Goal: Task Accomplishment & Management: Manage account settings

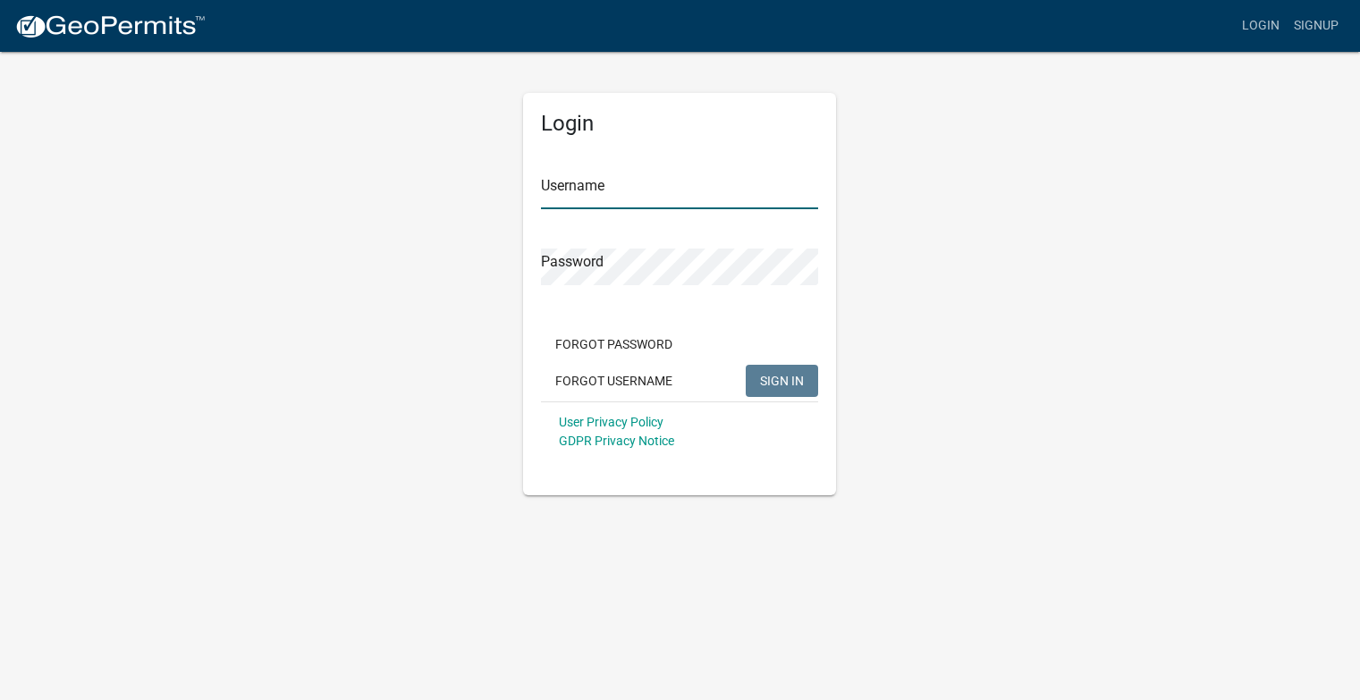
type input "[EMAIL_ADDRESS][DOMAIN_NAME]"
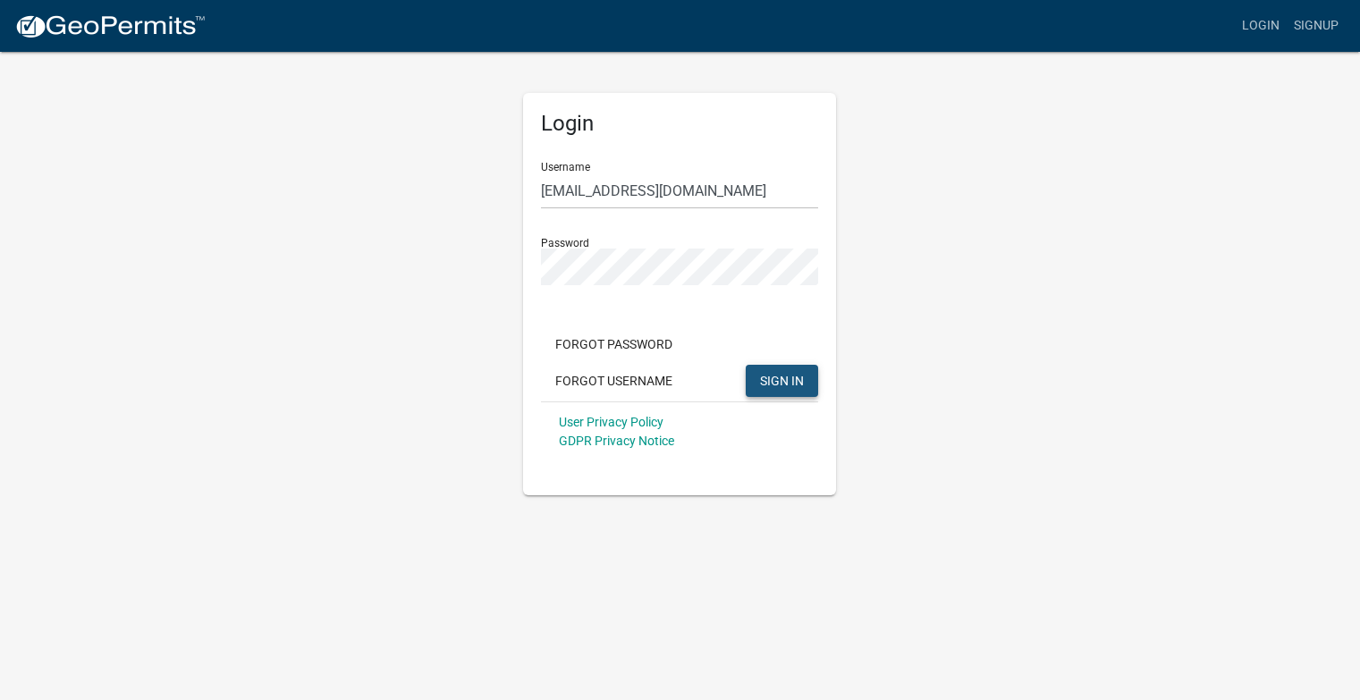
click at [788, 385] on span "SIGN IN" at bounding box center [782, 380] width 44 height 14
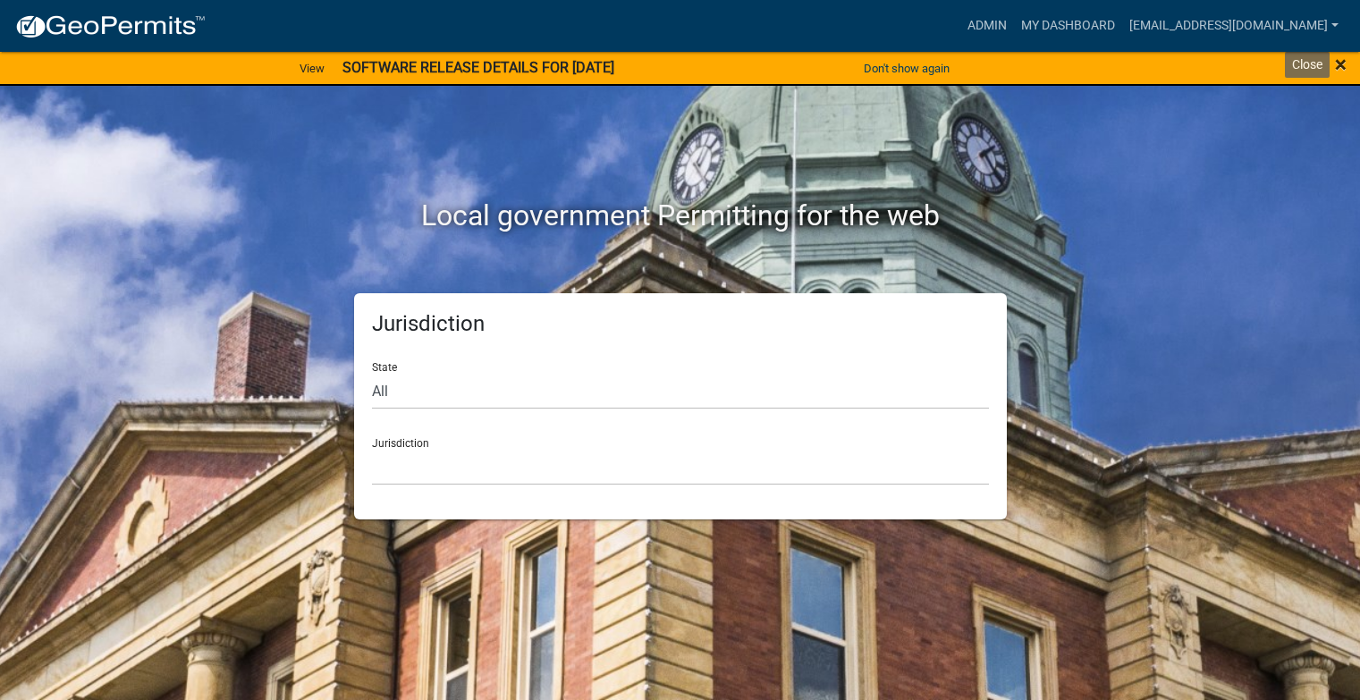
click at [1344, 67] on span "×" at bounding box center [1341, 64] width 12 height 25
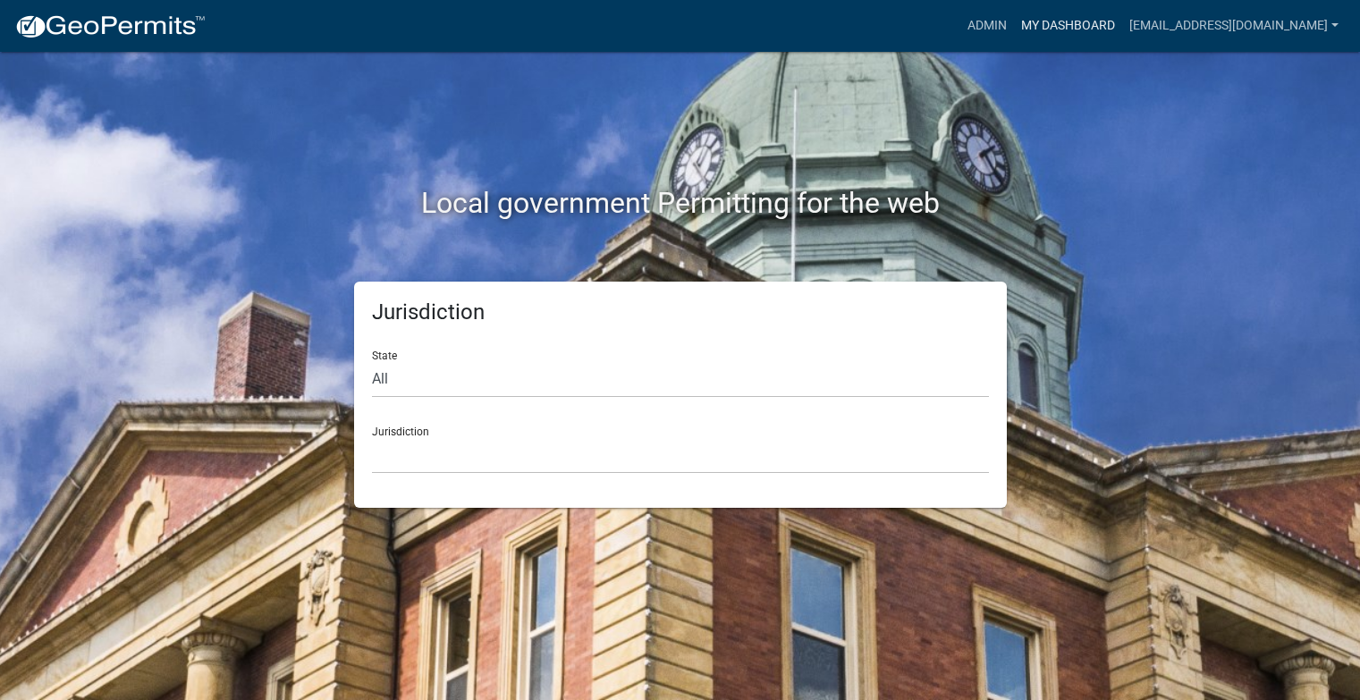
click at [1047, 19] on link "My Dashboard" at bounding box center [1068, 26] width 108 height 34
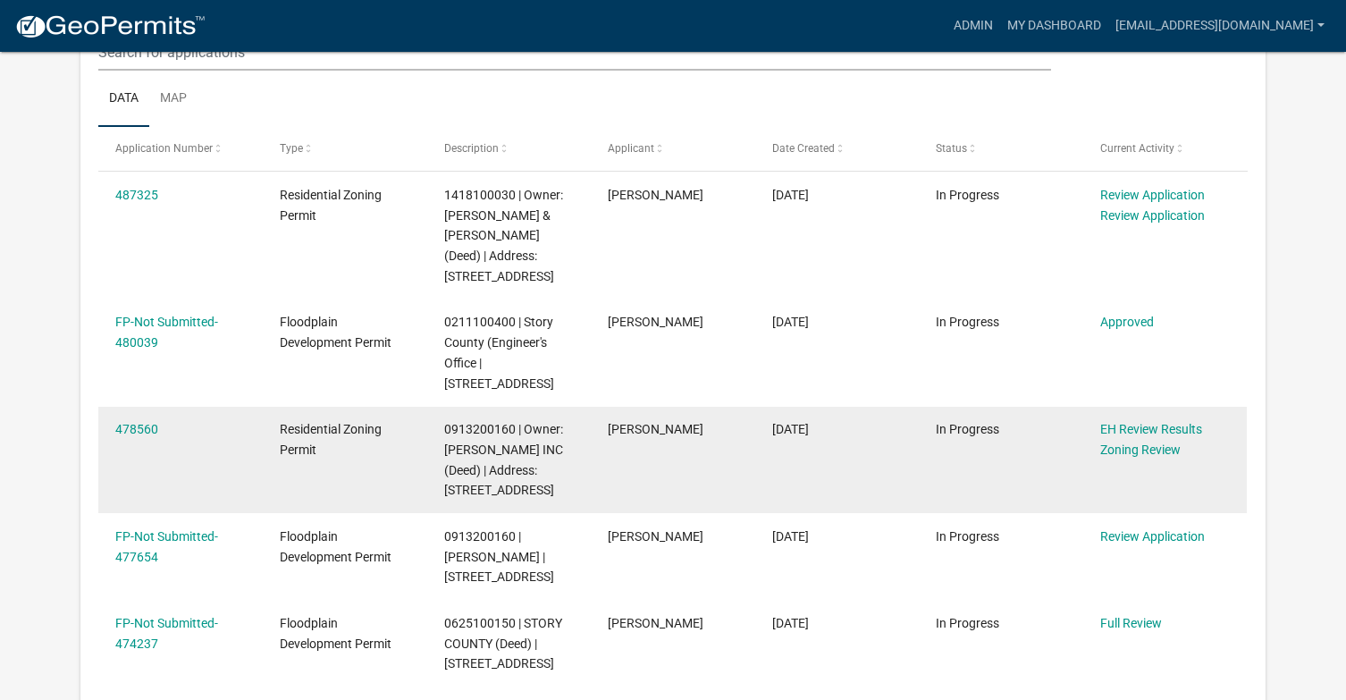
scroll to position [447, 0]
click at [132, 421] on link "478560" at bounding box center [136, 428] width 43 height 14
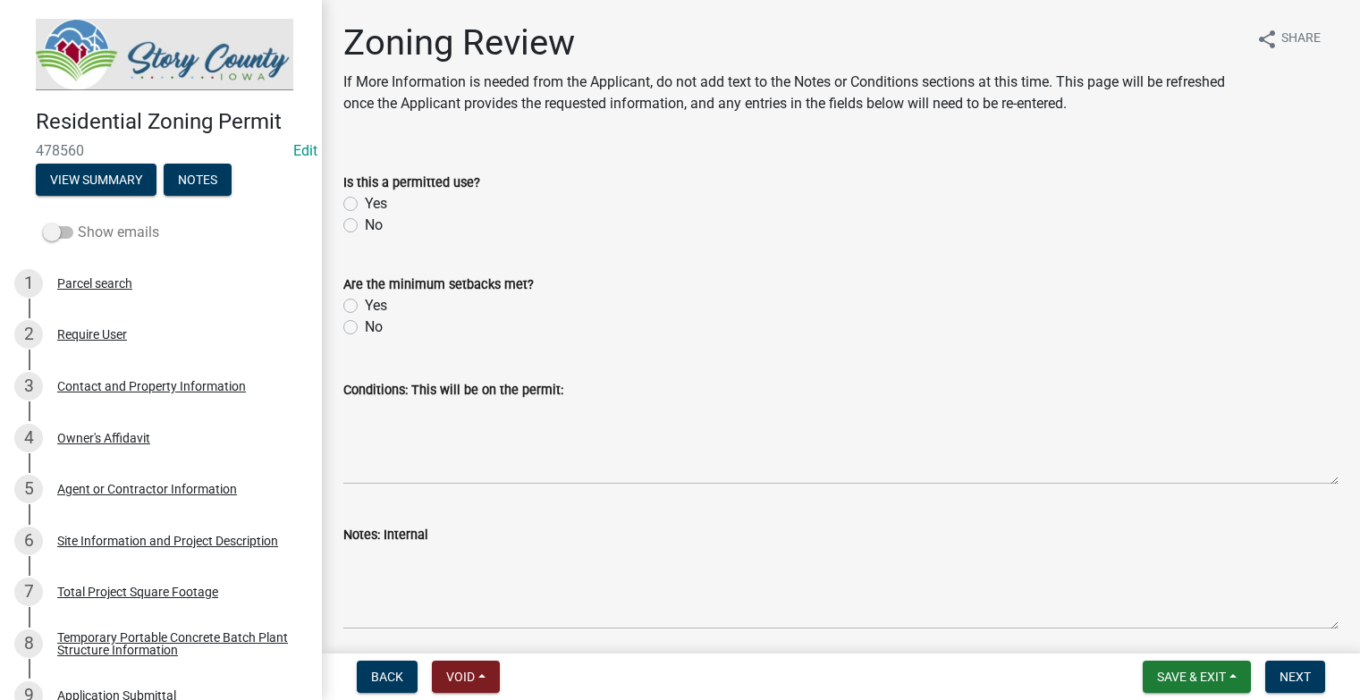
click at [60, 230] on span at bounding box center [58, 232] width 30 height 13
click at [78, 222] on input "Show emails" at bounding box center [78, 222] width 0 height 0
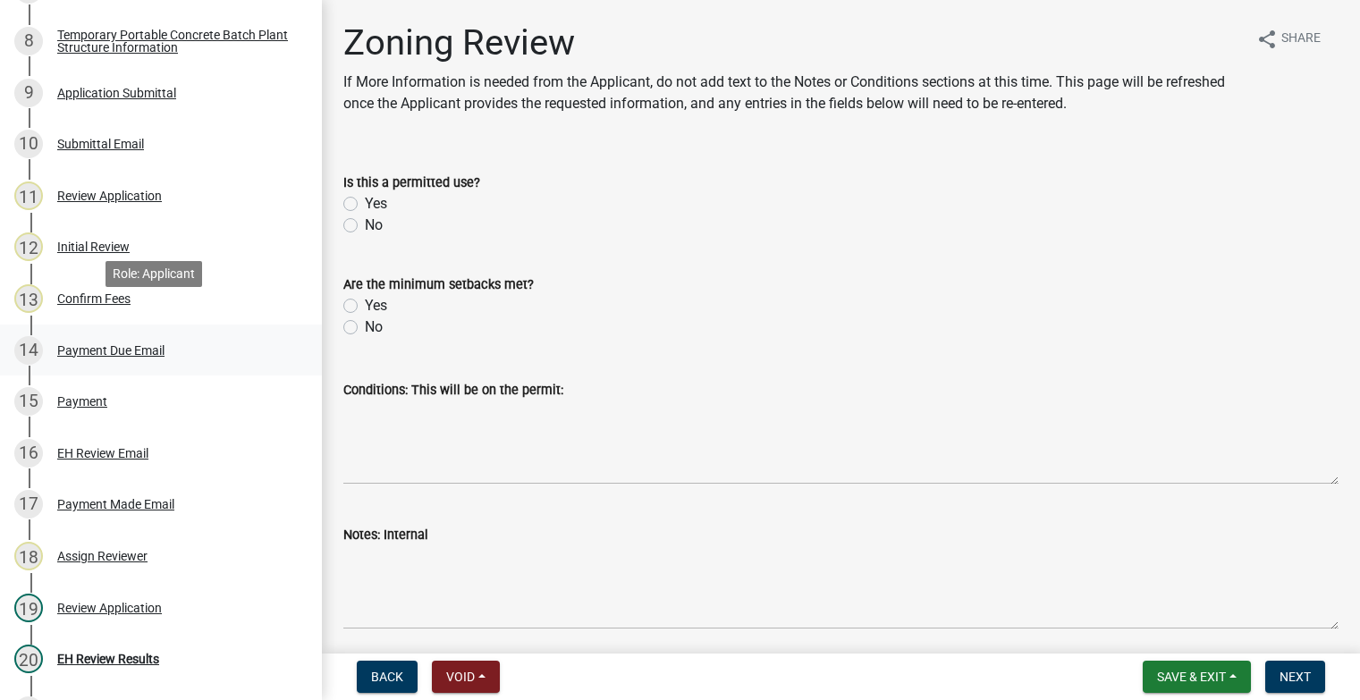
scroll to position [626, 0]
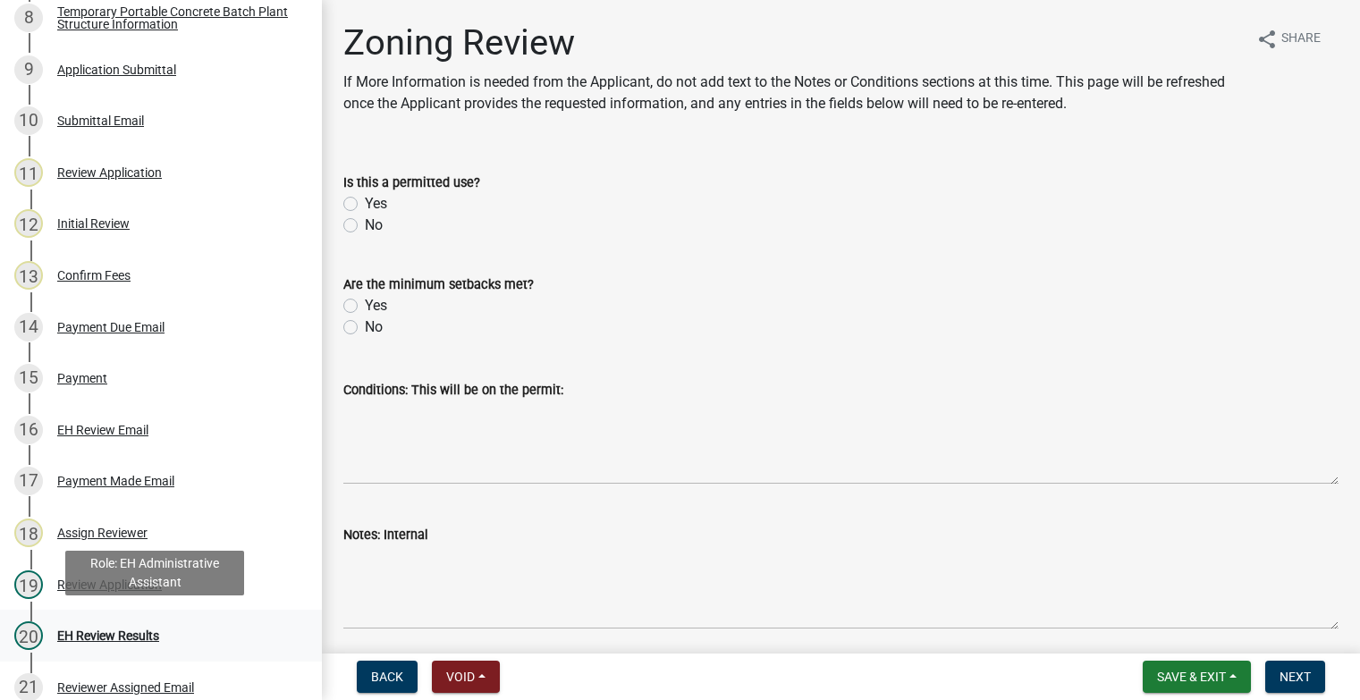
click at [115, 629] on div "EH Review Results" at bounding box center [108, 635] width 102 height 13
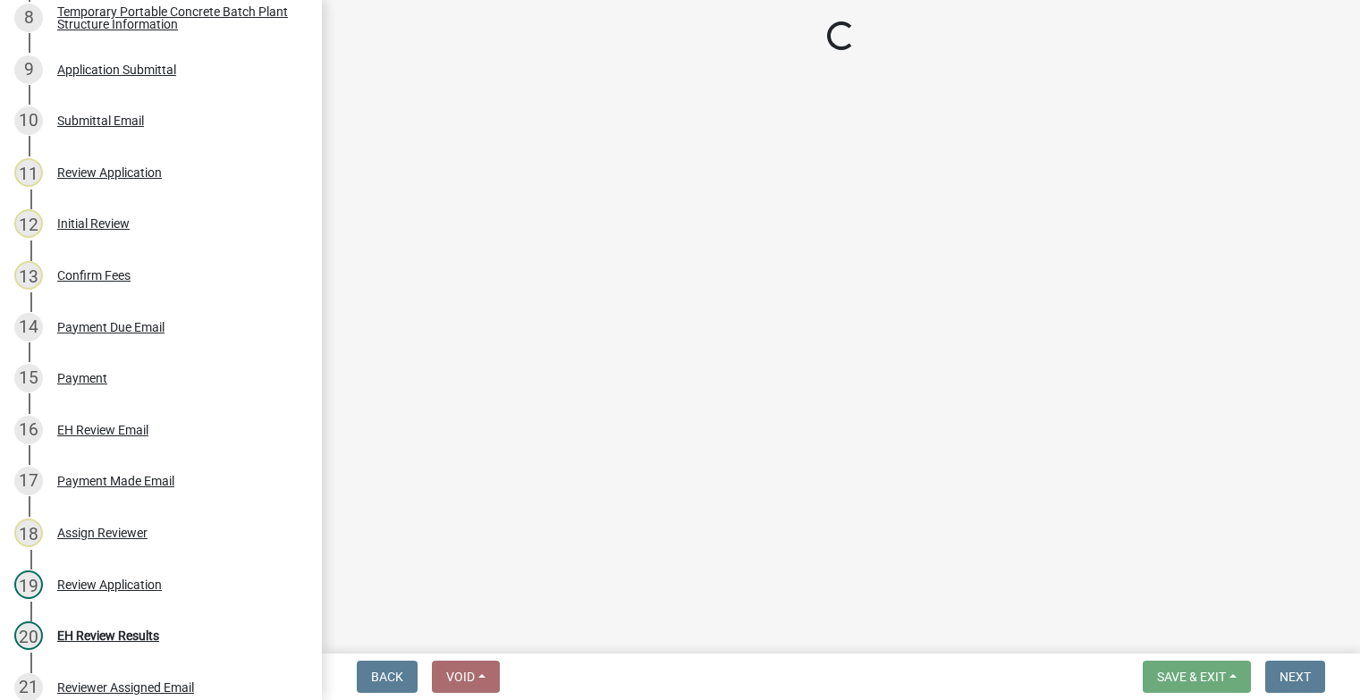
select select "05760560-90bb-46fb-84d0-014dbc9ef5f8"
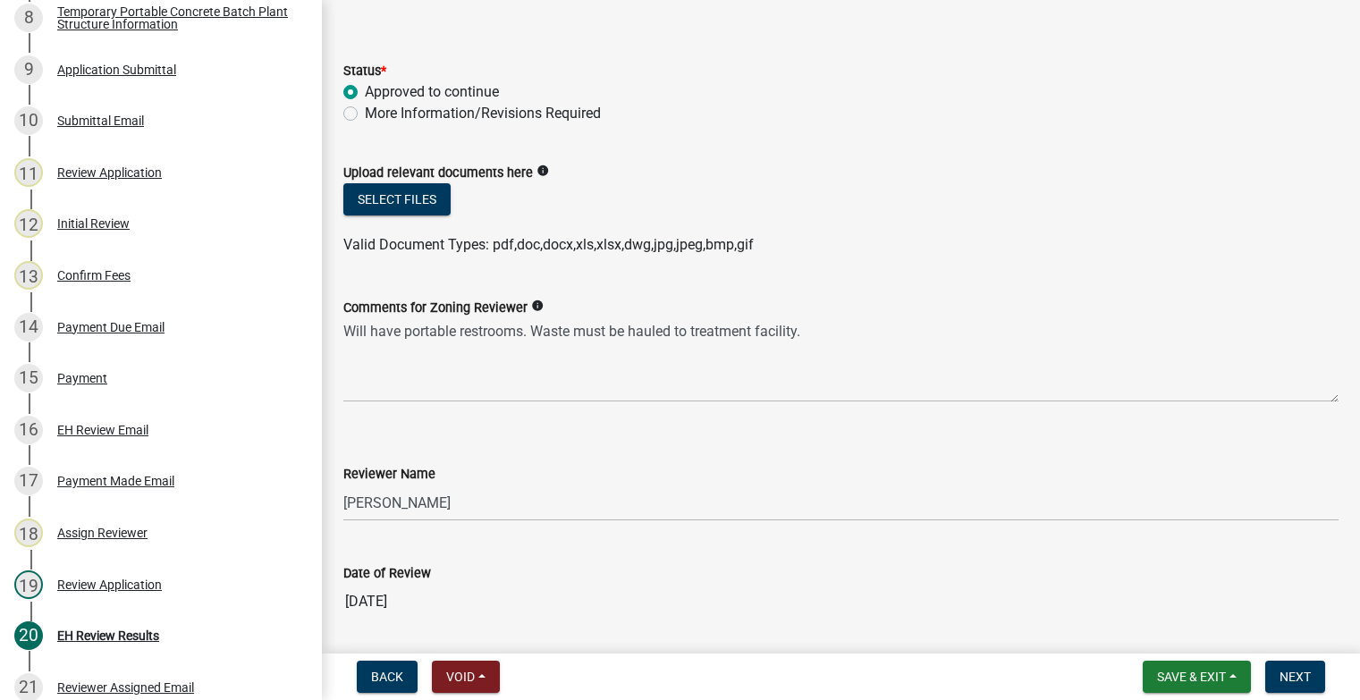
scroll to position [29, 0]
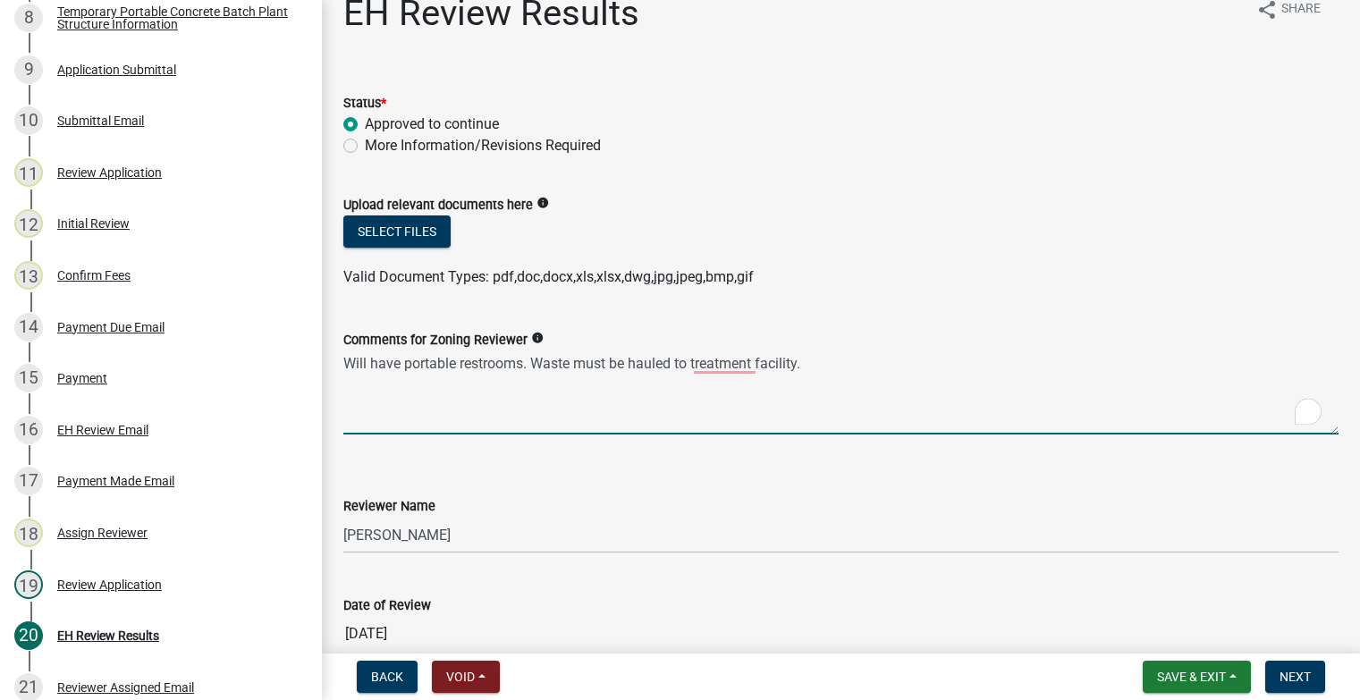
drag, startPoint x: 535, startPoint y: 362, endPoint x: 812, endPoint y: 370, distance: 277.2
click at [812, 370] on textarea "Will have portable restrooms. Waste must be hauled to treatment facility." at bounding box center [840, 392] width 995 height 84
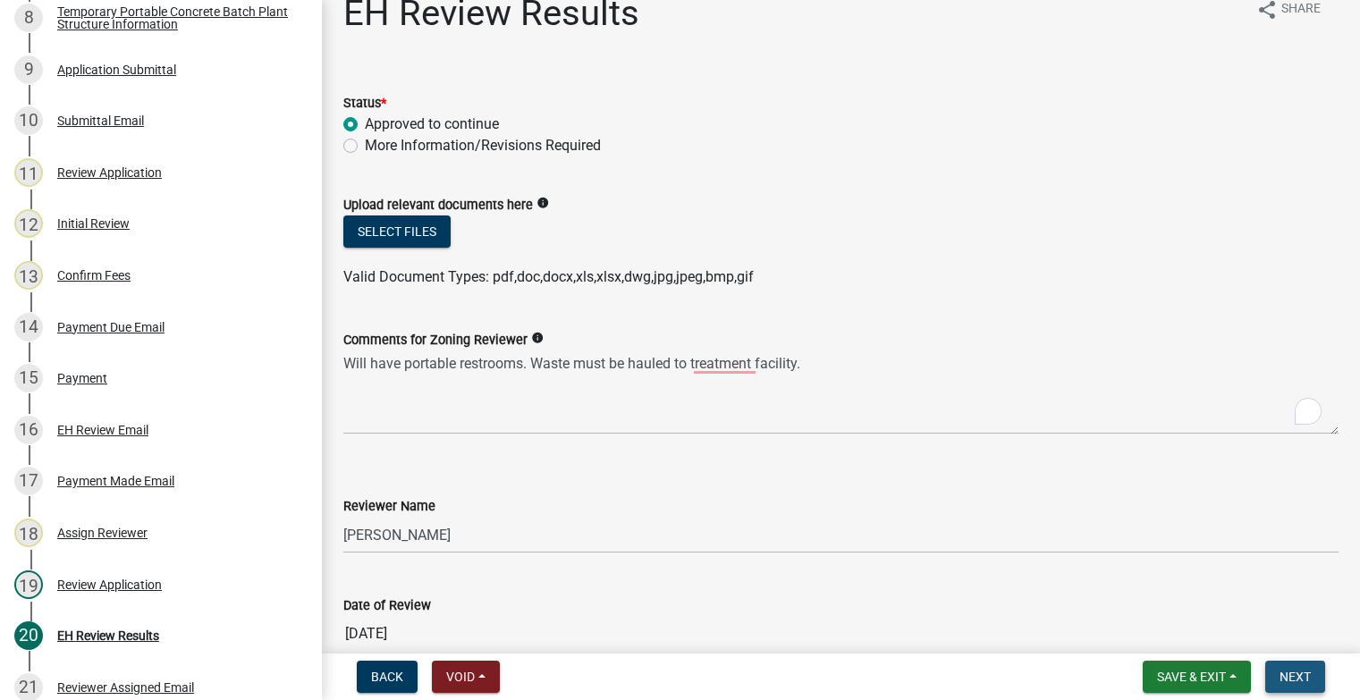
click at [1301, 682] on span "Next" at bounding box center [1294, 677] width 31 height 14
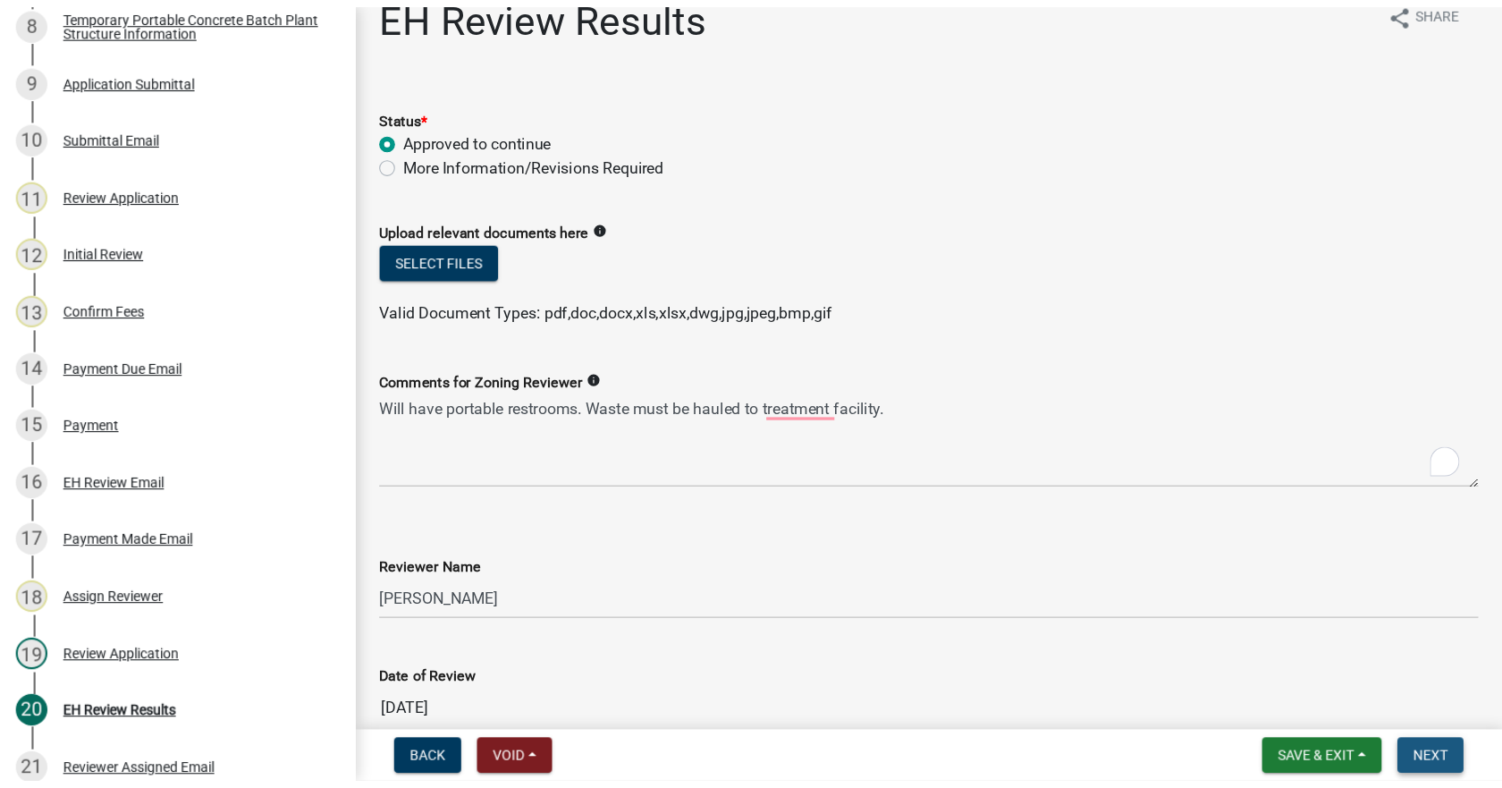
scroll to position [0, 0]
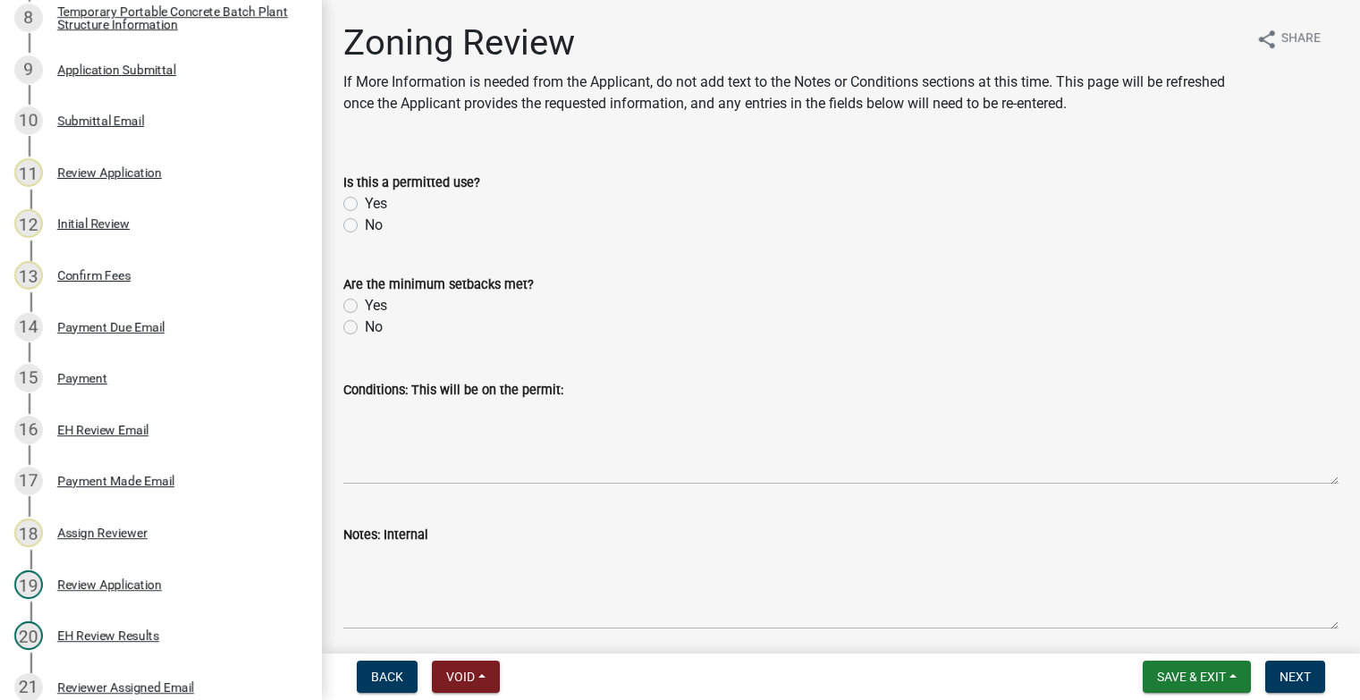
click at [365, 198] on label "Yes" at bounding box center [376, 203] width 22 height 21
click at [365, 198] on input "Yes" at bounding box center [371, 199] width 12 height 12
radio input "true"
click at [358, 302] on div "Yes" at bounding box center [840, 305] width 995 height 21
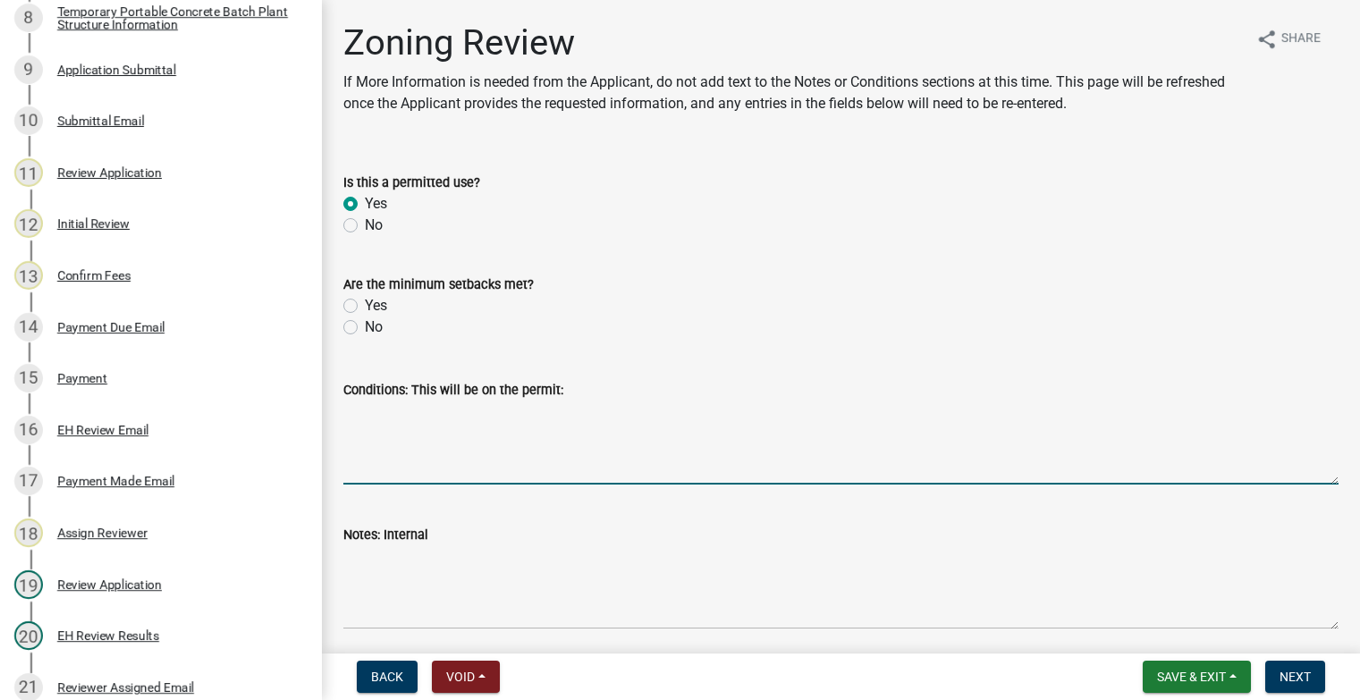
click at [392, 444] on textarea "Conditions: This will be on the permit:" at bounding box center [840, 442] width 995 height 84
paste textarea "Waste must be hauled to treatment facility."
type textarea "Waste must be hauled to treatment facility."
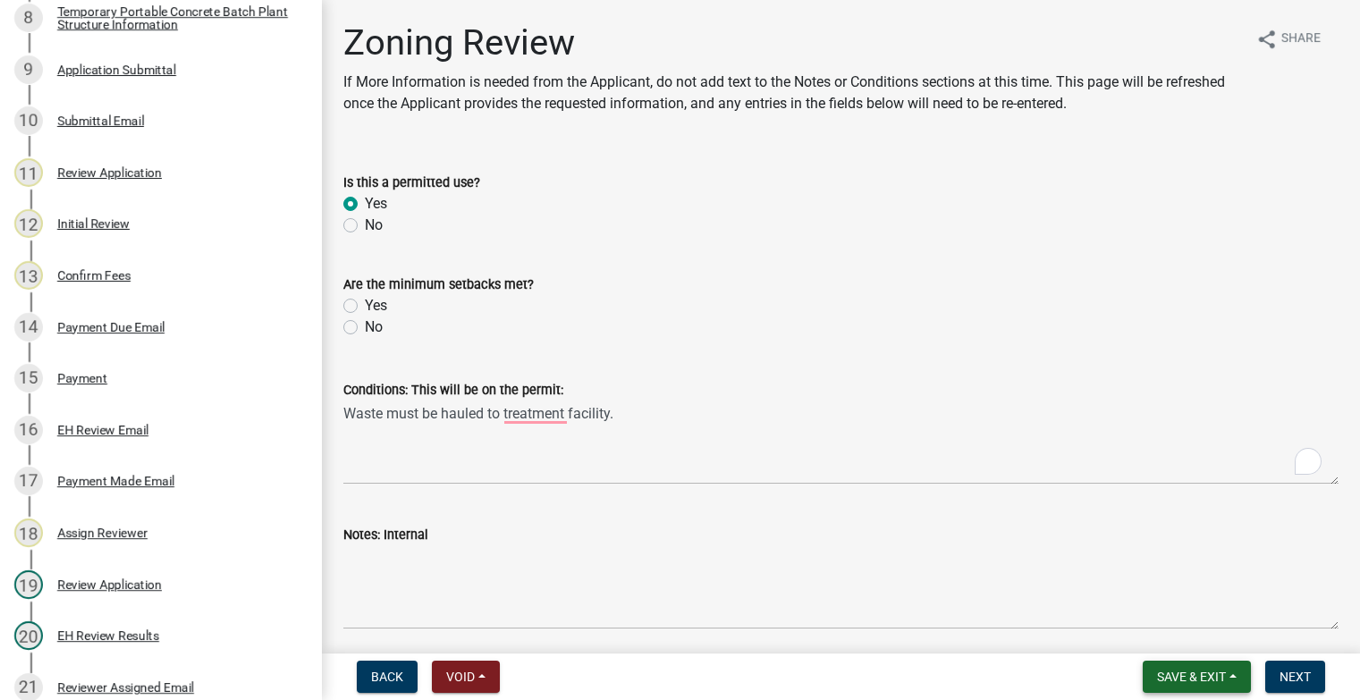
click at [1237, 677] on button "Save & Exit" at bounding box center [1196, 677] width 108 height 32
click at [1165, 589] on button "Save" at bounding box center [1179, 587] width 143 height 43
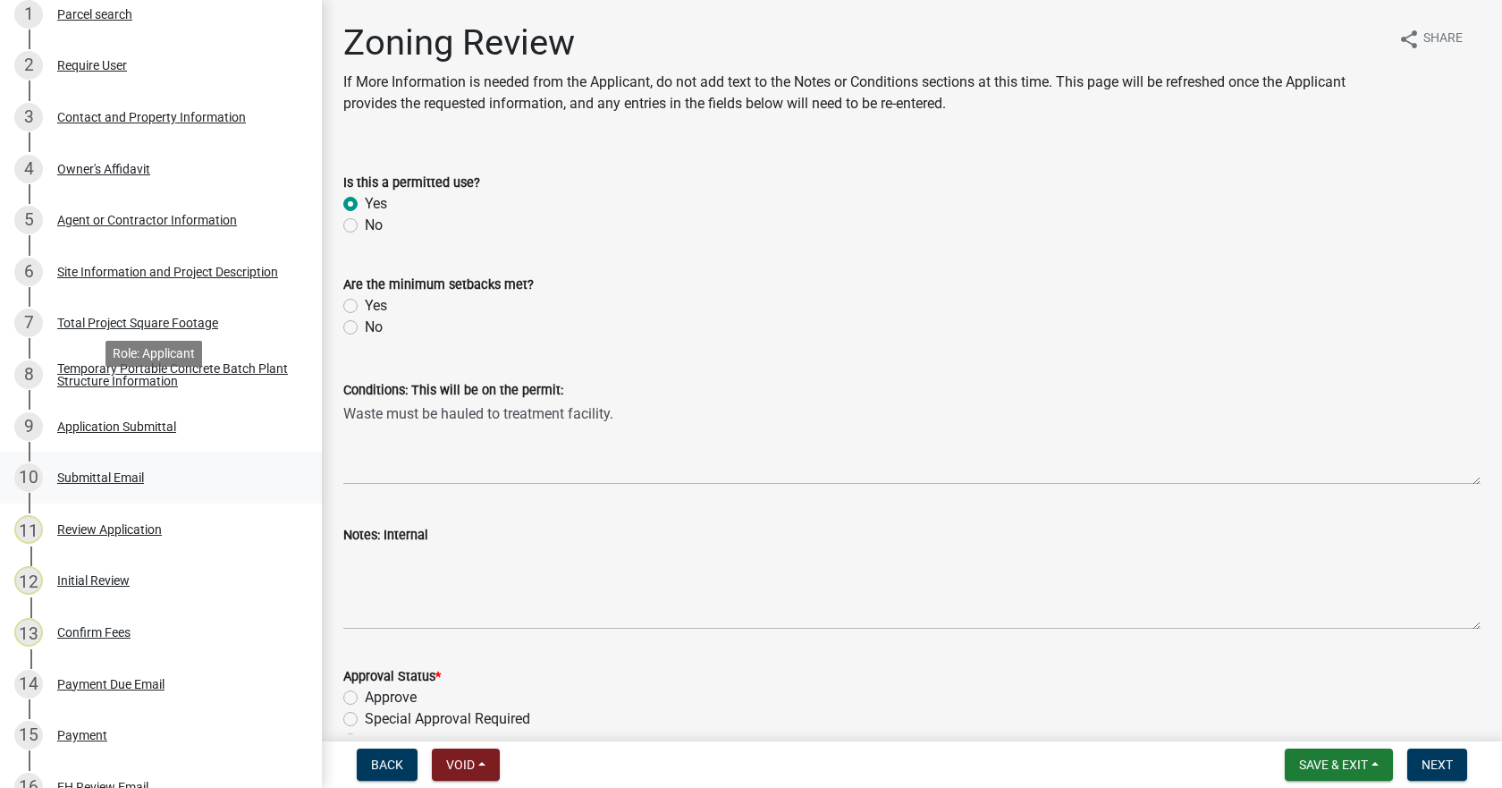
scroll to position [268, 0]
click at [127, 379] on div "Temporary Portable Concrete Batch Plant Structure Information" at bounding box center [175, 375] width 236 height 25
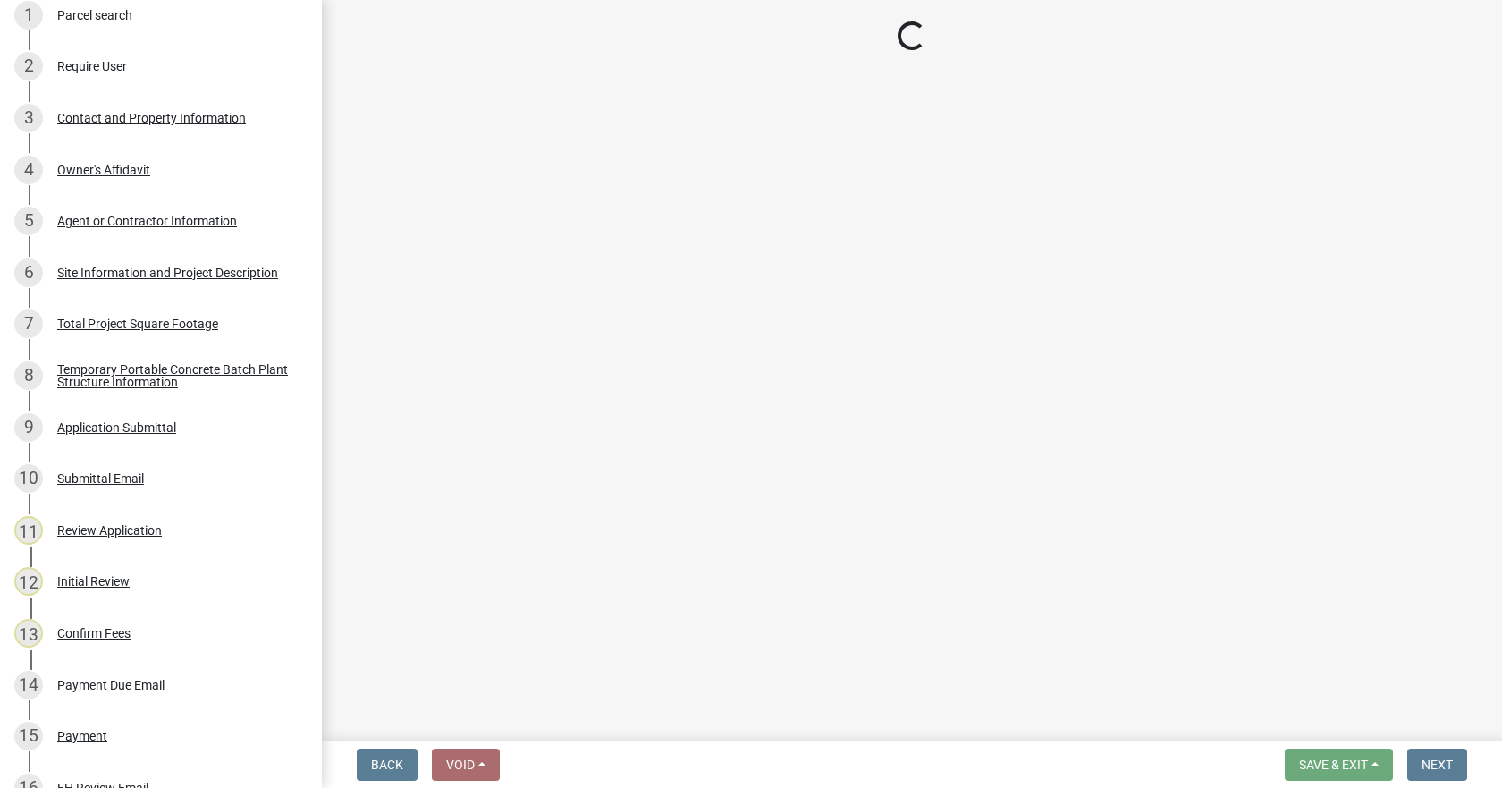
select select "3bb0707d-700d-453b-be8b-4c33de34bfd3"
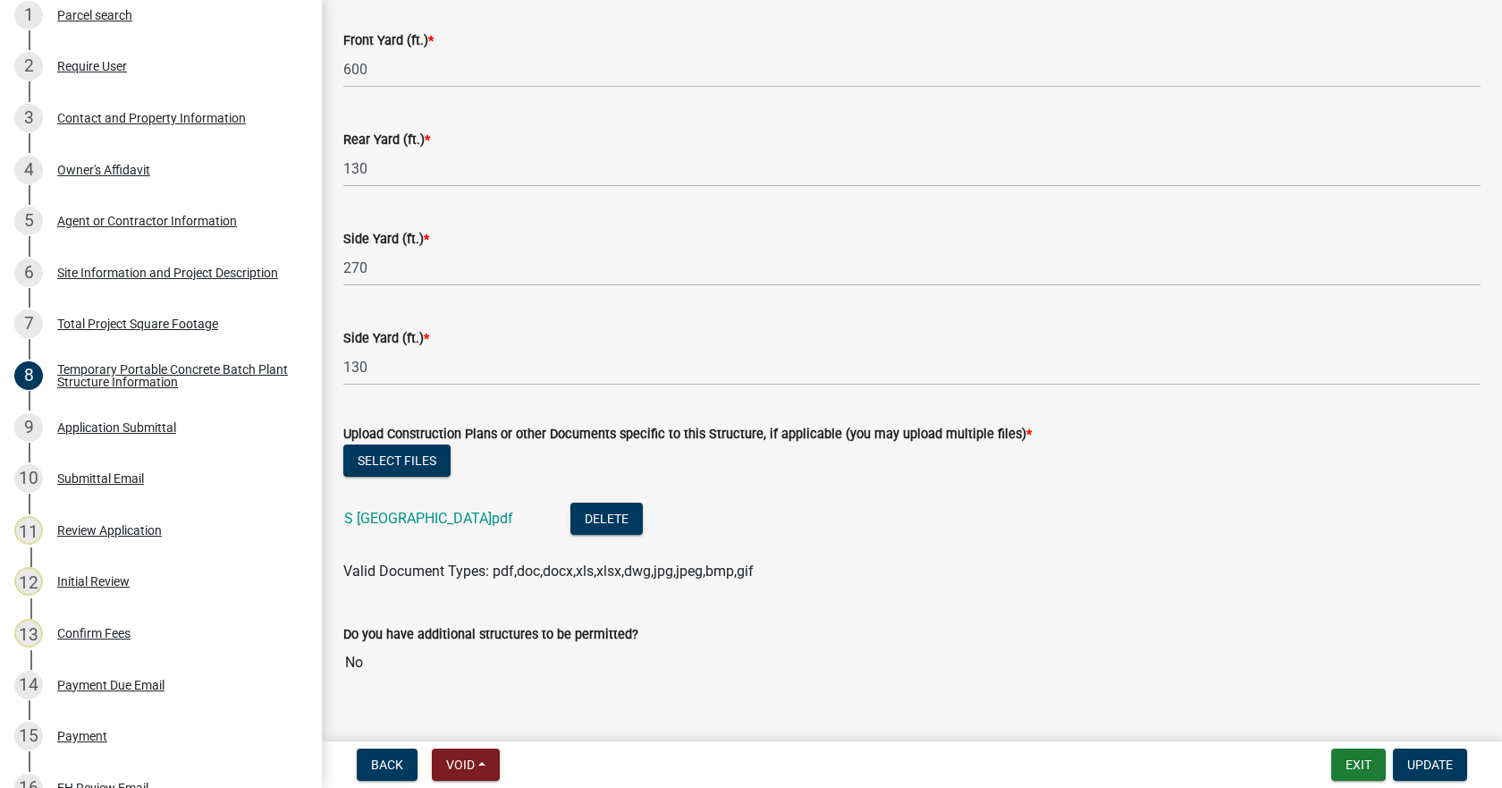
scroll to position [983, 0]
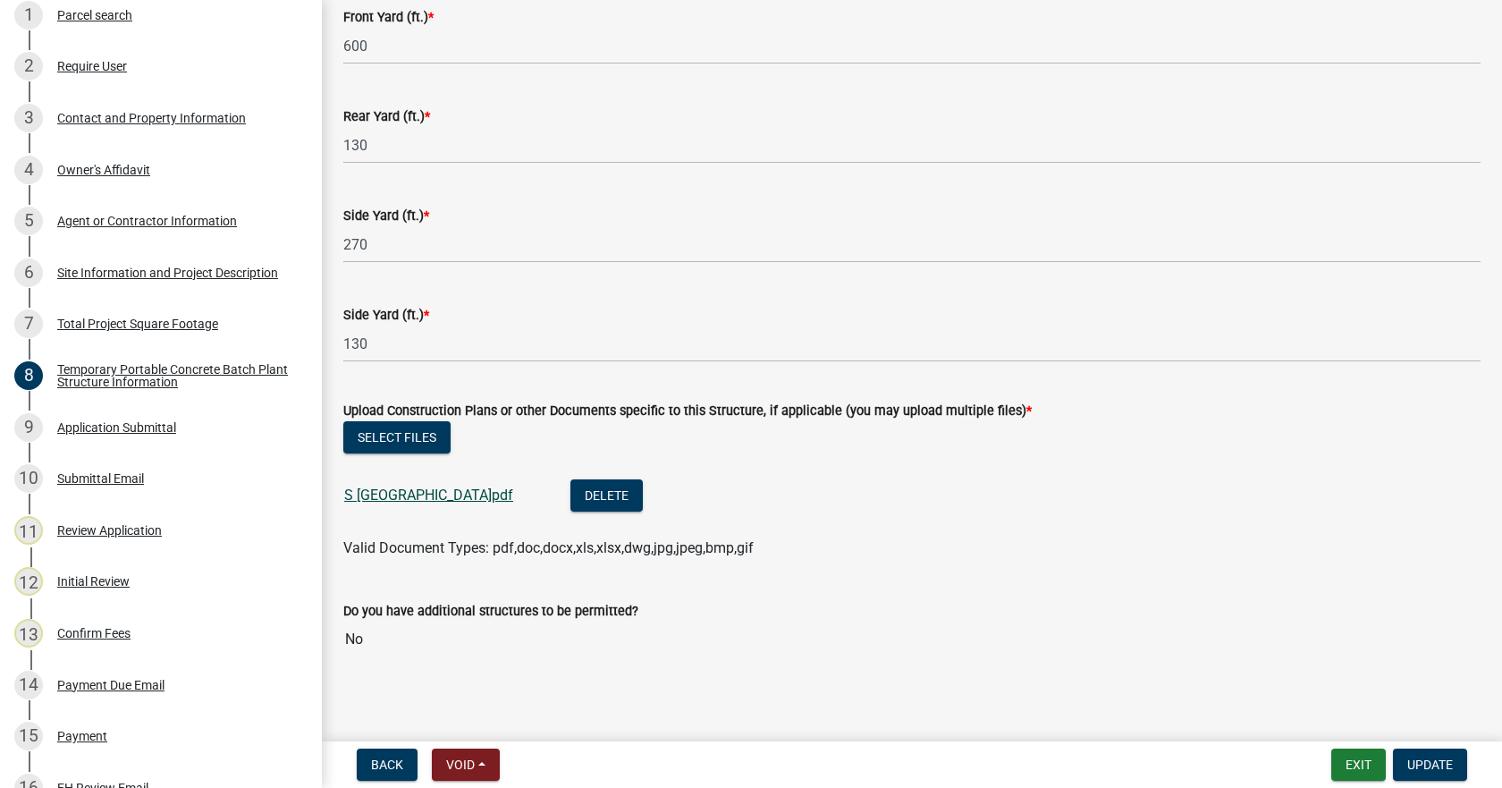
click at [409, 500] on link "S [GEOGRAPHIC_DATA]pdf" at bounding box center [428, 494] width 169 height 17
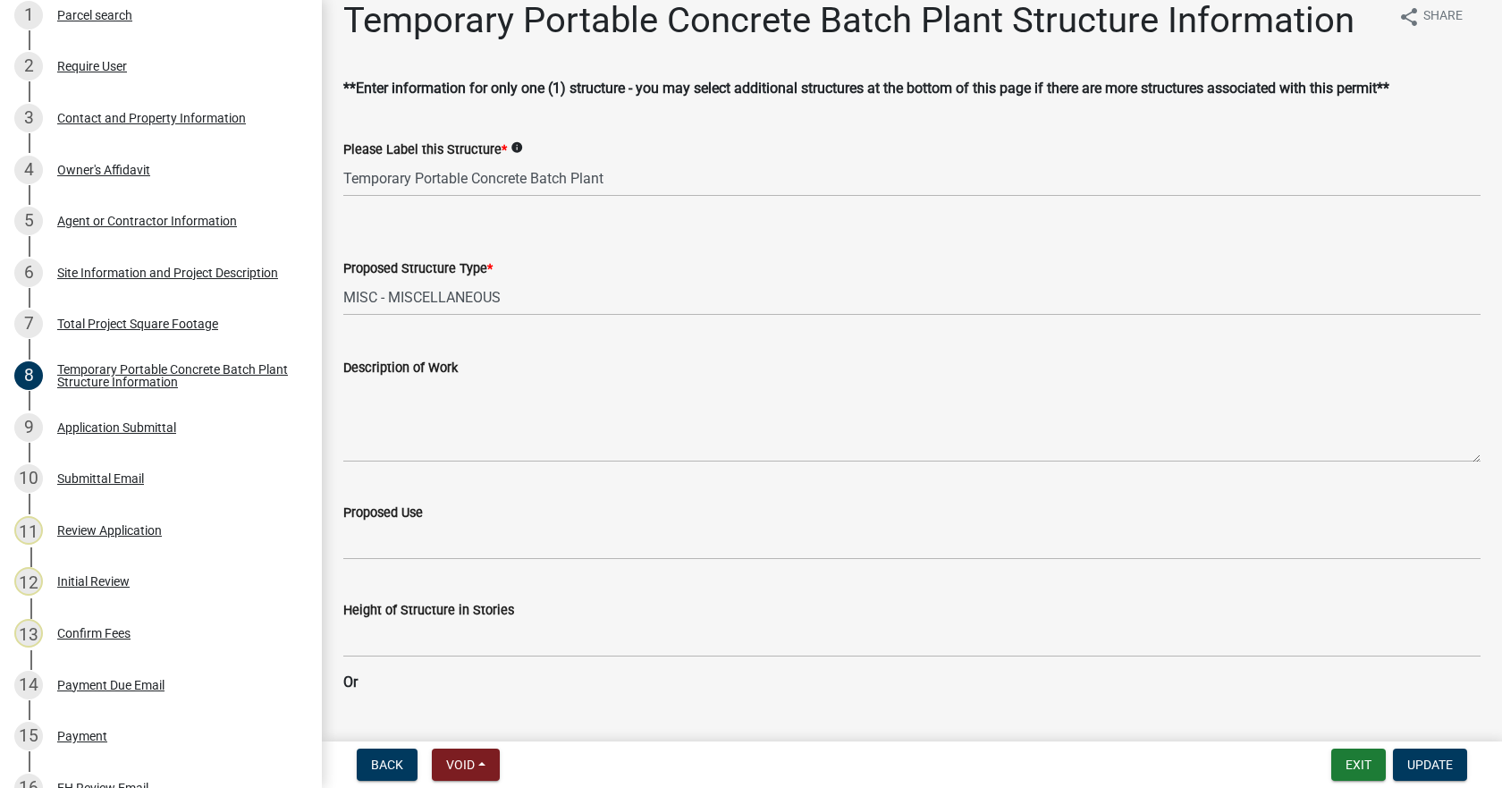
scroll to position [7, 0]
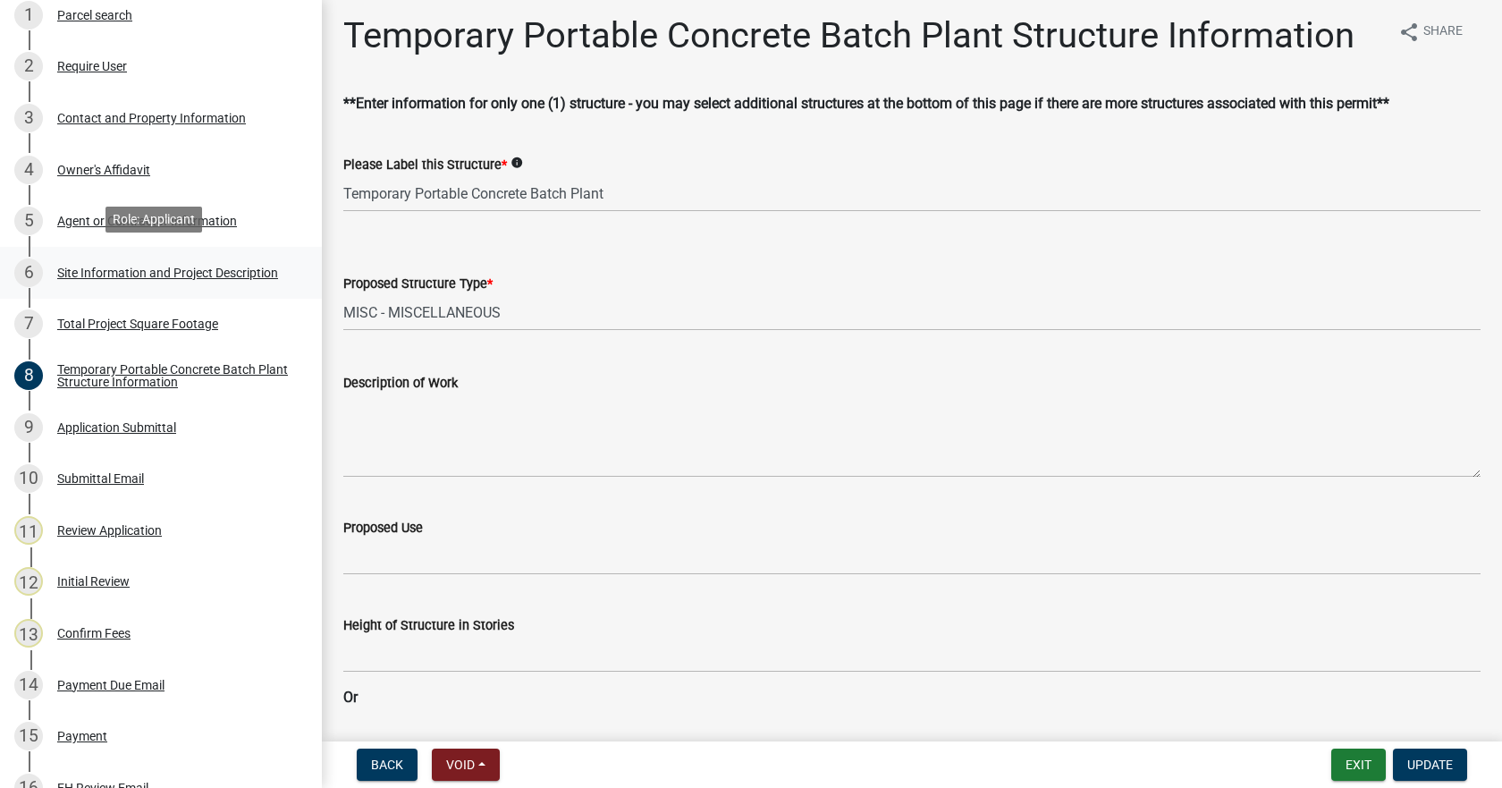
click at [118, 259] on div "6 Site Information and Project Description" at bounding box center [153, 272] width 279 height 29
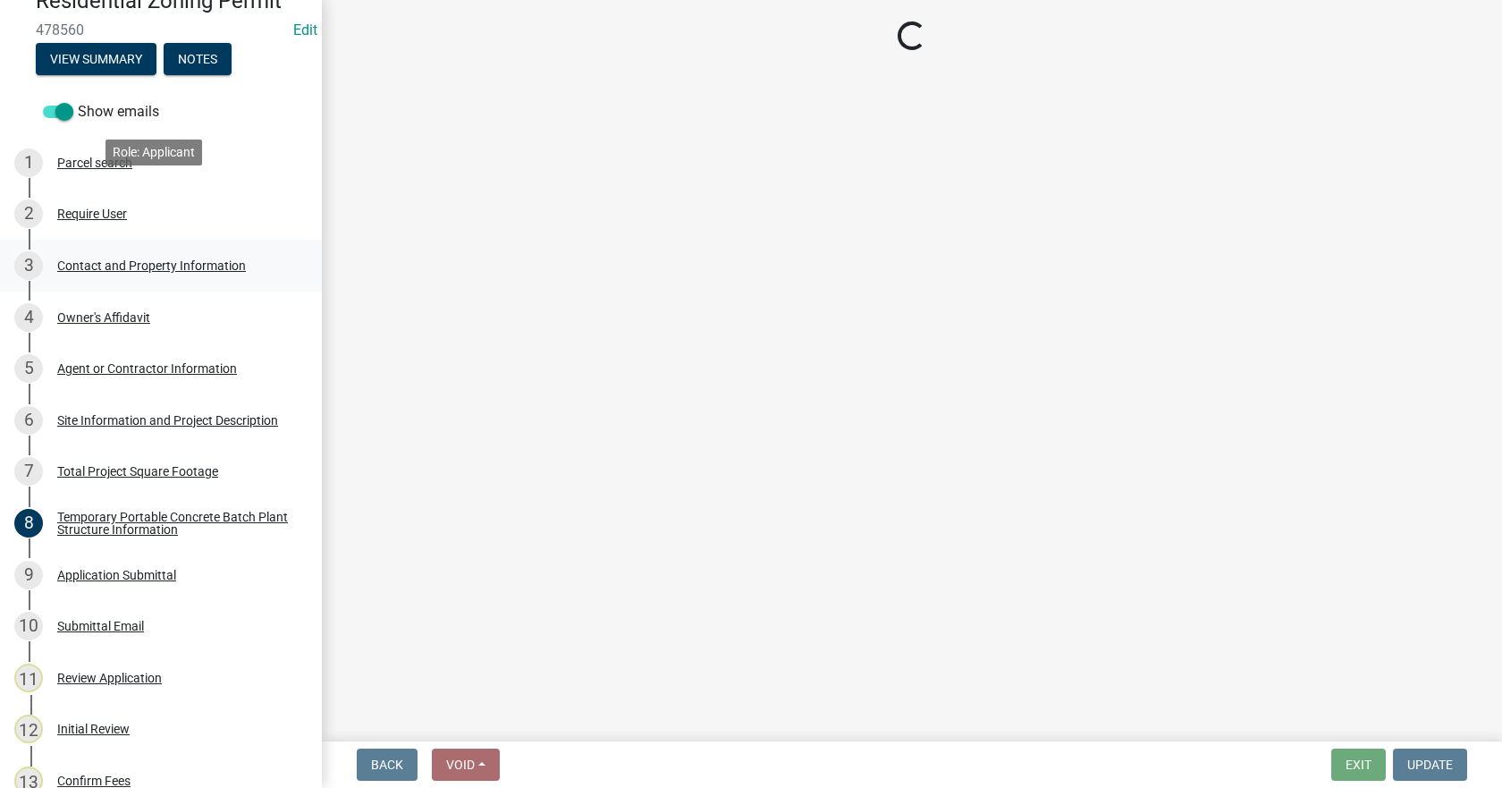
scroll to position [89, 0]
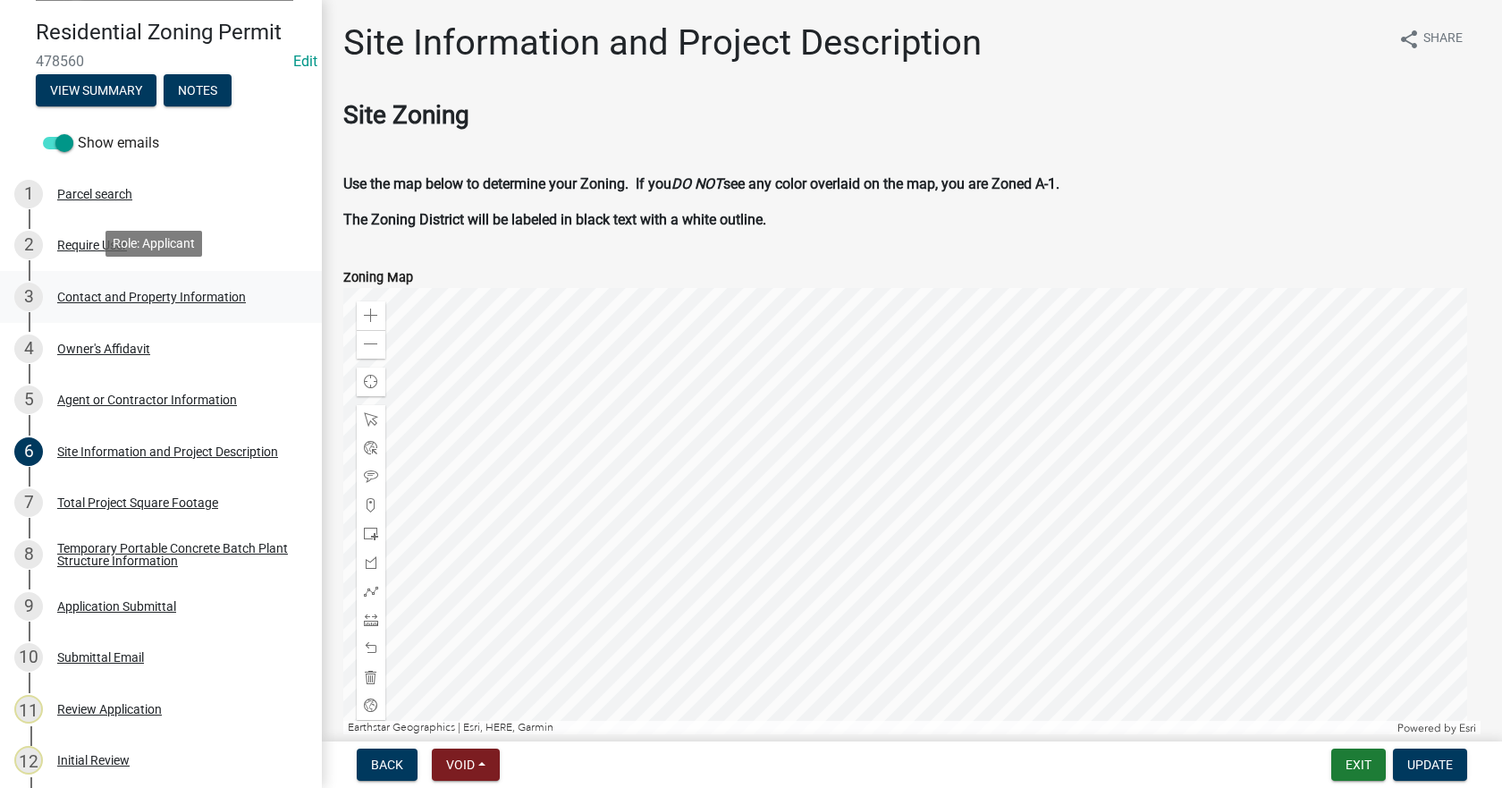
click at [119, 293] on div "Contact and Property Information" at bounding box center [151, 297] width 189 height 13
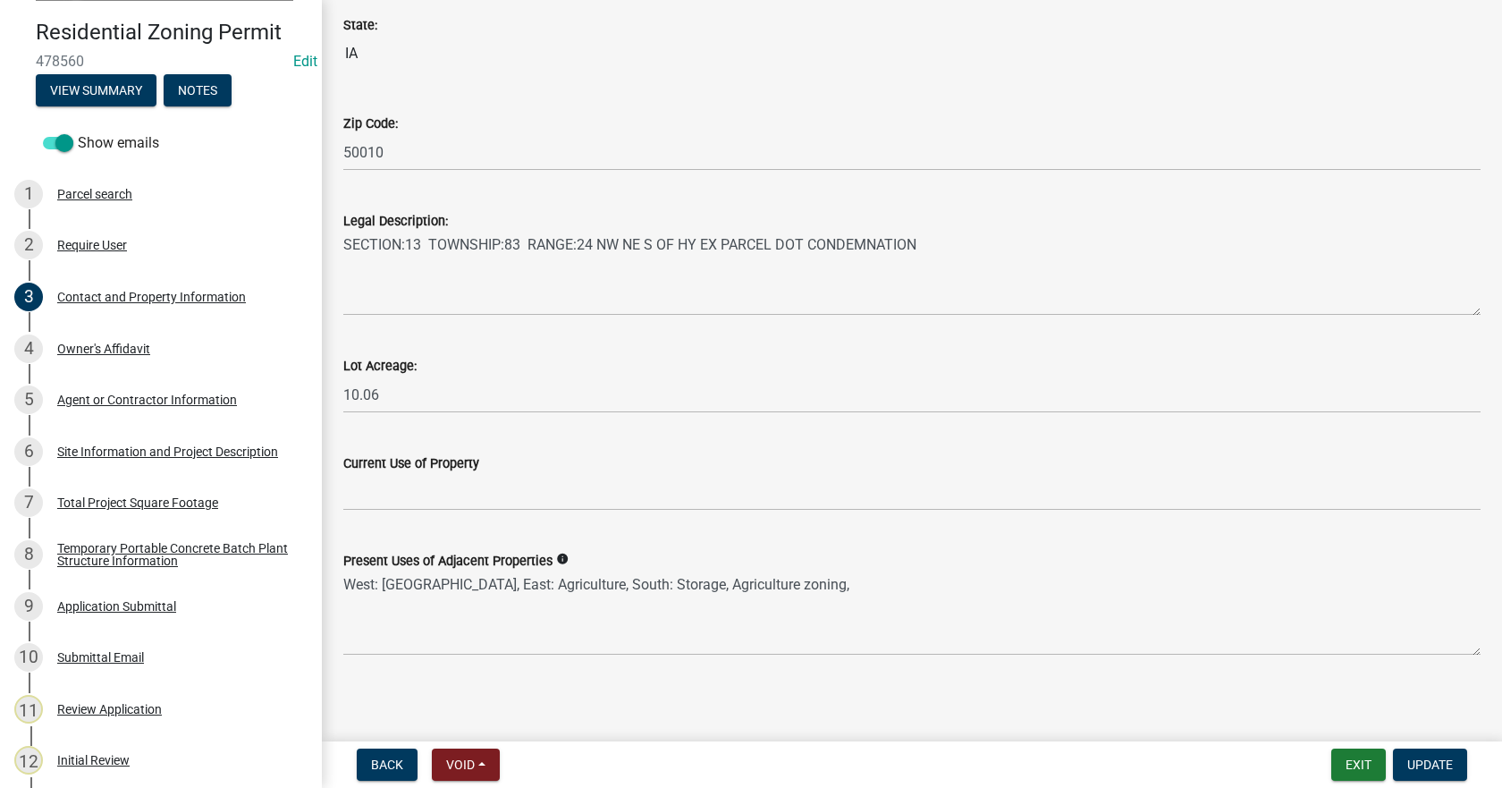
scroll to position [1268, 0]
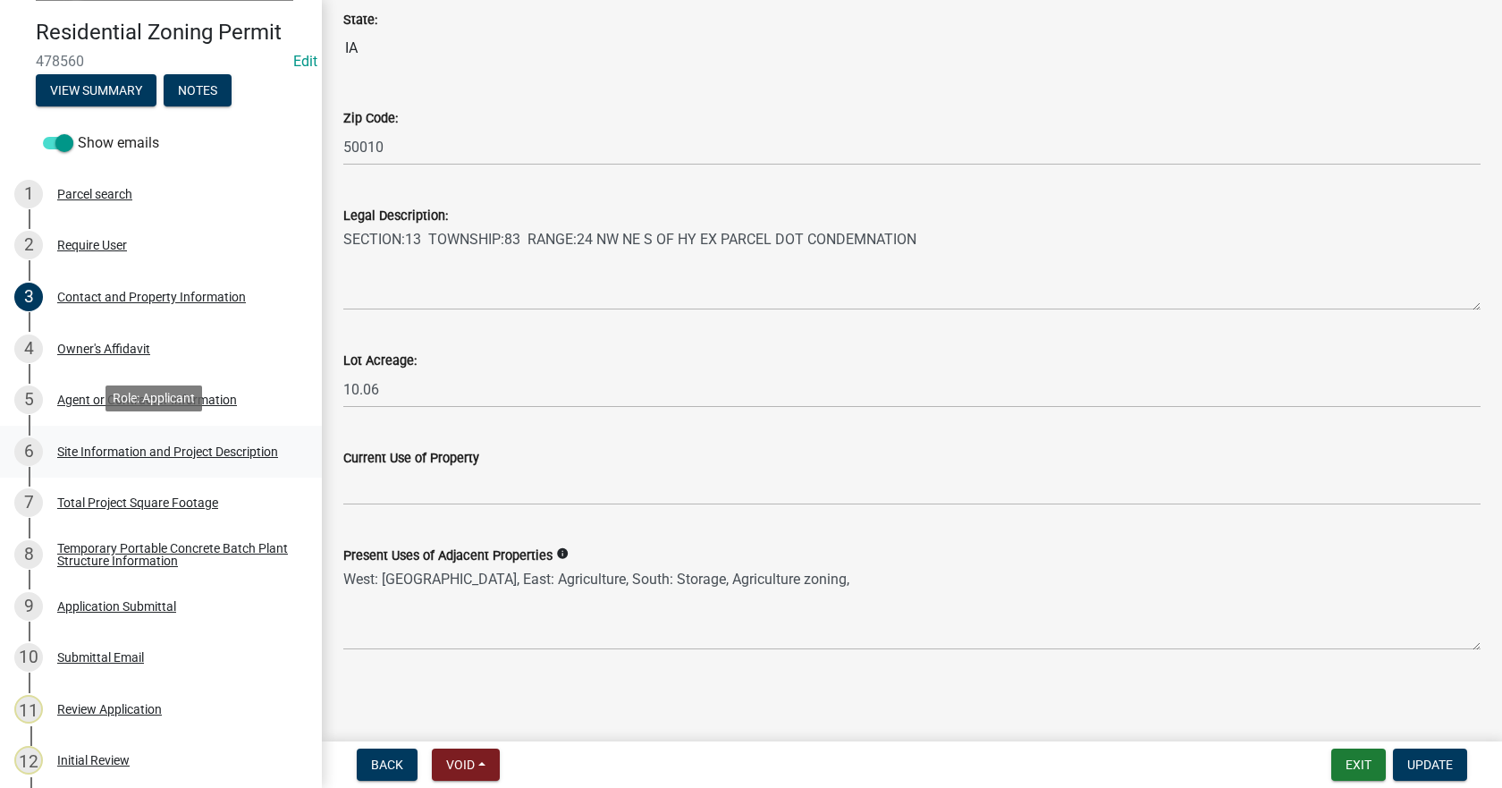
click at [125, 447] on div "Site Information and Project Description" at bounding box center [167, 451] width 221 height 13
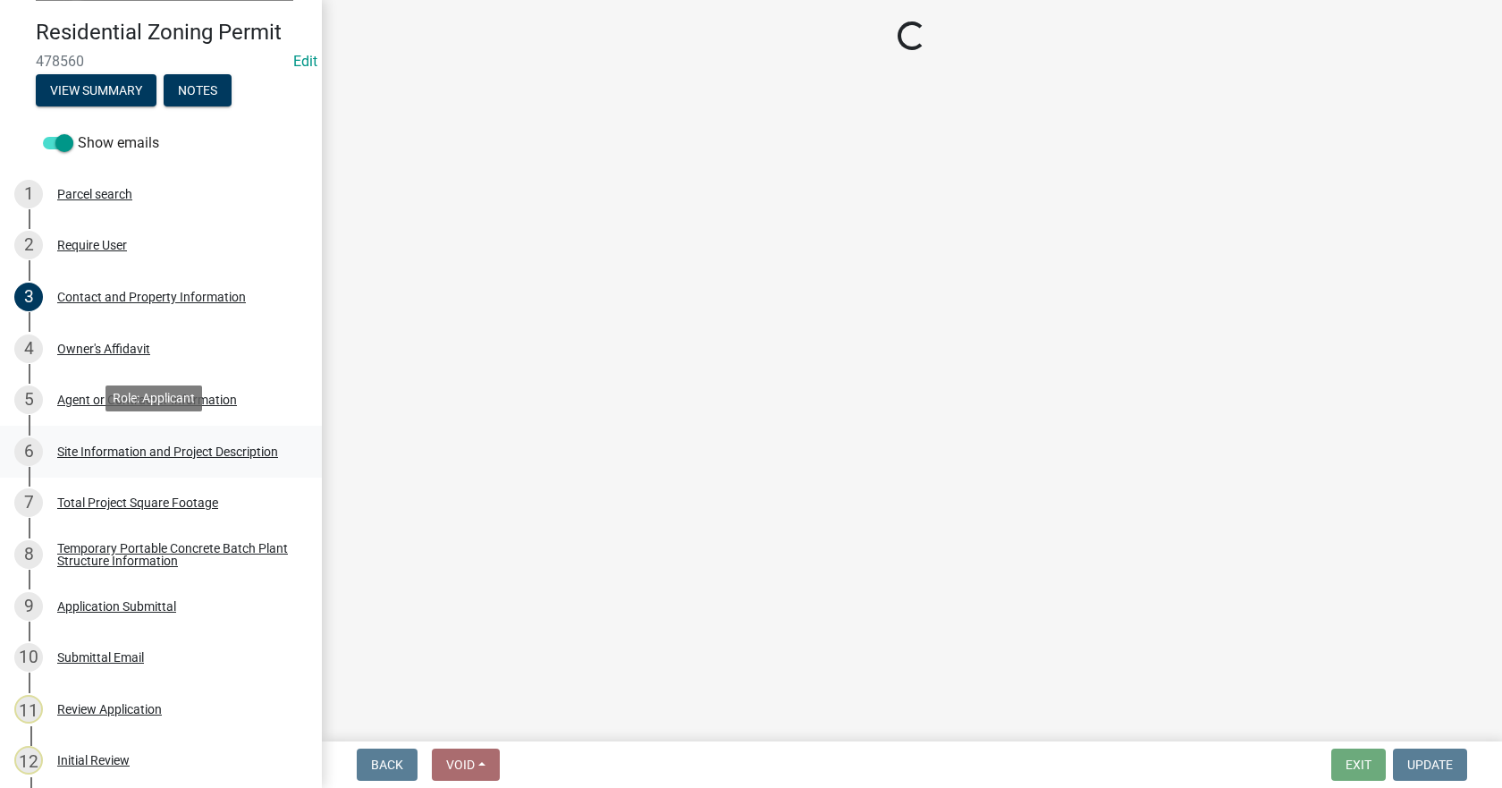
click at [130, 446] on div "Site Information and Project Description" at bounding box center [167, 451] width 221 height 13
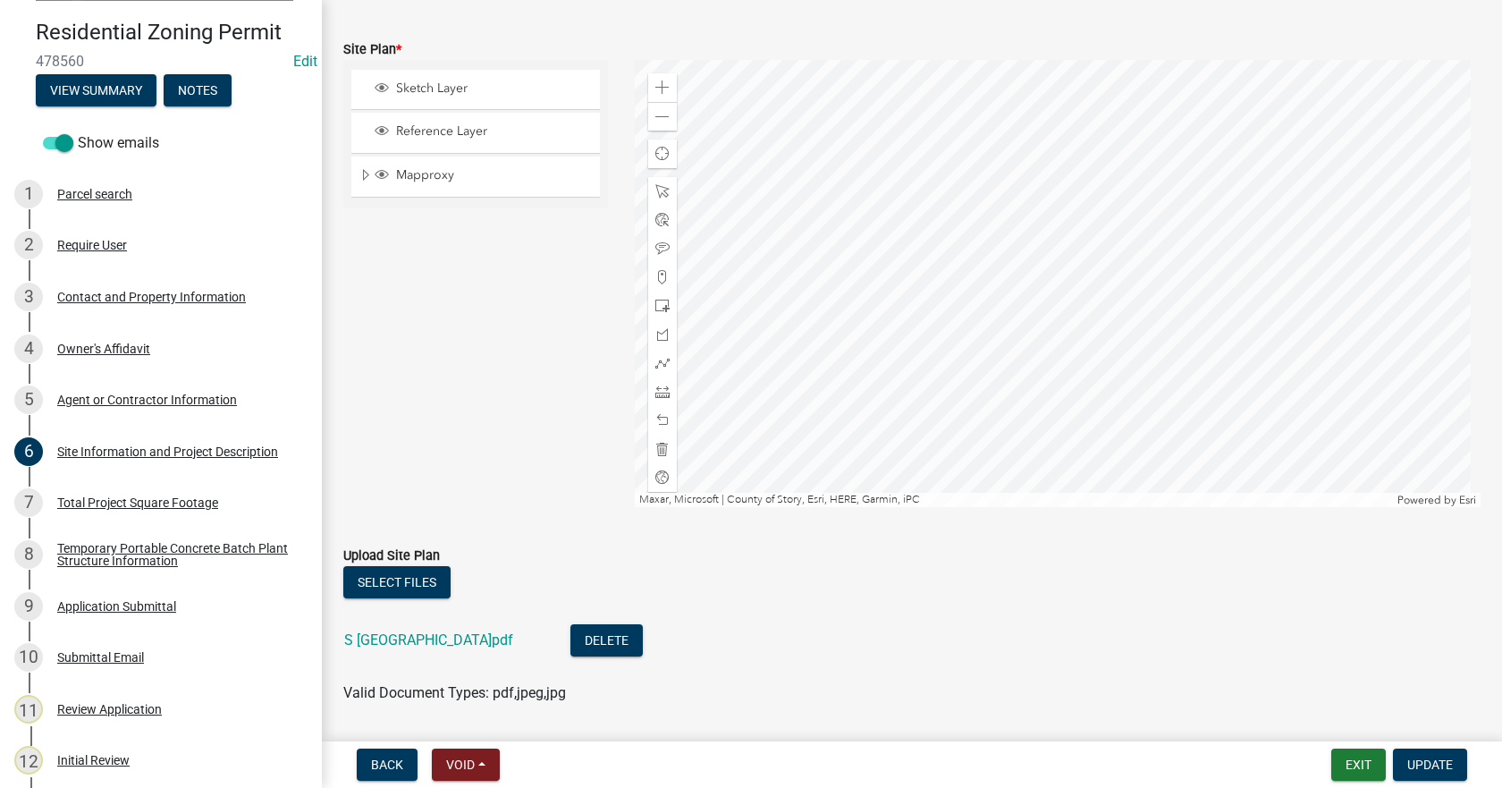
scroll to position [1337, 0]
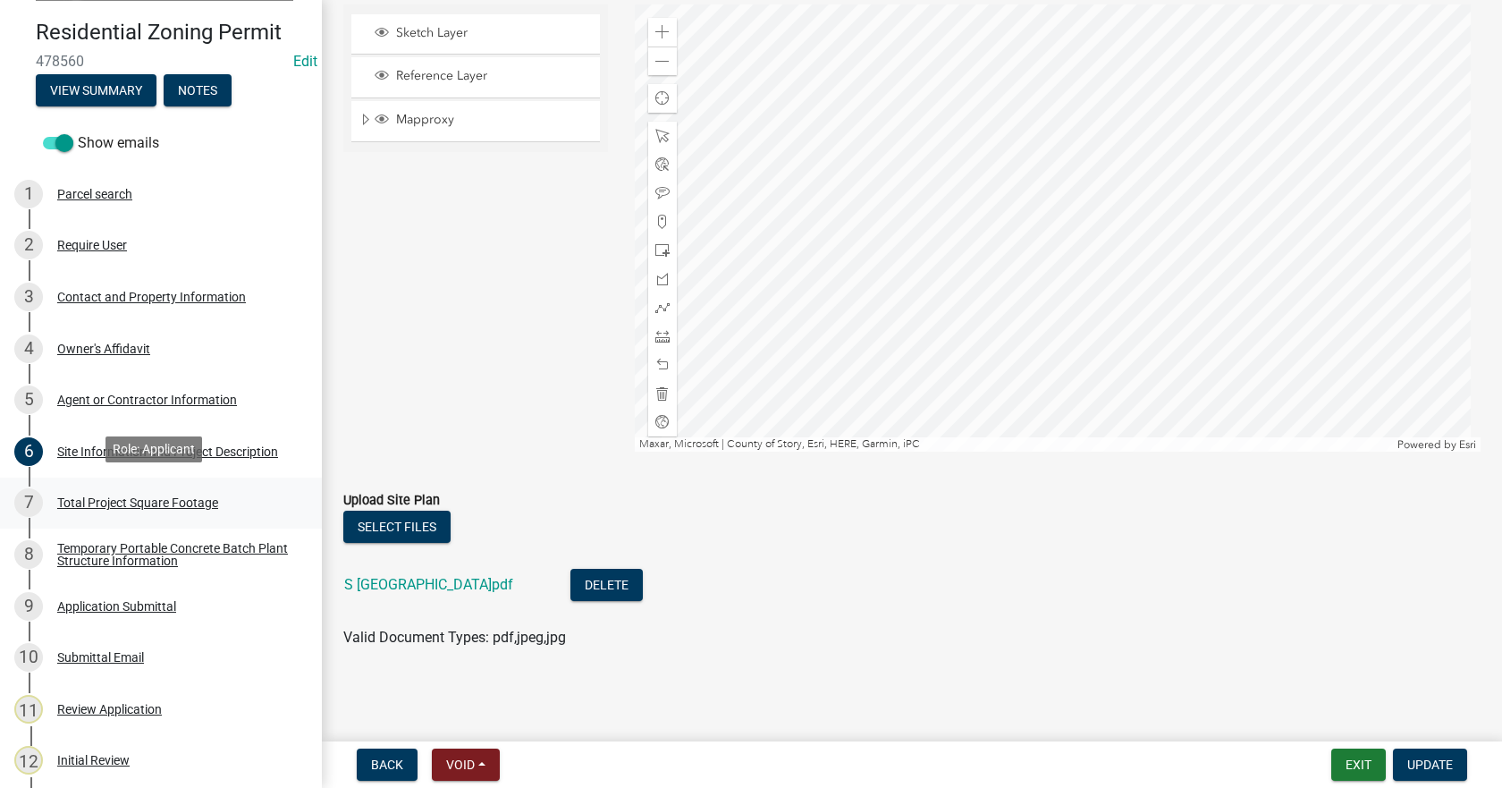
click at [143, 502] on div "Total Project Square Footage" at bounding box center [137, 502] width 161 height 13
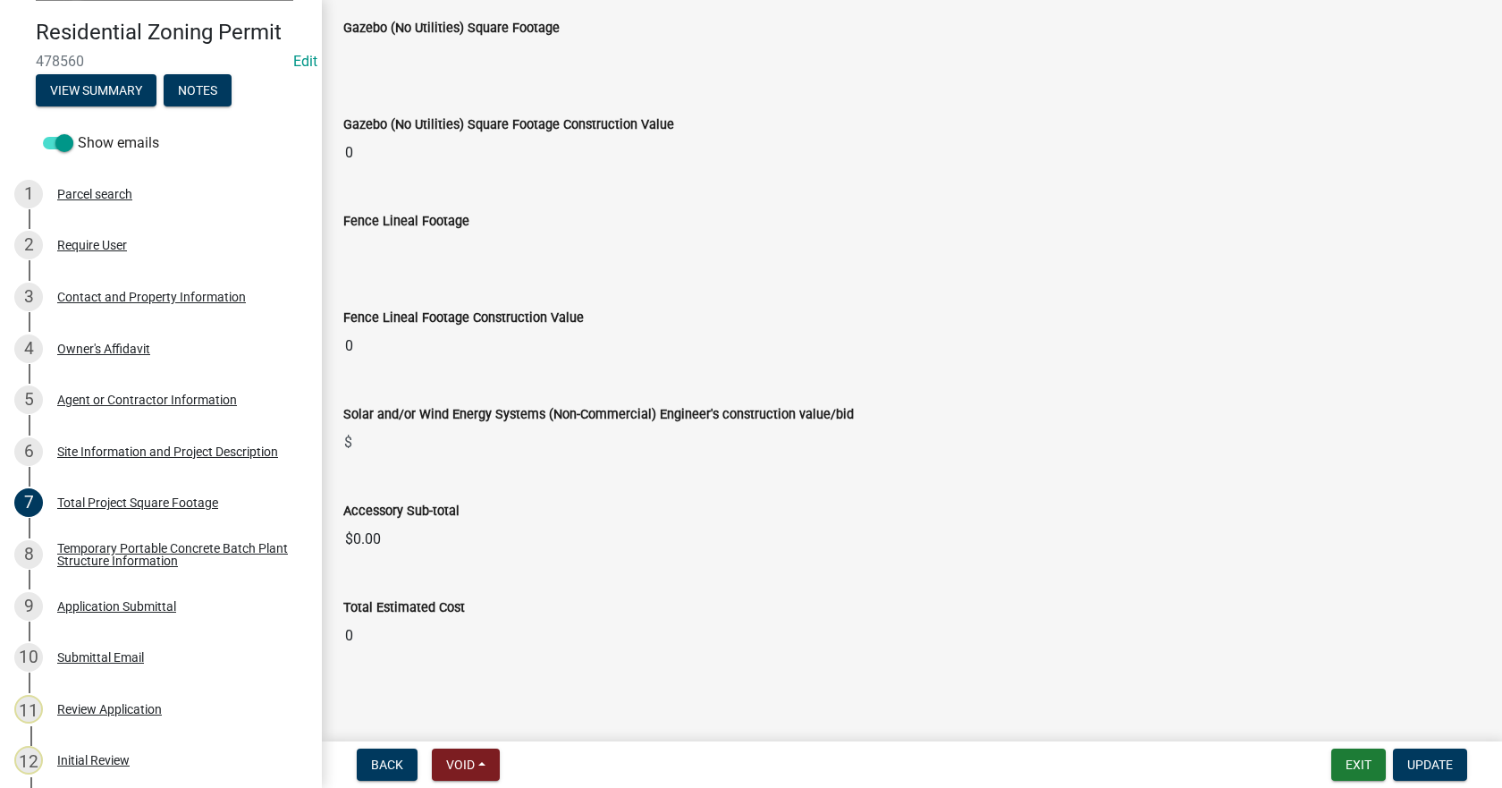
scroll to position [6949, 0]
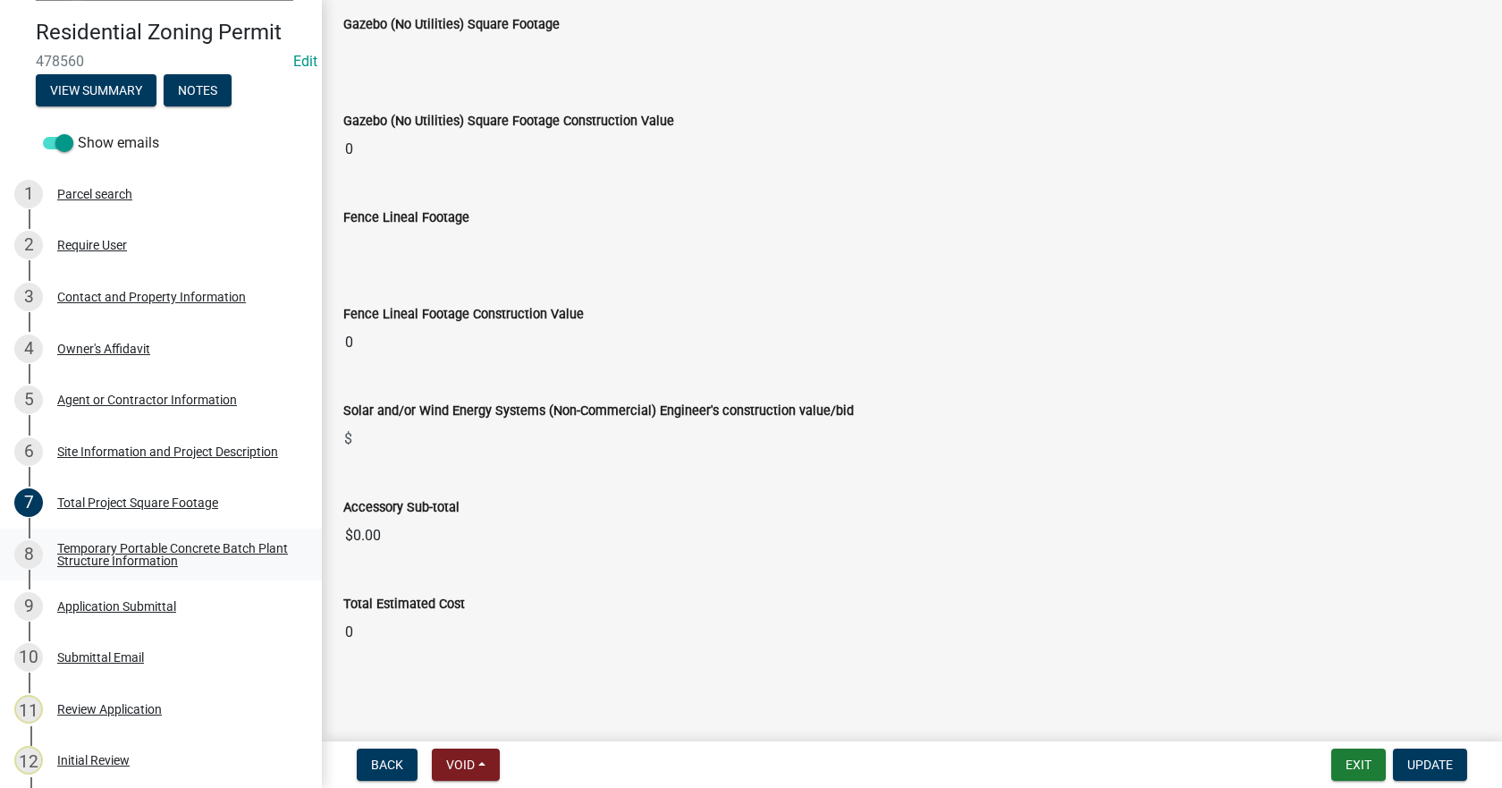
click at [119, 542] on div "Temporary Portable Concrete Batch Plant Structure Information" at bounding box center [175, 554] width 236 height 25
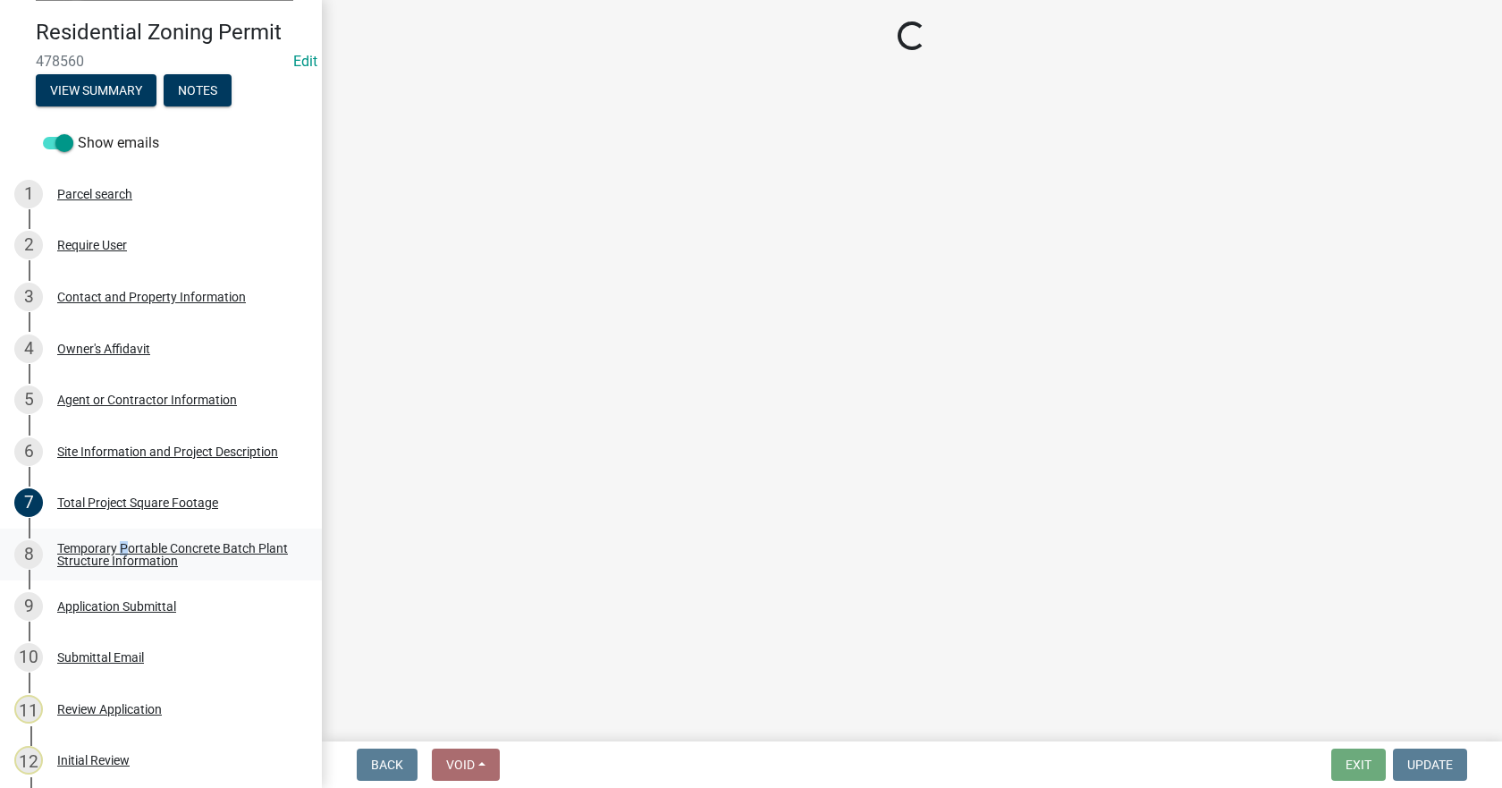
select select "3bb0707d-700d-453b-be8b-4c33de34bfd3"
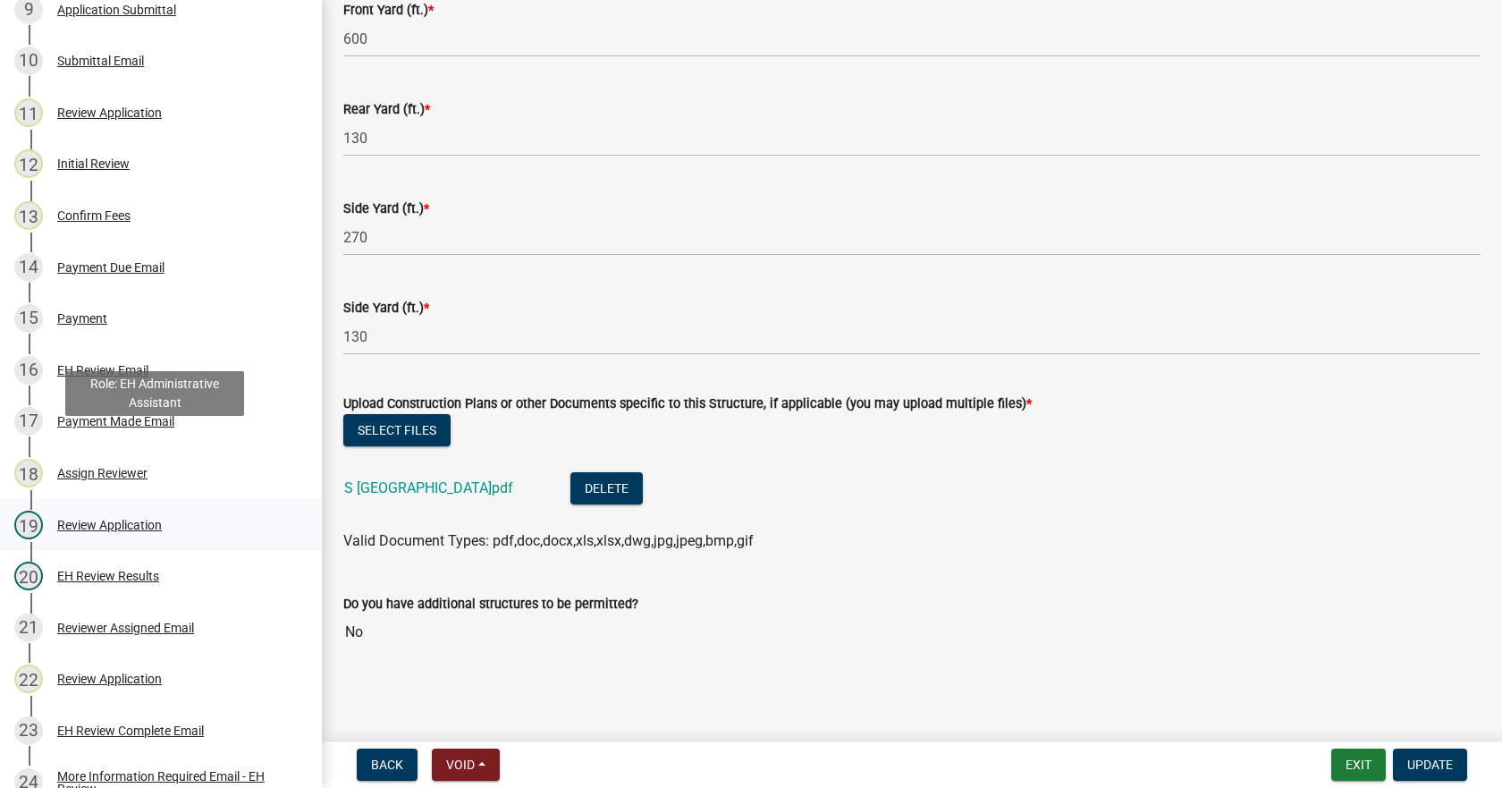
scroll to position [805, 0]
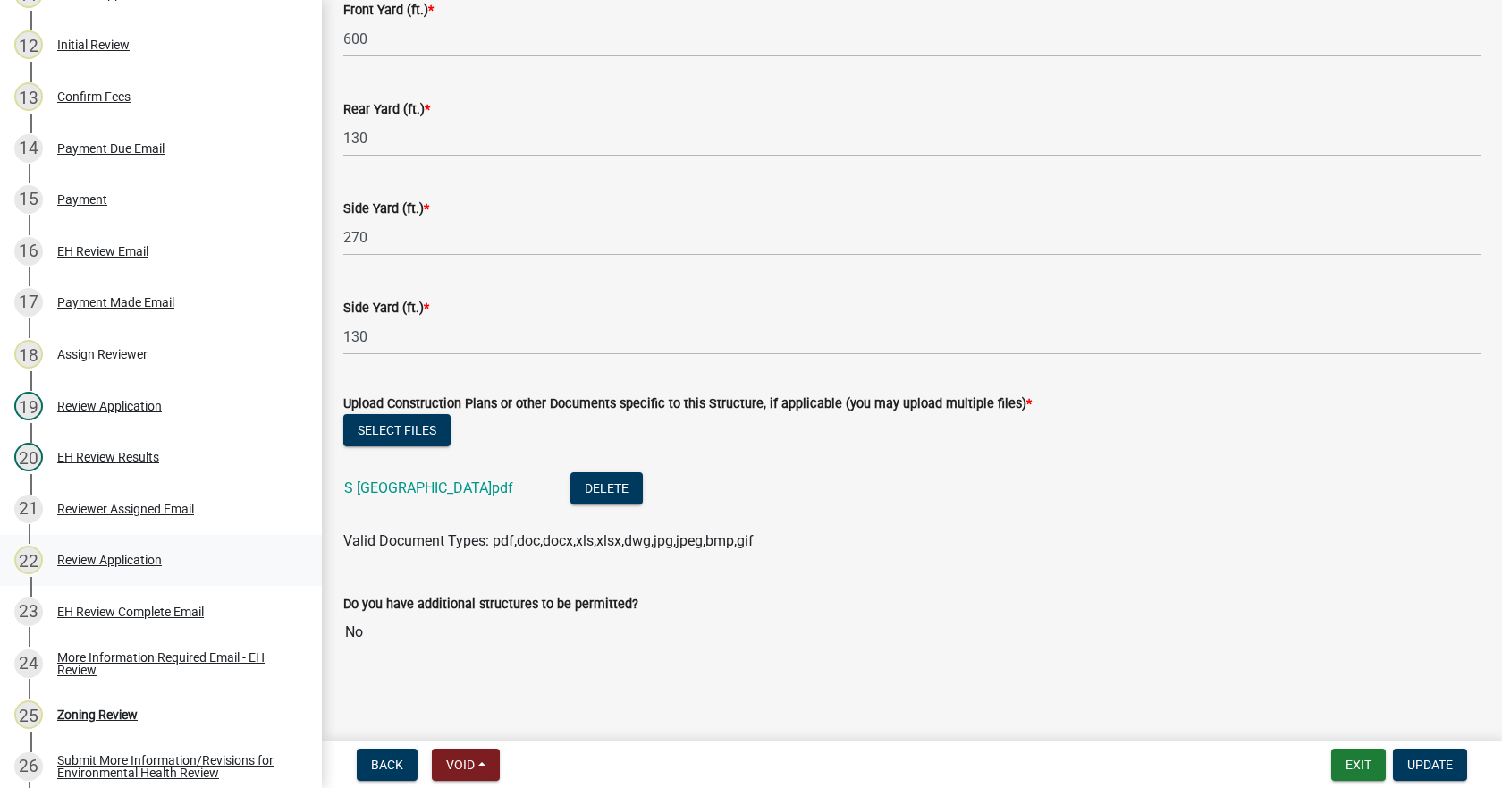
click at [122, 553] on div "Review Application" at bounding box center [109, 559] width 105 height 13
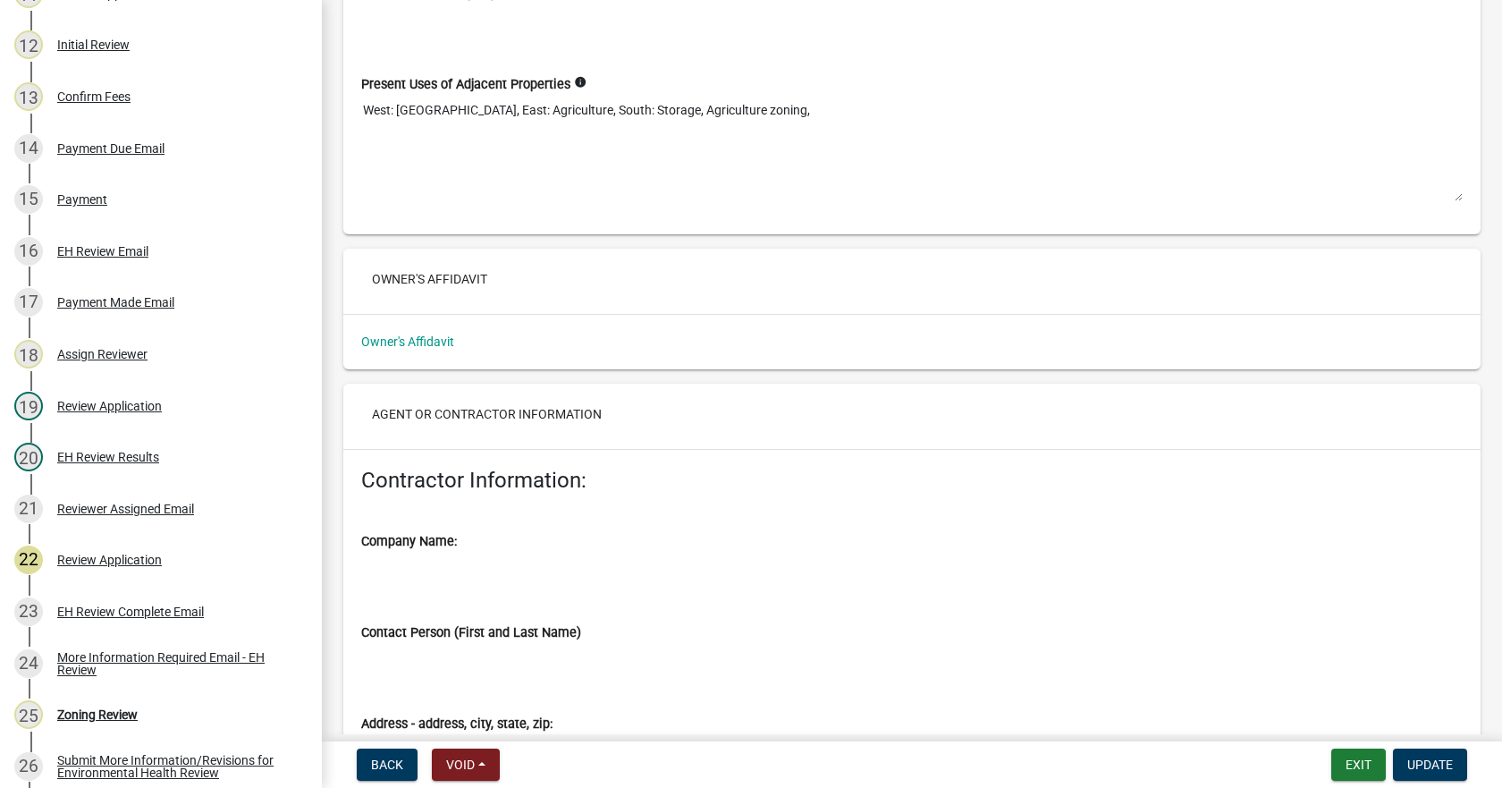
scroll to position [2414, 0]
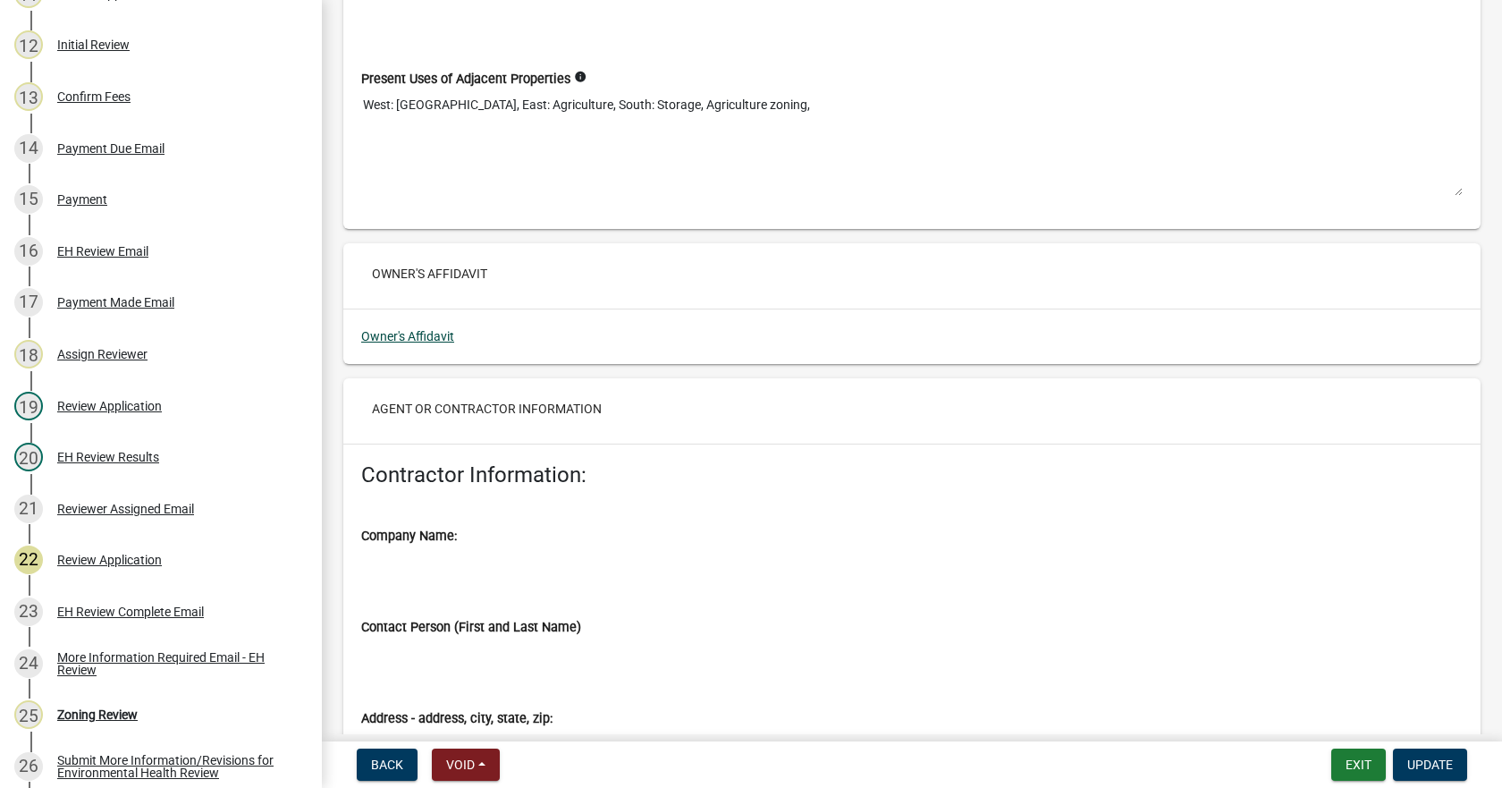
click at [413, 333] on link "Owner's Affidavit" at bounding box center [407, 336] width 93 height 14
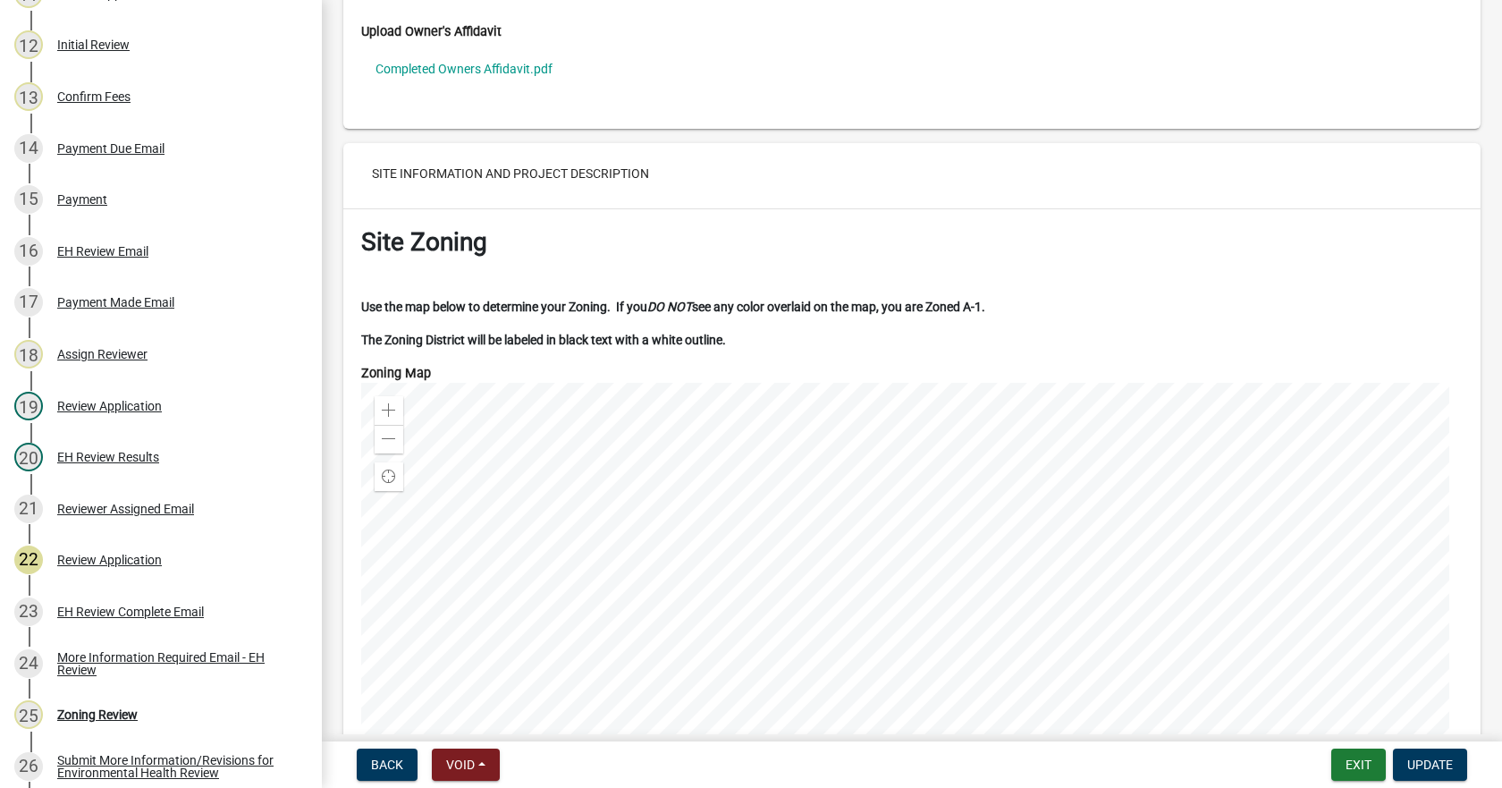
scroll to position [3754, 0]
click at [446, 64] on link "Completed Owners Affidavit.pdf" at bounding box center [911, 67] width 1101 height 41
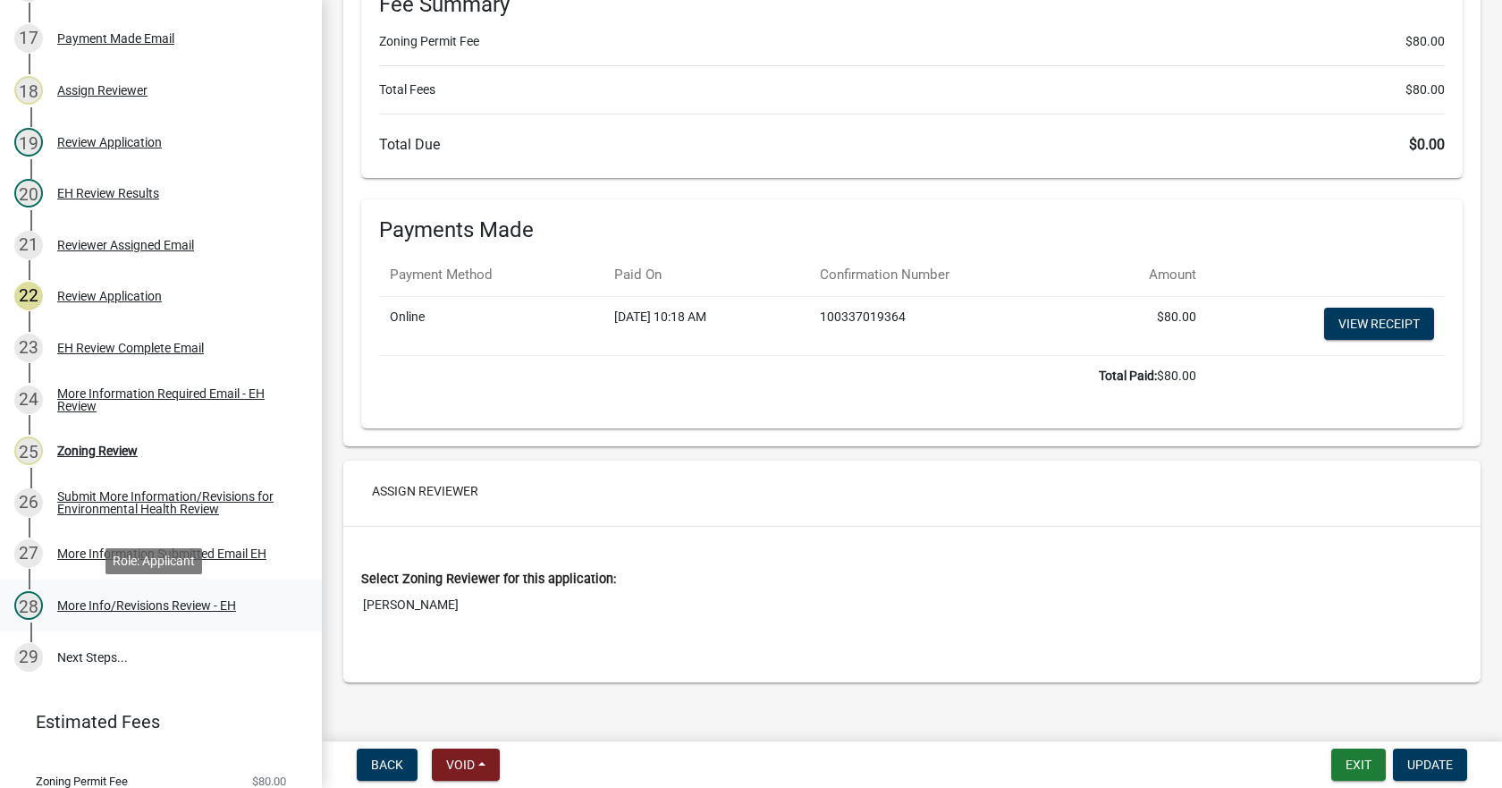
scroll to position [1073, 0]
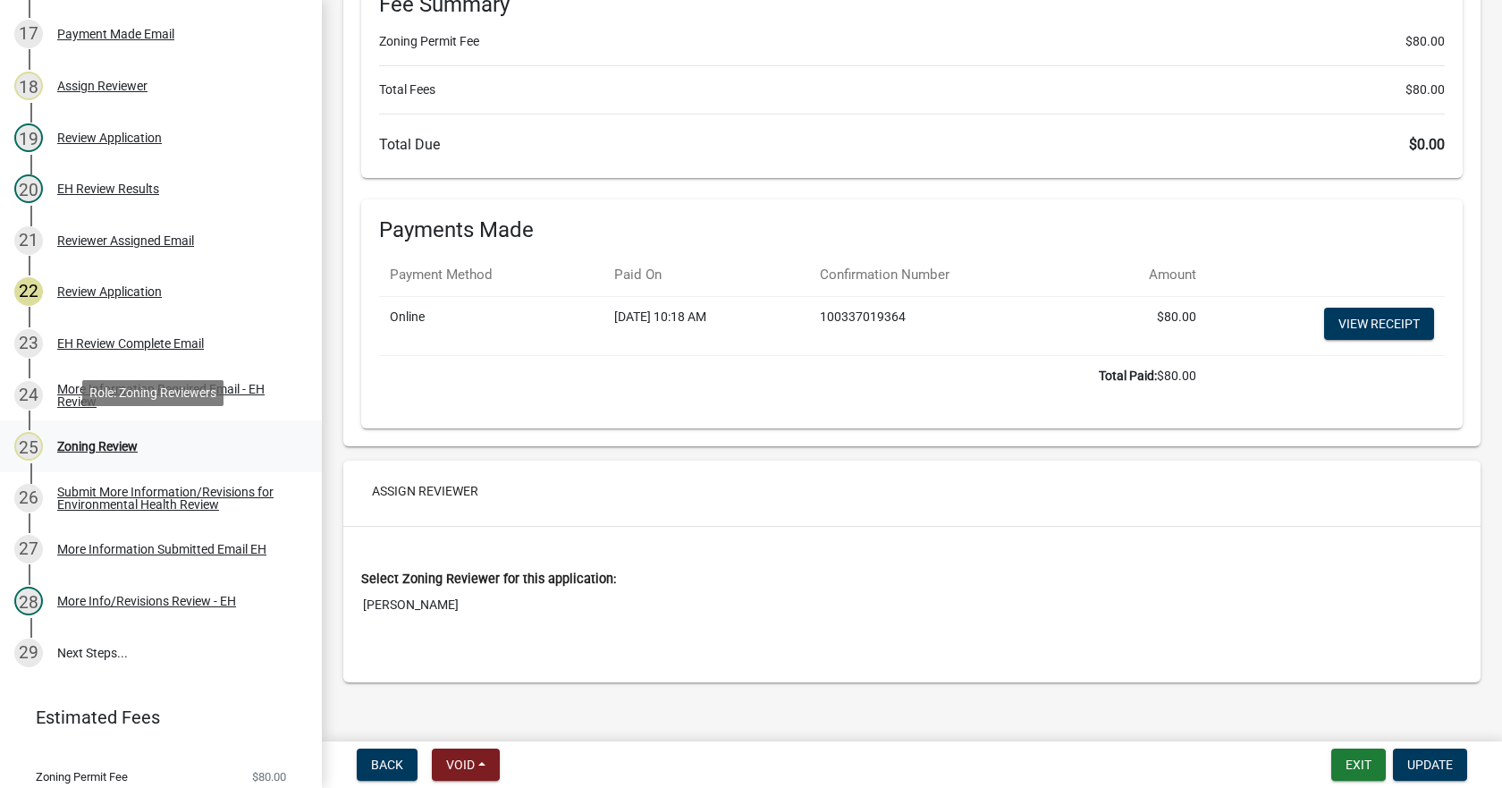
click at [108, 443] on div "Zoning Review" at bounding box center [97, 446] width 80 height 13
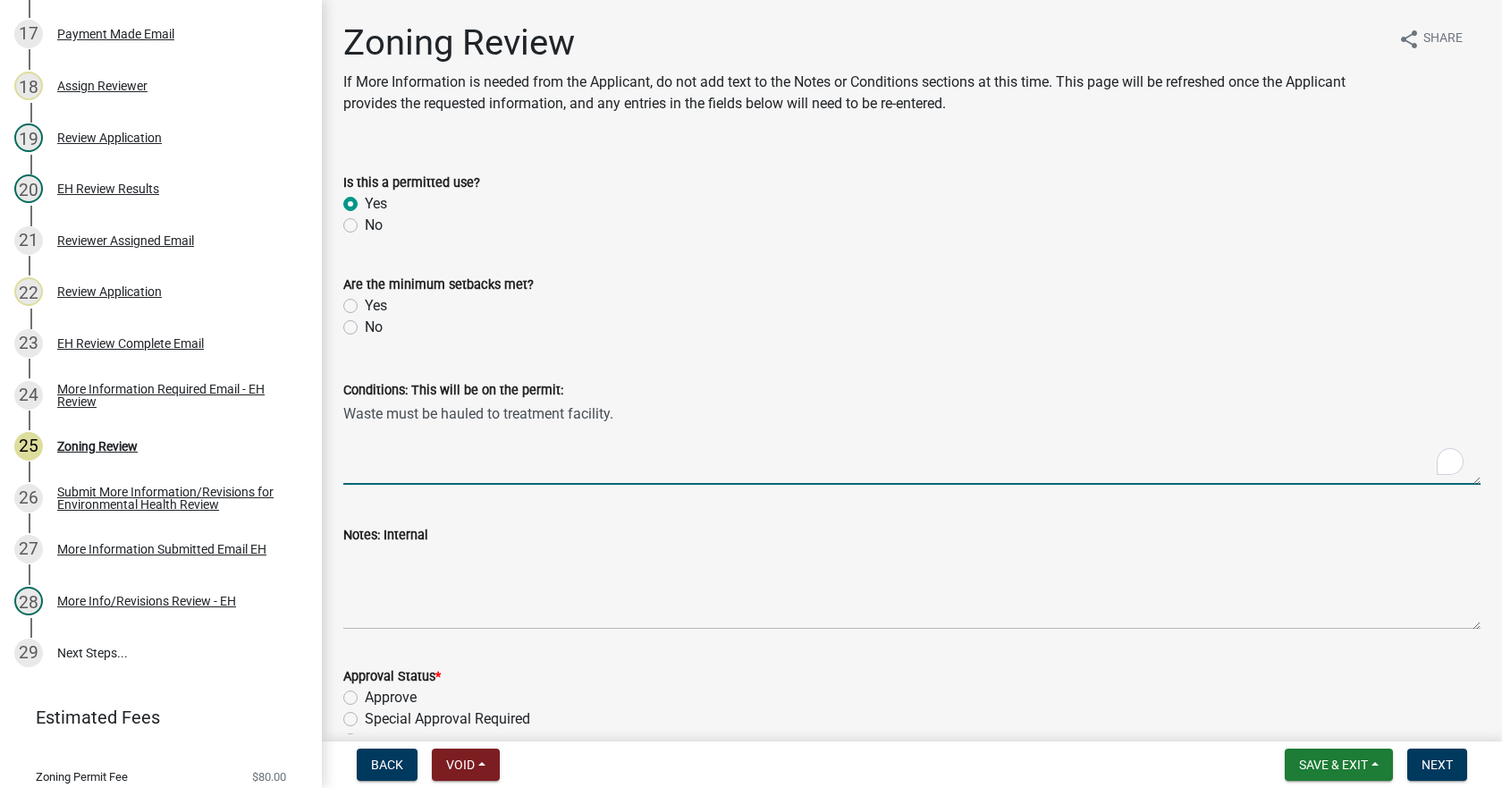
click at [443, 420] on textarea "Waste must be hauled to treatment facility." at bounding box center [911, 442] width 1137 height 84
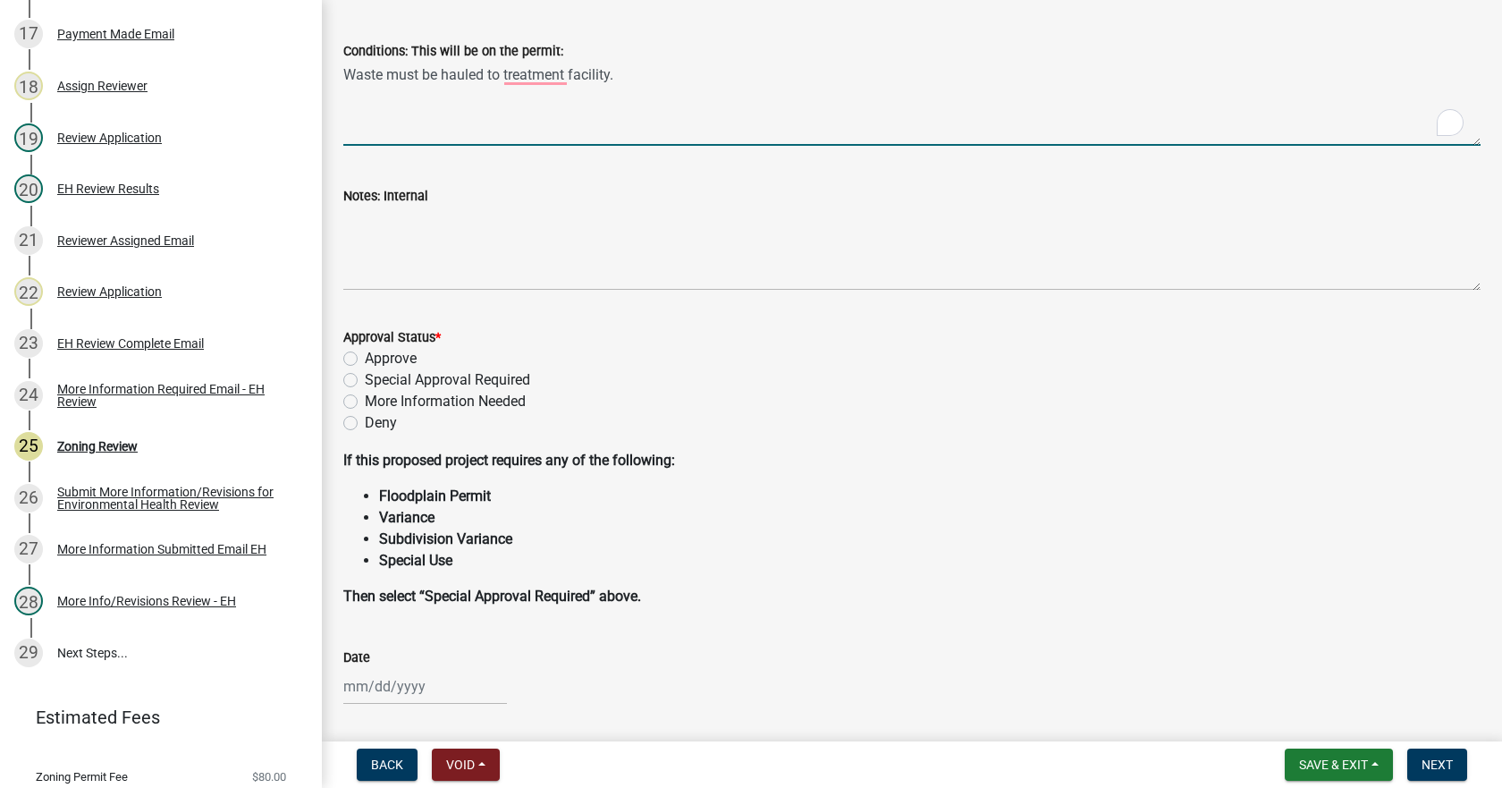
scroll to position [282, 0]
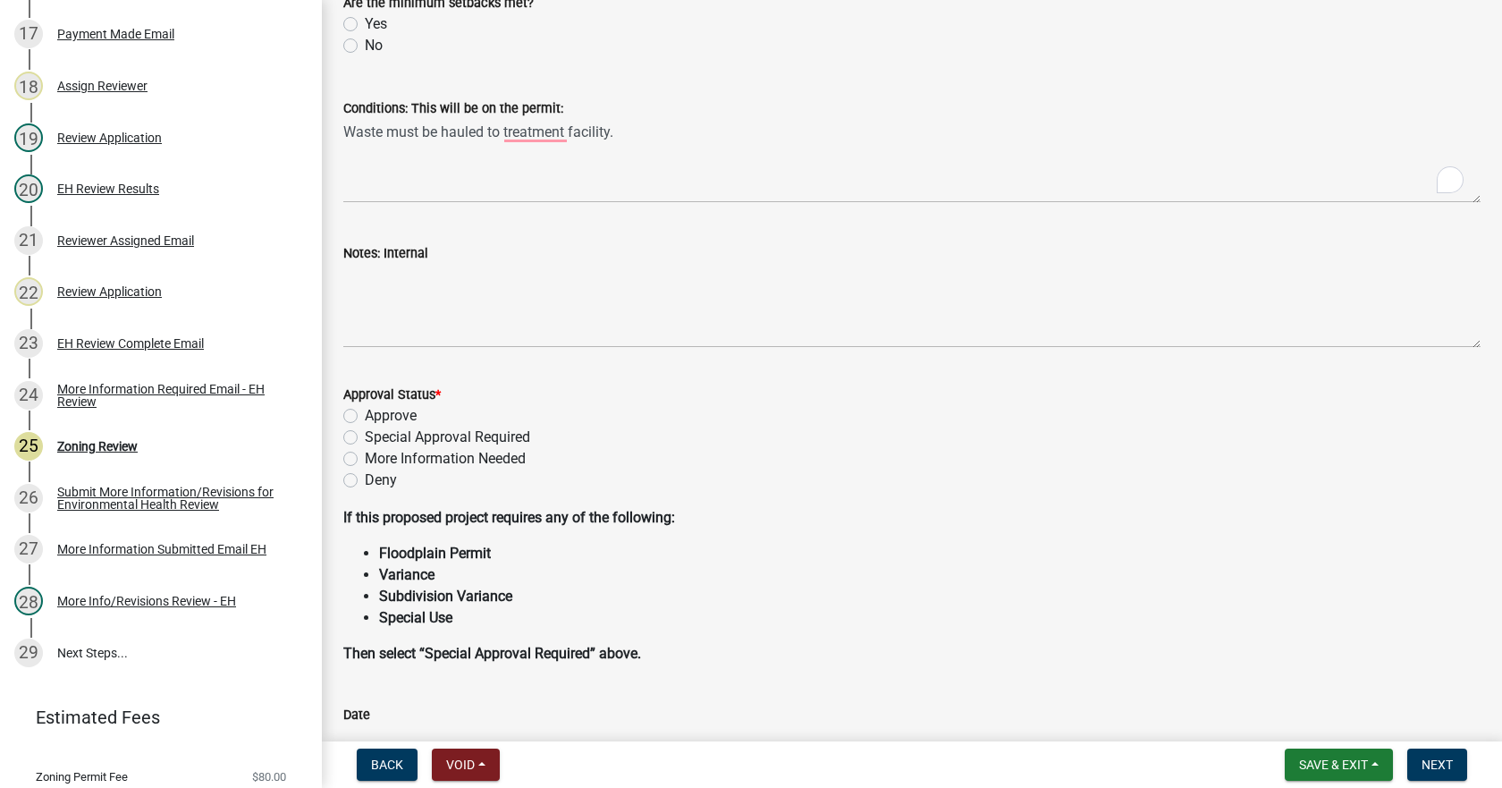
click at [365, 456] on label "More Information Needed" at bounding box center [445, 458] width 161 height 21
click at [365, 456] on input "More Information Needed" at bounding box center [371, 454] width 12 height 12
radio input "true"
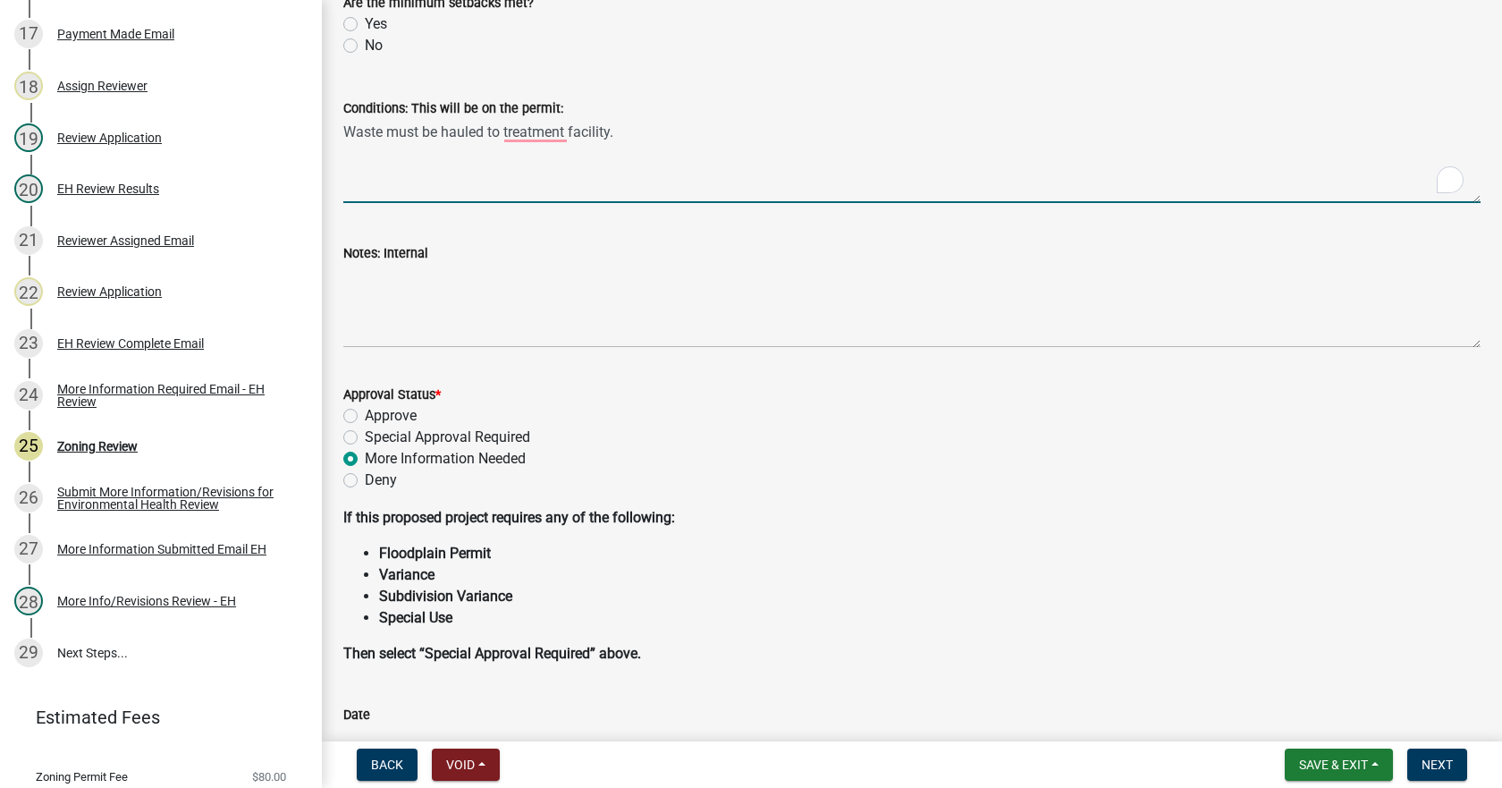
click at [460, 131] on textarea "Waste must be hauled to treatment facility." at bounding box center [911, 161] width 1137 height 84
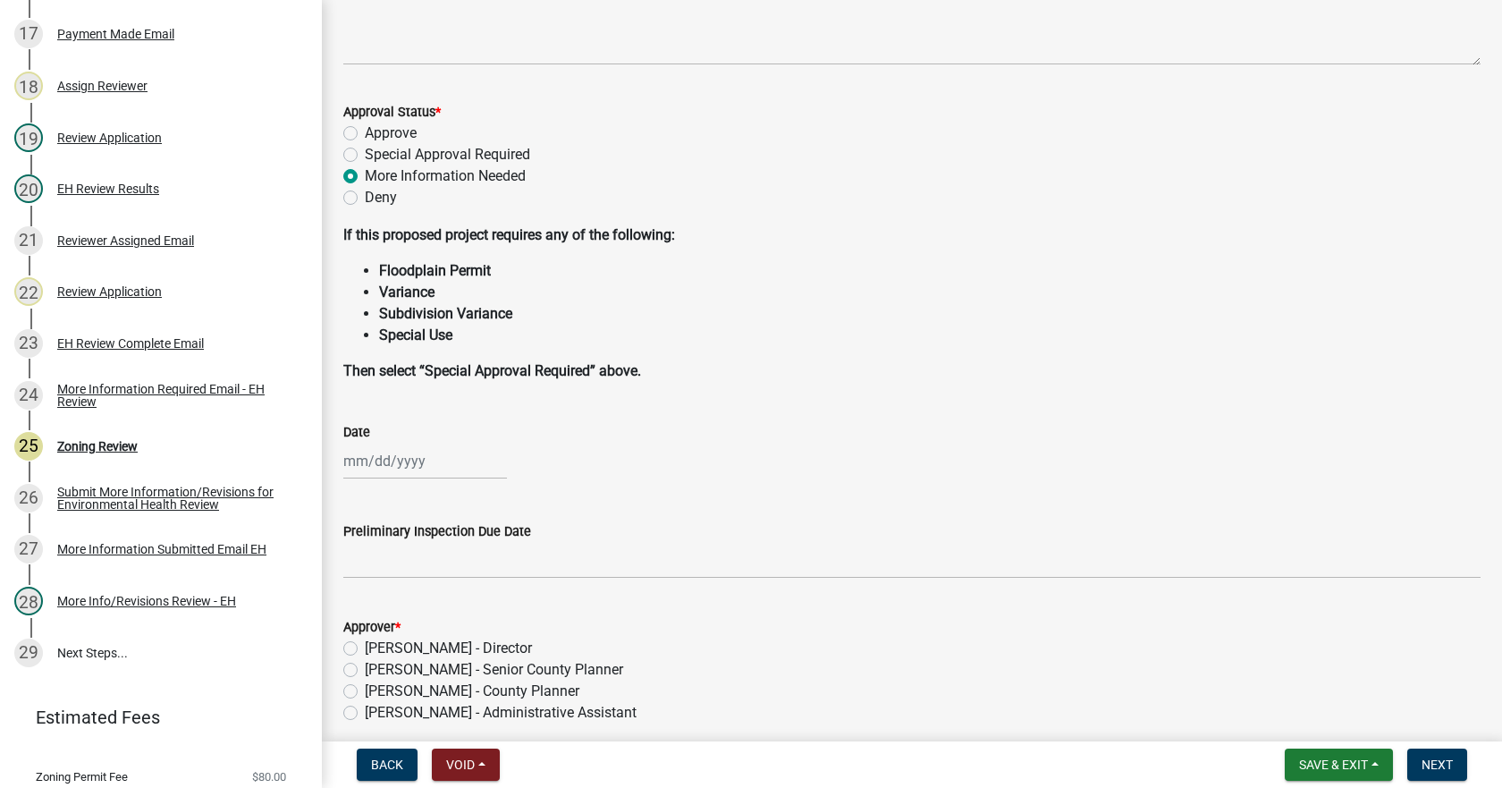
scroll to position [626, 0]
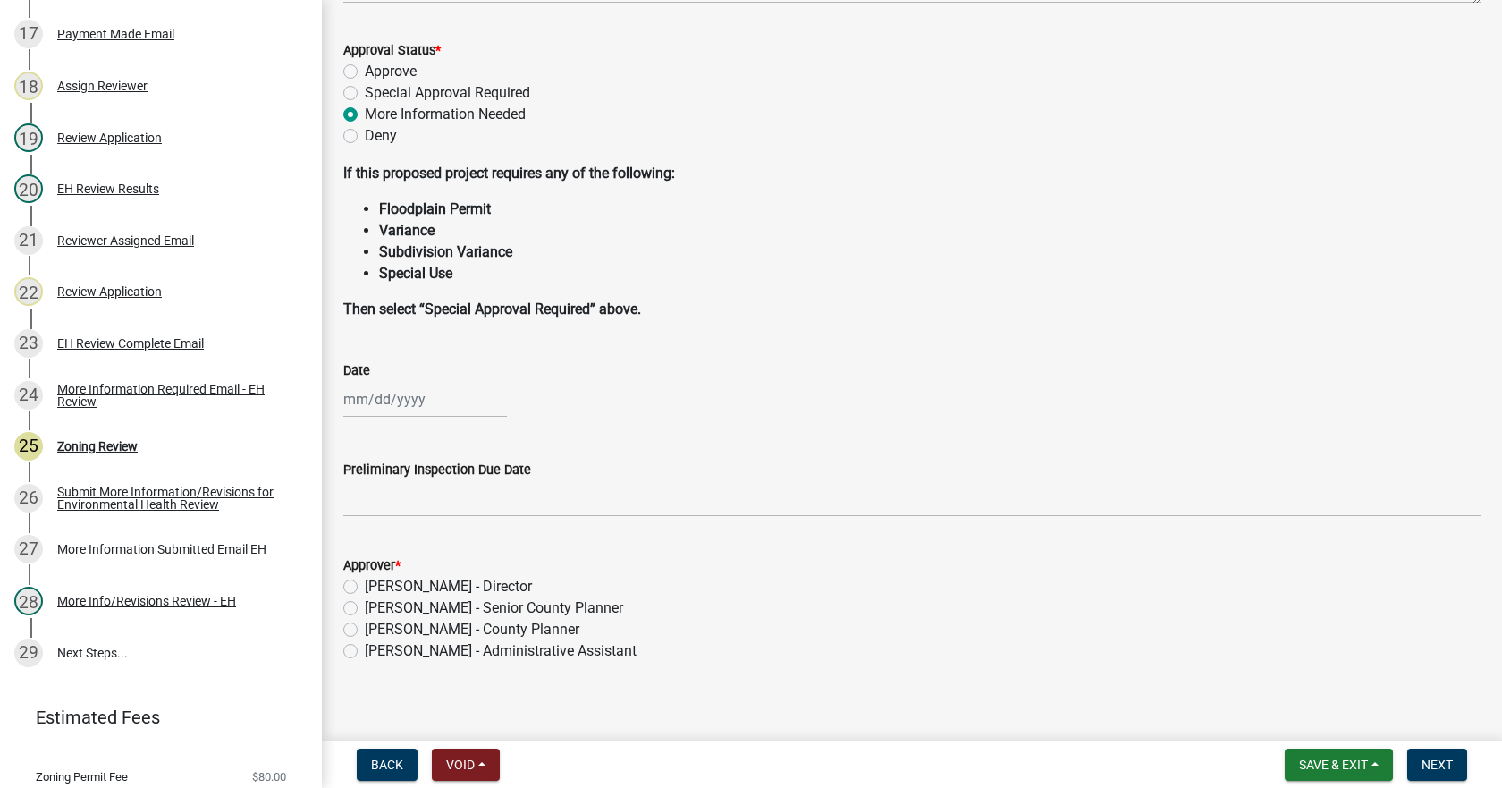
click at [373, 402] on div at bounding box center [425, 399] width 164 height 37
select select "10"
select select "2025"
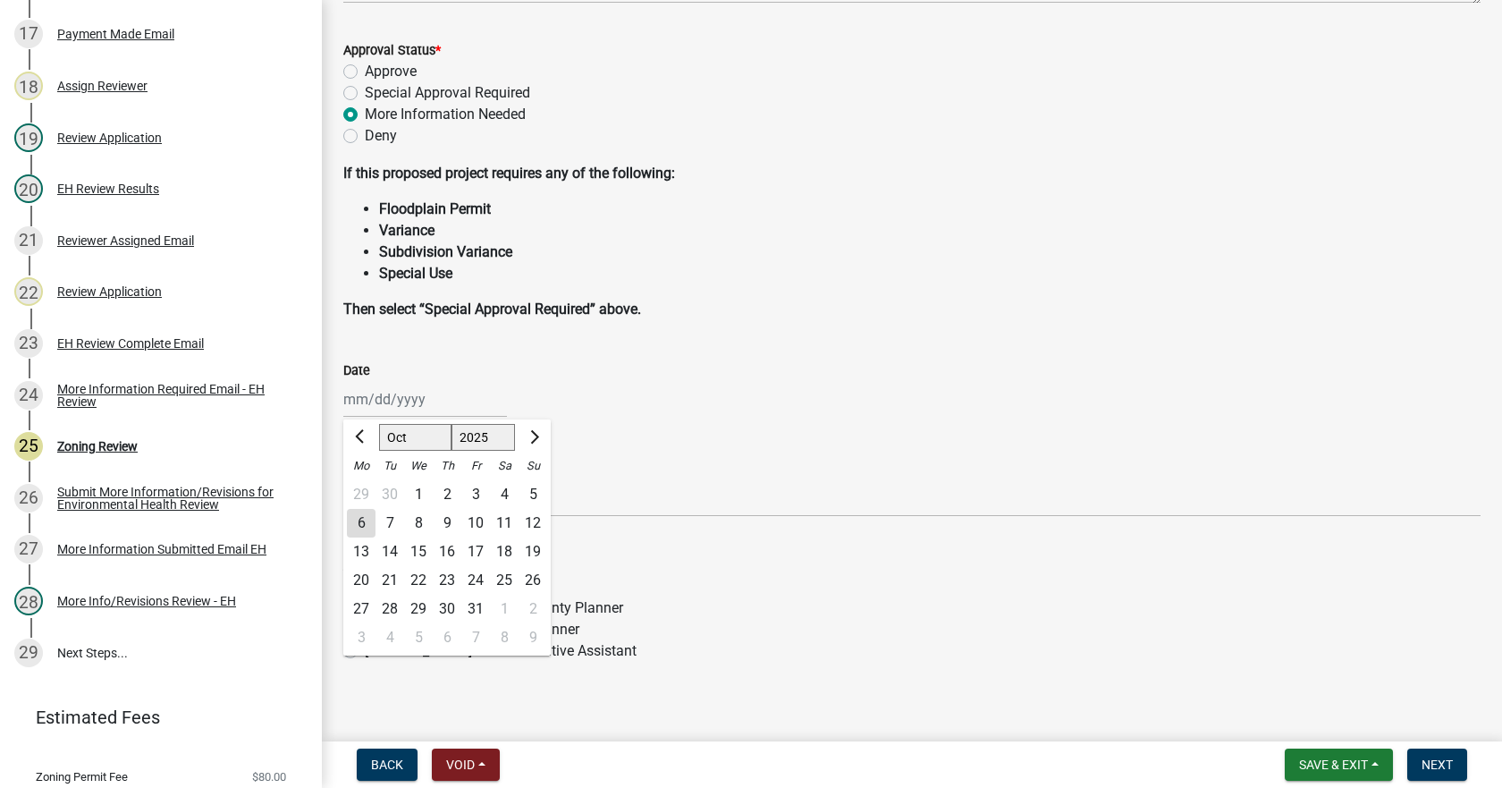
click at [366, 519] on div "6" at bounding box center [361, 523] width 29 height 29
type input "[DATE]"
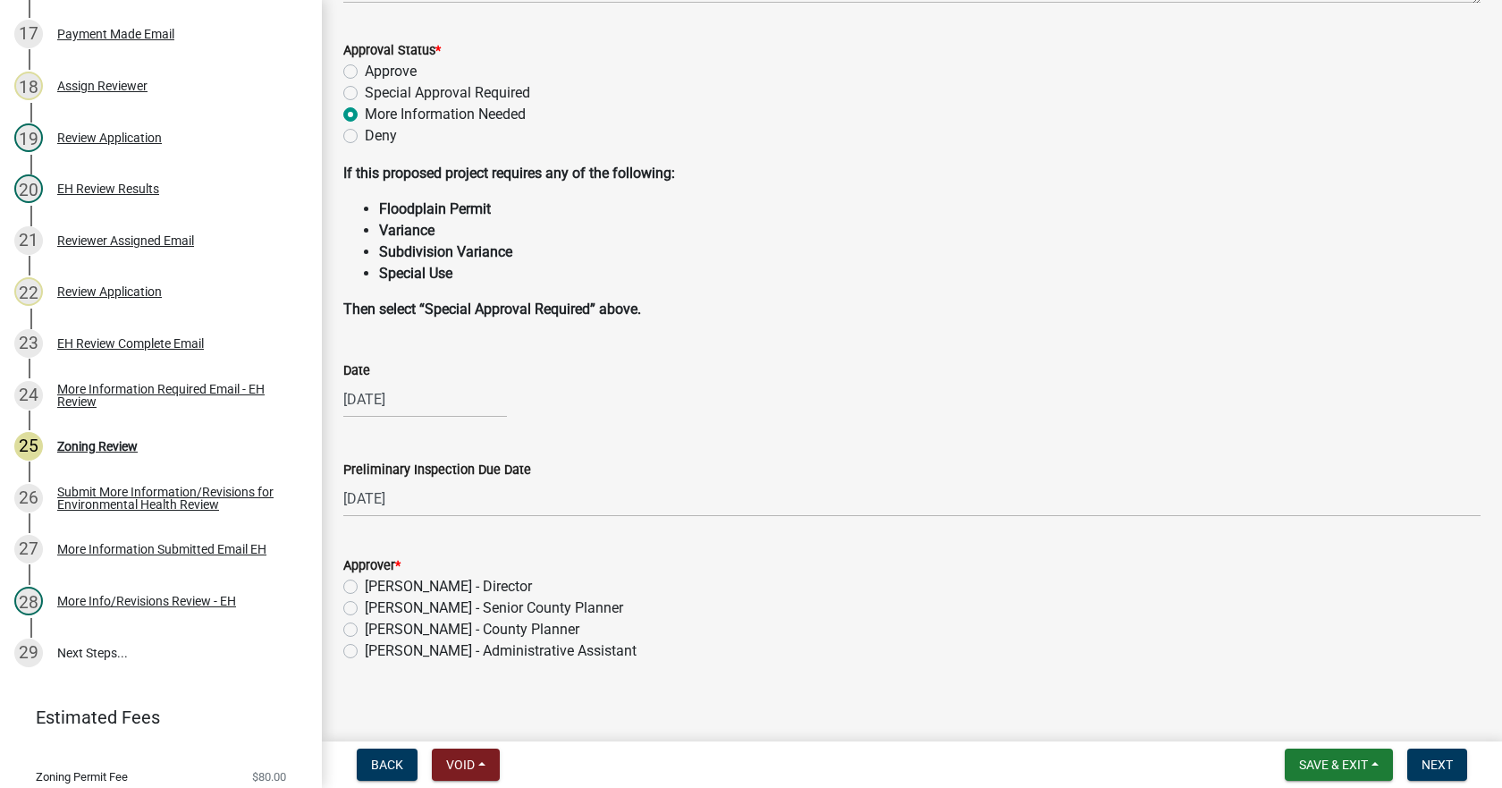
click at [365, 584] on label "[PERSON_NAME] - Director" at bounding box center [448, 586] width 167 height 21
click at [365, 584] on input "[PERSON_NAME] - Director" at bounding box center [371, 582] width 12 height 12
radio input "true"
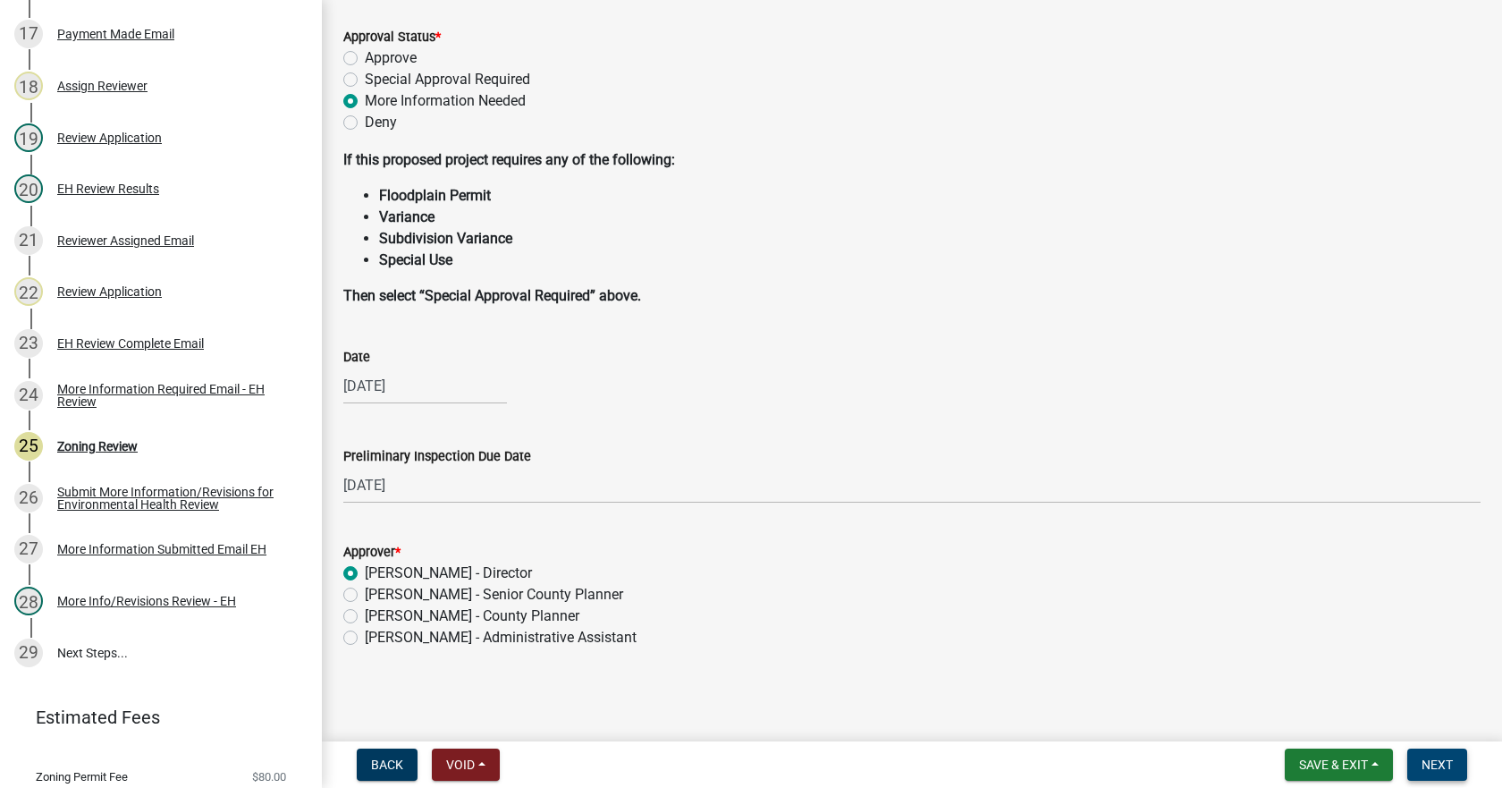
click at [1359, 699] on span "Next" at bounding box center [1436, 764] width 31 height 14
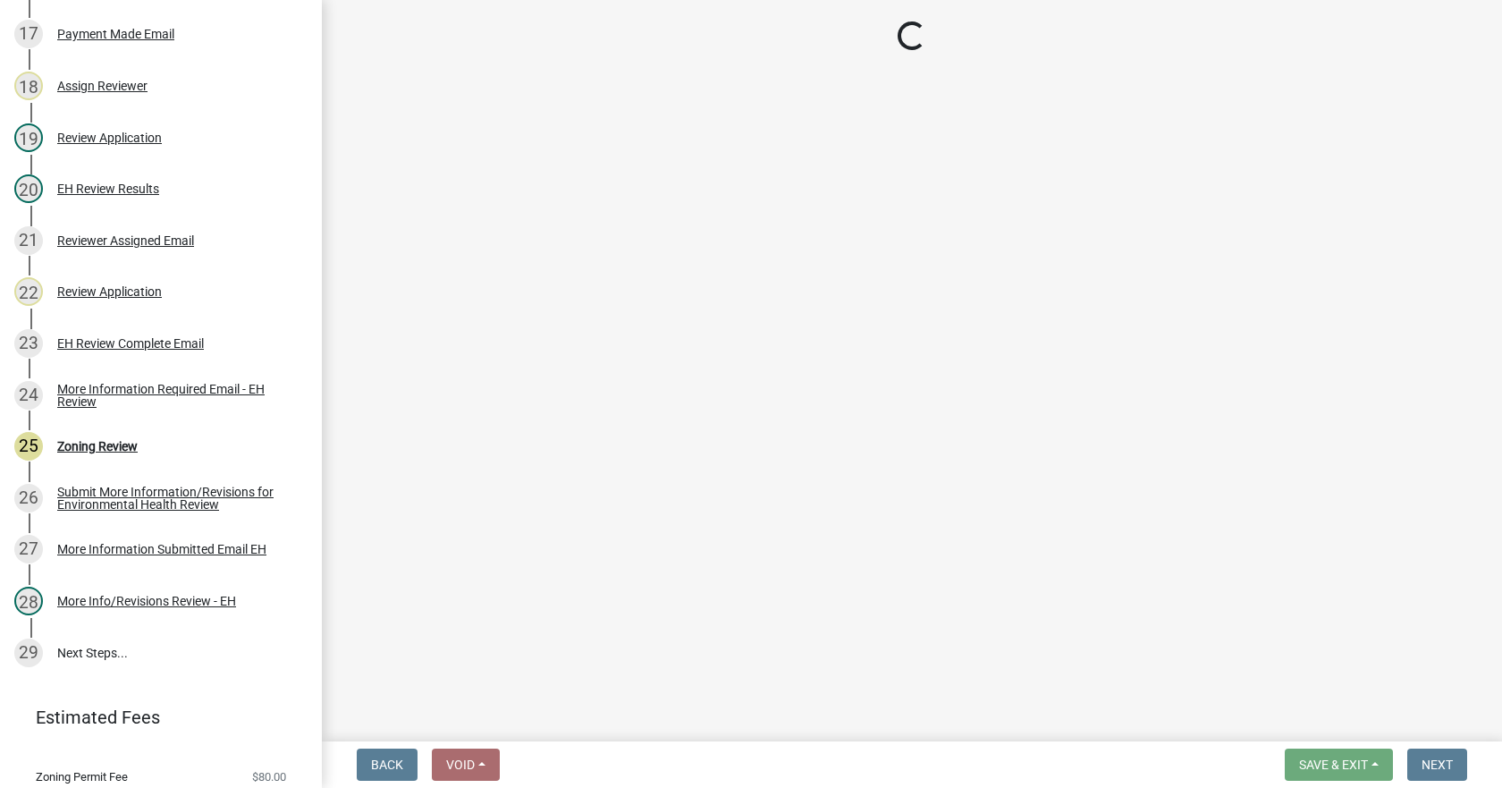
scroll to position [1226, 0]
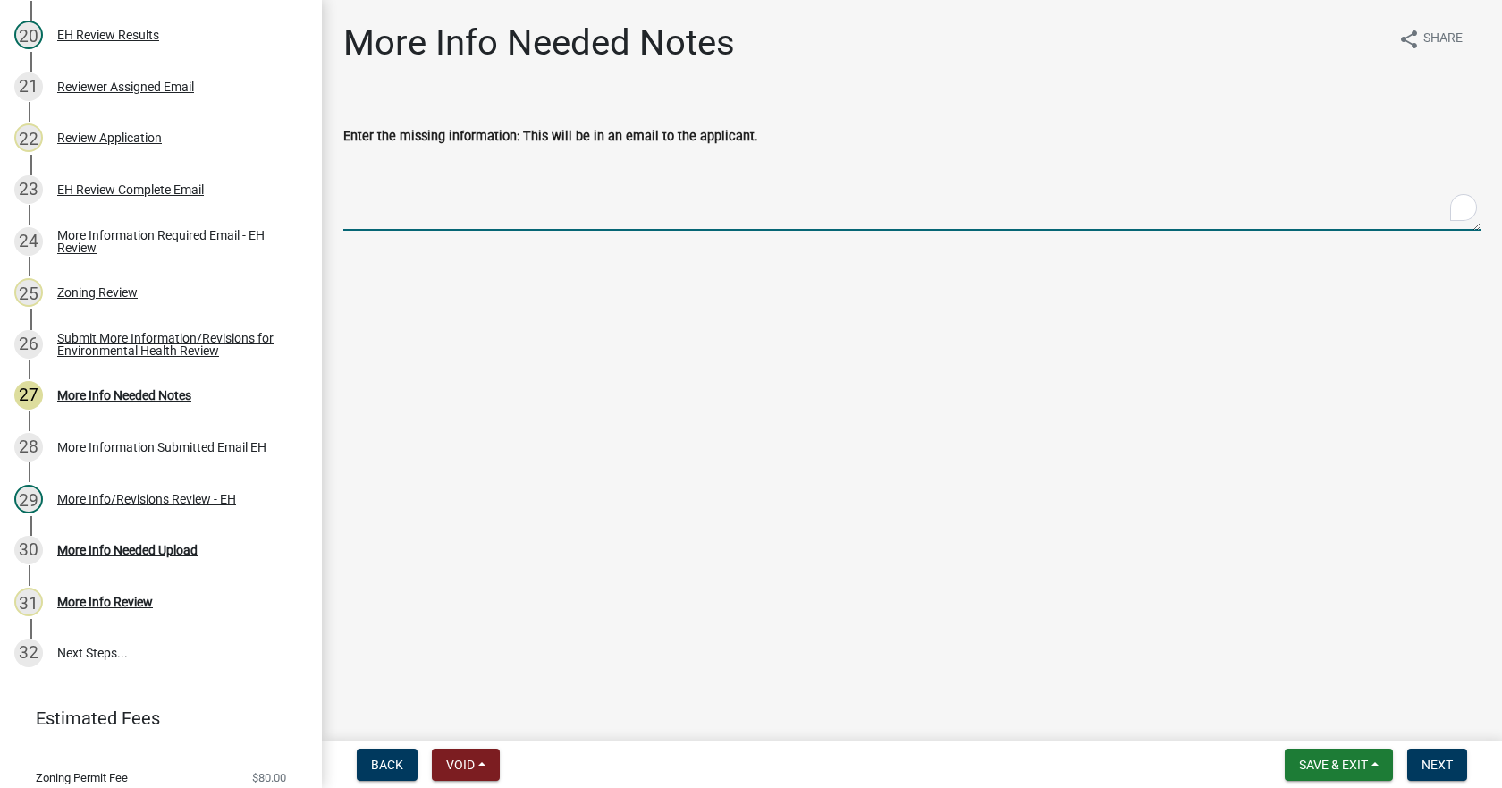
click at [424, 211] on textarea "Enter the missing information: This will be in an email to the applicant." at bounding box center [911, 189] width 1137 height 84
type textarea "What is the proposed height of the plant?"
click at [1359, 699] on span "Next" at bounding box center [1436, 764] width 31 height 14
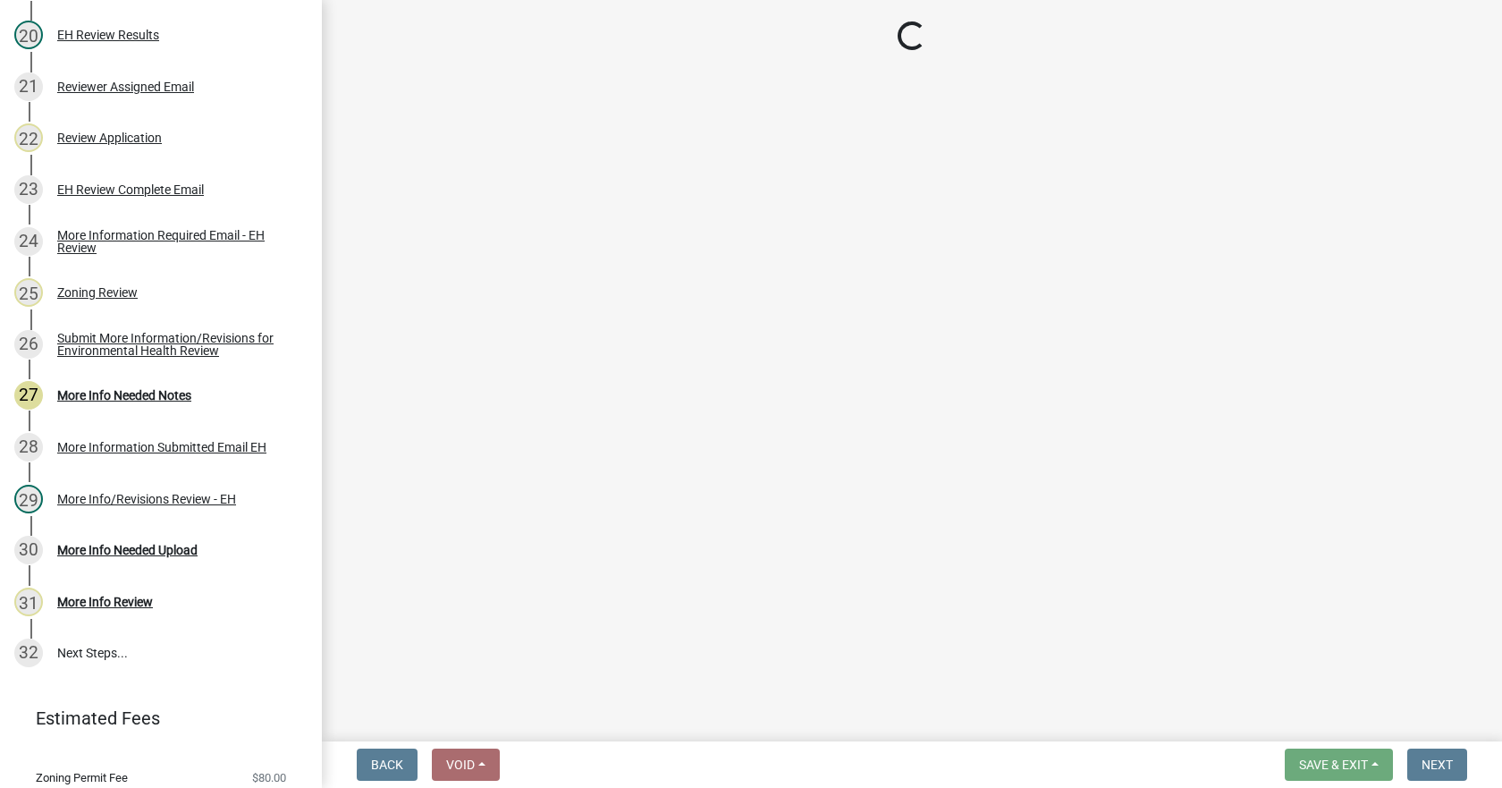
scroll to position [1278, 0]
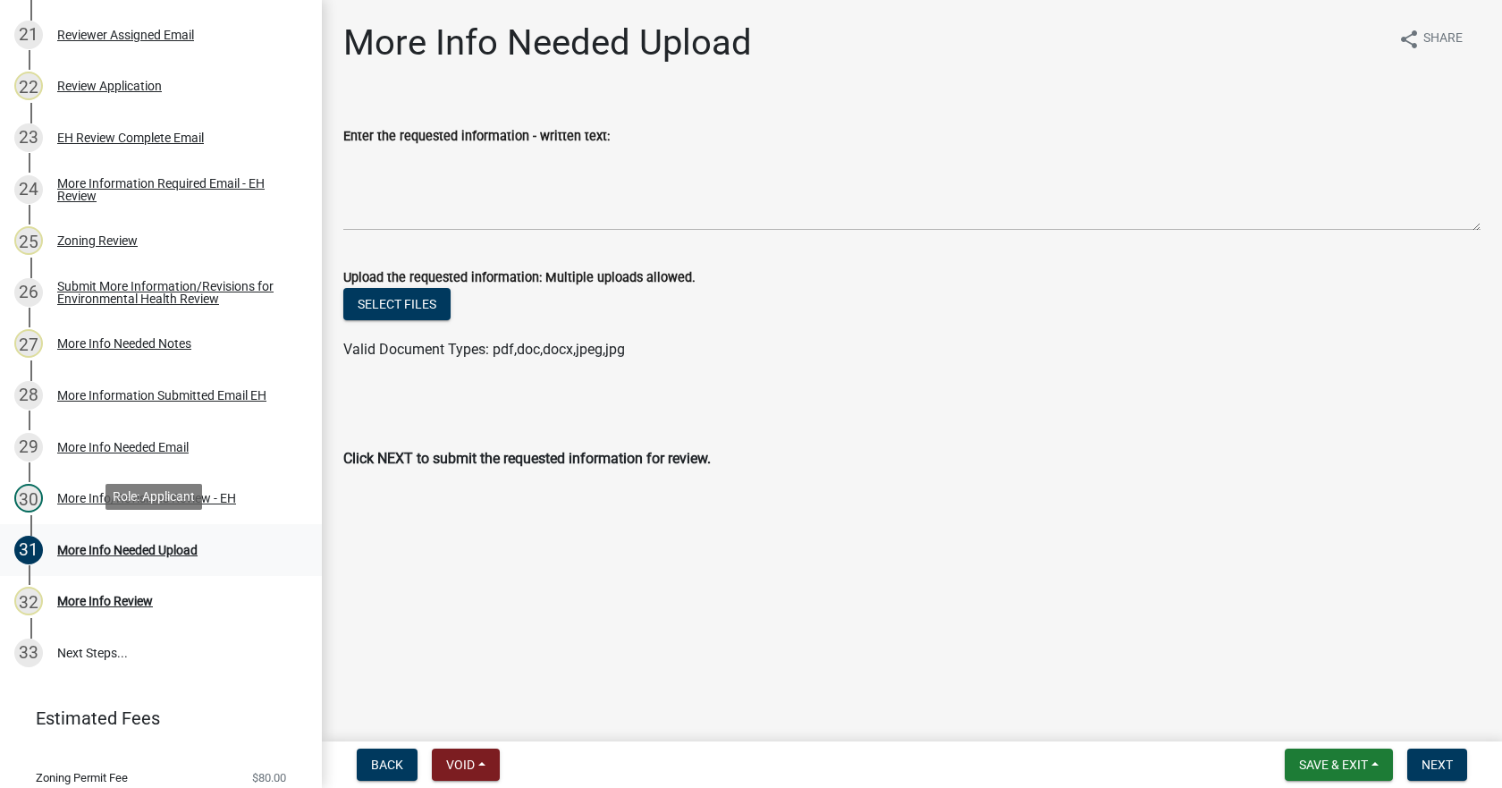
click at [137, 544] on div "More Info Needed Upload" at bounding box center [127, 549] width 140 height 13
click at [94, 495] on div "More Info/Revisions Review - EH" at bounding box center [146, 498] width 179 height 13
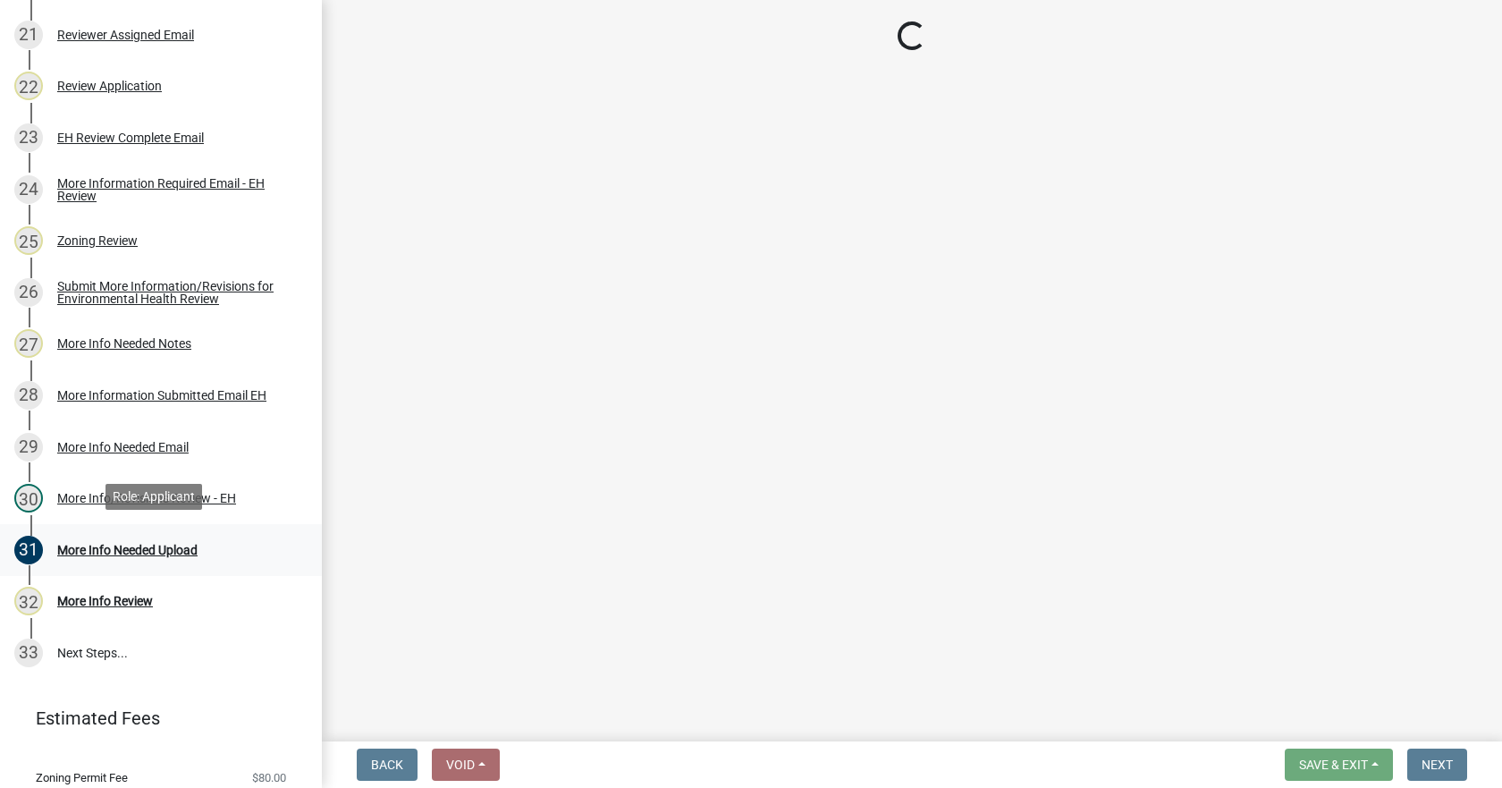
click at [82, 543] on div "More Info Needed Upload" at bounding box center [127, 549] width 140 height 13
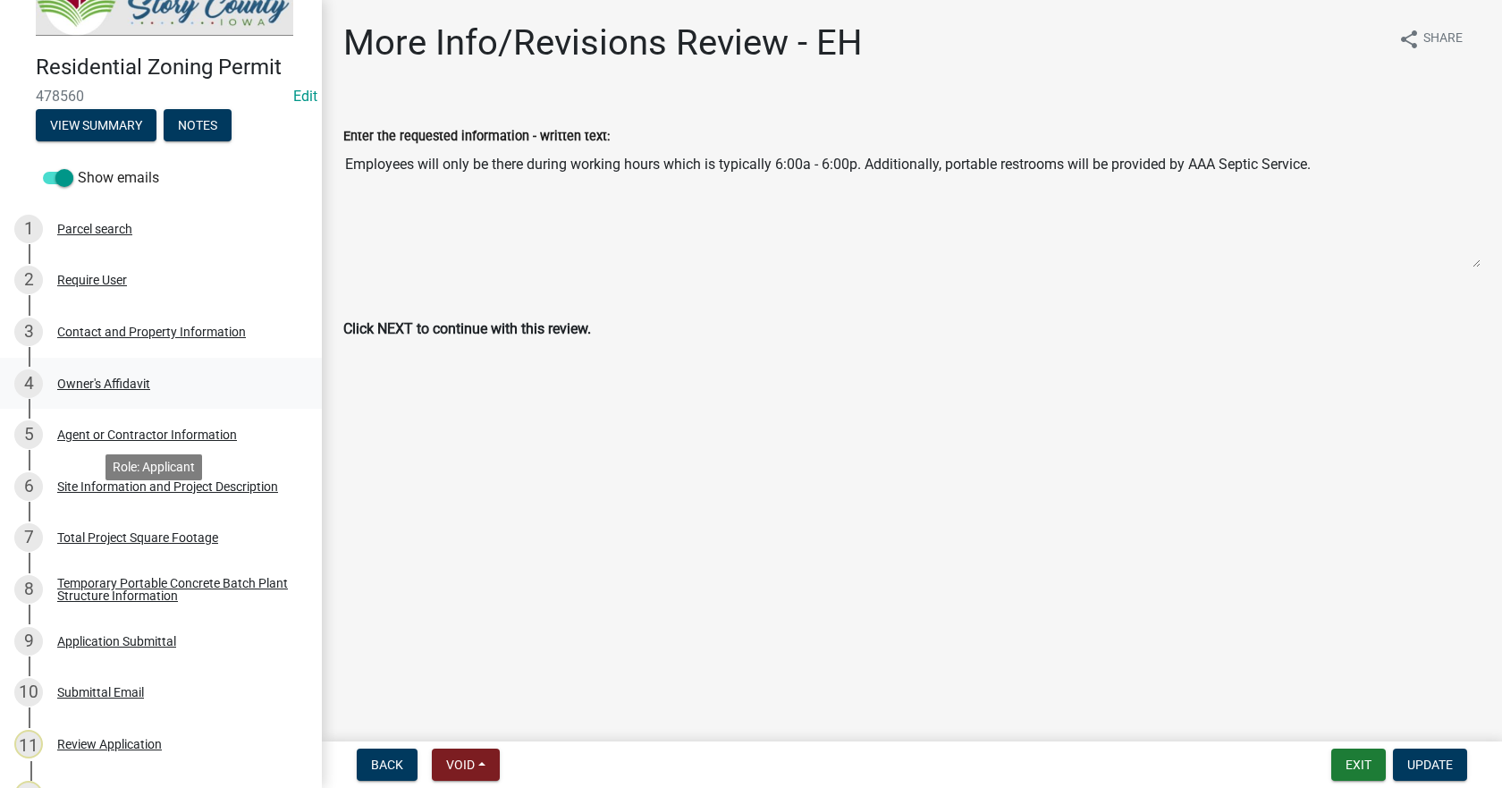
scroll to position [0, 0]
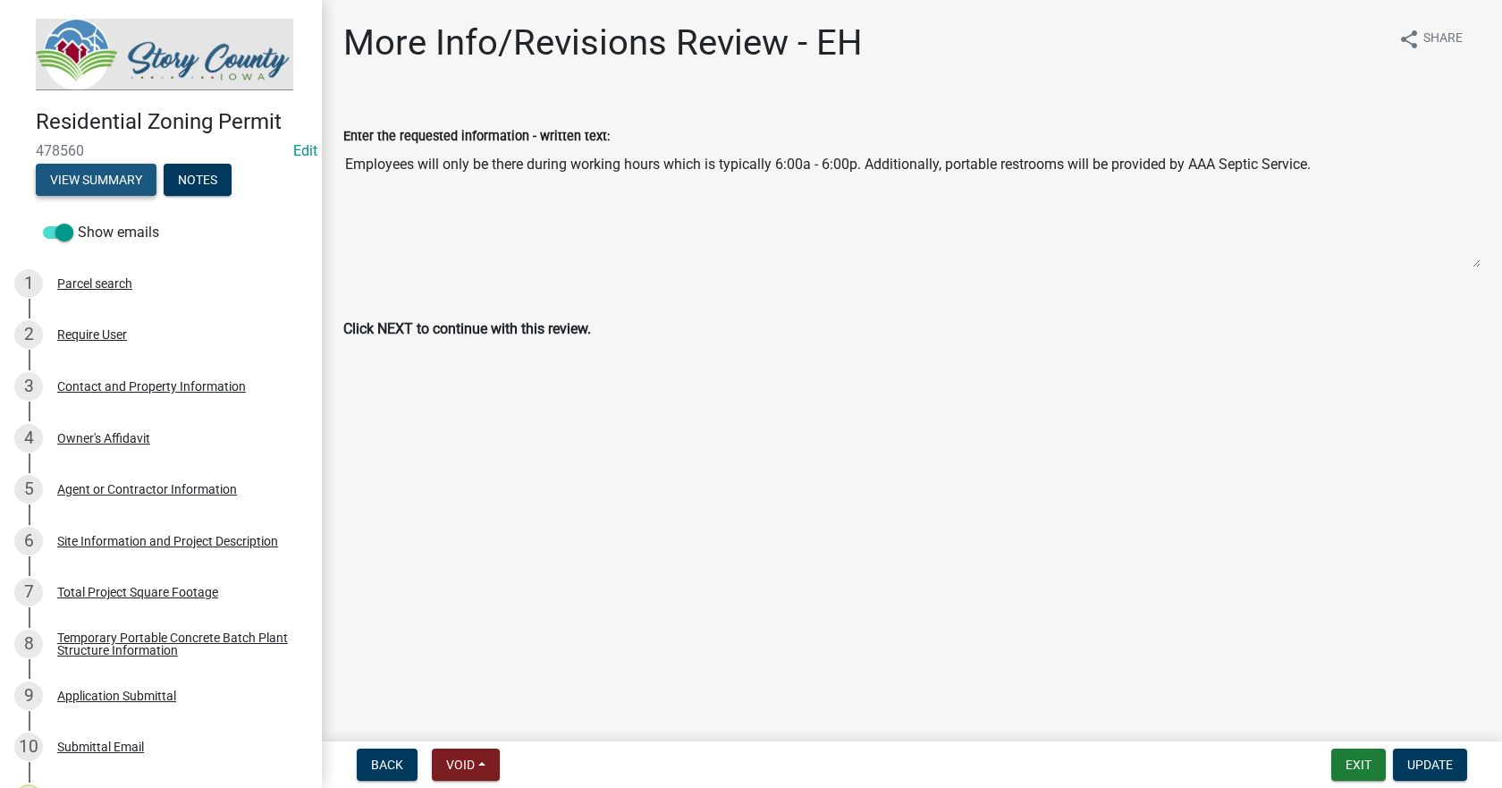
click at [93, 181] on button "View Summary" at bounding box center [96, 180] width 121 height 32
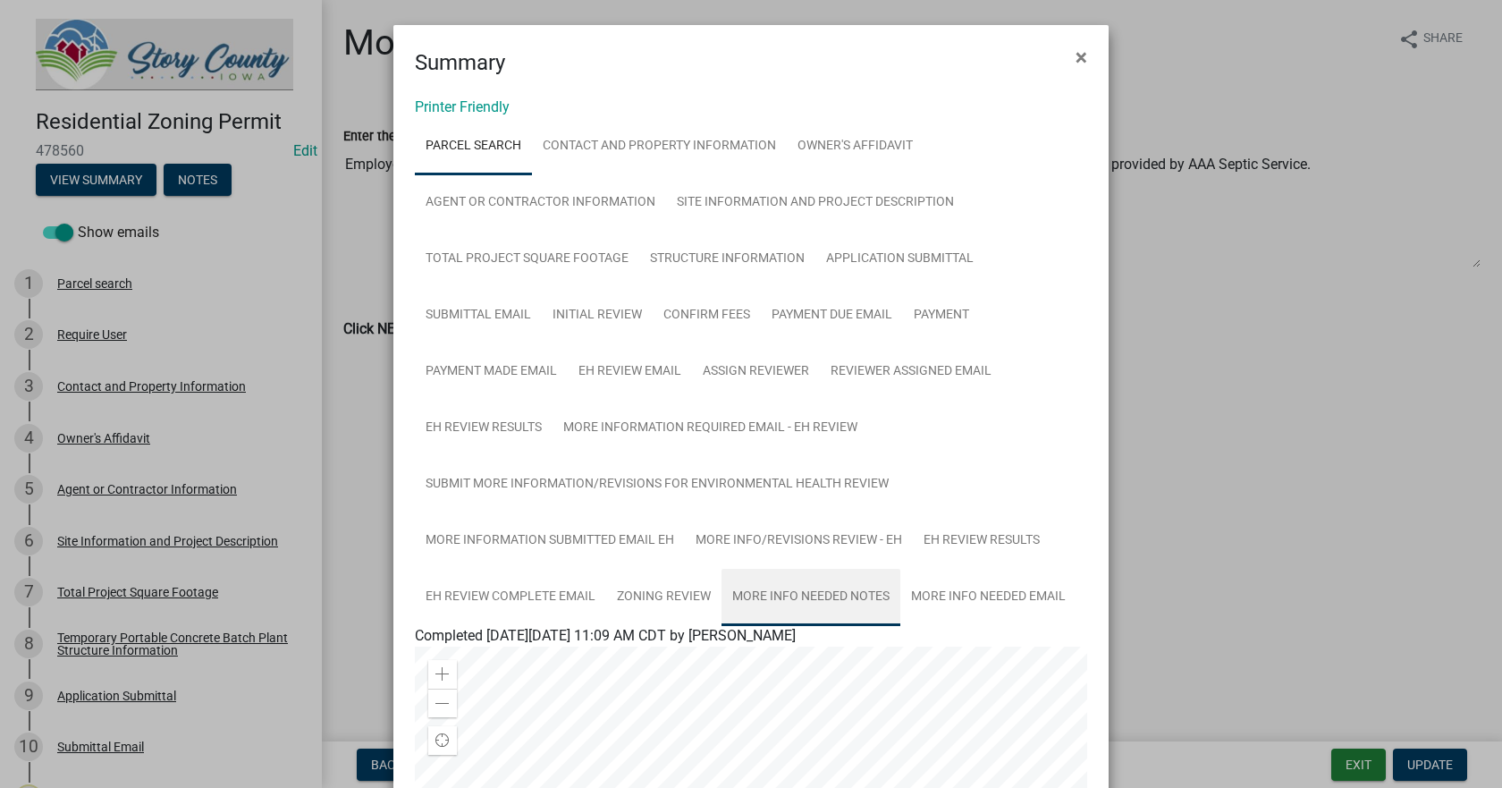
click at [847, 596] on link "More Info Needed Notes" at bounding box center [810, 597] width 179 height 57
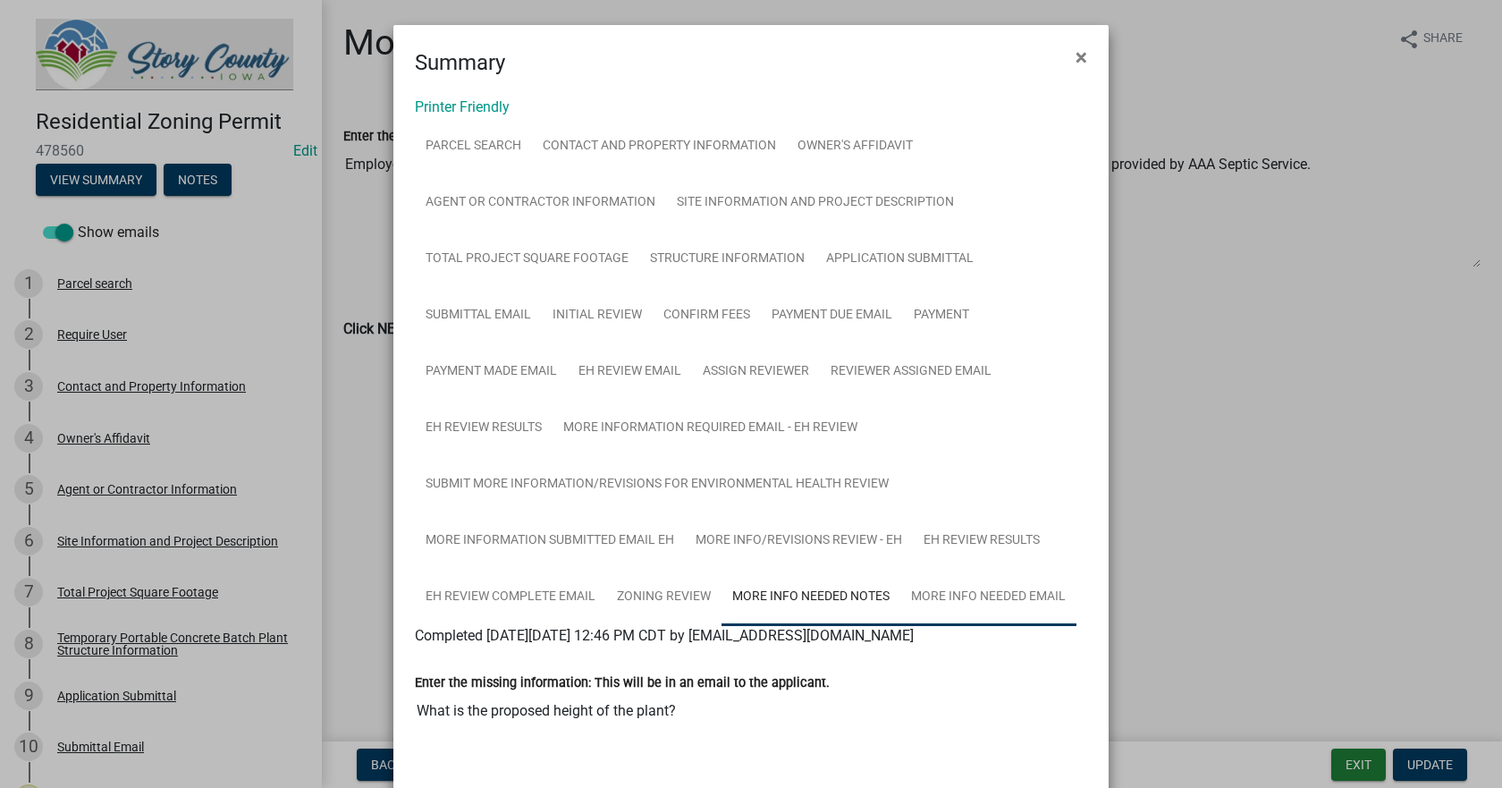
click at [952, 599] on link "More Info Needed Email" at bounding box center [988, 597] width 176 height 57
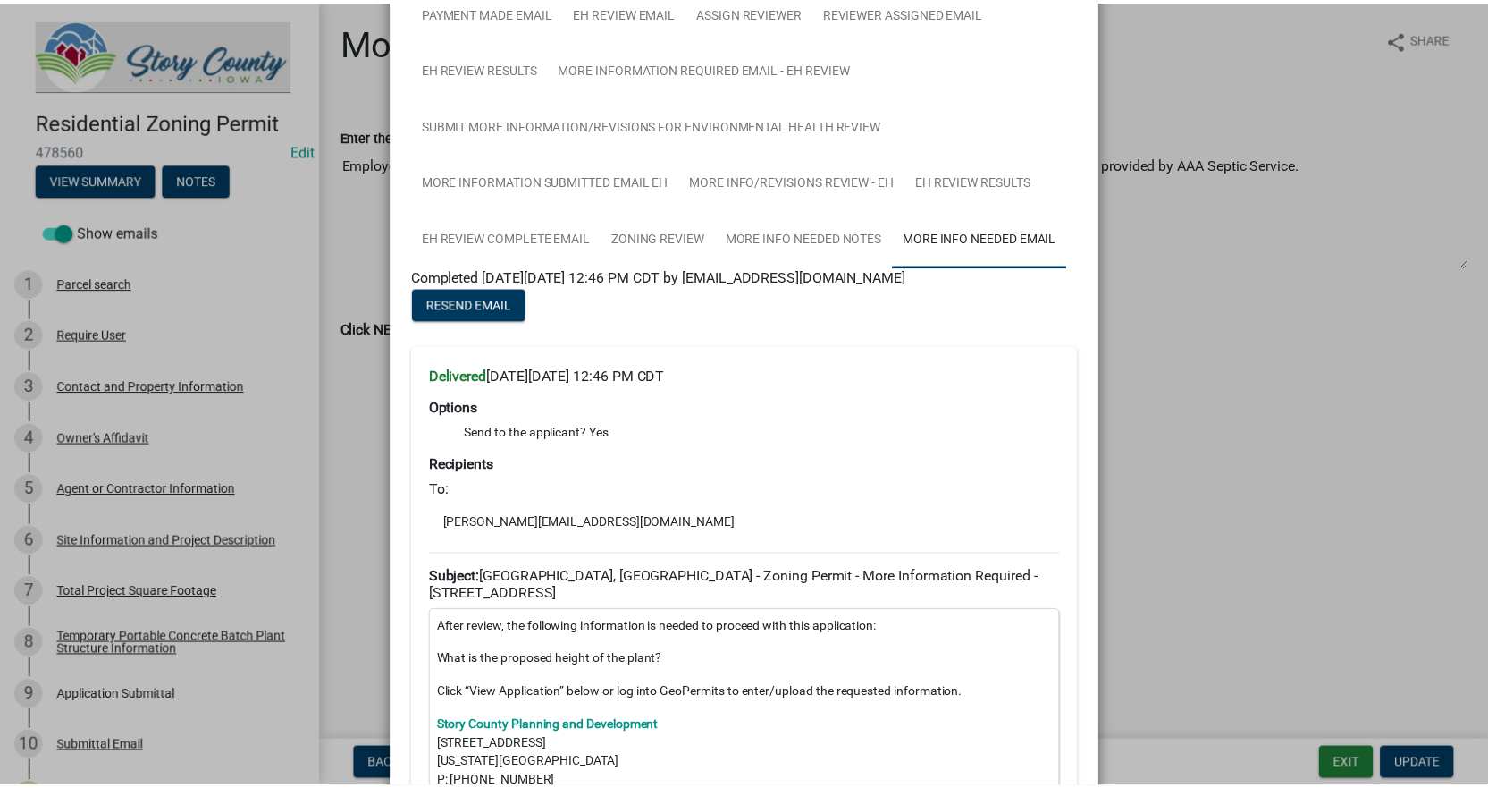
scroll to position [358, 0]
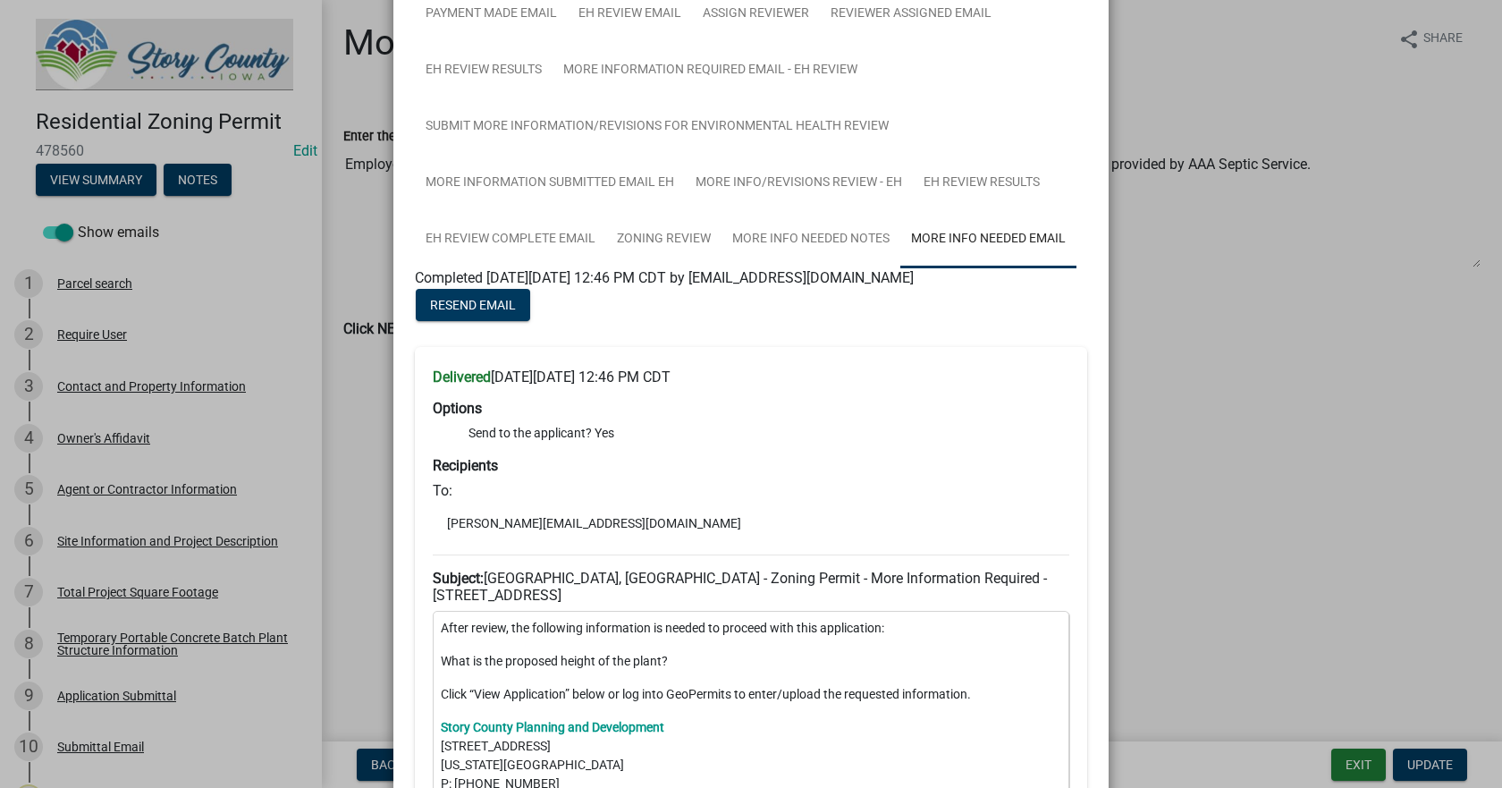
click at [1359, 699] on ngb-modal-window "Summary × Printer Friendly Parcel search Contact and Property Information Owner…" at bounding box center [751, 394] width 1502 height 788
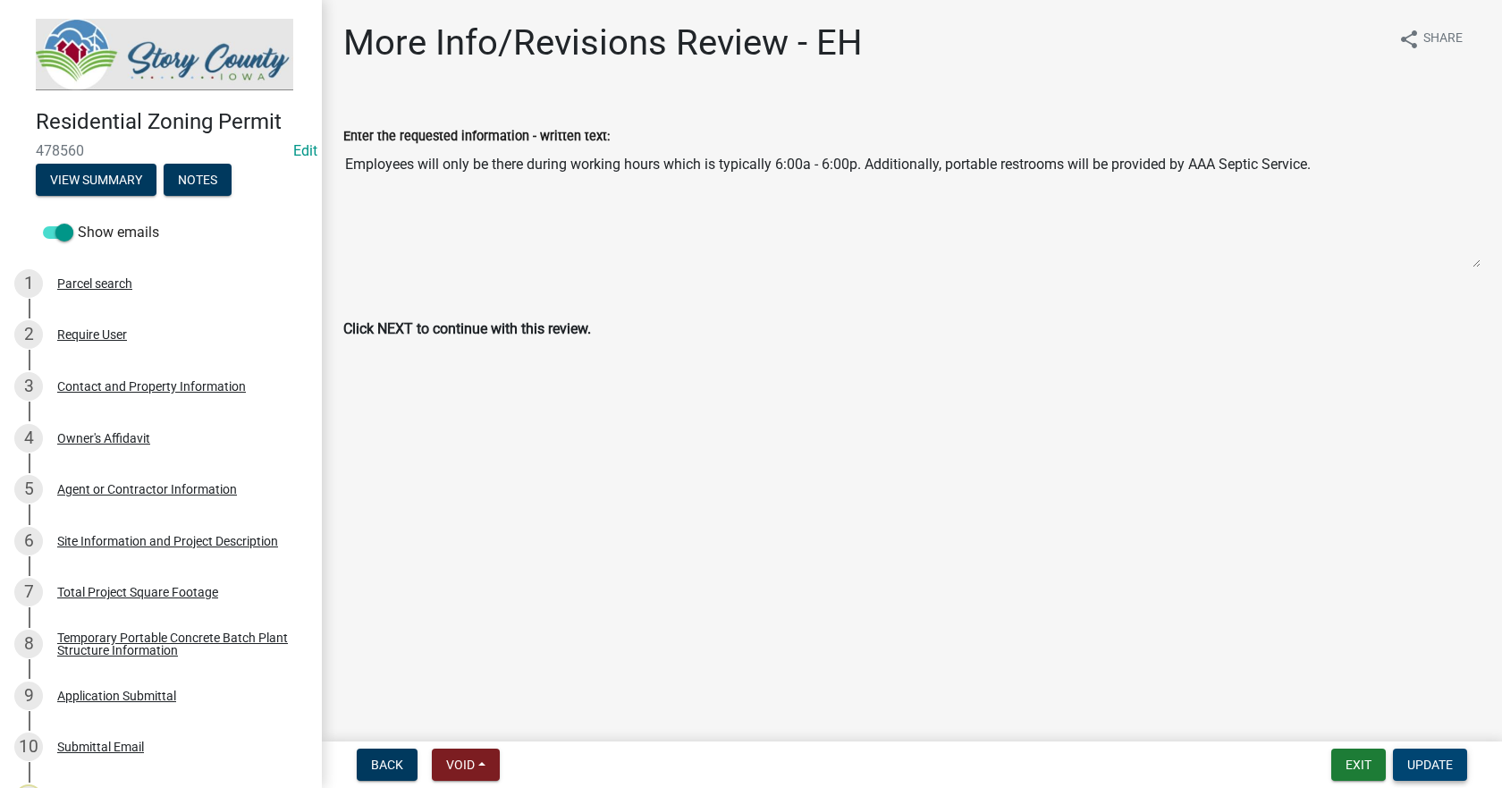
click at [1359, 699] on span "Update" at bounding box center [1430, 764] width 46 height 14
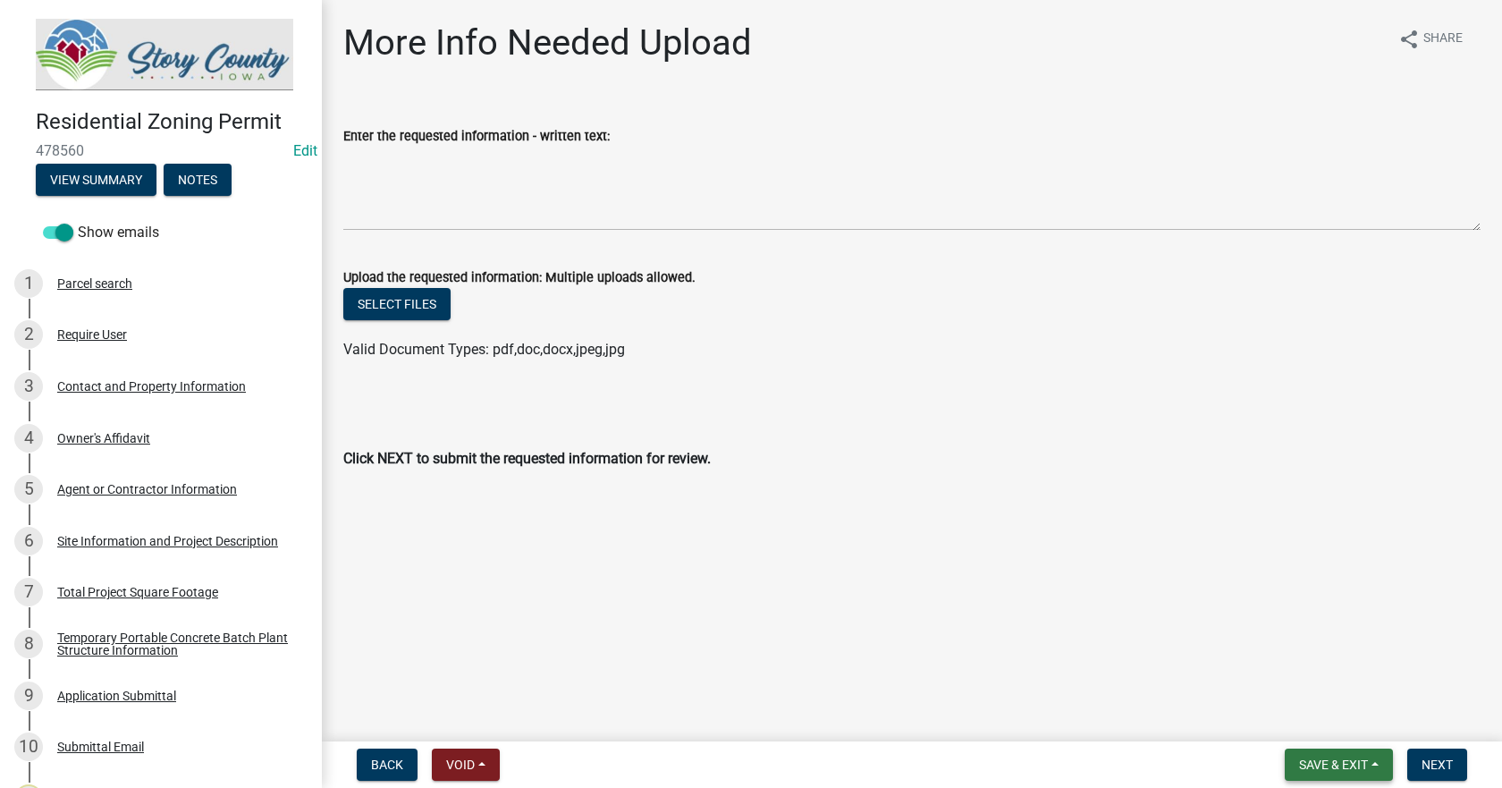
click at [1346, 699] on span "Save & Exit" at bounding box center [1333, 764] width 69 height 14
click at [1322, 699] on button "Save & Exit" at bounding box center [1321, 717] width 143 height 43
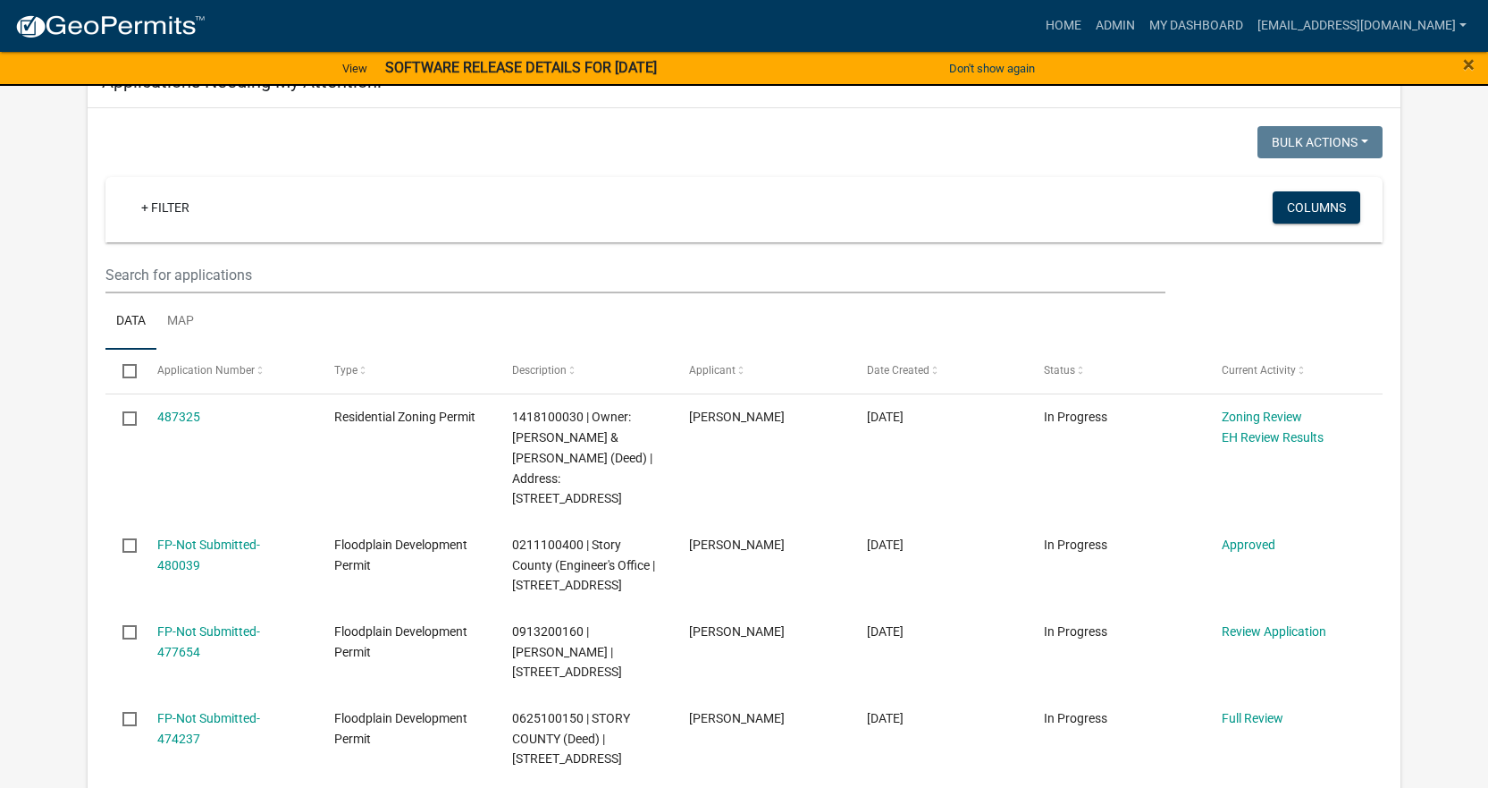
scroll to position [293, 0]
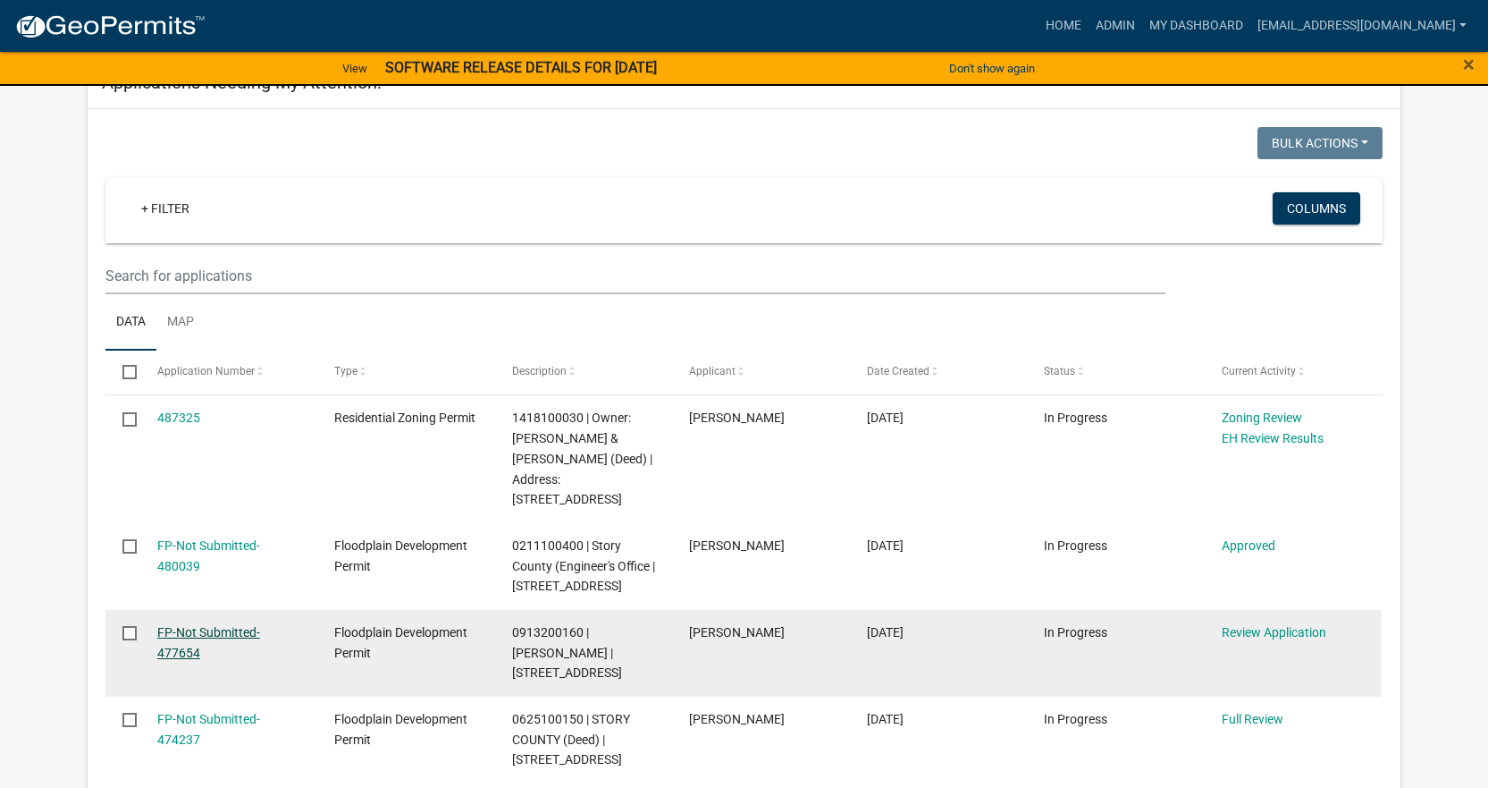
click at [201, 631] on link "FP-Not Submitted-477654" at bounding box center [208, 642] width 103 height 35
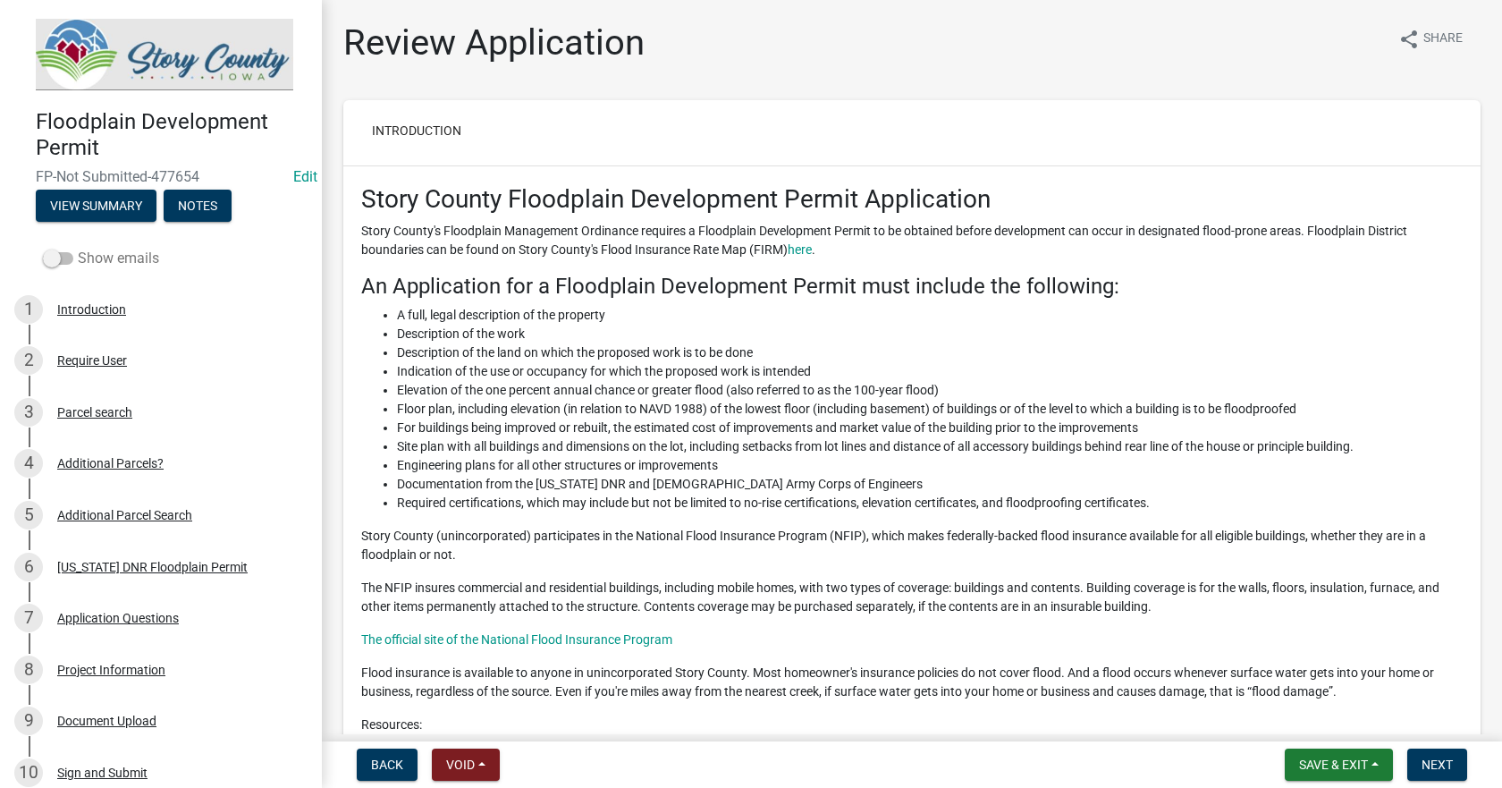
click at [65, 257] on span at bounding box center [58, 258] width 30 height 13
click at [78, 248] on input "Show emails" at bounding box center [78, 248] width 0 height 0
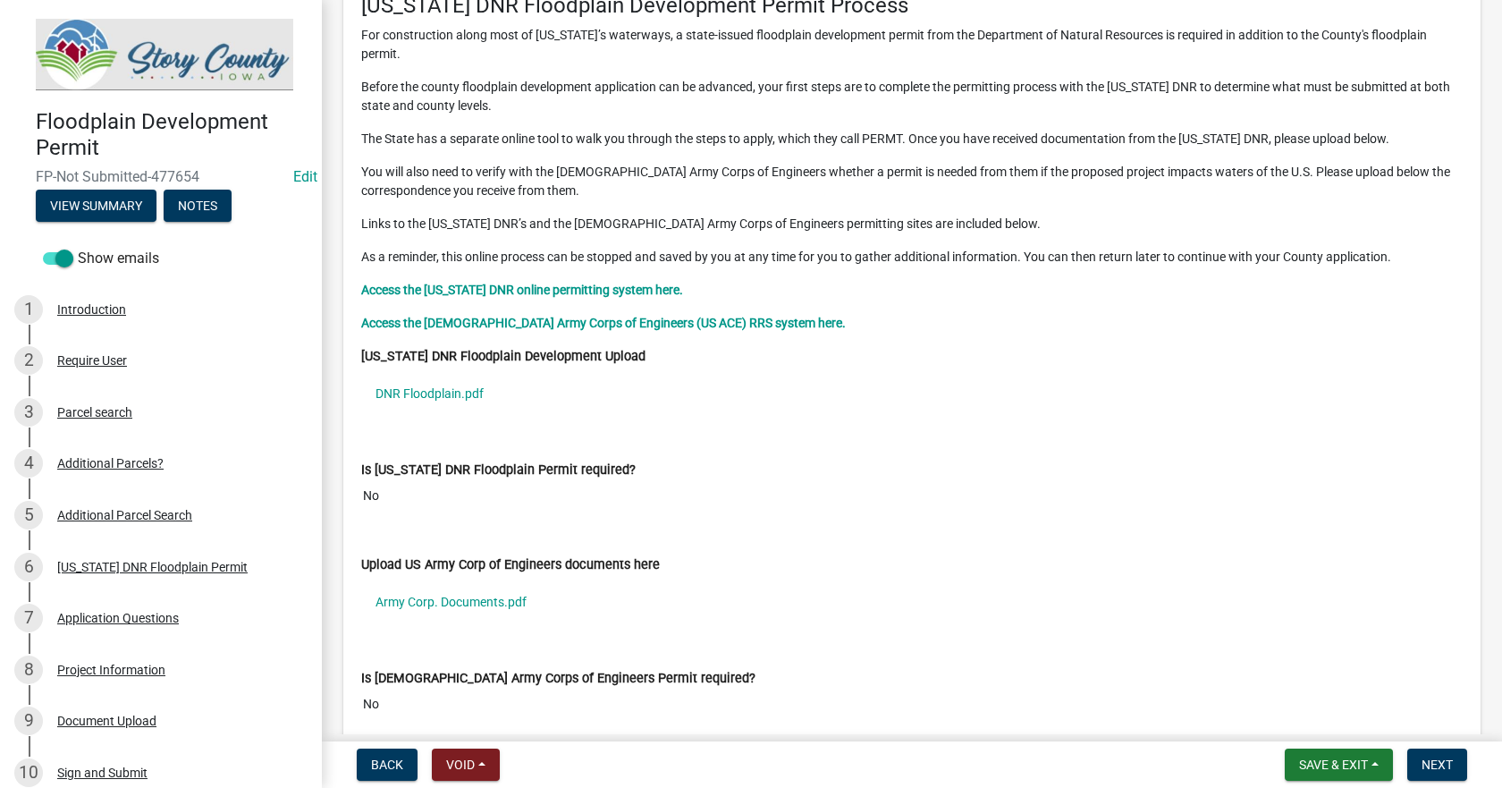
scroll to position [3039, 0]
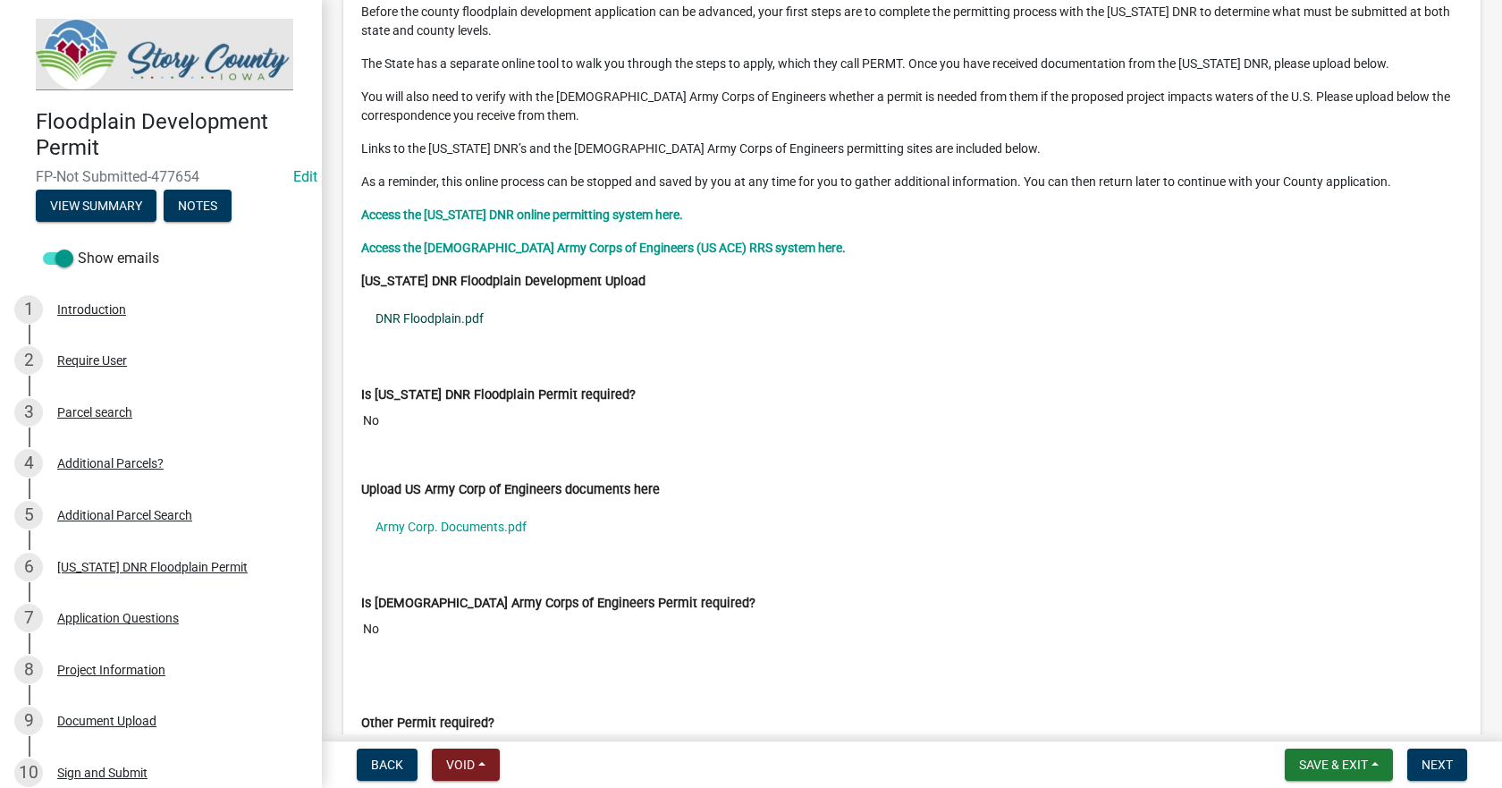
click at [426, 298] on link "DNR Floodplain.pdf" at bounding box center [911, 318] width 1101 height 41
click at [455, 510] on link "Army Corp. Documents.pdf" at bounding box center [911, 526] width 1101 height 41
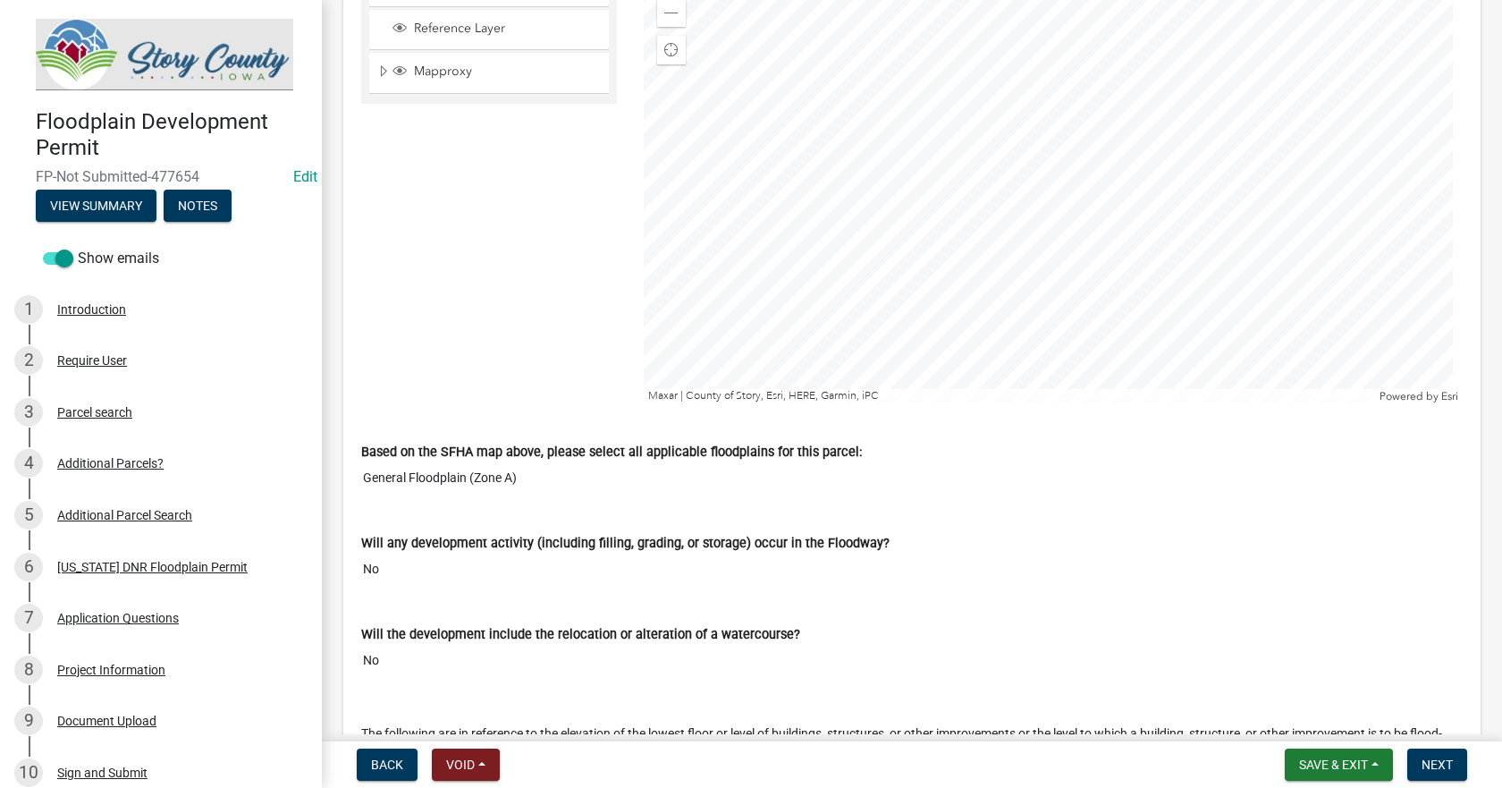
scroll to position [7509, 0]
click at [466, 459] on input "General Floodplain (Zone A)" at bounding box center [911, 475] width 1101 height 33
click at [507, 459] on input "General Floodplain (Zone A)" at bounding box center [911, 475] width 1101 height 33
click at [530, 459] on input "General Floodplain (Zone A)" at bounding box center [911, 475] width 1101 height 33
drag, startPoint x: 542, startPoint y: 463, endPoint x: 431, endPoint y: 460, distance: 110.9
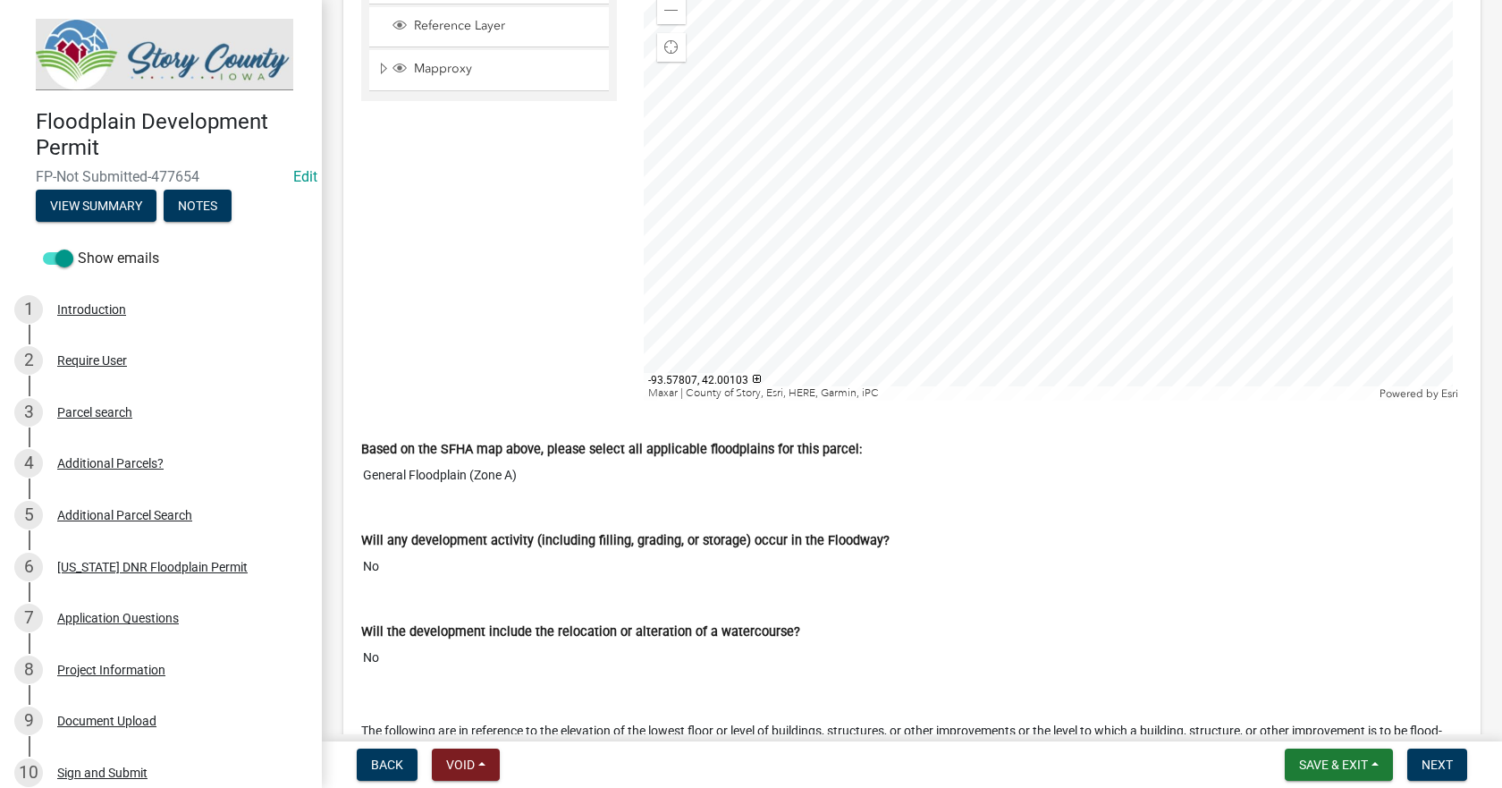
click at [431, 460] on input "General Floodplain (Zone A)" at bounding box center [911, 475] width 1101 height 33
click at [562, 459] on input "General Floodplain (Zone A)" at bounding box center [911, 475] width 1101 height 33
drag, startPoint x: 541, startPoint y: 455, endPoint x: 301, endPoint y: 455, distance: 239.6
click at [301, 455] on div "Floodplain Development Permit FP-Not Submitted-477654 Edit View Summary Notes S…" at bounding box center [751, 394] width 1502 height 788
click at [555, 467] on input "General Floodplain (Zone A)" at bounding box center [911, 475] width 1101 height 33
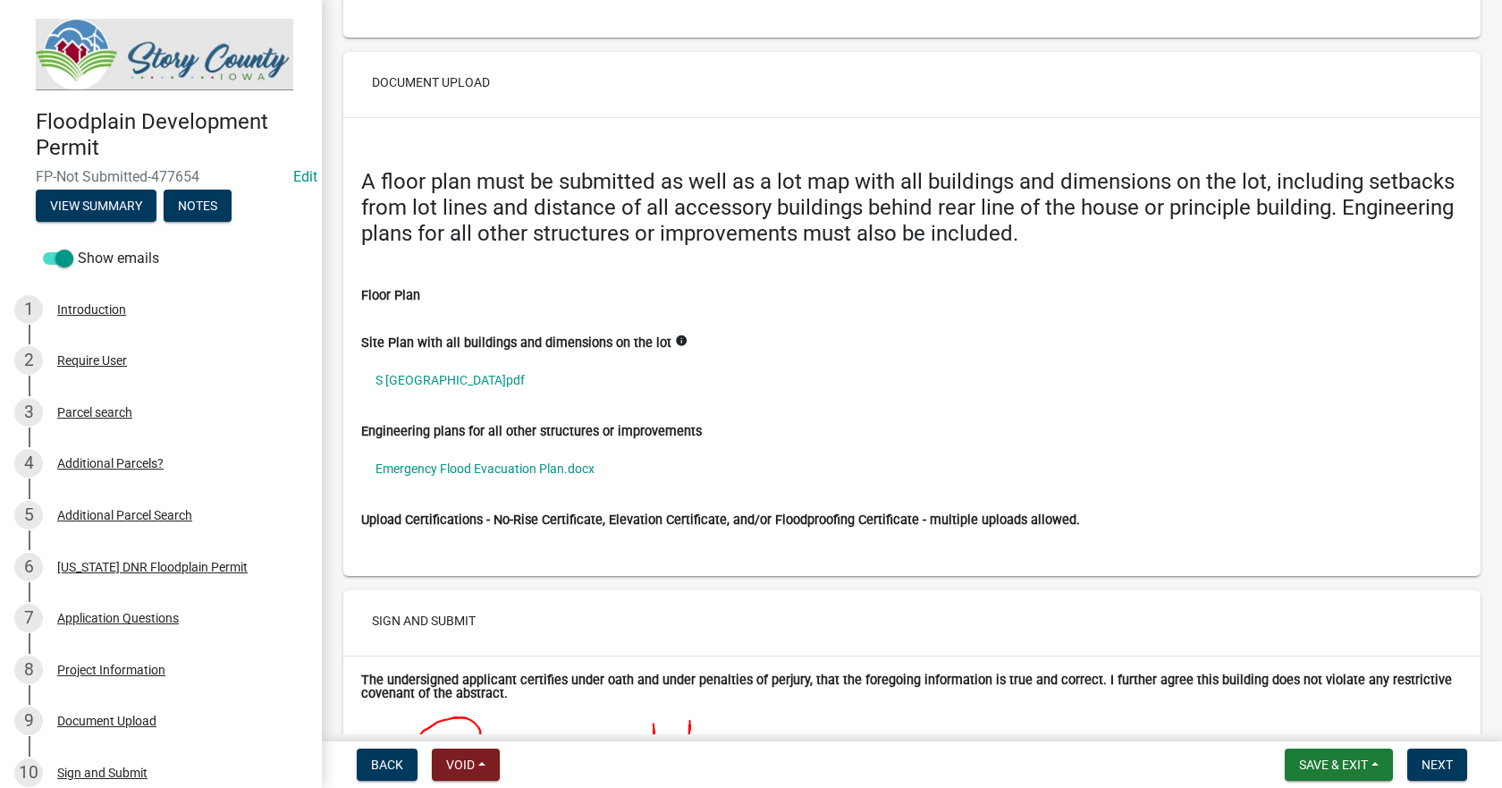
scroll to position [9297, 0]
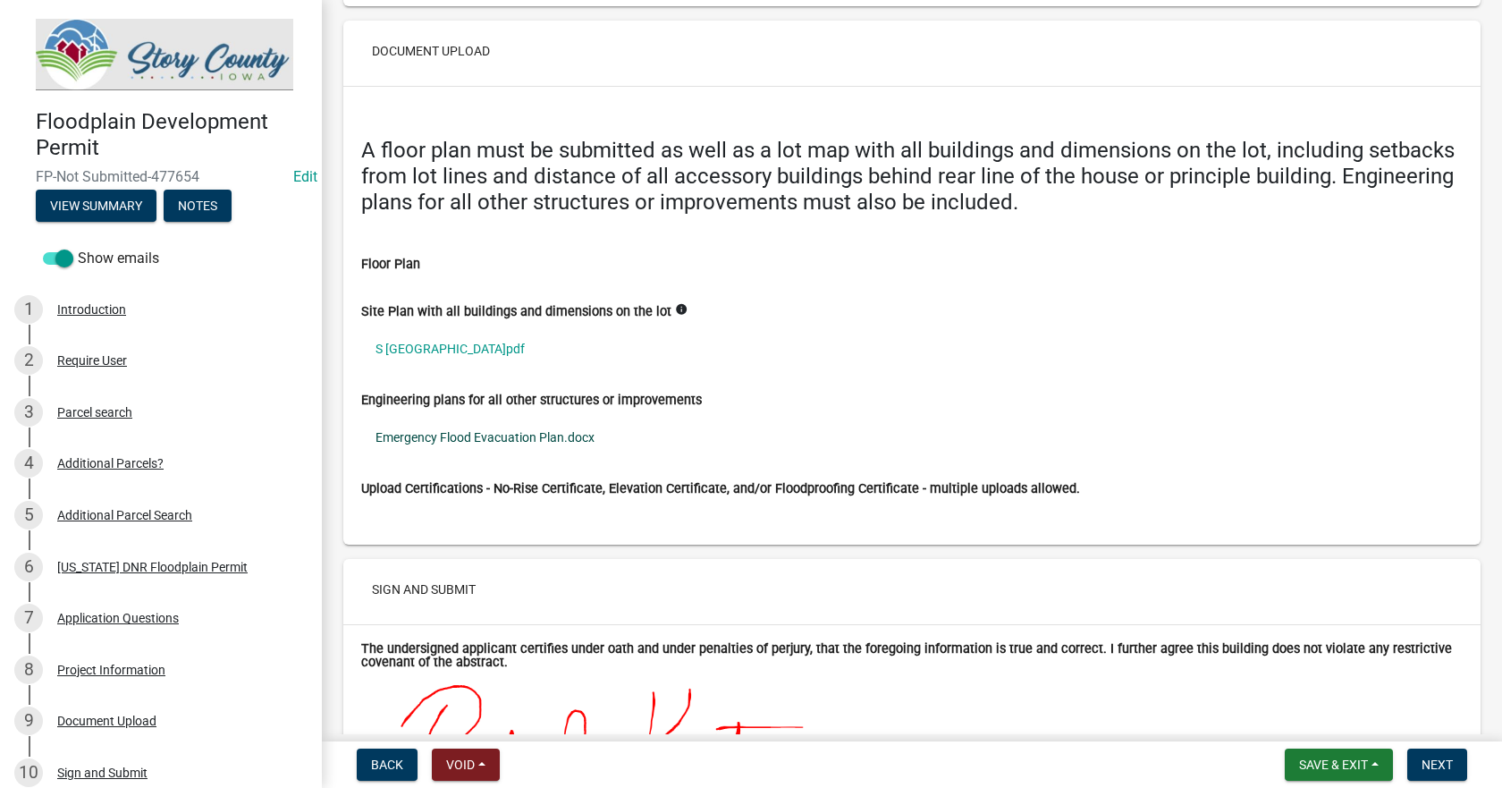
click at [459, 417] on link "Emergency Flood Evacuation Plan.docx" at bounding box center [911, 437] width 1101 height 41
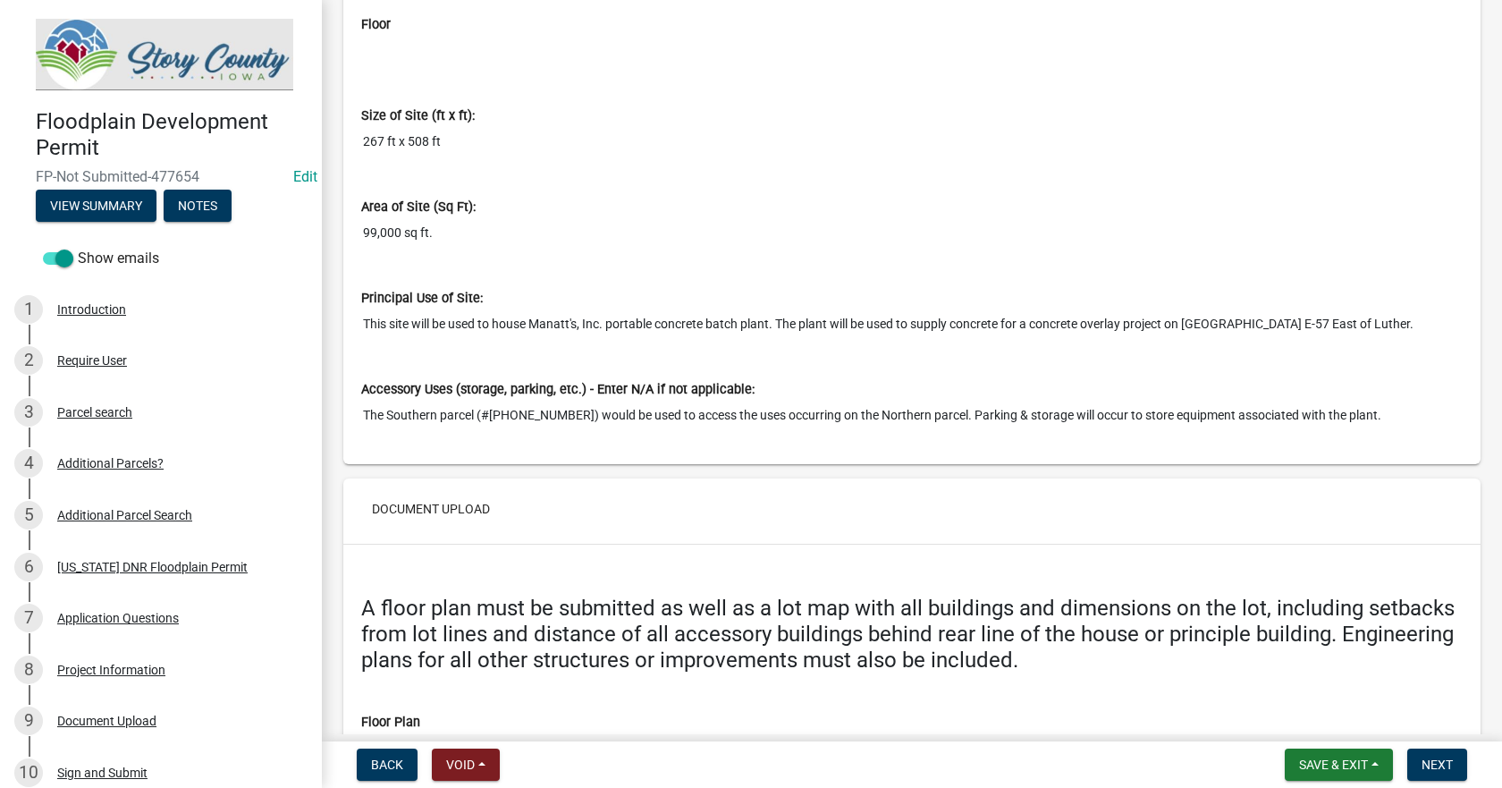
scroll to position [8850, 0]
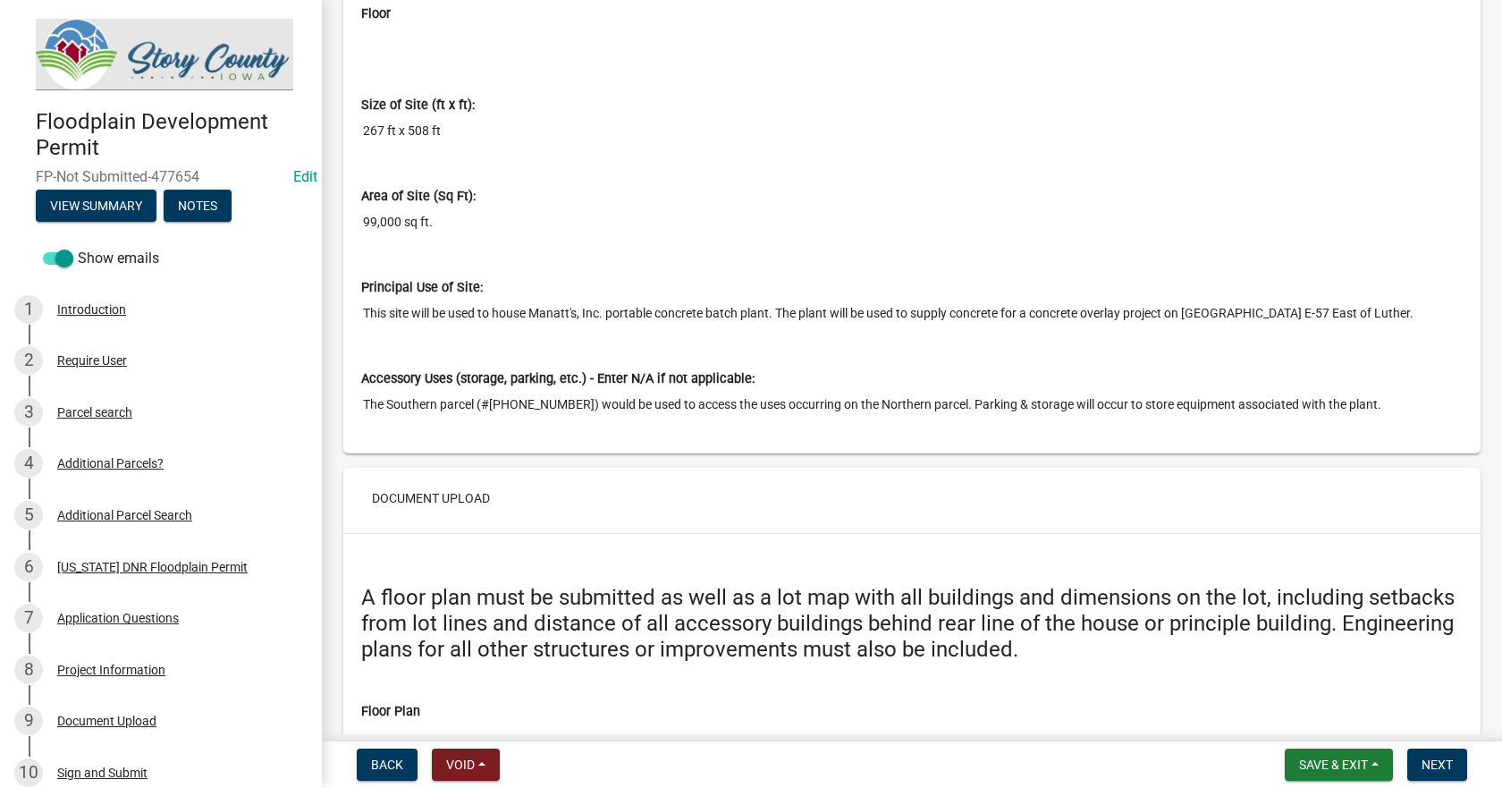
click at [956, 400] on input "The Southern parcel (#[PHONE_NUMBER]) would be used to access the uses occurrin…" at bounding box center [911, 404] width 1101 height 33
drag, startPoint x: 956, startPoint y: 386, endPoint x: 1439, endPoint y: 389, distance: 483.6
click at [1439, 389] on input "The Southern parcel (#[PHONE_NUMBER]) would be used to access the uses occurrin…" at bounding box center [911, 404] width 1101 height 33
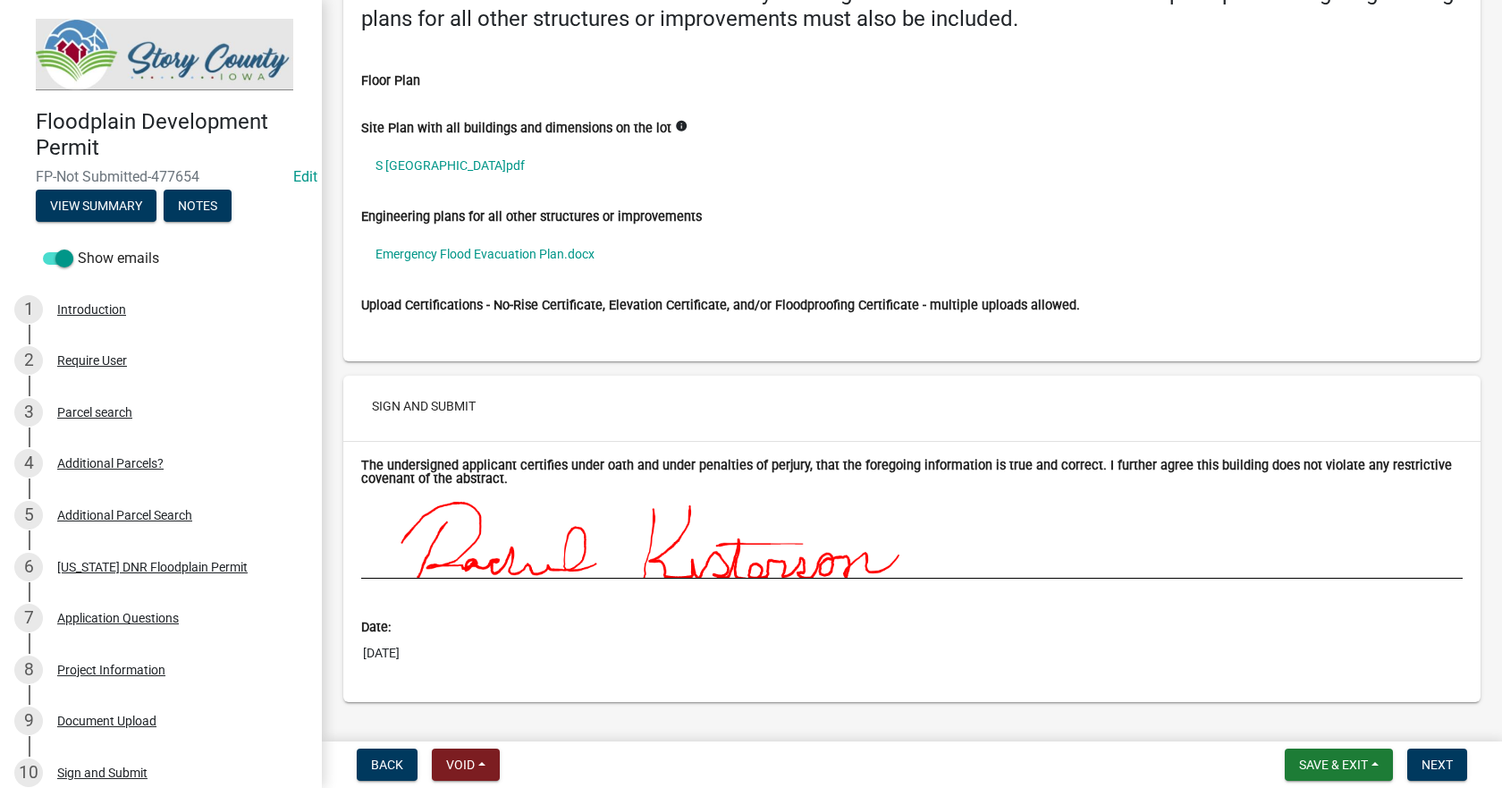
scroll to position [9500, 0]
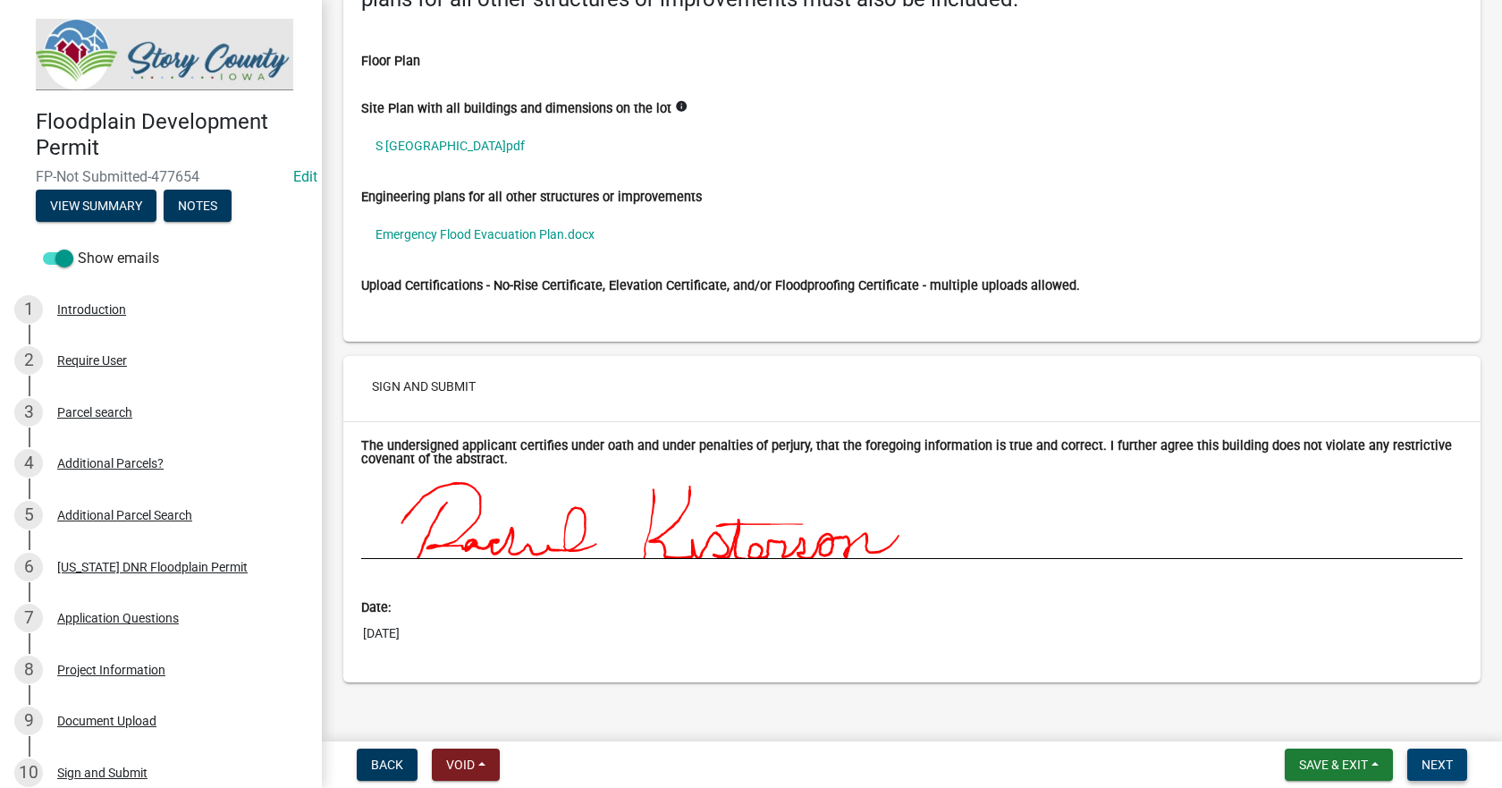
click at [1434, 762] on span "Next" at bounding box center [1436, 764] width 31 height 14
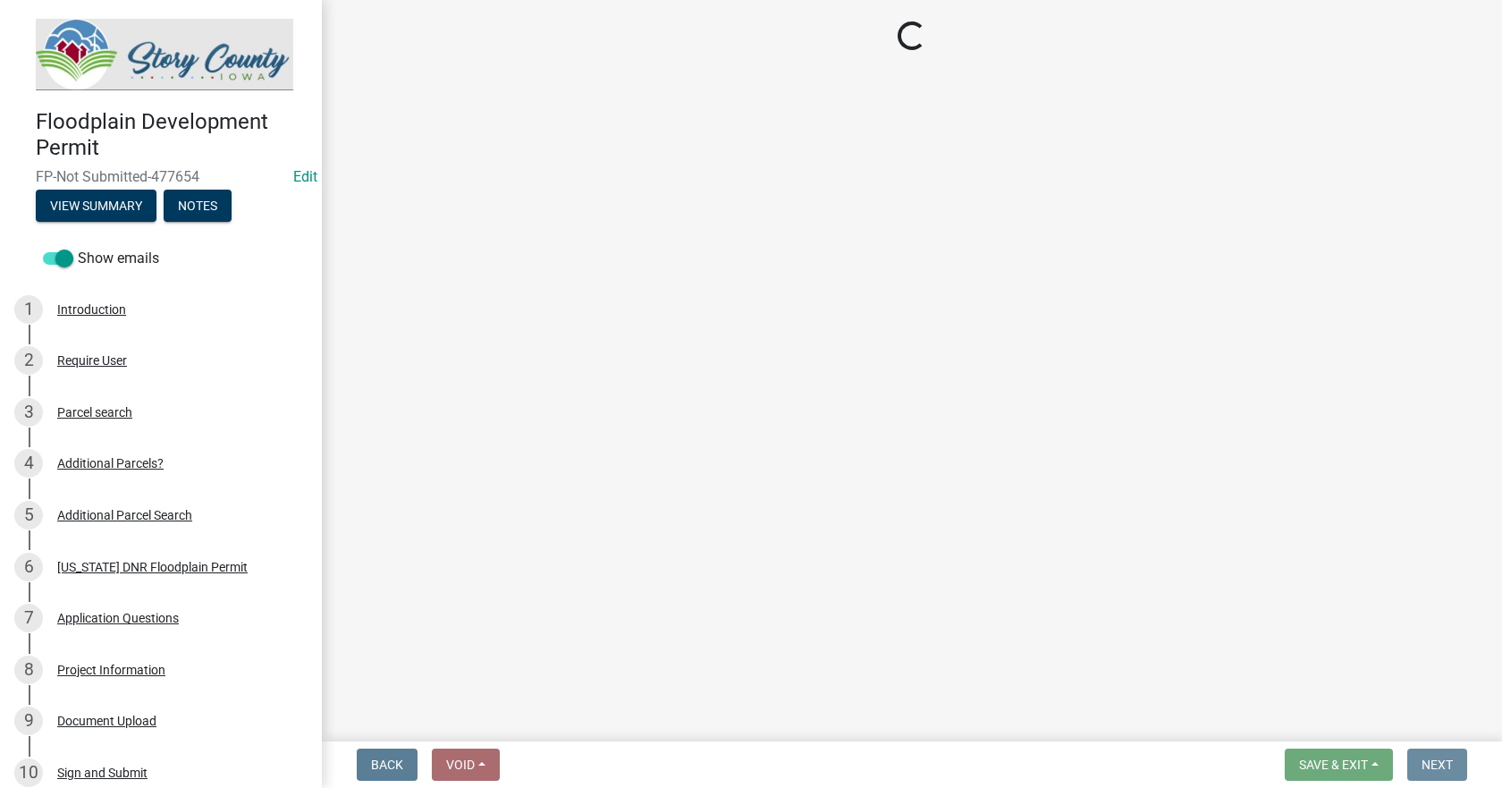
scroll to position [0, 0]
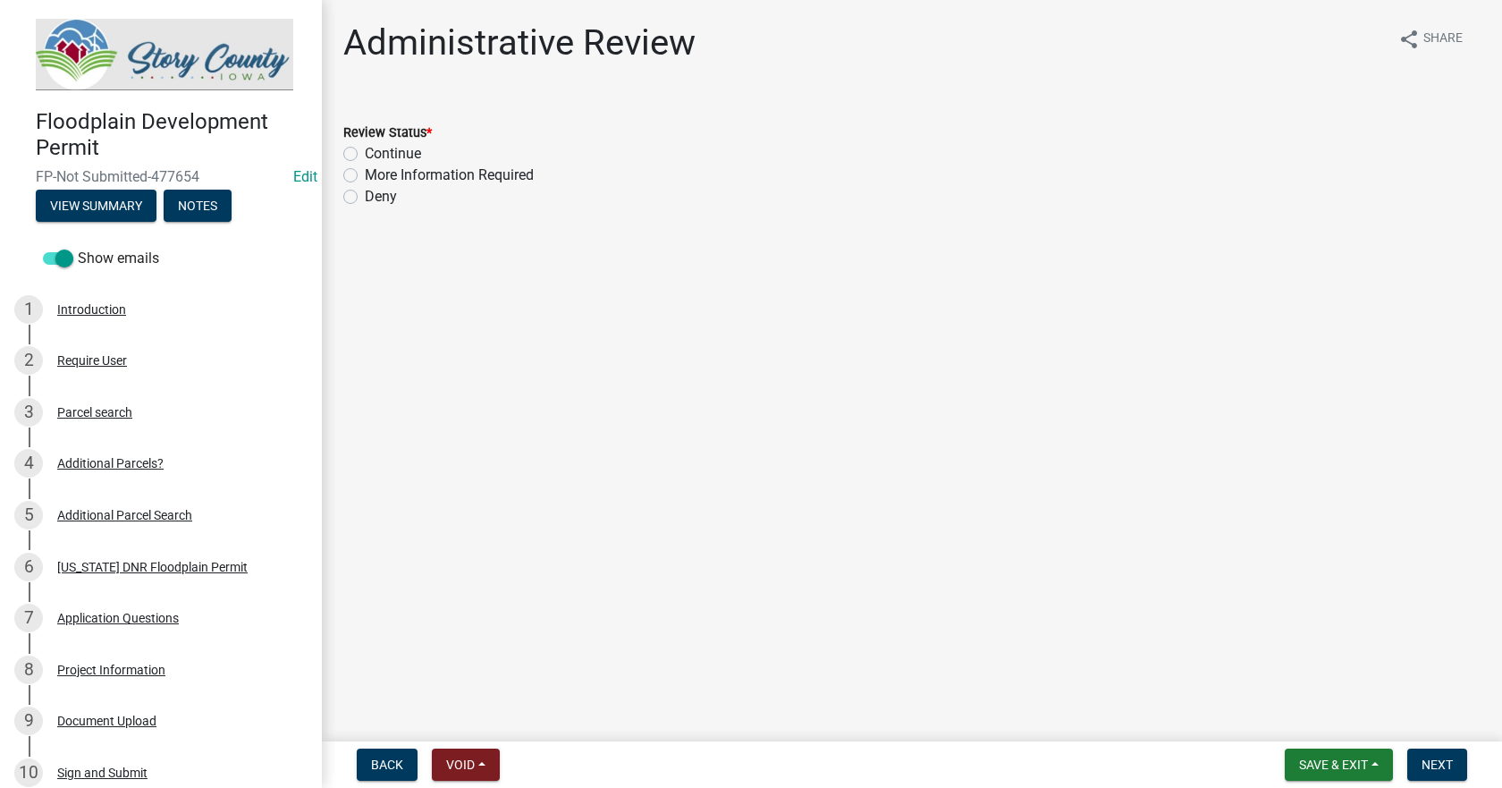
click at [365, 174] on label "More Information Required" at bounding box center [449, 174] width 169 height 21
click at [365, 174] on input "More Information Required" at bounding box center [371, 170] width 12 height 12
radio input "true"
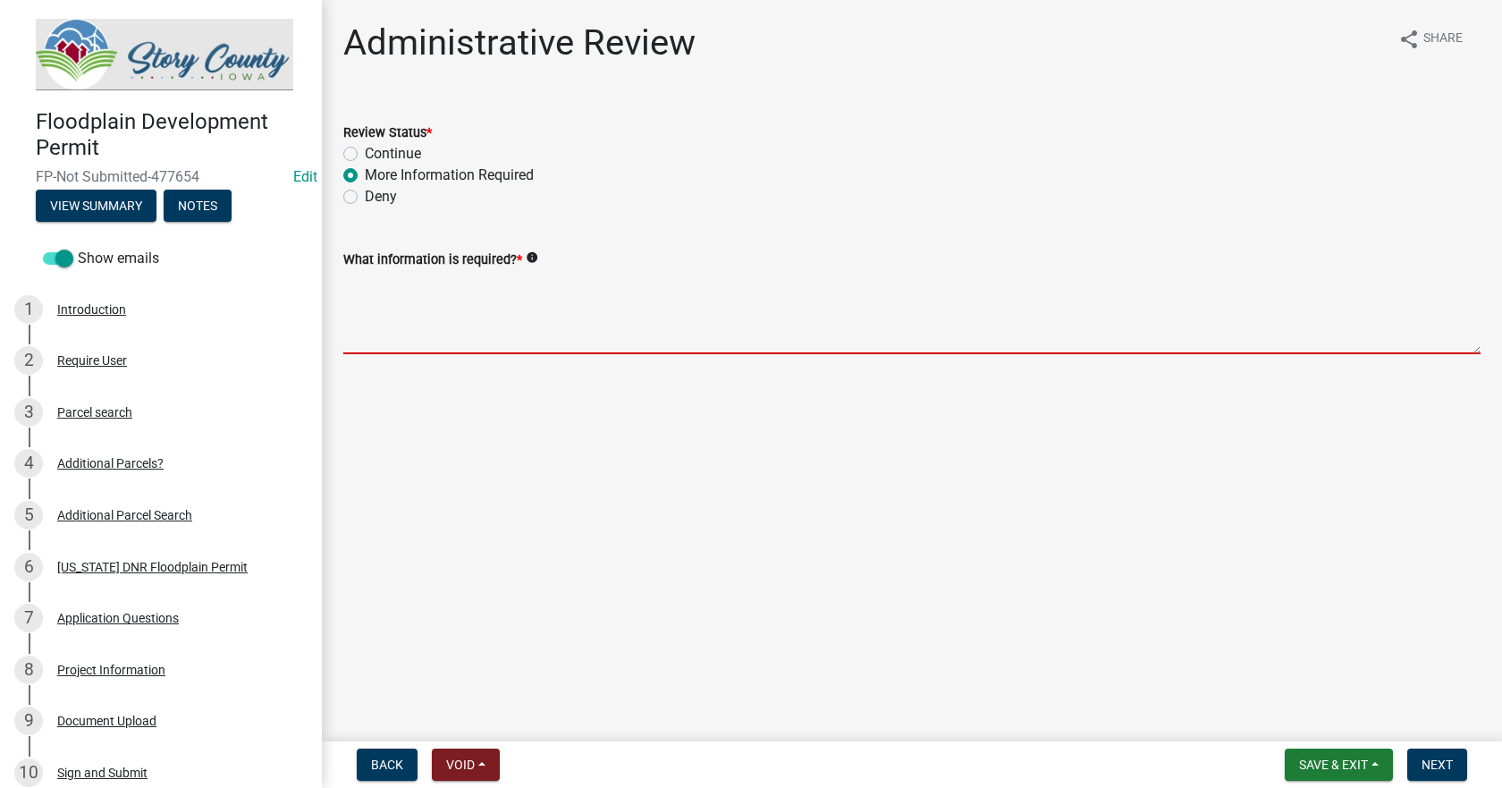
click at [382, 309] on textarea "What information is required? *" at bounding box center [911, 312] width 1137 height 84
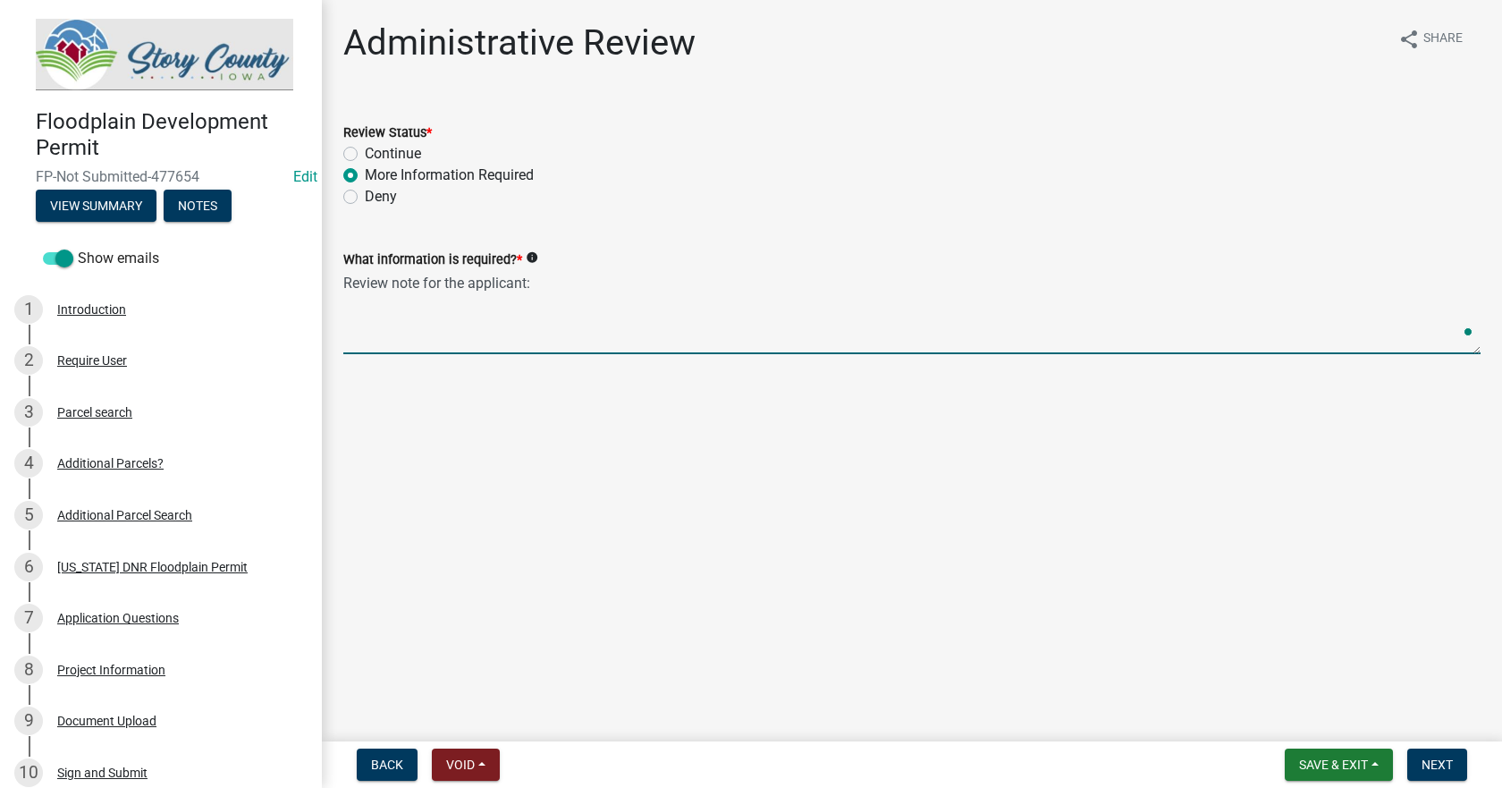
paste textarea "We will only permit the access and parking on the southern parcel - storage wil…"
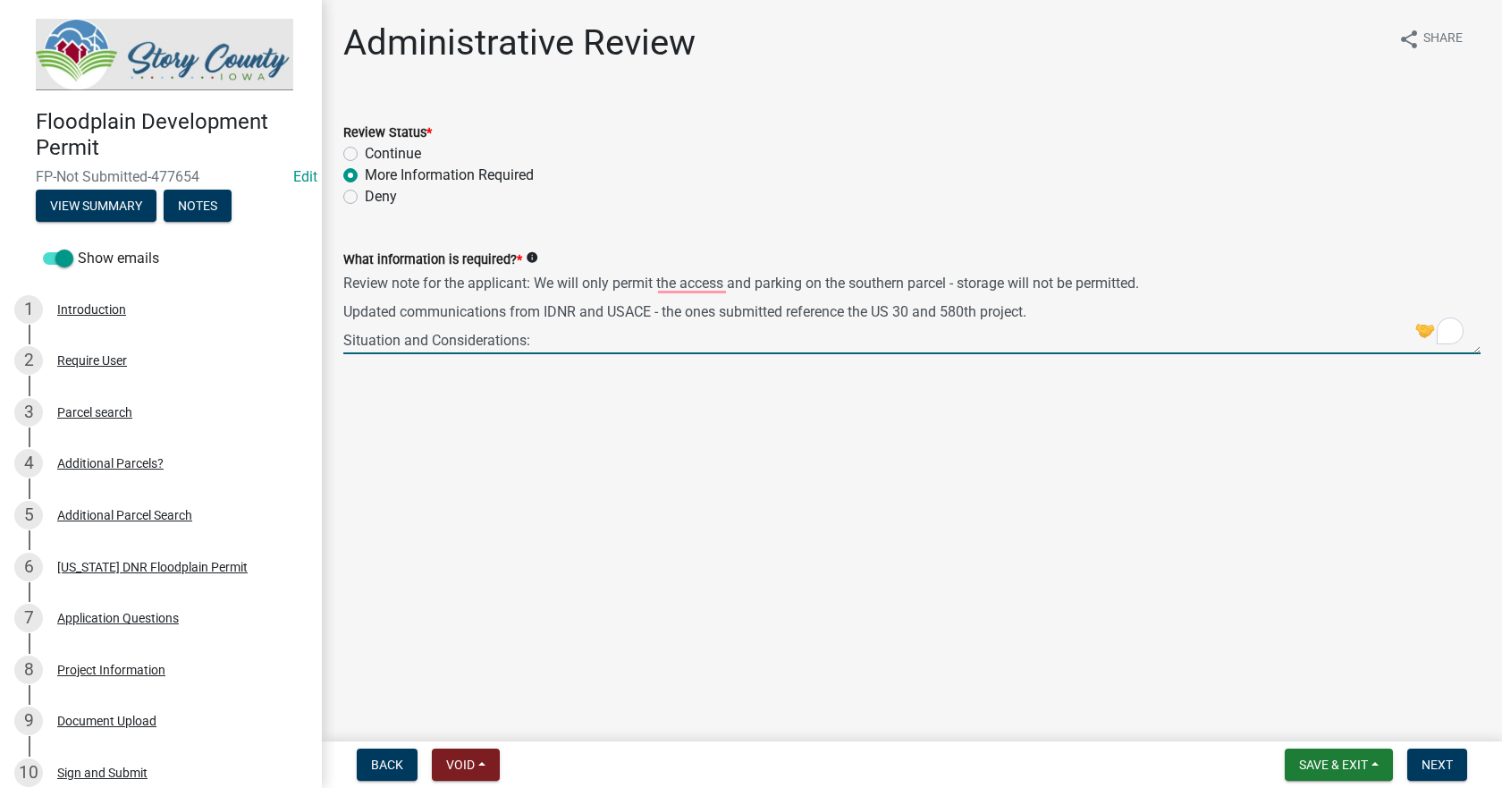
click at [344, 308] on textarea "Review note for the applicant: We will only permit the access and parking on th…" at bounding box center [911, 312] width 1137 height 84
click at [526, 336] on textarea "Review note for the applicant: We will only permit the access and parking on th…" at bounding box center [911, 312] width 1137 height 84
click at [347, 340] on textarea "Review note for the applicant: We will only permit the access and parking on th…" at bounding box center [911, 312] width 1137 height 84
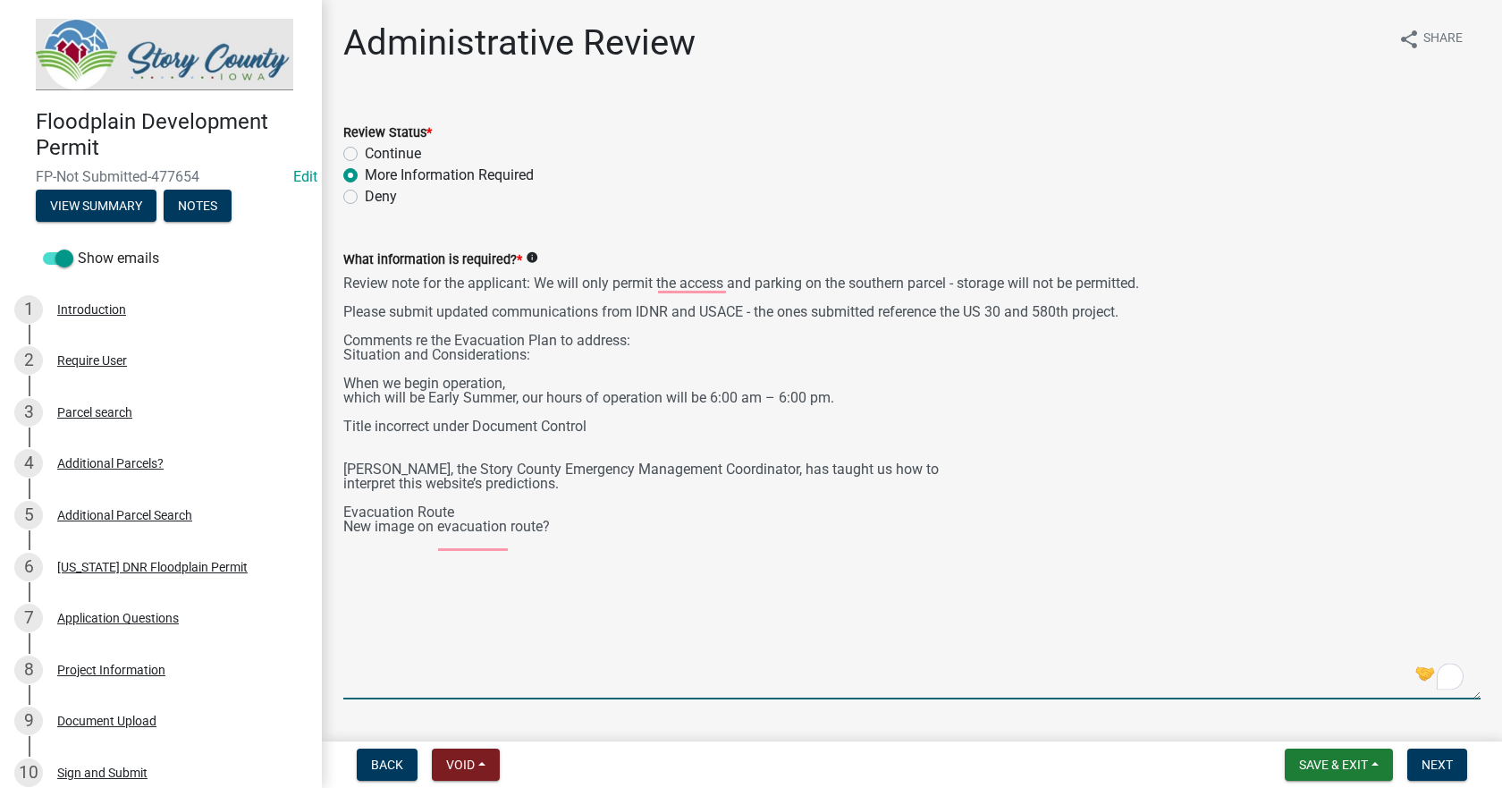
drag, startPoint x: 1471, startPoint y: 350, endPoint x: 1524, endPoint y: 695, distance: 349.1
click at [1501, 695] on html "Internet Explorer does NOT work with GeoPermits. Get a new browser for more sec…" at bounding box center [751, 394] width 1502 height 788
click at [526, 383] on textarea "Review note for the applicant: We will only permit the access and parking on th…" at bounding box center [911, 484] width 1137 height 429
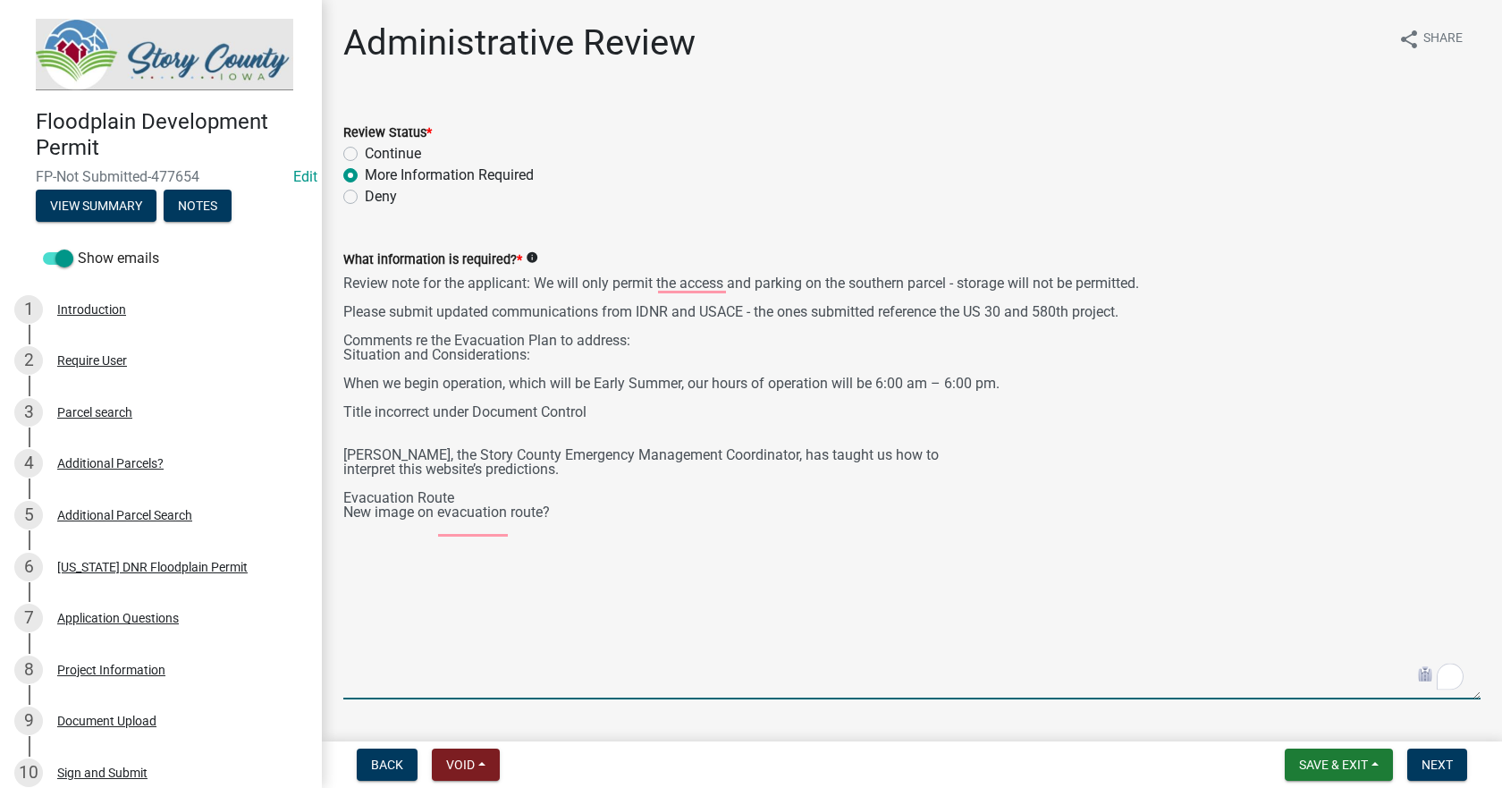
click at [341, 358] on div "What information is required? * info Review note for the applicant: We will onl…" at bounding box center [912, 461] width 1164 height 476
click at [346, 357] on textarea "Review note for the applicant: We will only permit the access and parking on th…" at bounding box center [911, 484] width 1137 height 429
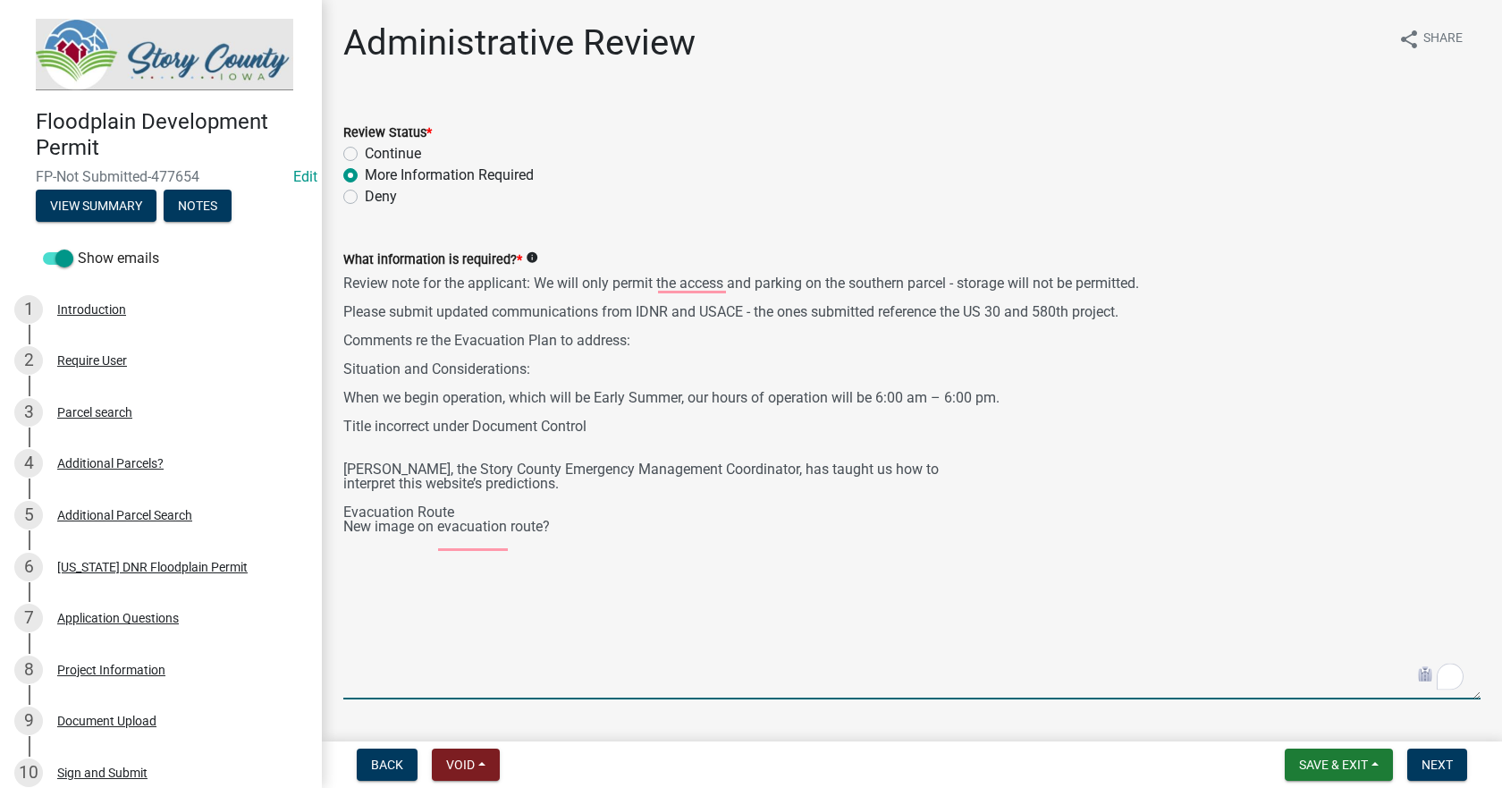
click at [358, 386] on textarea "Review note for the applicant: We will only permit the access and parking on th…" at bounding box center [911, 484] width 1137 height 429
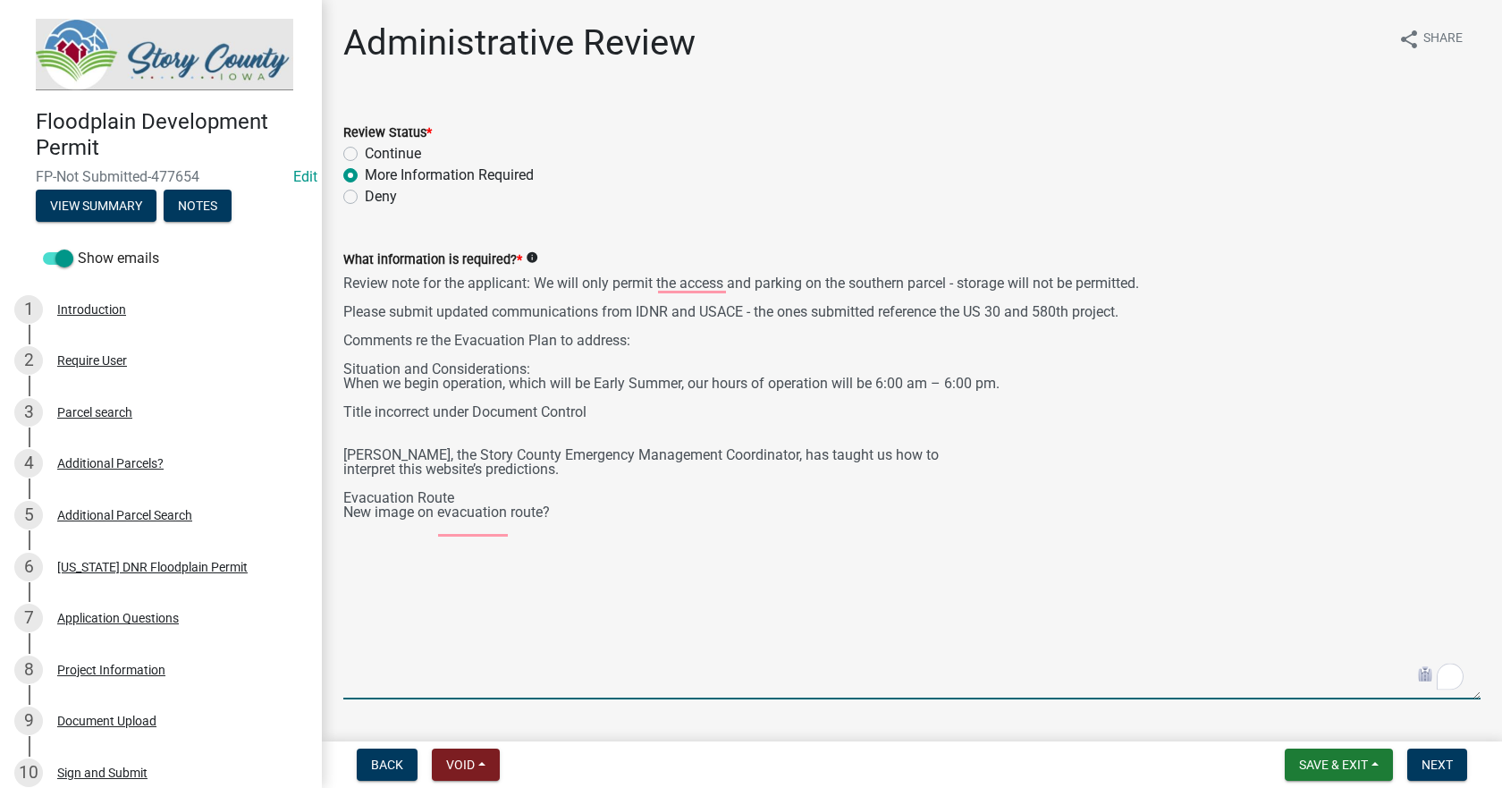
drag, startPoint x: 593, startPoint y: 381, endPoint x: 681, endPoint y: 390, distance: 88.9
click at [681, 390] on textarea "Review note for the applicant: We will only permit the access and parking on th…" at bounding box center [911, 484] width 1137 height 429
click at [678, 427] on textarea "Review note for the applicant: We will only permit the access and parking on th…" at bounding box center [911, 484] width 1137 height 429
click at [345, 385] on textarea "Review note for the applicant: We will only permit the access and parking on th…" at bounding box center [911, 484] width 1137 height 429
click at [1016, 383] on textarea "Review note for the applicant: We will only permit the access and parking on th…" at bounding box center [911, 484] width 1137 height 429
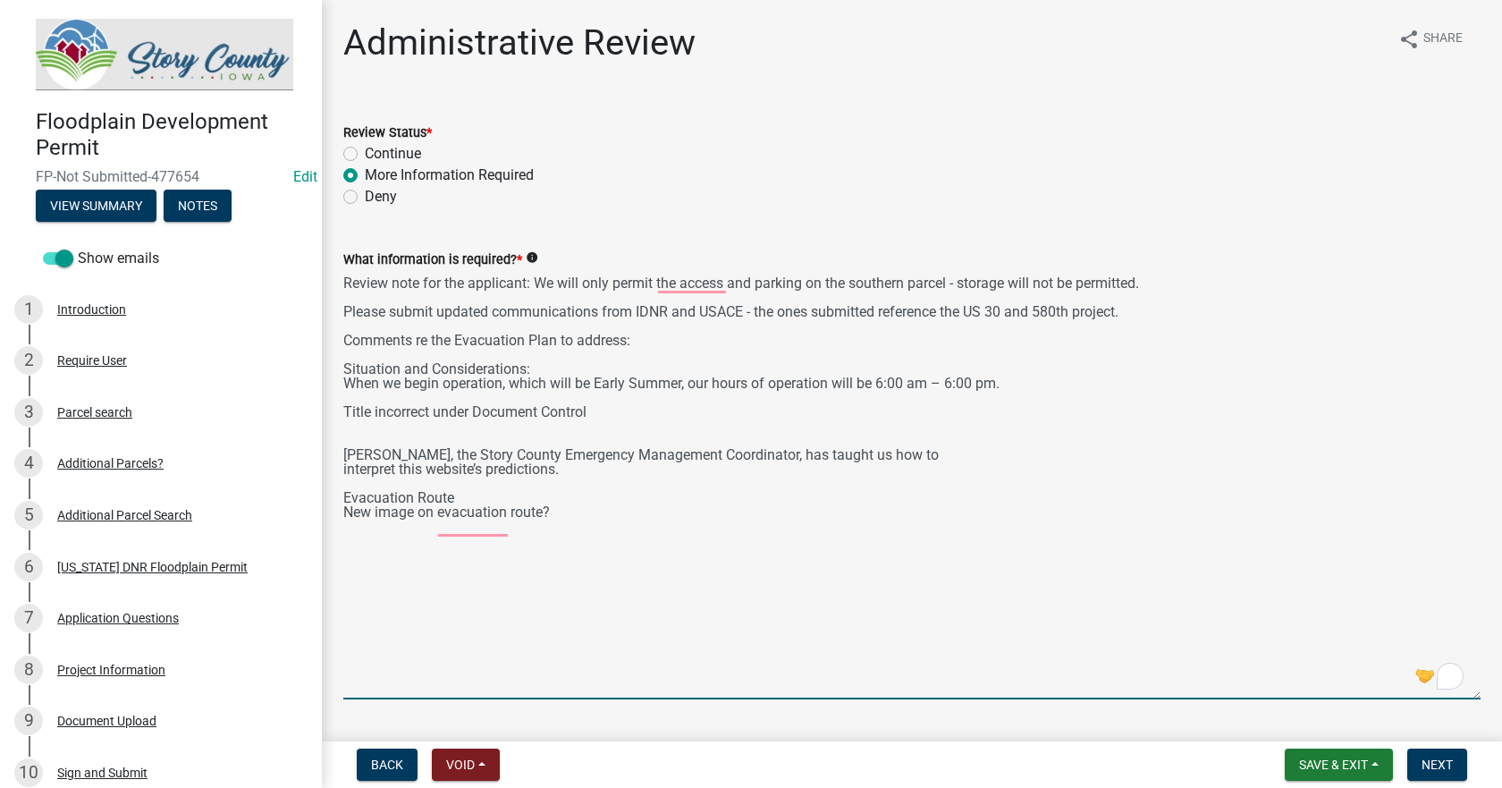
click at [371, 424] on textarea "Review note for the applicant: We will only permit the access and parking on th…" at bounding box center [911, 484] width 1137 height 429
drag, startPoint x: 604, startPoint y: 412, endPoint x: 638, endPoint y: 419, distance: 34.7
click at [606, 412] on textarea "Review note for the applicant: We will only permit the access and parking on th…" at bounding box center [911, 484] width 1137 height 429
click at [1063, 383] on textarea "Review note for the applicant: We will only permit the access and parking on th…" at bounding box center [911, 484] width 1137 height 429
click at [433, 450] on textarea "Review note for the applicant: We will only permit the access and parking on th…" at bounding box center [911, 484] width 1137 height 429
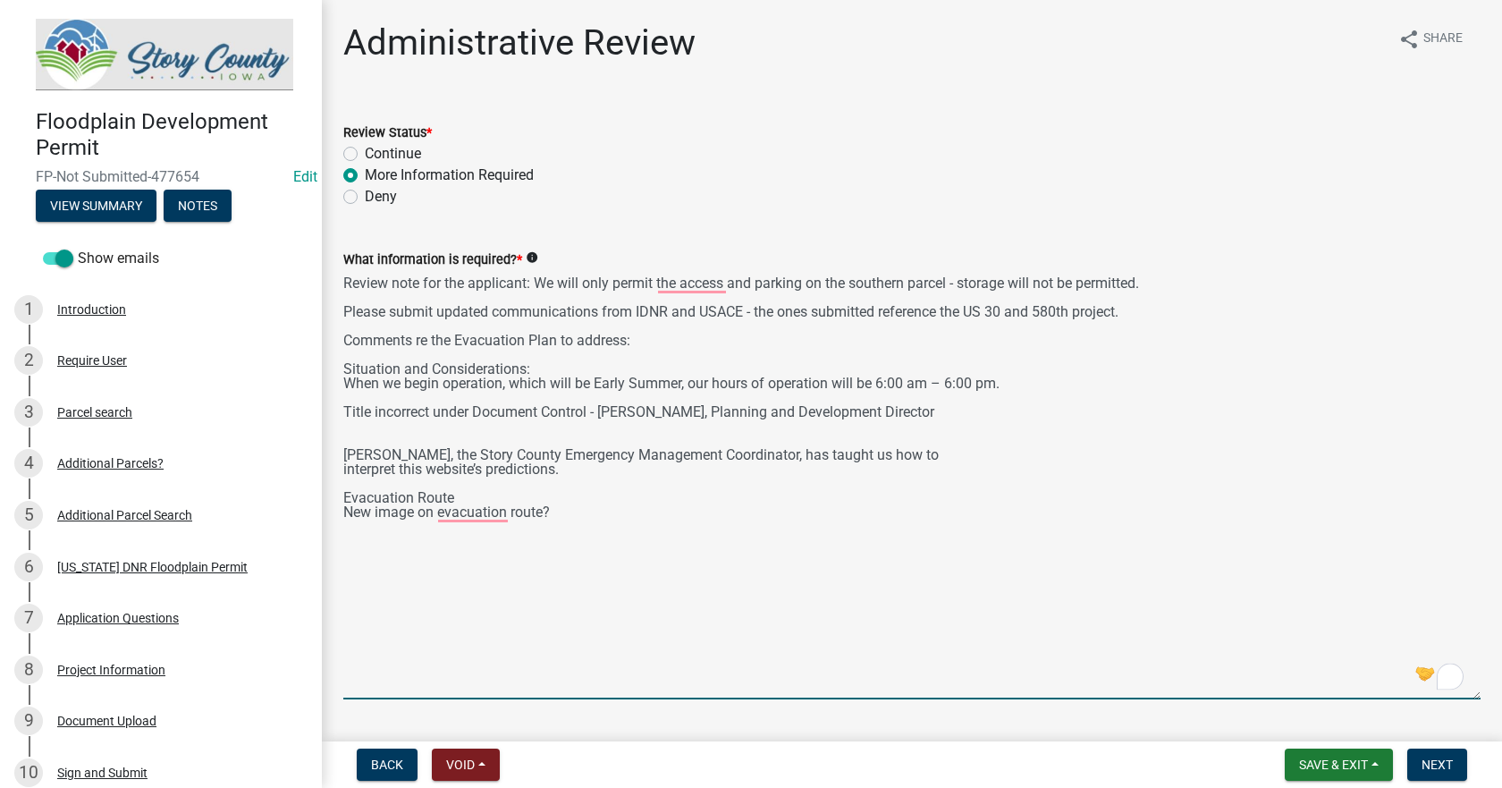
click at [936, 452] on textarea "Review note for the applicant: We will only permit the access and parking on th…" at bounding box center [911, 484] width 1137 height 429
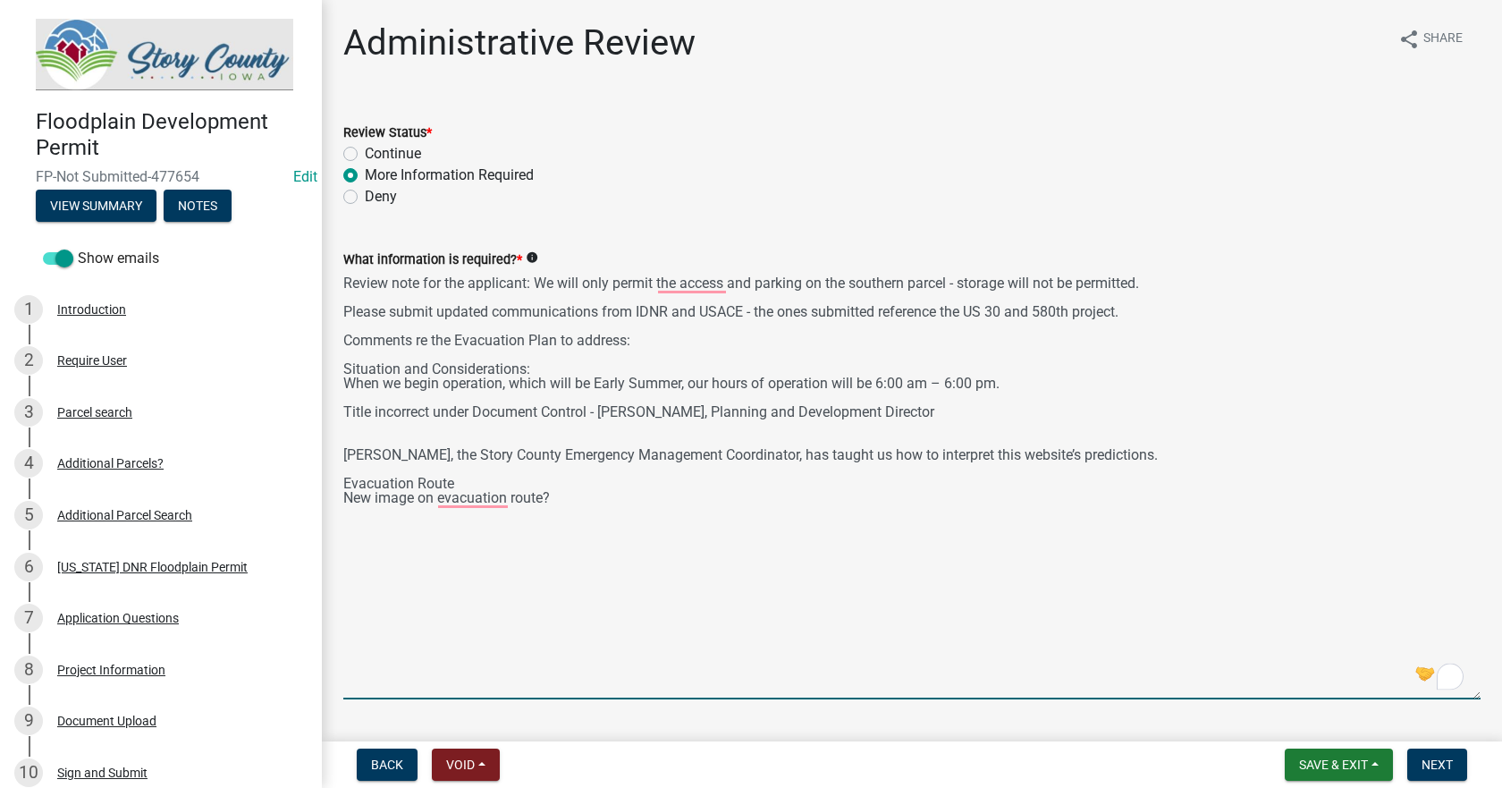
click at [1170, 455] on textarea "Review note for the applicant: We will only permit the access and parking on th…" at bounding box center [911, 484] width 1137 height 429
drag, startPoint x: 364, startPoint y: 429, endPoint x: 372, endPoint y: 437, distance: 11.4
click at [362, 429] on textarea "Review note for the applicant: We will only permit the access and parking on th…" at bounding box center [911, 484] width 1137 height 429
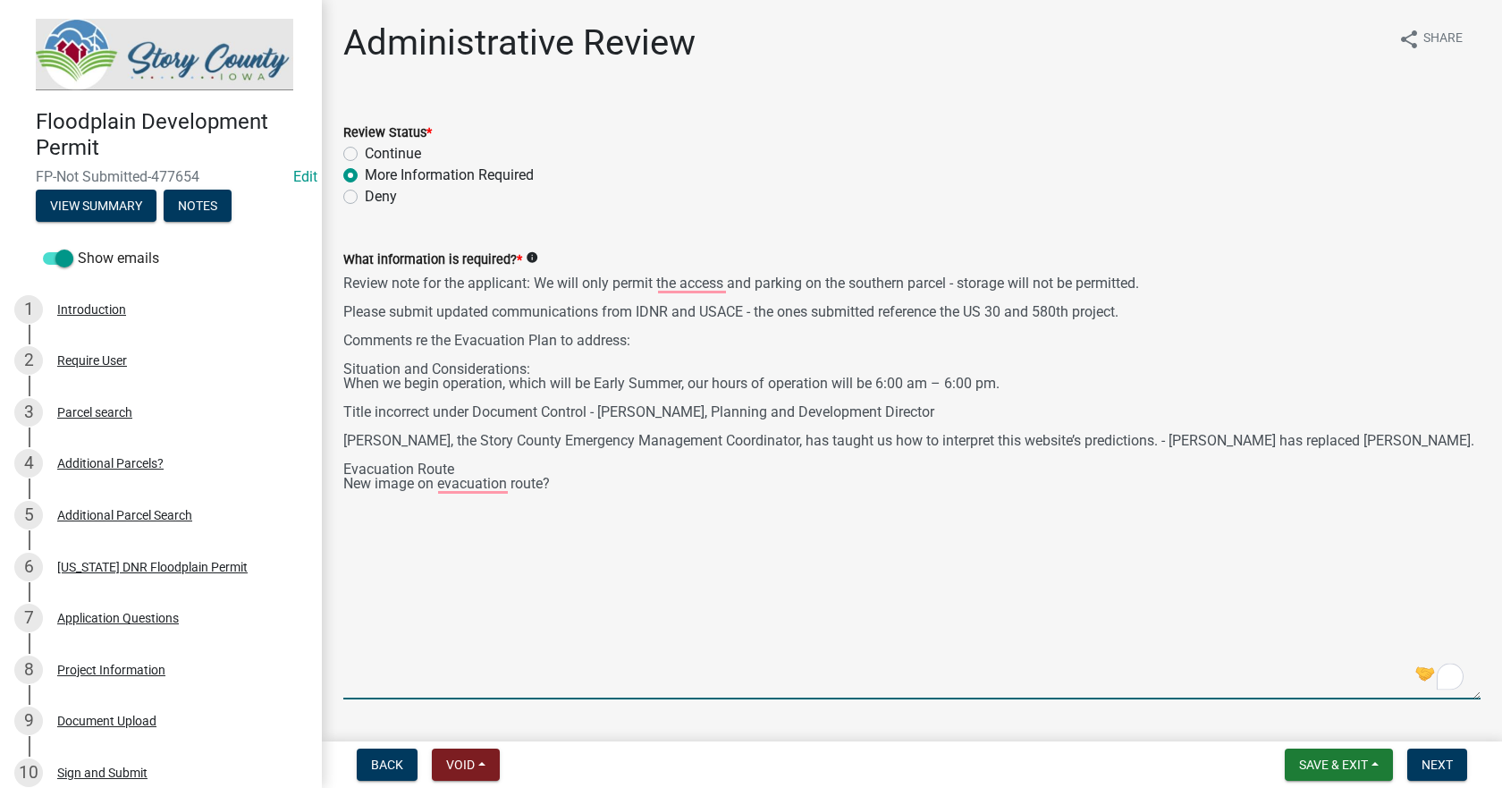
click at [1037, 380] on textarea "Review note for the applicant: We will only permit the access and parking on th…" at bounding box center [911, 484] width 1137 height 429
click at [573, 480] on textarea "Review note for the applicant: We will only permit the access and parking on th…" at bounding box center [911, 484] width 1137 height 429
click at [391, 465] on textarea "Review note for the applicant: We will only permit the access and parking on th…" at bounding box center [911, 484] width 1137 height 429
click at [389, 473] on textarea "Review note for the applicant: We will only permit the access and parking on th…" at bounding box center [911, 484] width 1137 height 429
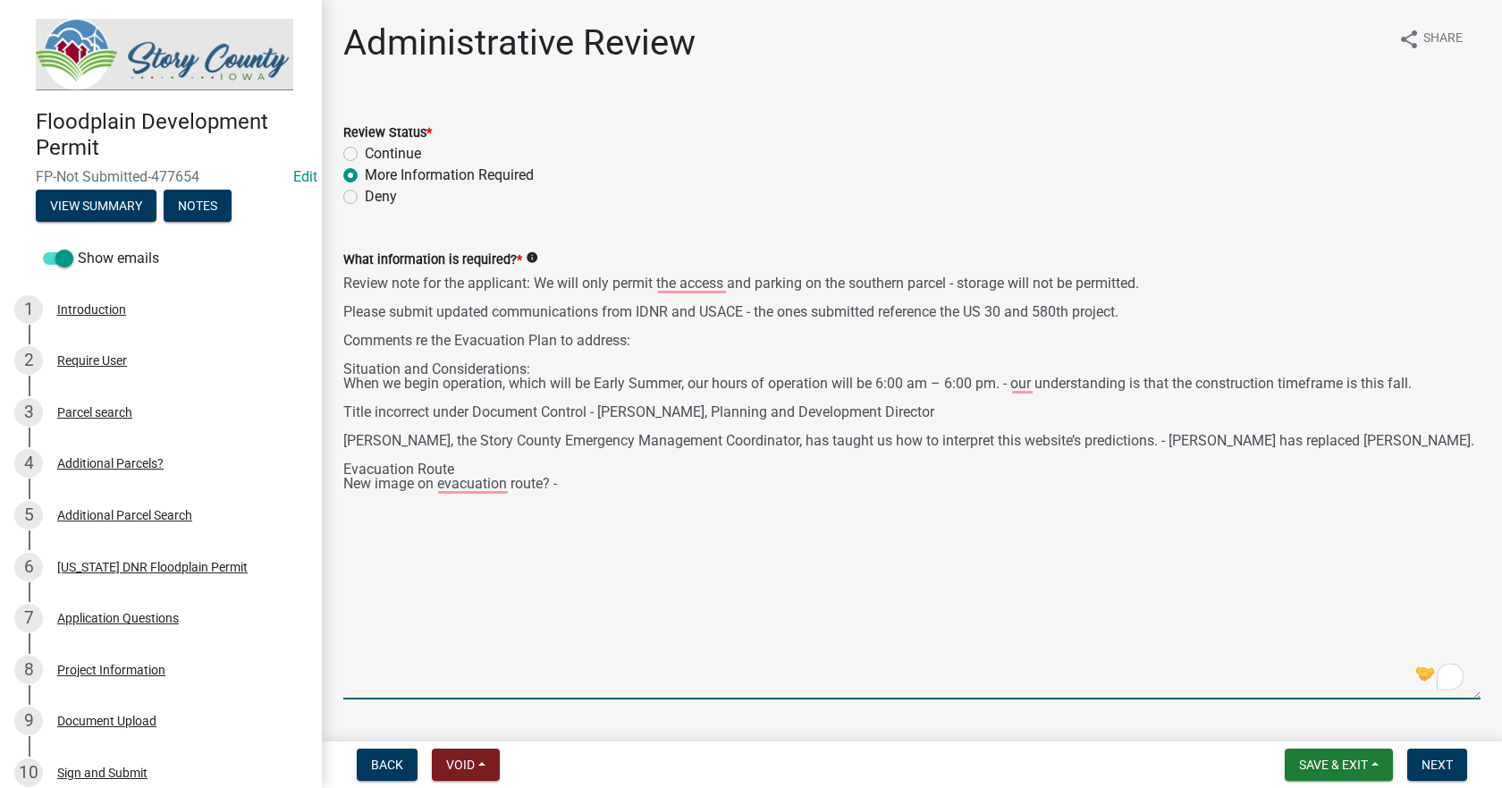
click at [389, 473] on textarea "Review note for the applicant: We will only permit the access and parking on th…" at bounding box center [911, 484] width 1137 height 429
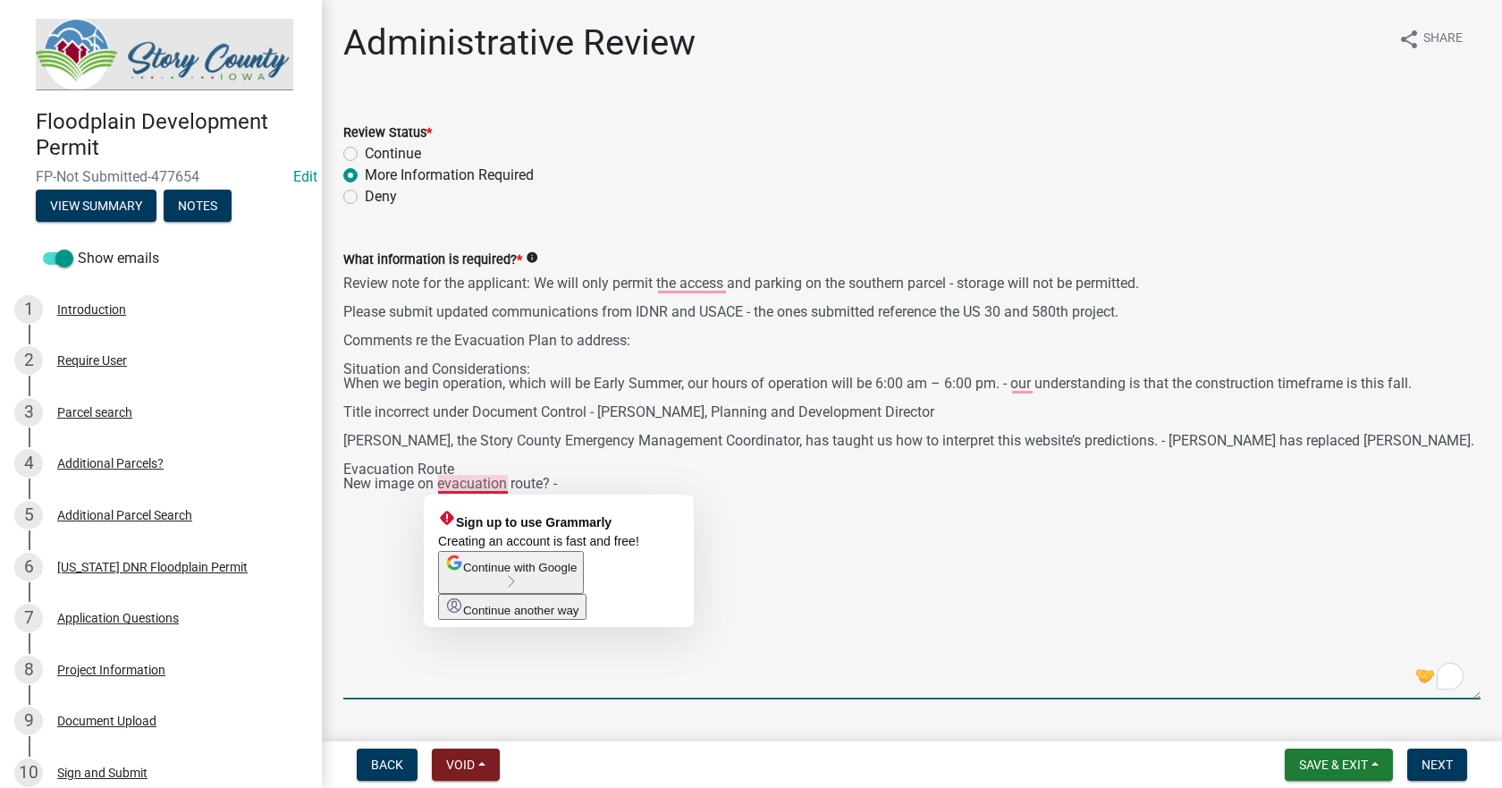
click at [457, 482] on textarea "Review note for the applicant: We will only permit the access and parking on th…" at bounding box center [911, 484] width 1137 height 429
paste textarea "E"
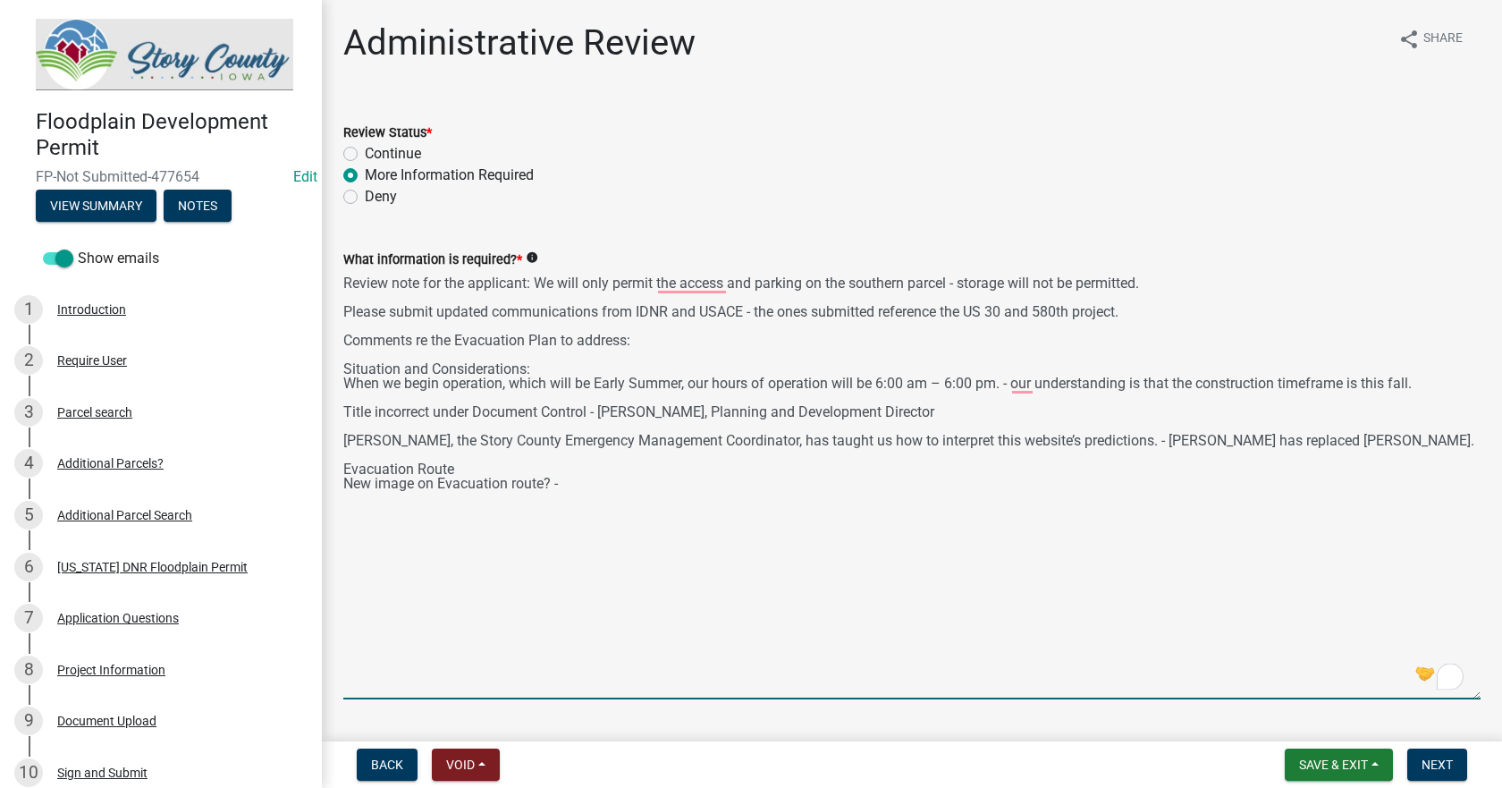
click at [618, 481] on textarea "Review note for the applicant: We will only permit the access and parking on th…" at bounding box center [911, 484] width 1137 height 429
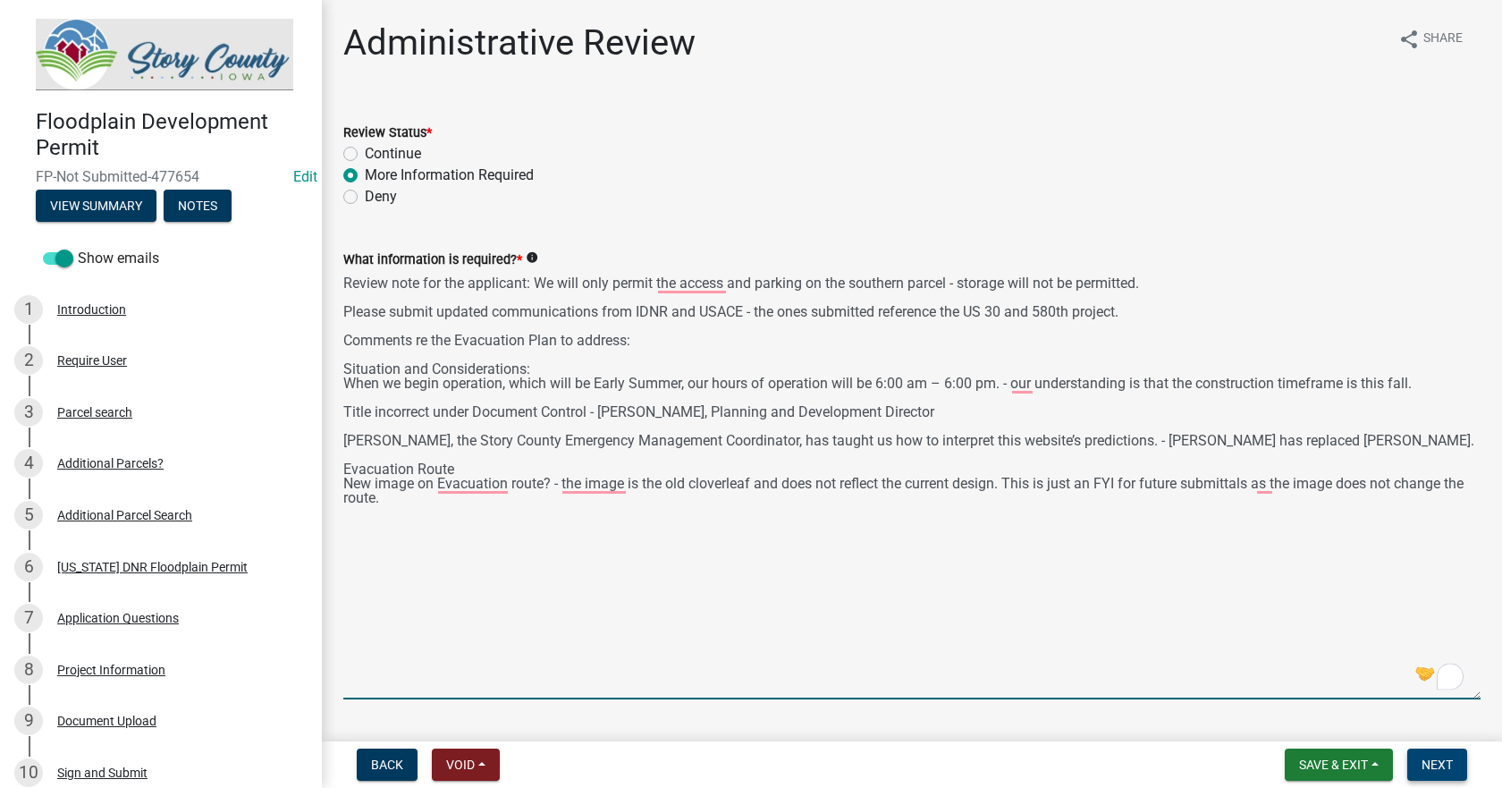
type textarea "Review note for the applicant: We will only permit the access and parking on th…"
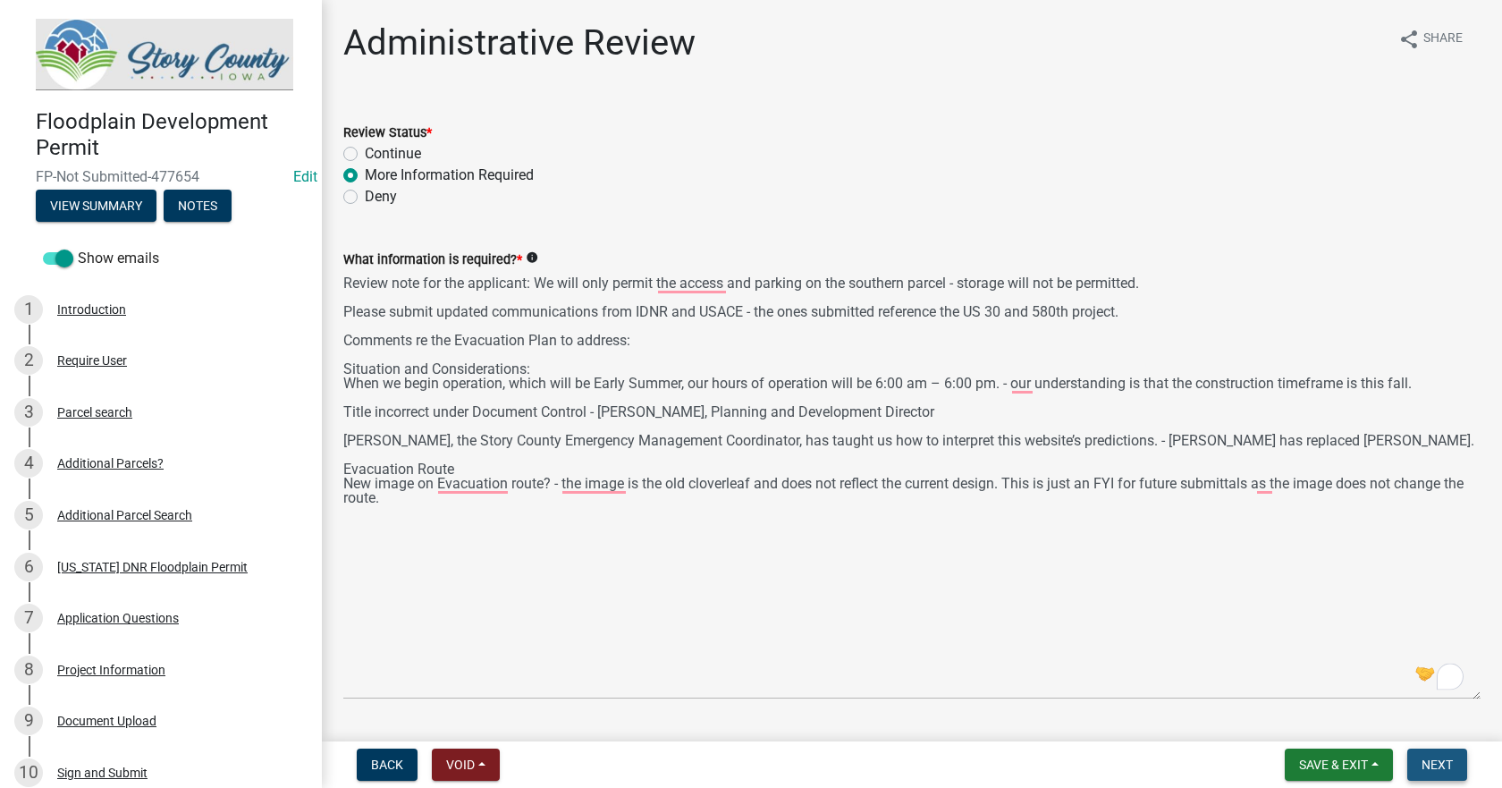
click at [1440, 757] on span "Next" at bounding box center [1436, 764] width 31 height 14
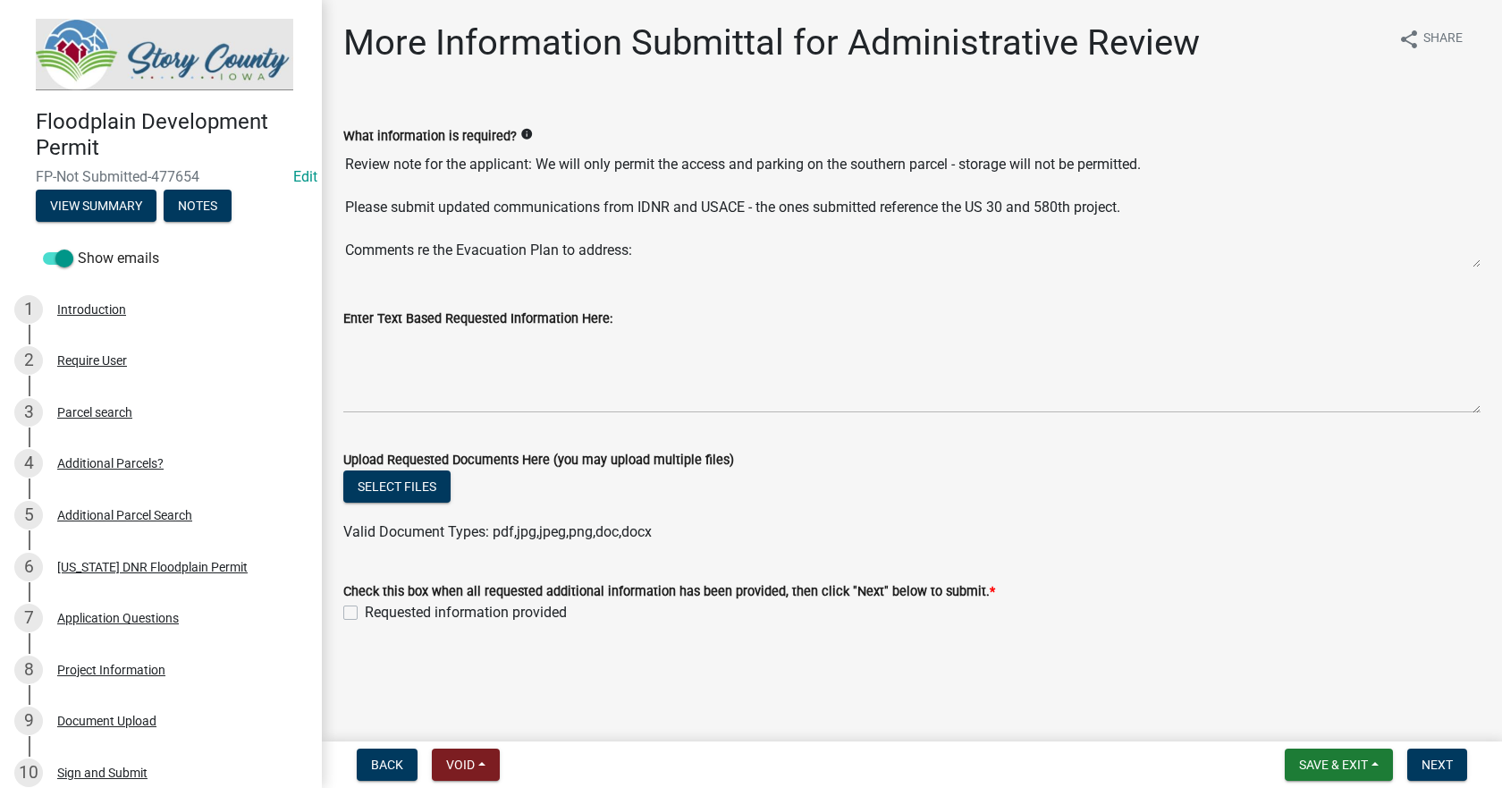
click at [478, 265] on textarea "Review note for the applicant: We will only permit the access and parking on th…" at bounding box center [911, 208] width 1137 height 122
drag, startPoint x: 1476, startPoint y: 267, endPoint x: 1477, endPoint y: 316, distance: 49.2
click at [1477, 316] on wm-data-entity-input-list "What information is required? info Review note for the applicant: We will only …" at bounding box center [911, 369] width 1137 height 539
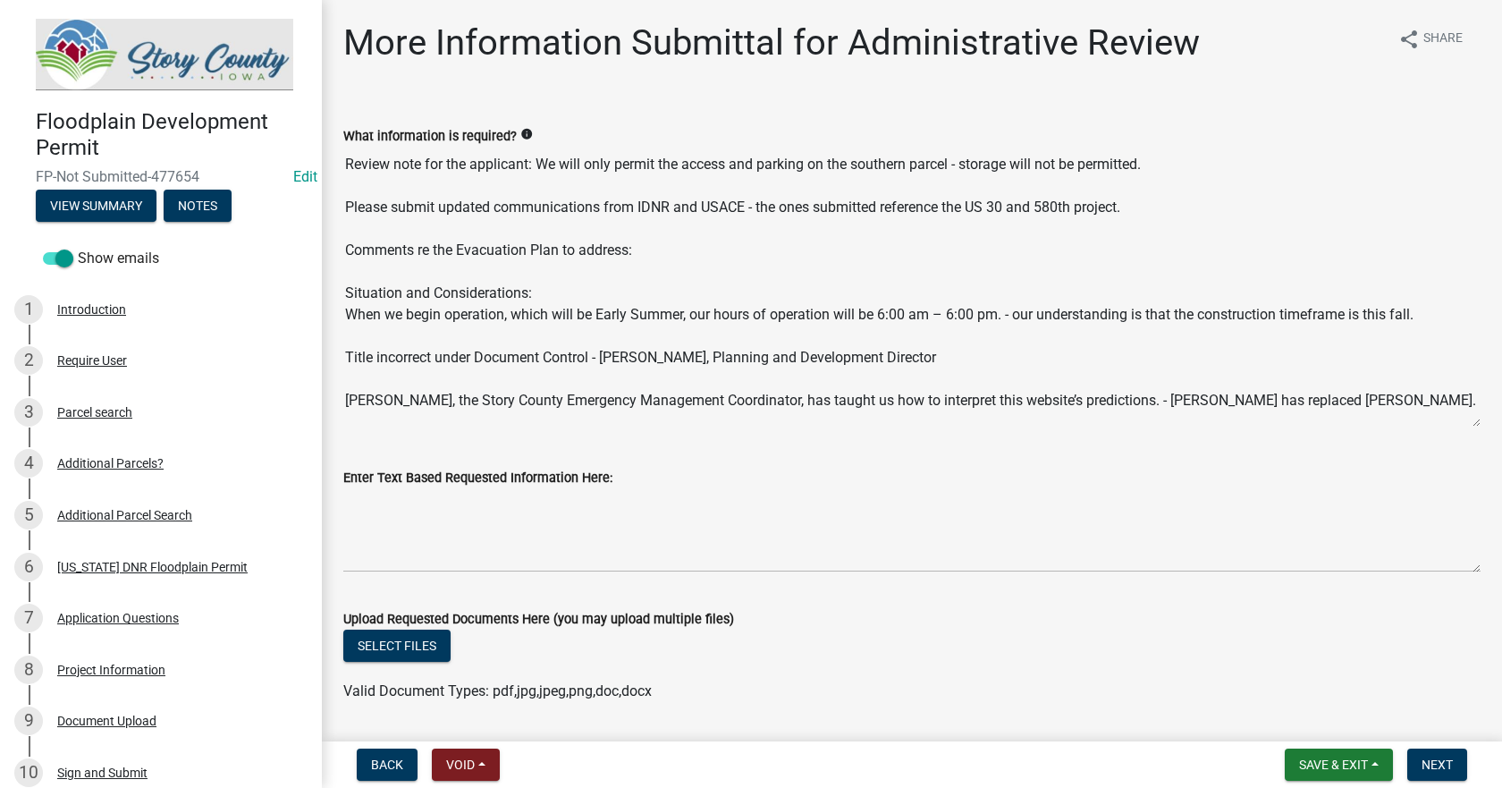
drag, startPoint x: 1470, startPoint y: 259, endPoint x: 1483, endPoint y: 418, distance: 159.6
click at [1483, 418] on div "More Information Submittal for Administrative Review share Share What informati…" at bounding box center [912, 417] width 1180 height 793
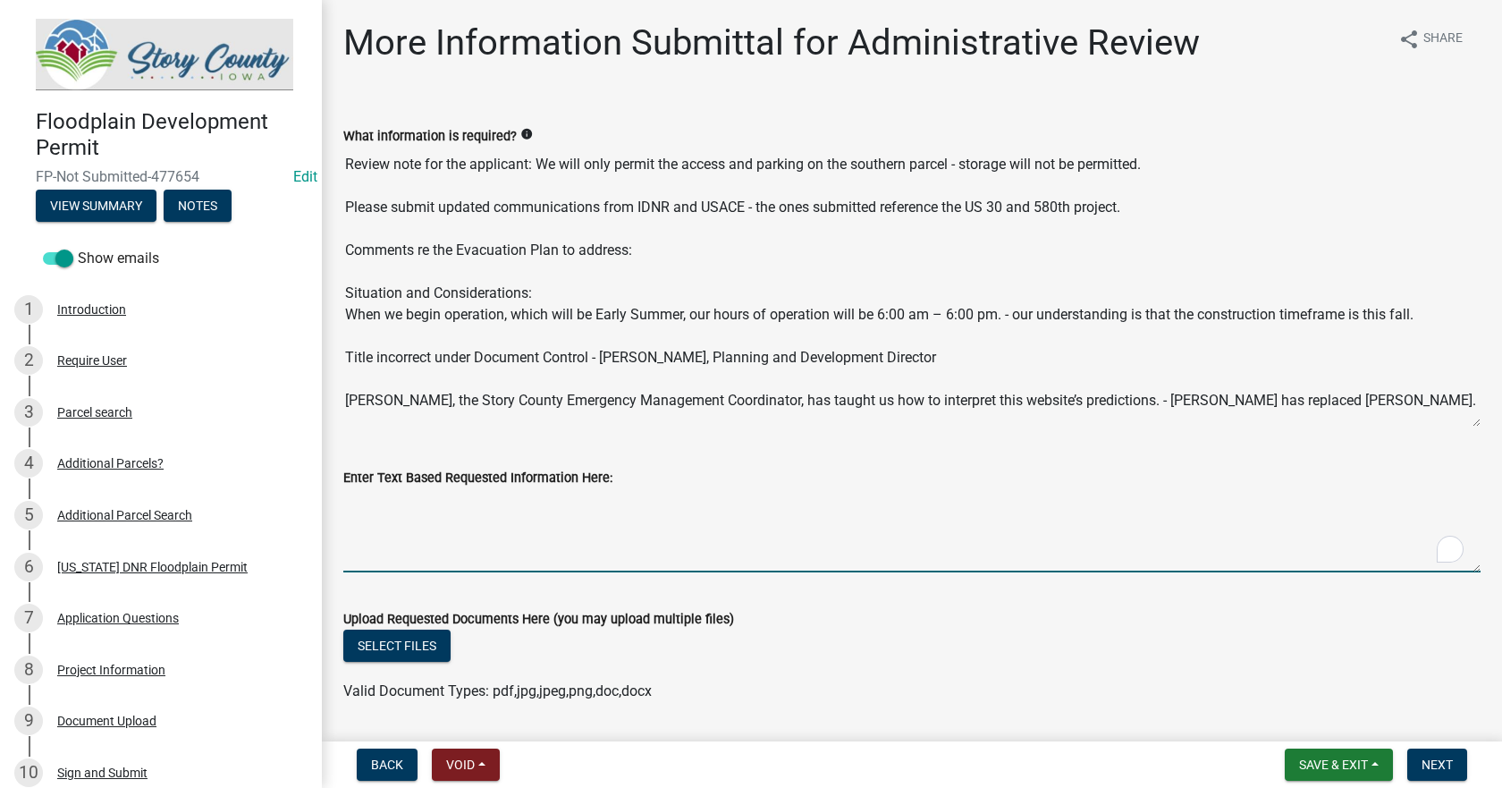
click at [503, 532] on textarea "Enter Text Based Requested Information Here:" at bounding box center [911, 530] width 1137 height 84
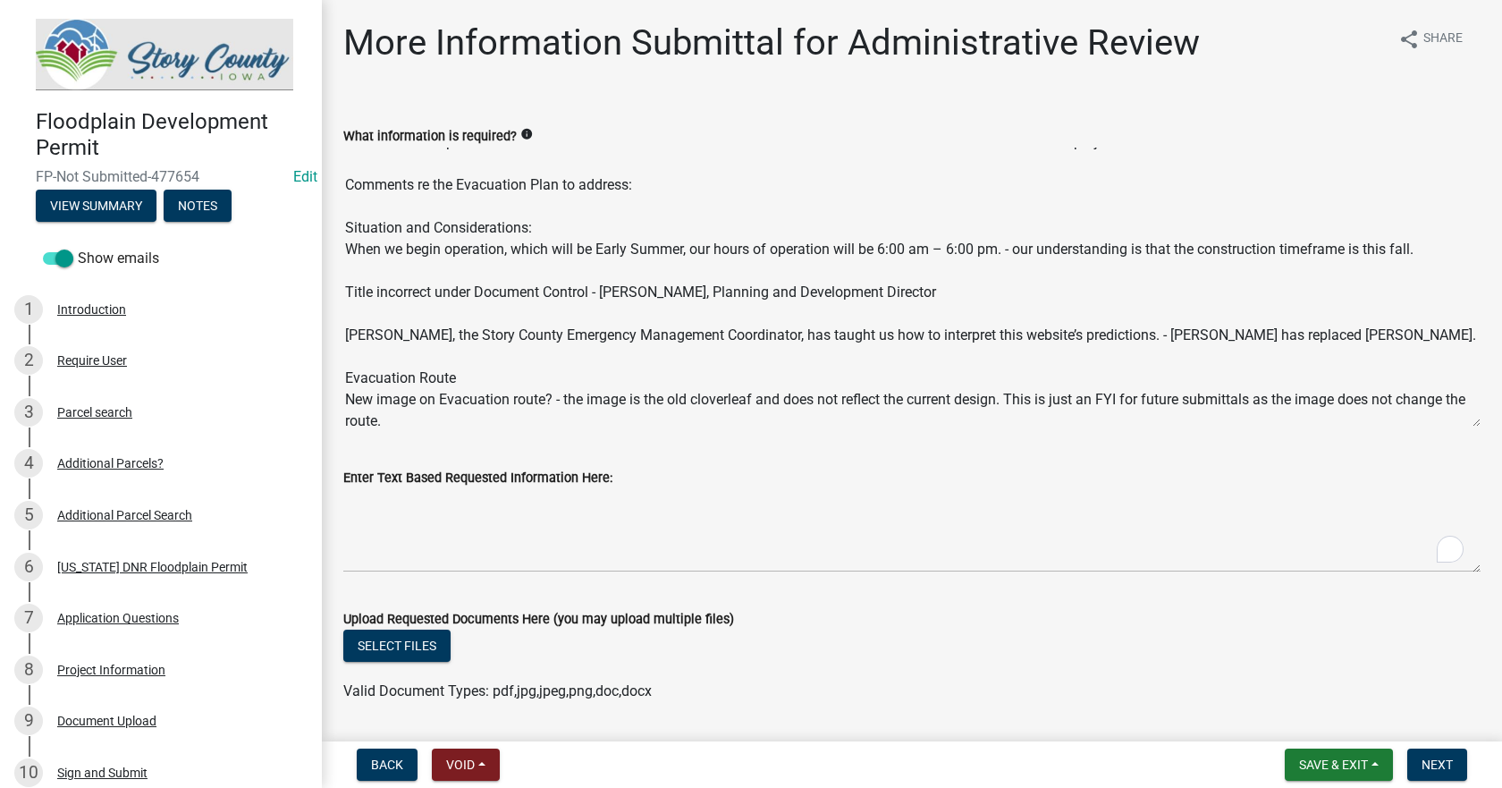
scroll to position [77, 0]
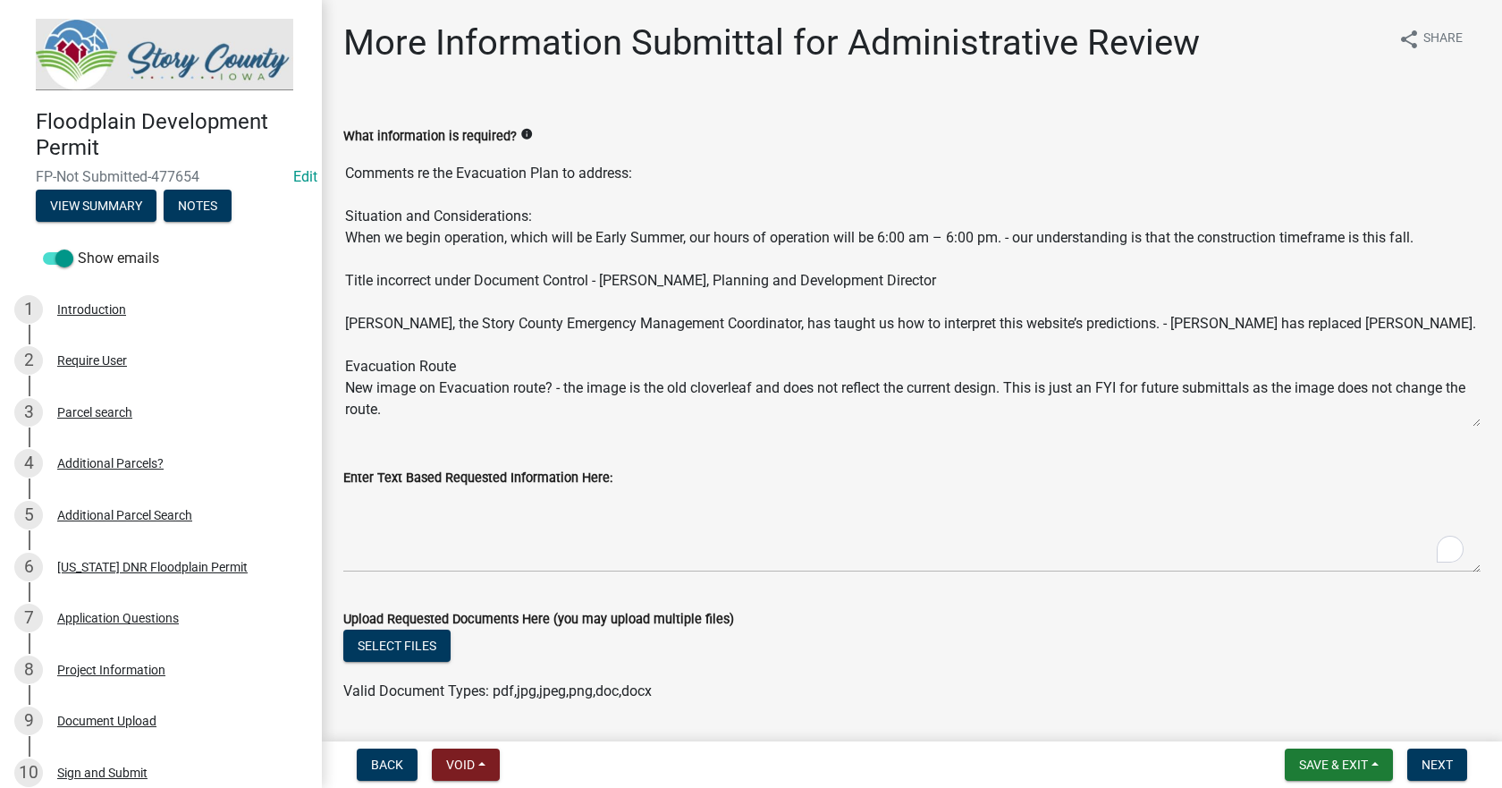
drag, startPoint x: 346, startPoint y: 159, endPoint x: 1042, endPoint y: 417, distance: 742.4
click at [1042, 417] on textarea "Review note for the applicant: We will only permit the access and parking on th…" at bounding box center [911, 287] width 1137 height 281
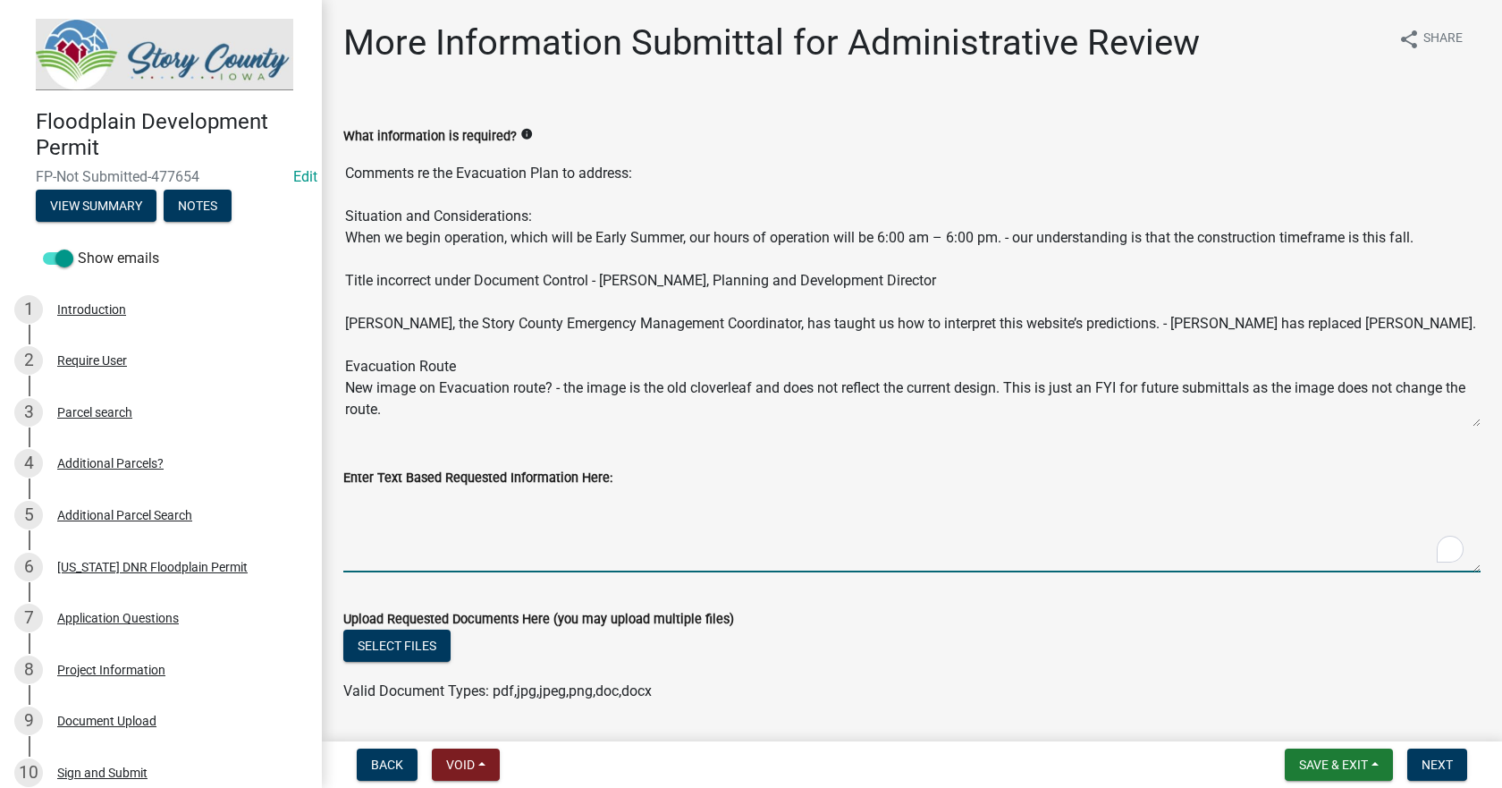
click at [482, 522] on textarea "Enter Text Based Requested Information Here:" at bounding box center [911, 530] width 1137 height 84
paste textarea "Review note for the applicant: We will only permit the access and parking on th…"
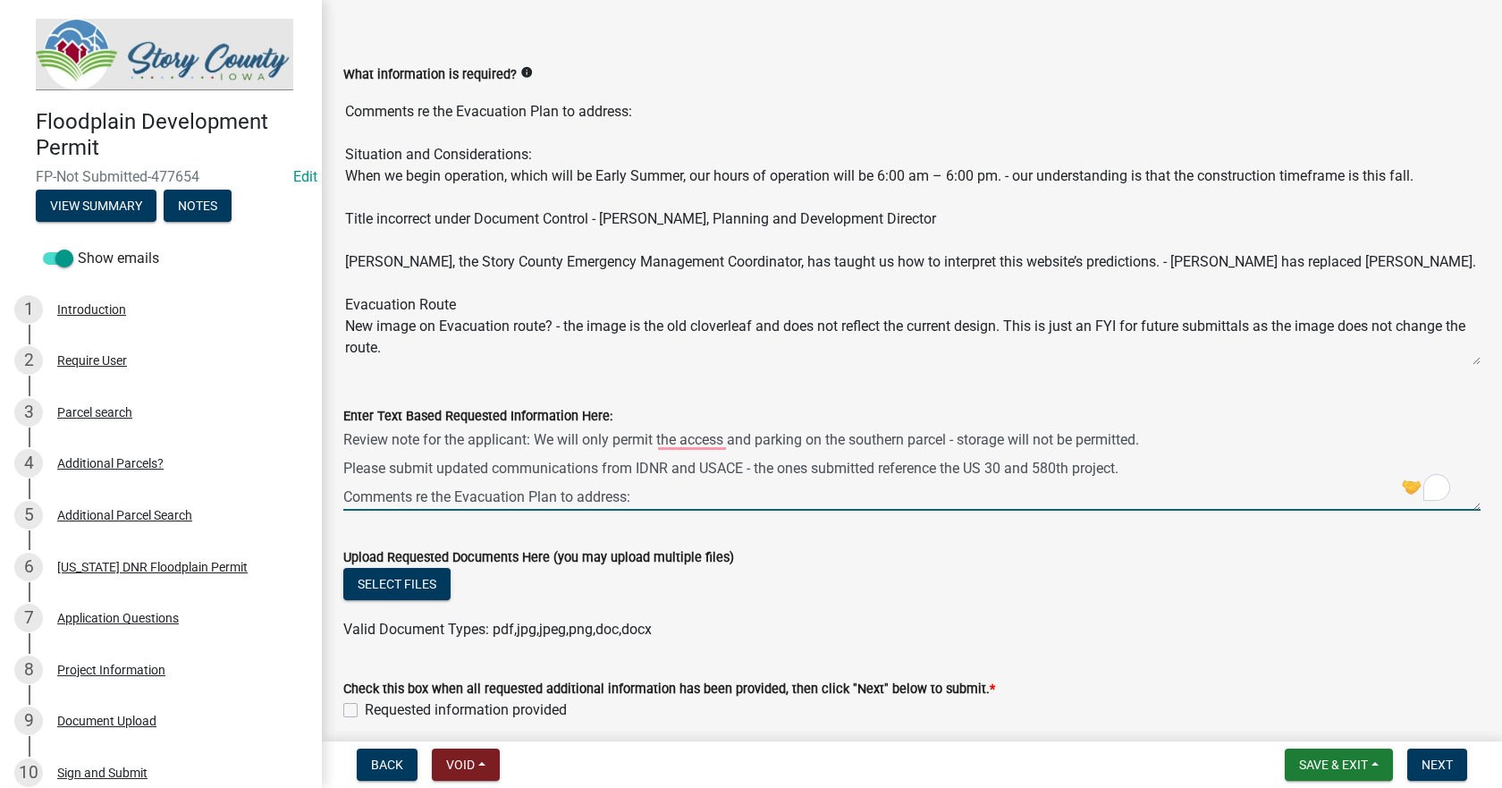
scroll to position [134, 0]
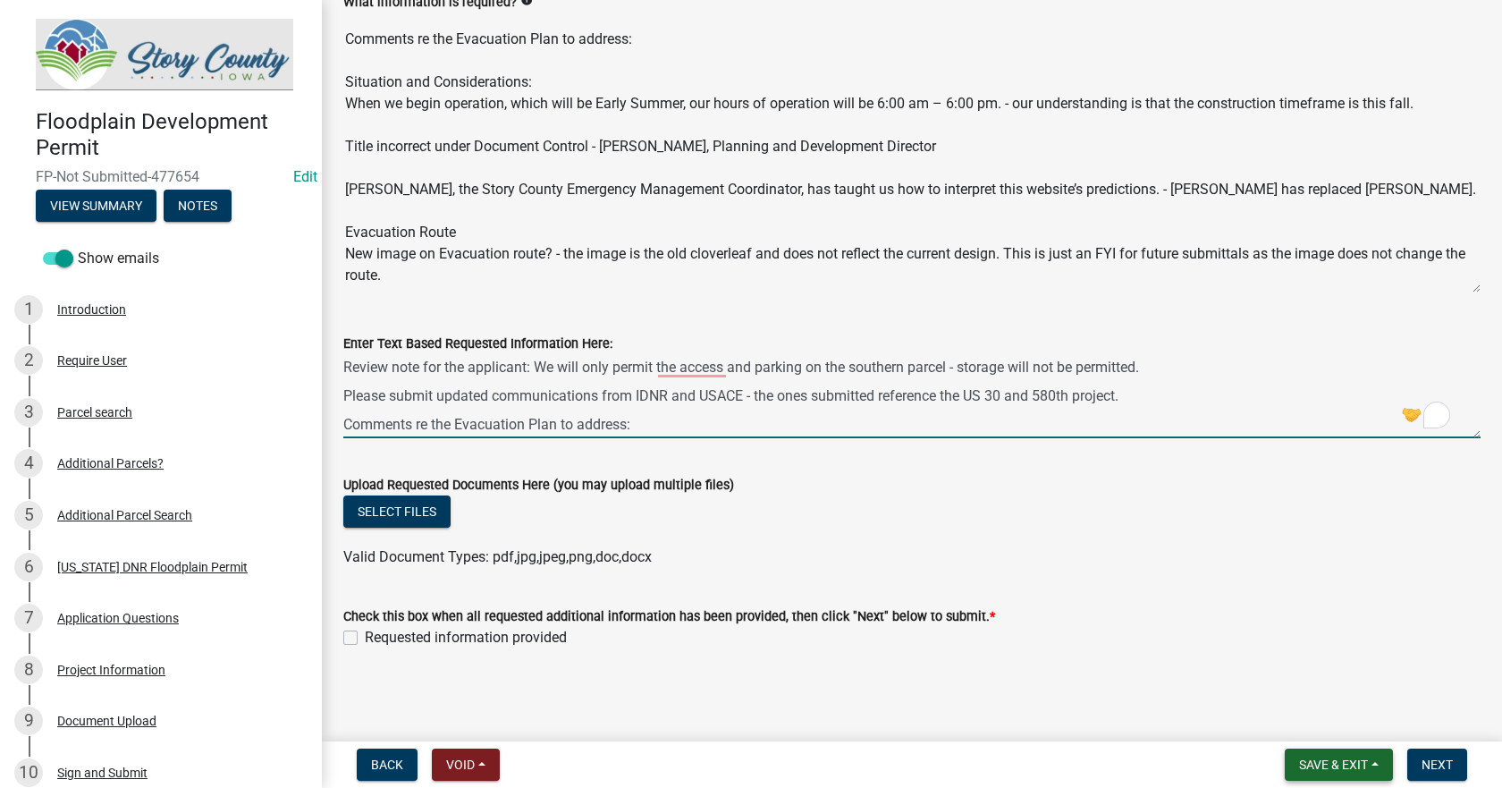
type textarea "Review note for the applicant: We will only permit the access and parking on th…"
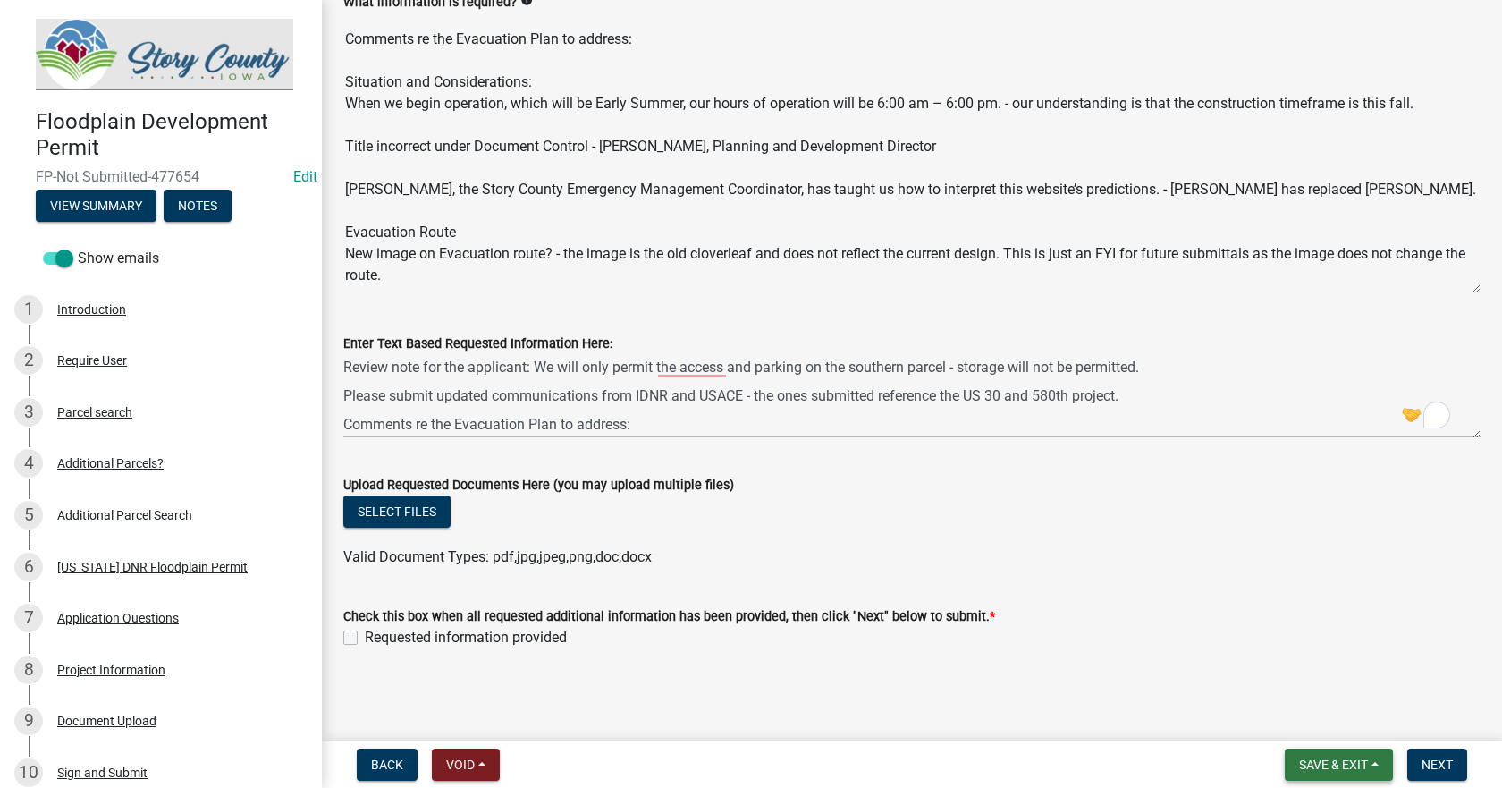
click at [1322, 765] on span "Save & Exit" at bounding box center [1333, 764] width 69 height 14
click at [1305, 712] on button "Save & Exit" at bounding box center [1321, 717] width 143 height 43
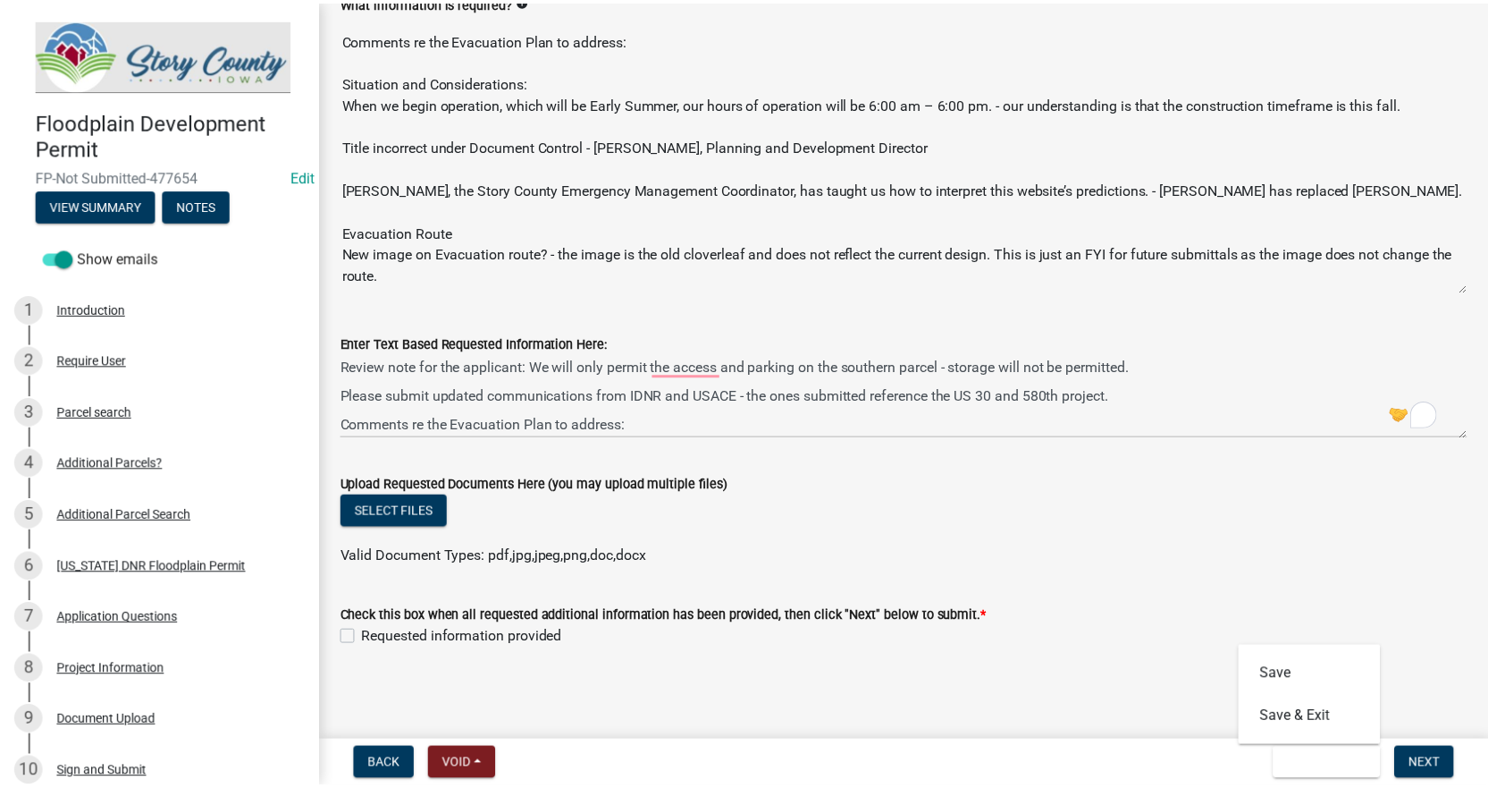
scroll to position [0, 0]
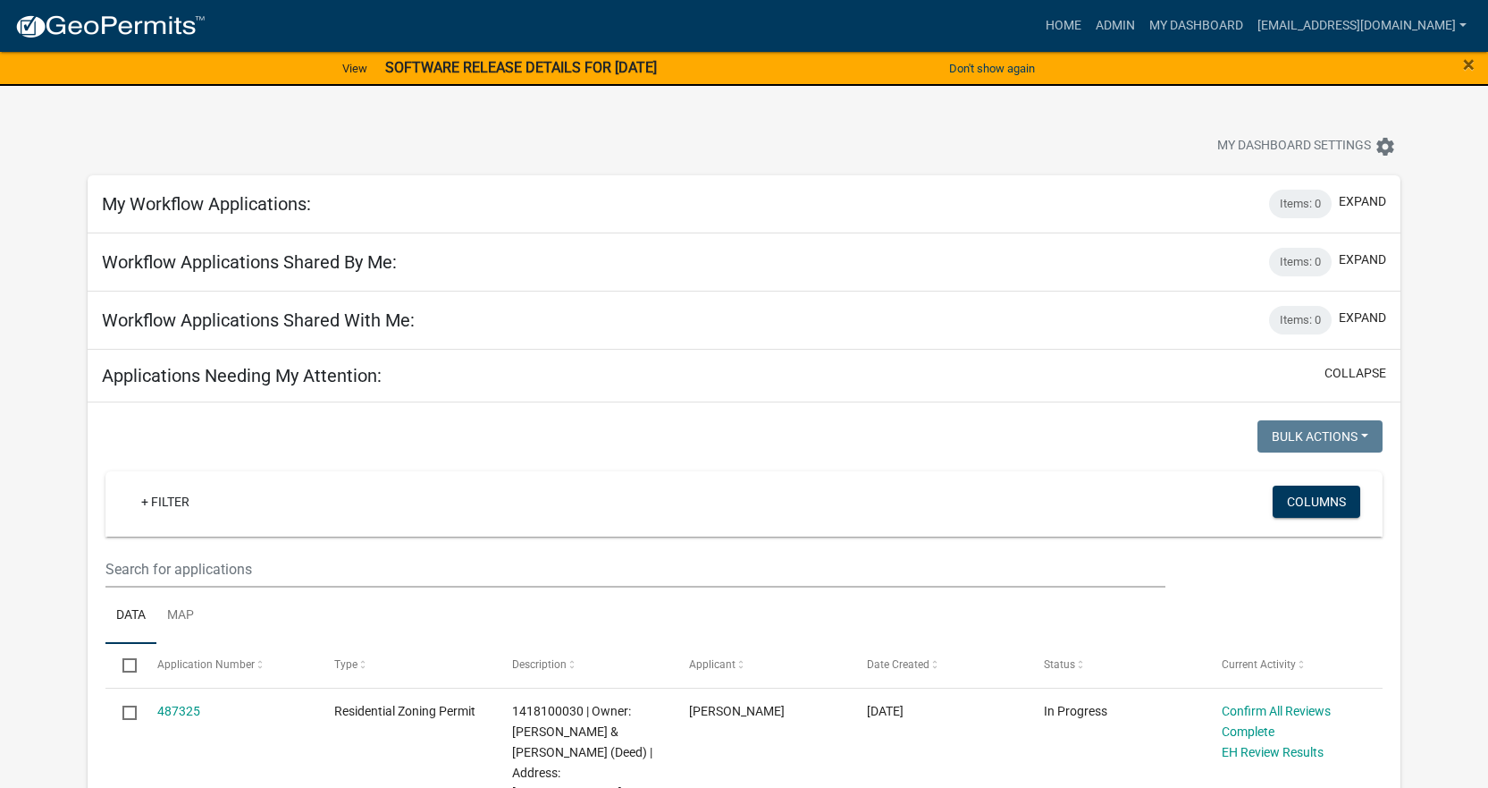
scroll to position [268, 0]
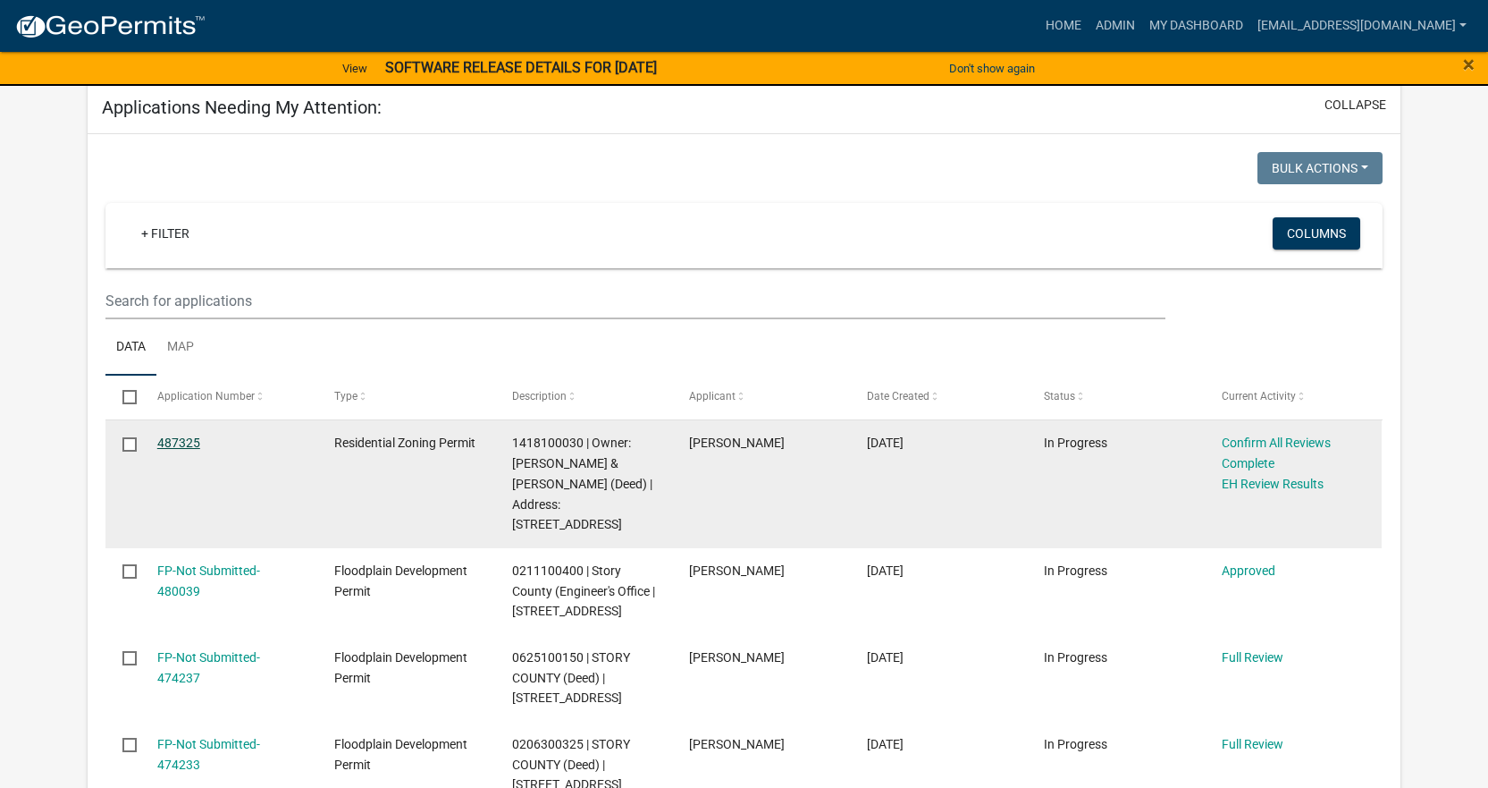
click at [179, 440] on link "487325" at bounding box center [178, 442] width 43 height 14
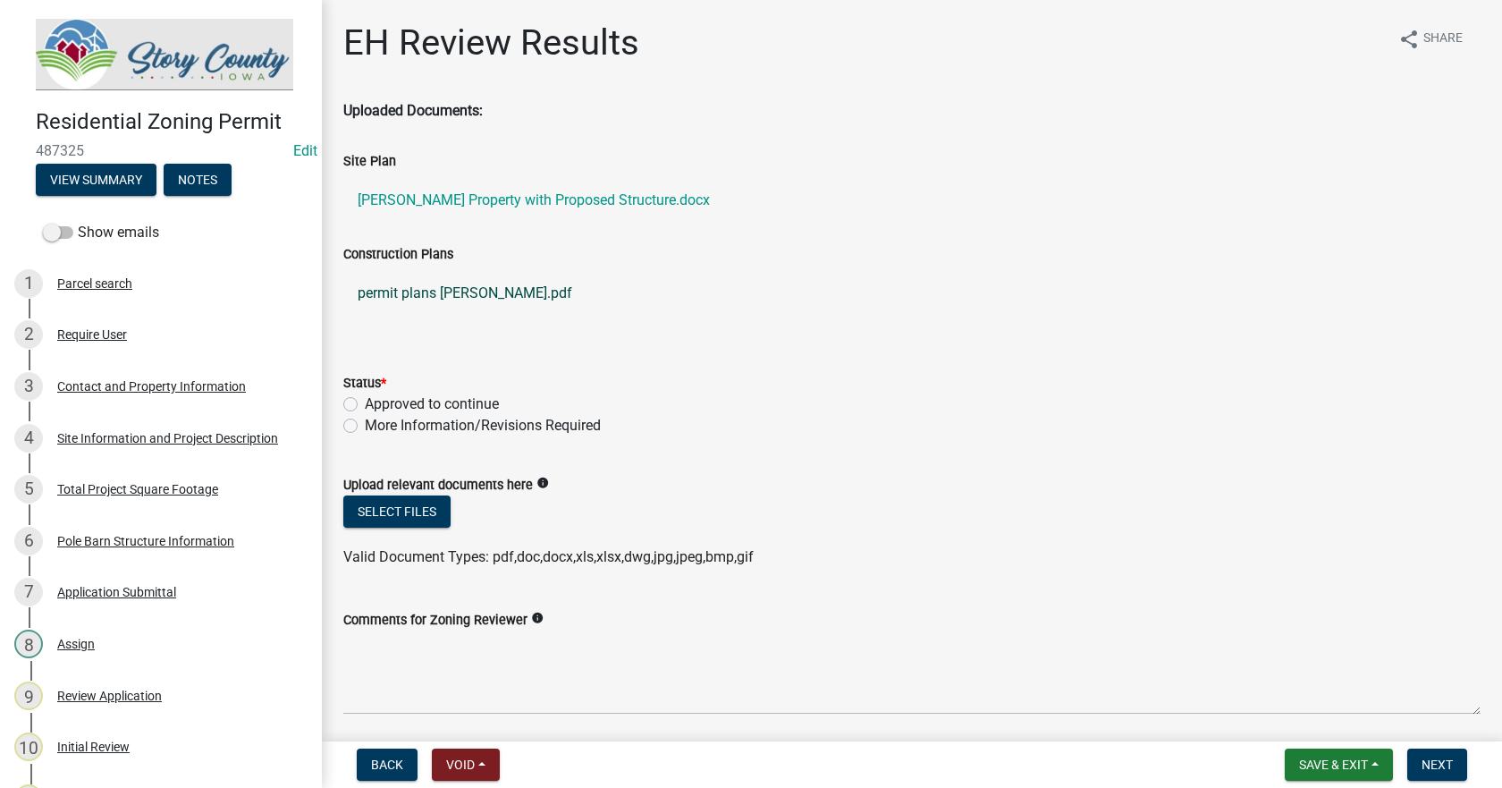
click at [428, 290] on link "permit plans [PERSON_NAME].pdf" at bounding box center [911, 293] width 1137 height 43
click at [65, 222] on label "Show emails" at bounding box center [101, 232] width 116 height 21
click at [78, 222] on input "Show emails" at bounding box center [78, 222] width 0 height 0
click at [97, 279] on div "Parcel search" at bounding box center [94, 283] width 75 height 13
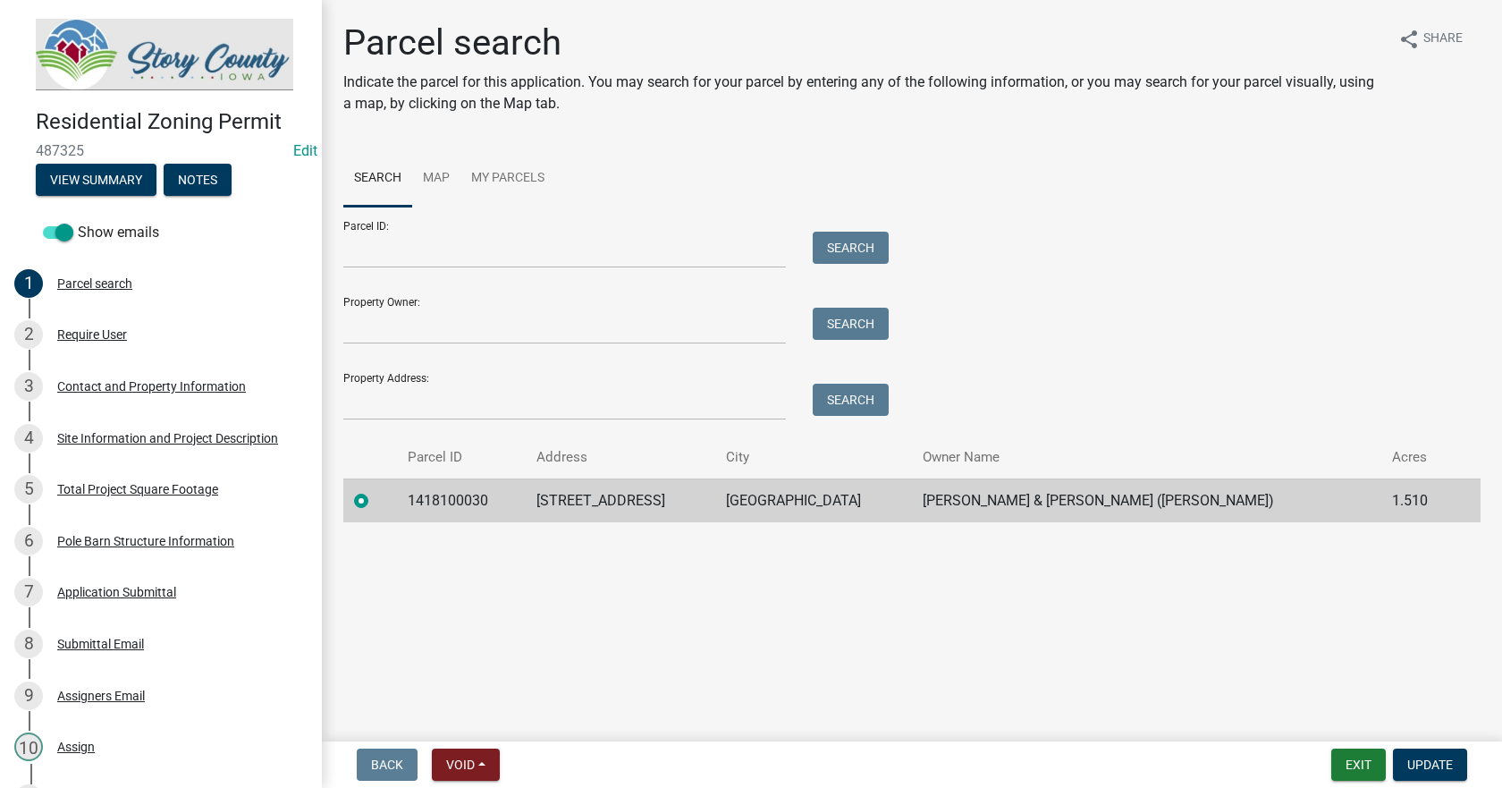
click at [462, 499] on td "1418100030" at bounding box center [461, 500] width 129 height 44
copy td "1418100030"
click at [98, 277] on div "Parcel search" at bounding box center [94, 283] width 75 height 13
click at [122, 380] on div "Contact and Property Information" at bounding box center [151, 386] width 189 height 13
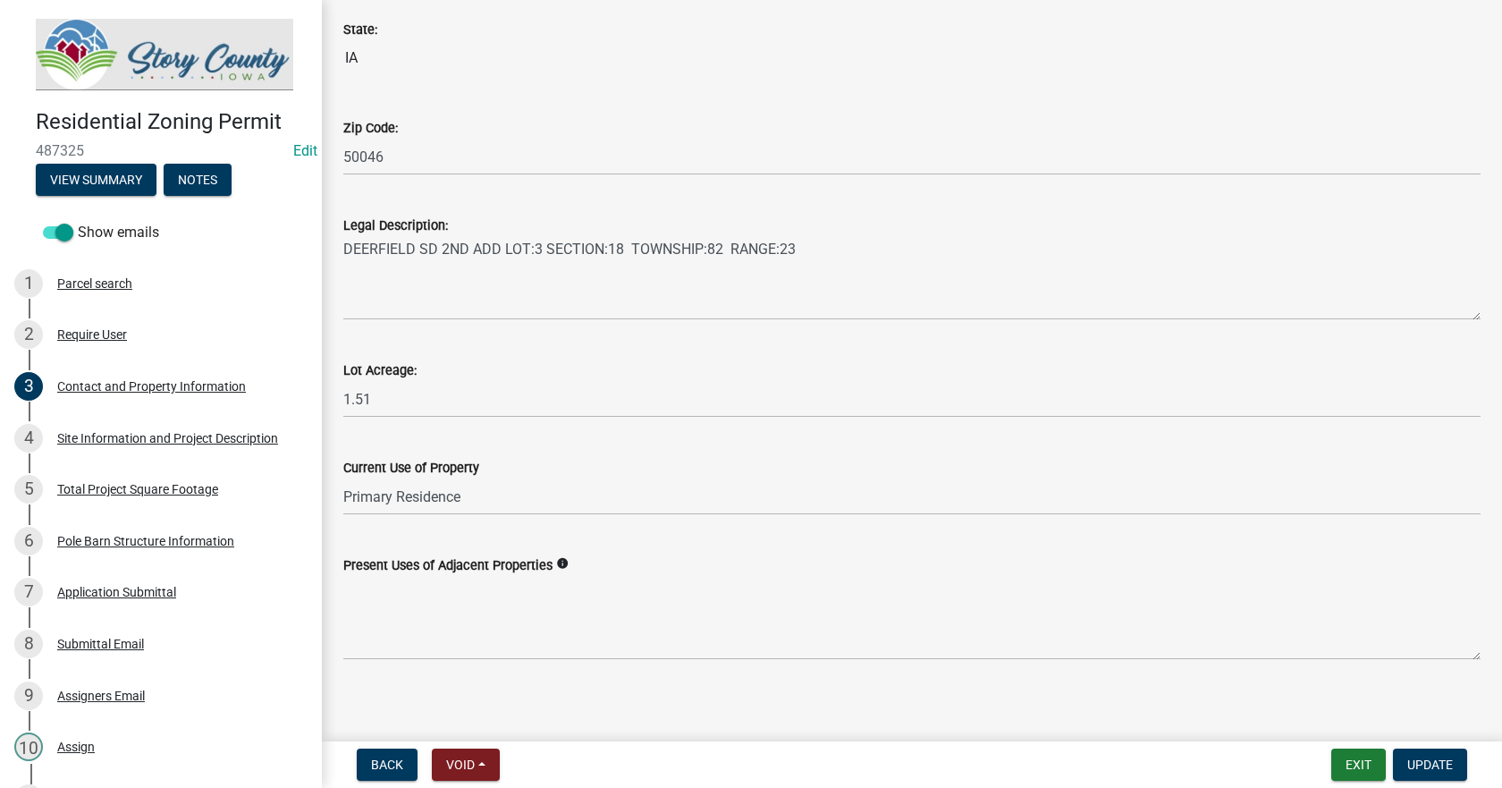
scroll to position [1268, 0]
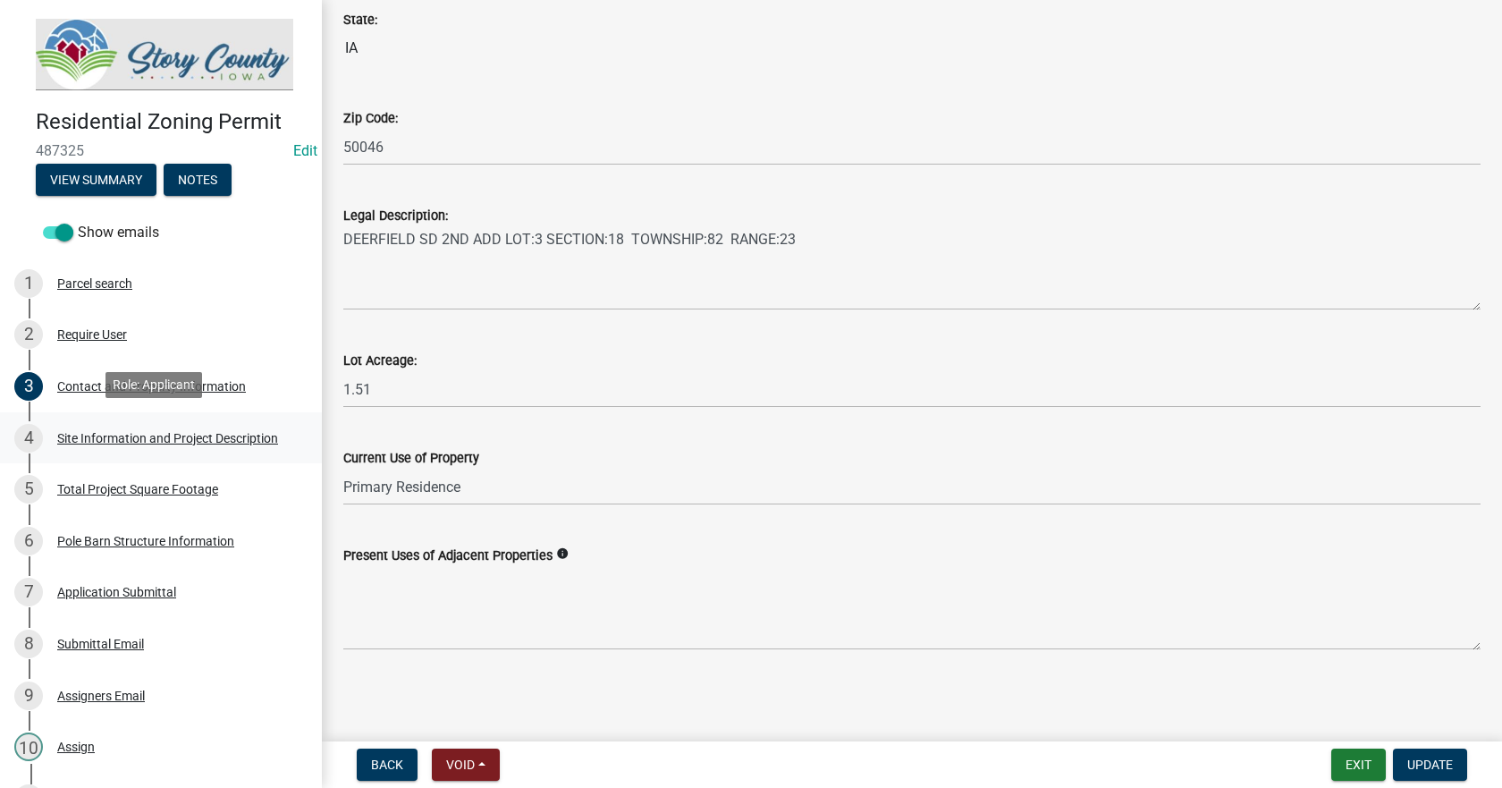
click at [100, 432] on div "Site Information and Project Description" at bounding box center [167, 438] width 221 height 13
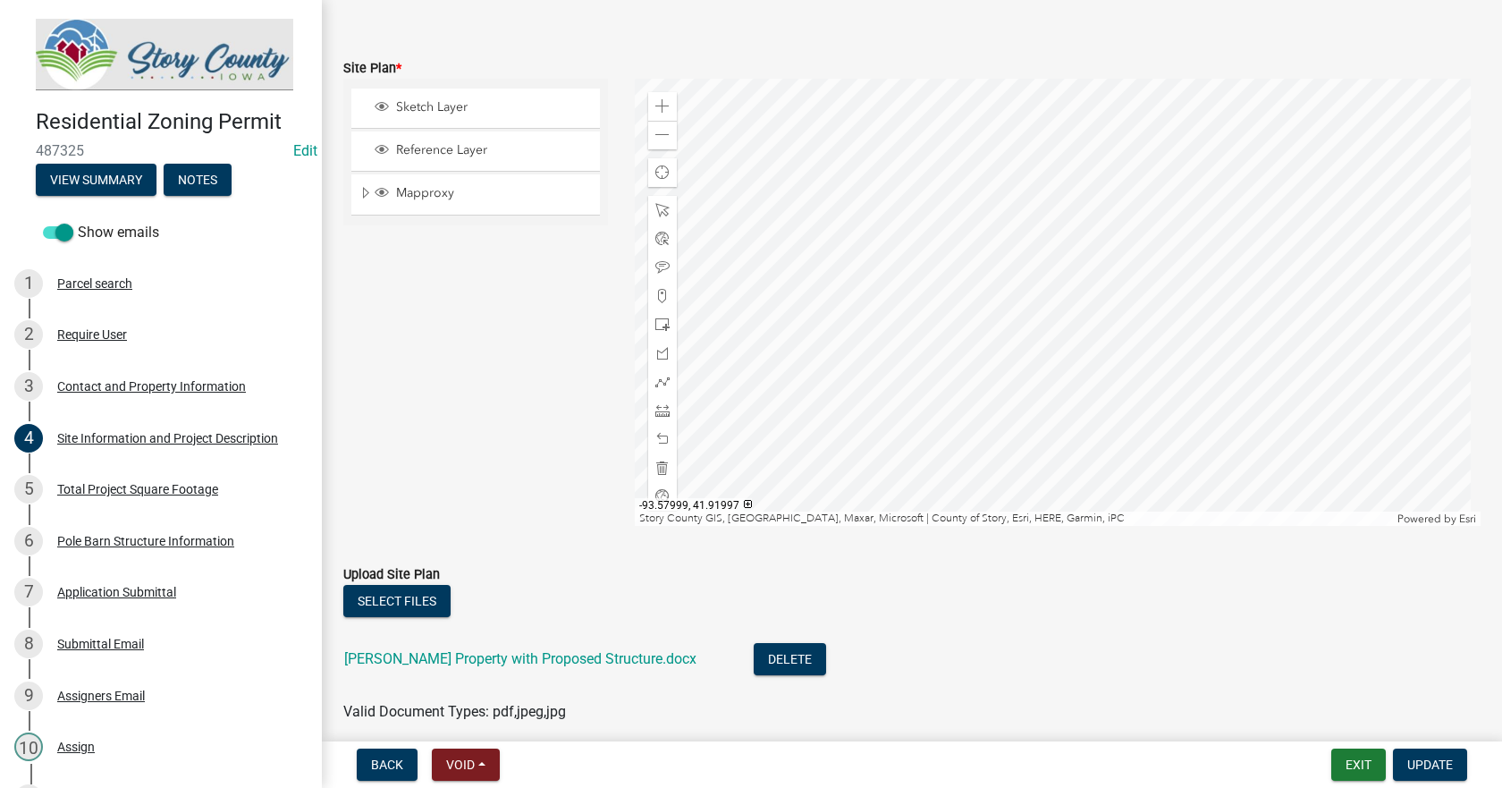
scroll to position [1293, 0]
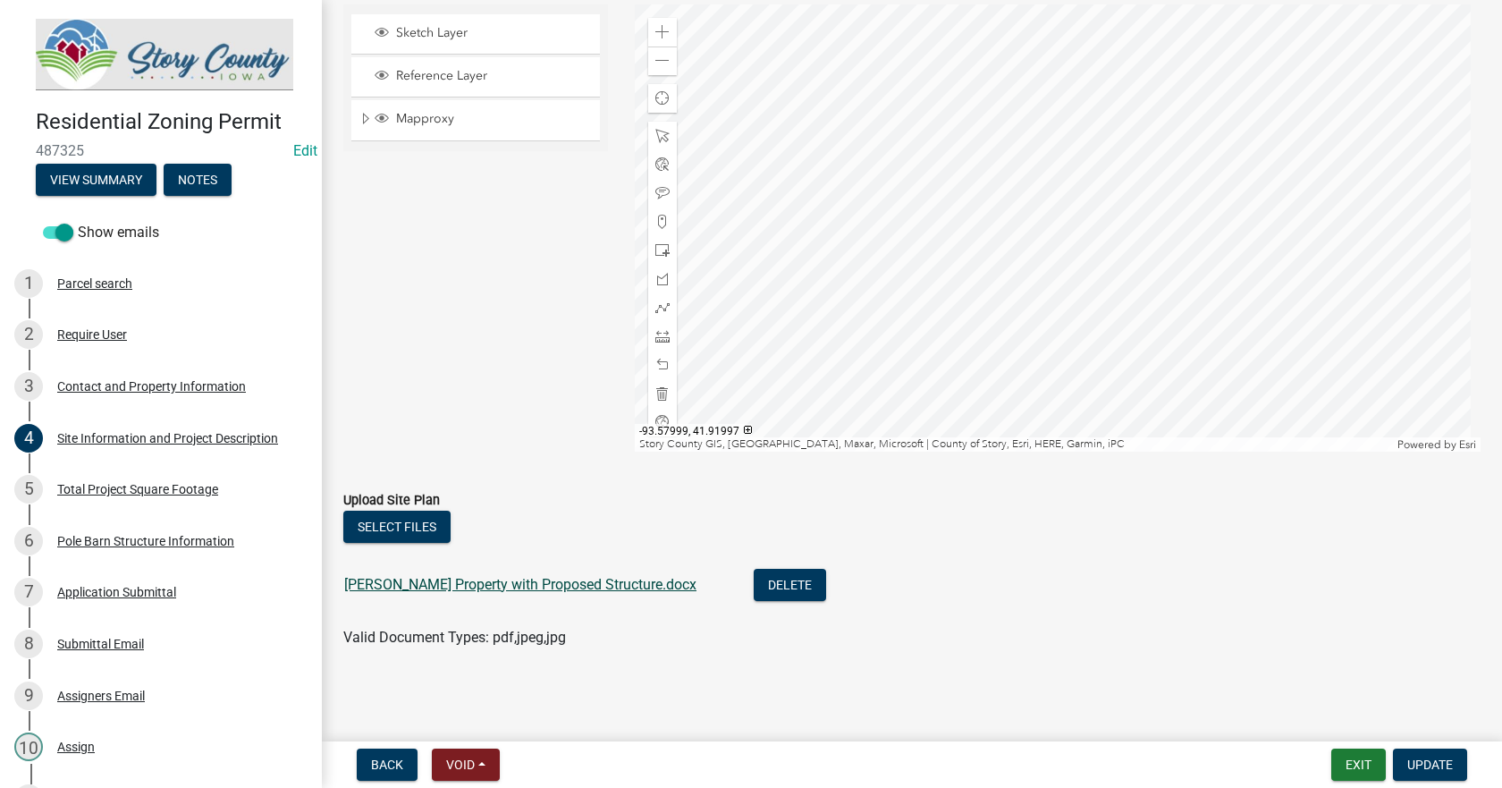
click at [571, 584] on link "[PERSON_NAME] Property with Proposed Structure.docx" at bounding box center [520, 584] width 352 height 17
click at [113, 488] on div "Total Project Square Footage" at bounding box center [137, 489] width 161 height 13
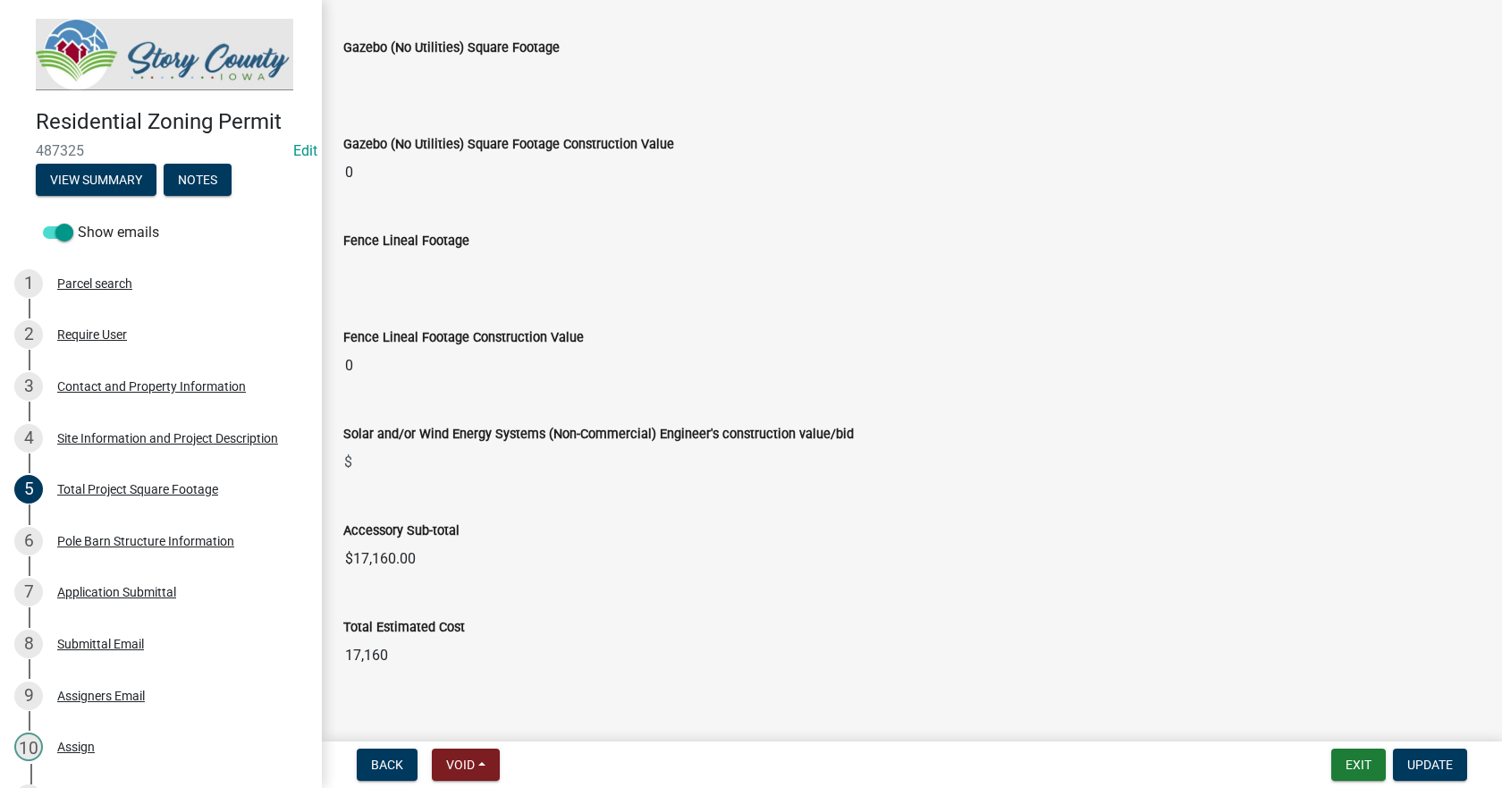
scroll to position [6949, 0]
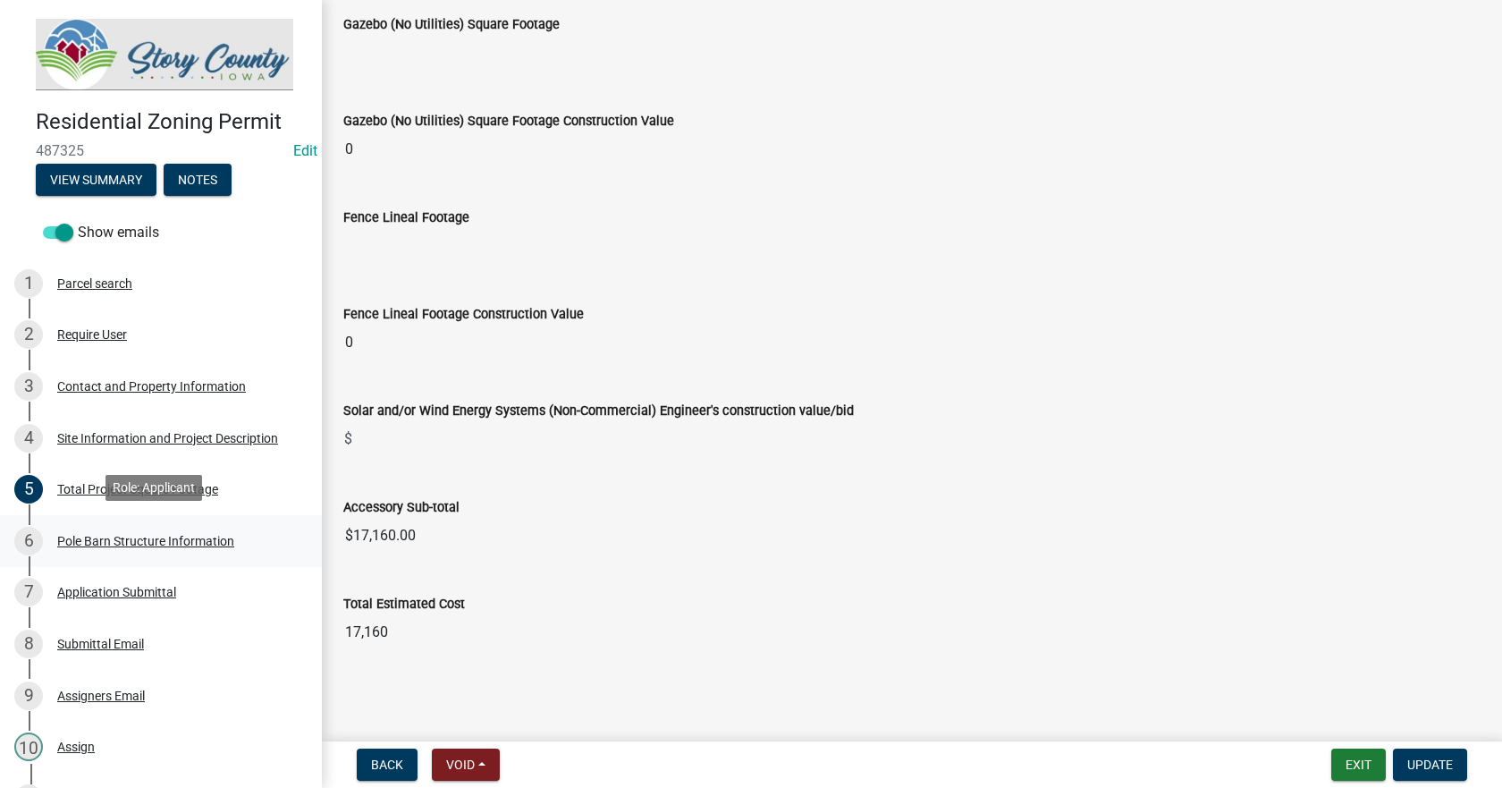
click at [156, 541] on div "Pole Barn Structure Information" at bounding box center [145, 541] width 177 height 13
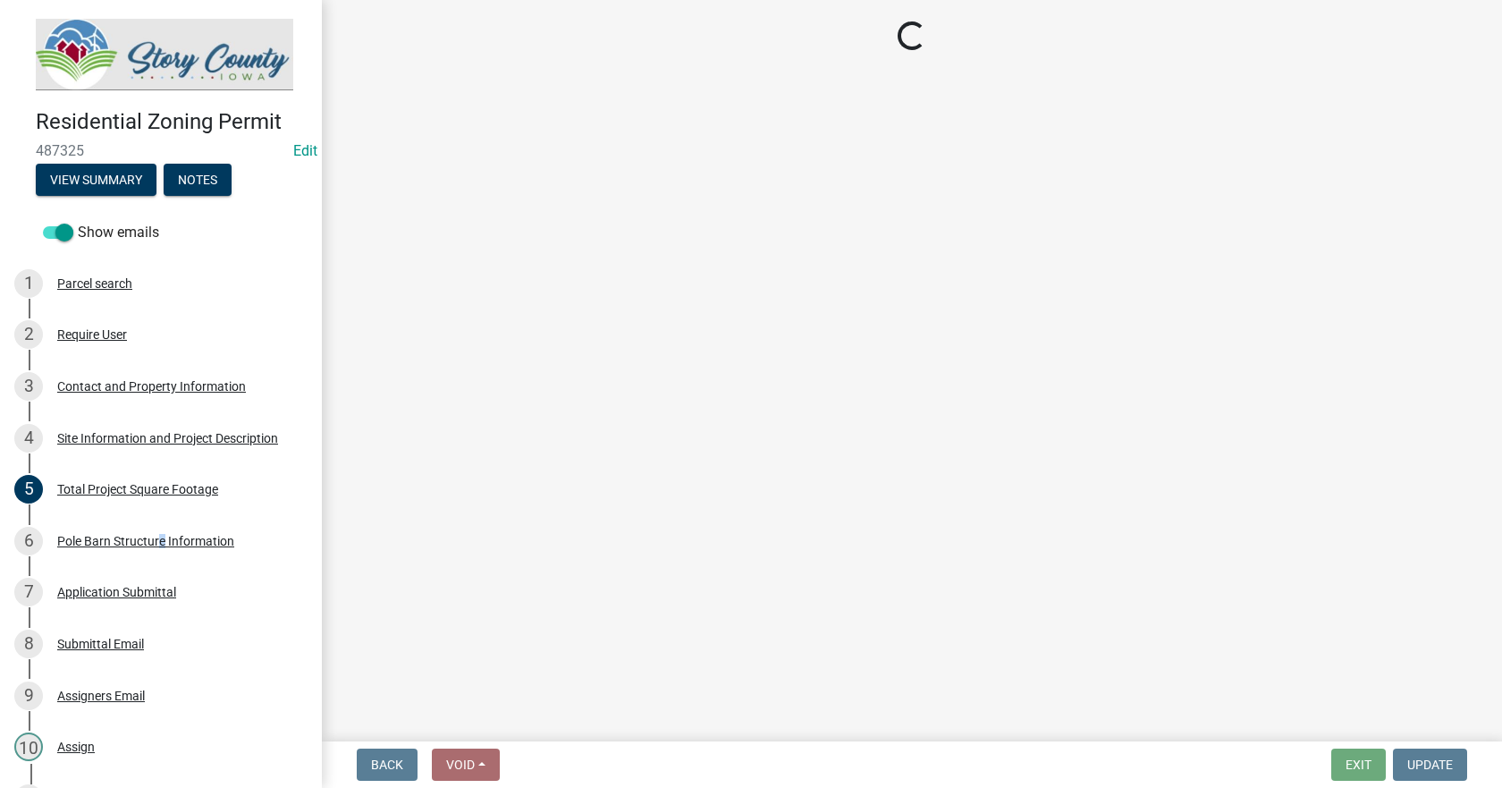
select select "5ec98183-4dba-451f-baf8-0c024b007726"
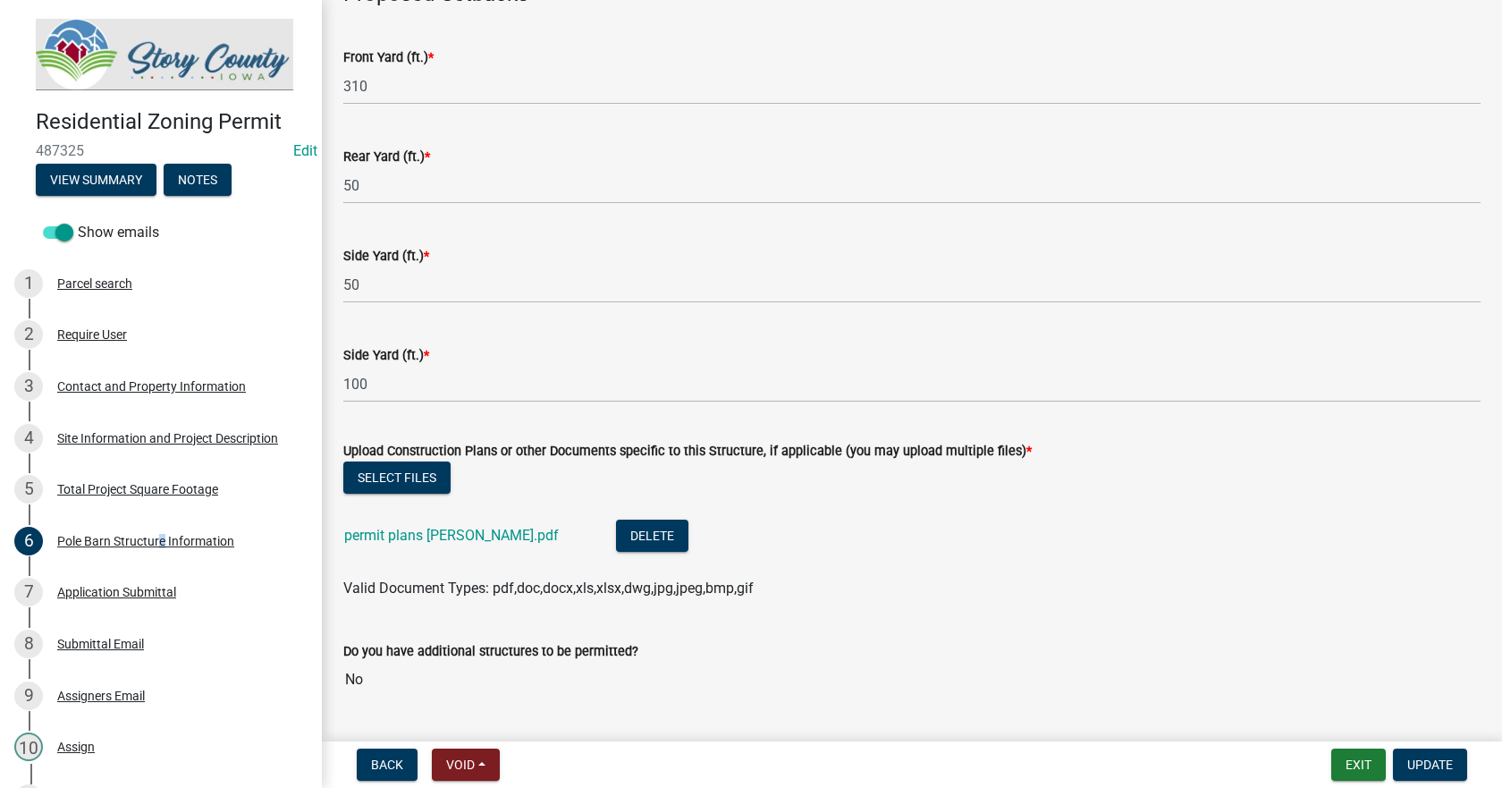
scroll to position [990, 0]
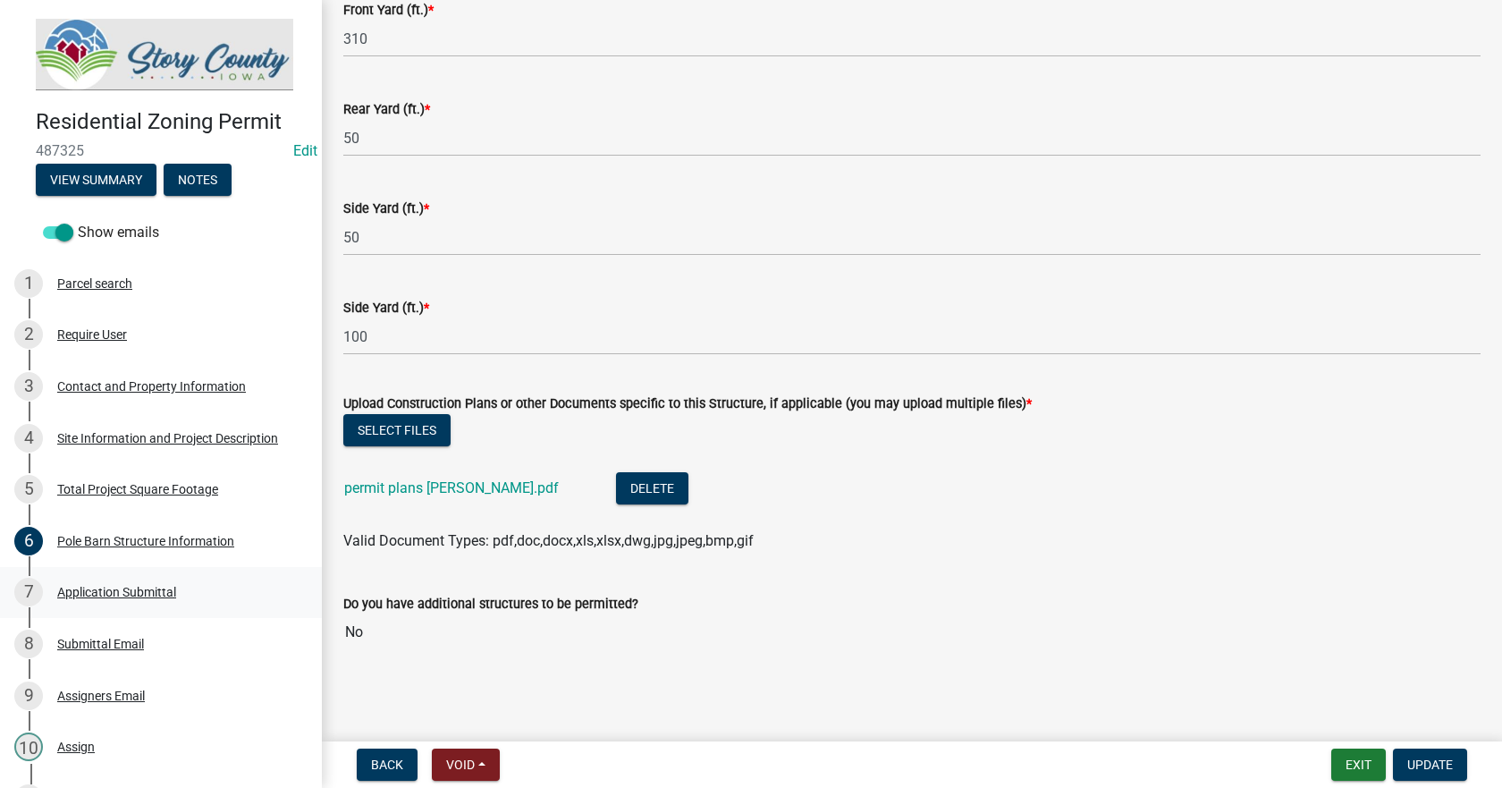
click at [85, 593] on div "Application Submittal" at bounding box center [116, 592] width 119 height 13
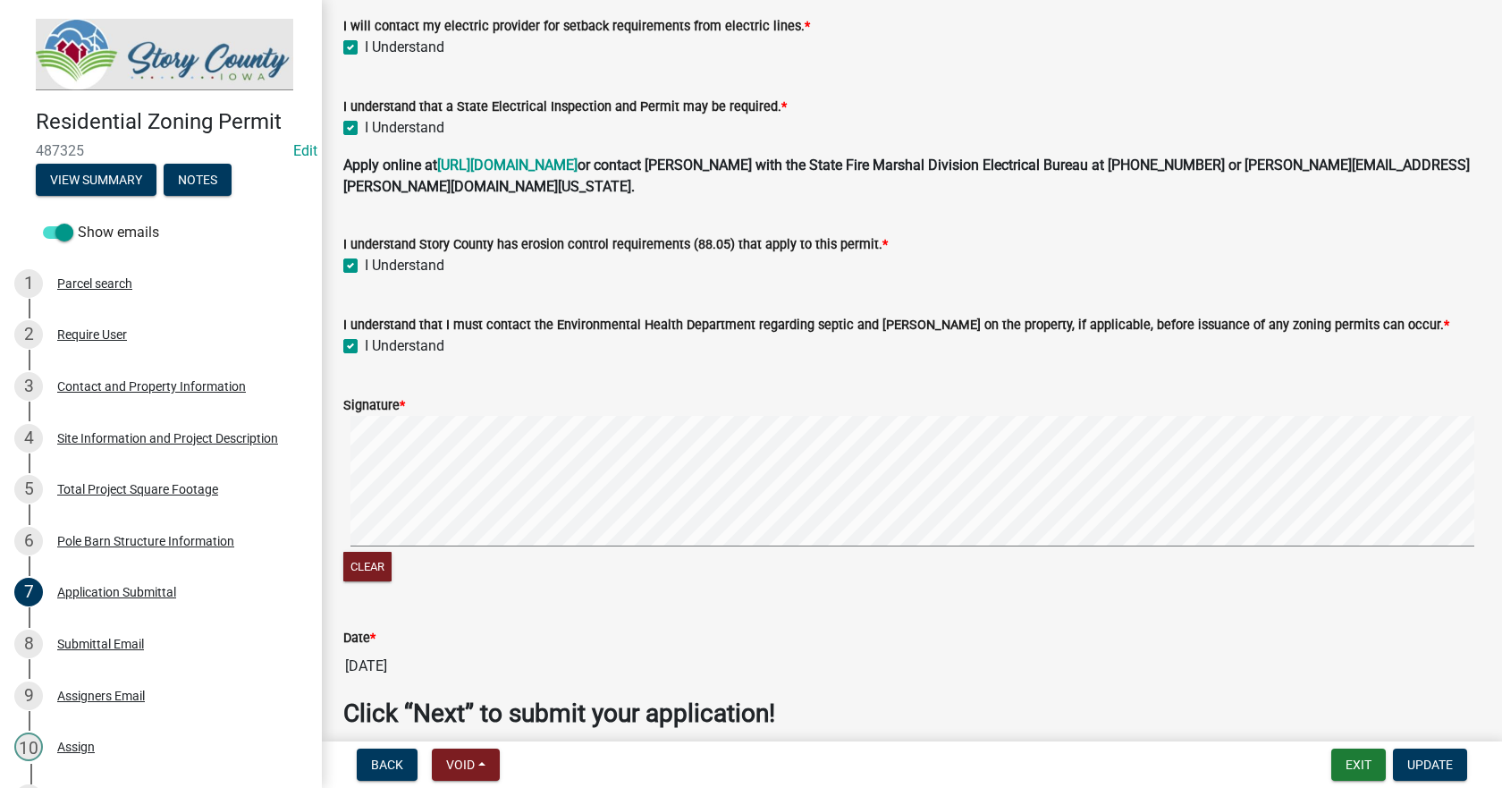
scroll to position [470, 0]
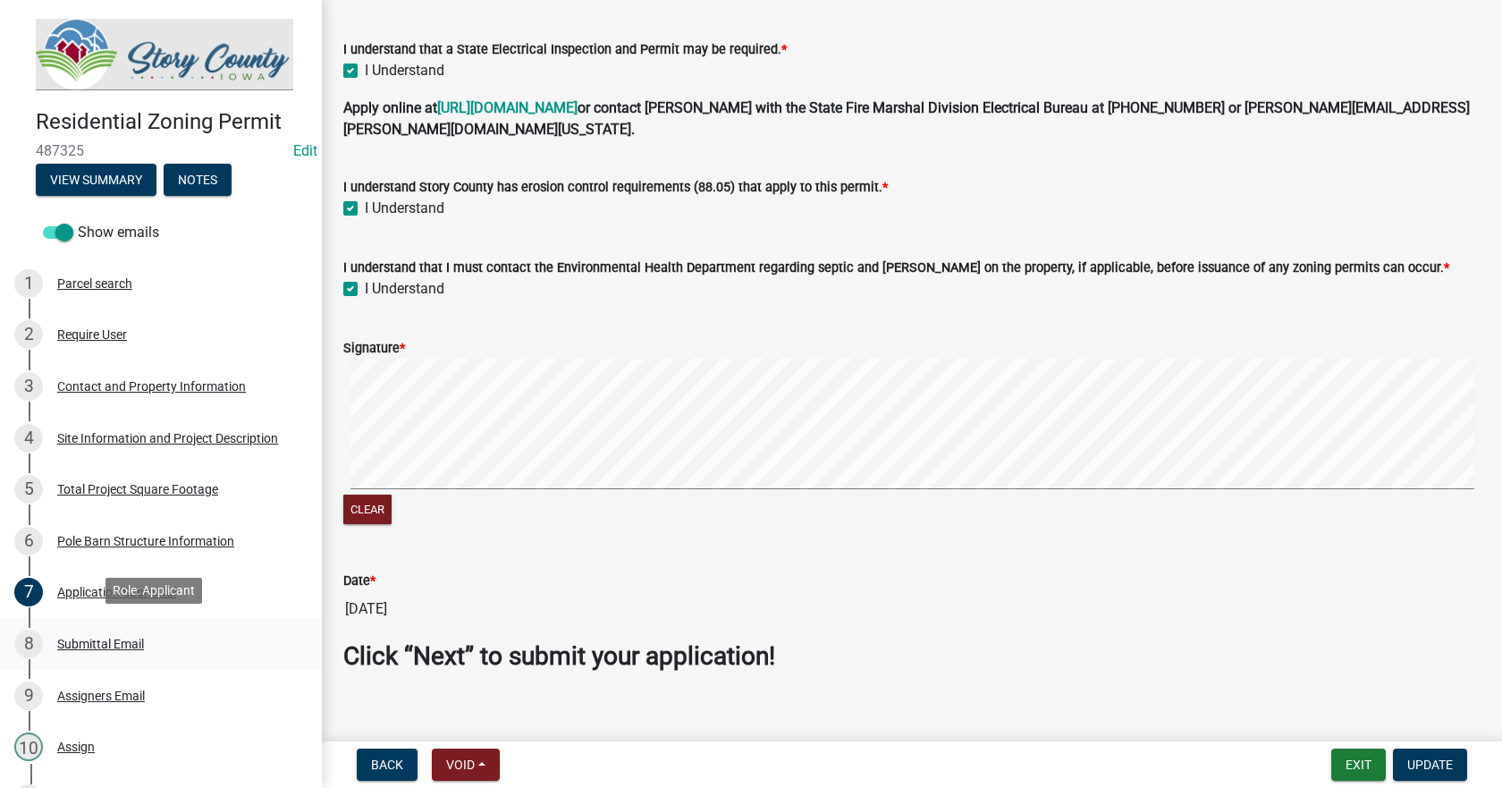
click at [90, 641] on div "Submittal Email" at bounding box center [100, 643] width 87 height 13
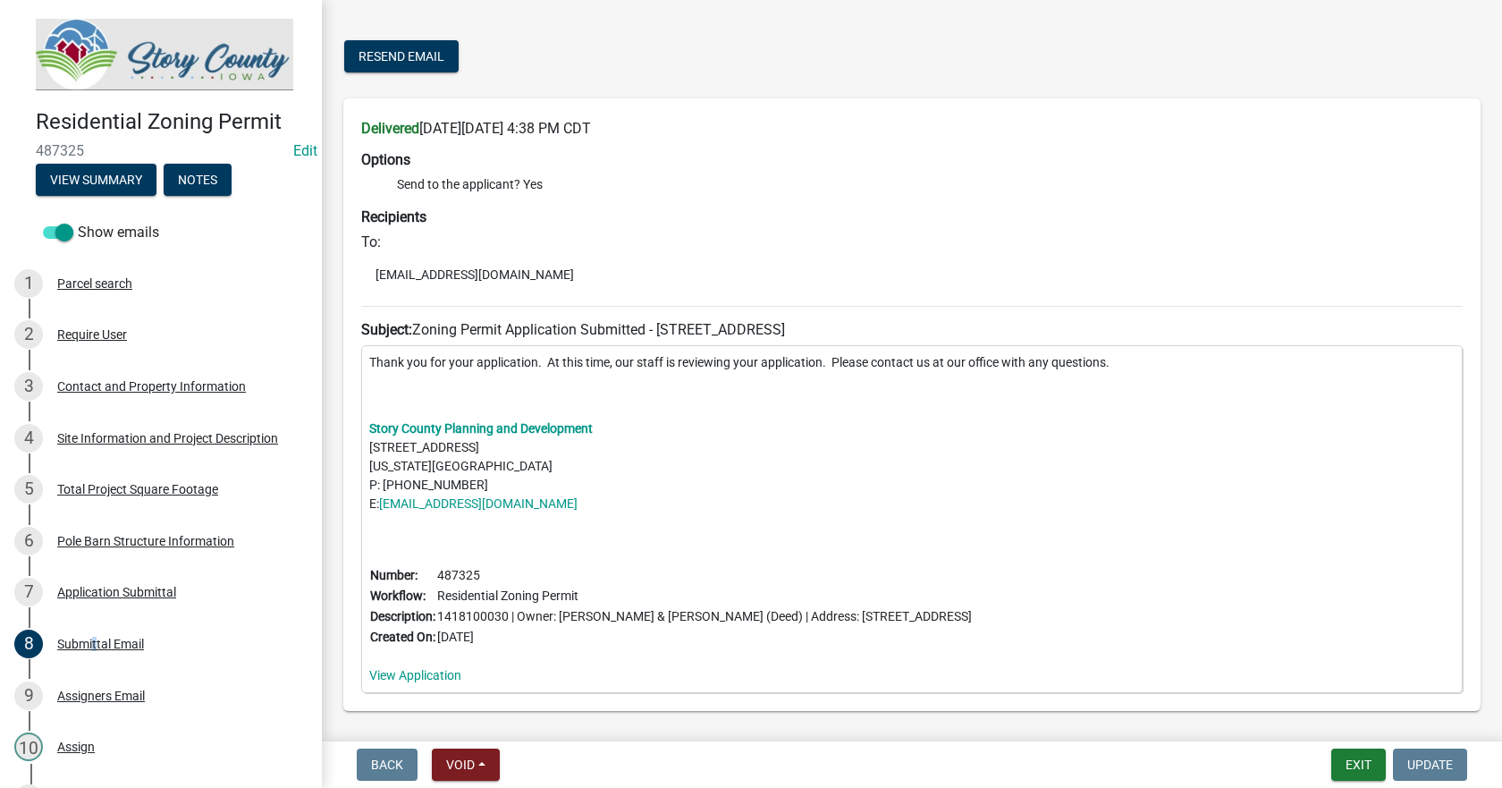
scroll to position [128, 0]
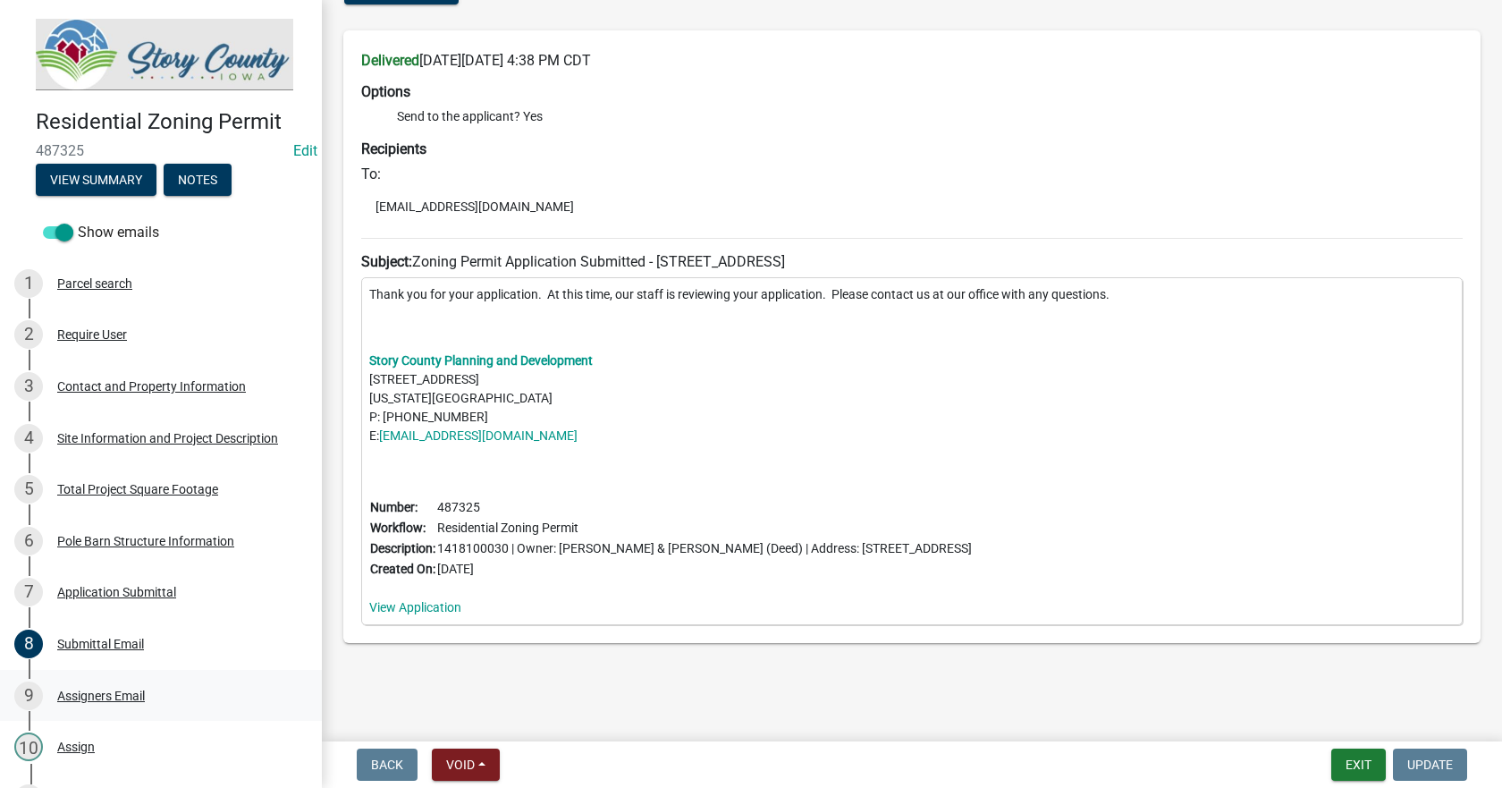
click at [97, 689] on div "Assigners Email" at bounding box center [101, 695] width 88 height 13
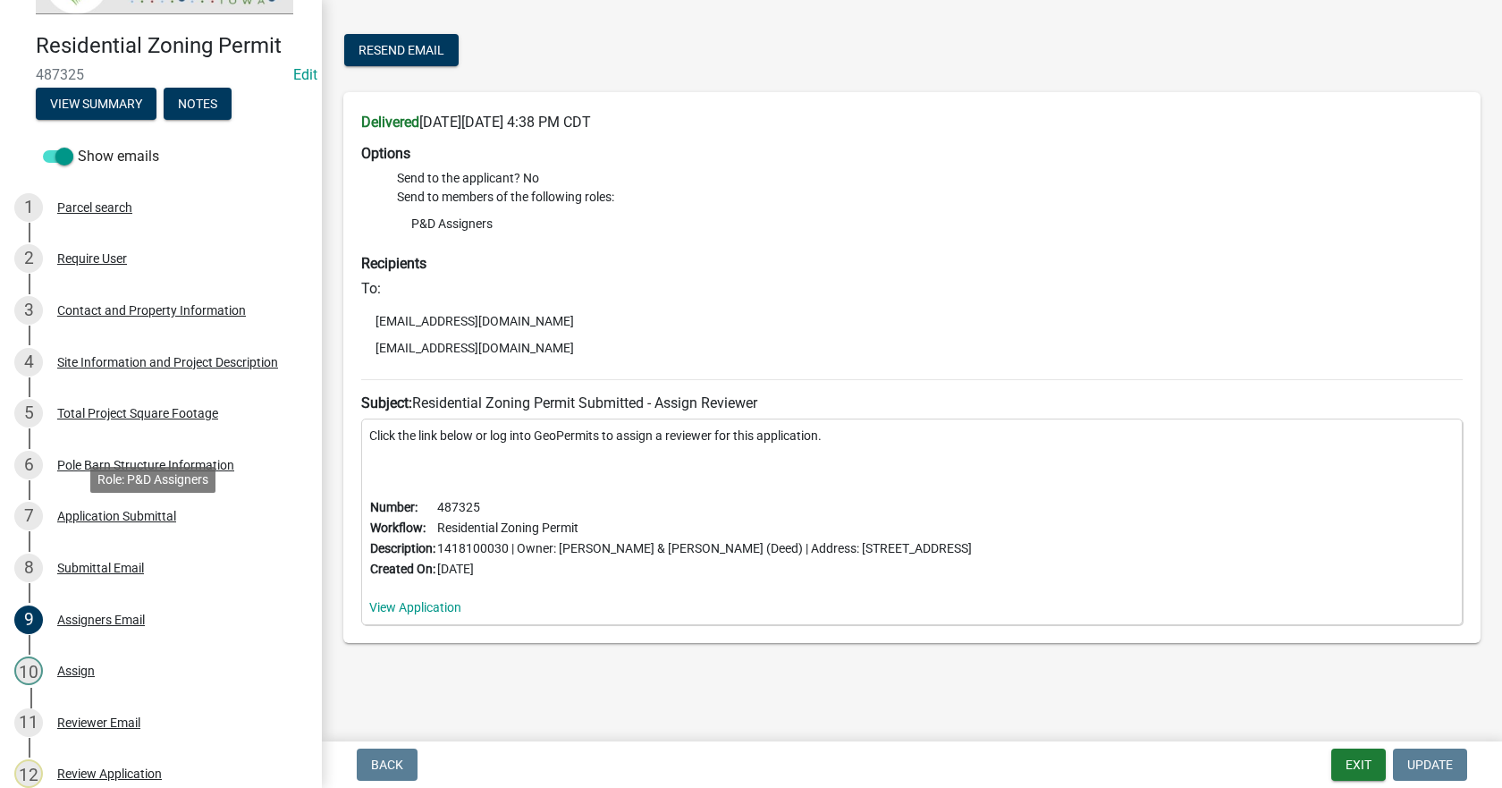
scroll to position [268, 0]
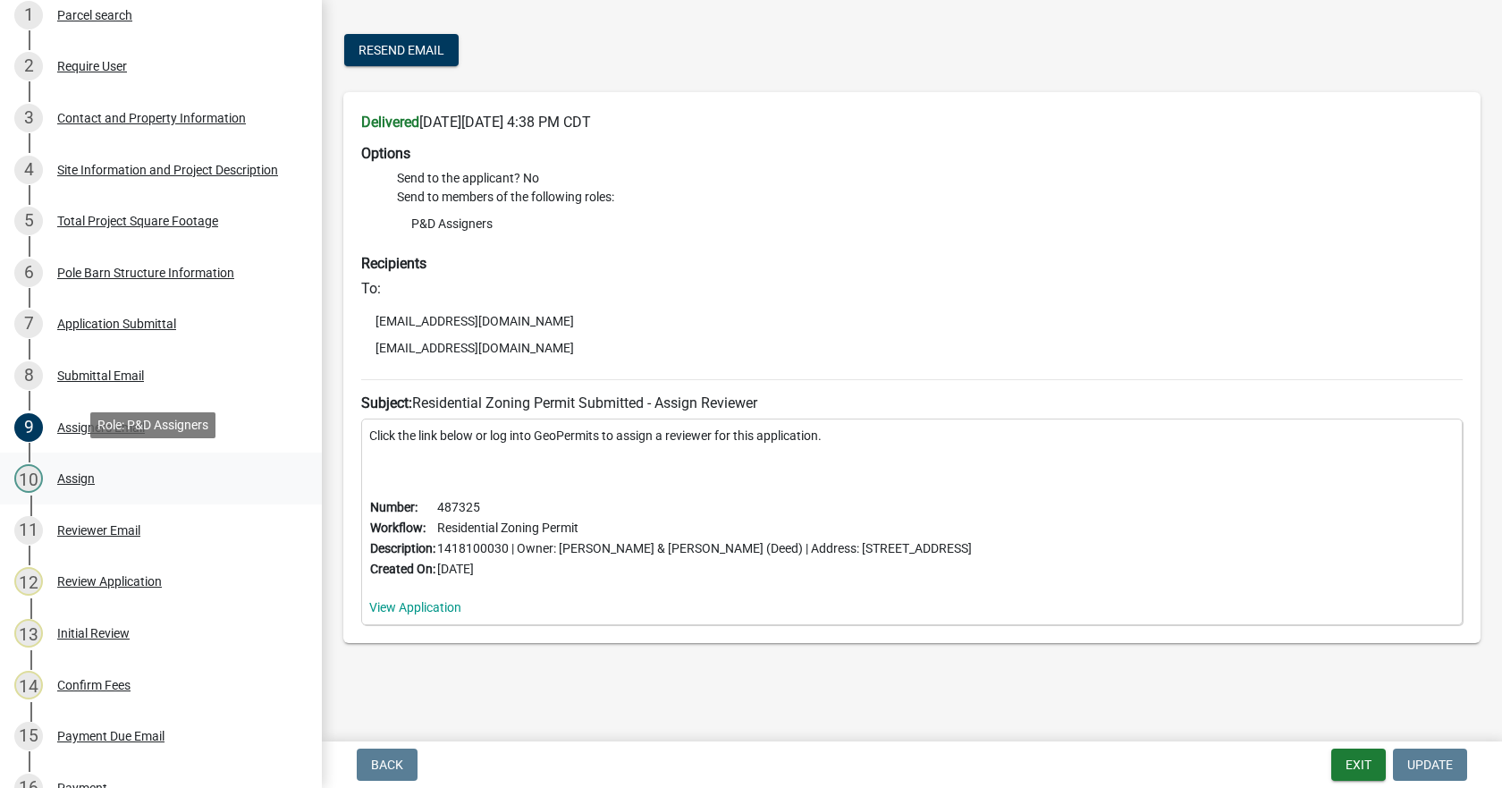
click at [72, 476] on div "Assign" at bounding box center [76, 478] width 38 height 13
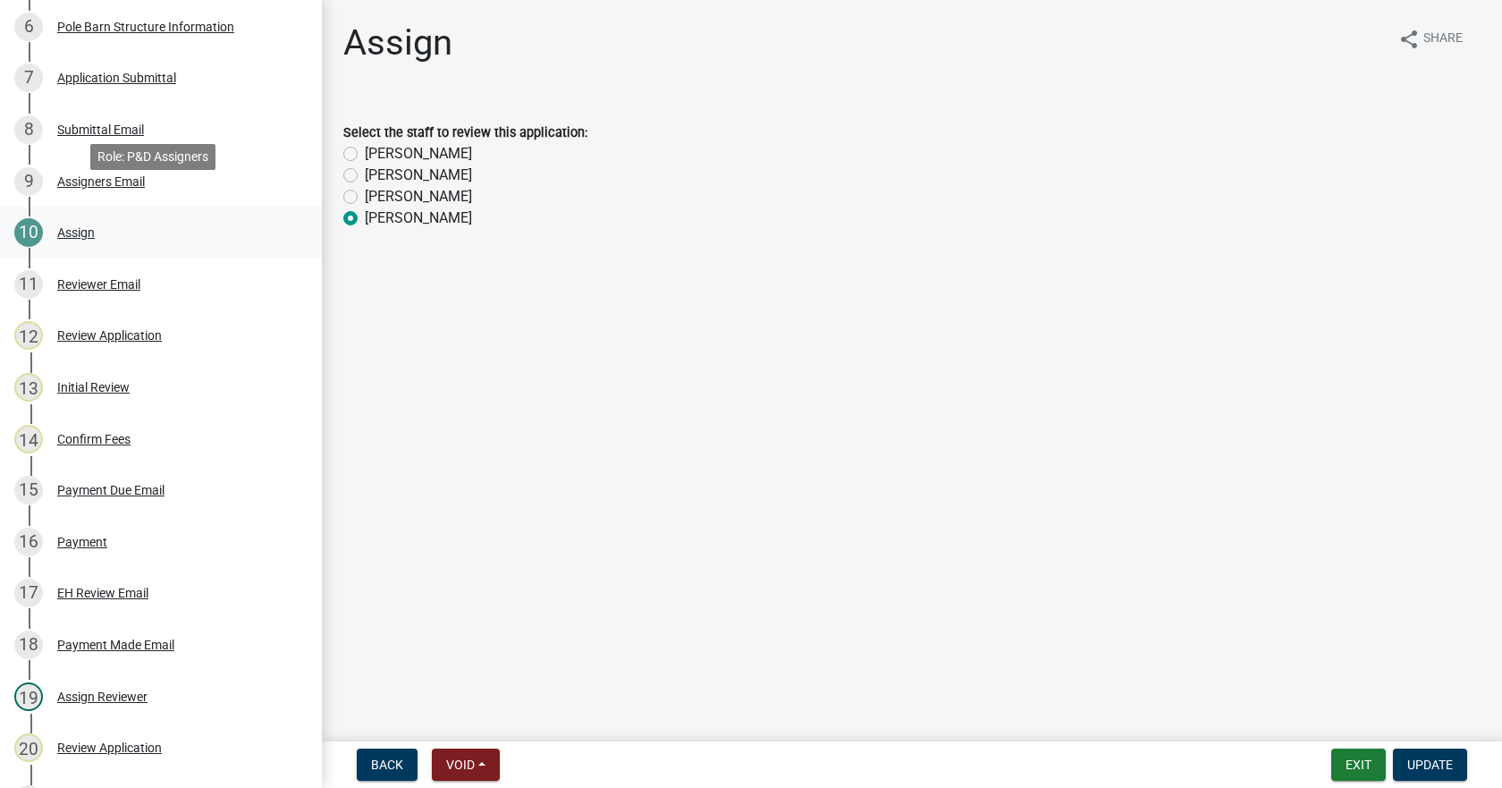
scroll to position [536, 0]
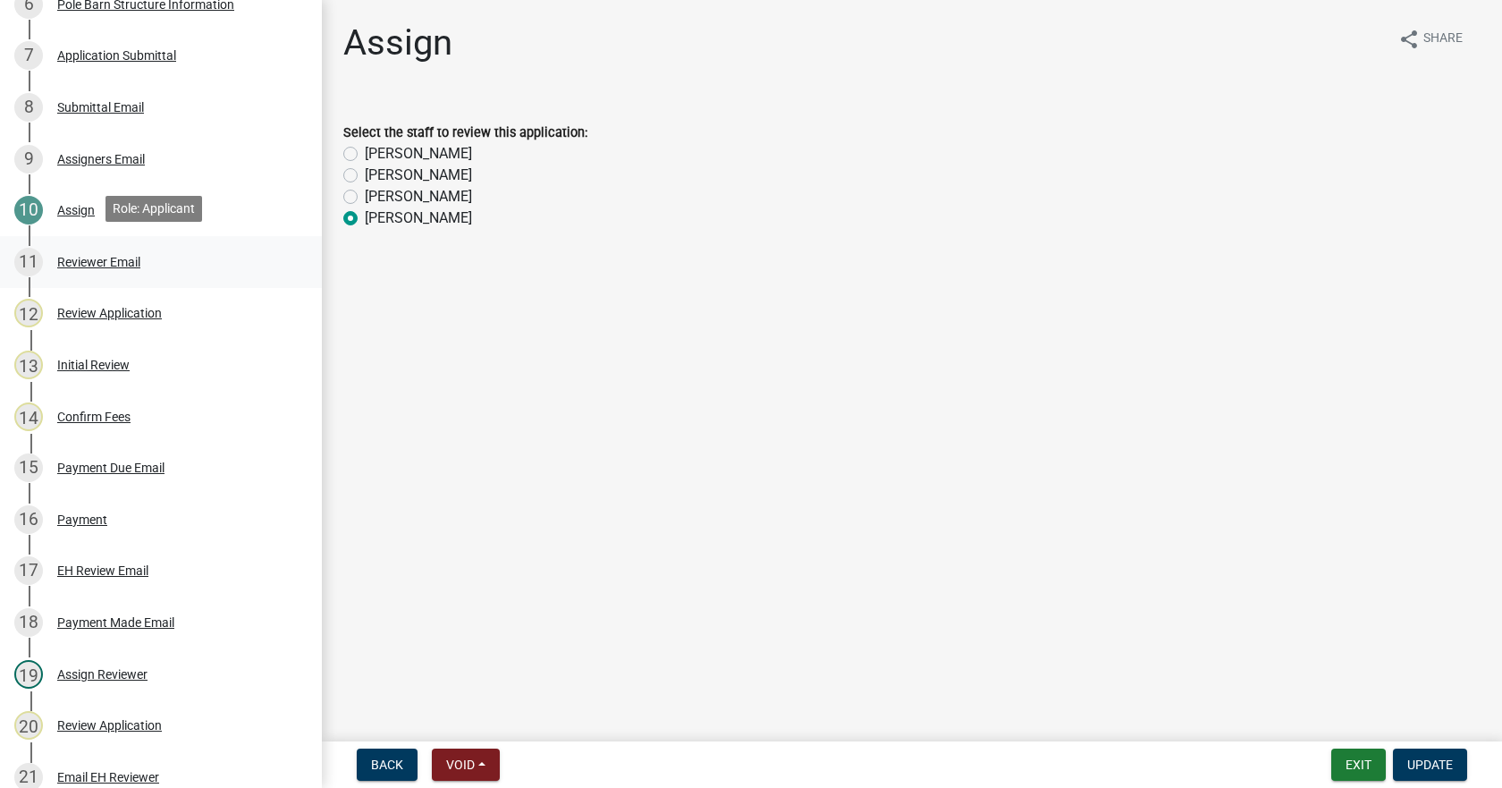
click at [67, 256] on div "Reviewer Email" at bounding box center [98, 262] width 83 height 13
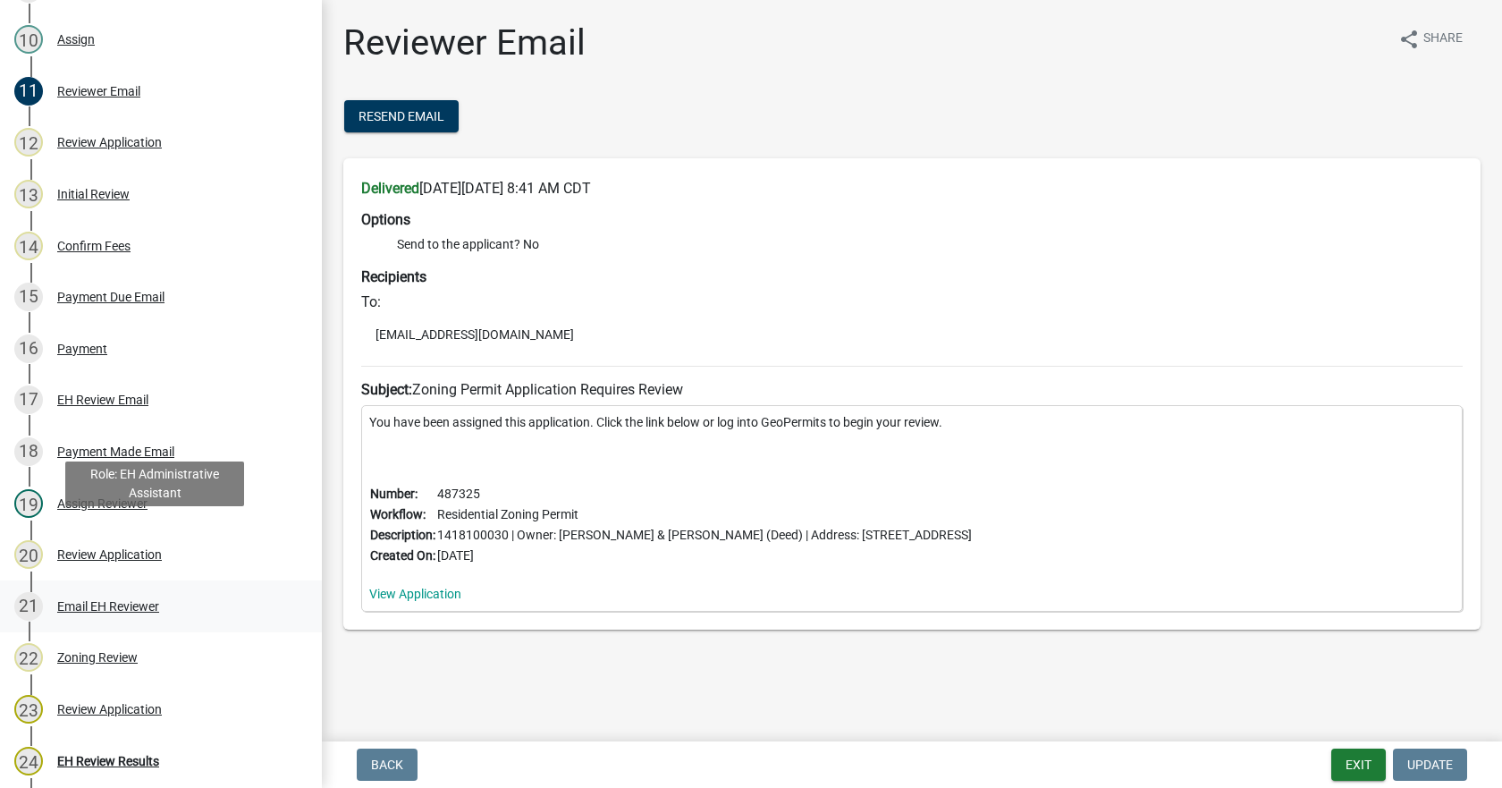
scroll to position [715, 0]
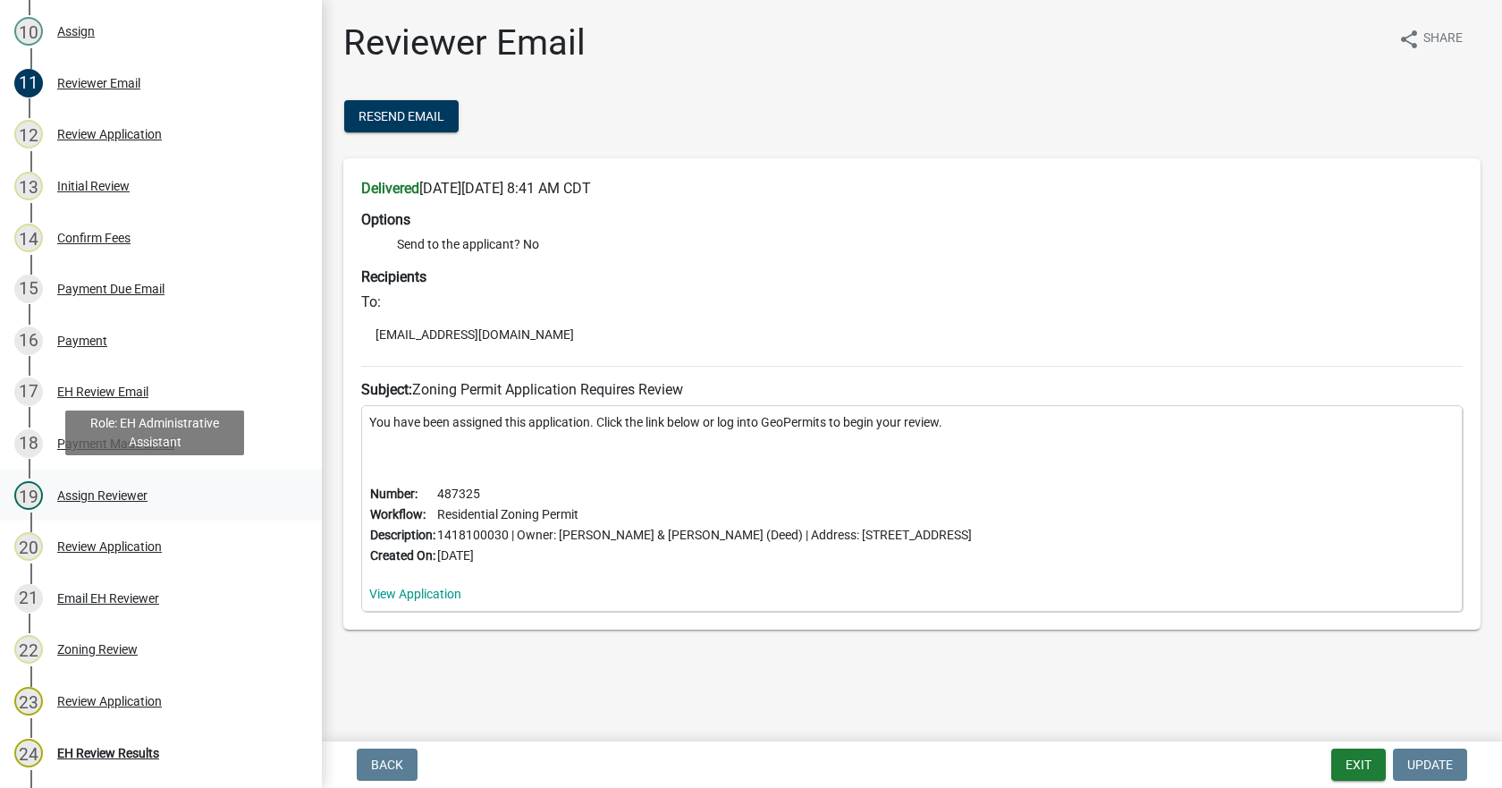
click at [77, 498] on div "19 Assign Reviewer" at bounding box center [153, 495] width 279 height 29
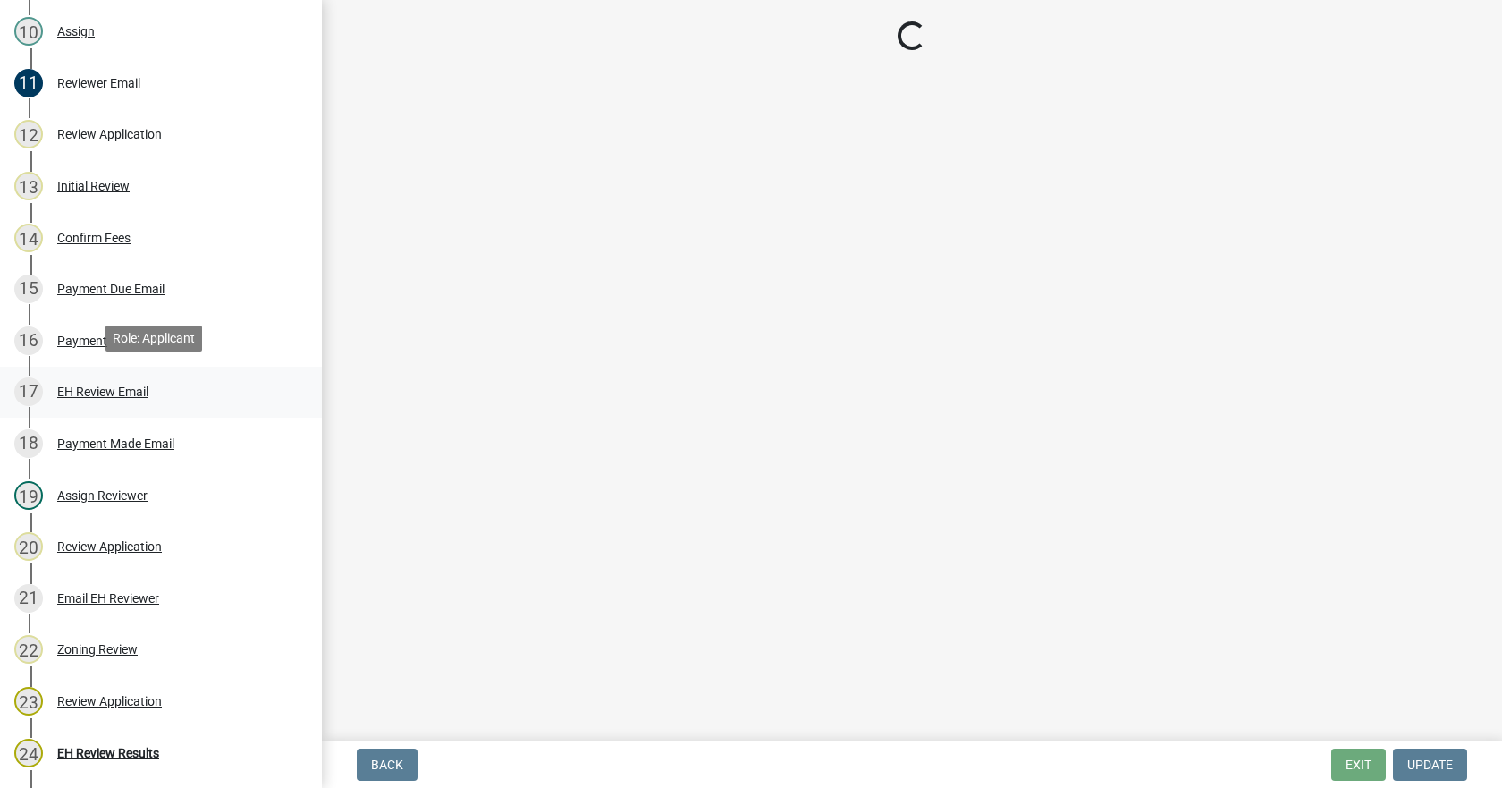
click at [84, 386] on div "EH Review Email" at bounding box center [102, 391] width 91 height 13
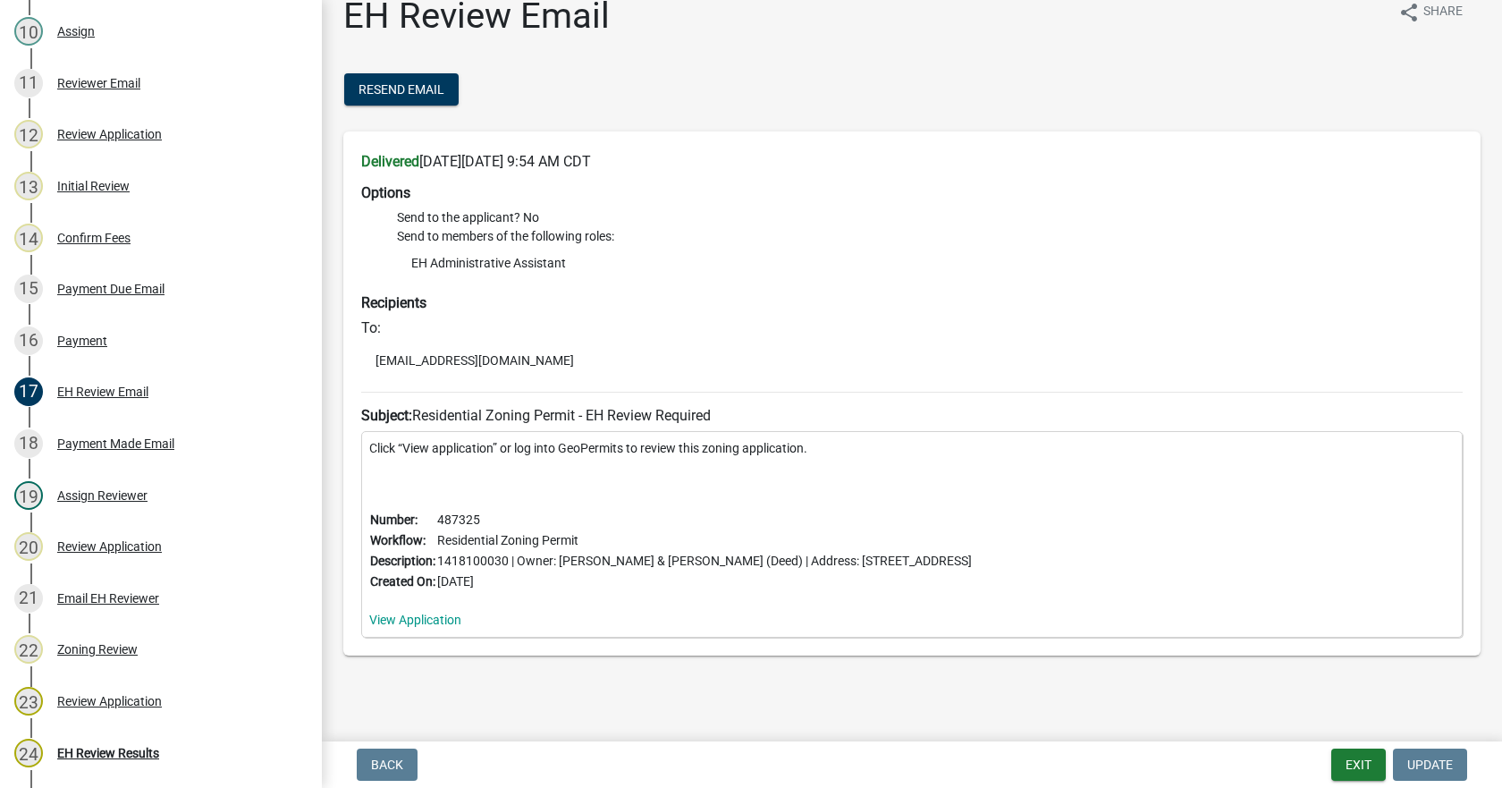
scroll to position [39, 0]
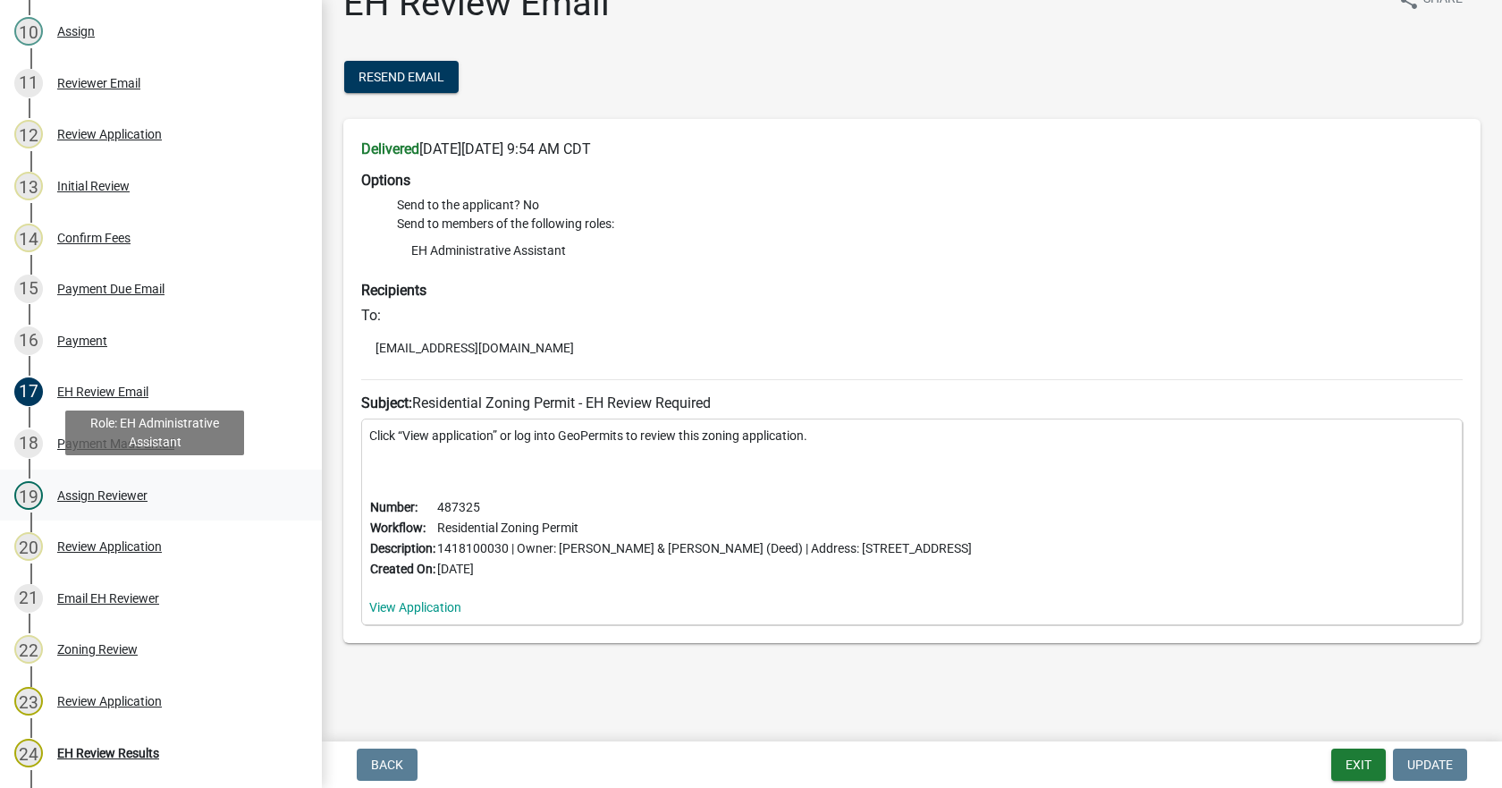
click at [82, 491] on div "Assign Reviewer" at bounding box center [102, 495] width 90 height 13
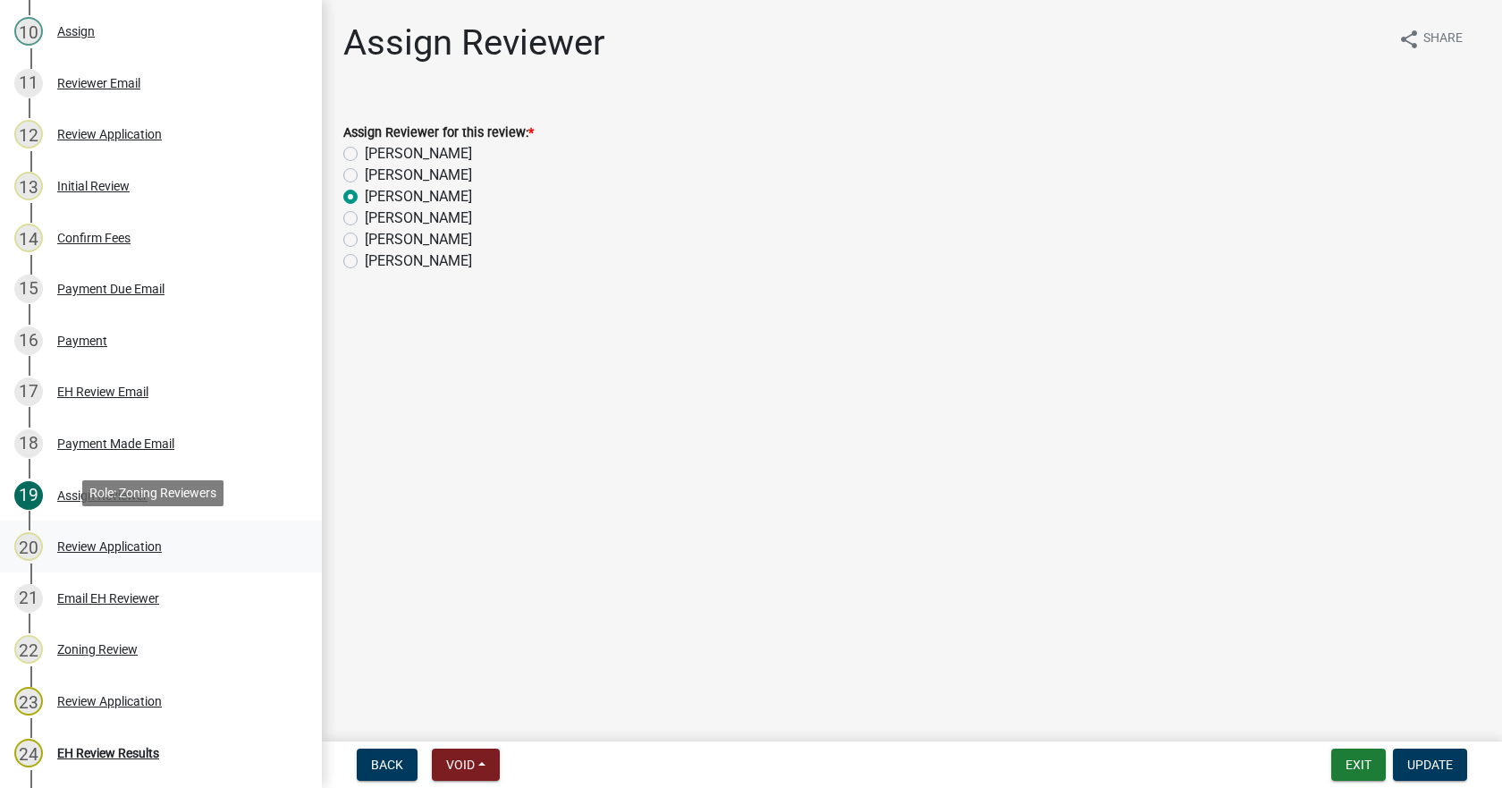
click at [97, 543] on div "Review Application" at bounding box center [109, 546] width 105 height 13
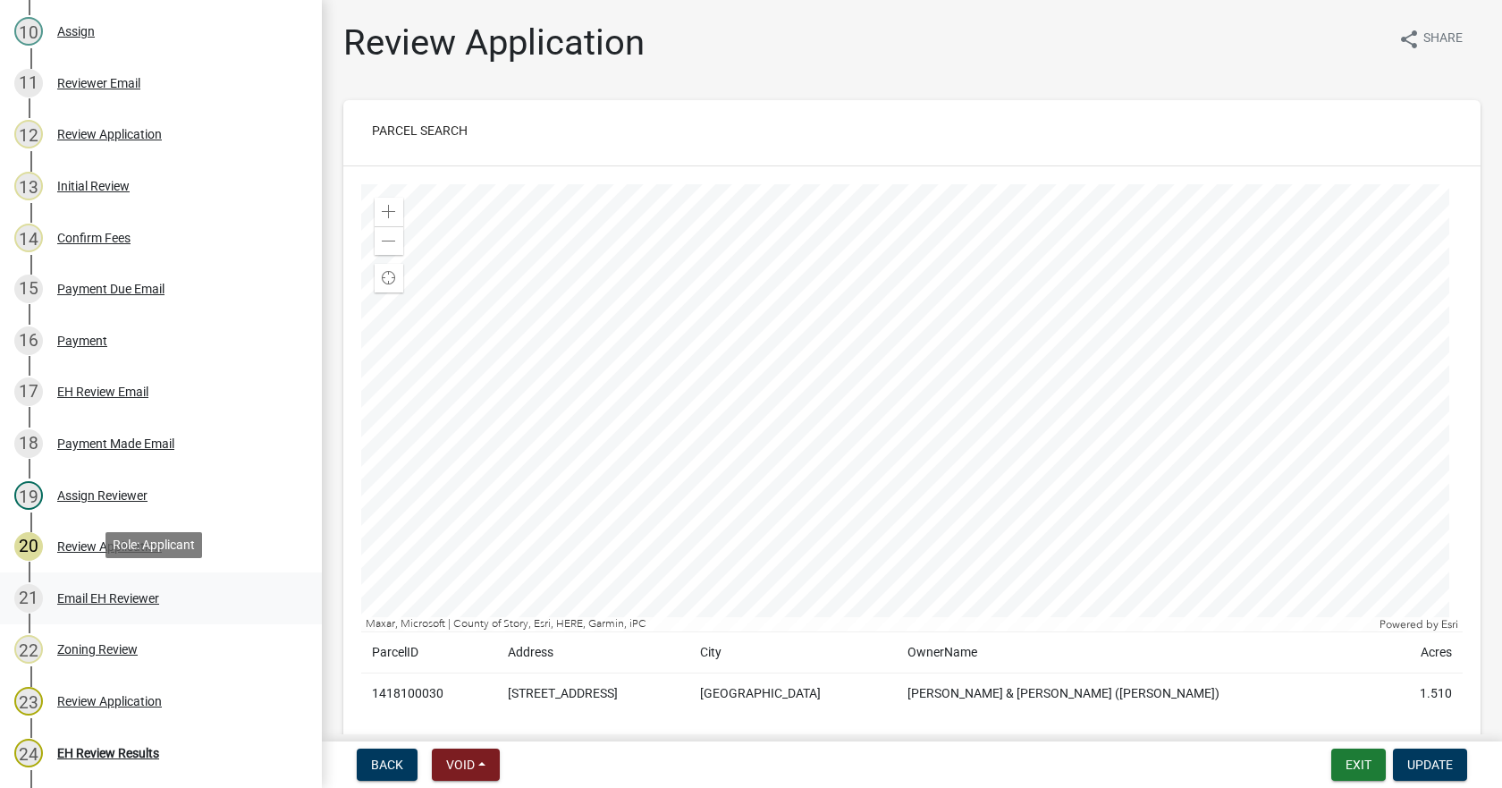
click at [103, 592] on div "Email EH Reviewer" at bounding box center [108, 598] width 102 height 13
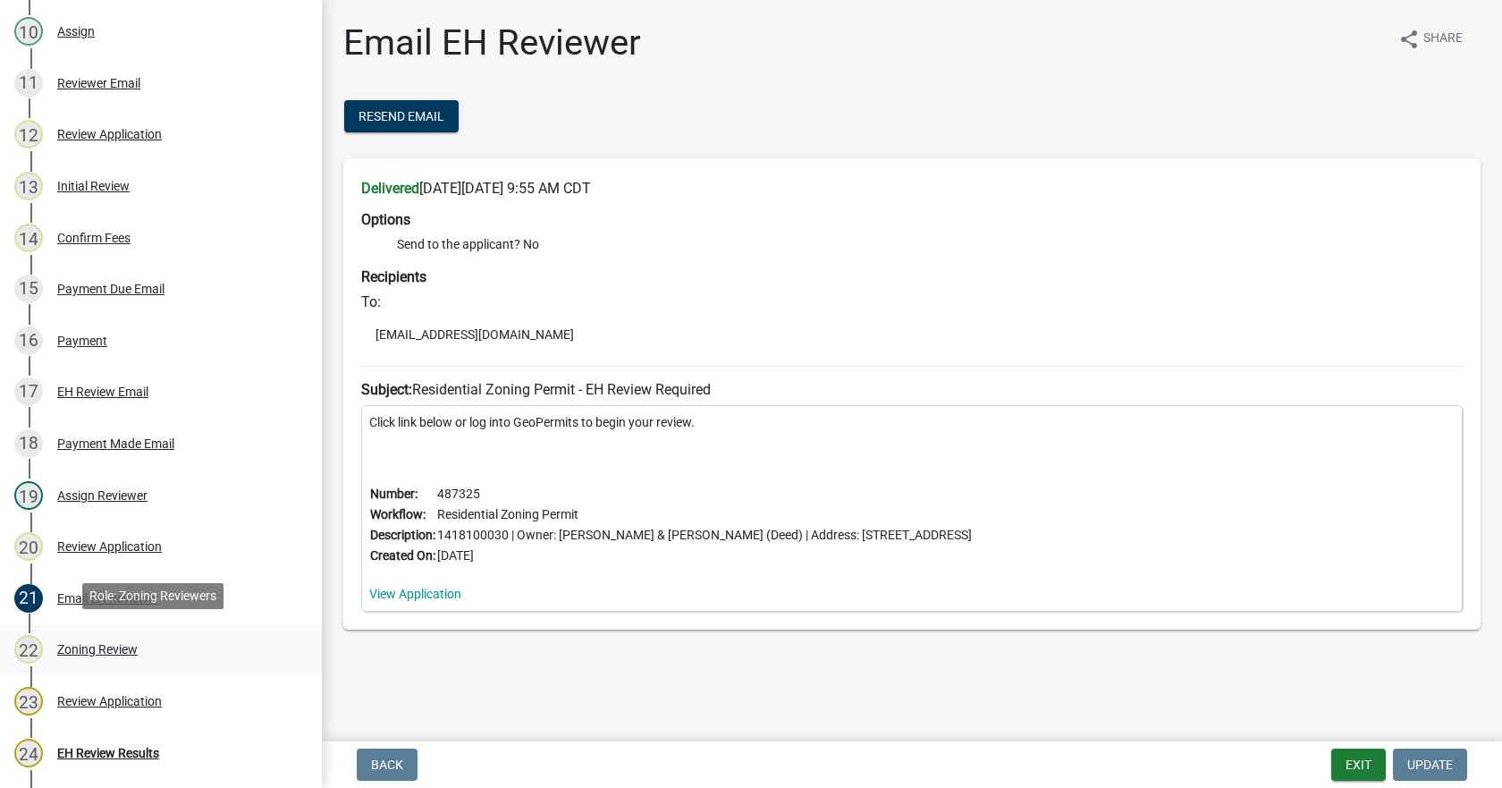
click at [68, 644] on div "Zoning Review" at bounding box center [97, 649] width 80 height 13
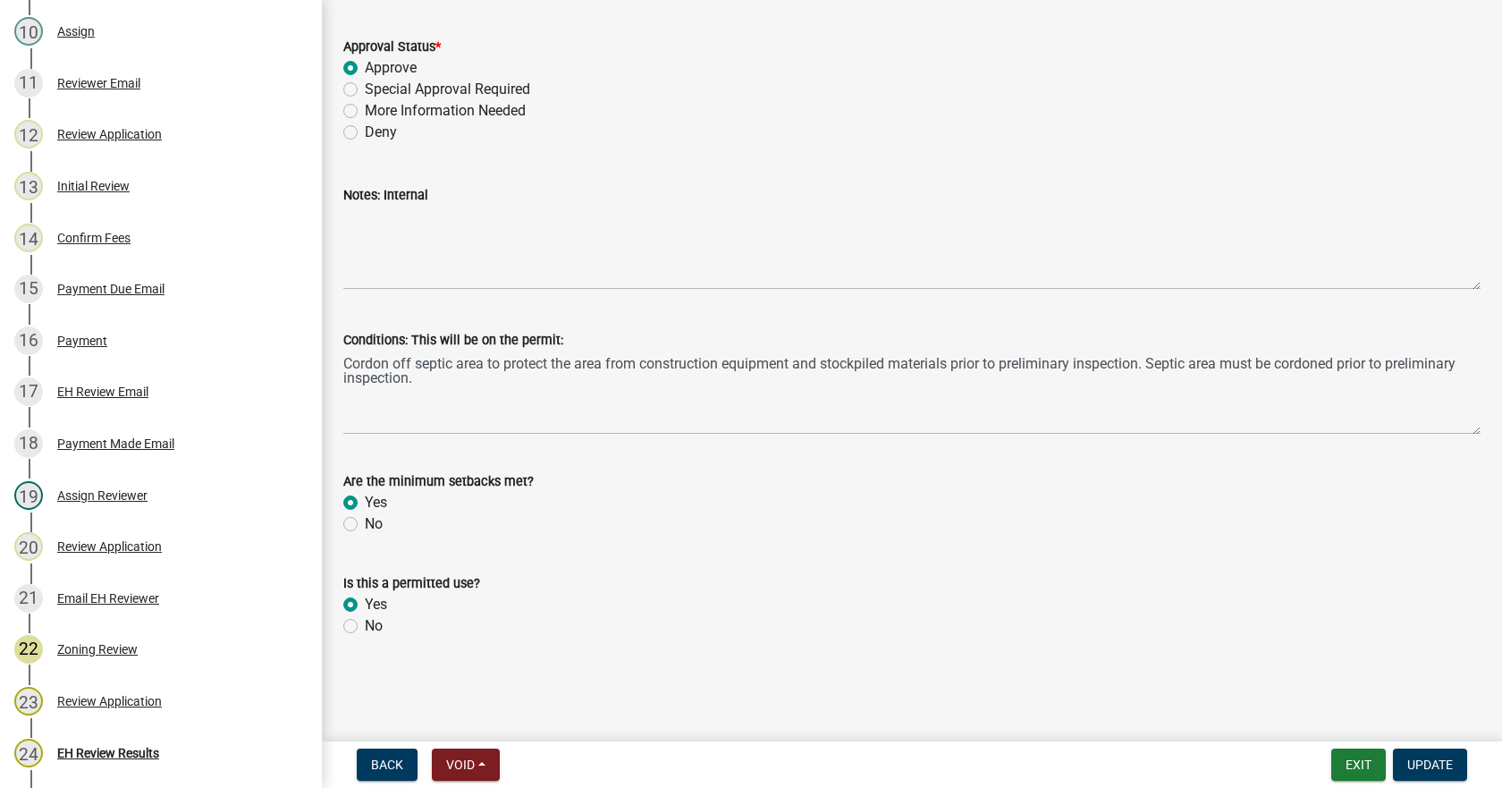
scroll to position [653, 0]
click at [89, 746] on div "EH Review Results" at bounding box center [108, 752] width 102 height 13
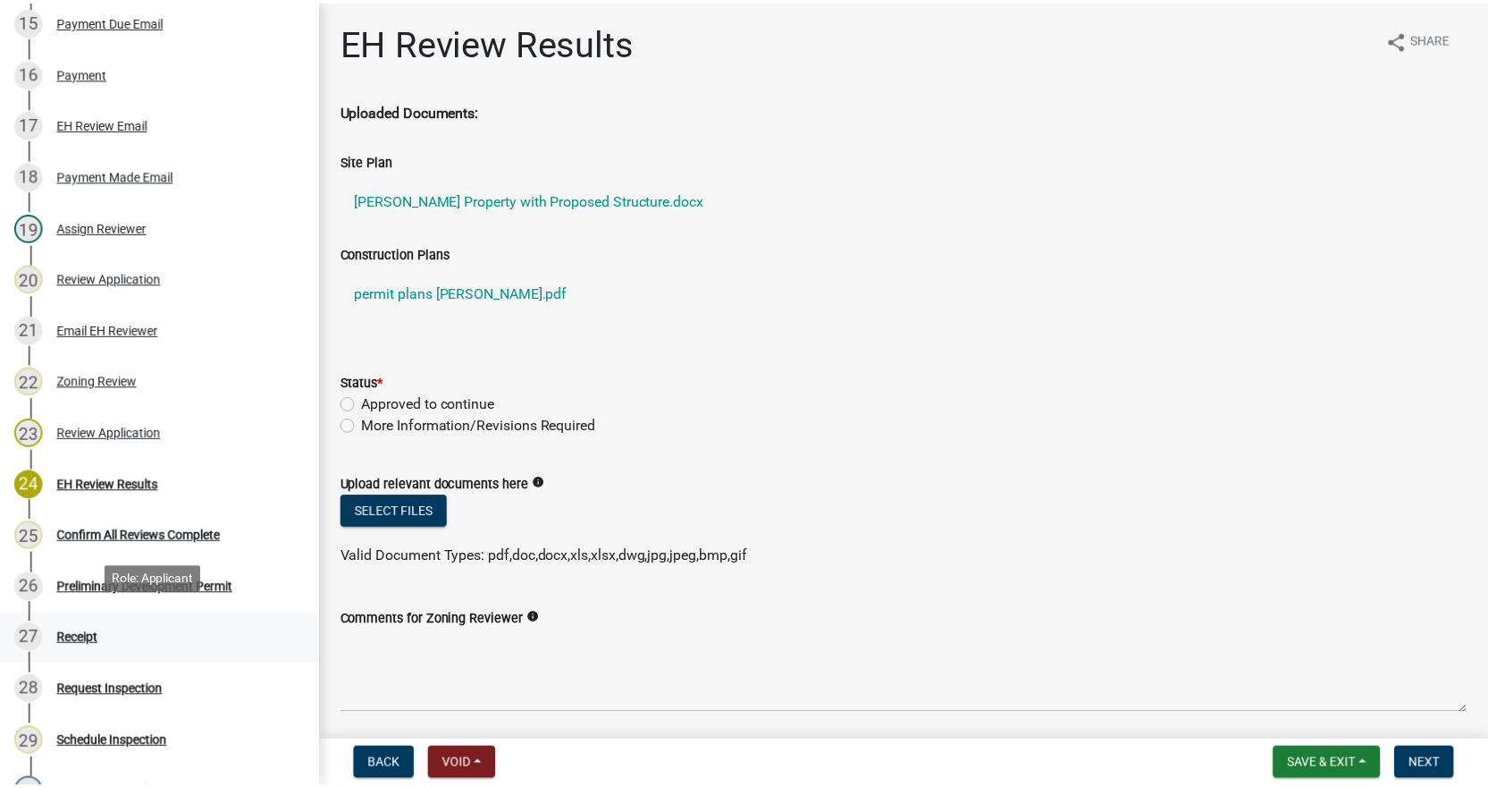
scroll to position [1073, 0]
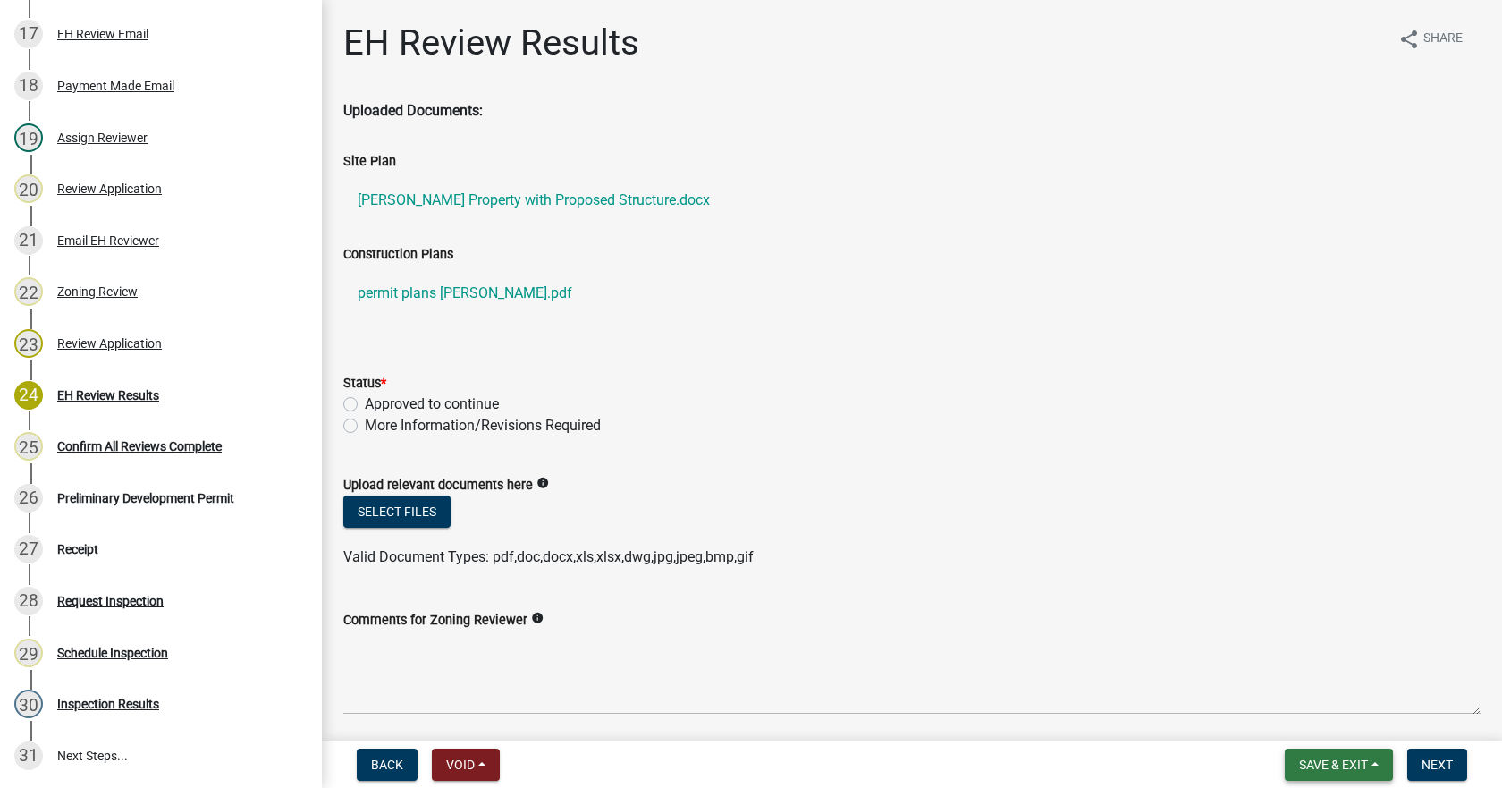
click at [1373, 763] on button "Save & Exit" at bounding box center [1339, 764] width 108 height 32
click at [1323, 720] on button "Save & Exit" at bounding box center [1321, 717] width 143 height 43
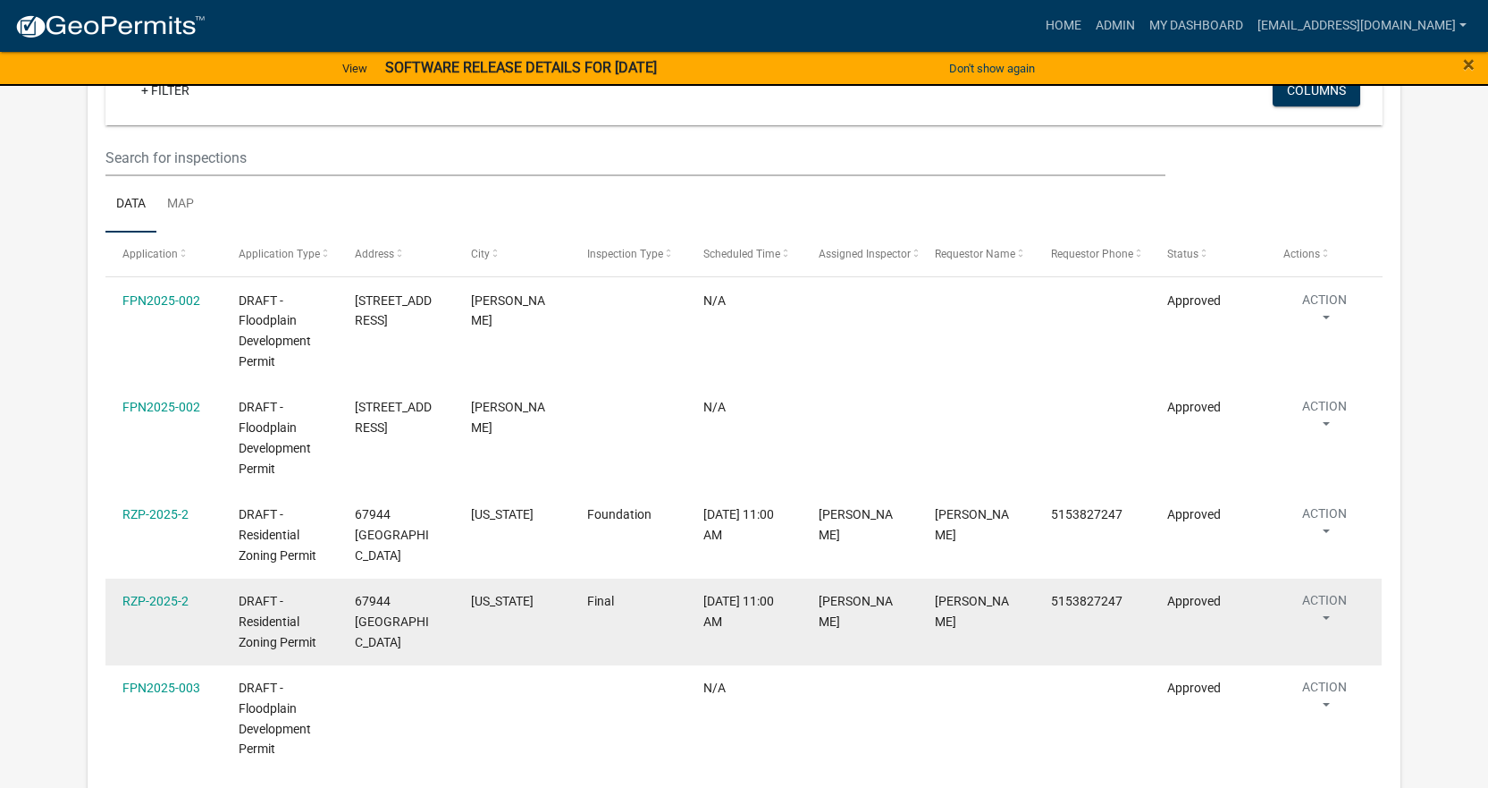
scroll to position [1905, 0]
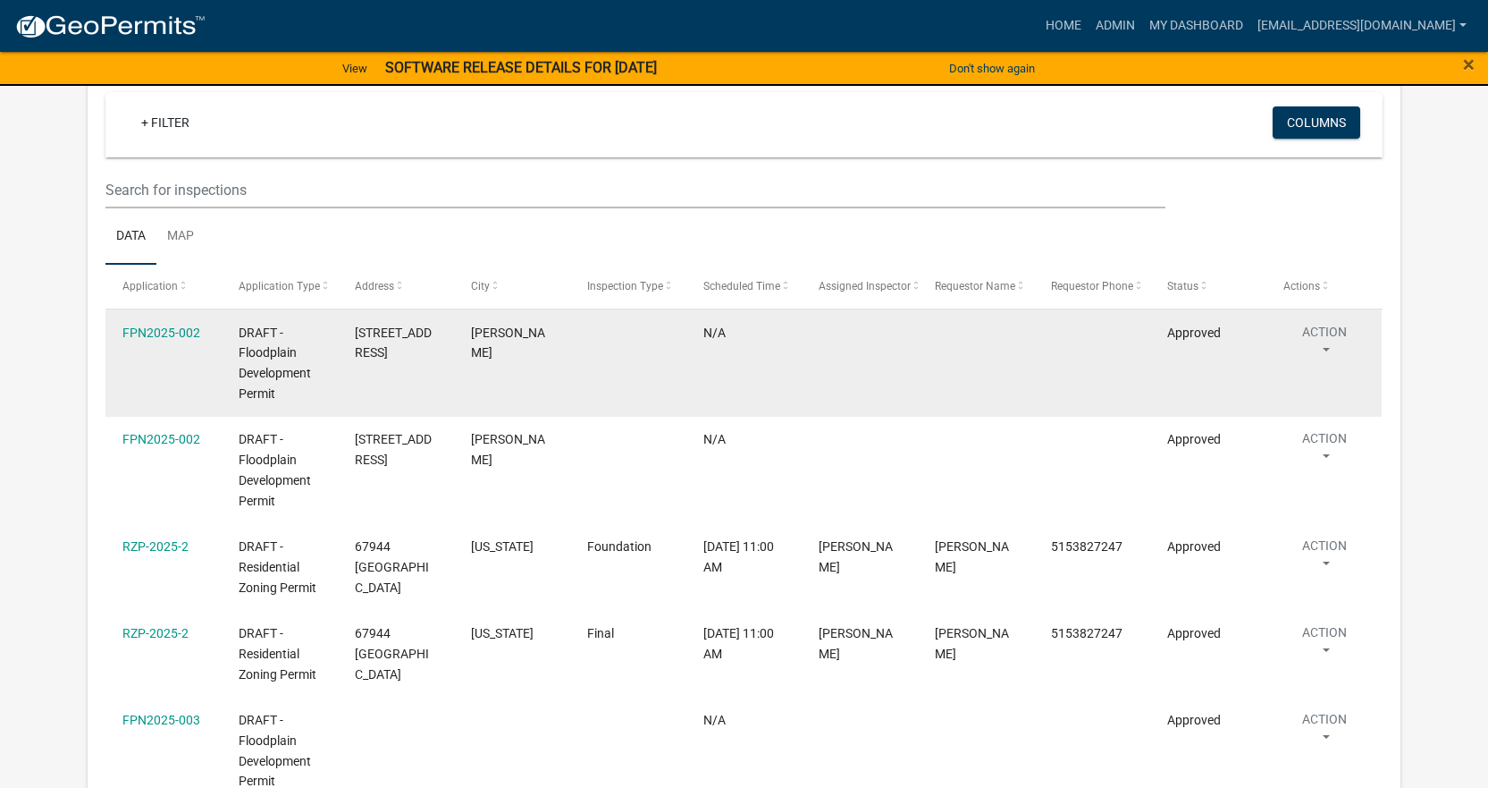
click at [1328, 353] on button "Action" at bounding box center [1324, 345] width 81 height 45
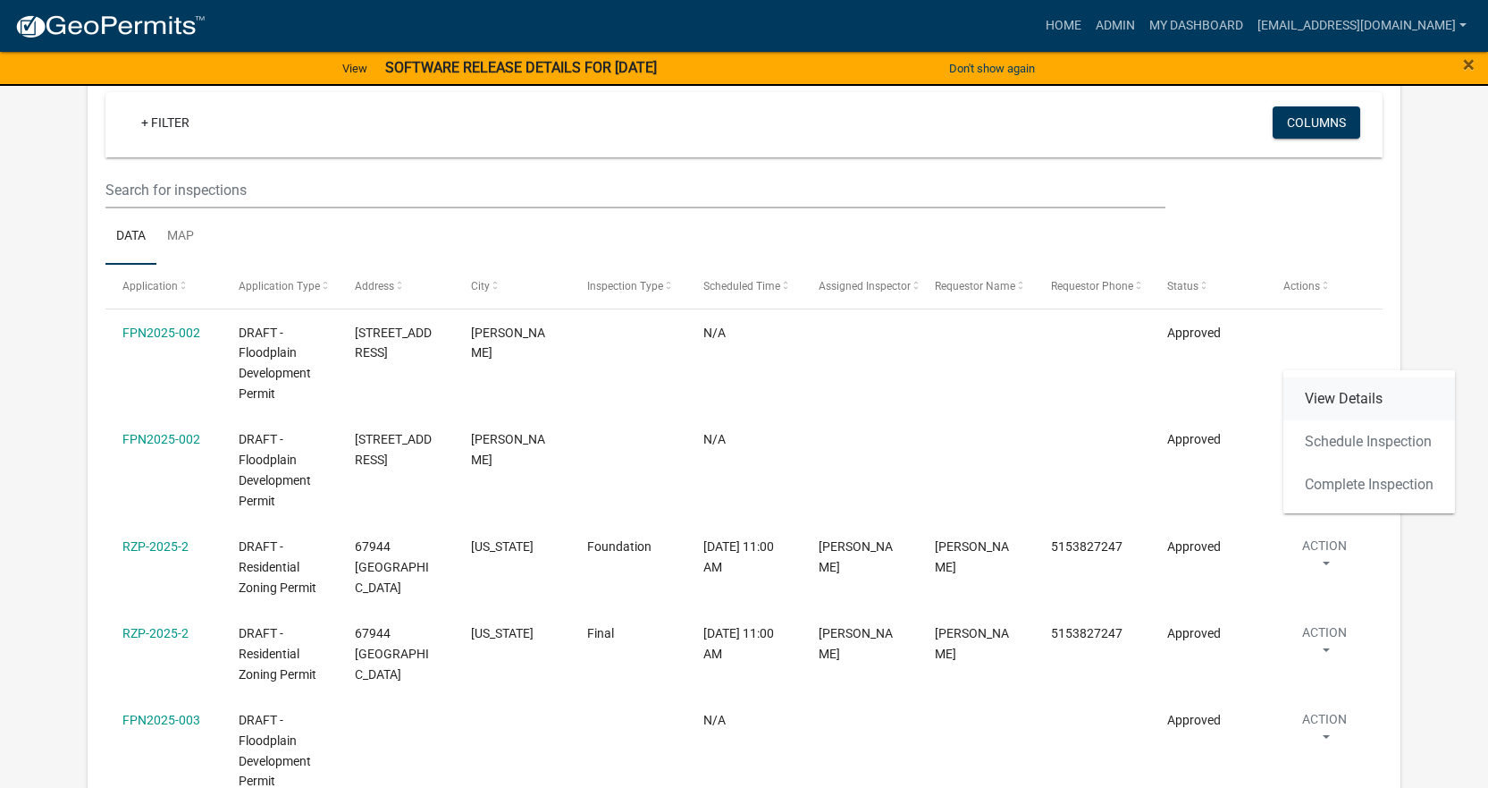
click at [1352, 391] on link "View Details" at bounding box center [1370, 398] width 172 height 43
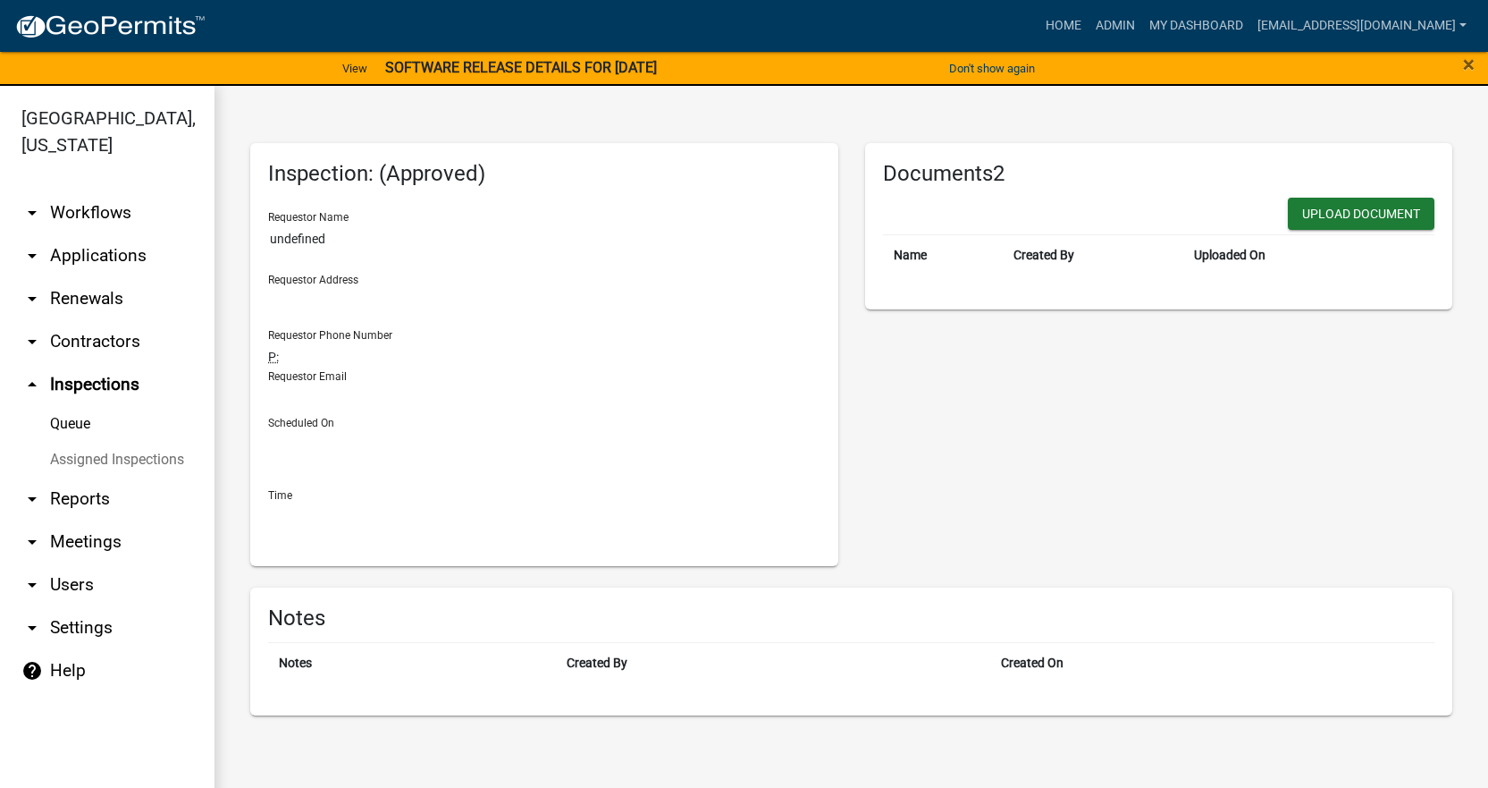
click at [64, 406] on link "Queue" at bounding box center [107, 424] width 215 height 36
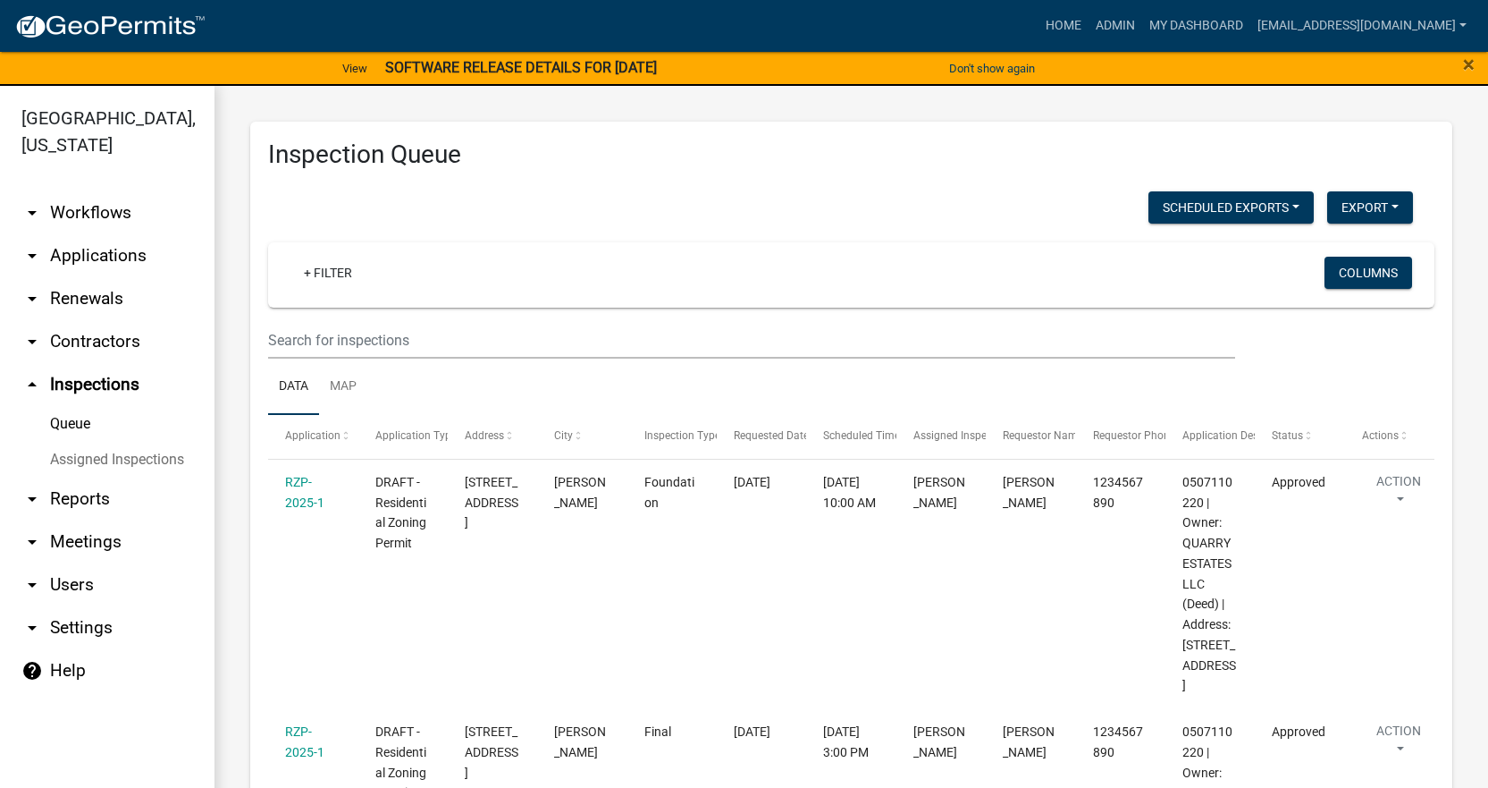
click at [45, 234] on link "arrow_drop_down Applications" at bounding box center [107, 255] width 215 height 43
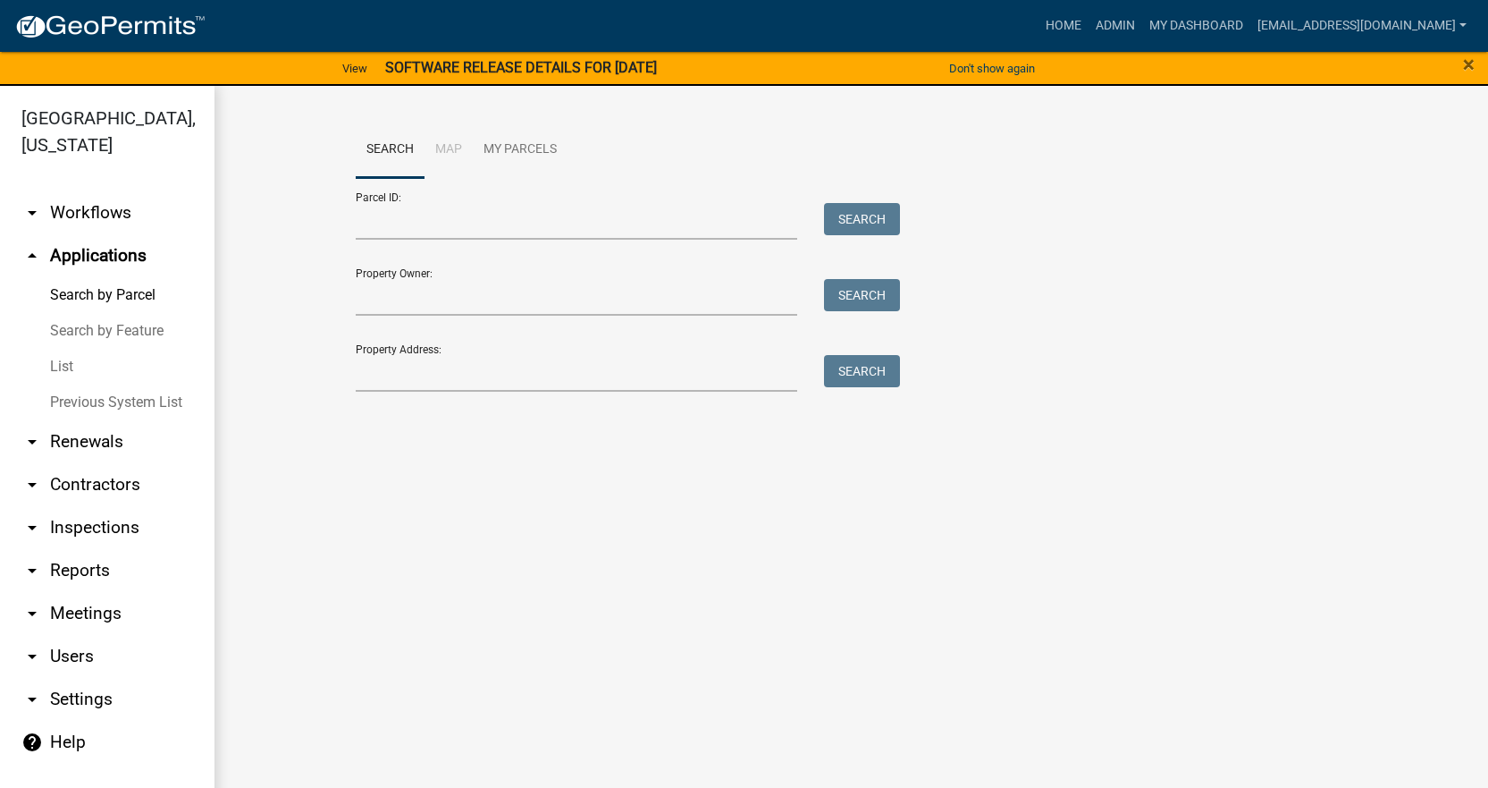
click at [33, 202] on icon "arrow_drop_down" at bounding box center [31, 212] width 21 height 21
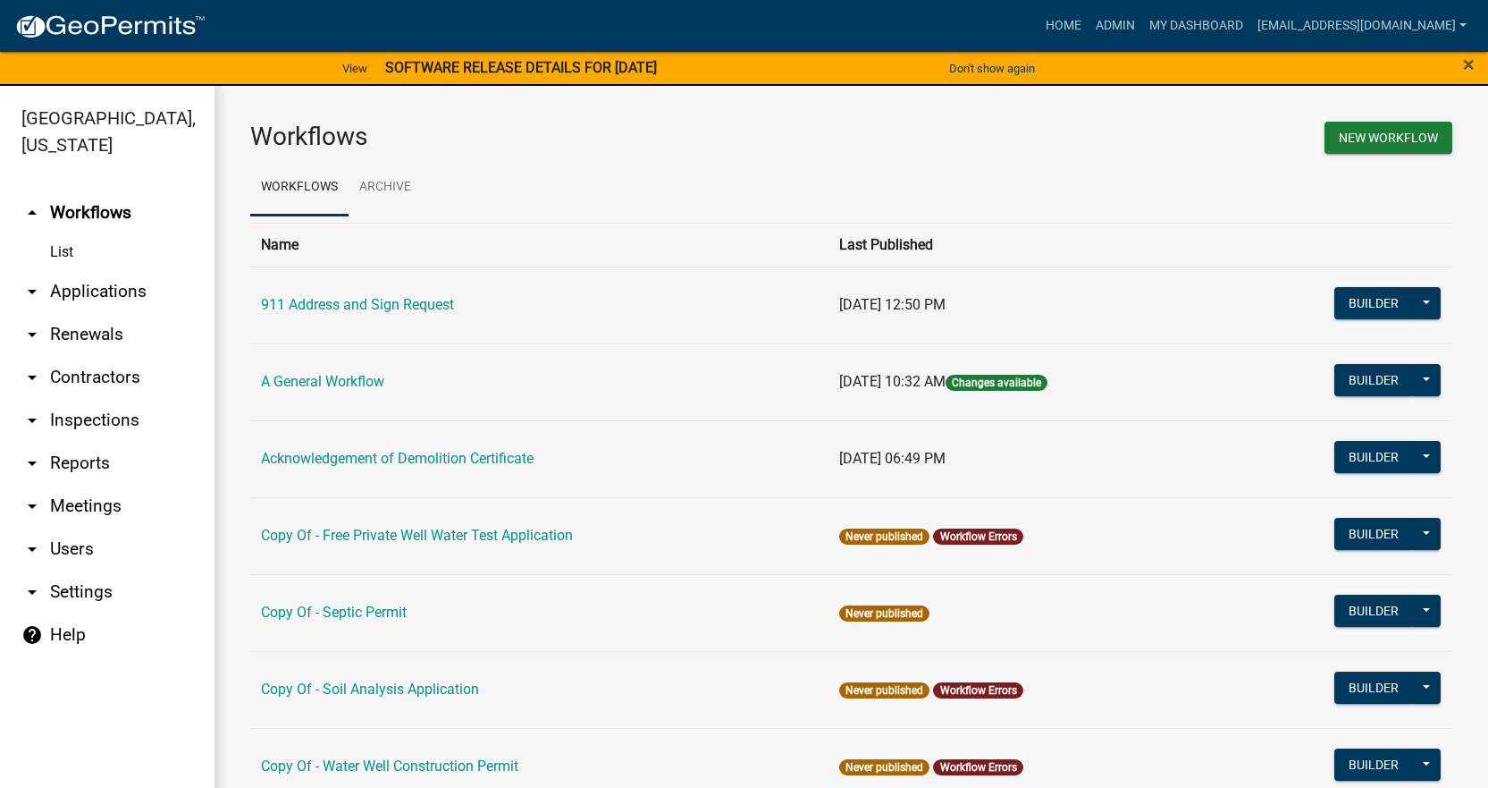
click at [61, 234] on link "List" at bounding box center [107, 252] width 215 height 36
click at [50, 272] on link "arrow_drop_down Applications" at bounding box center [107, 291] width 215 height 43
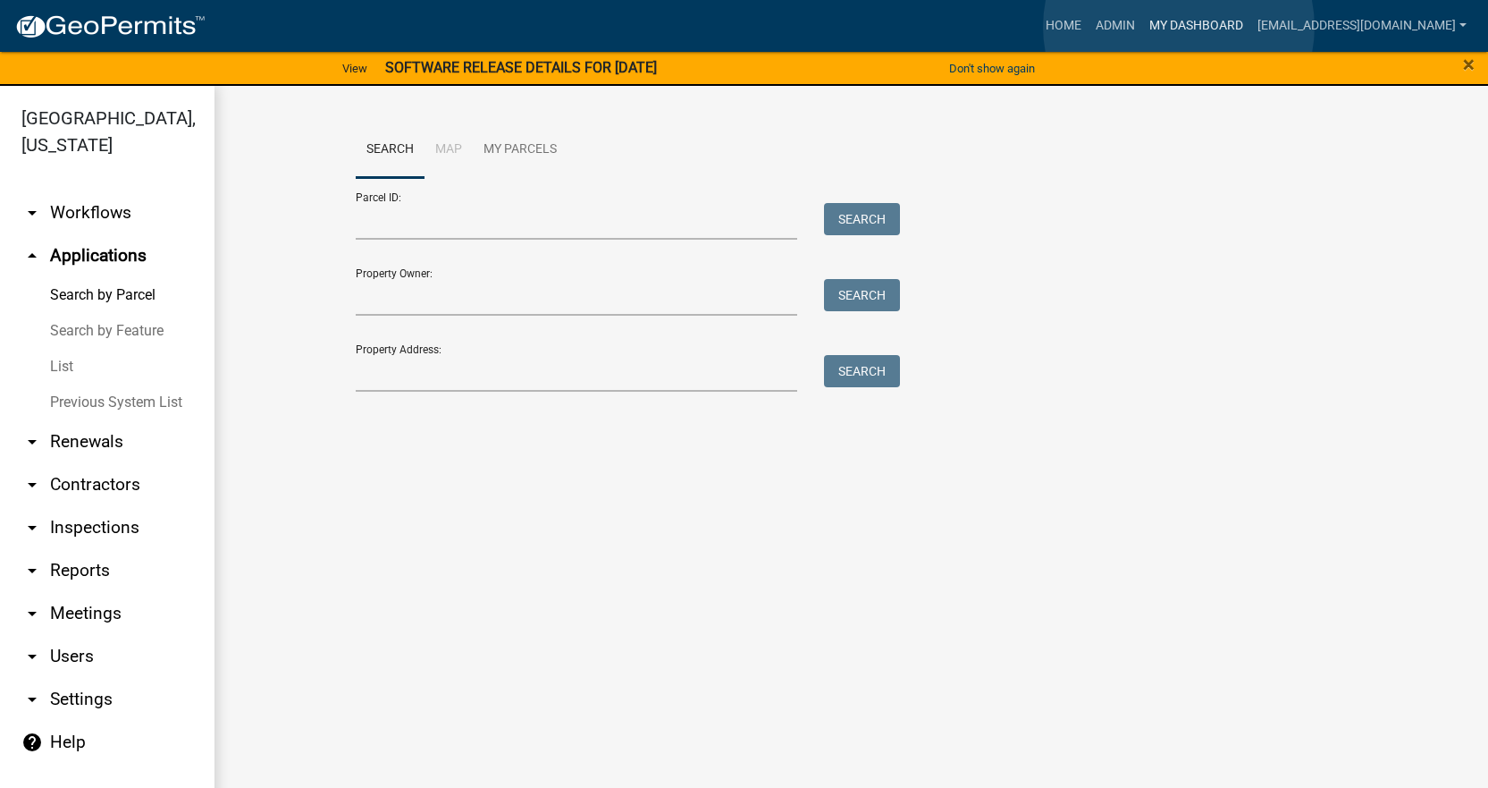
click at [1179, 27] on link "My Dashboard" at bounding box center [1196, 26] width 108 height 34
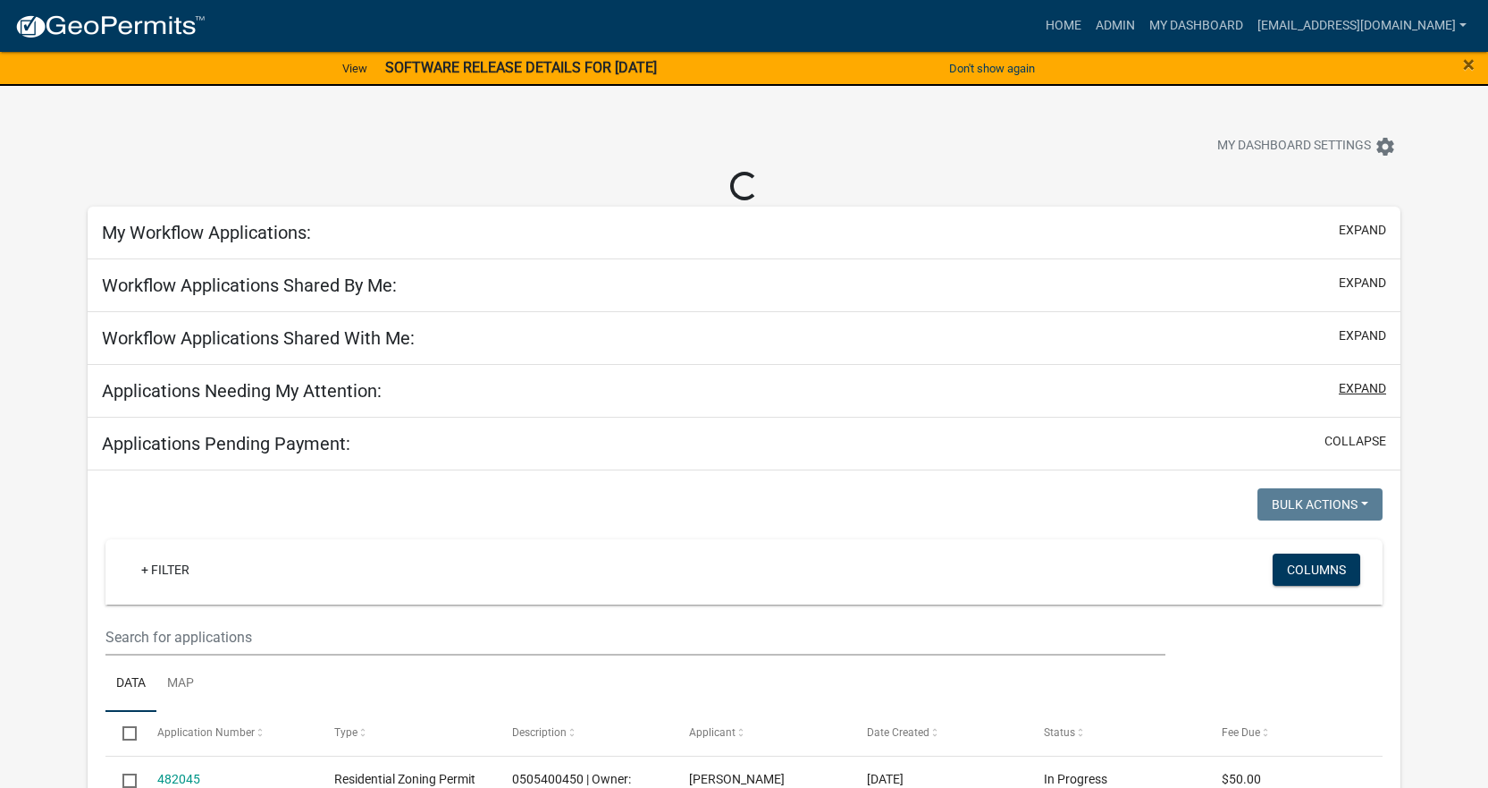
click at [1365, 385] on button "expand" at bounding box center [1362, 388] width 47 height 19
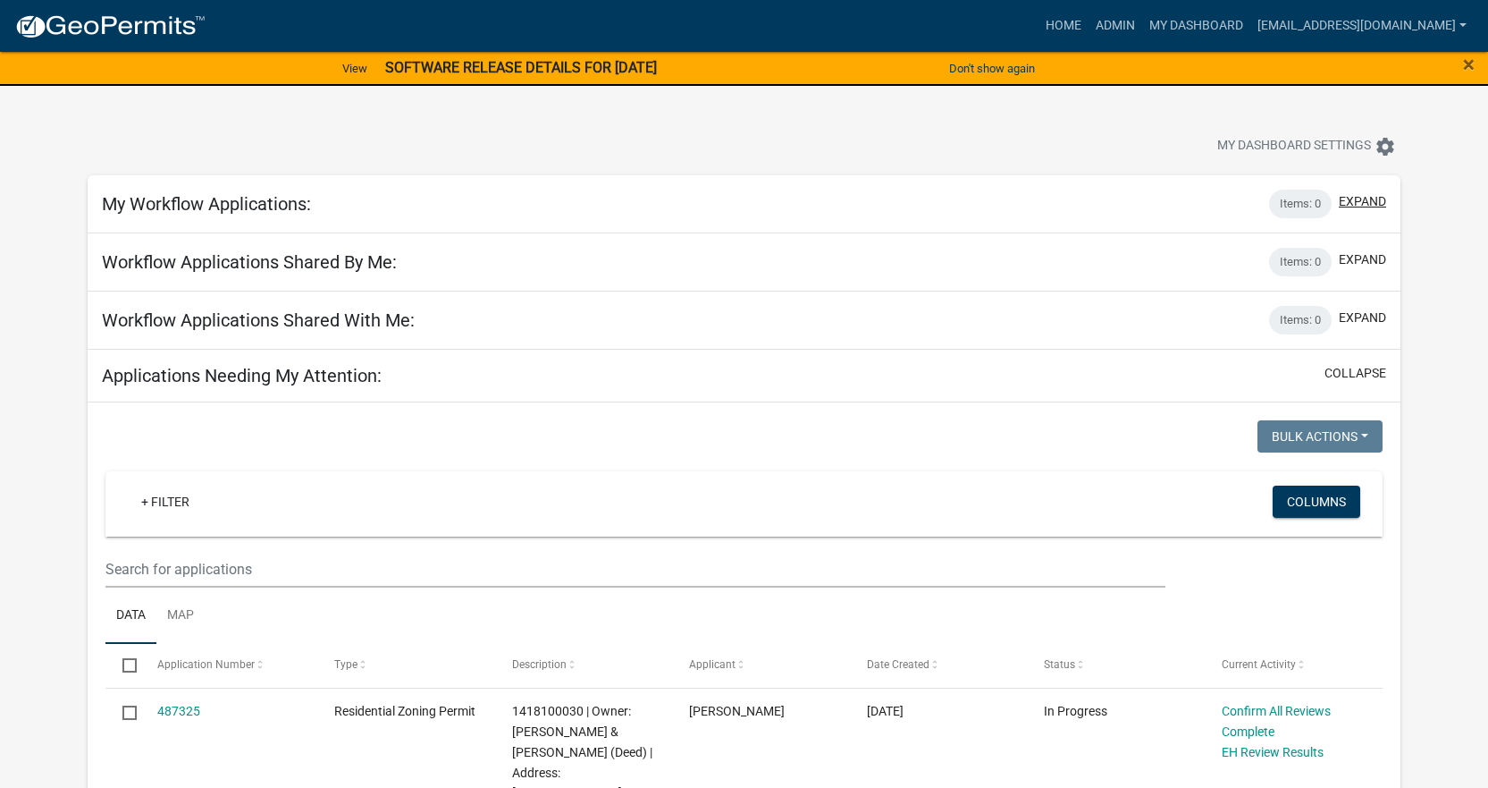
click at [1361, 199] on button "expand" at bounding box center [1362, 201] width 47 height 19
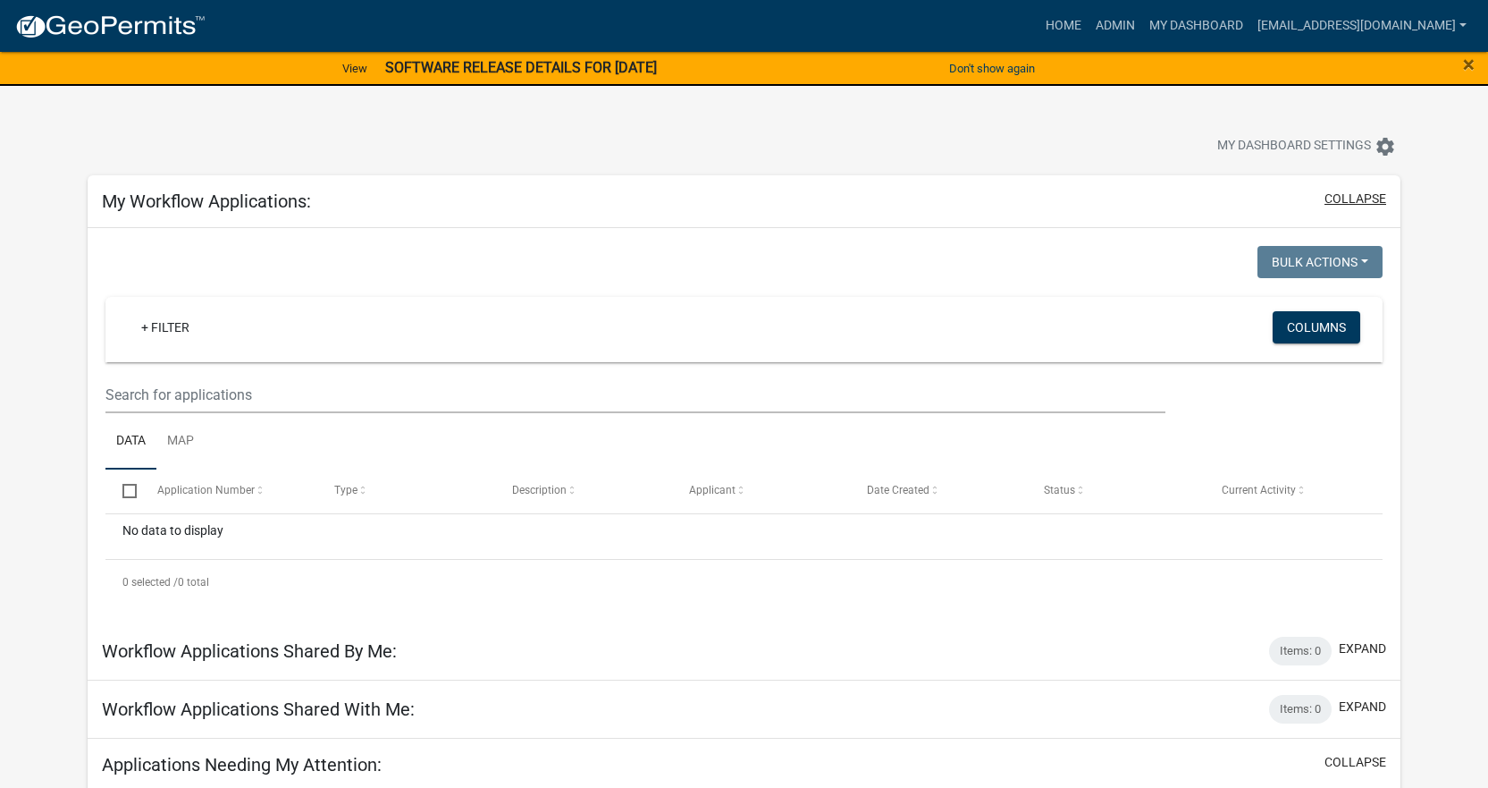
click at [1361, 199] on button "collapse" at bounding box center [1356, 199] width 62 height 19
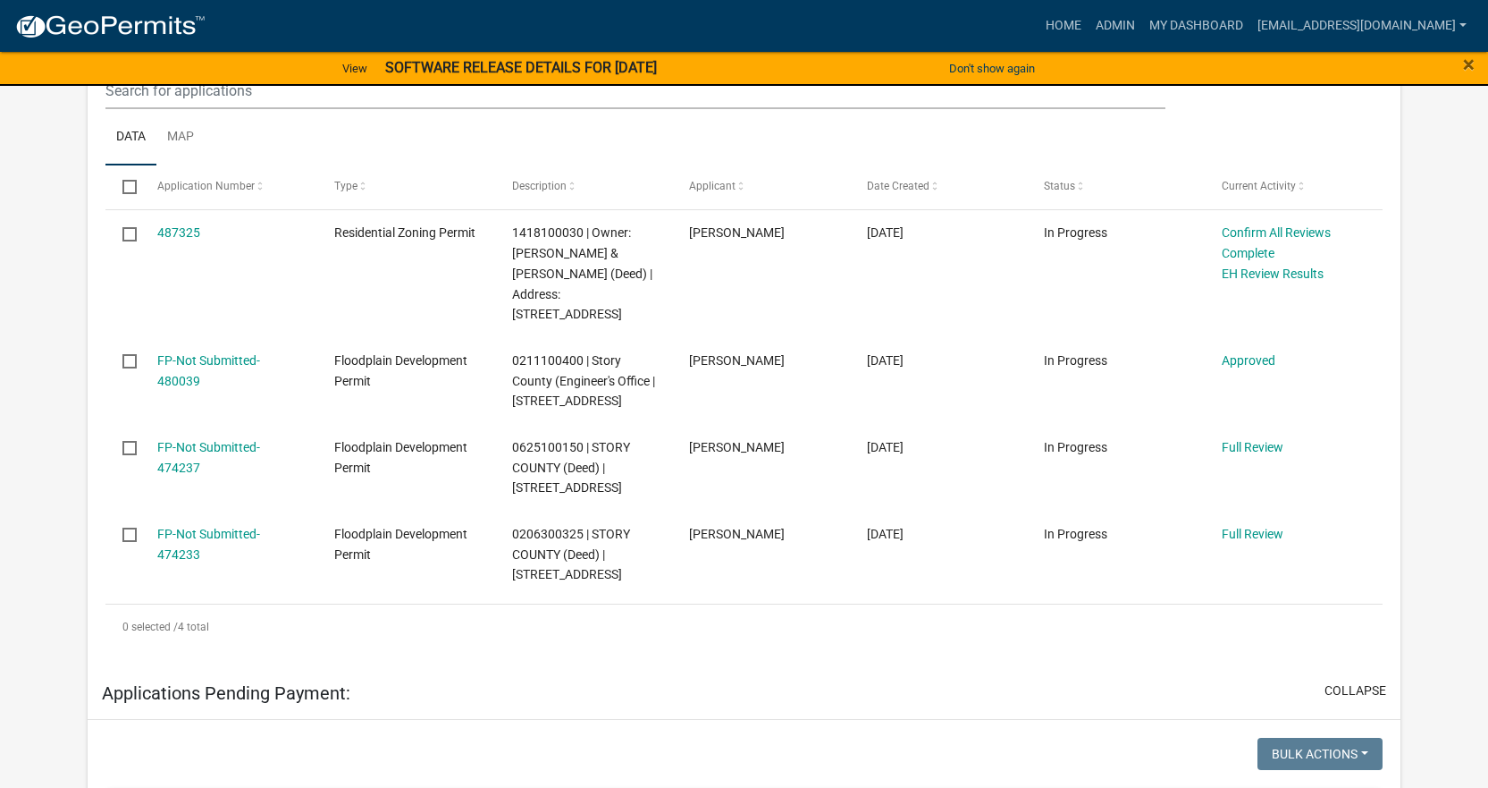
scroll to position [447, 0]
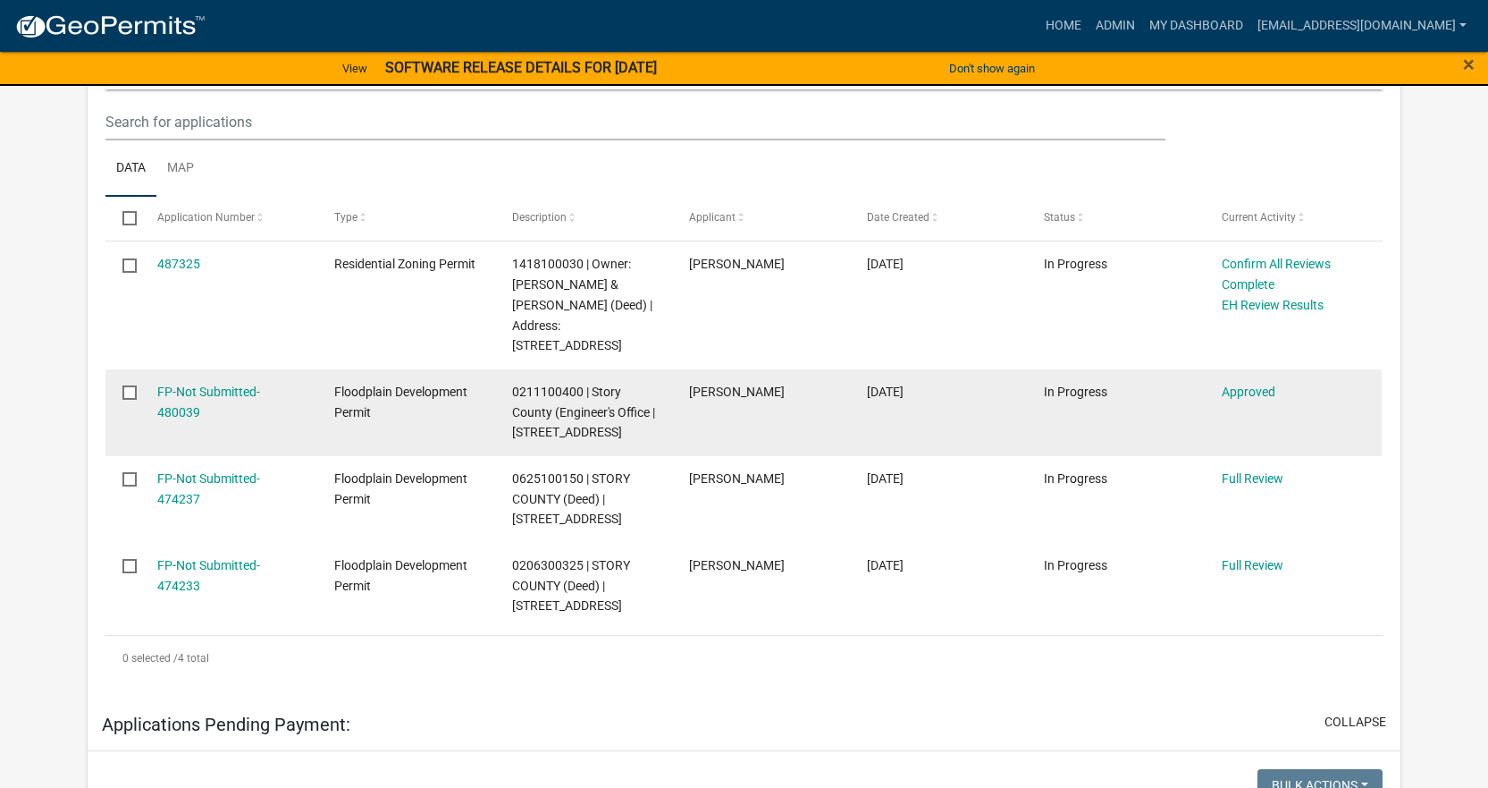
click at [181, 400] on div "FP-Not Submitted-480039" at bounding box center [228, 402] width 143 height 41
click at [186, 393] on link "FP-Not Submitted-480039" at bounding box center [208, 401] width 103 height 35
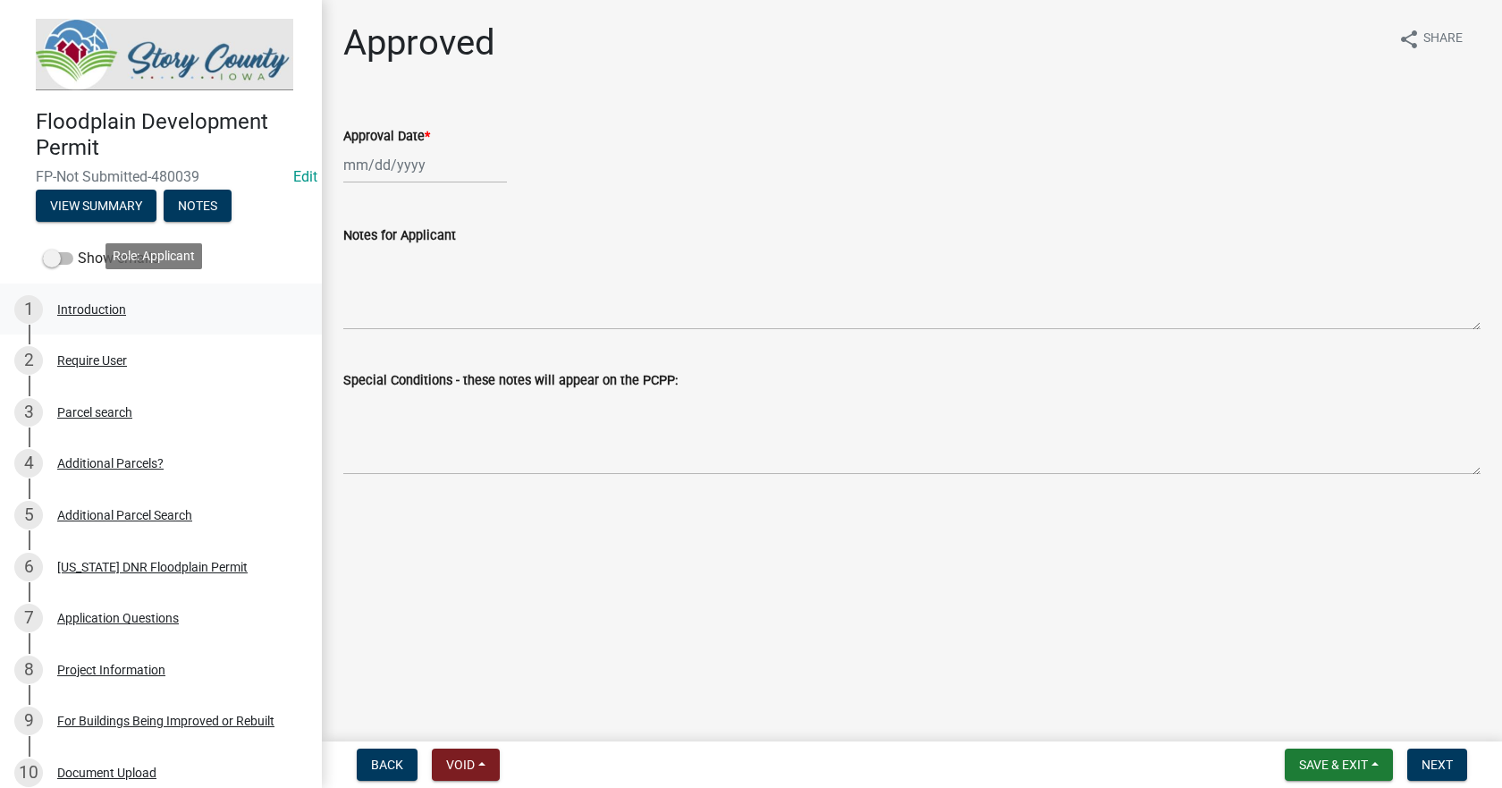
click at [97, 304] on div "Introduction" at bounding box center [91, 309] width 69 height 13
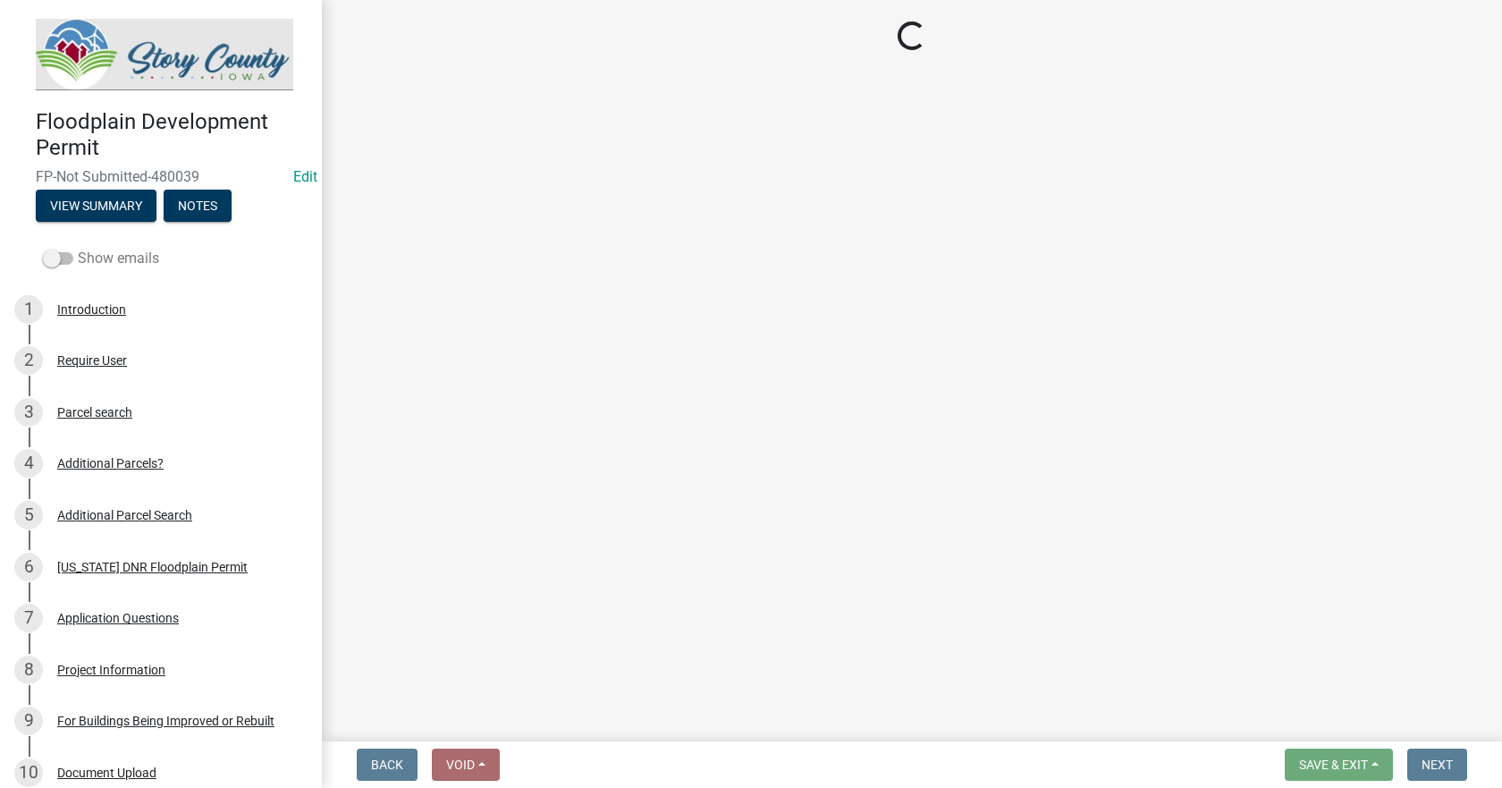
click at [72, 248] on label "Show emails" at bounding box center [101, 258] width 116 height 21
click at [78, 248] on input "Show emails" at bounding box center [78, 248] width 0 height 0
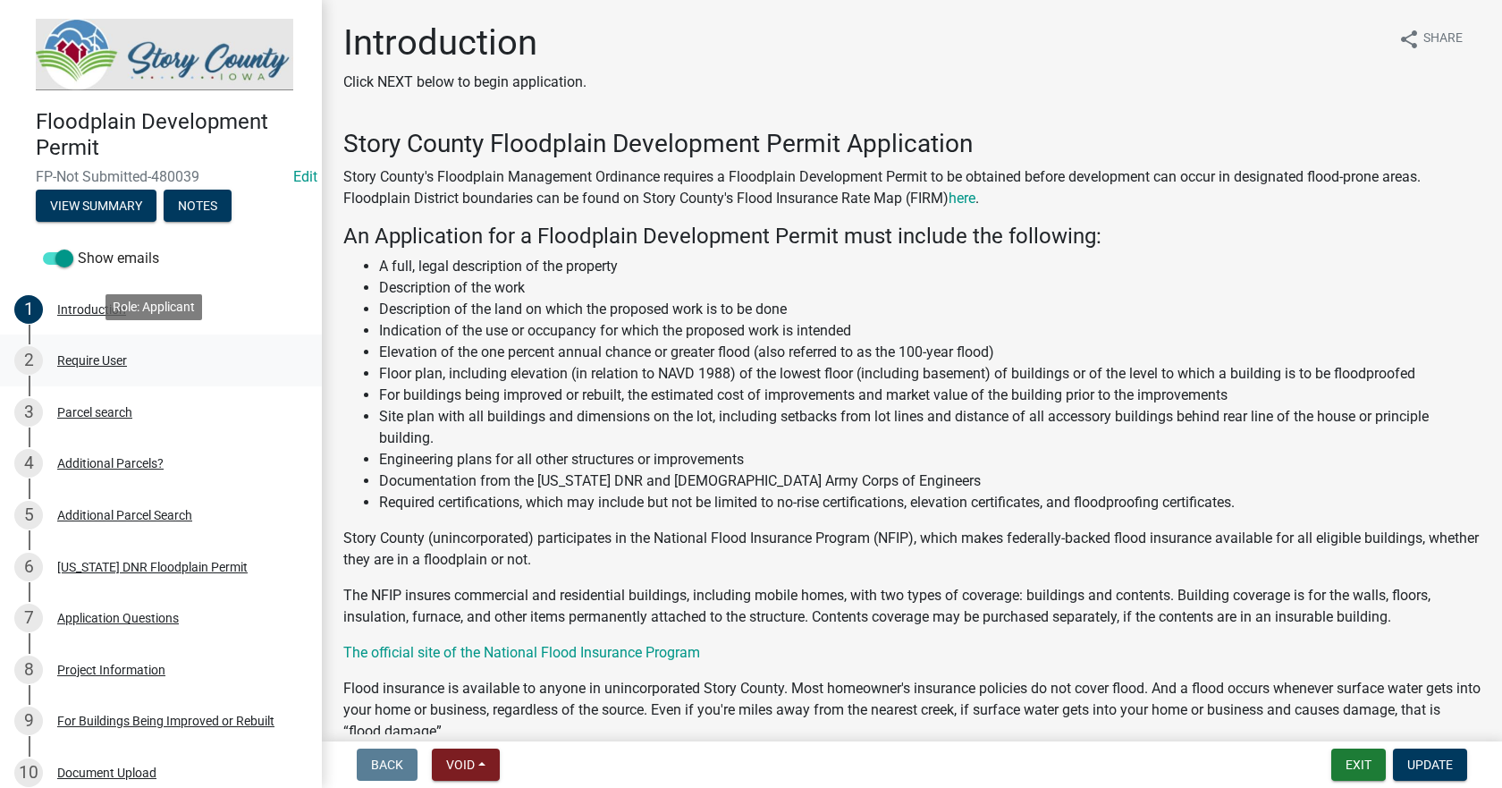
click at [72, 357] on div "Require User" at bounding box center [92, 360] width 70 height 13
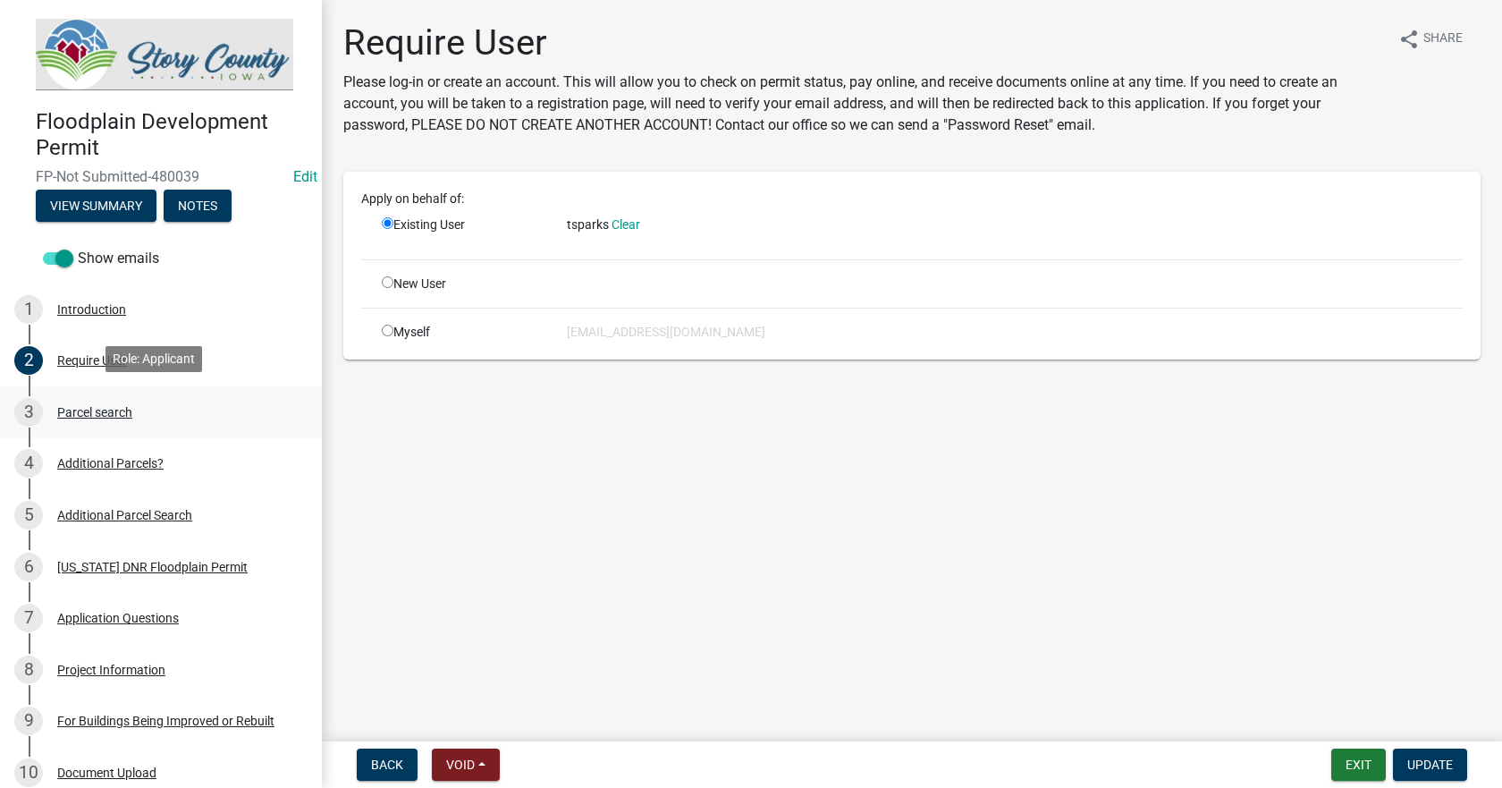
click at [90, 408] on div "Parcel search" at bounding box center [94, 412] width 75 height 13
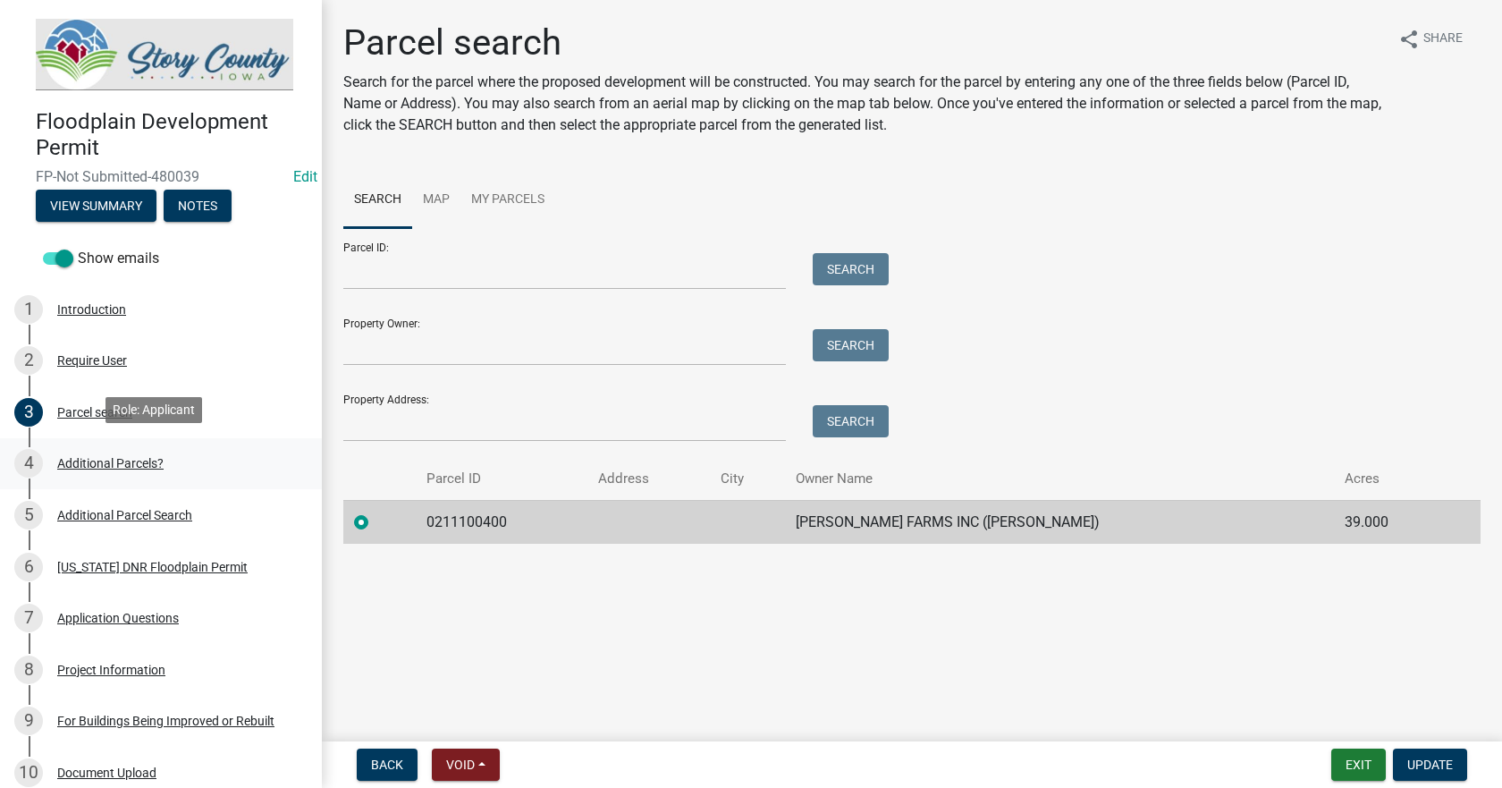
click at [85, 458] on div "Additional Parcels?" at bounding box center [110, 463] width 106 height 13
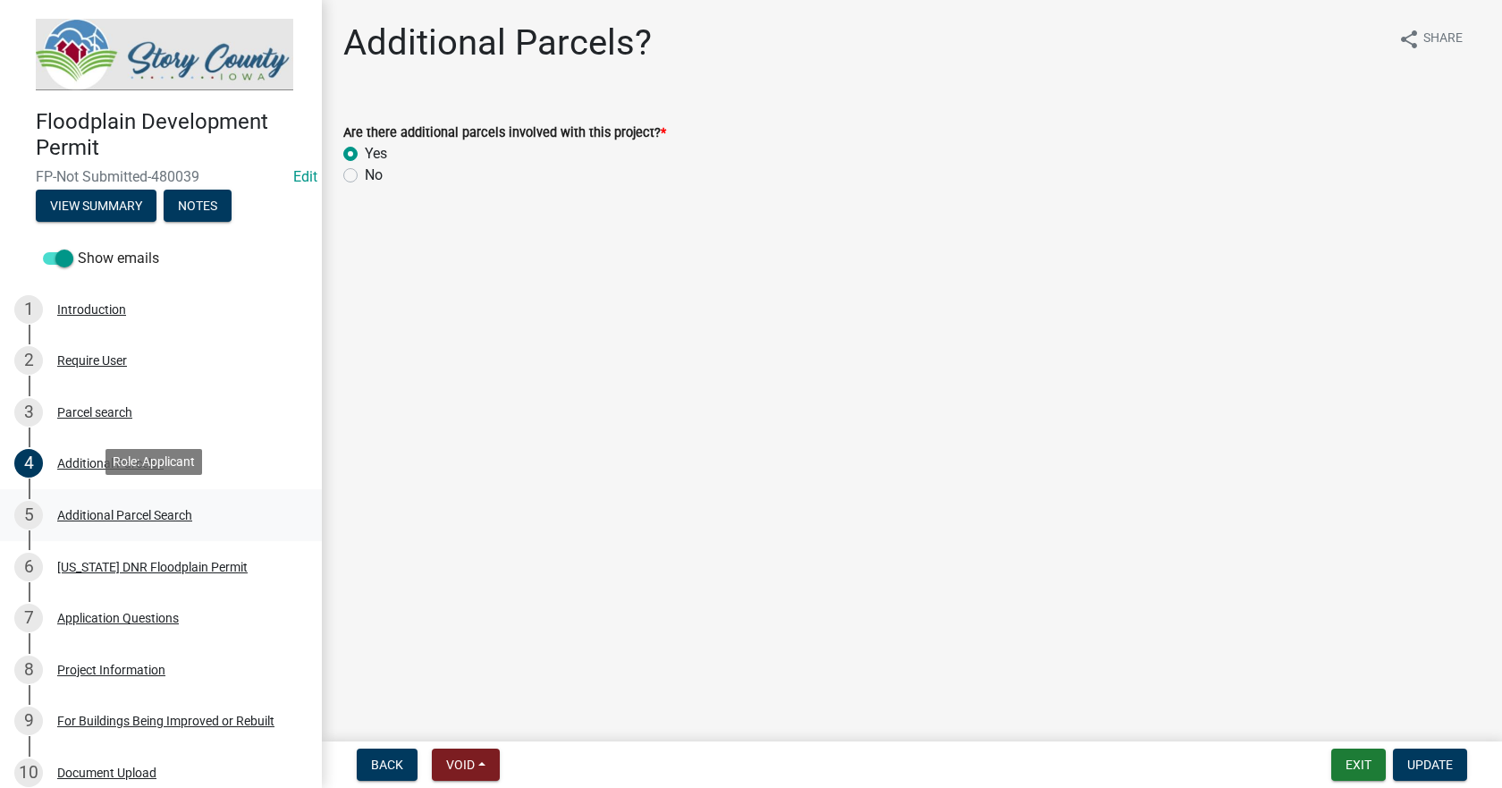
click at [105, 512] on div "Additional Parcel Search" at bounding box center [124, 515] width 135 height 13
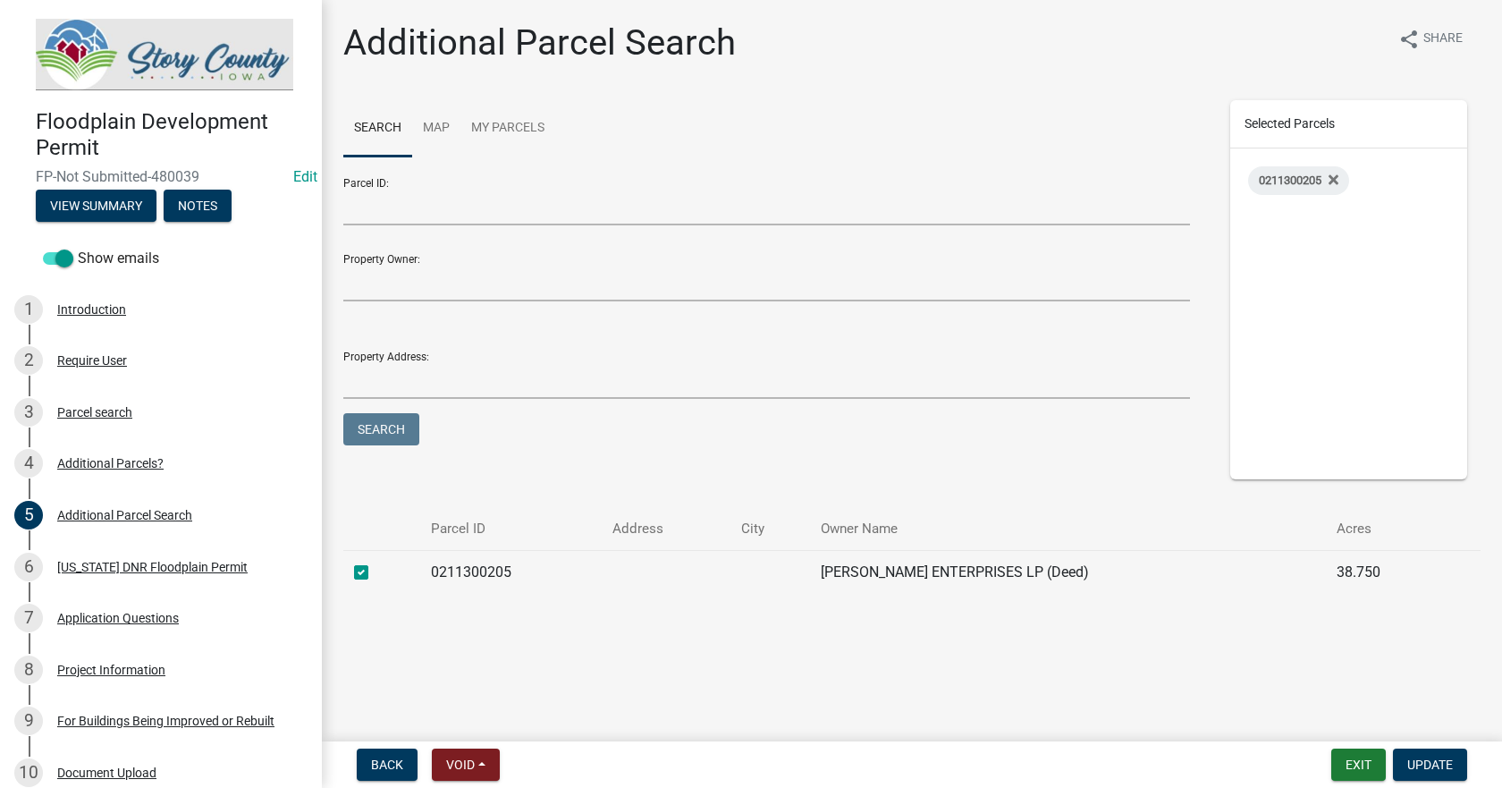
click at [476, 572] on td "0211300205" at bounding box center [510, 572] width 181 height 44
copy td "0211300205"
drag, startPoint x: 206, startPoint y: 173, endPoint x: 38, endPoint y: 176, distance: 168.1
click at [38, 176] on span "FP-Not Submitted-480039" at bounding box center [161, 176] width 250 height 17
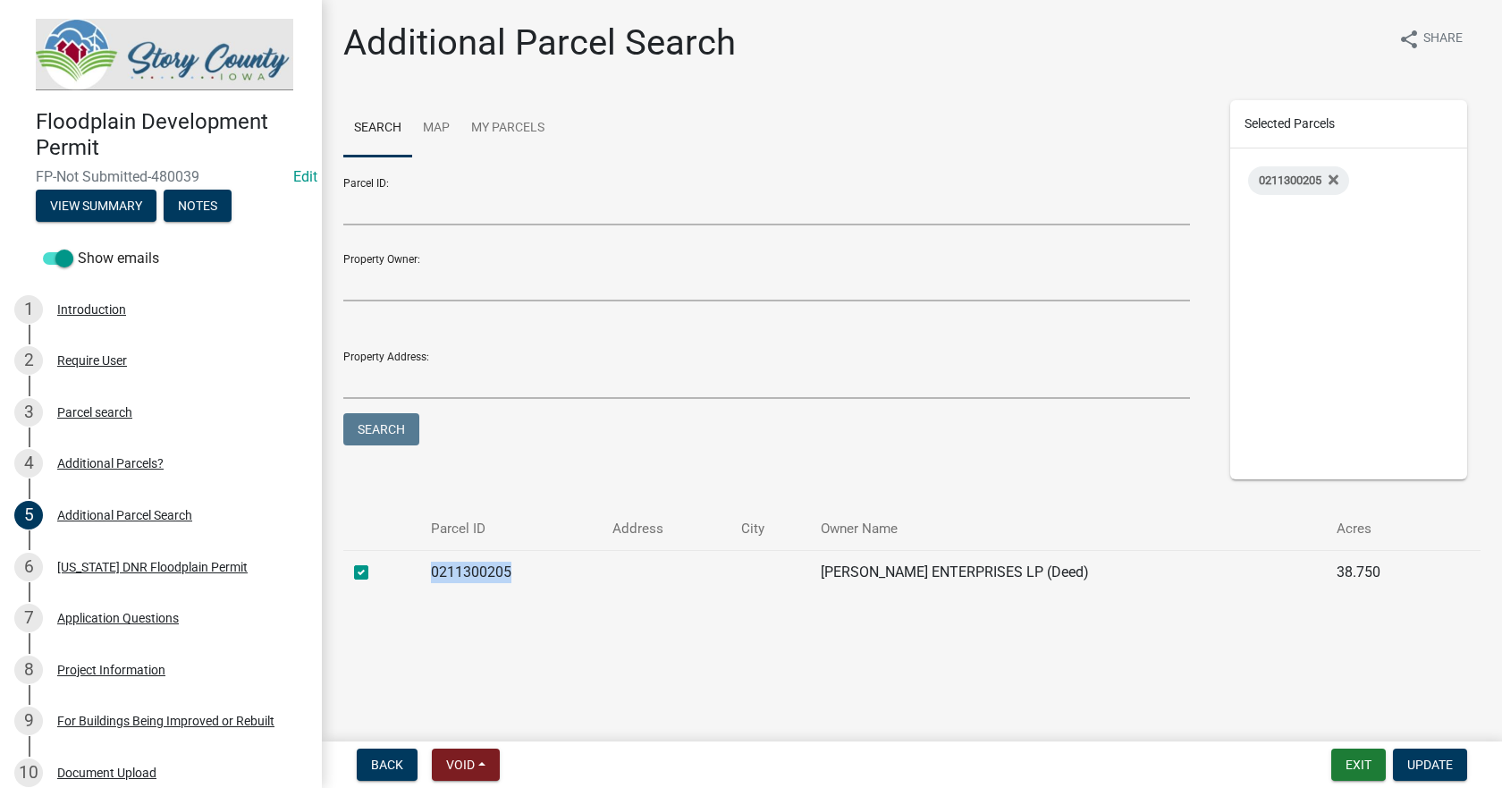
copy span "FP-Not Submitted-480039"
click at [138, 569] on div "[US_STATE] DNR Floodplain Permit" at bounding box center [152, 566] width 190 height 13
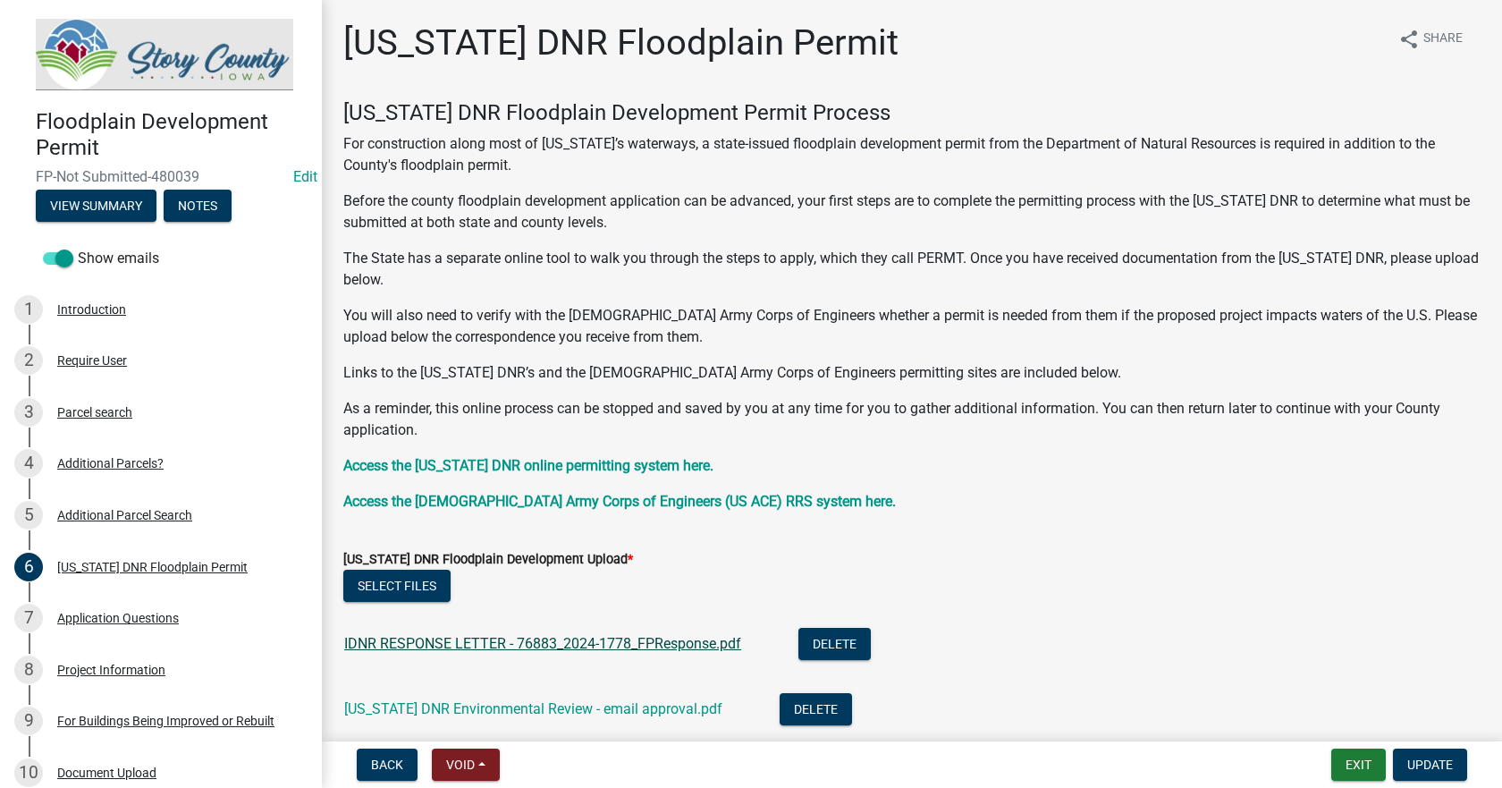
click at [539, 641] on link "IDNR RESPONSE LETTER - 76883_2024-1778_FPResponse.pdf" at bounding box center [542, 643] width 397 height 17
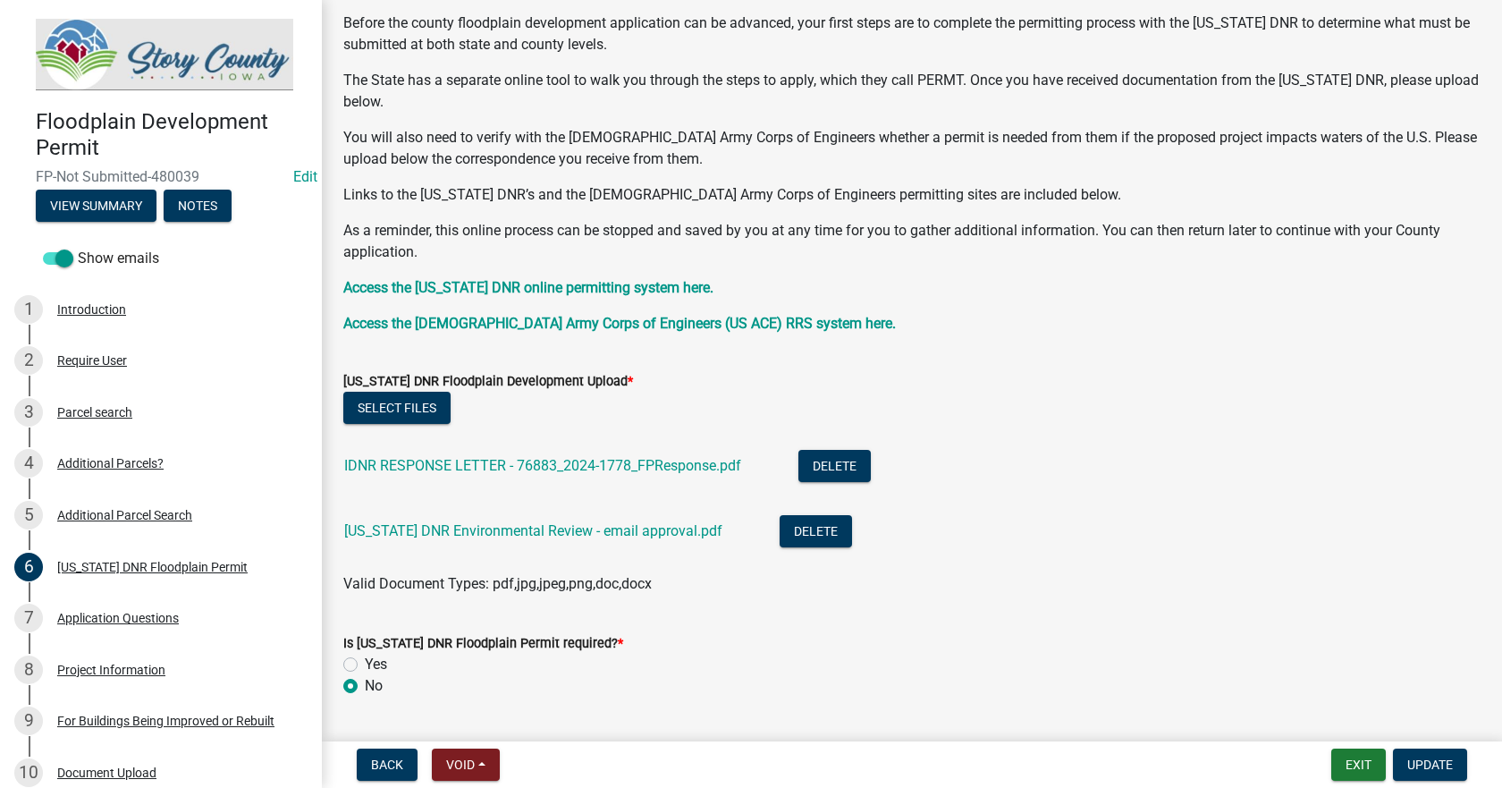
scroll to position [179, 0]
click at [469, 532] on link "[US_STATE] DNR Environmental Review - email approval.pdf" at bounding box center [533, 529] width 378 height 17
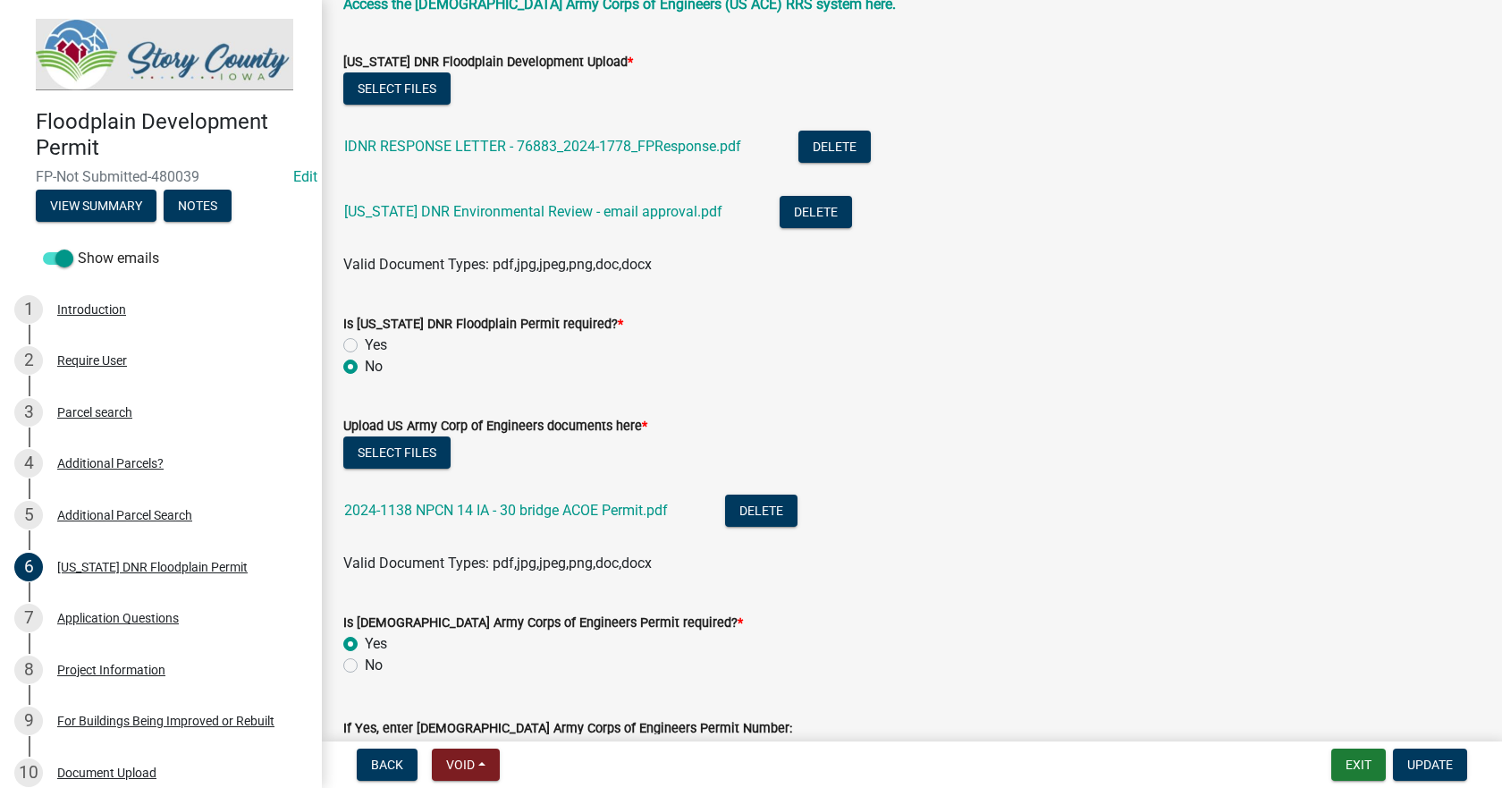
scroll to position [536, 0]
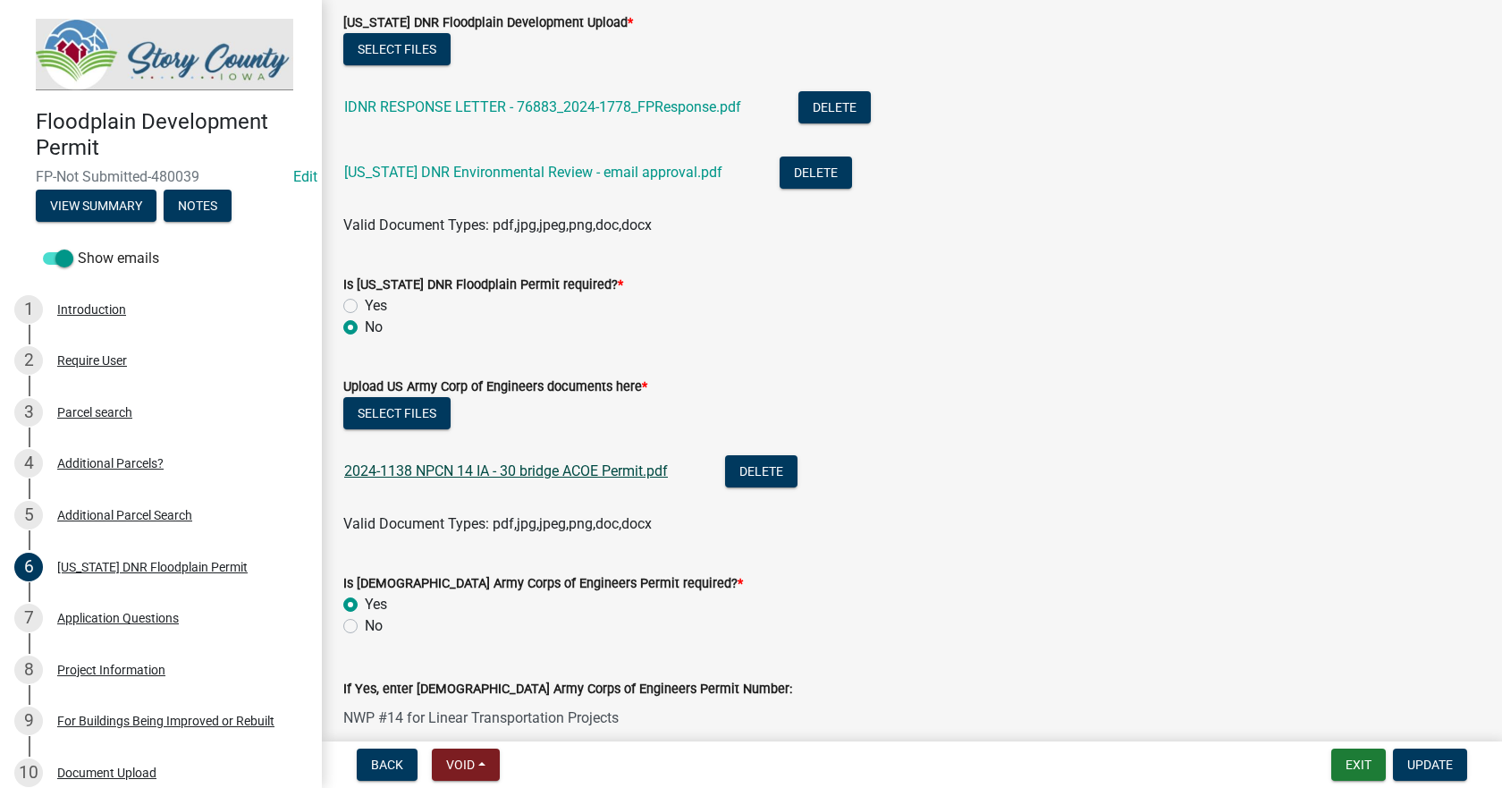
click at [523, 473] on link "2024-1138 NPCN 14 IA - 30 bridge ACOE Permit.pdf" at bounding box center [506, 470] width 324 height 17
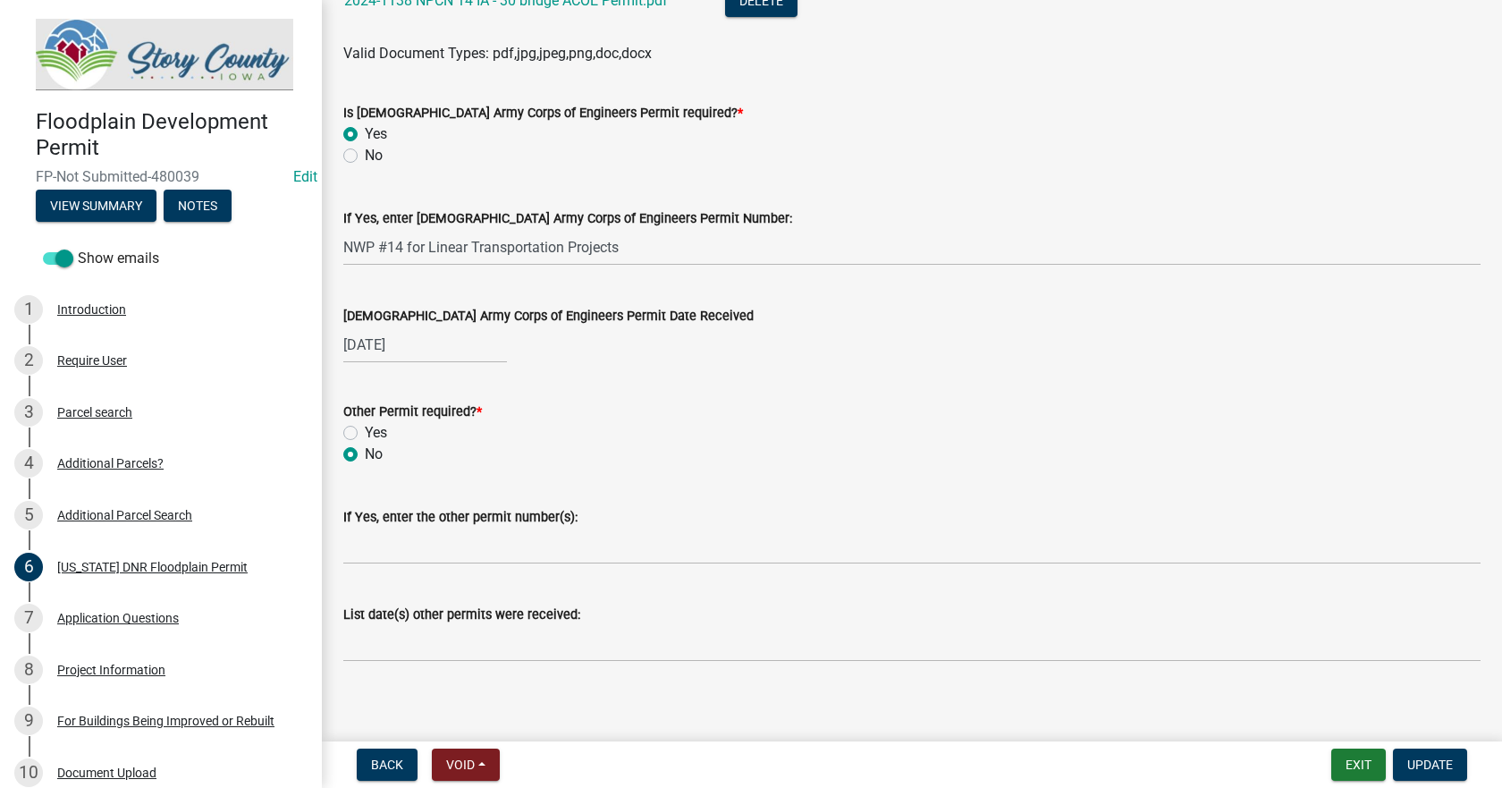
scroll to position [1018, 0]
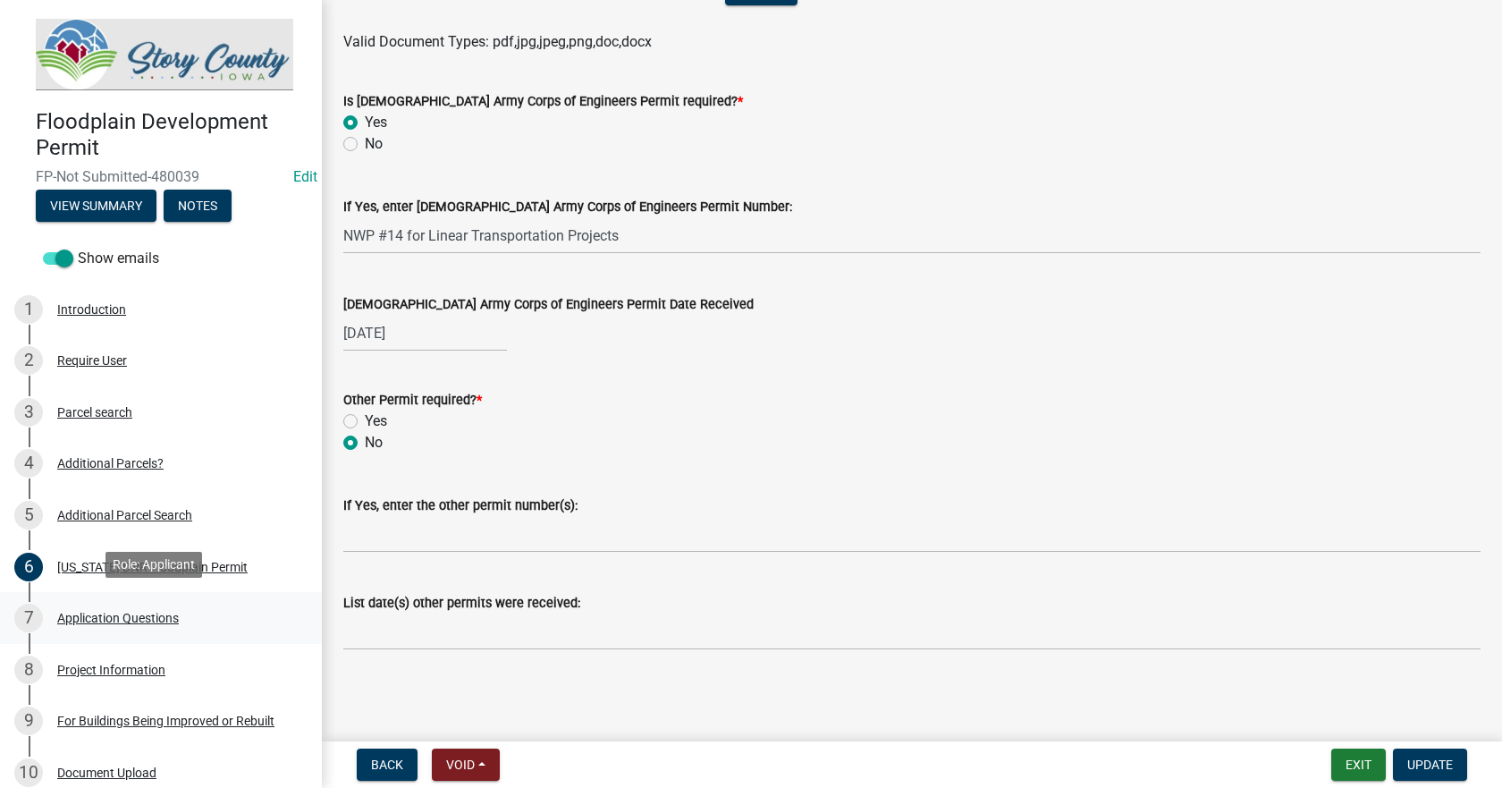
click at [114, 613] on div "Application Questions" at bounding box center [118, 617] width 122 height 13
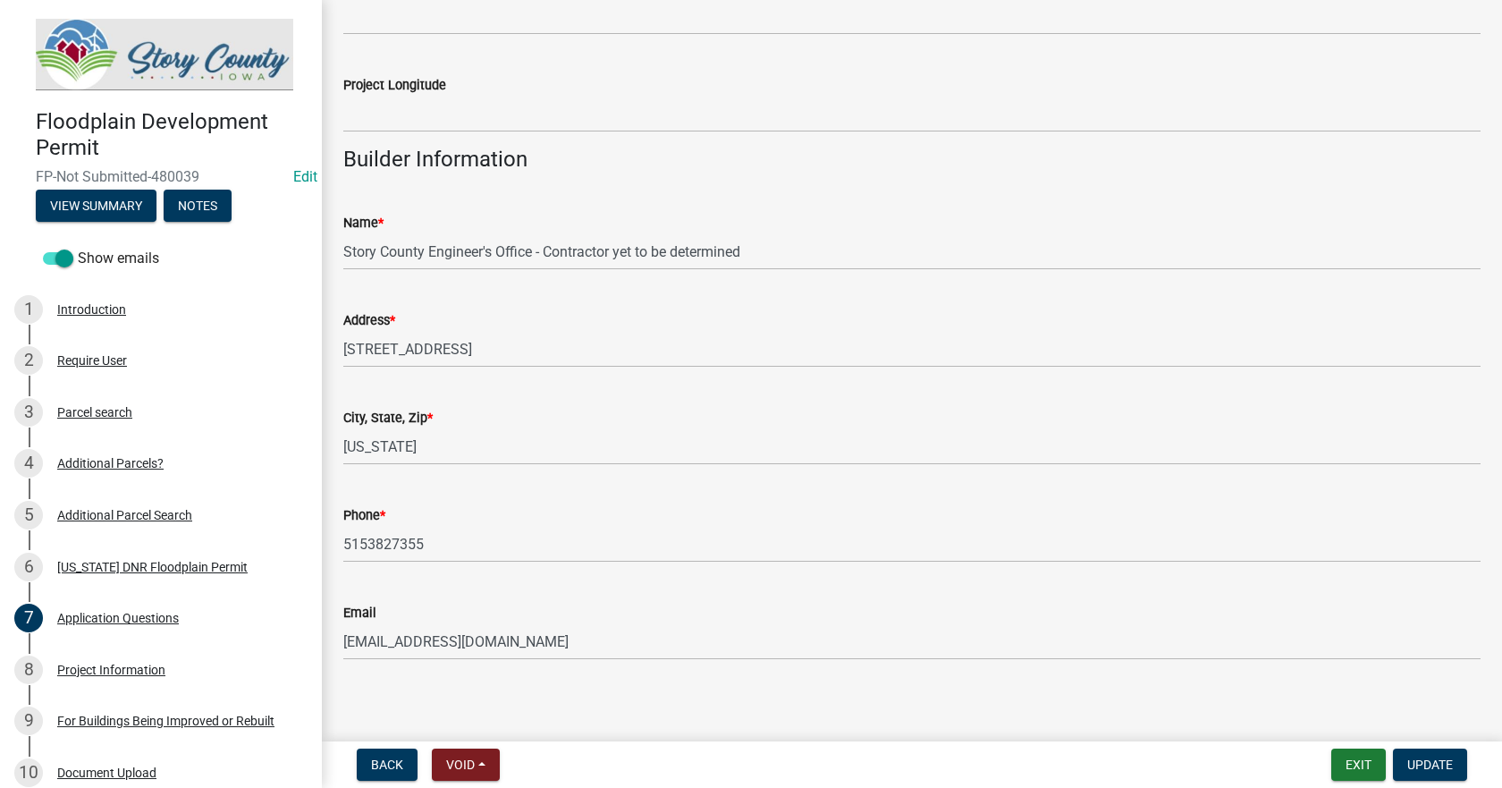
scroll to position [2356, 0]
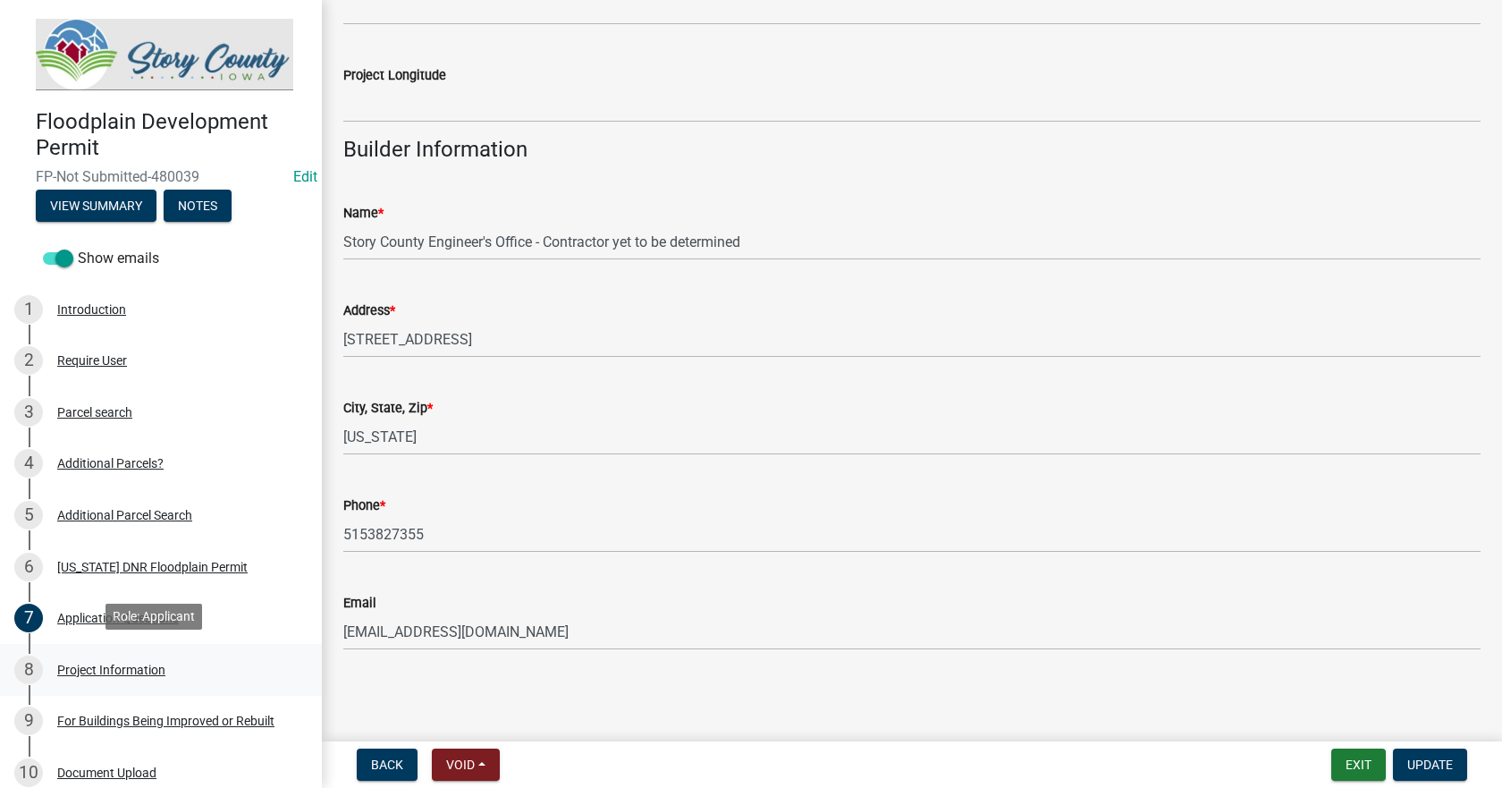
click at [112, 671] on div "Project Information" at bounding box center [111, 669] width 108 height 13
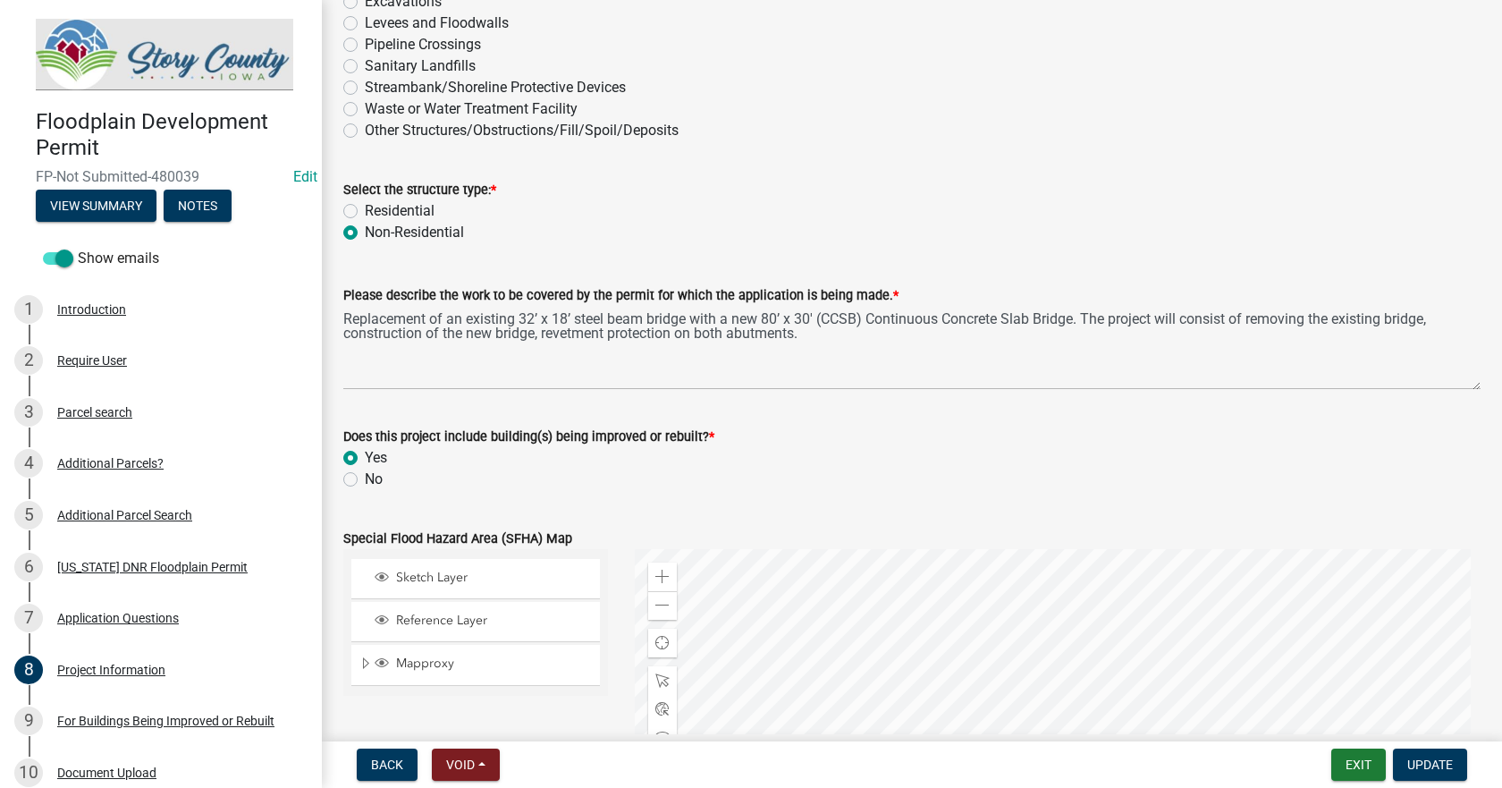
scroll to position [358, 0]
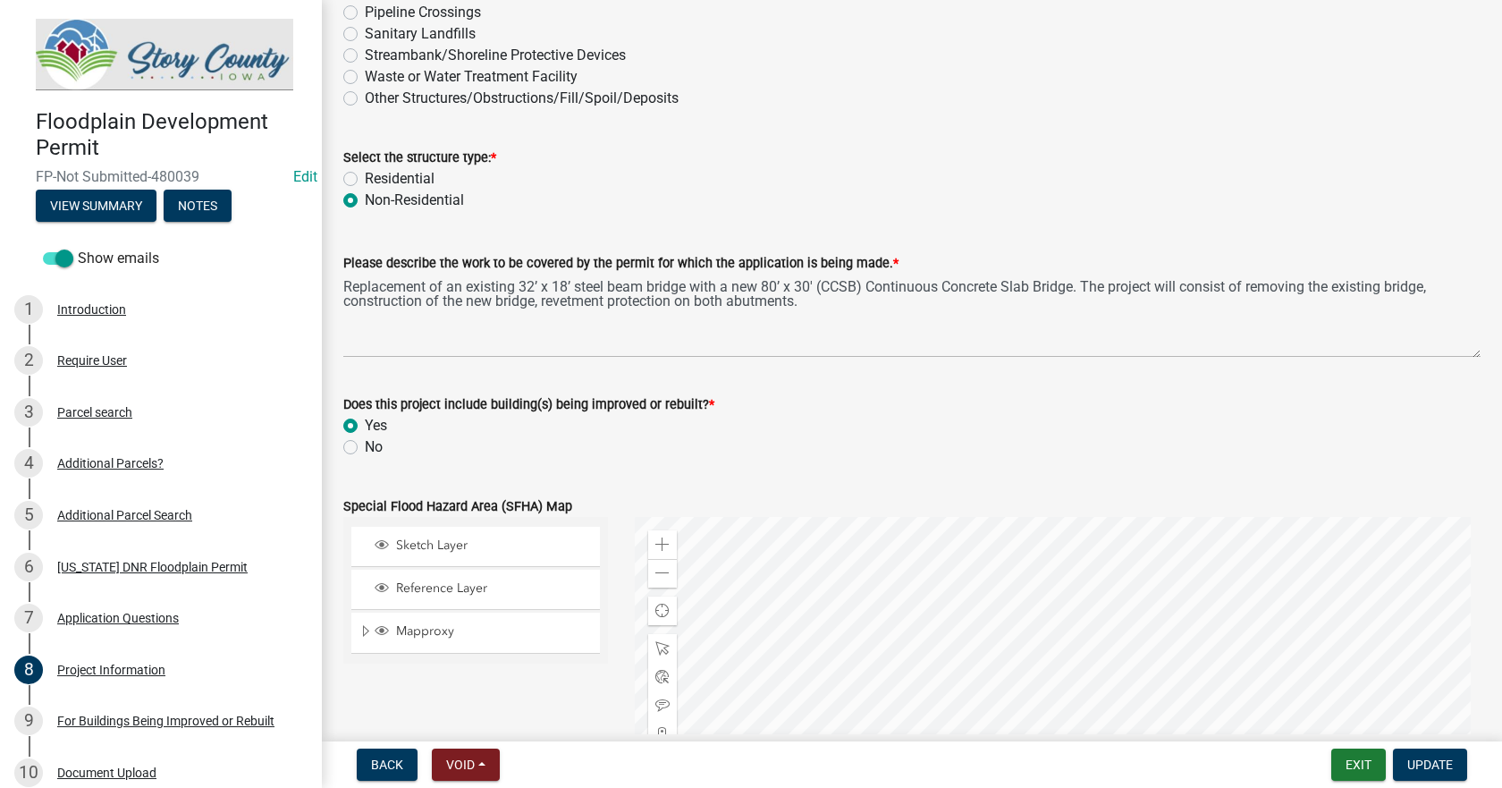
click at [365, 450] on label "No" at bounding box center [374, 446] width 18 height 21
click at [365, 448] on input "No" at bounding box center [371, 442] width 12 height 12
radio input "true"
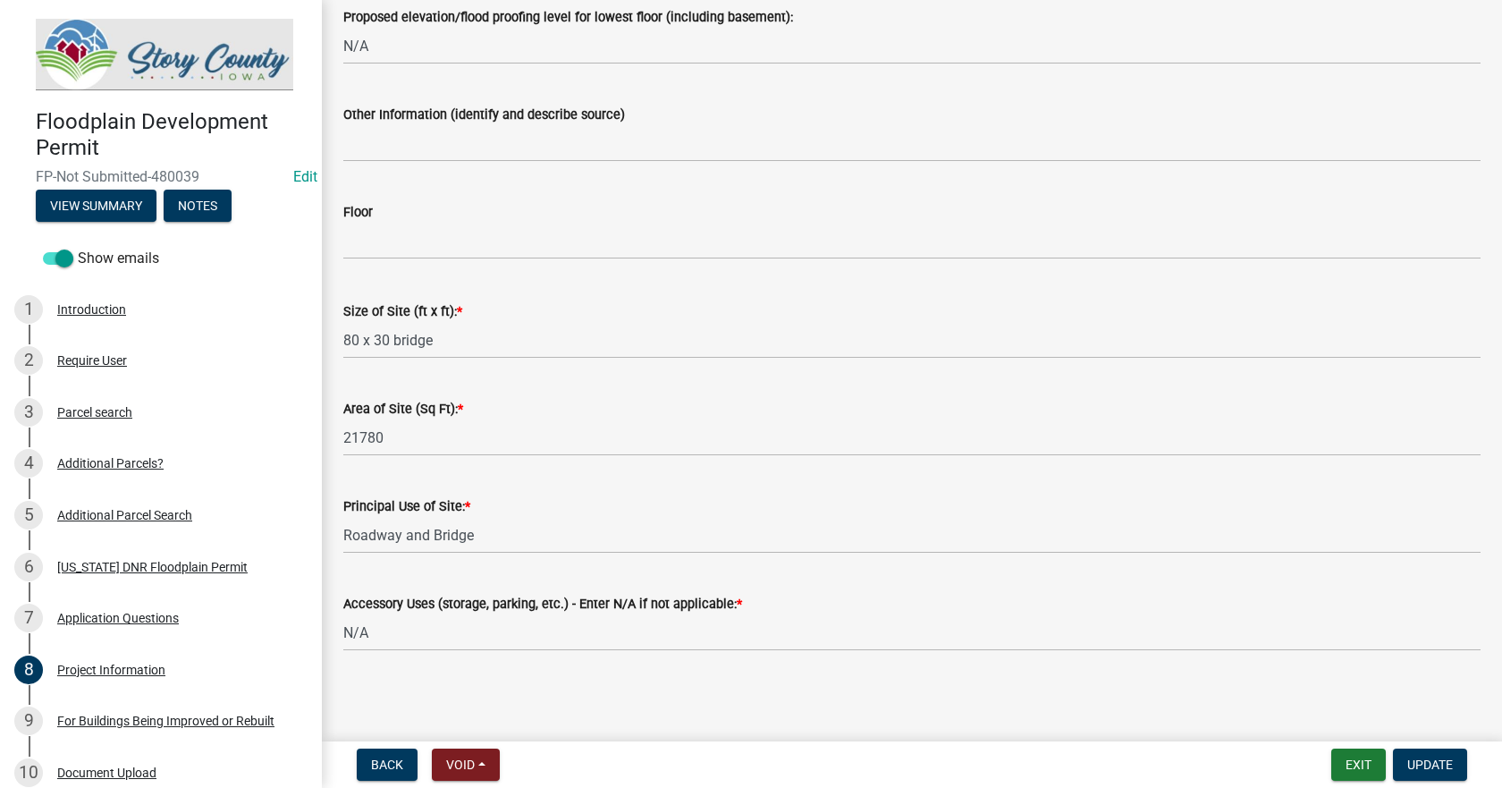
scroll to position [2169, 0]
click at [1429, 763] on span "Update" at bounding box center [1430, 764] width 46 height 14
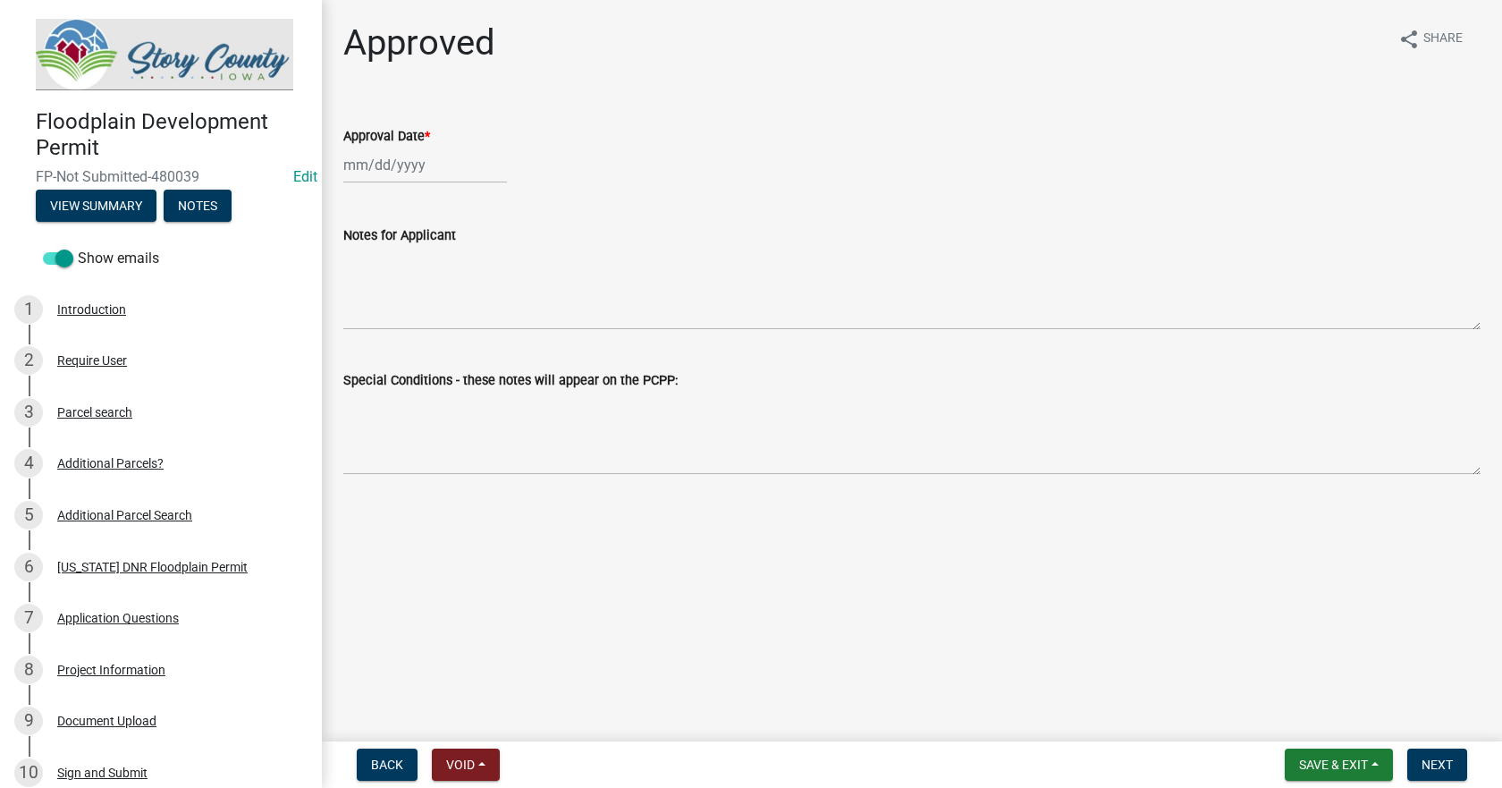
select select "10"
select select "2025"
click at [396, 164] on div "[PERSON_NAME] Feb Mar Apr [PERSON_NAME][DATE] Oct Nov [DATE] 1526 1527 1528 152…" at bounding box center [425, 165] width 164 height 37
click at [364, 290] on div "6" at bounding box center [361, 288] width 29 height 29
type input "[DATE]"
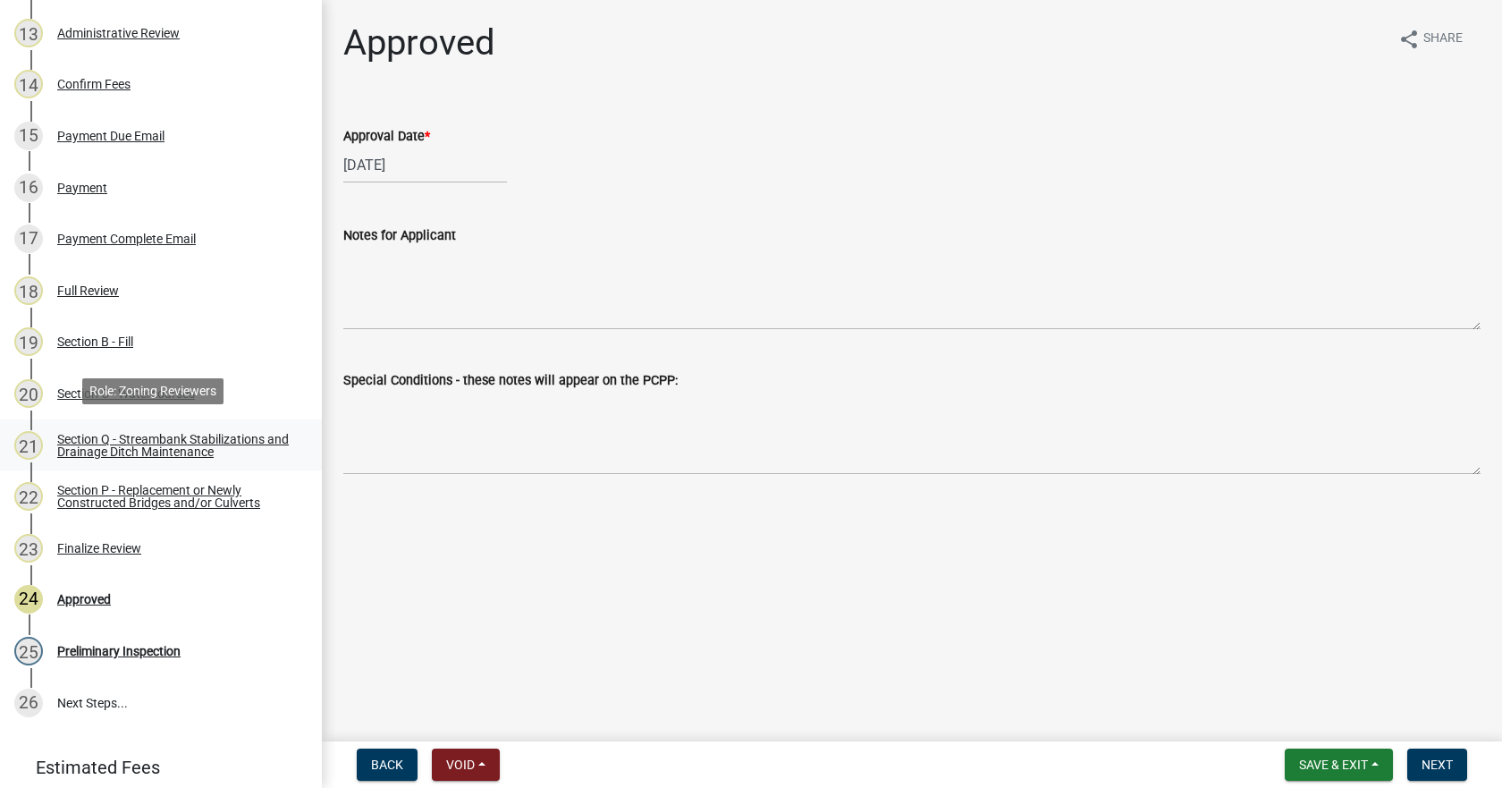
scroll to position [956, 0]
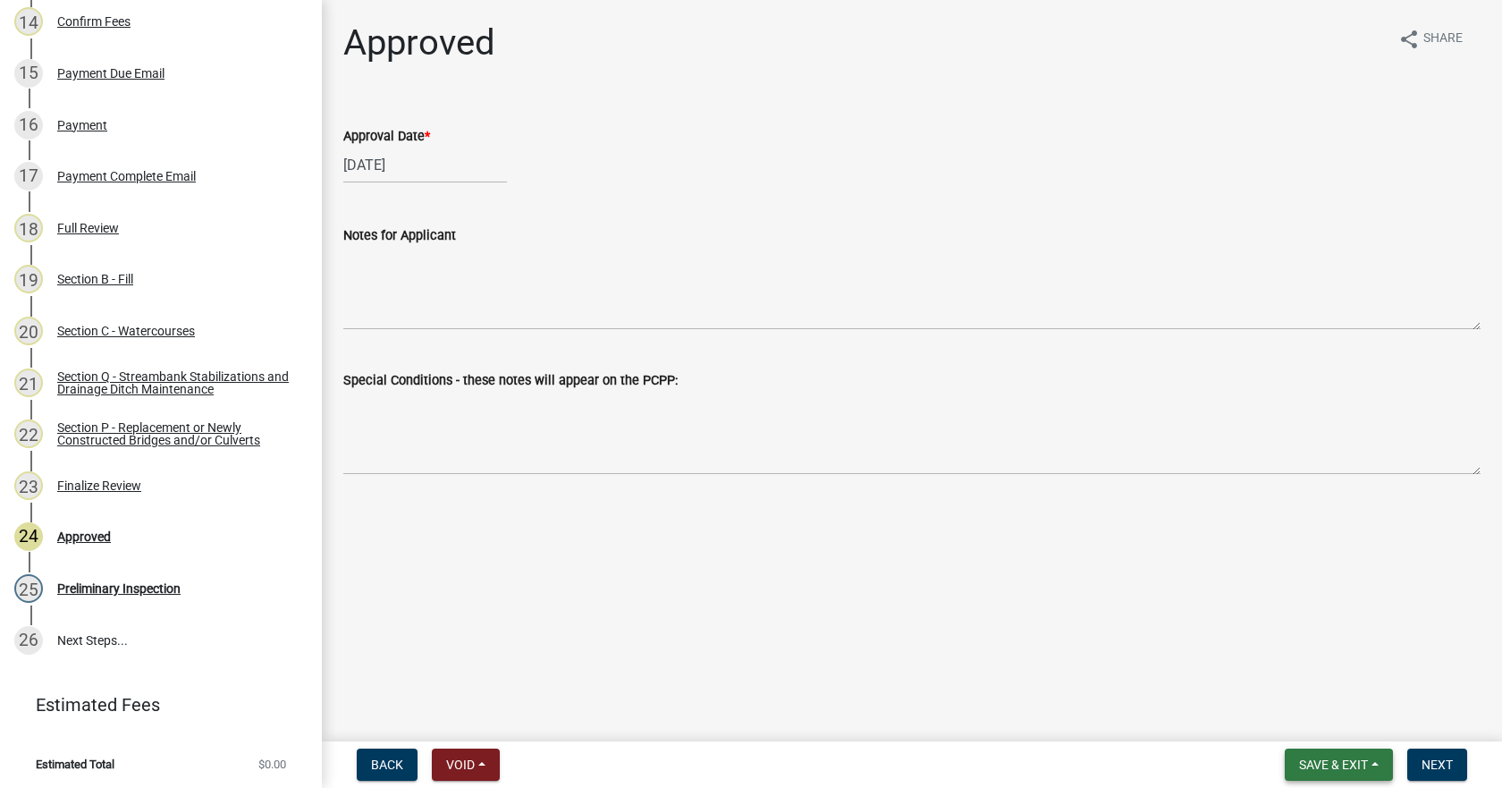
click at [1332, 763] on span "Save & Exit" at bounding box center [1333, 764] width 69 height 14
click at [1291, 678] on button "Save" at bounding box center [1321, 674] width 143 height 43
click at [1437, 761] on span "Next" at bounding box center [1436, 764] width 31 height 14
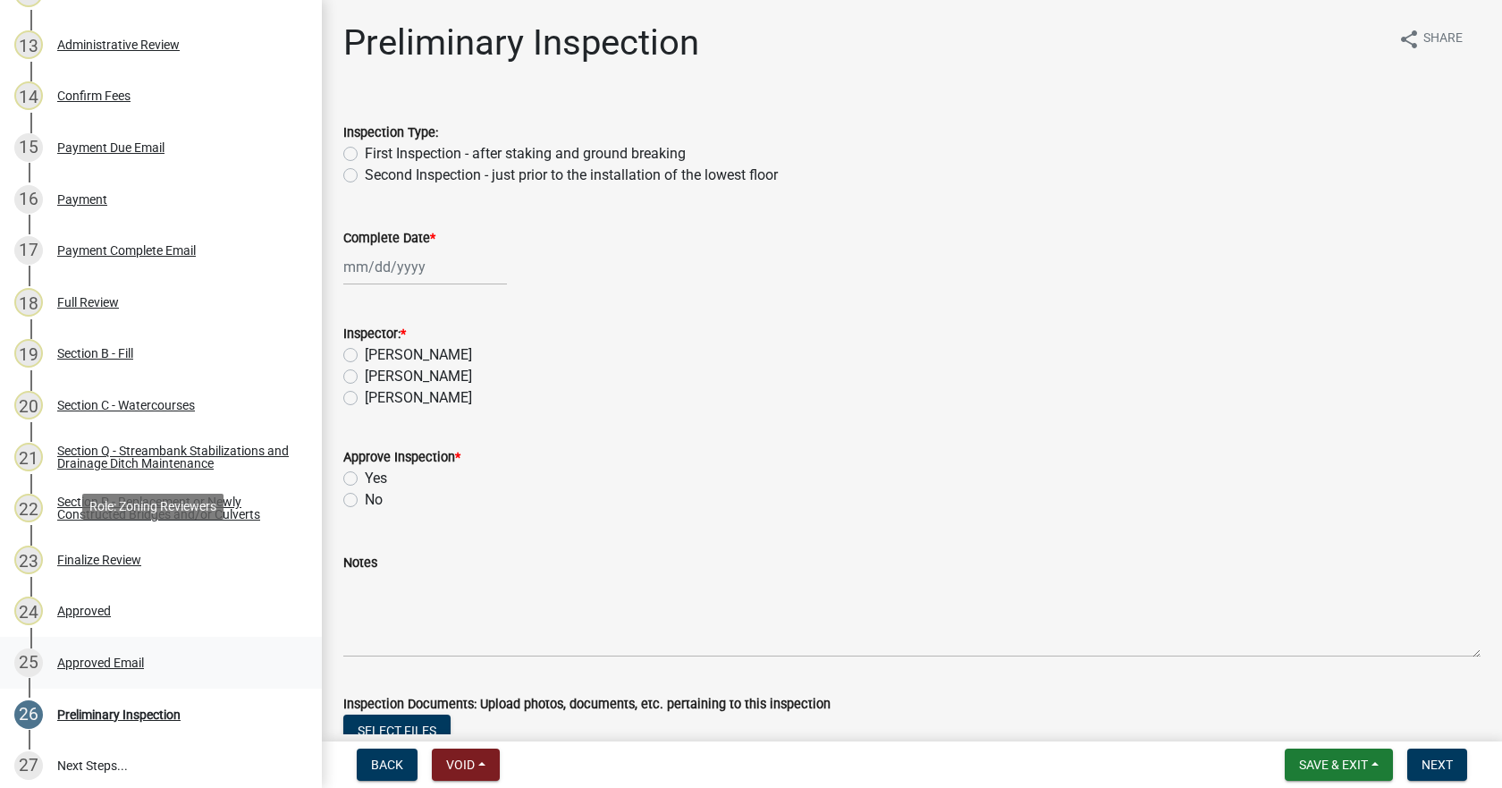
scroll to position [1008, 0]
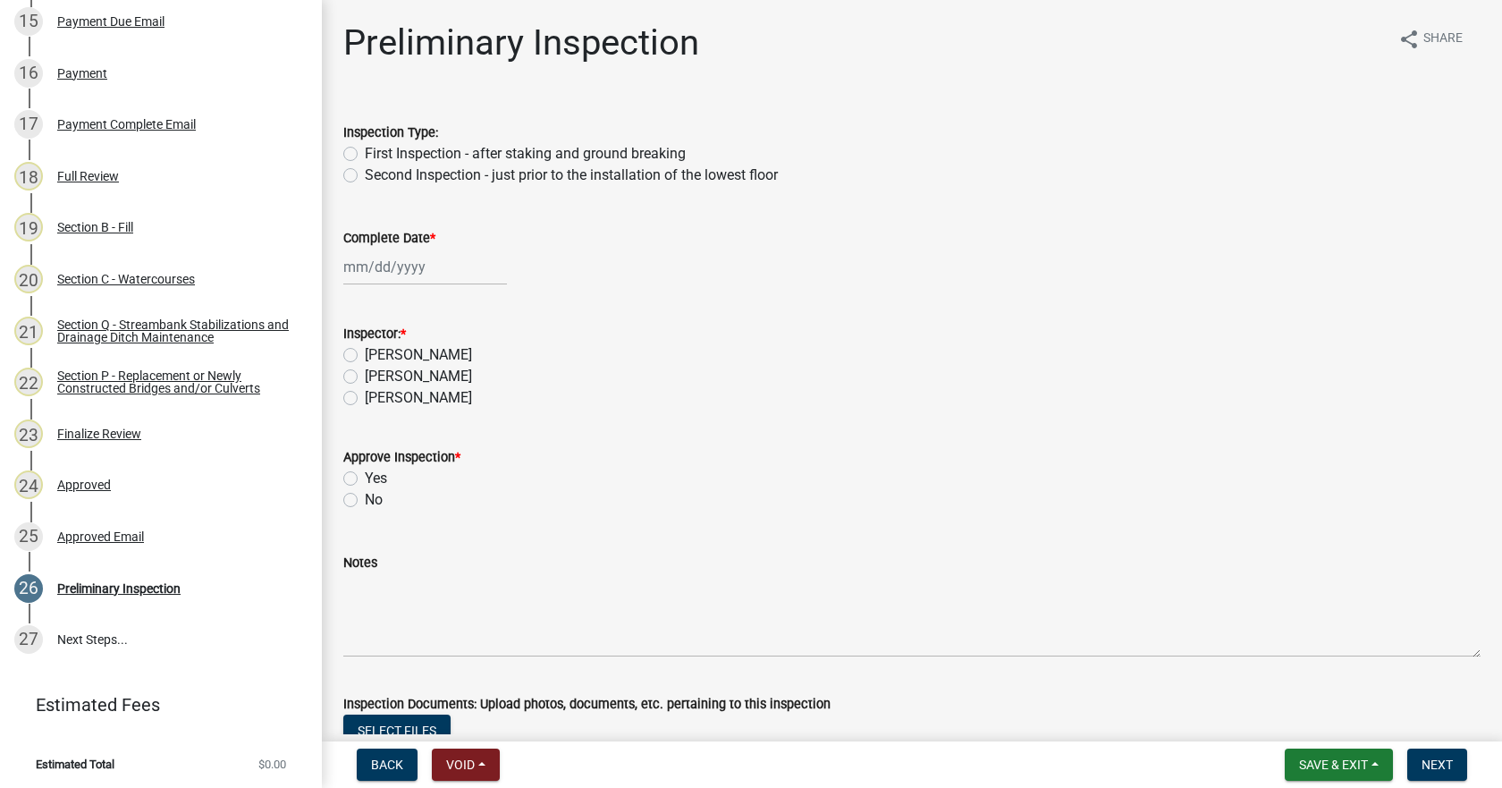
click at [365, 154] on label "First Inspection - after staking and ground breaking" at bounding box center [525, 153] width 321 height 21
click at [365, 154] on input "First Inspection - after staking and ground breaking" at bounding box center [371, 149] width 12 height 12
radio input "true"
select select "10"
select select "2025"
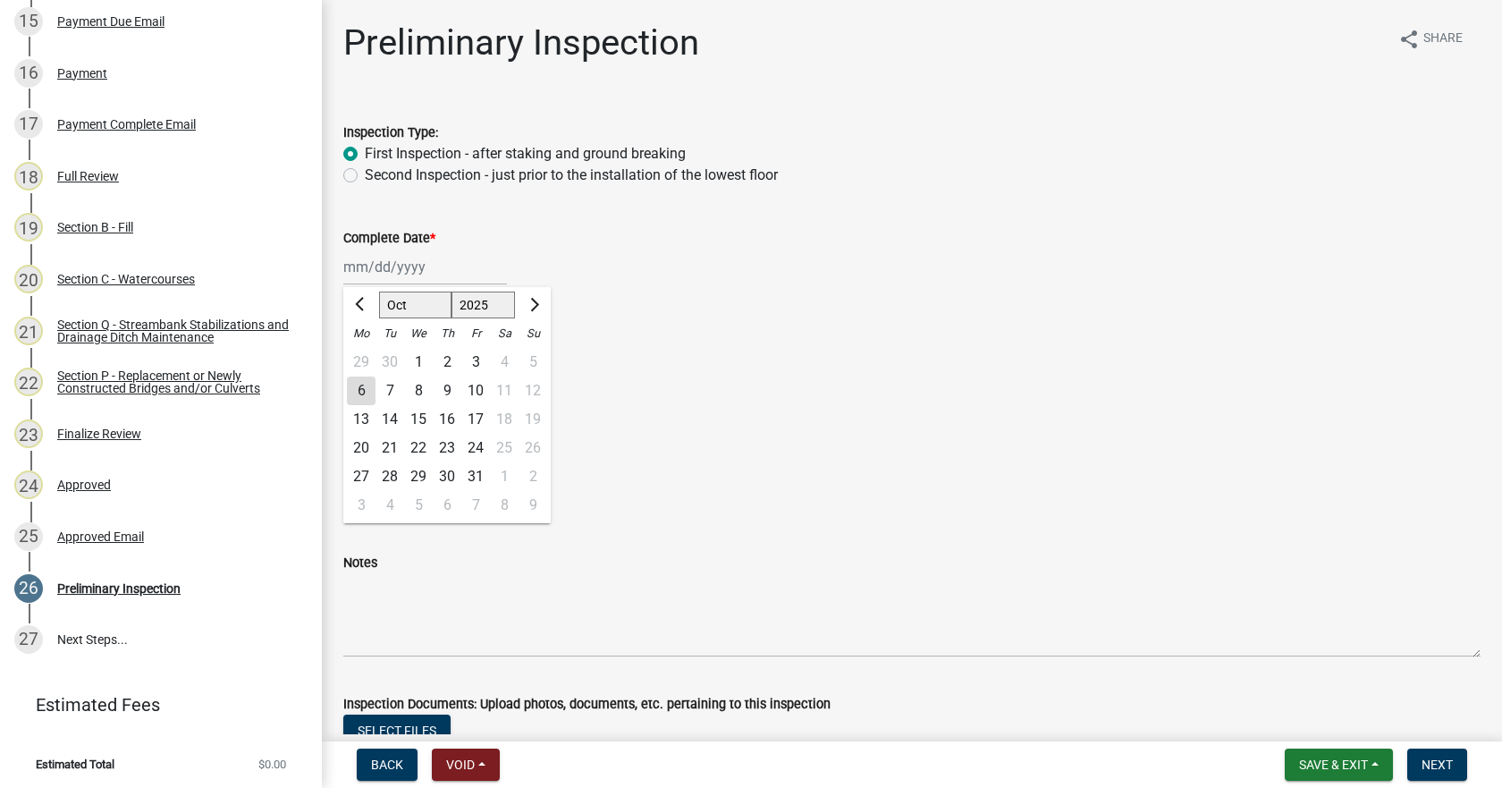
click at [357, 266] on div "[PERSON_NAME] Feb Mar Apr [PERSON_NAME][DATE] Oct Nov [DATE] 1526 1527 1528 152…" at bounding box center [425, 267] width 164 height 37
click at [361, 396] on div "6" at bounding box center [361, 390] width 29 height 29
type input "[DATE]"
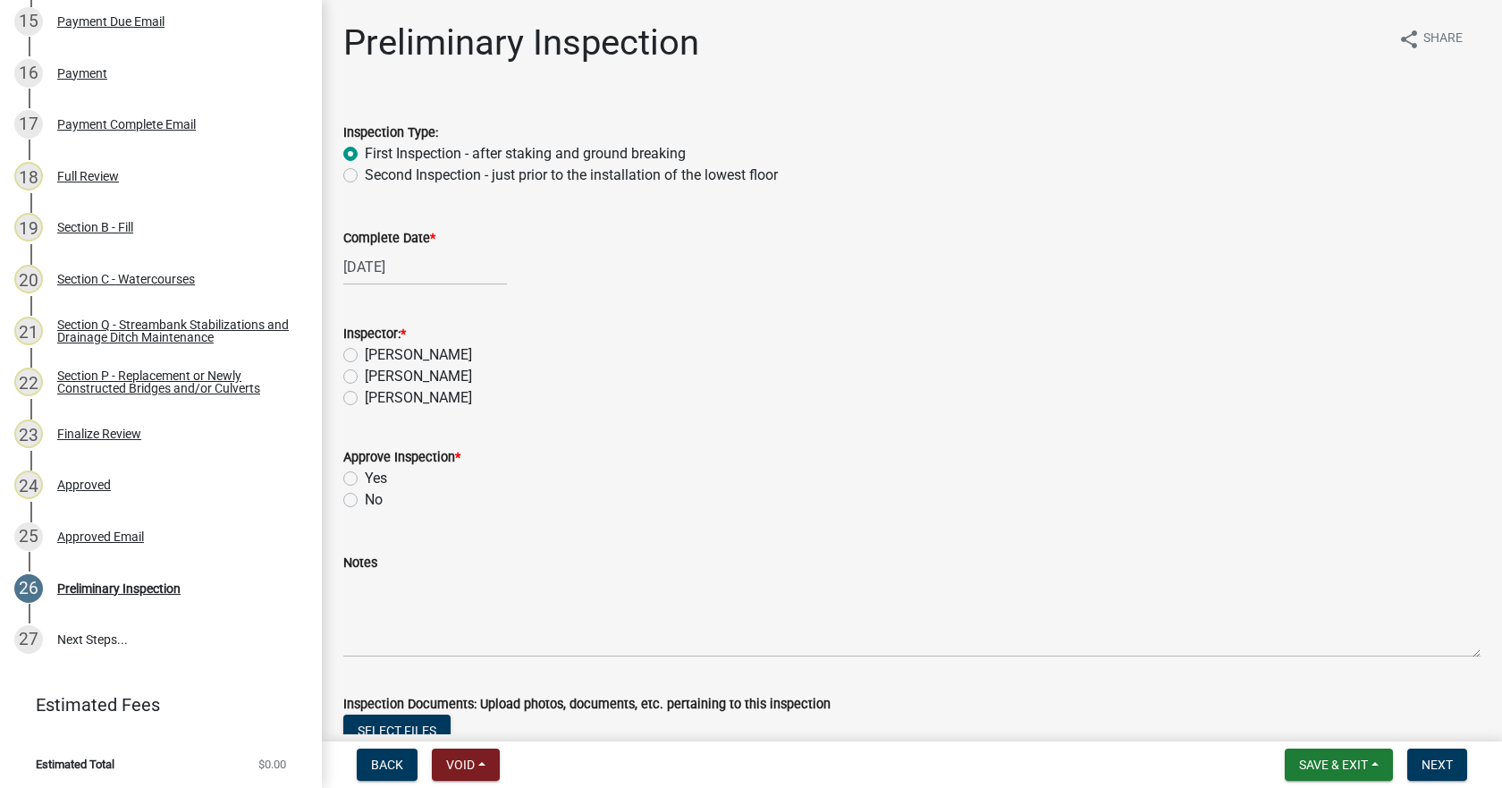
click at [365, 356] on label "[PERSON_NAME]" at bounding box center [418, 354] width 107 height 21
click at [365, 356] on input "[PERSON_NAME]" at bounding box center [371, 350] width 12 height 12
radio input "true"
drag, startPoint x: 346, startPoint y: 475, endPoint x: 356, endPoint y: 480, distance: 11.2
click at [365, 476] on label "Yes" at bounding box center [376, 478] width 22 height 21
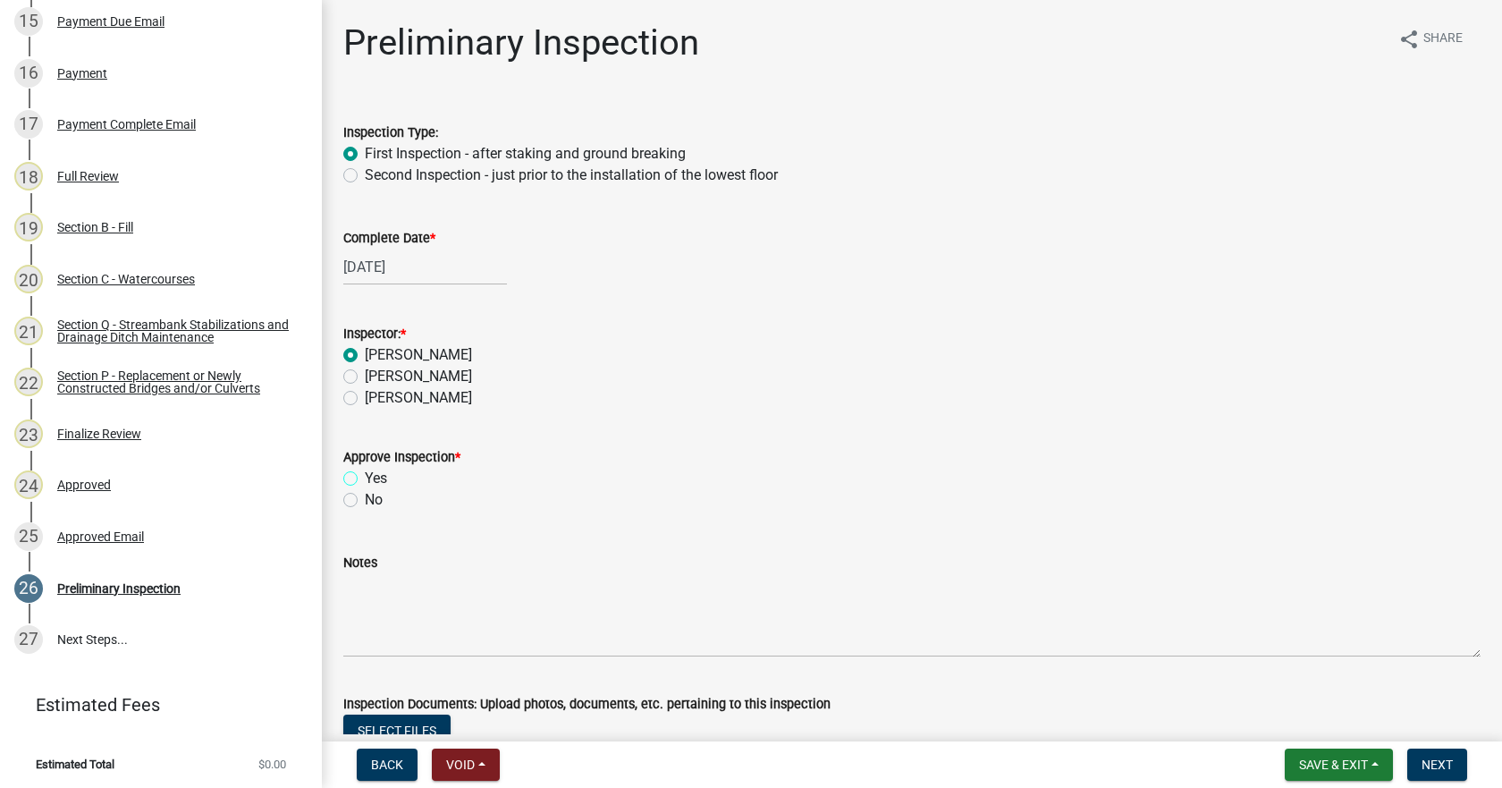
click at [365, 476] on input "Yes" at bounding box center [371, 474] width 12 height 12
radio input "true"
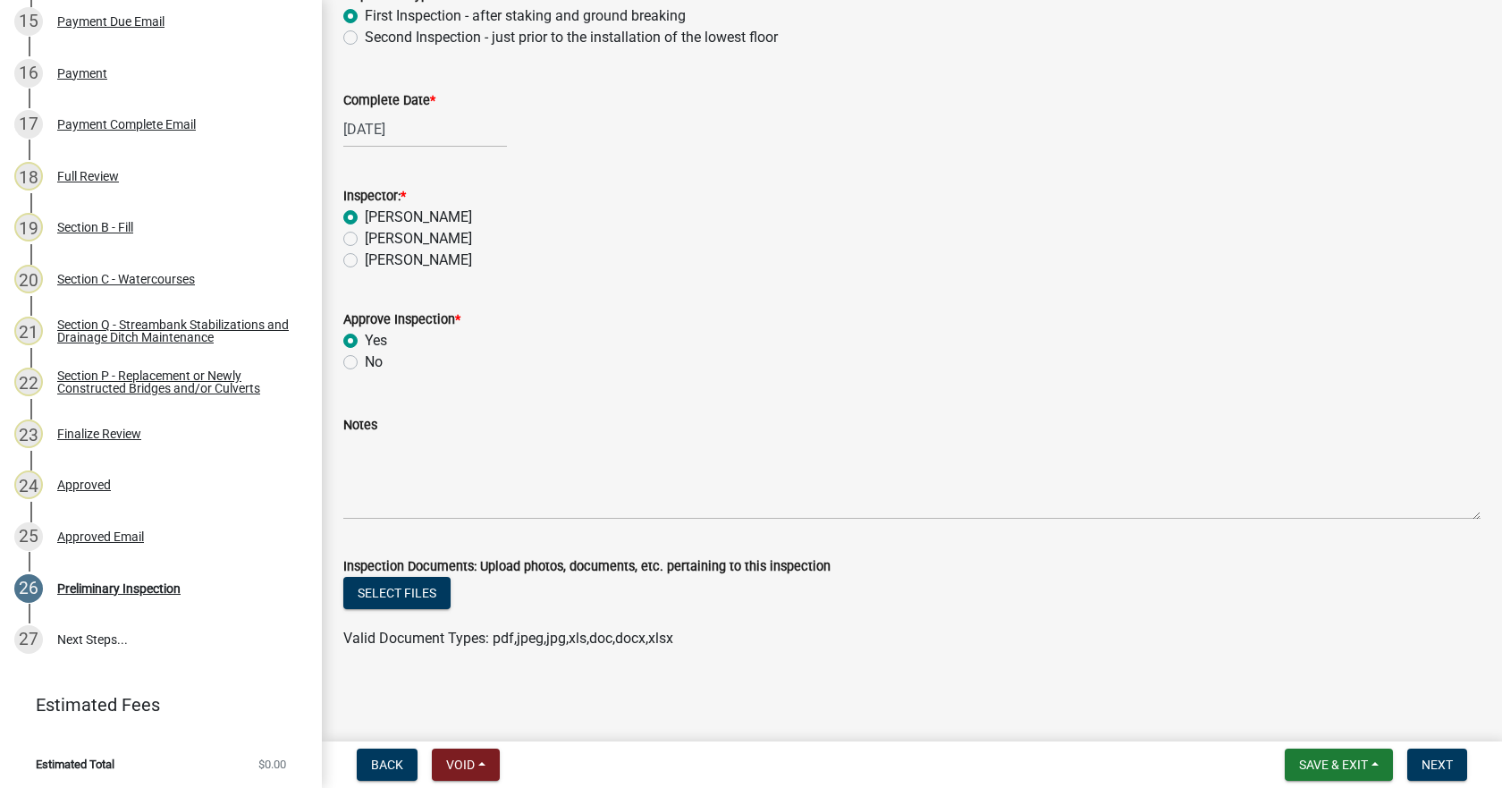
scroll to position [139, 0]
click at [1439, 770] on span "Next" at bounding box center [1436, 764] width 31 height 14
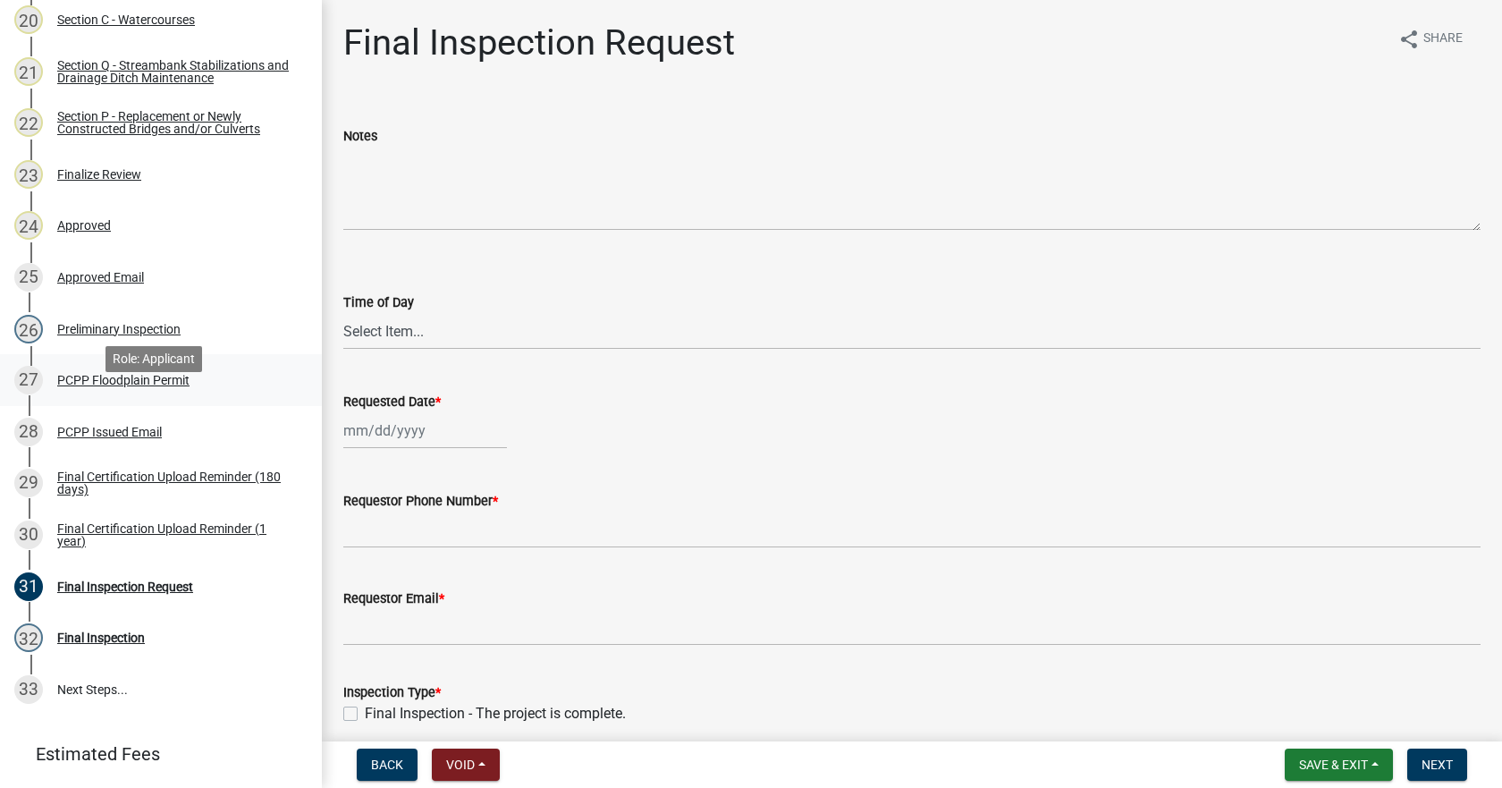
scroll to position [1227, 0]
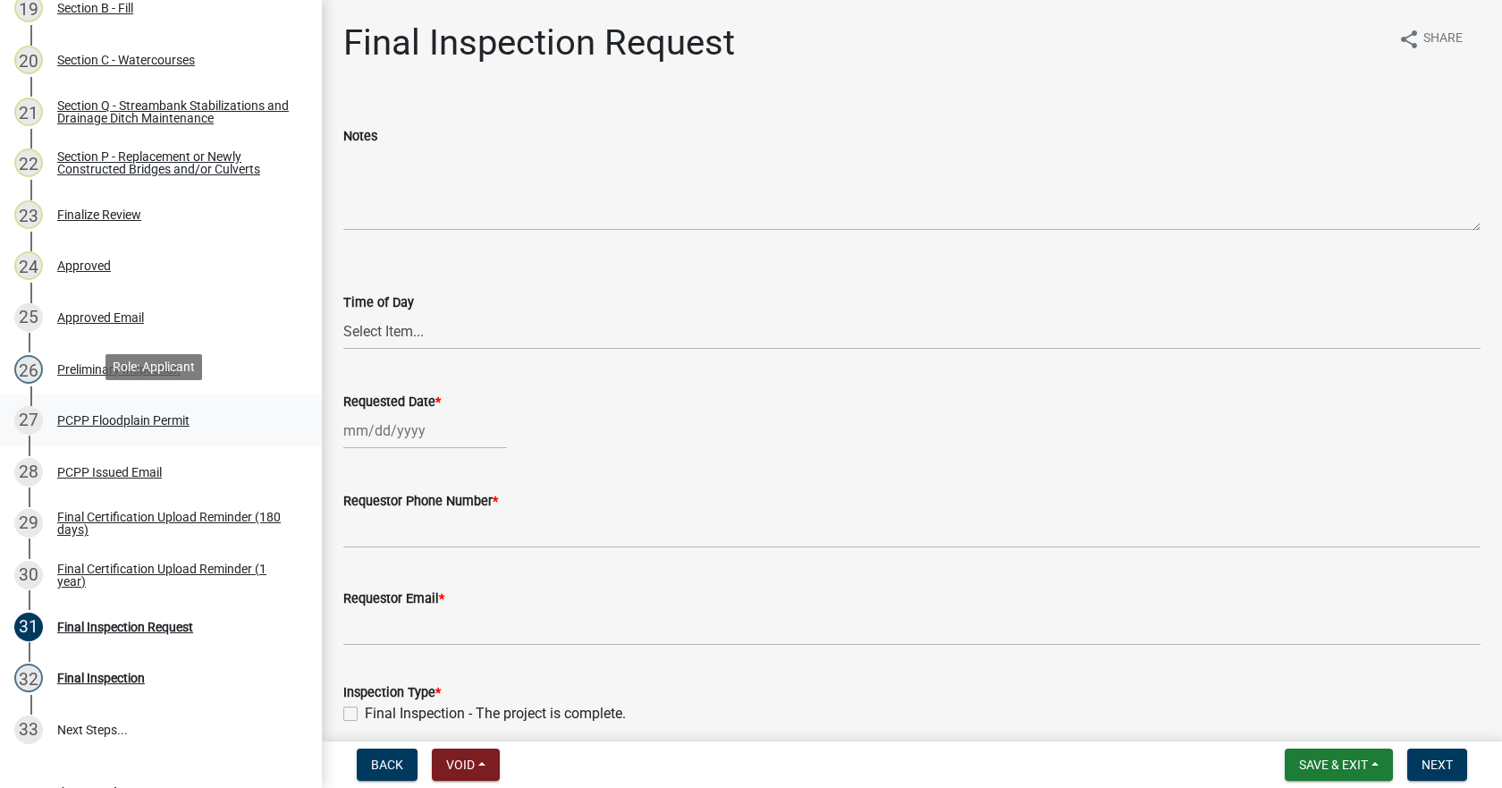
click at [102, 415] on div "PCPP Floodplain Permit" at bounding box center [123, 420] width 132 height 13
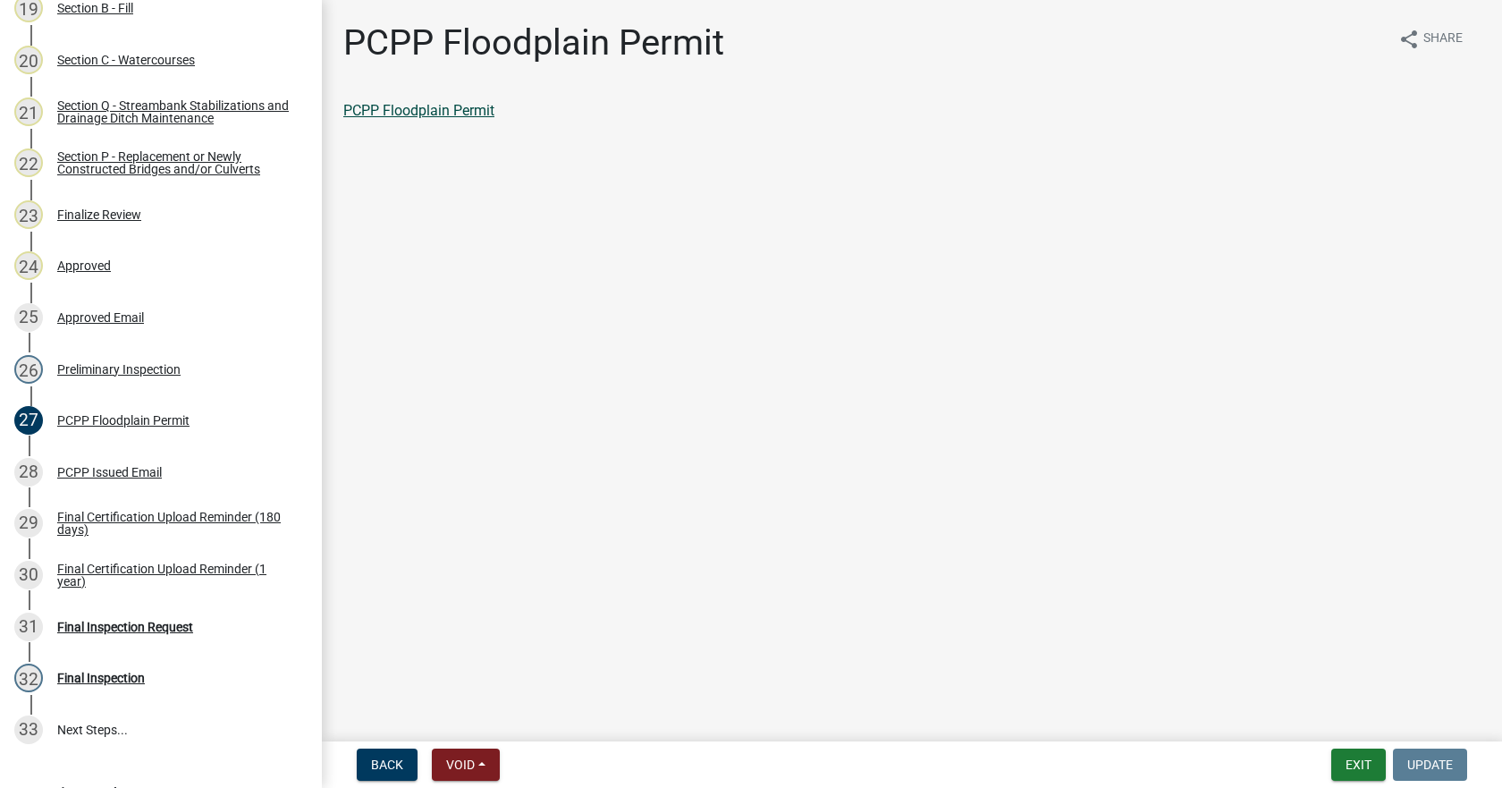
click at [434, 106] on link "PCPP Floodplain Permit" at bounding box center [418, 110] width 151 height 17
click at [100, 471] on div "PCPP Issued Email" at bounding box center [109, 472] width 105 height 13
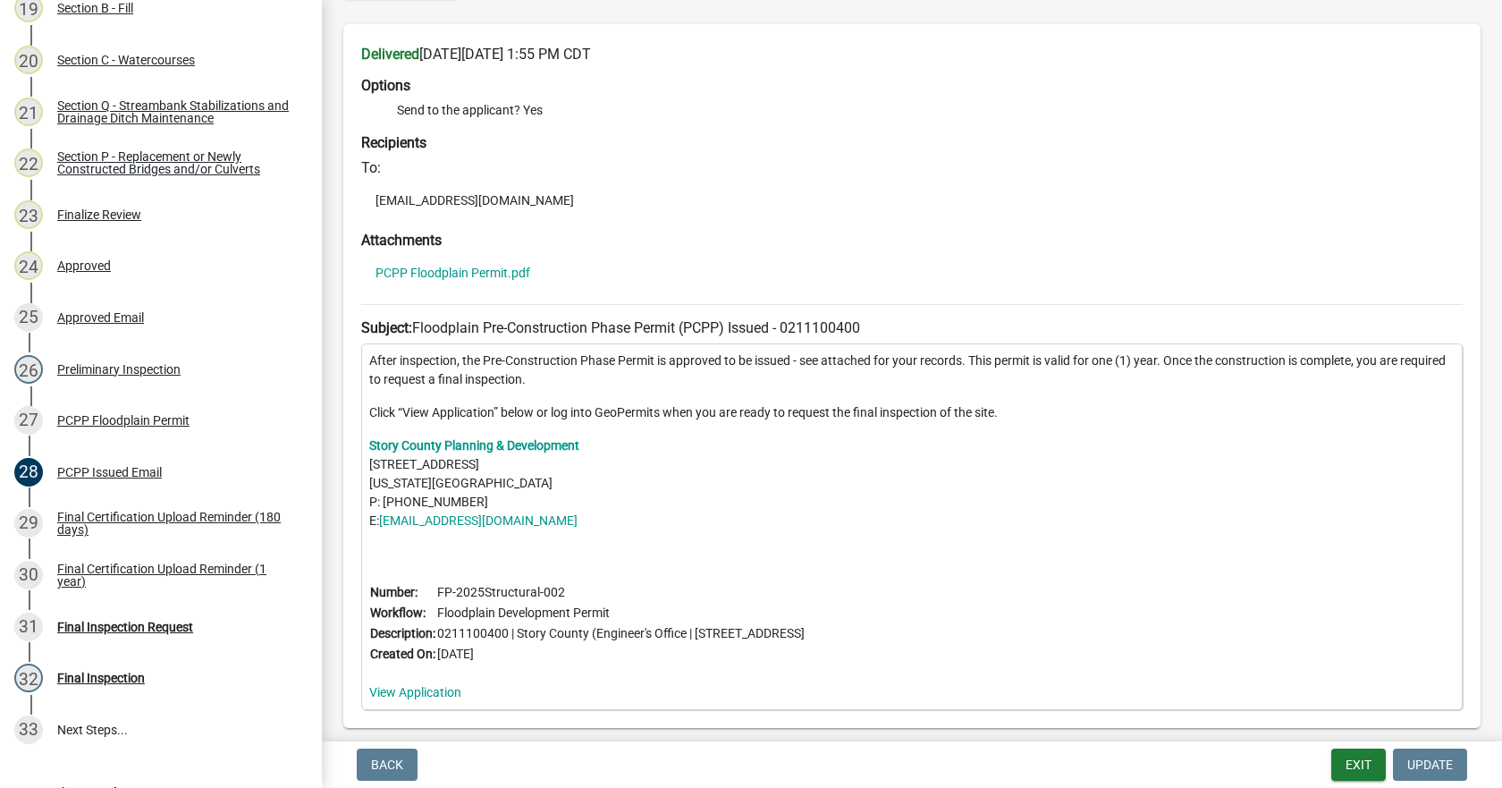
scroll to position [179, 0]
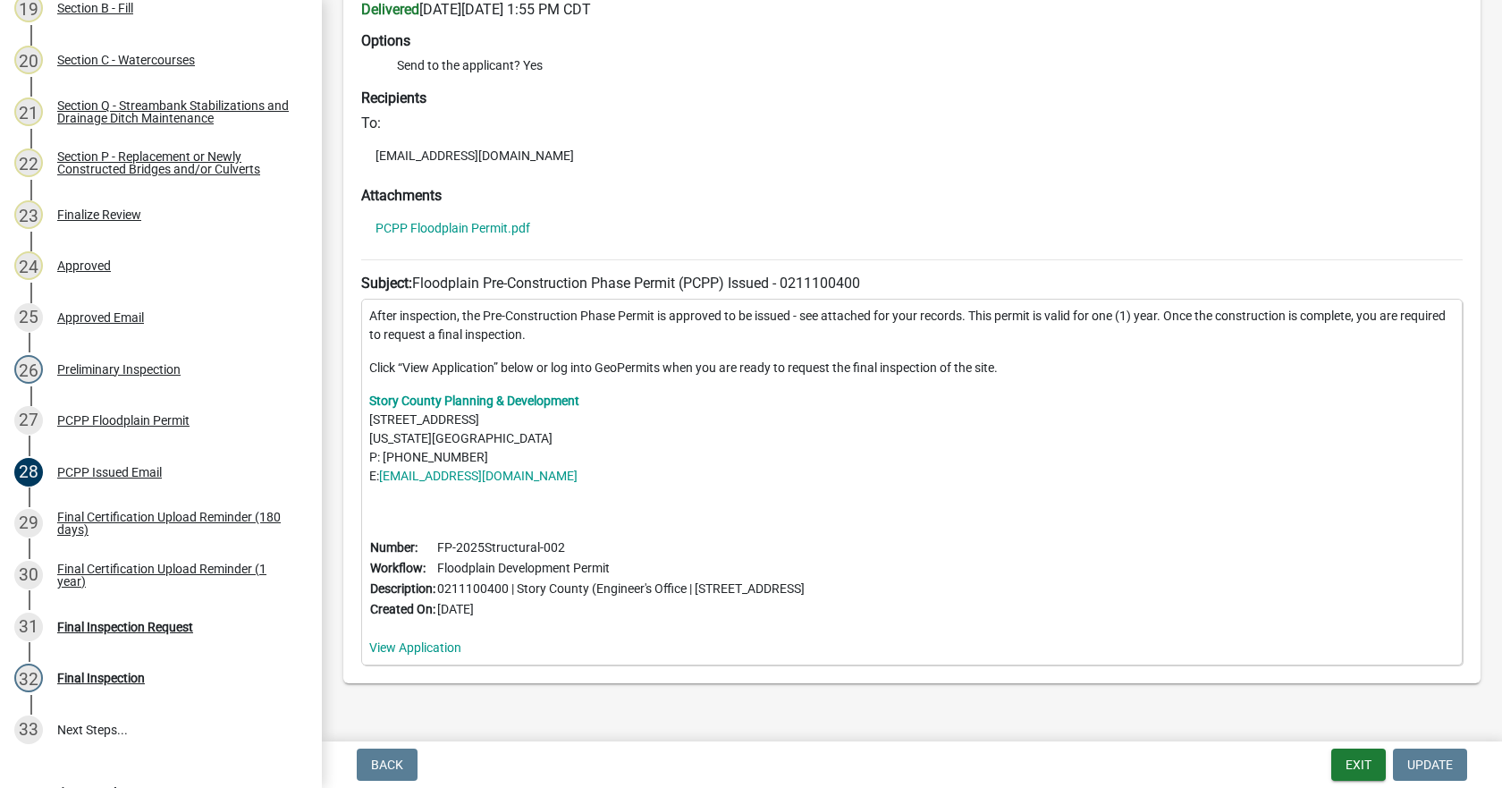
click at [549, 546] on td "FP-2025Structural-002" at bounding box center [620, 547] width 369 height 21
drag, startPoint x: 563, startPoint y: 547, endPoint x: 435, endPoint y: 551, distance: 127.9
click at [435, 551] on tr "Number: FP-2025Structural-002" at bounding box center [587, 547] width 436 height 21
copy tr "FP-2025Structural-002"
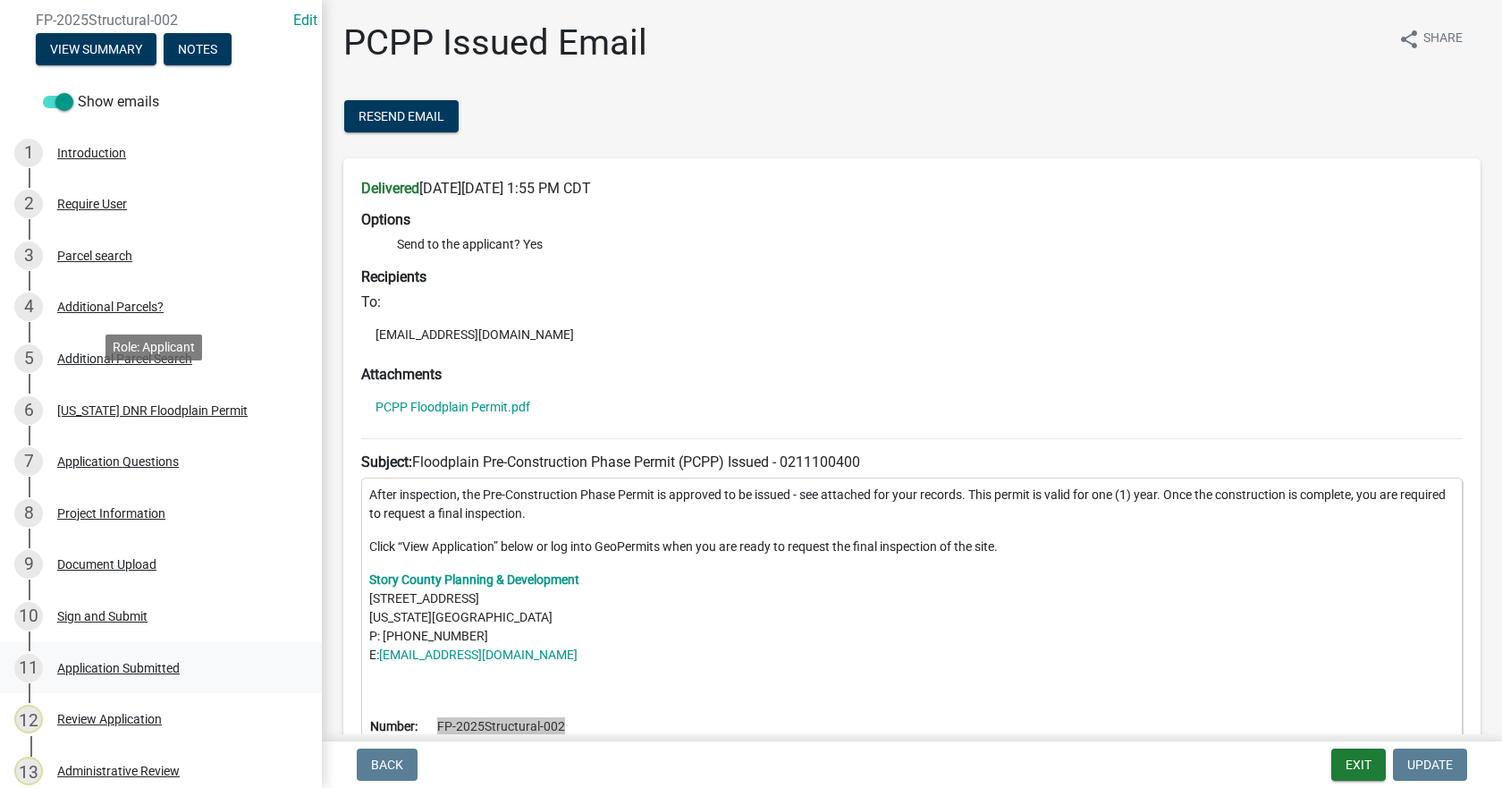
scroll to position [333, 0]
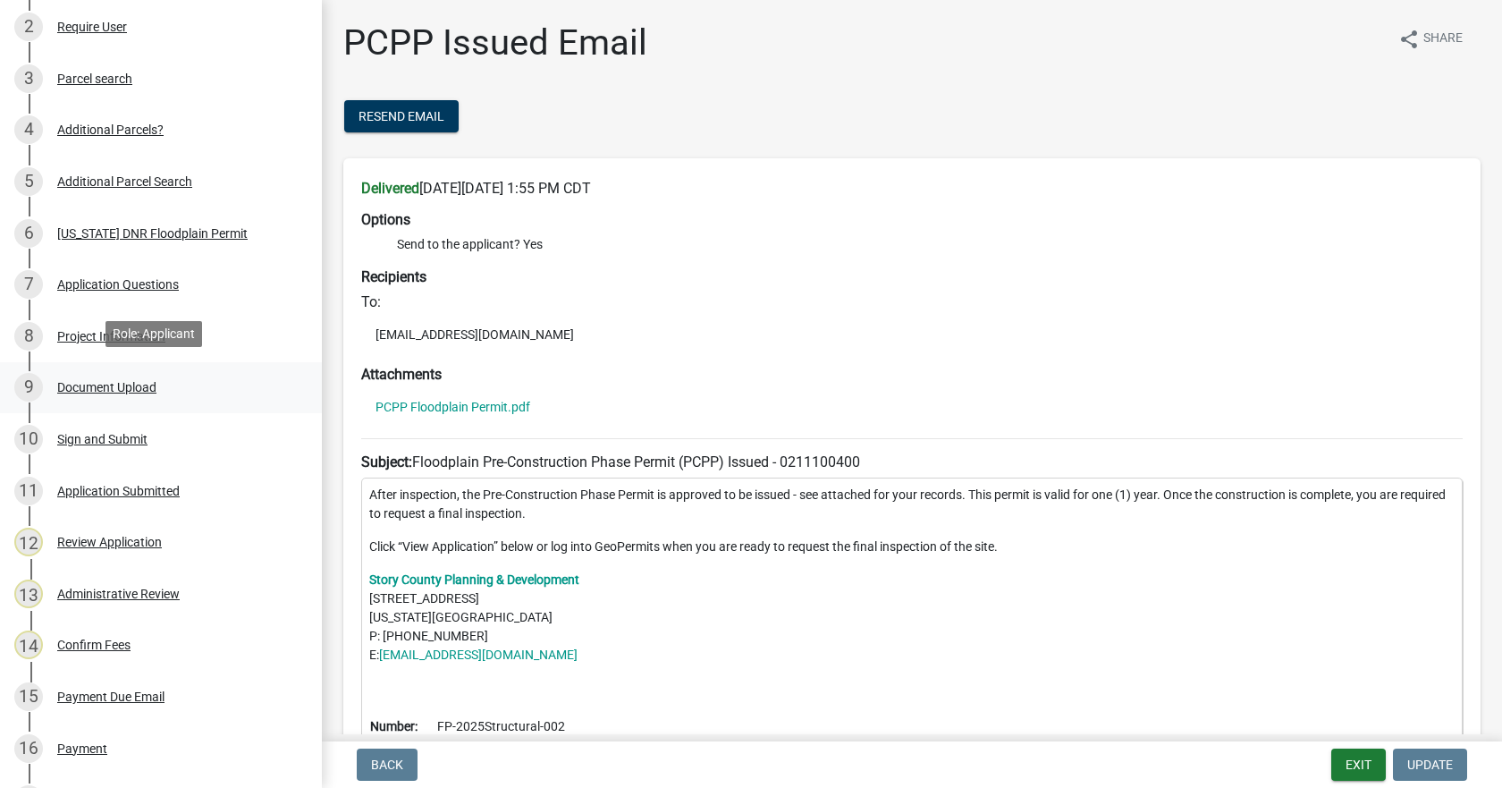
click at [88, 385] on div "Document Upload" at bounding box center [106, 387] width 99 height 13
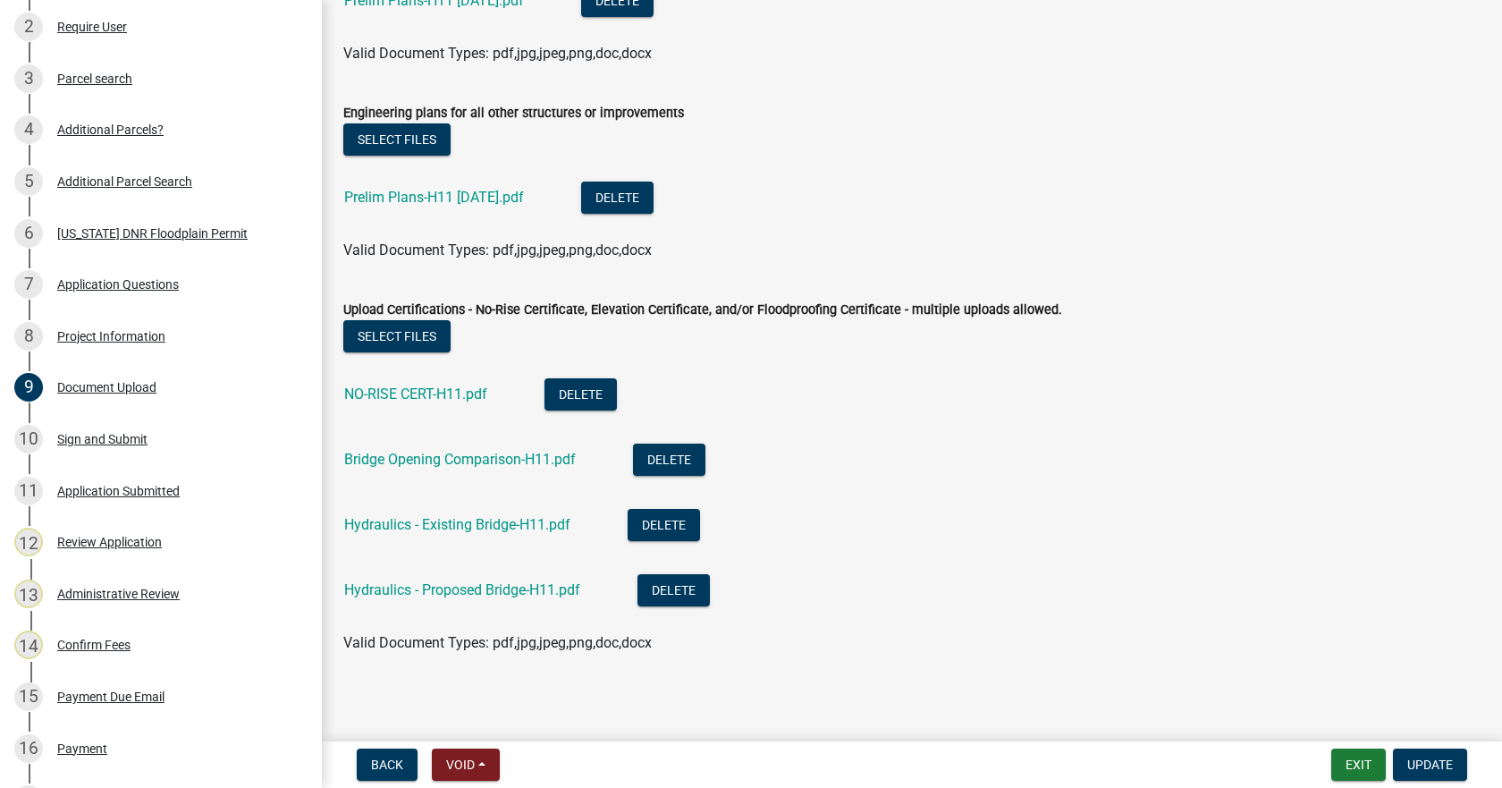
scroll to position [506, 0]
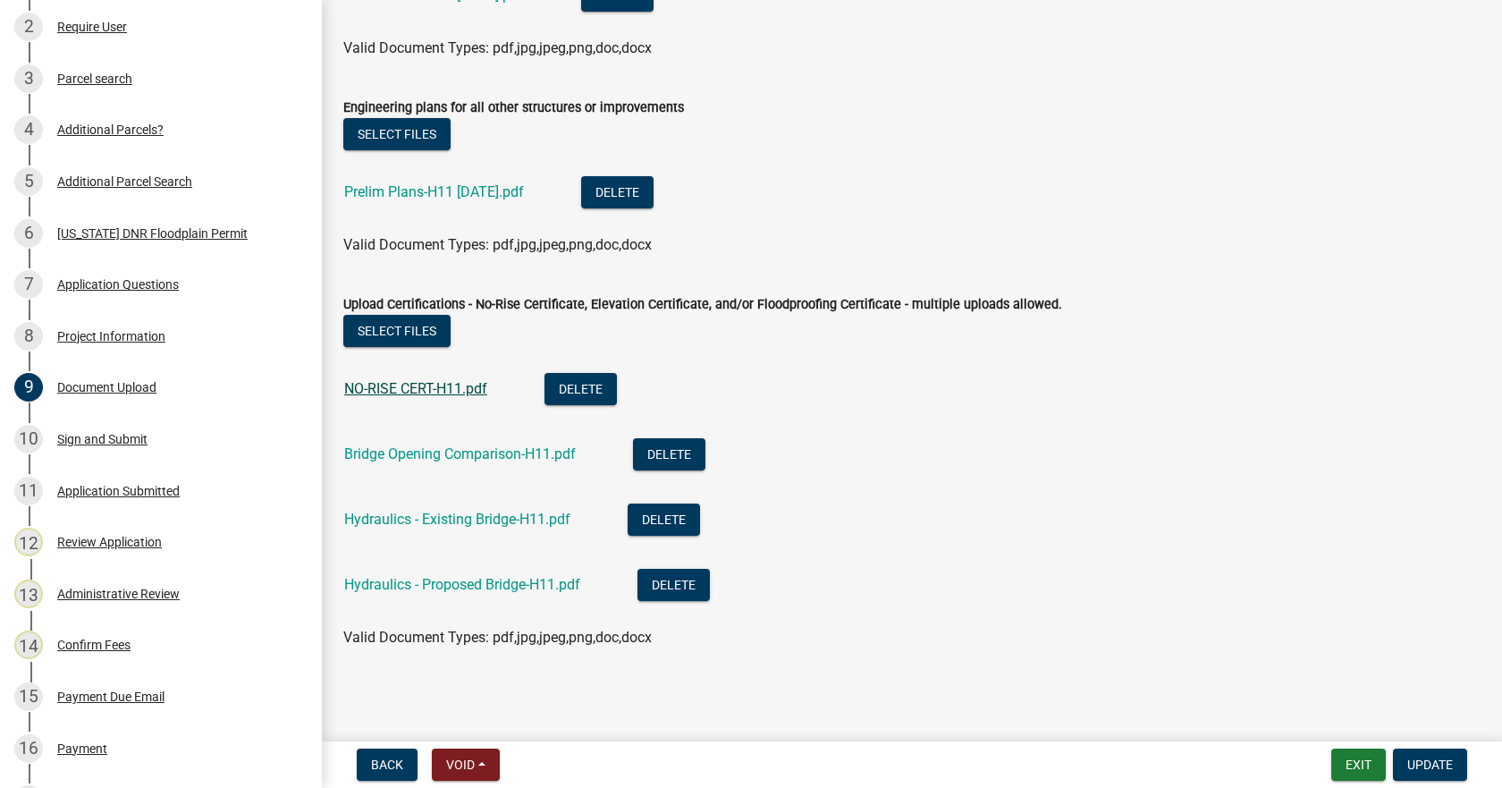
click at [410, 383] on link "NO-RISE CERT-H11.pdf" at bounding box center [415, 388] width 143 height 17
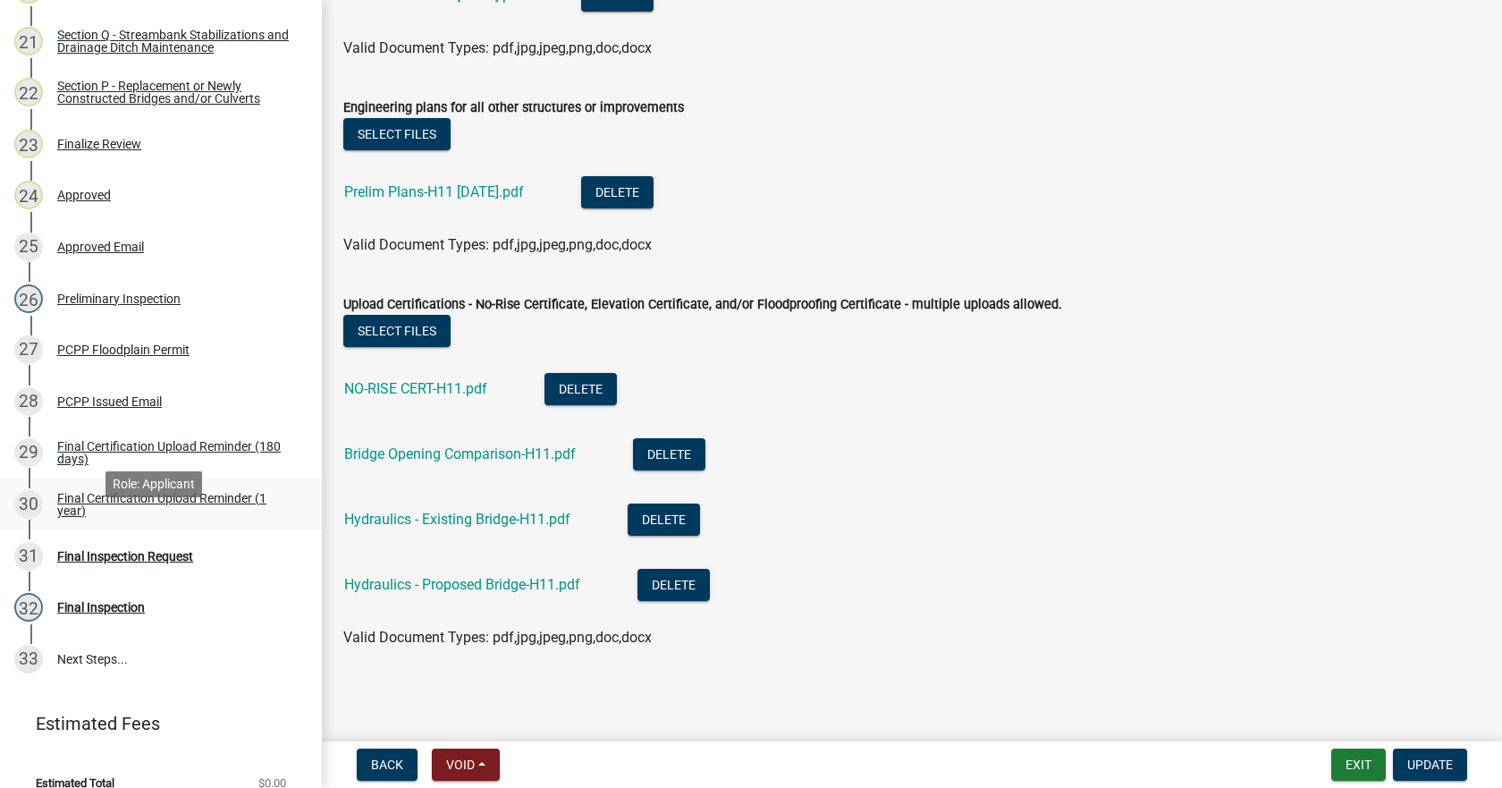
scroll to position [1317, 0]
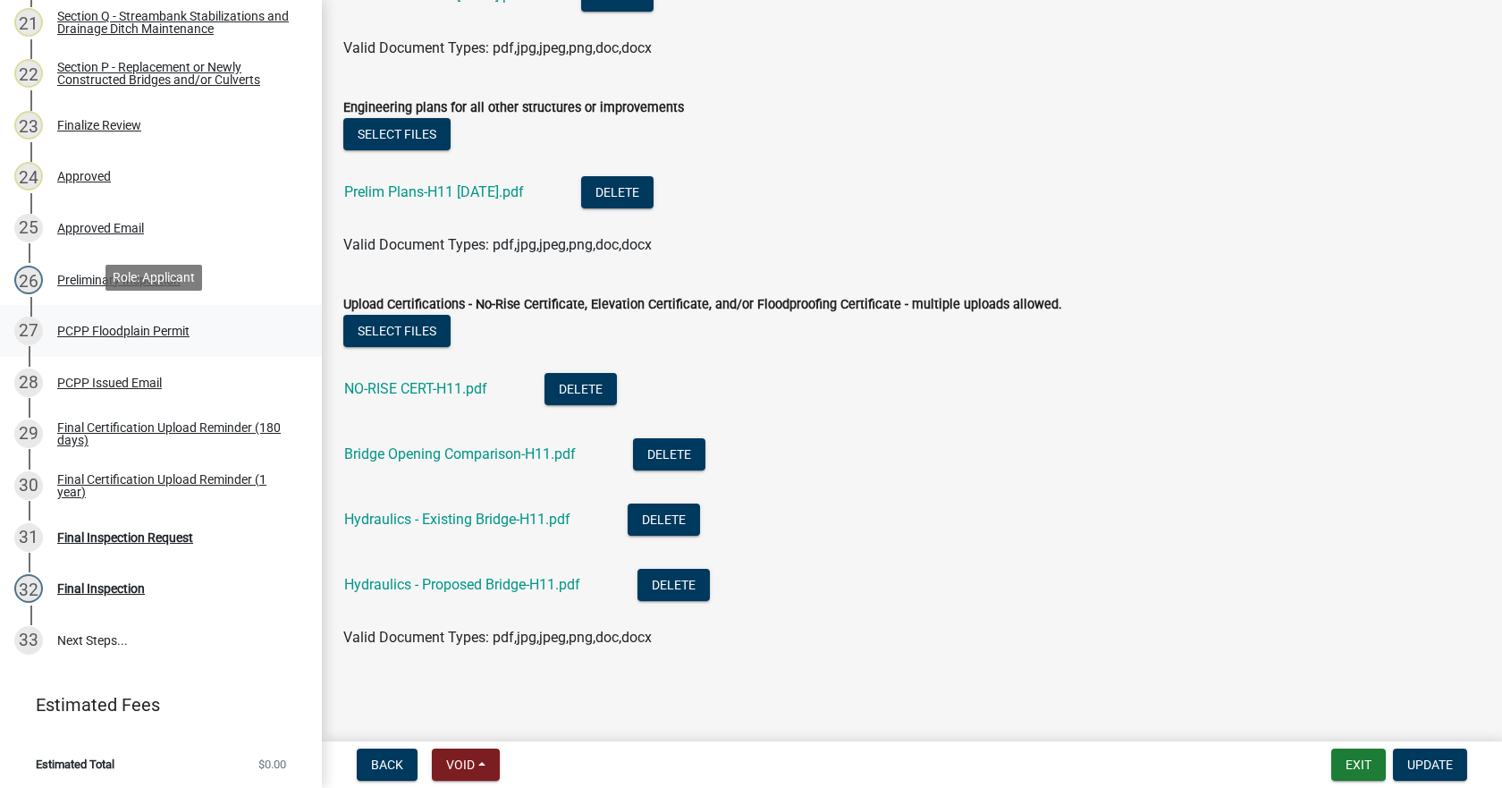
click at [107, 324] on div "PCPP Floodplain Permit" at bounding box center [123, 330] width 132 height 13
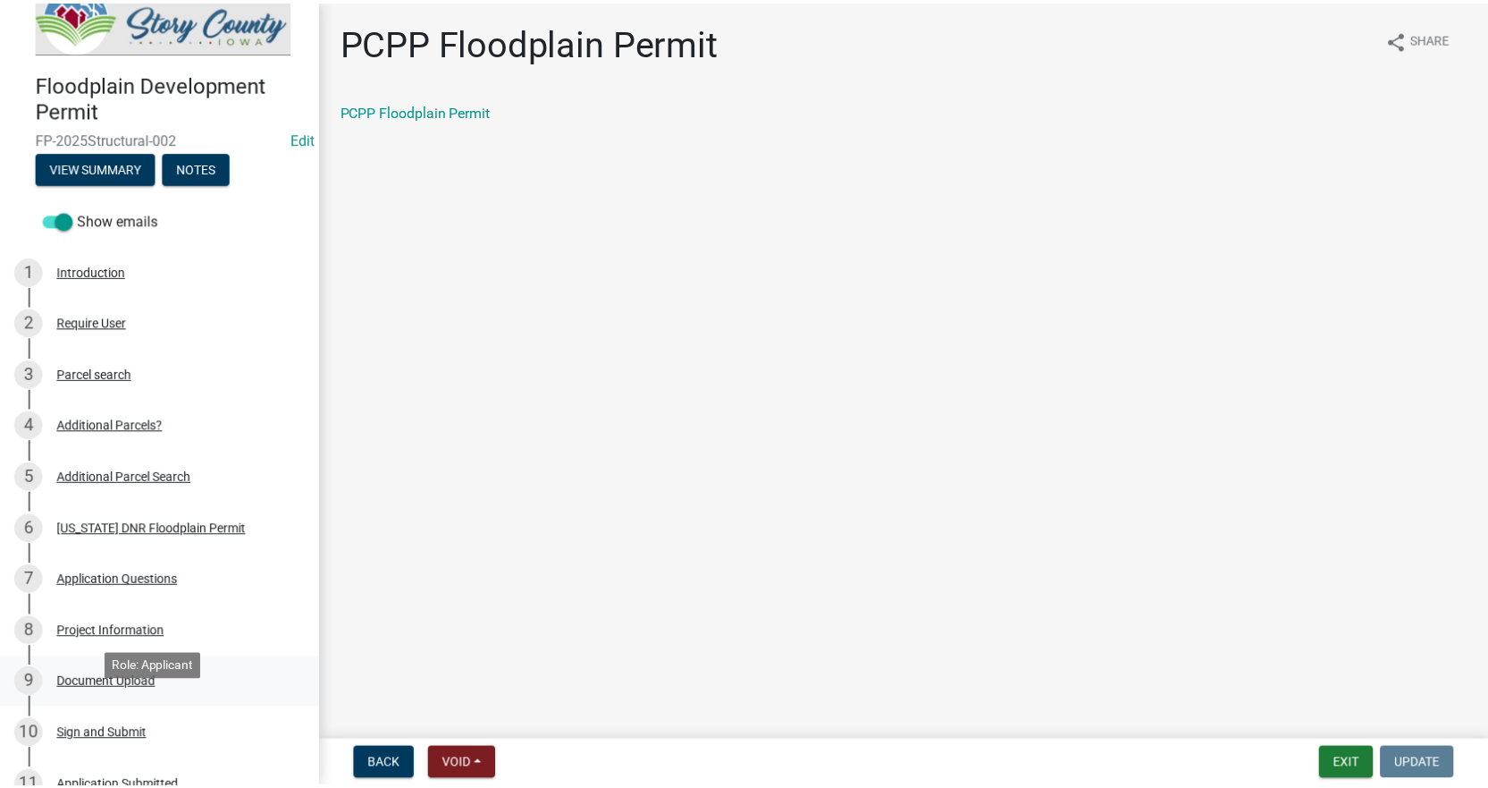
scroll to position [0, 0]
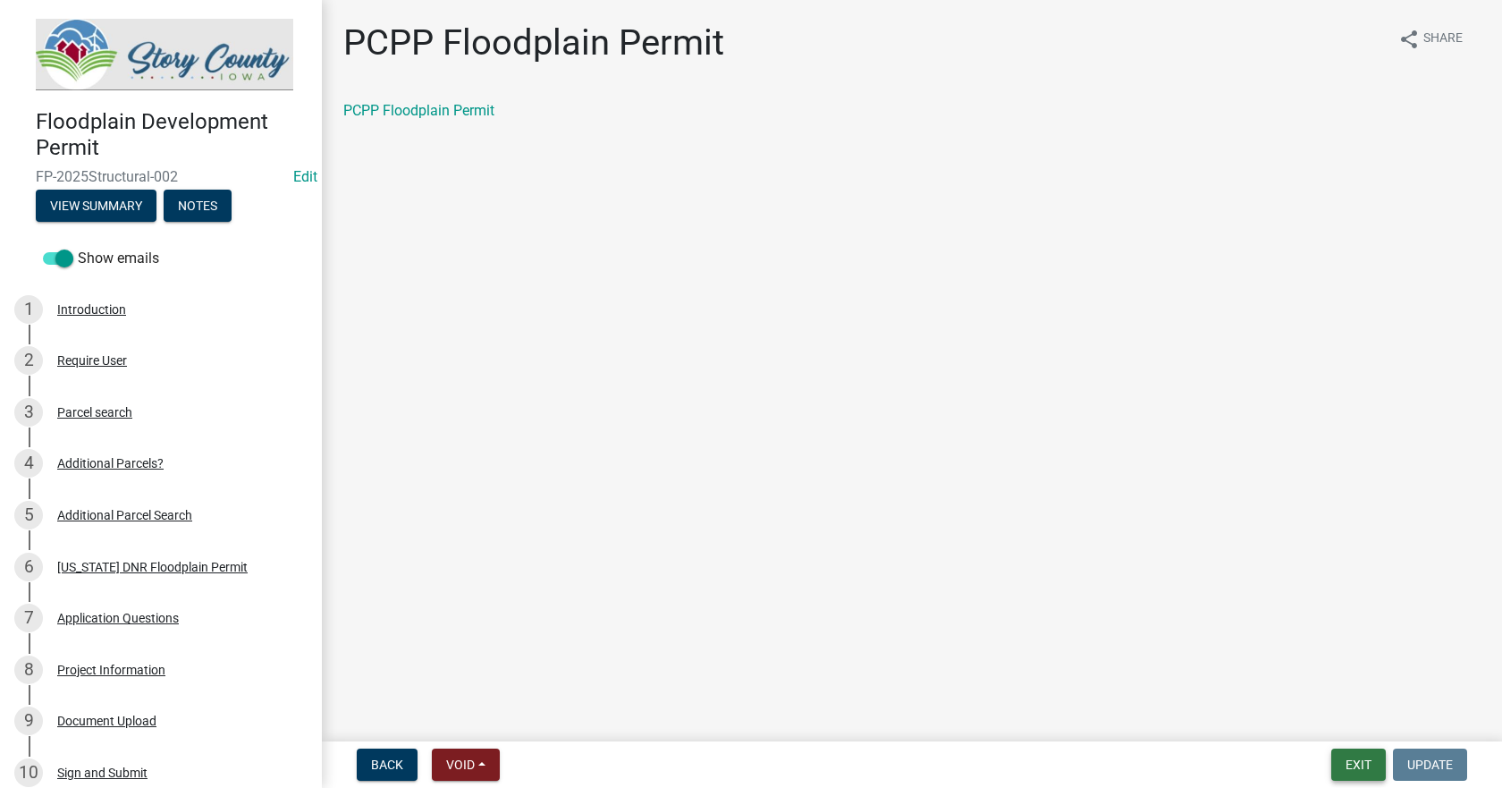
click at [1360, 755] on button "Exit" at bounding box center [1358, 764] width 55 height 32
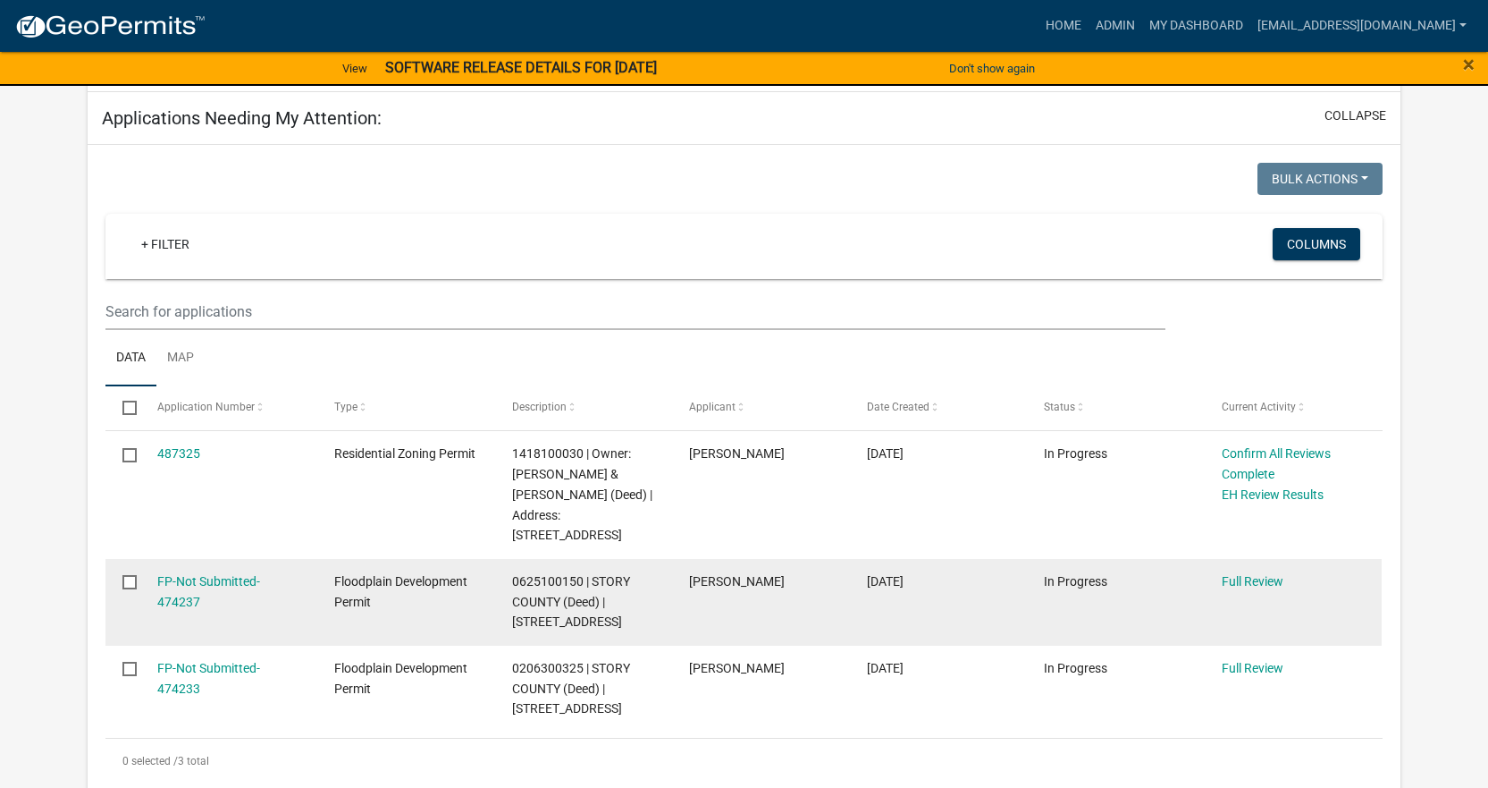
scroll to position [358, 0]
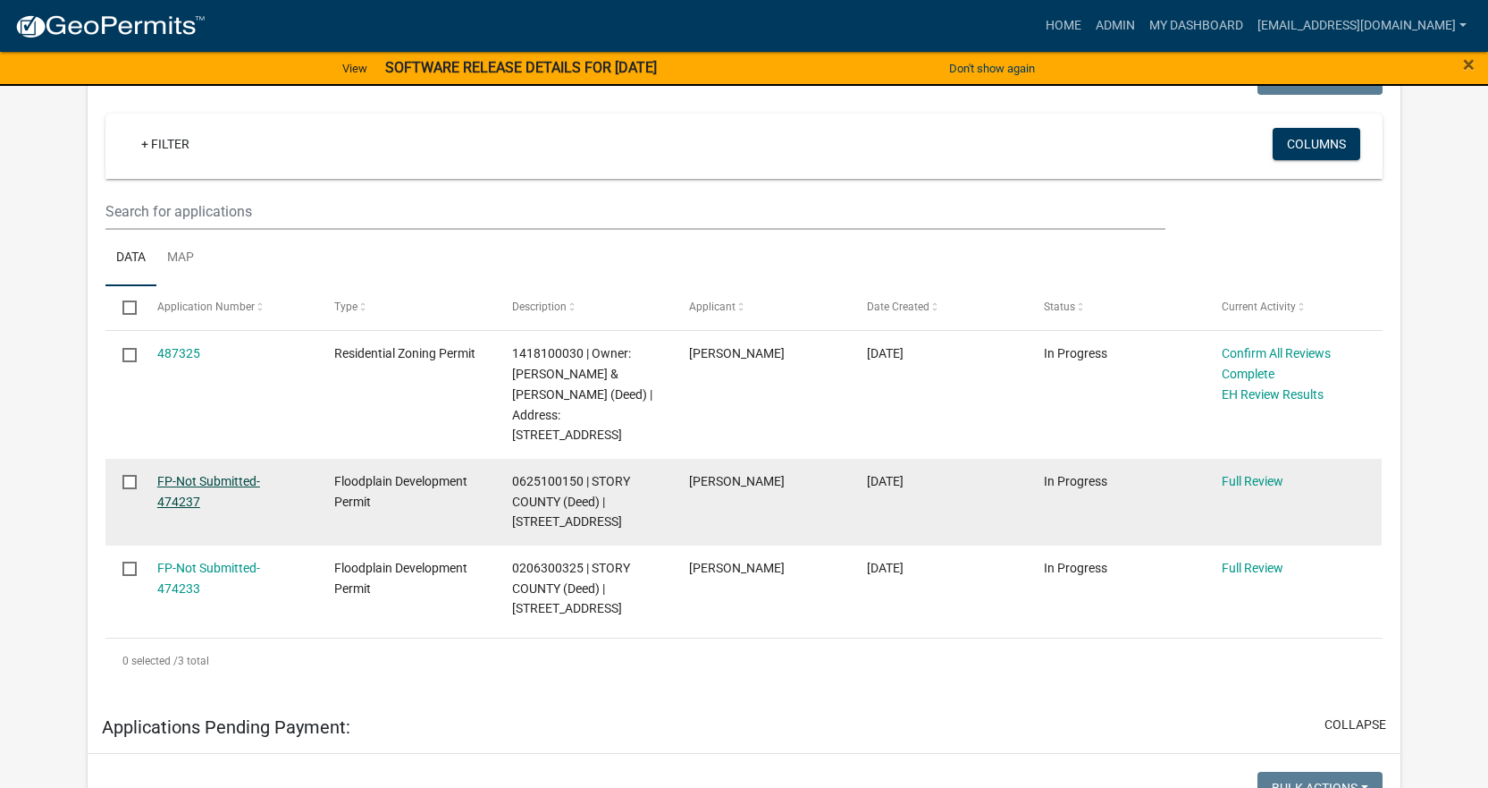
click at [201, 480] on link "FP-Not Submitted-474237" at bounding box center [208, 491] width 103 height 35
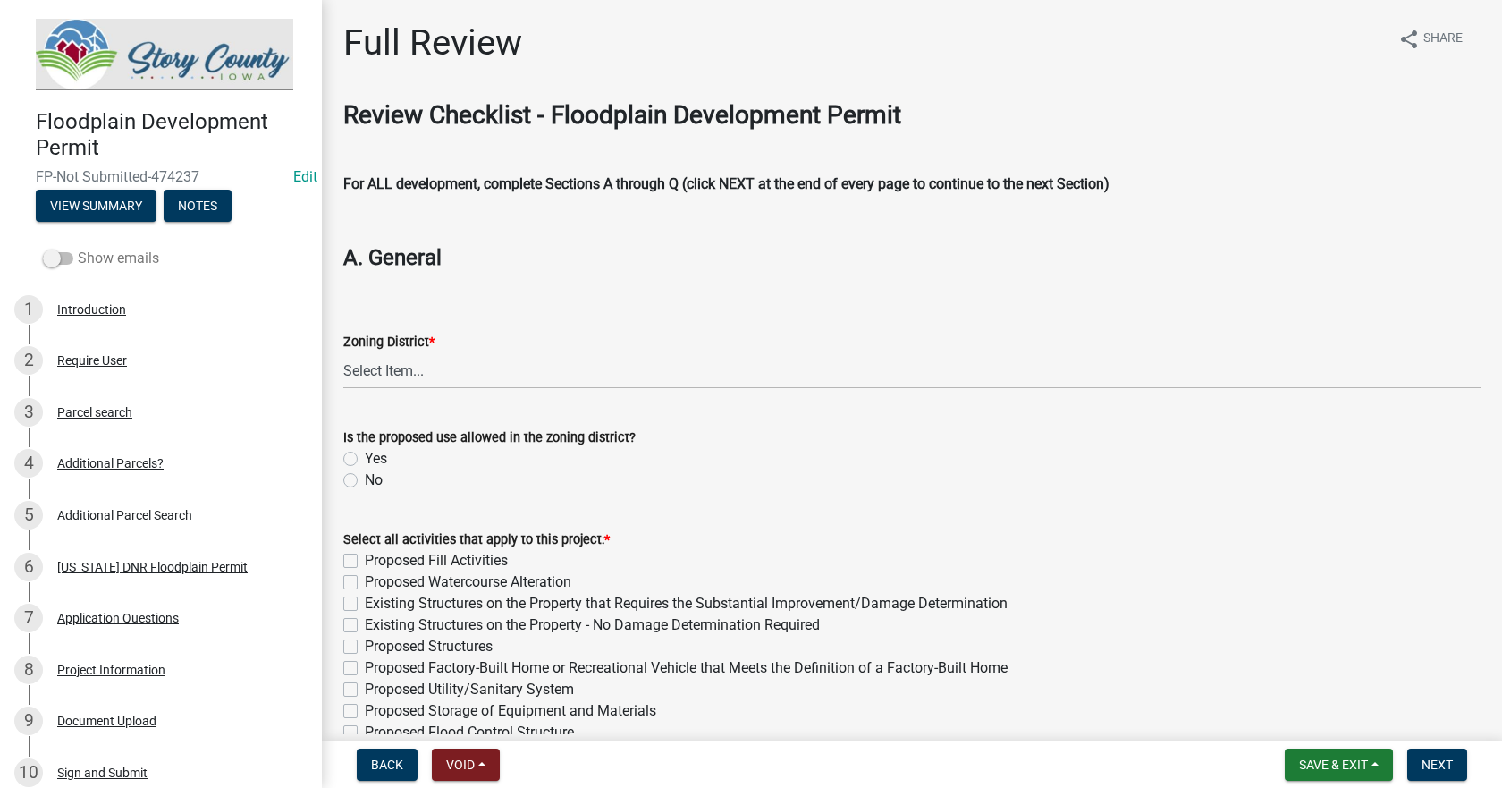
click at [61, 257] on span at bounding box center [58, 258] width 30 height 13
click at [78, 248] on input "Show emails" at bounding box center [78, 248] width 0 height 0
click at [91, 308] on div "Introduction" at bounding box center [91, 309] width 69 height 13
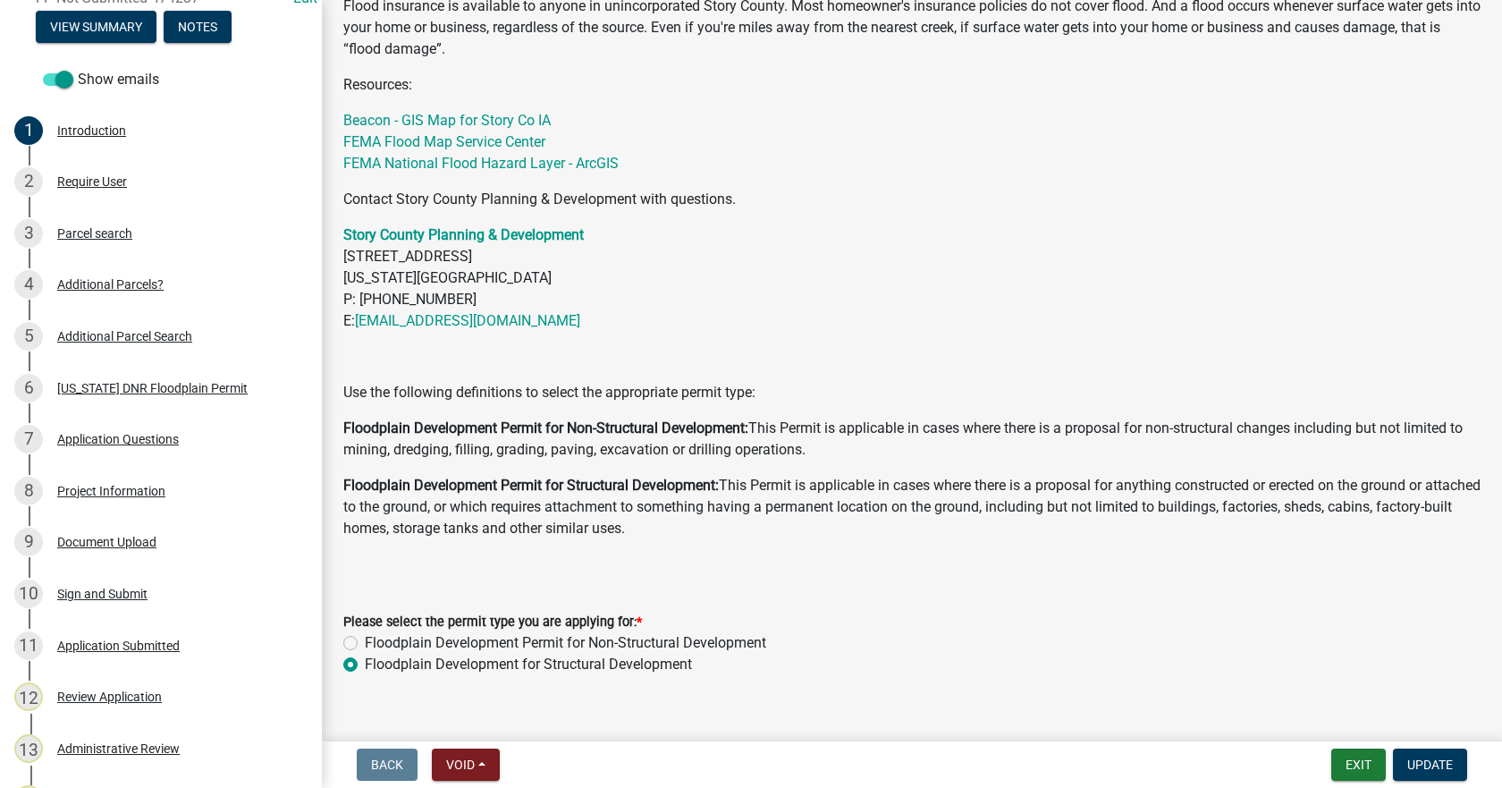
scroll to position [709, 0]
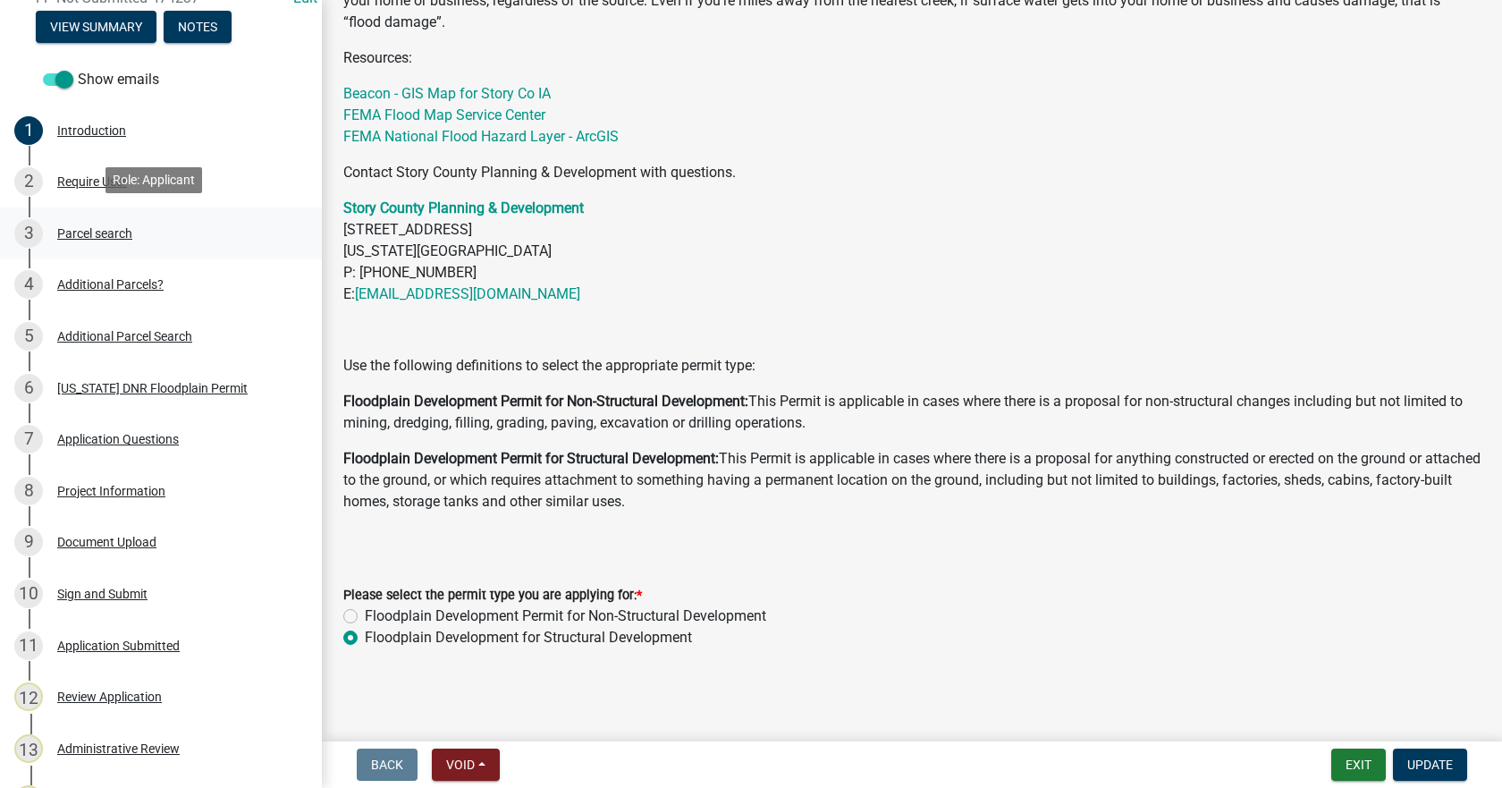
click at [91, 231] on div "Parcel search" at bounding box center [94, 233] width 75 height 13
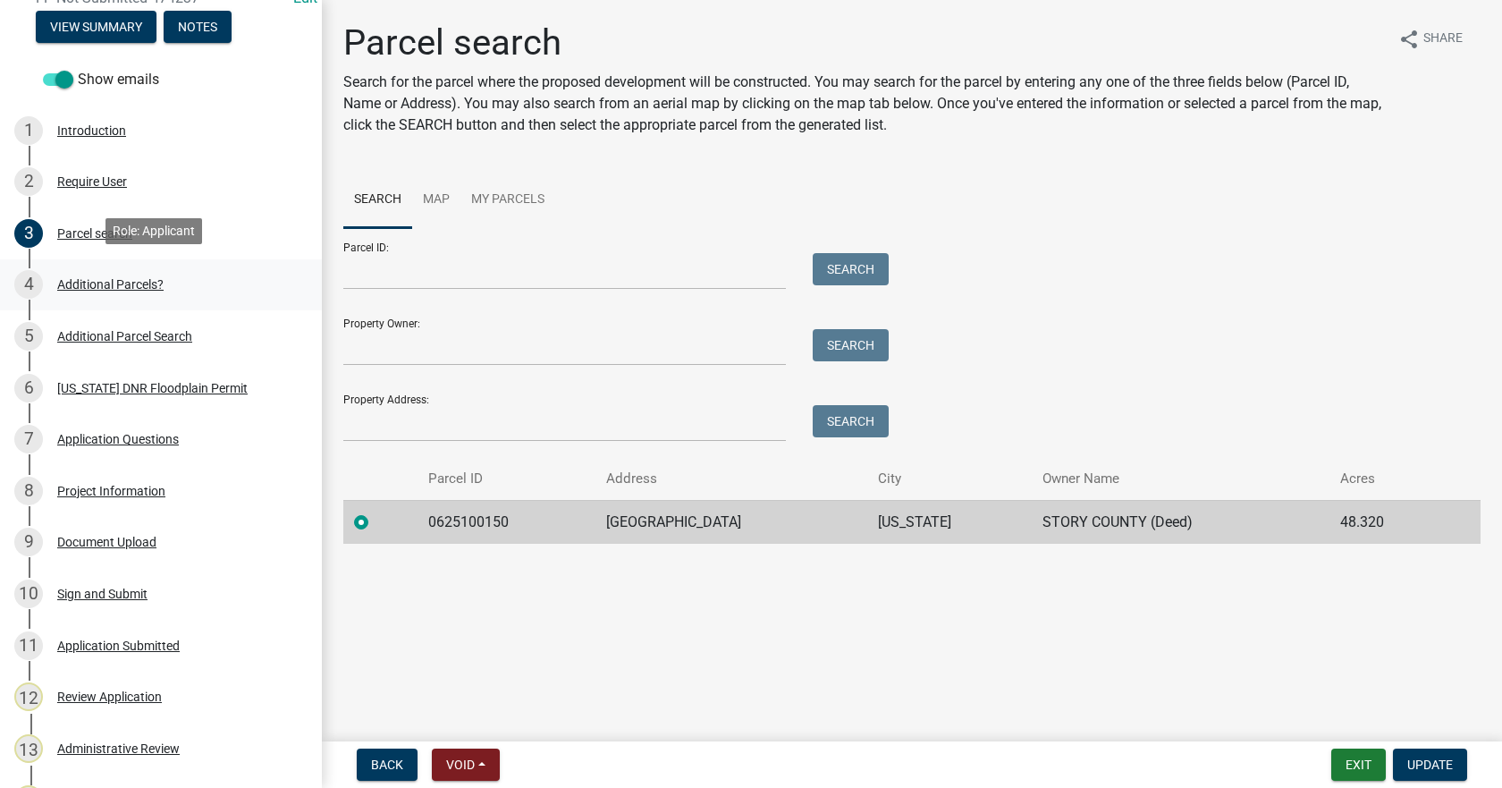
click at [94, 278] on div "Additional Parcels?" at bounding box center [110, 284] width 106 height 13
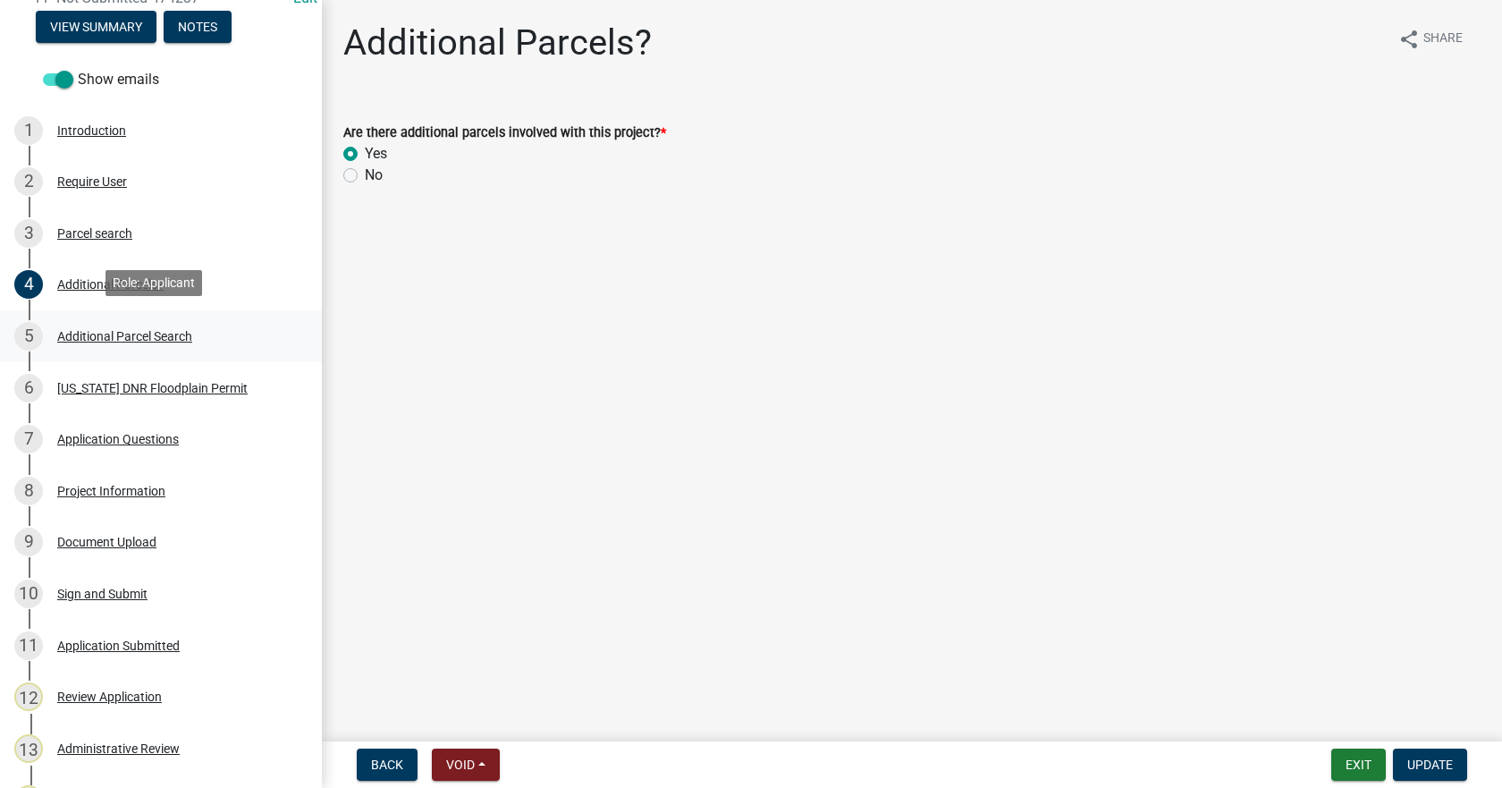
click at [123, 330] on div "Additional Parcel Search" at bounding box center [124, 336] width 135 height 13
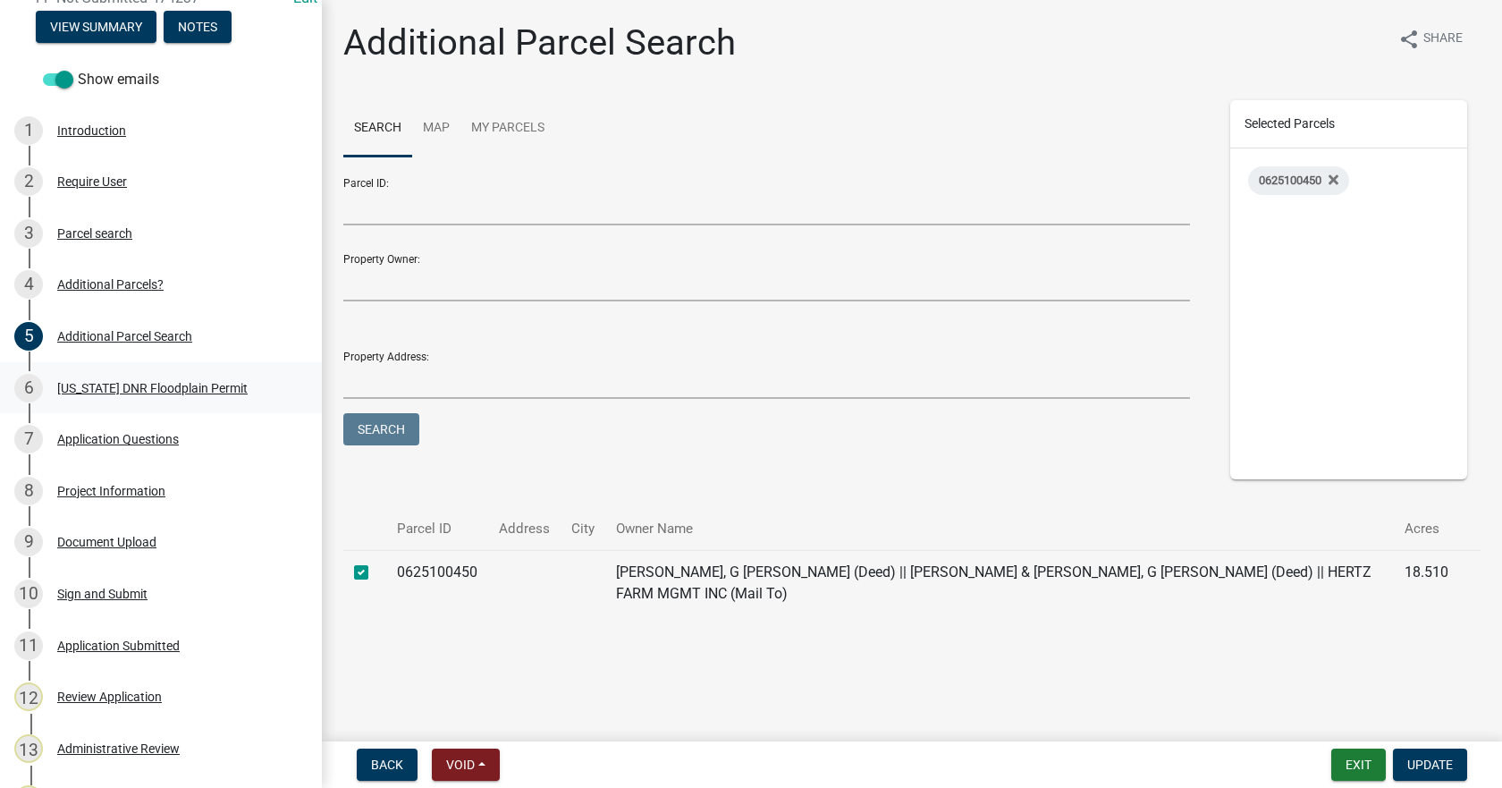
click at [104, 384] on div "[US_STATE] DNR Floodplain Permit" at bounding box center [152, 388] width 190 height 13
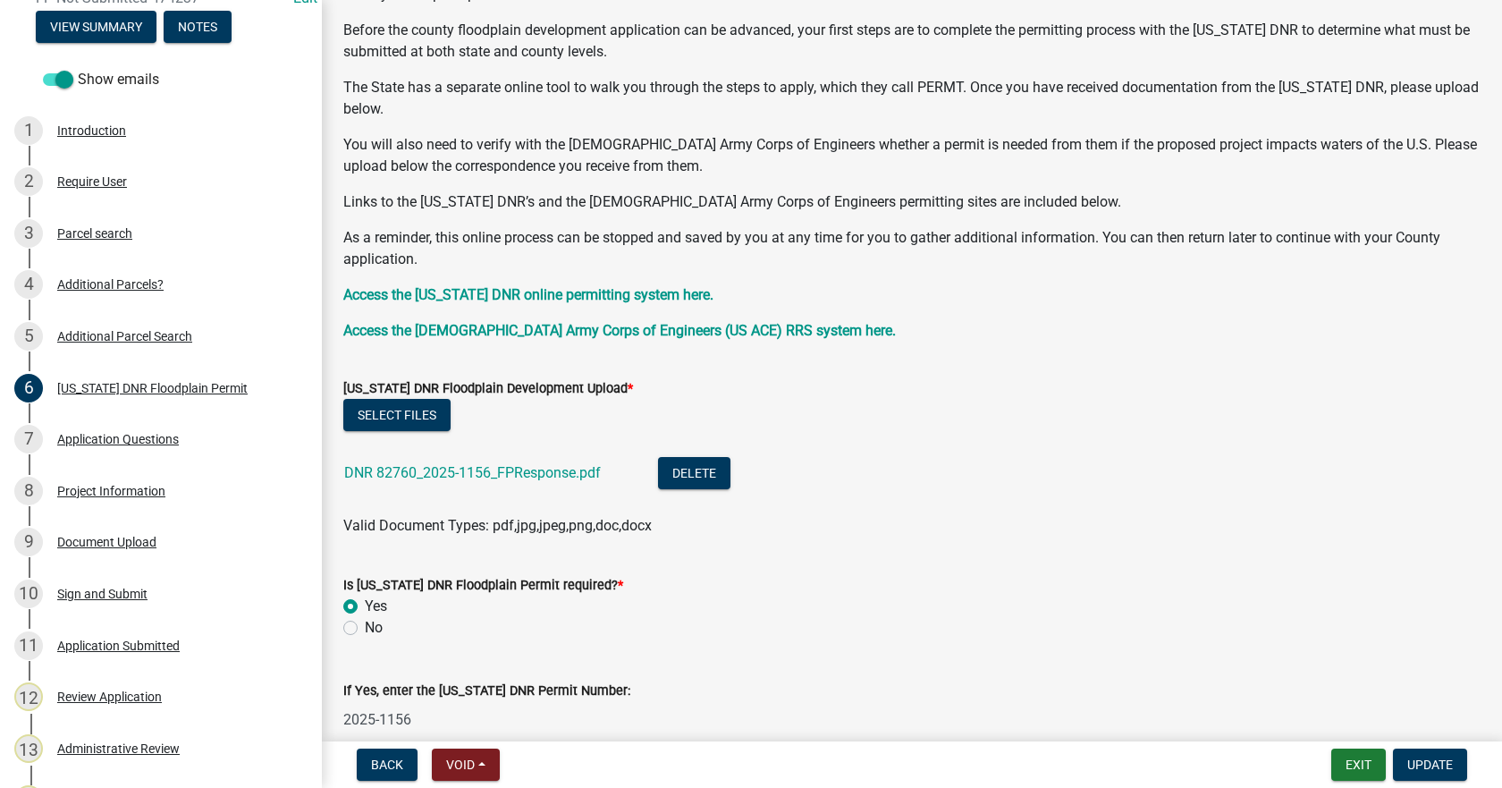
scroll to position [179, 0]
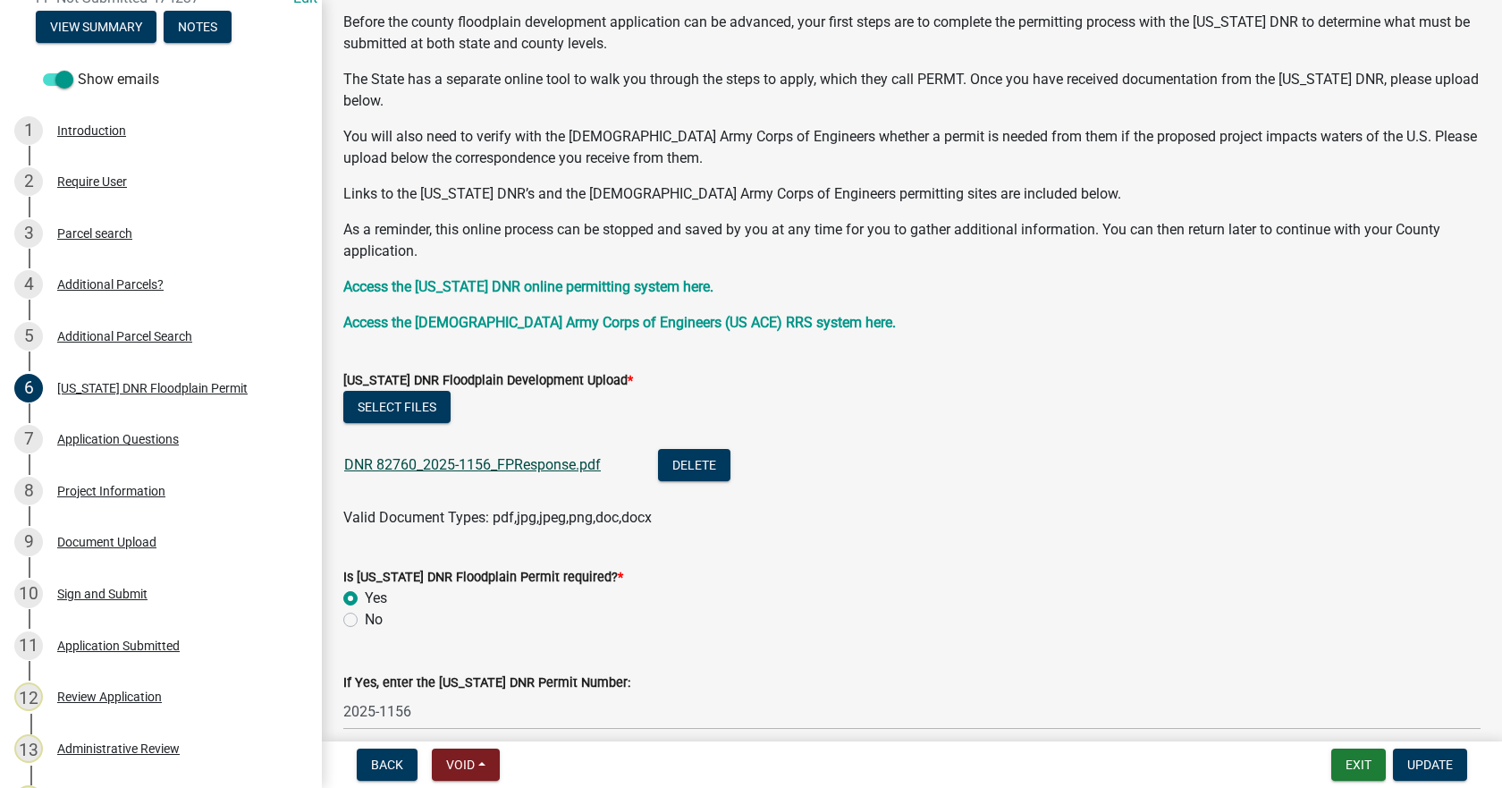
click at [437, 462] on link "DNR 82760_2025-1156_FPResponse.pdf" at bounding box center [472, 464] width 257 height 17
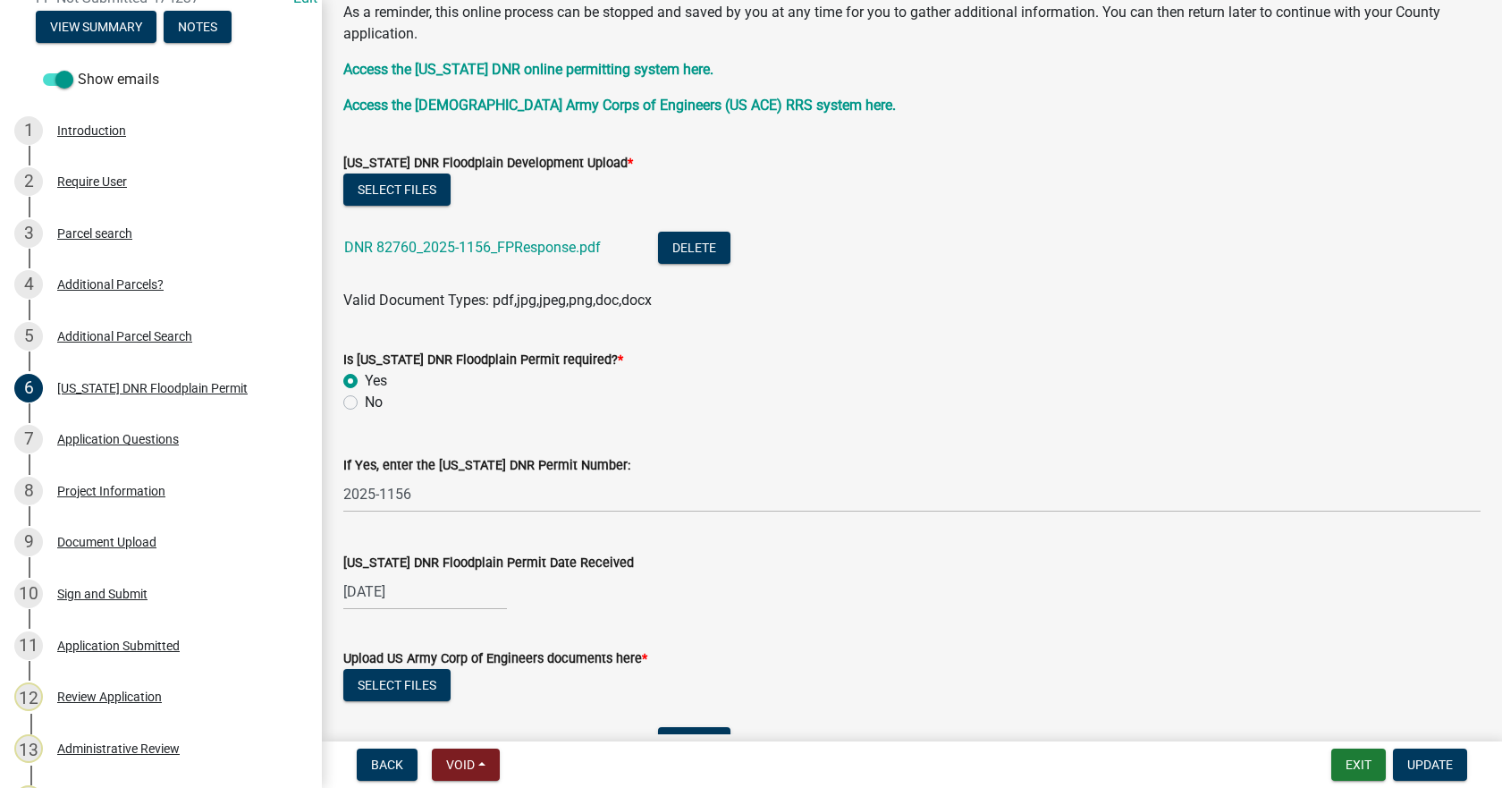
scroll to position [447, 0]
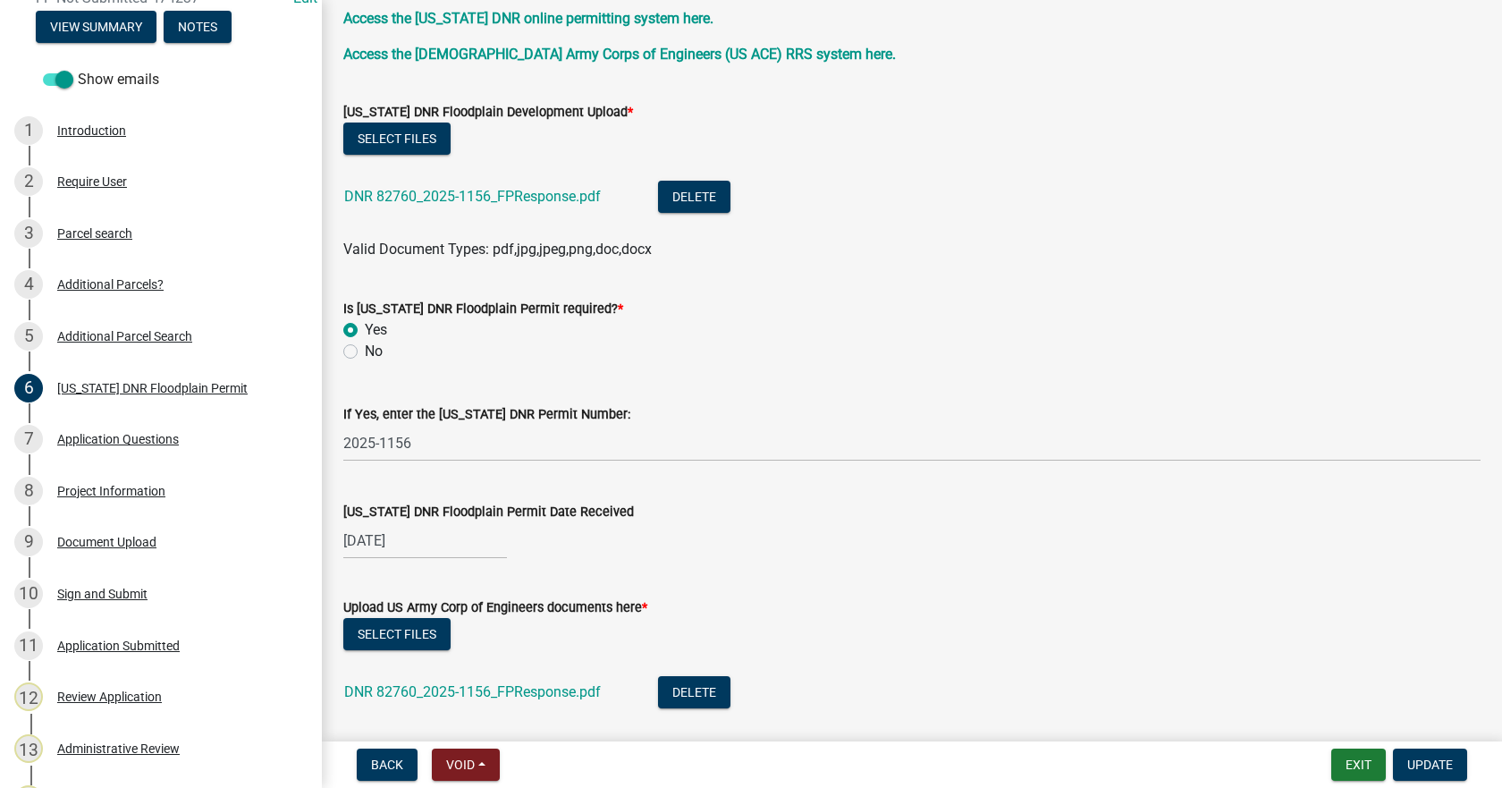
click at [365, 348] on label "No" at bounding box center [374, 351] width 18 height 21
click at [365, 348] on input "No" at bounding box center [371, 347] width 12 height 12
radio input "true"
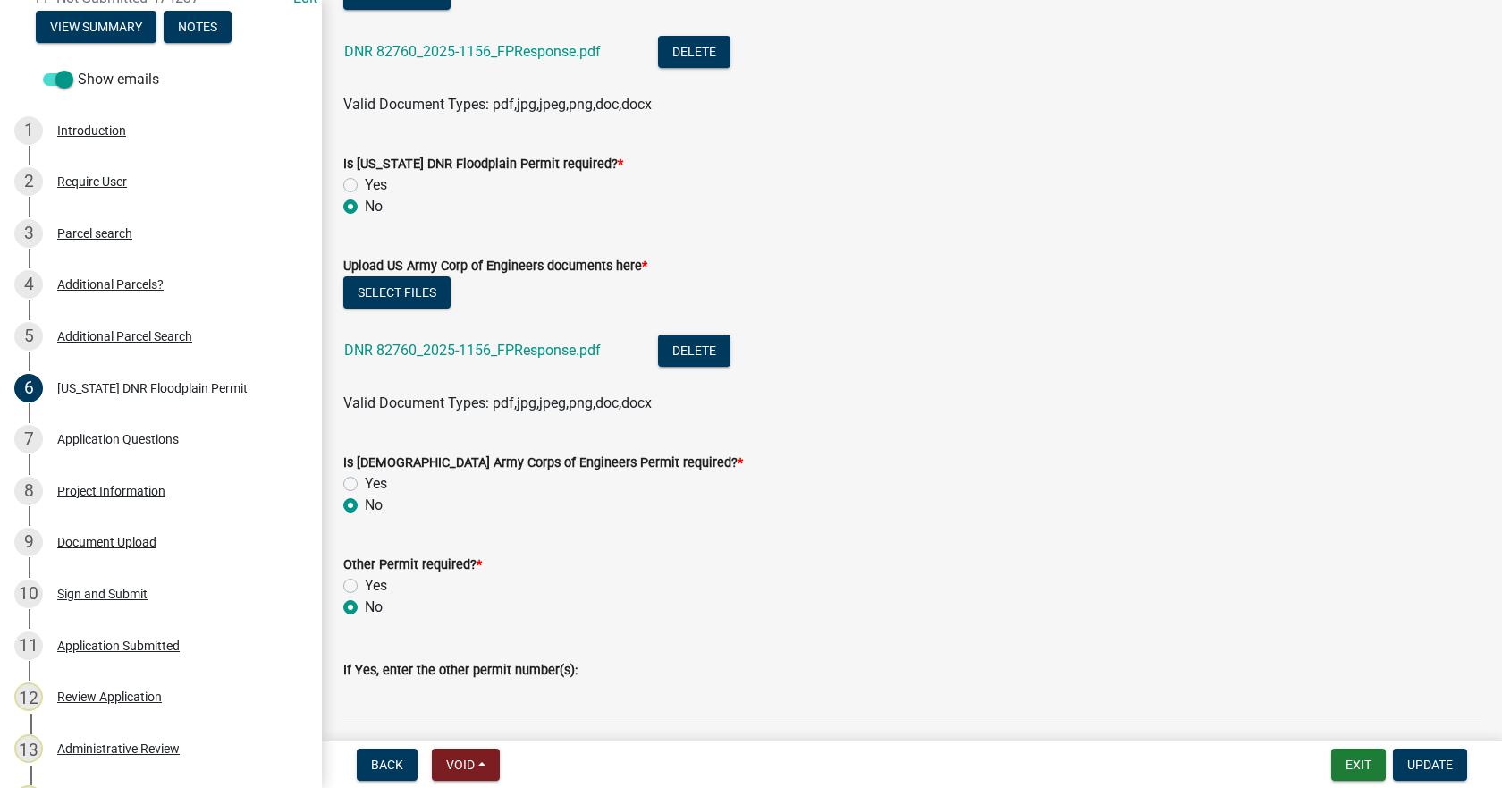
scroll to position [626, 0]
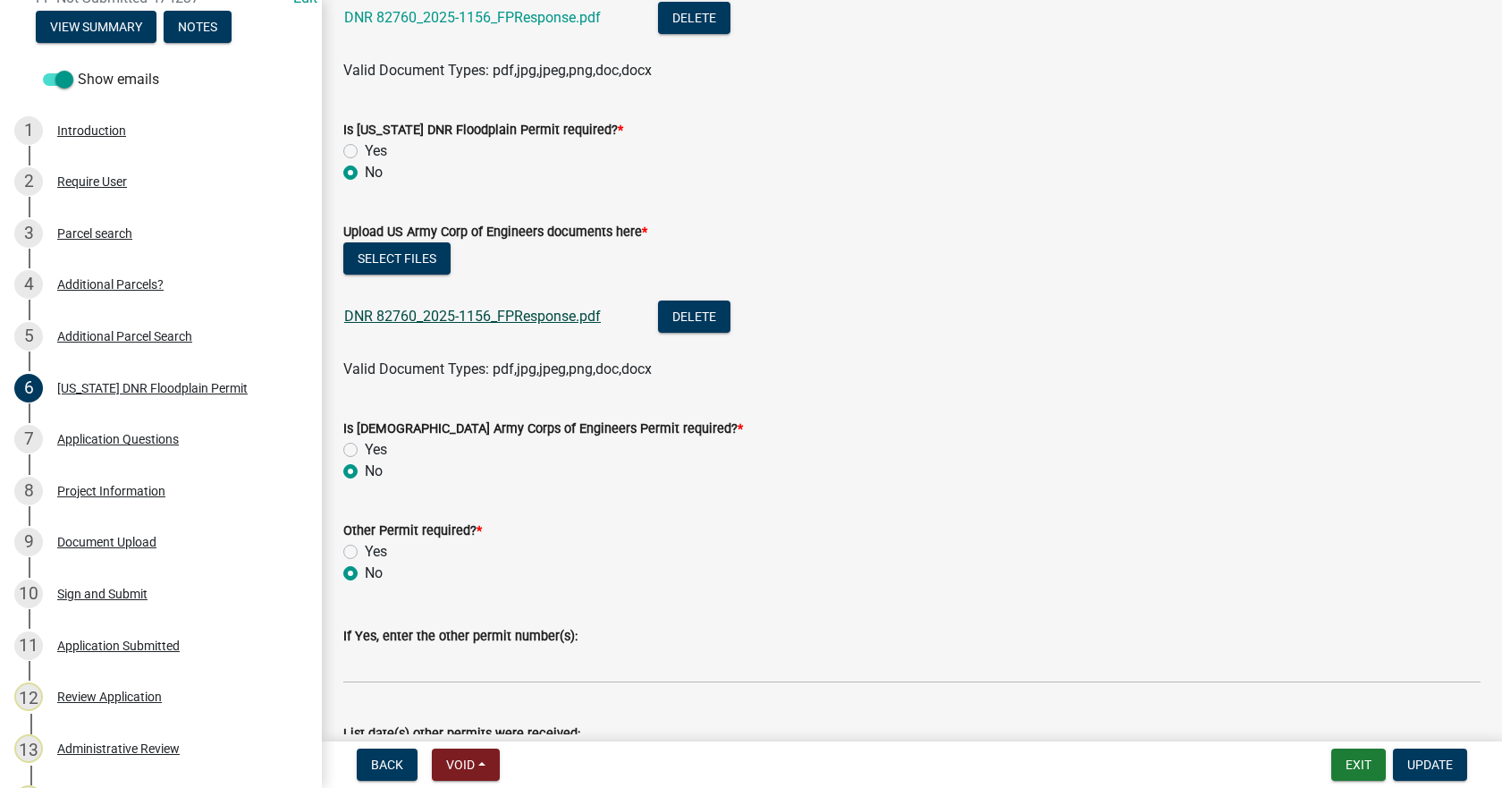
click at [471, 312] on link "DNR 82760_2025-1156_FPResponse.pdf" at bounding box center [472, 316] width 257 height 17
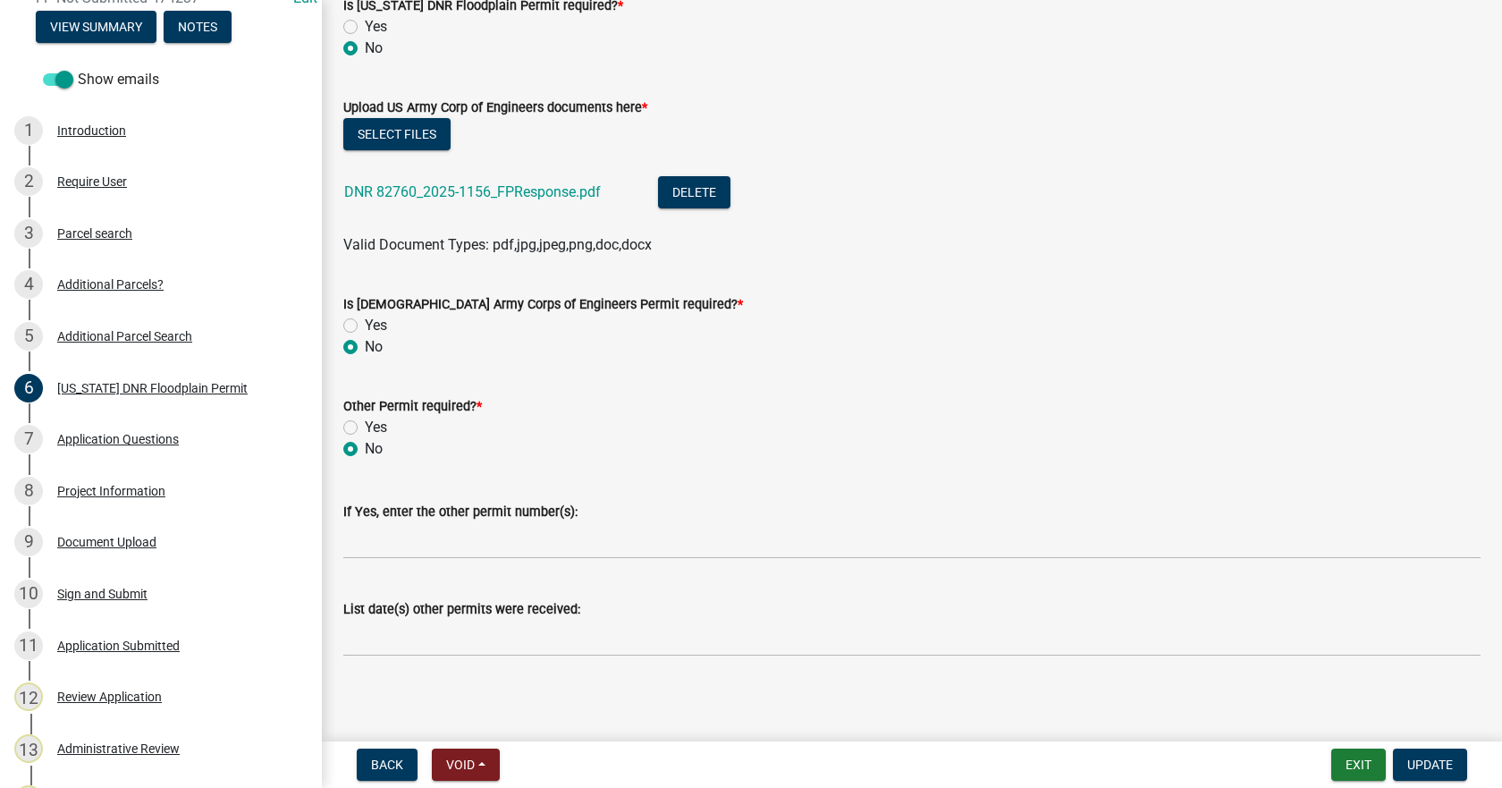
scroll to position [756, 0]
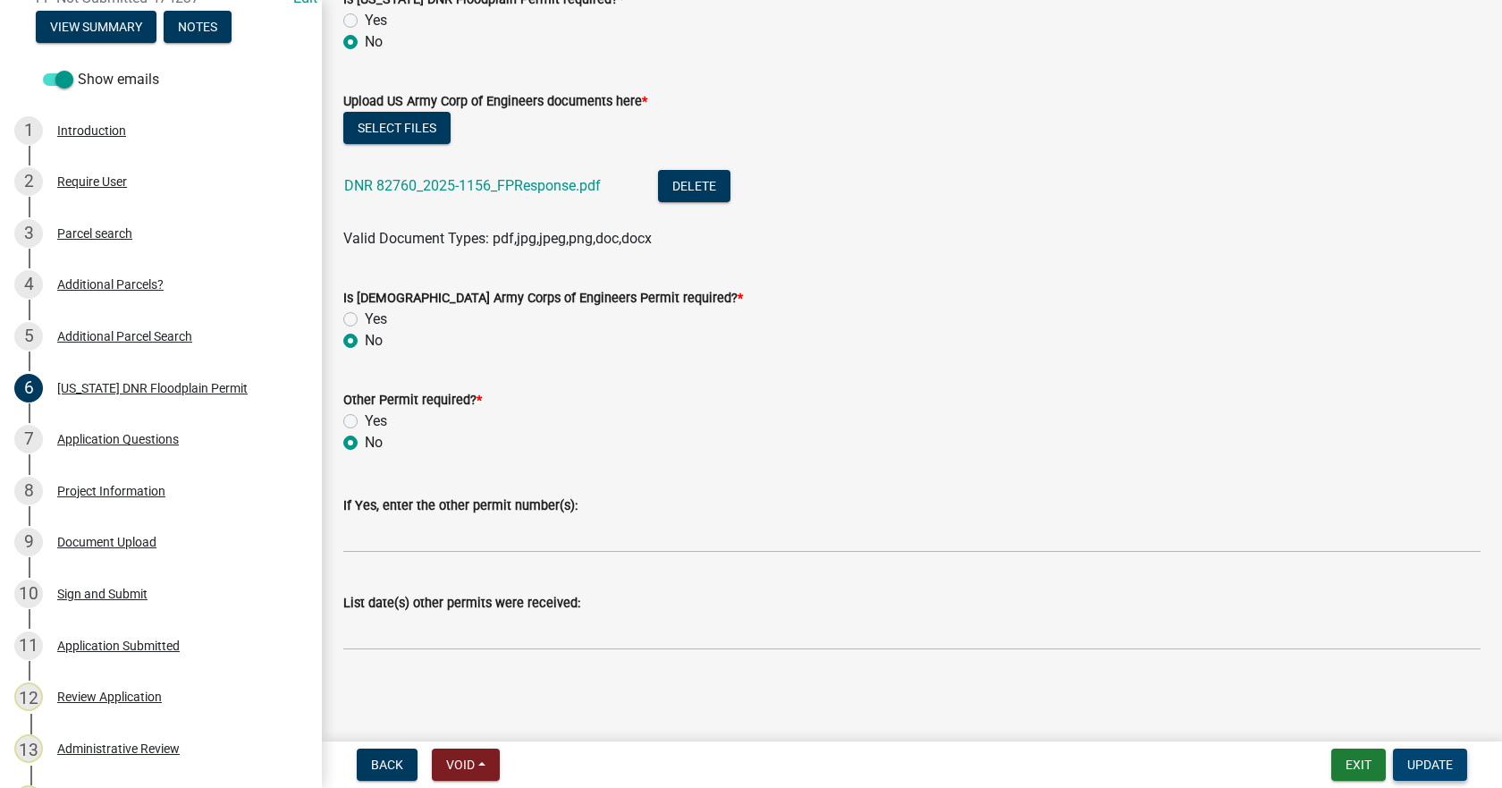
click at [1426, 754] on button "Update" at bounding box center [1430, 764] width 74 height 32
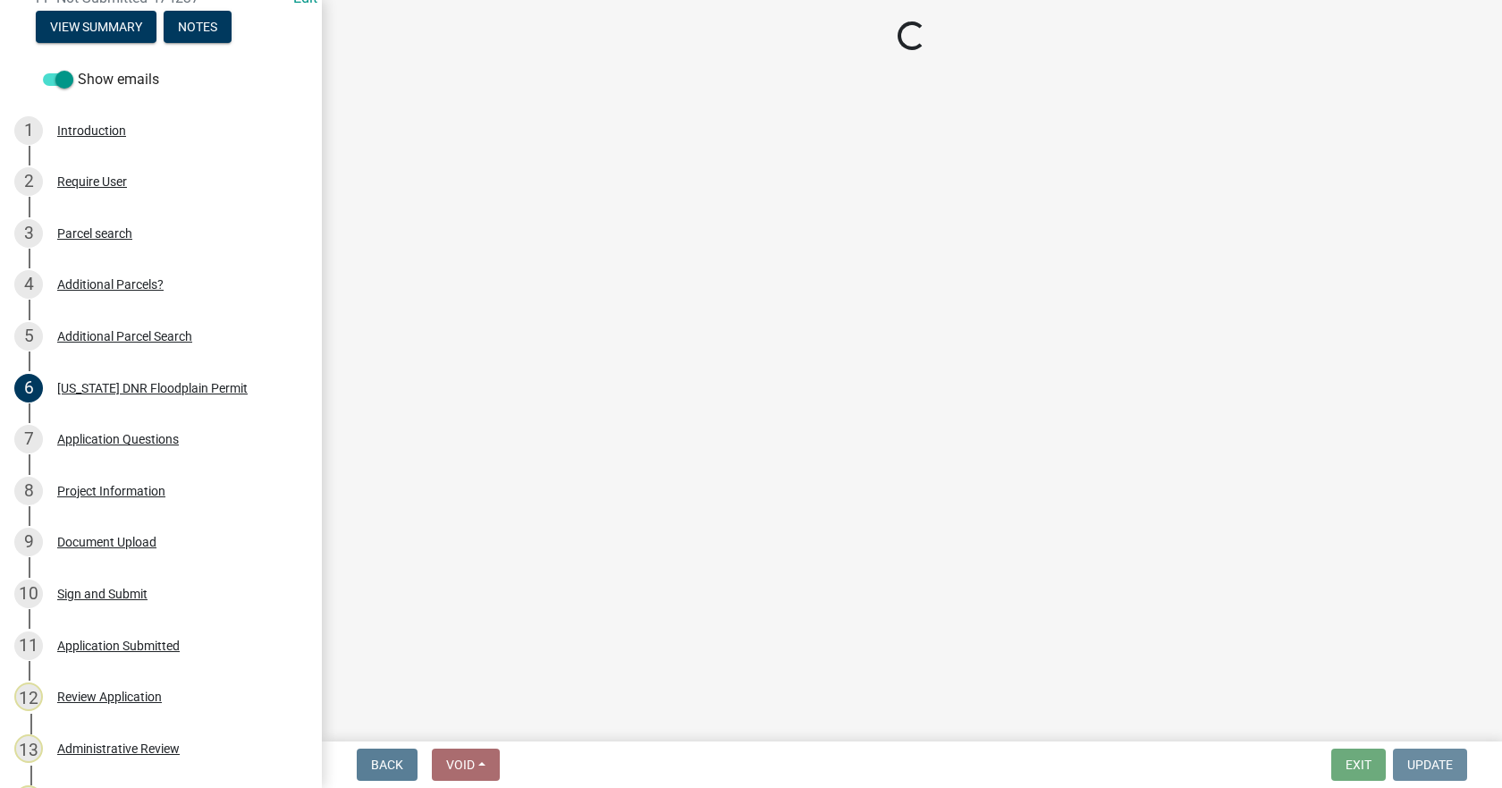
scroll to position [0, 0]
click at [108, 436] on div "Application Questions" at bounding box center [118, 439] width 122 height 13
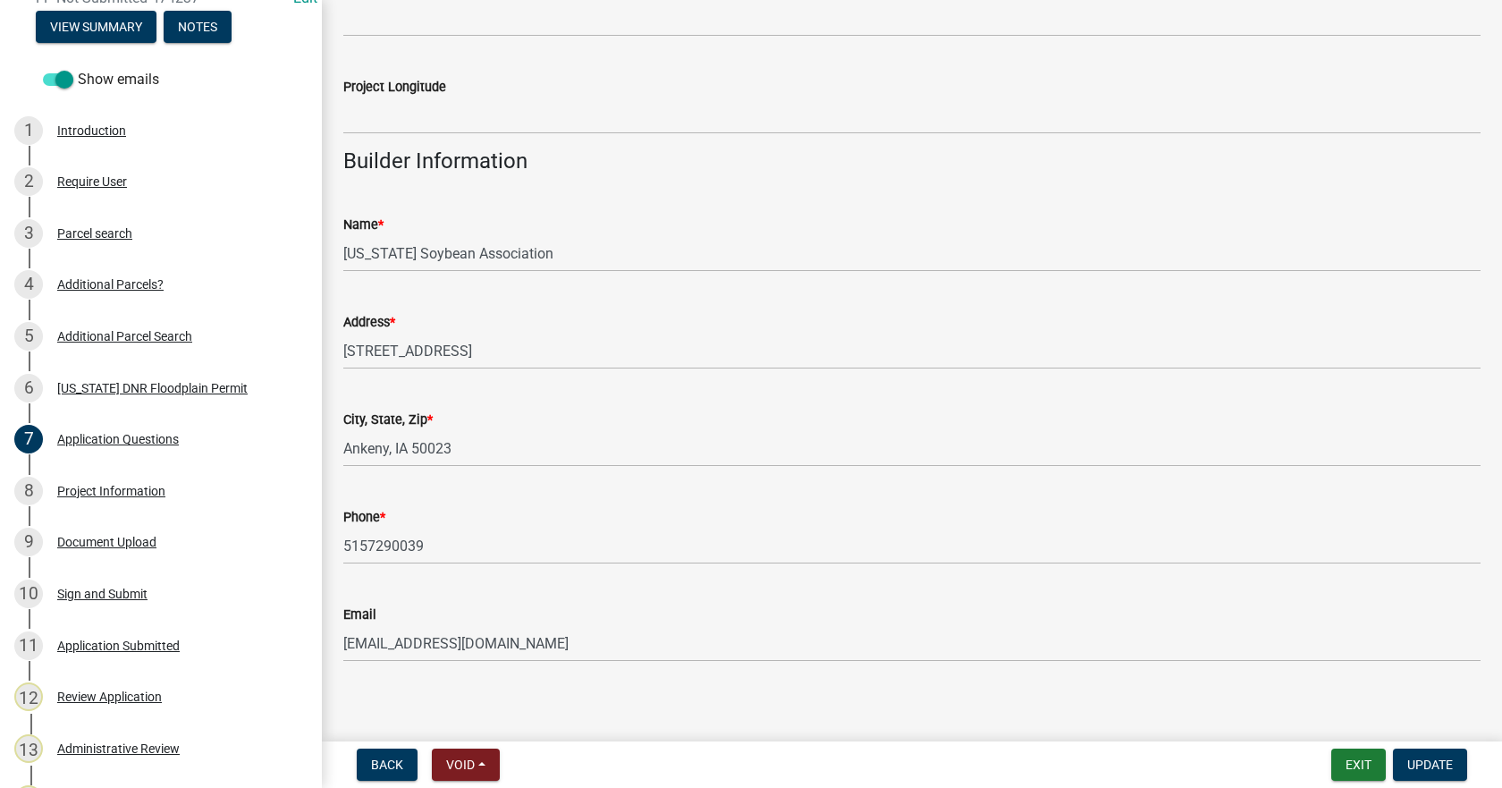
scroll to position [2356, 0]
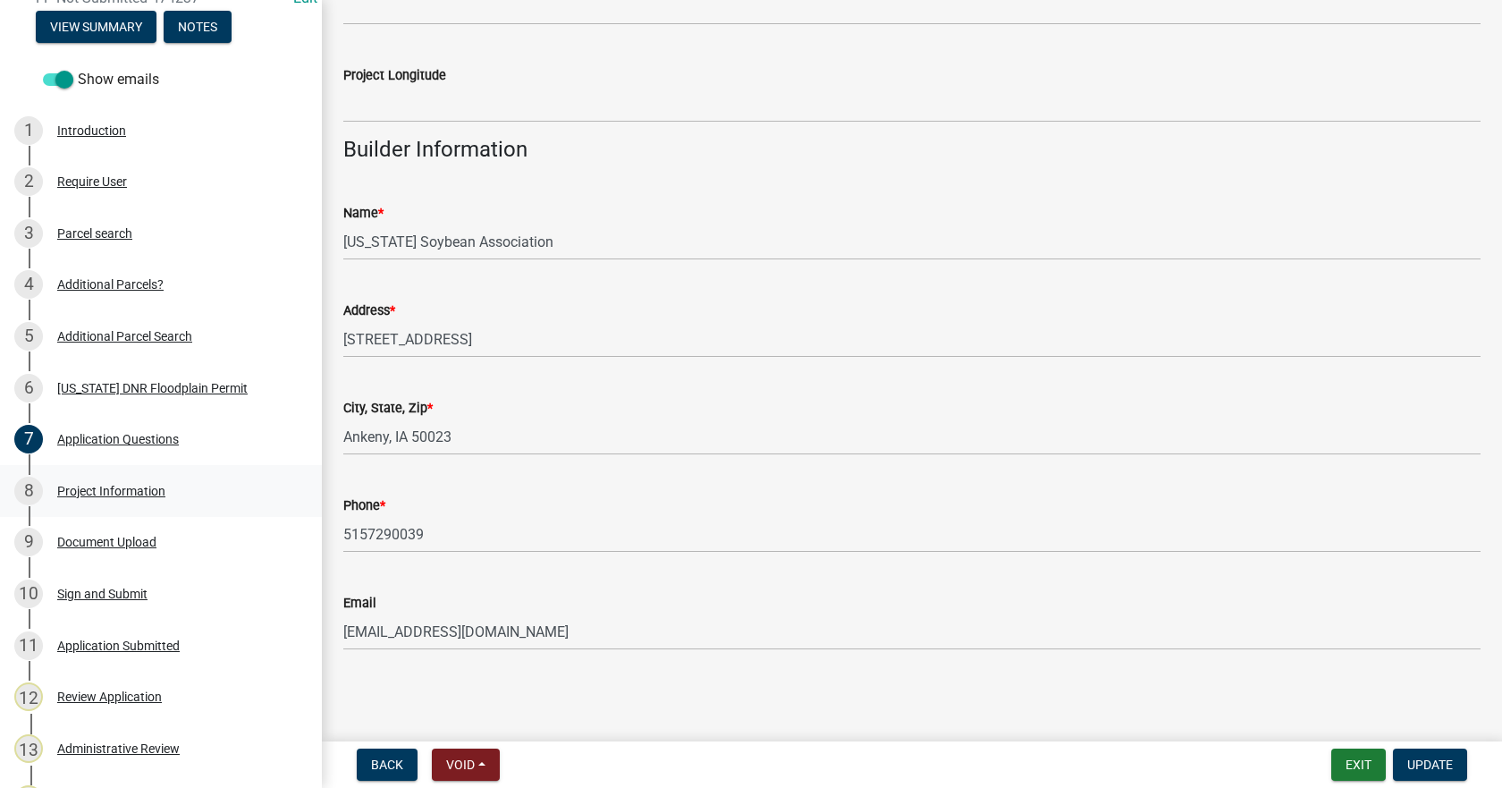
click at [105, 485] on div "Project Information" at bounding box center [111, 491] width 108 height 13
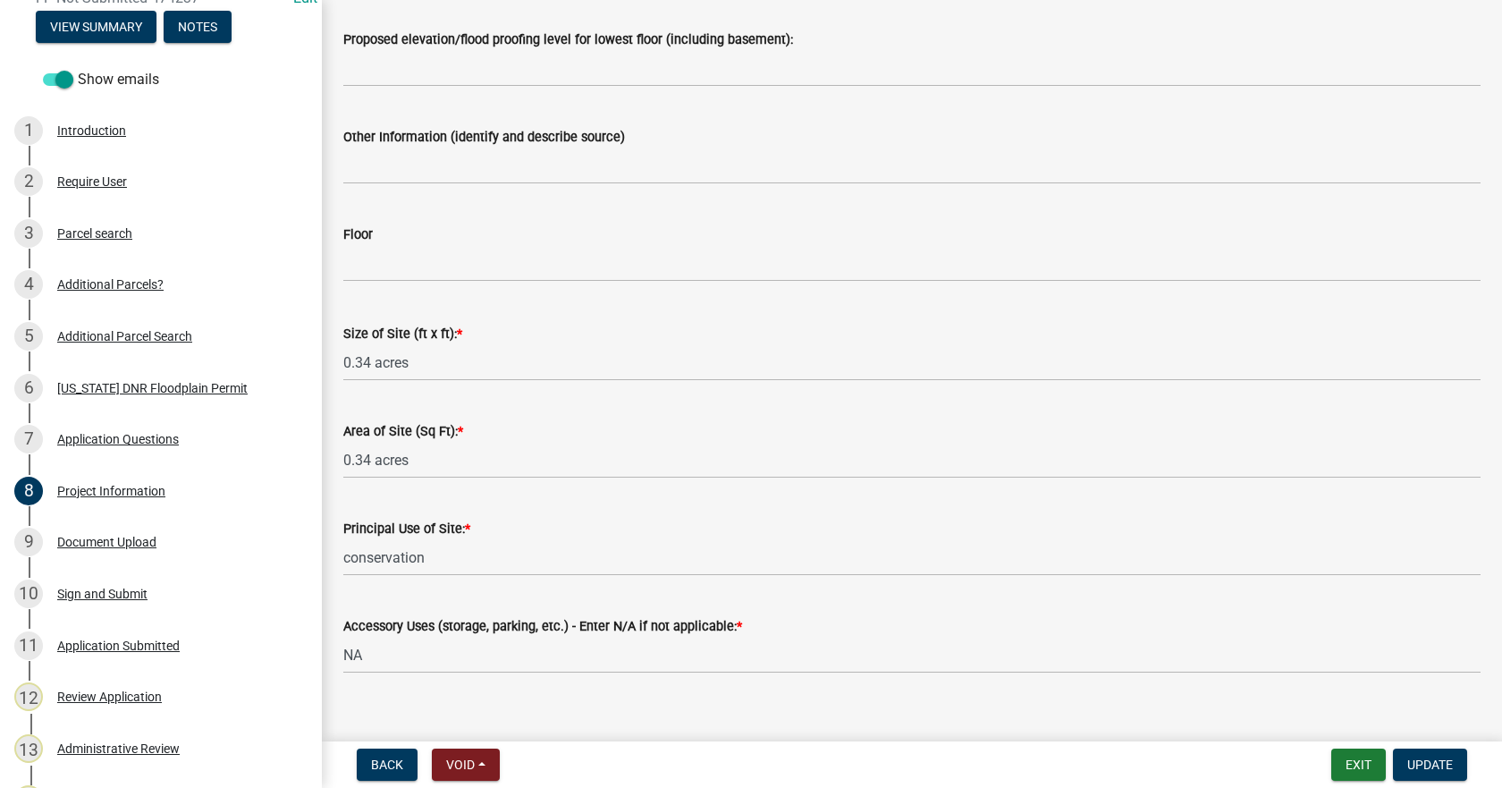
scroll to position [2169, 0]
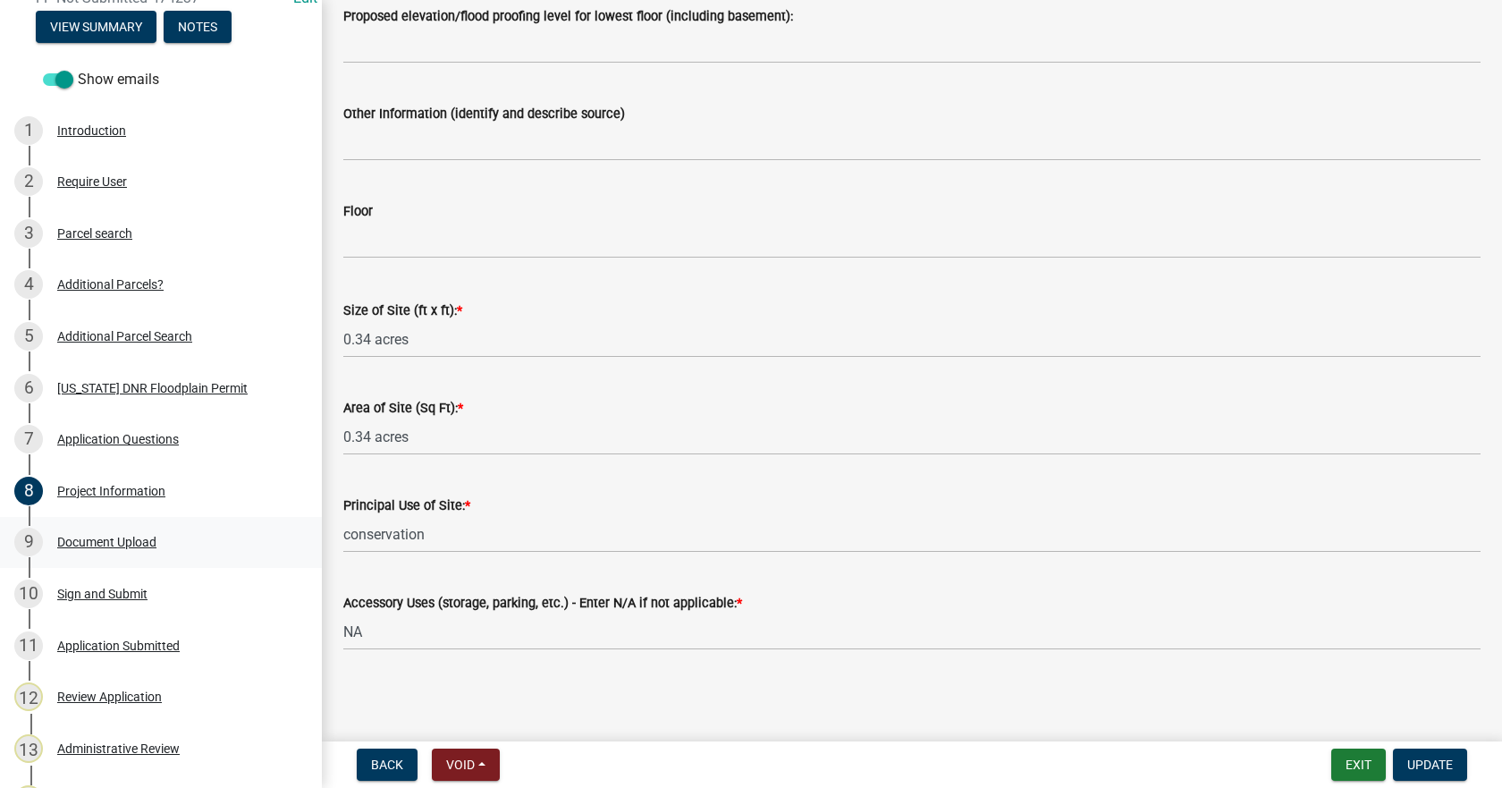
click at [93, 541] on div "Document Upload" at bounding box center [106, 541] width 99 height 13
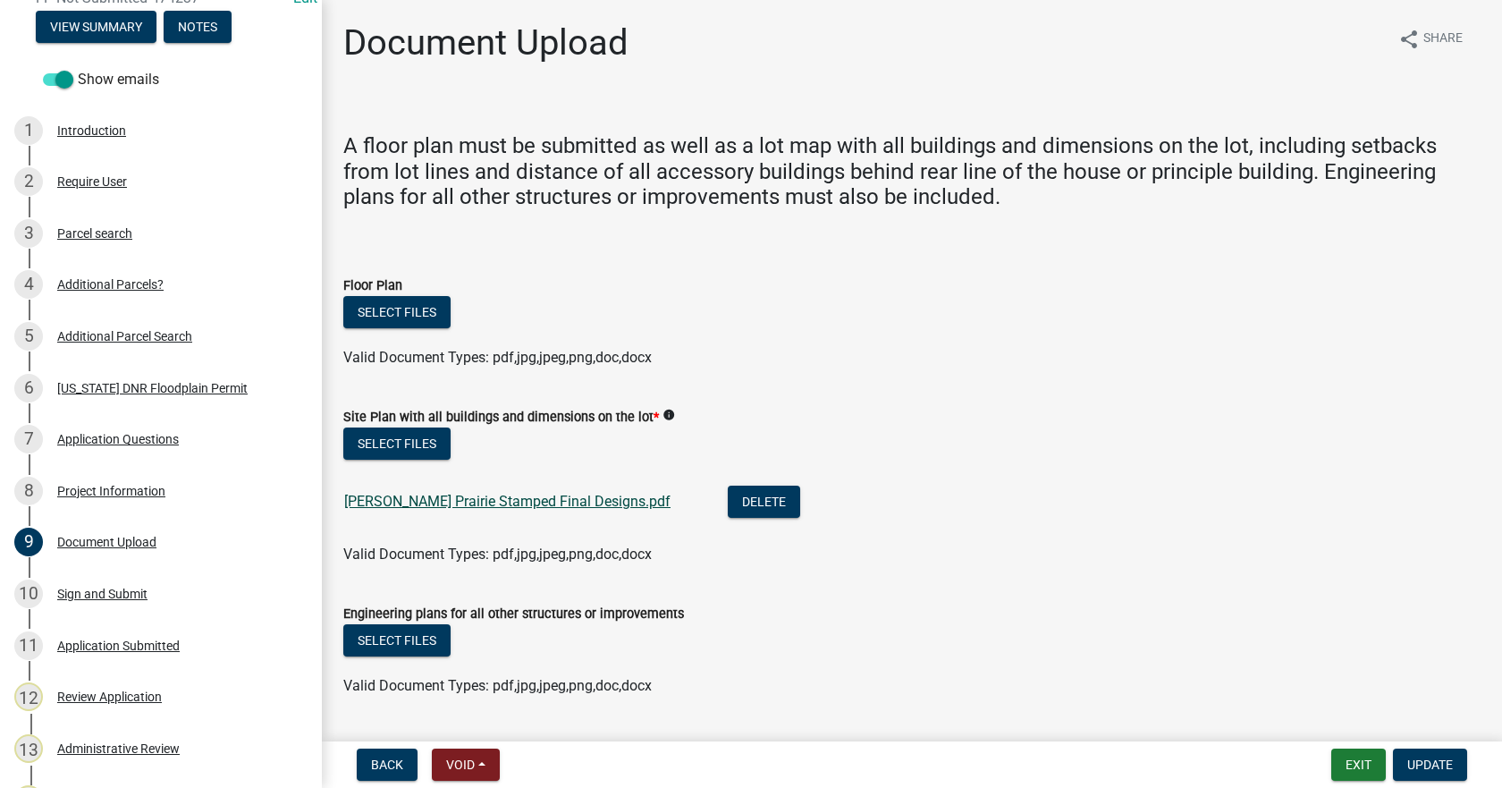
click at [513, 505] on link "[PERSON_NAME] Prairie Stamped Final Designs.pdf" at bounding box center [507, 501] width 326 height 17
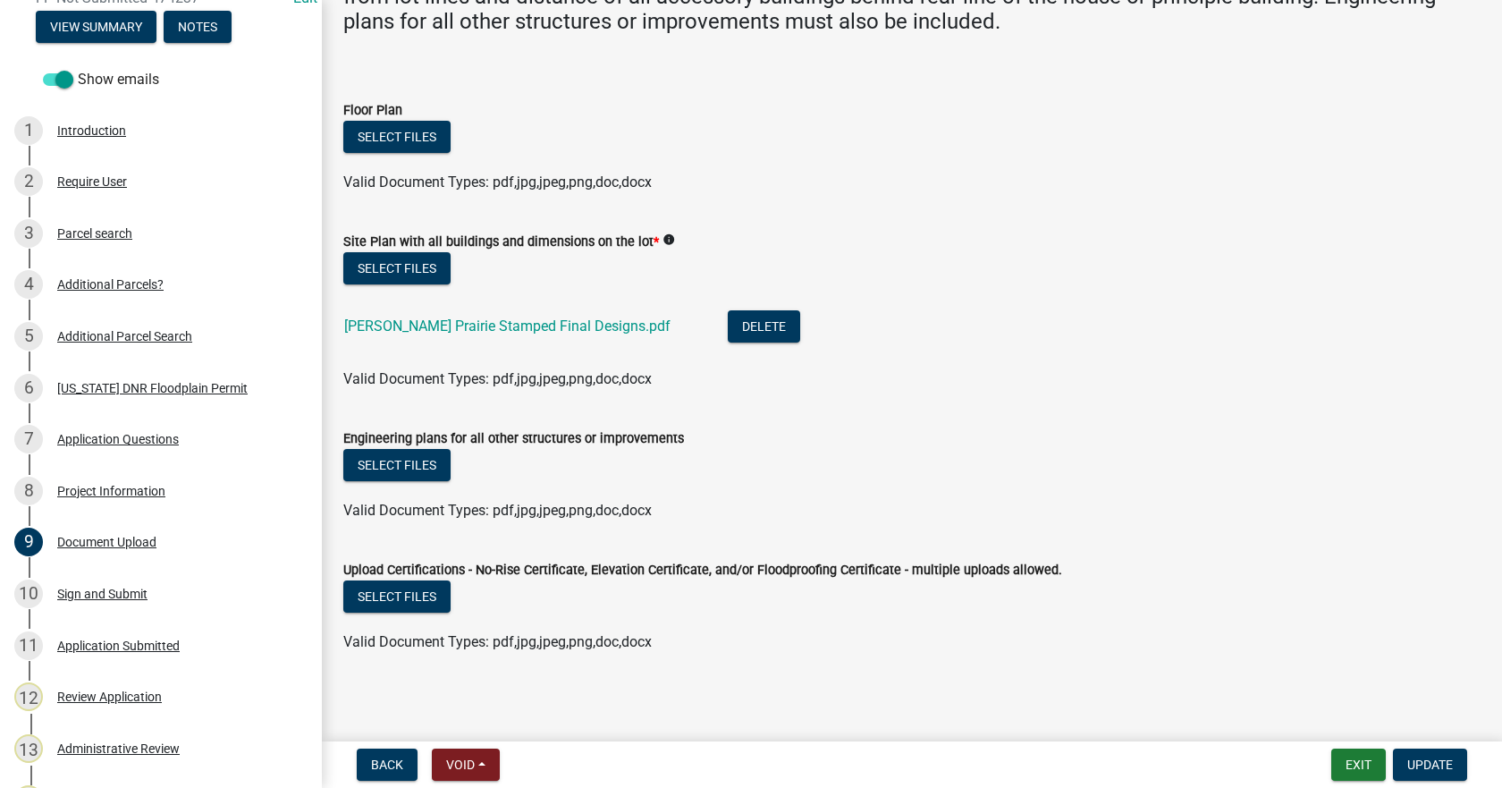
scroll to position [180, 0]
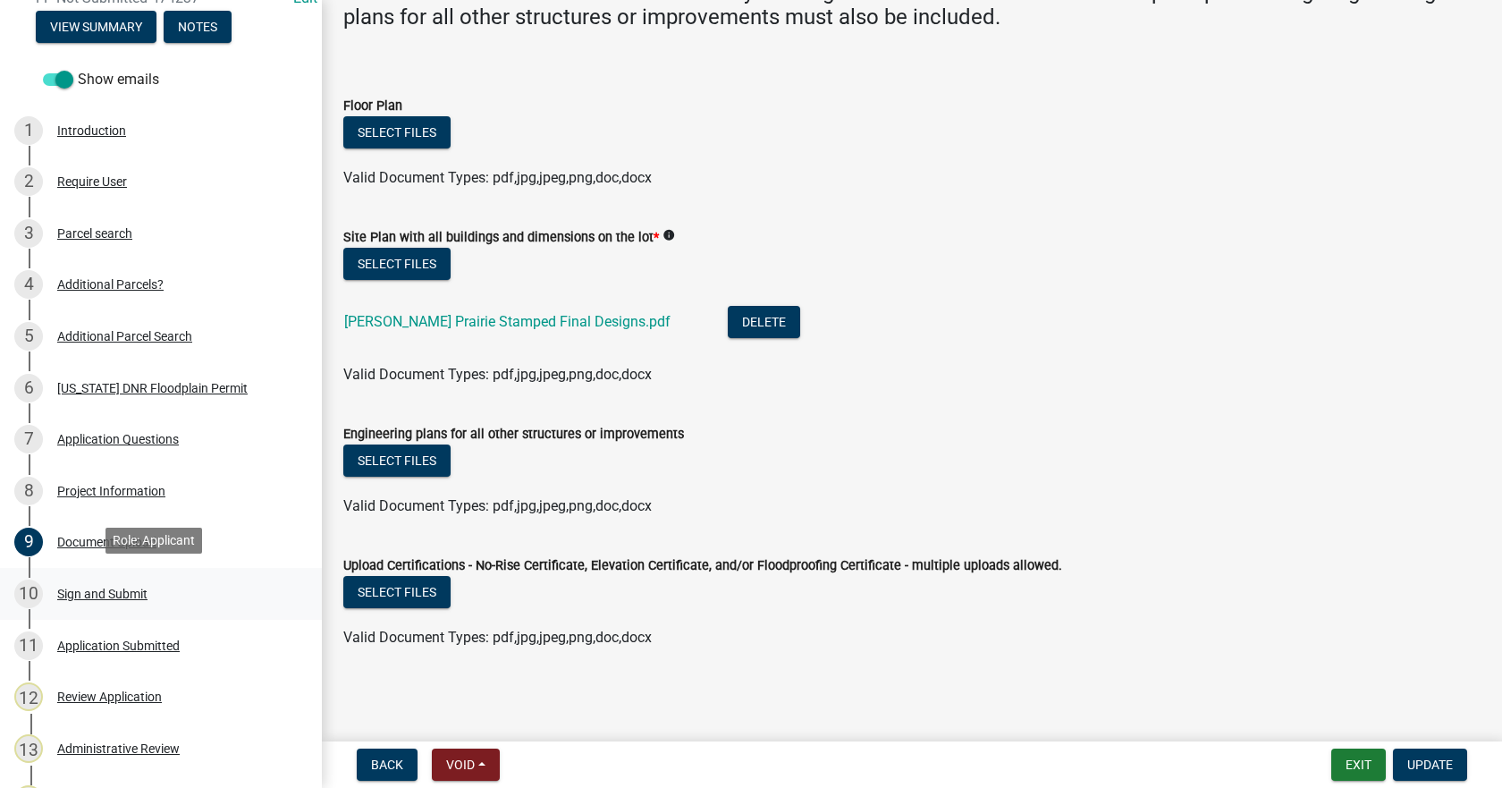
click at [73, 596] on div "Sign and Submit" at bounding box center [102, 593] width 90 height 13
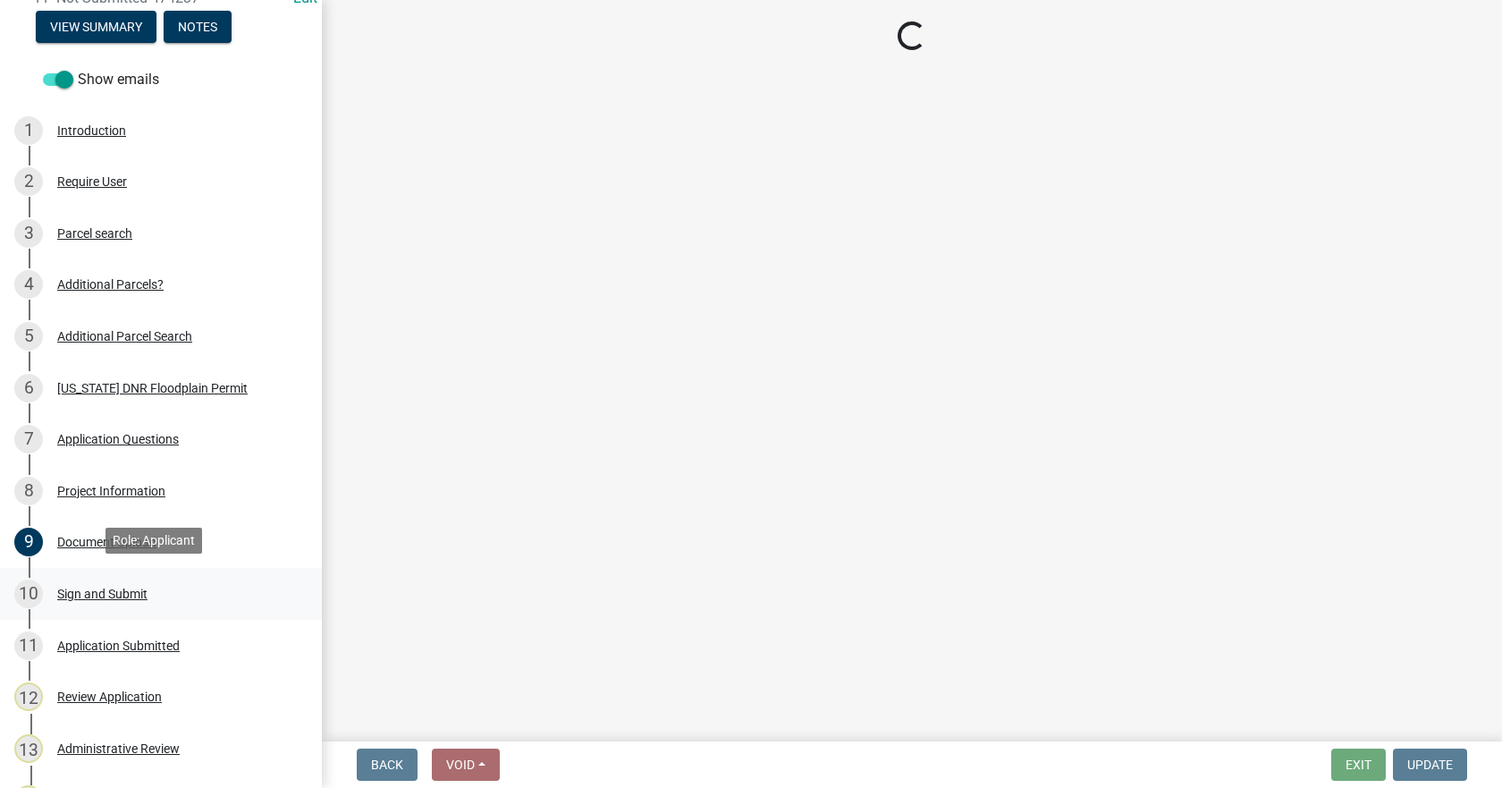
scroll to position [0, 0]
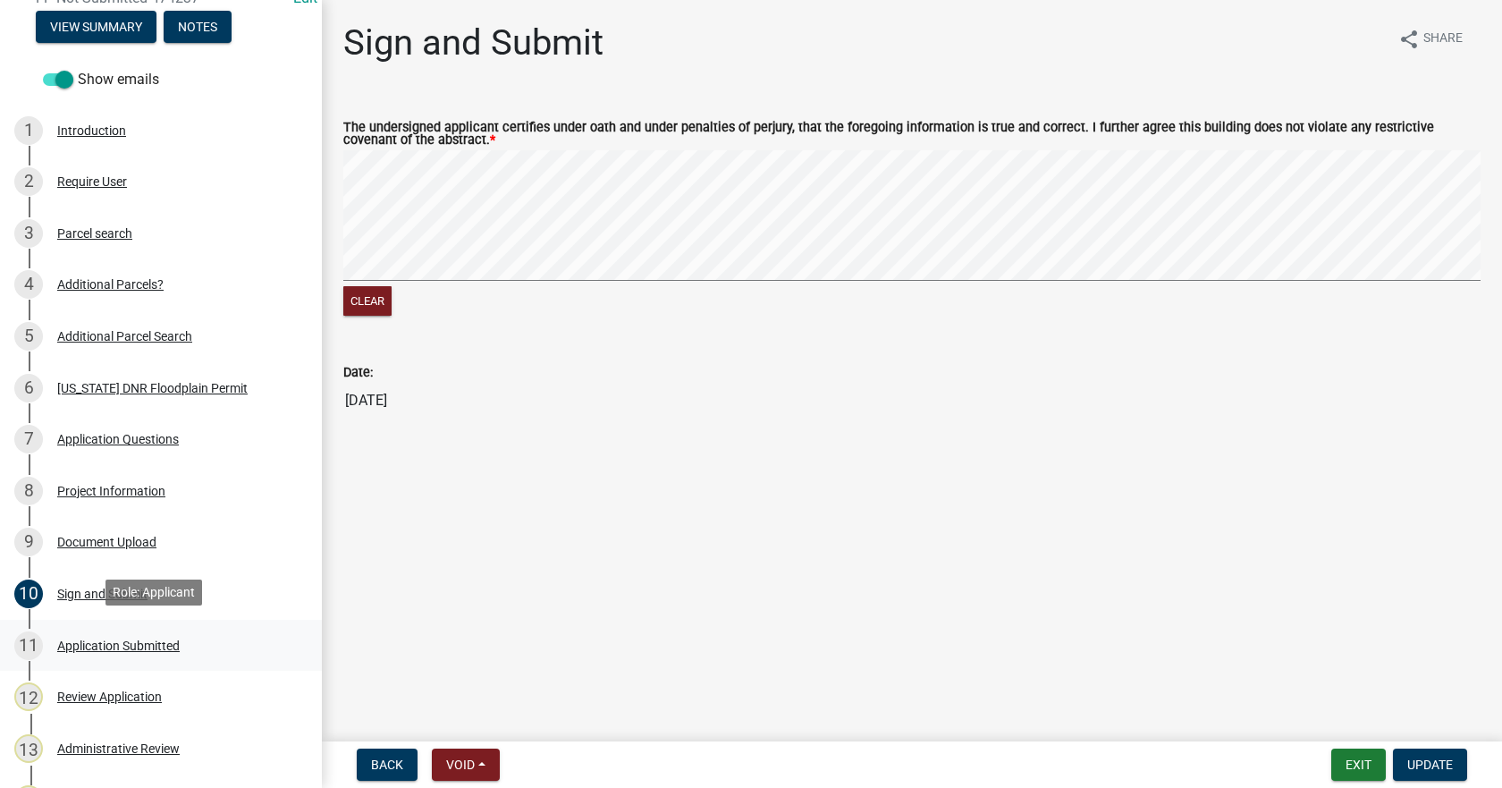
click at [96, 645] on div "Application Submitted" at bounding box center [118, 645] width 122 height 13
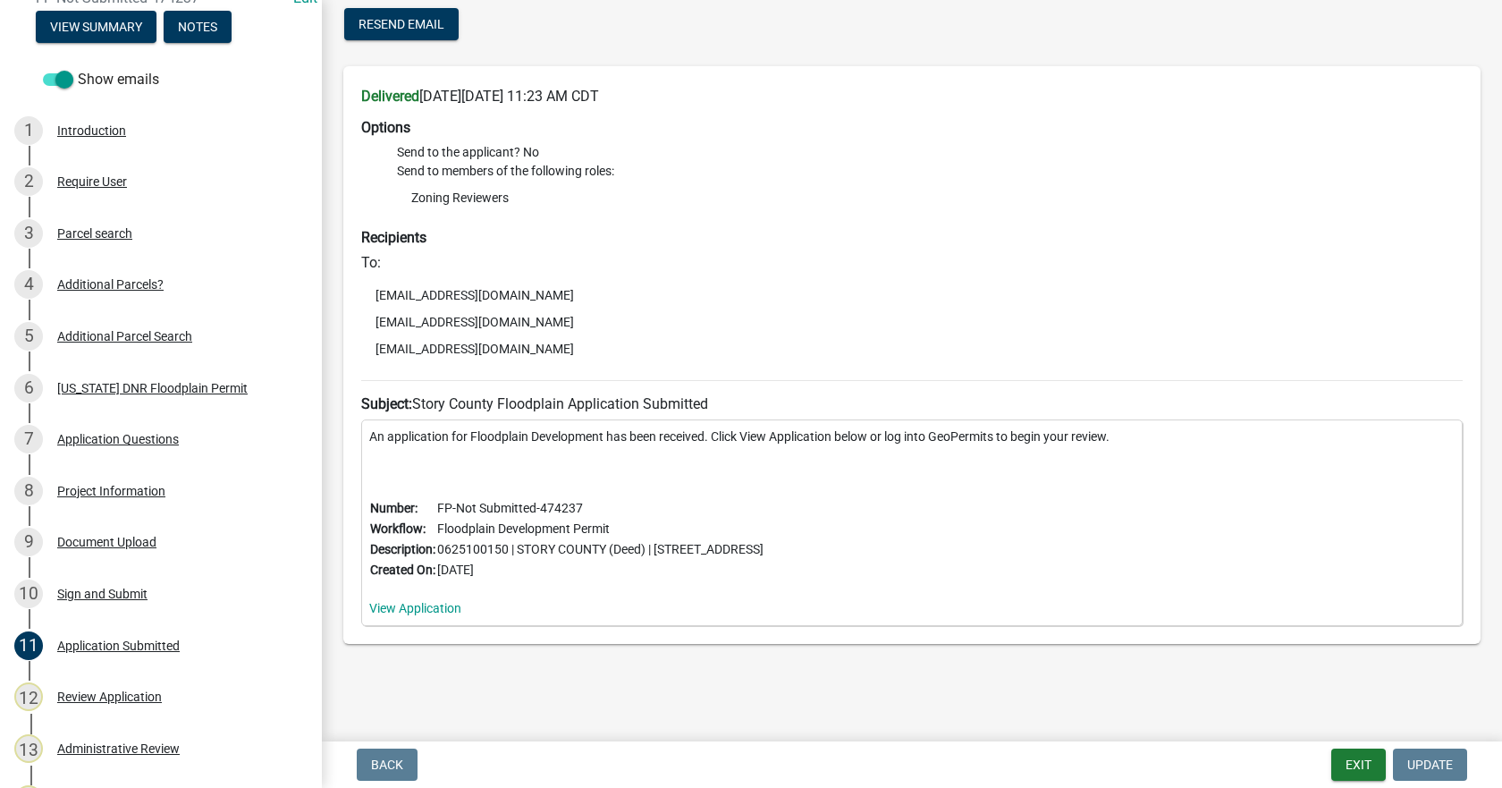
scroll to position [93, 0]
click at [78, 699] on div "Review Application" at bounding box center [109, 696] width 105 height 13
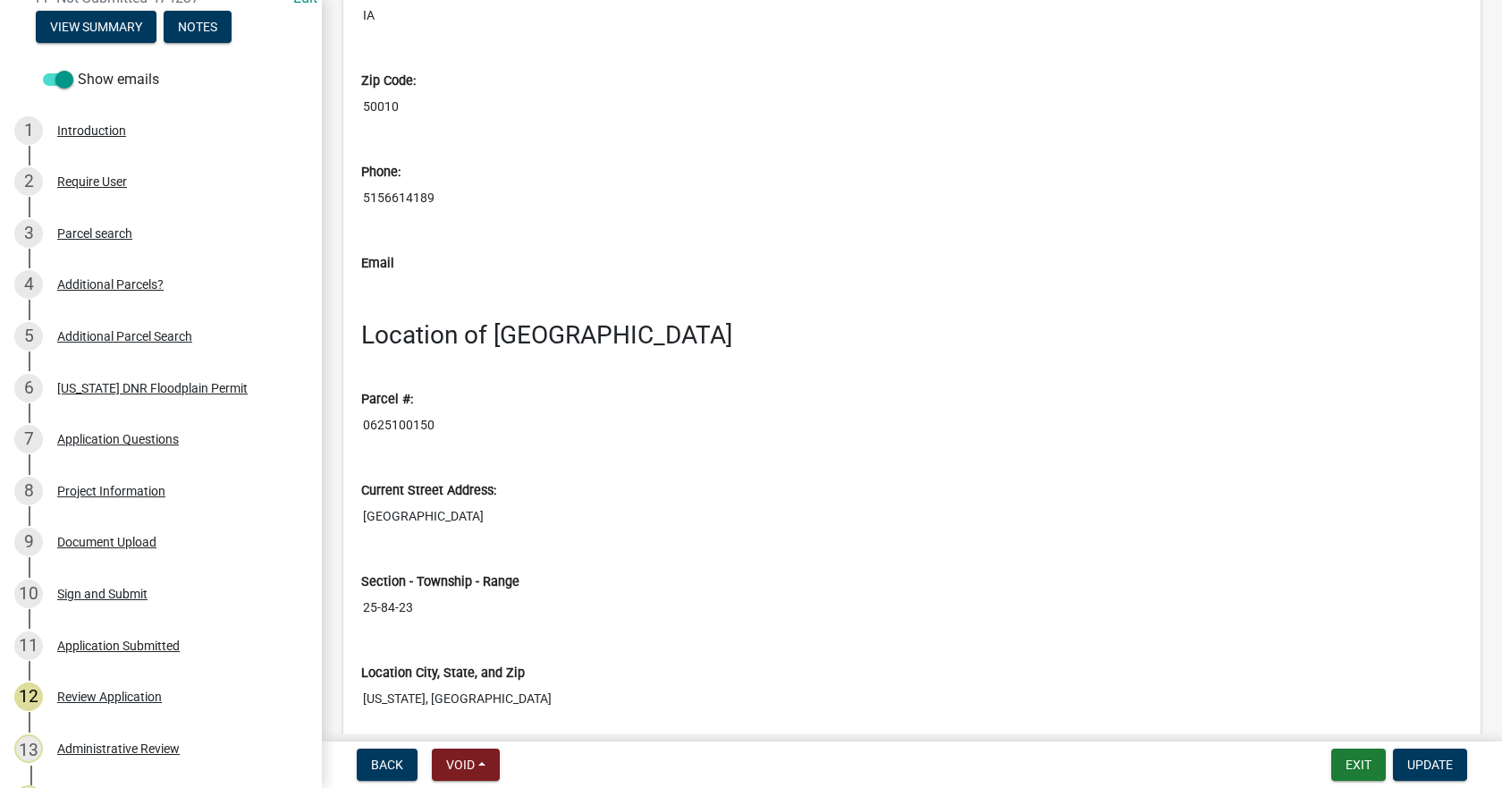
scroll to position [5363, 0]
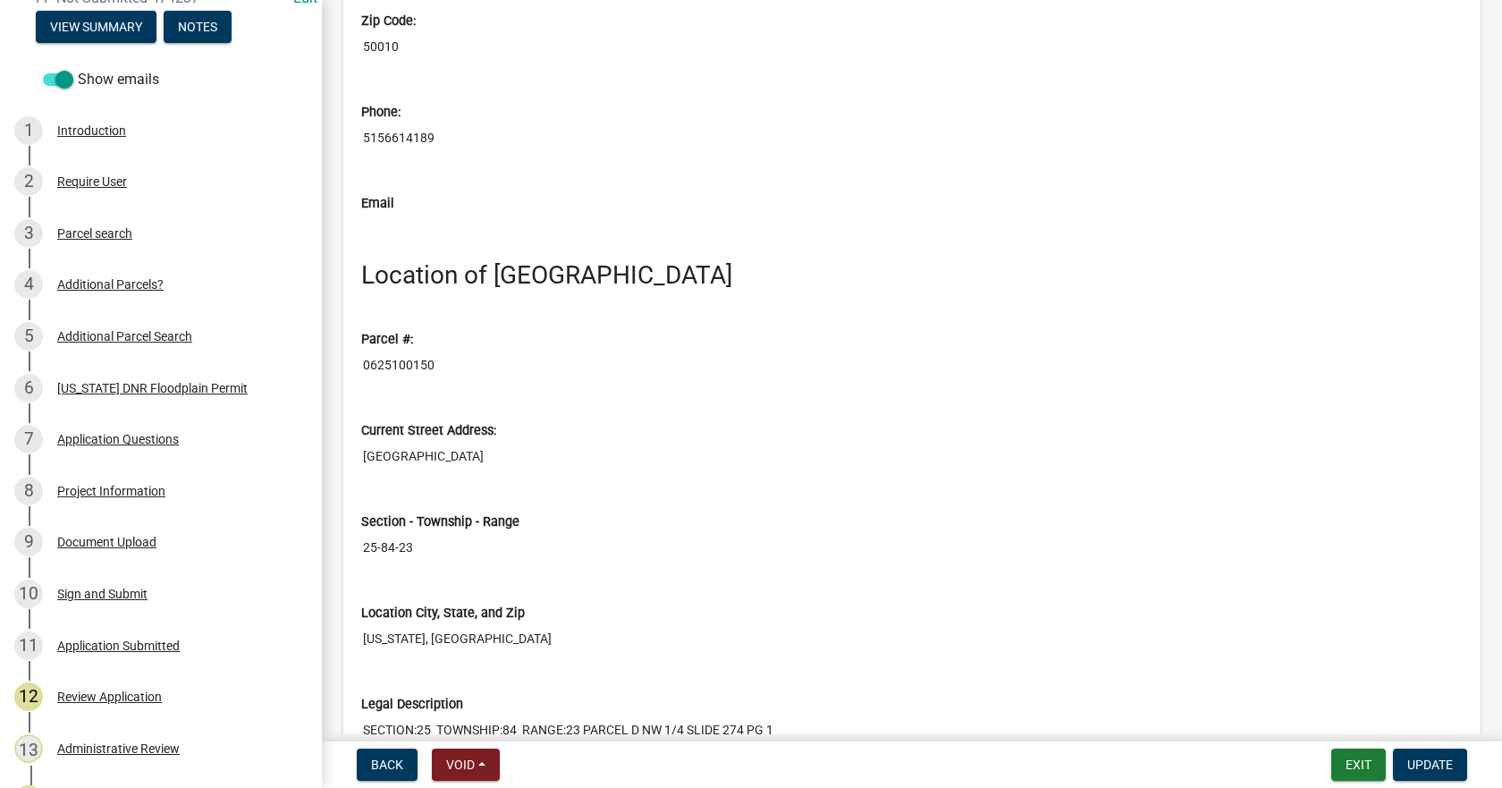
drag, startPoint x: 456, startPoint y: 452, endPoint x: 356, endPoint y: 462, distance: 100.6
click at [356, 462] on div "Current Street Address: [STREET_ADDRESS]" at bounding box center [912, 441] width 1128 height 91
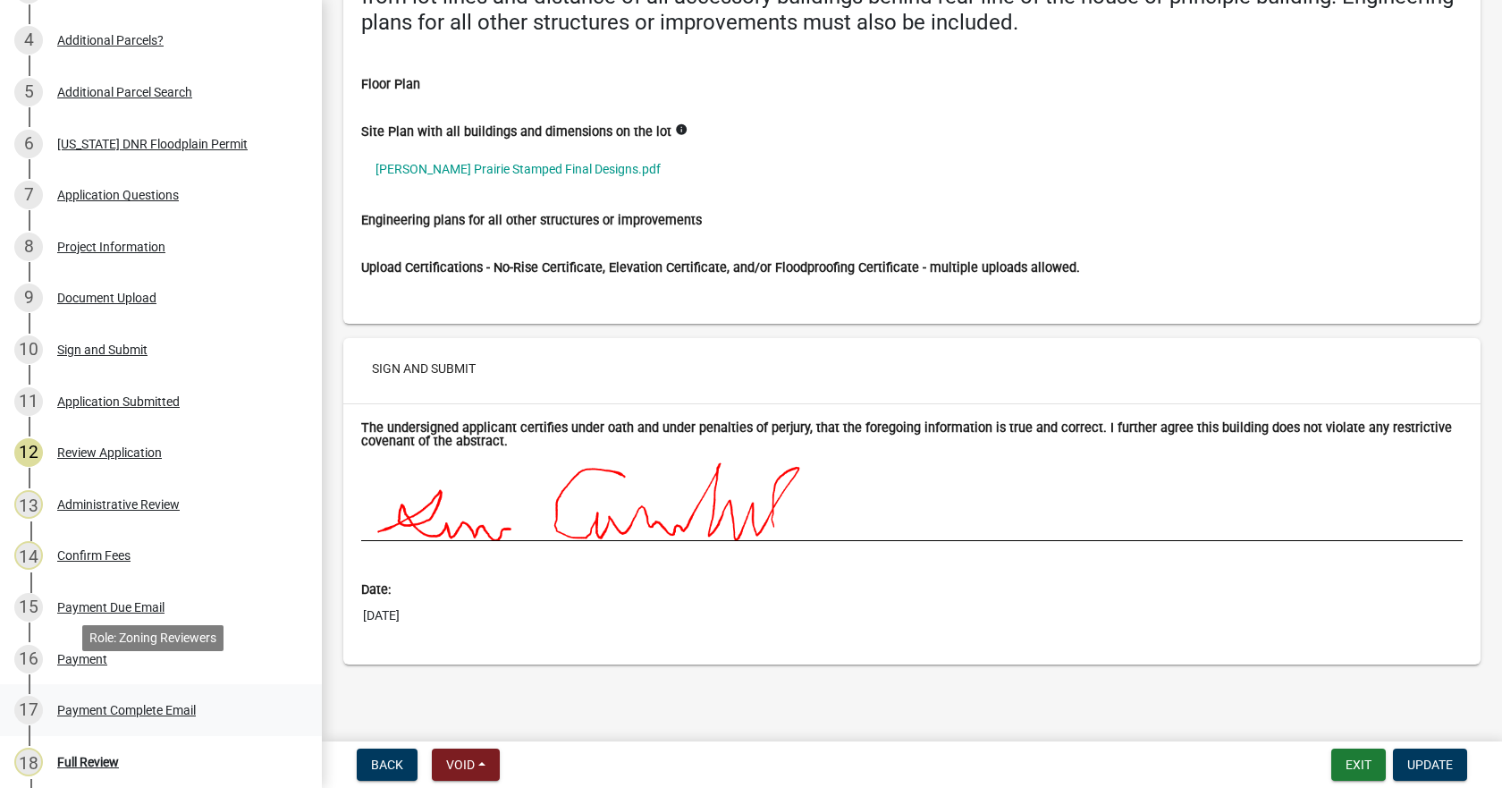
scroll to position [447, 0]
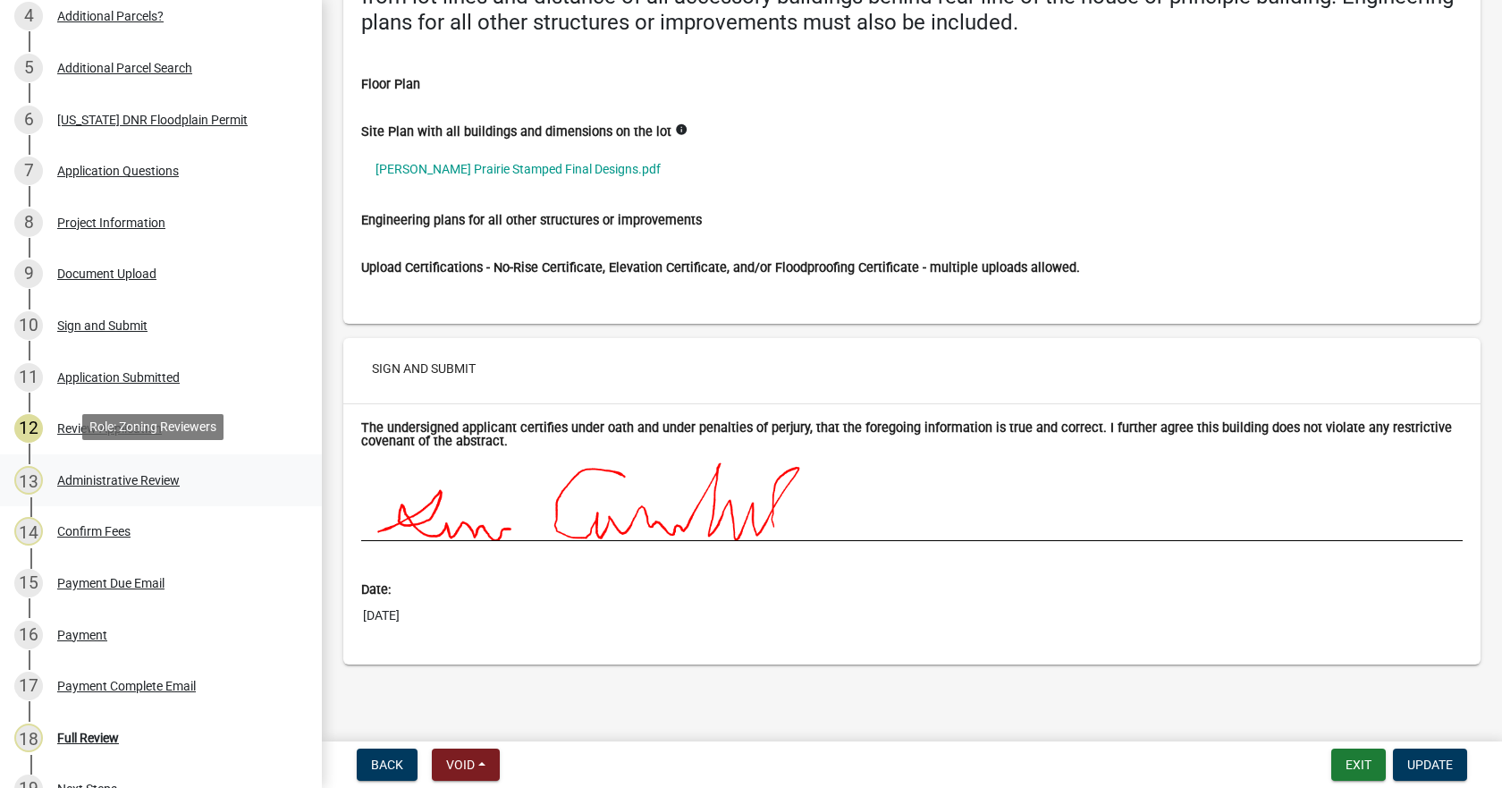
click at [73, 479] on div "Administrative Review" at bounding box center [118, 480] width 122 height 13
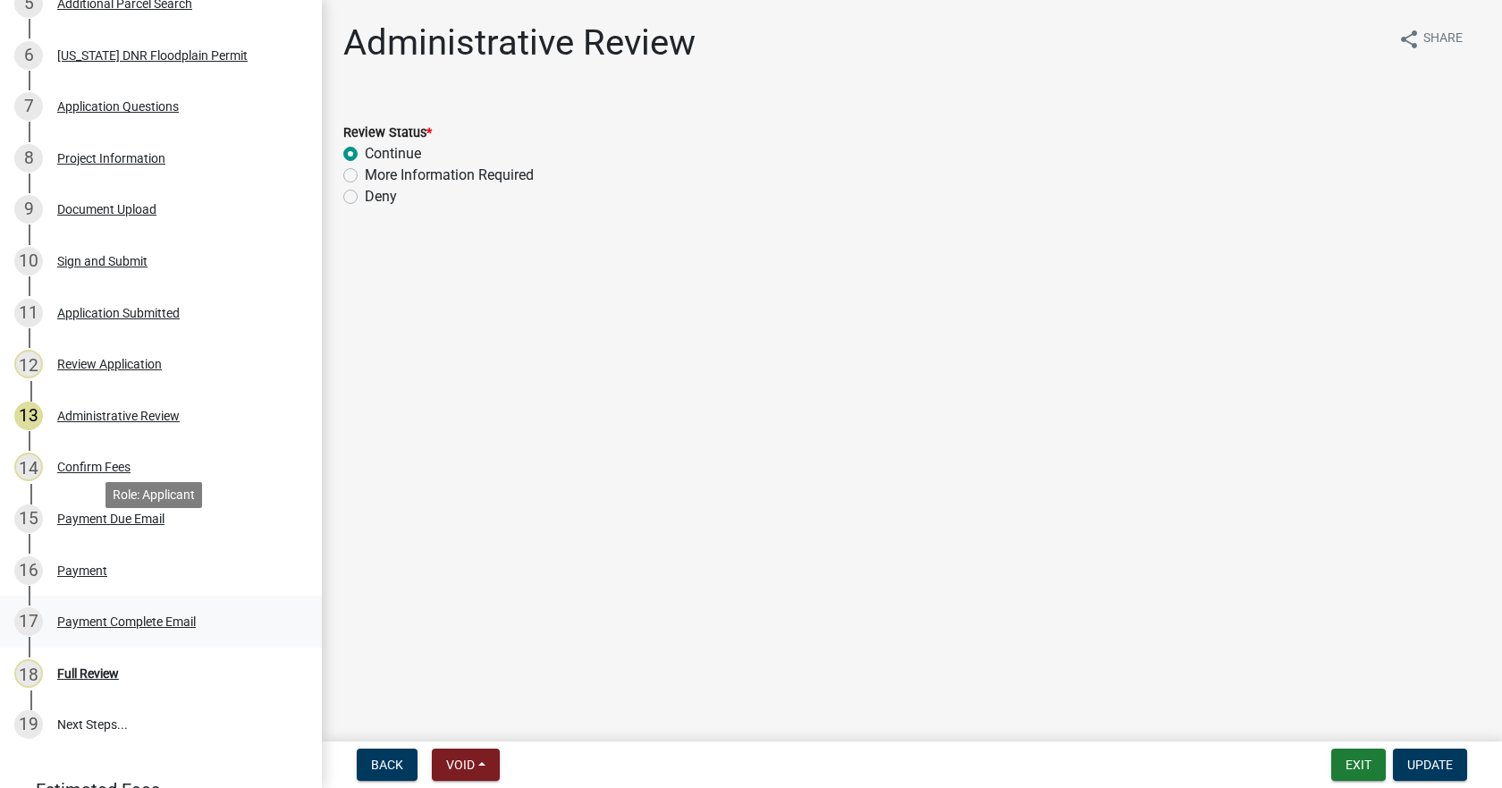
scroll to position [596, 0]
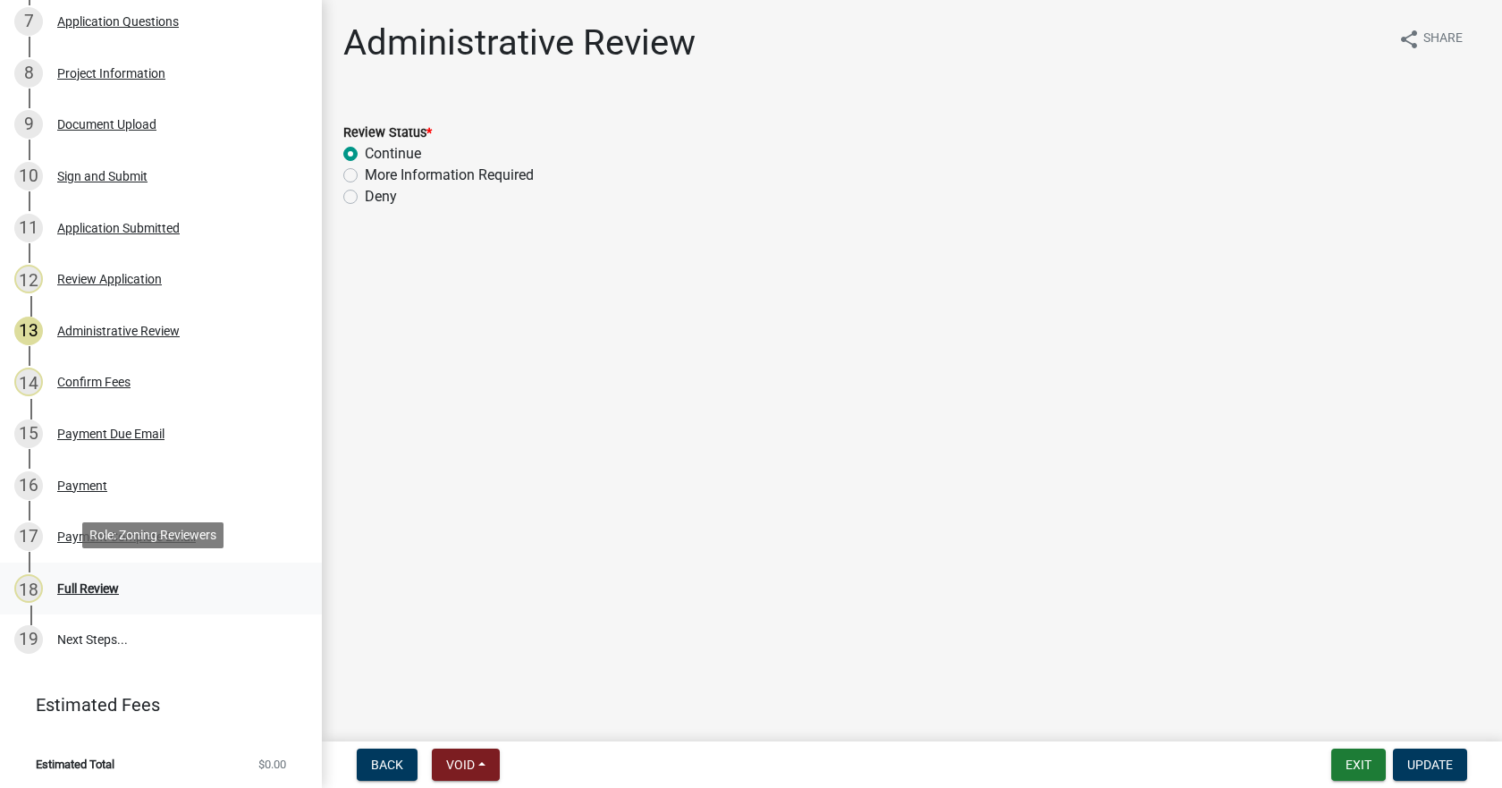
click at [73, 582] on div "Full Review" at bounding box center [88, 588] width 62 height 13
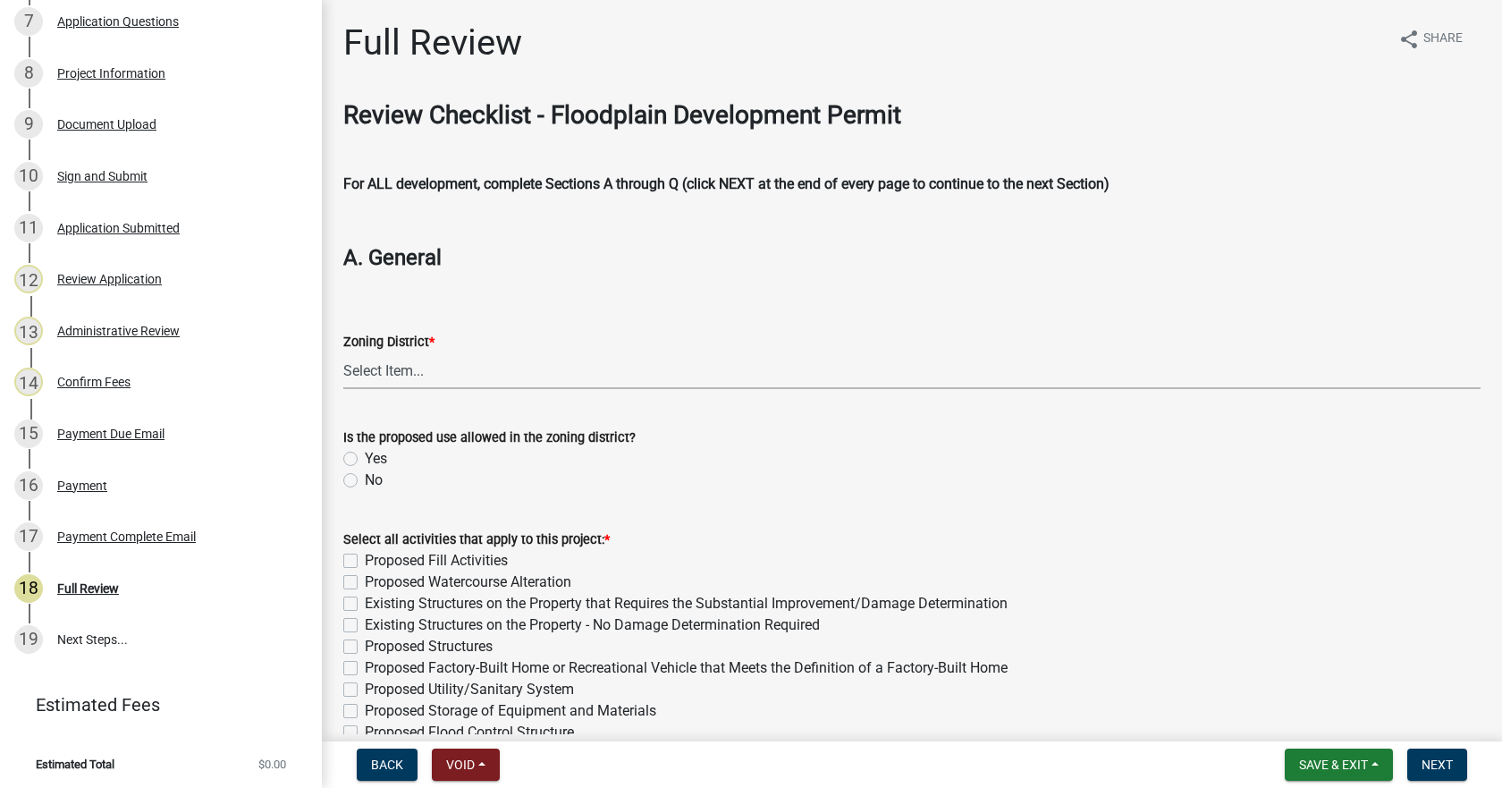
click at [393, 370] on select "Select Item... A-1 Agricultural A-2 Agribusiness District A-R Agricultural/Resi…" at bounding box center [911, 370] width 1137 height 37
click at [343, 352] on select "Select Item... A-1 Agricultural A-2 Agribusiness District A-R Agricultural/Resi…" at bounding box center [911, 370] width 1137 height 37
select select "b3e47abb-8732-4309-ae9f-2b0c278144c3"
click at [365, 458] on label "Yes" at bounding box center [376, 458] width 22 height 21
click at [365, 458] on input "Yes" at bounding box center [371, 454] width 12 height 12
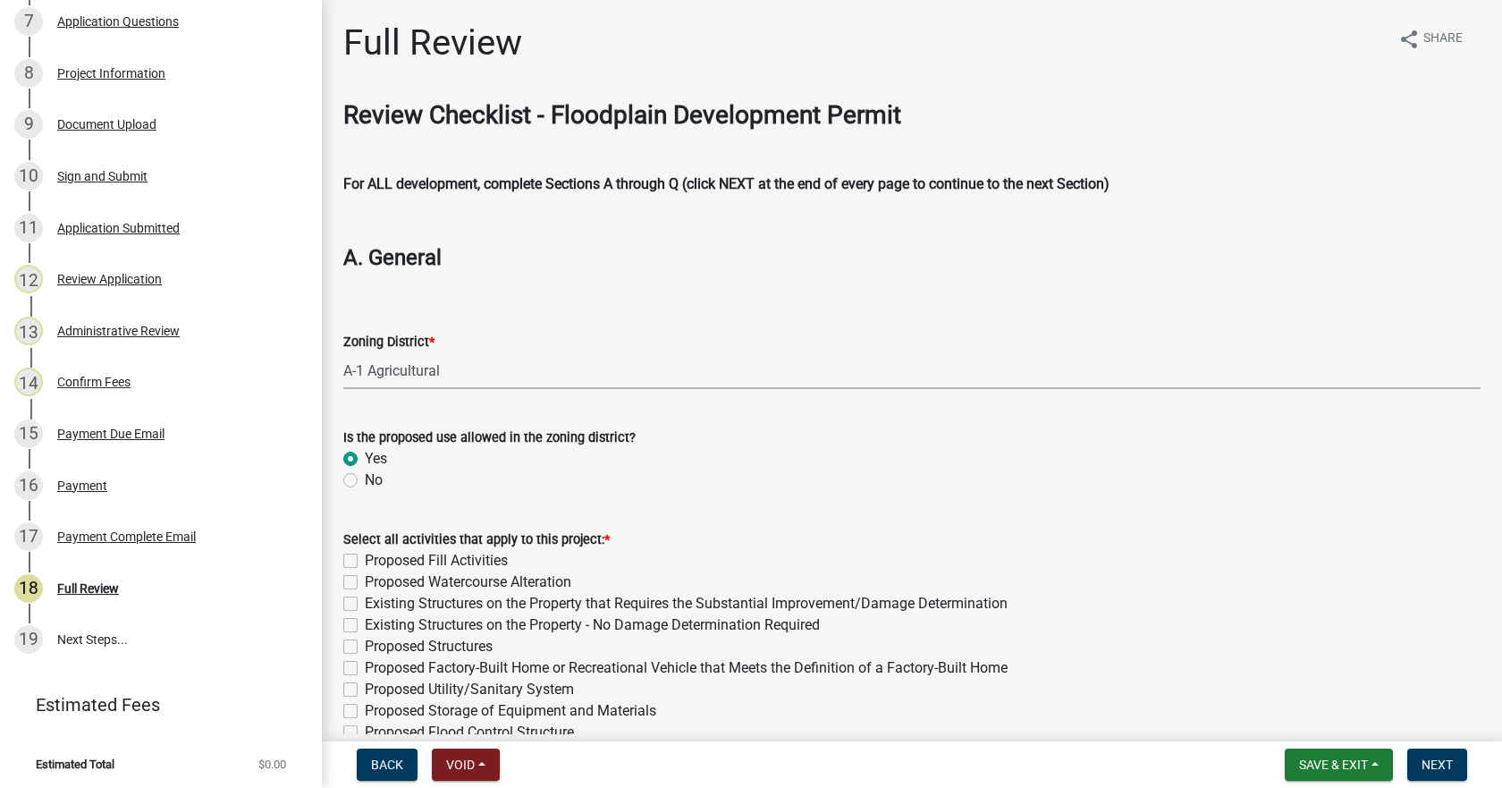
radio input "true"
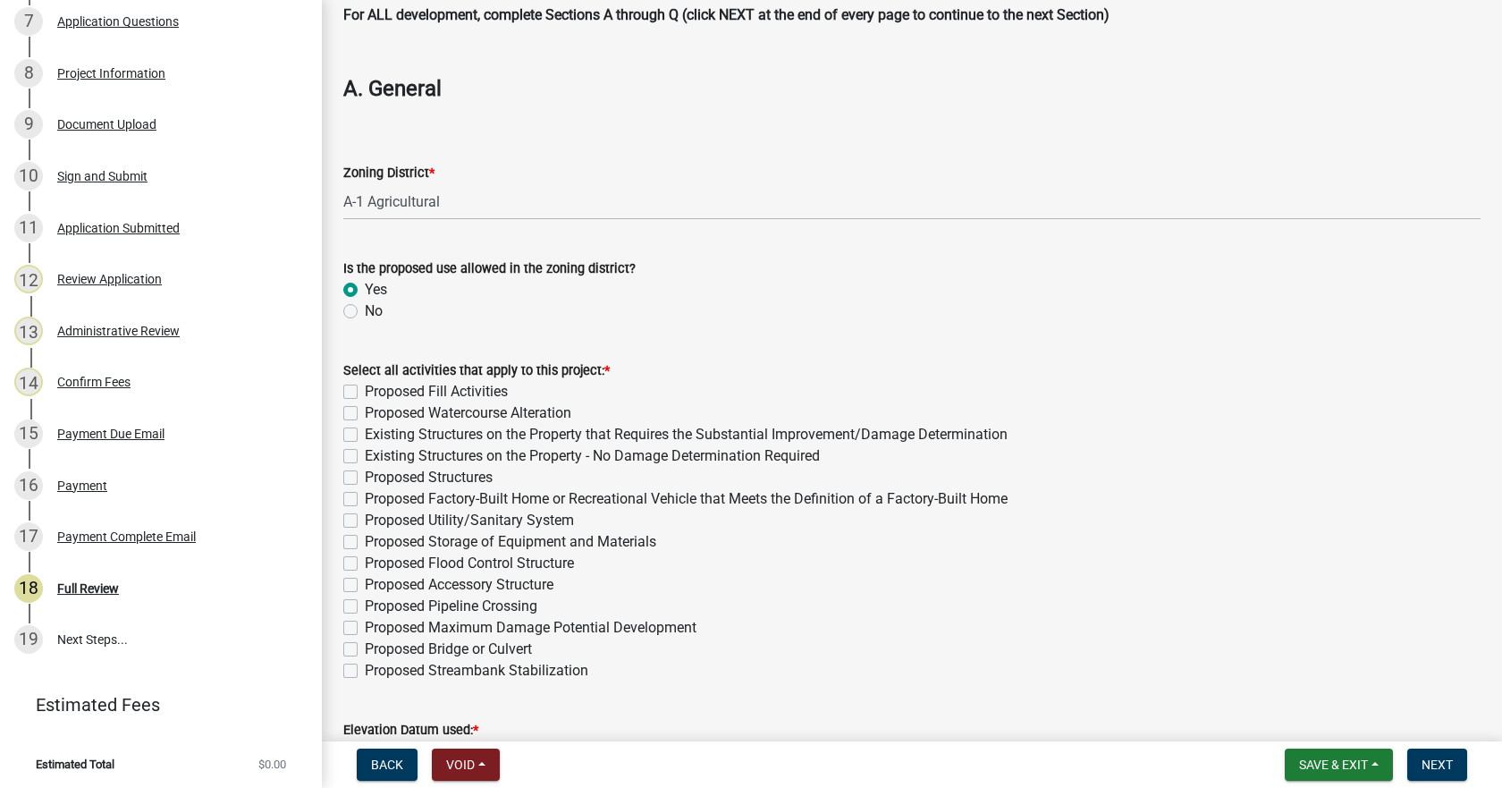
scroll to position [179, 0]
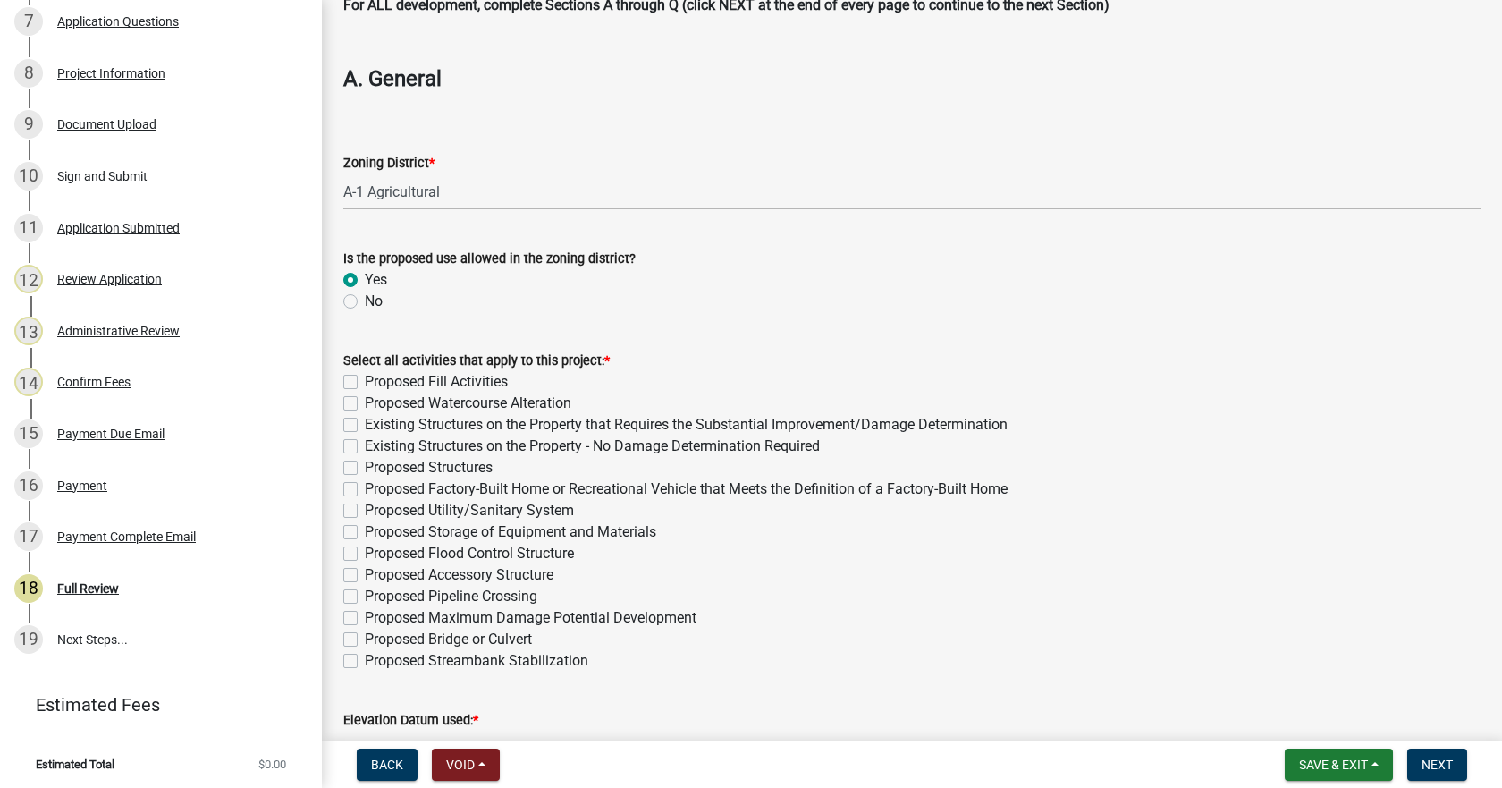
click at [365, 655] on label "Proposed Streambank Stabilization" at bounding box center [476, 660] width 223 height 21
click at [365, 655] on input "Proposed Streambank Stabilization" at bounding box center [371, 656] width 12 height 12
checkbox input "true"
checkbox input "false"
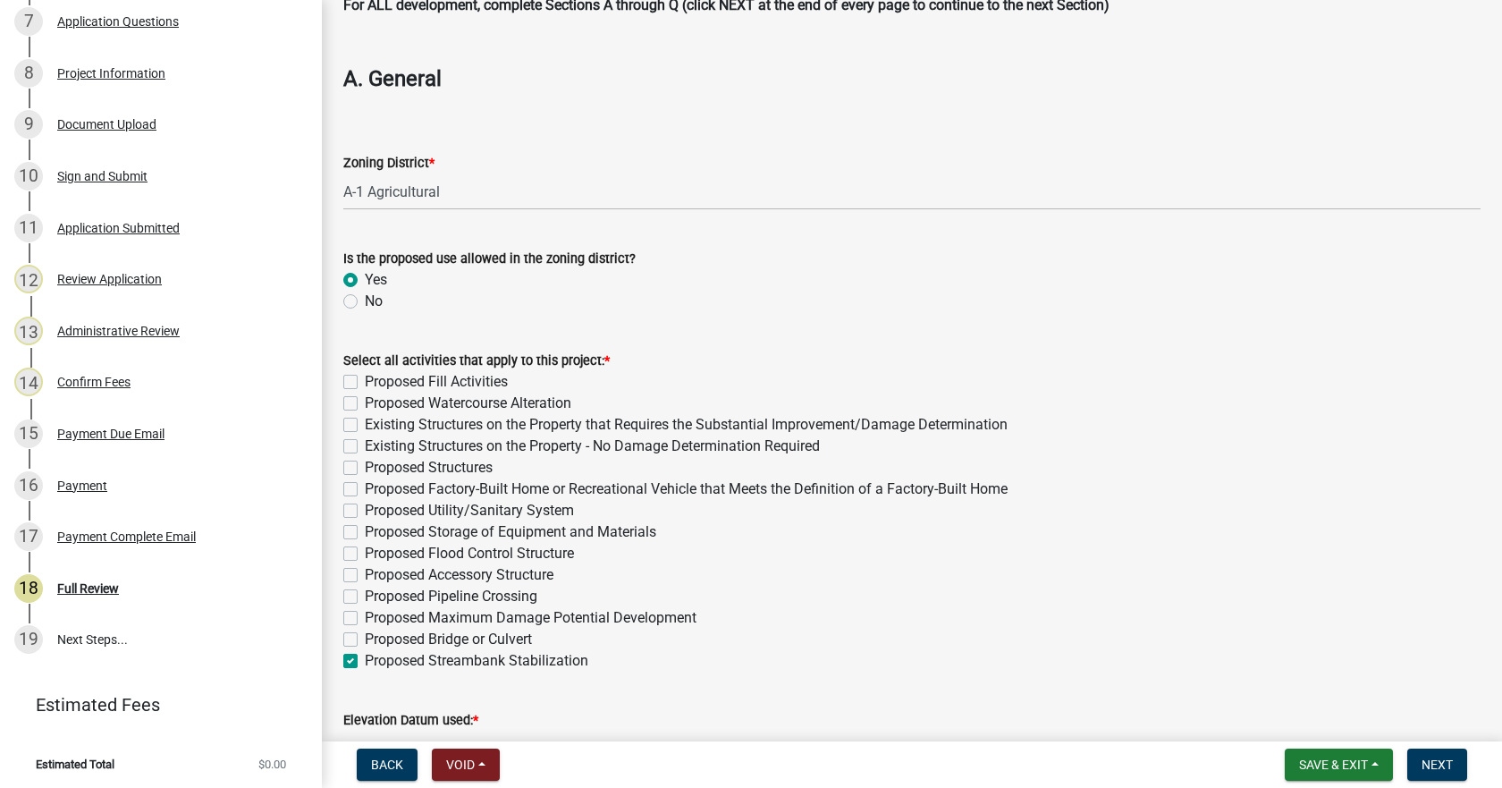
checkbox input "false"
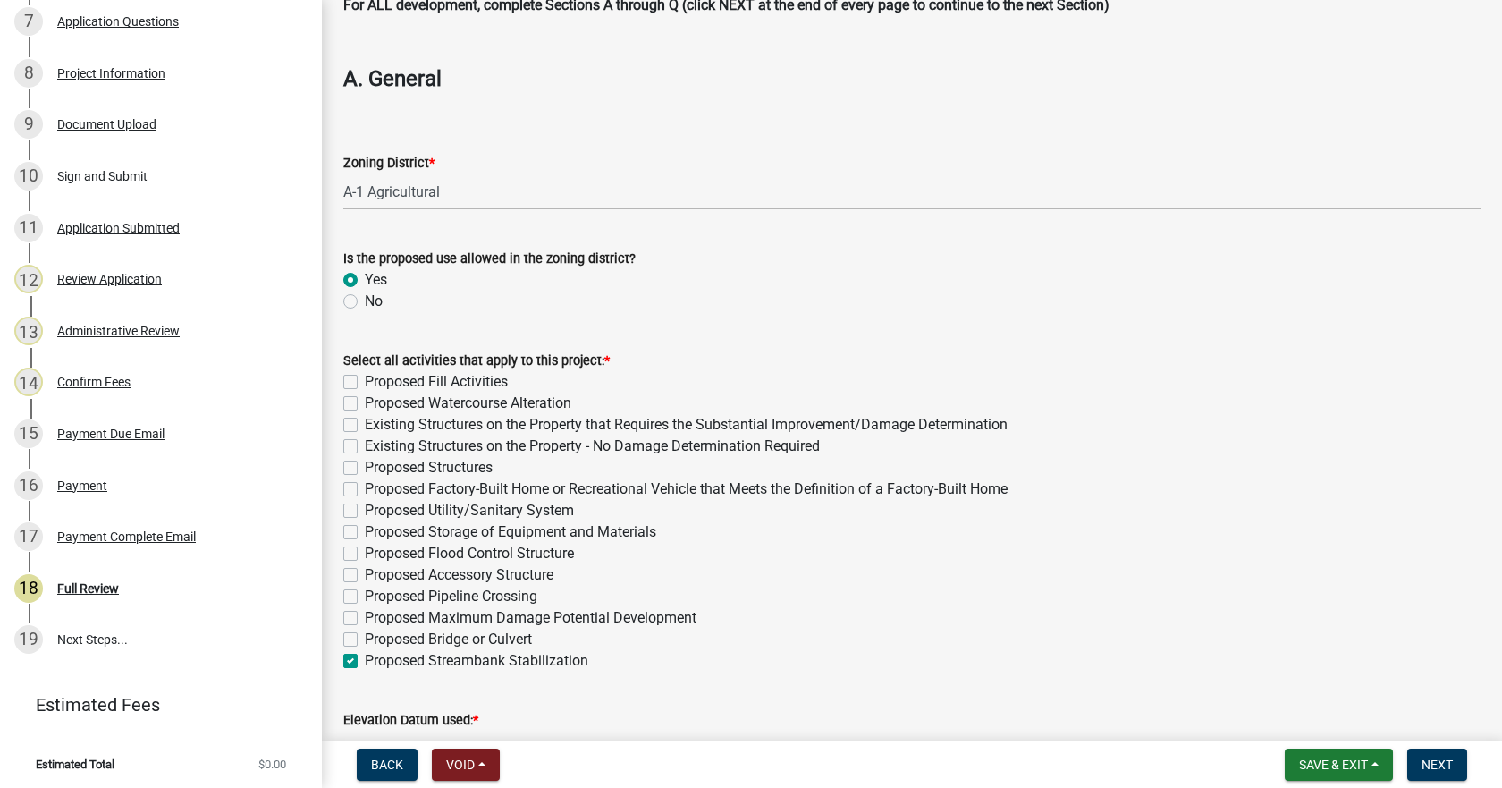
checkbox input "false"
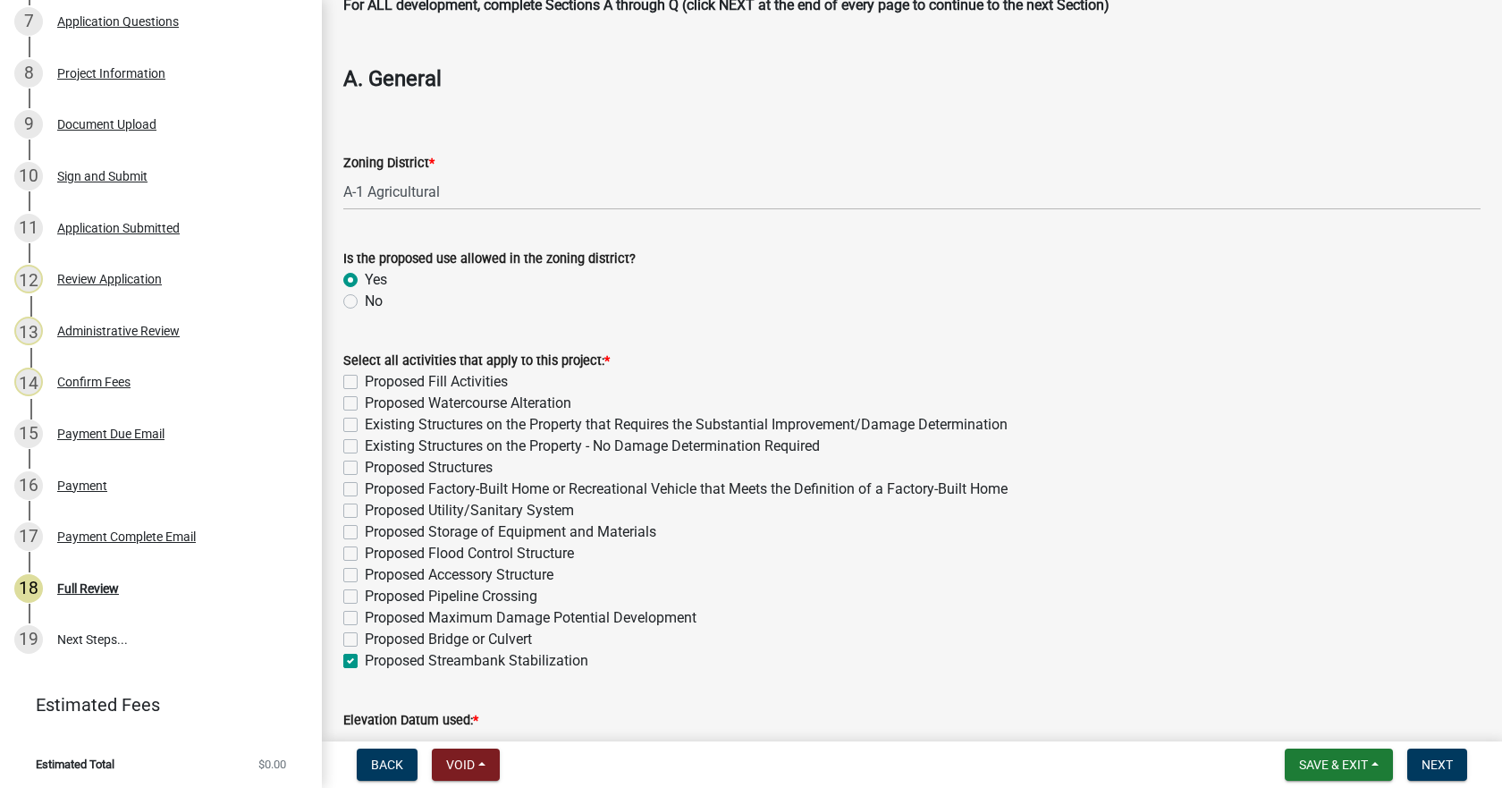
checkbox input "false"
checkbox input "true"
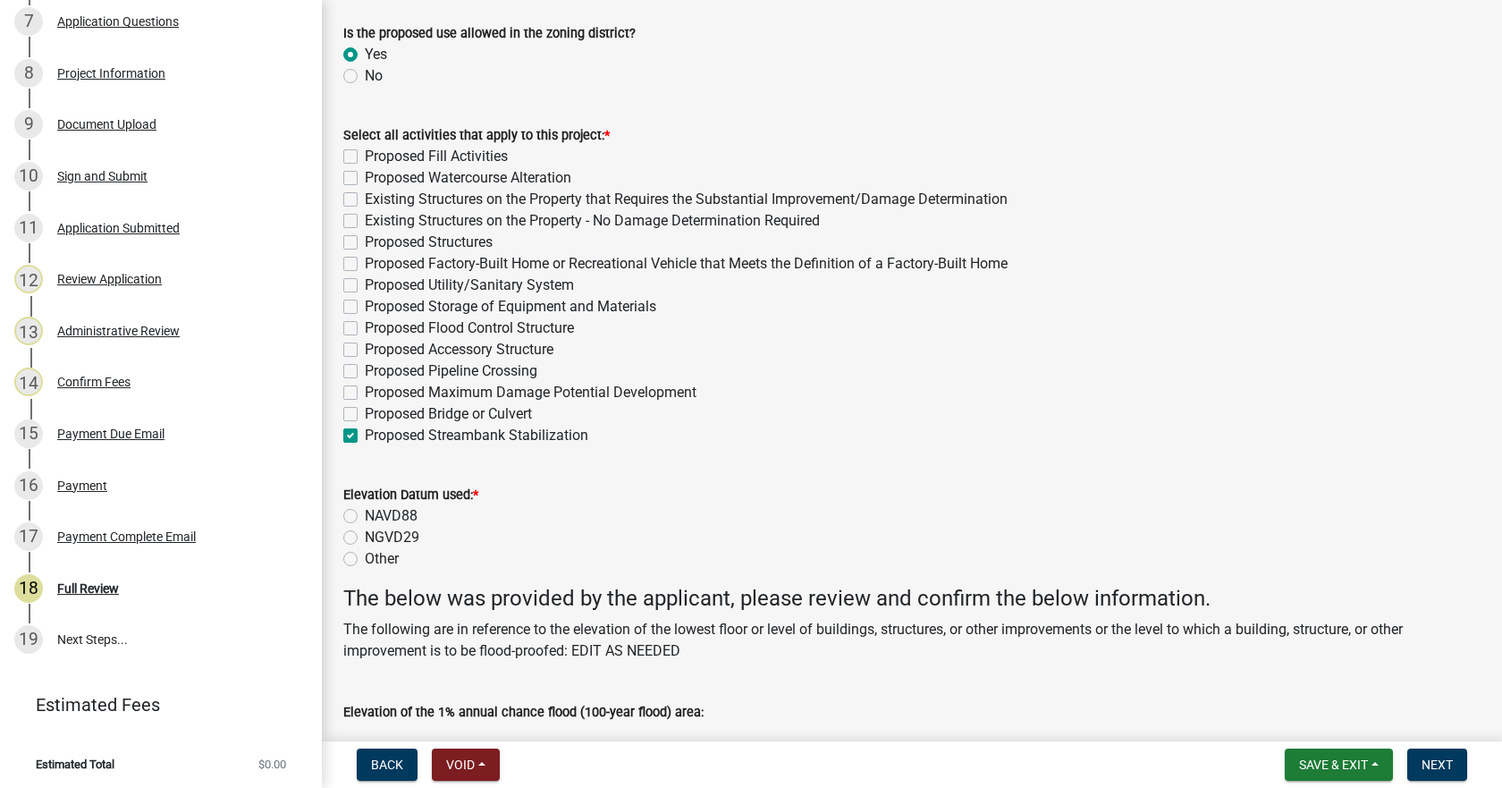
scroll to position [447, 0]
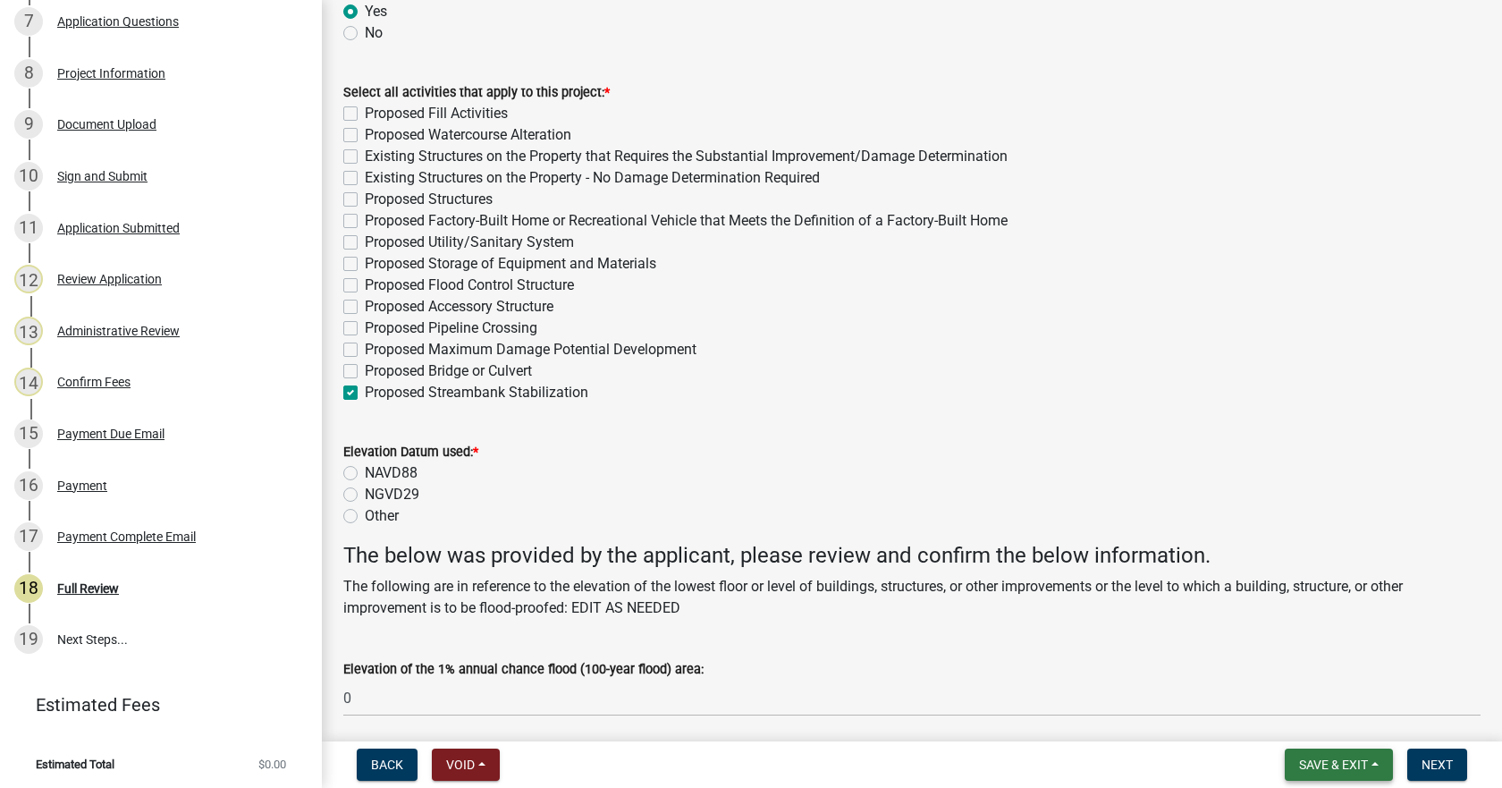
click at [1306, 761] on span "Save & Exit" at bounding box center [1333, 764] width 69 height 14
click at [1277, 674] on button "Save" at bounding box center [1321, 674] width 143 height 43
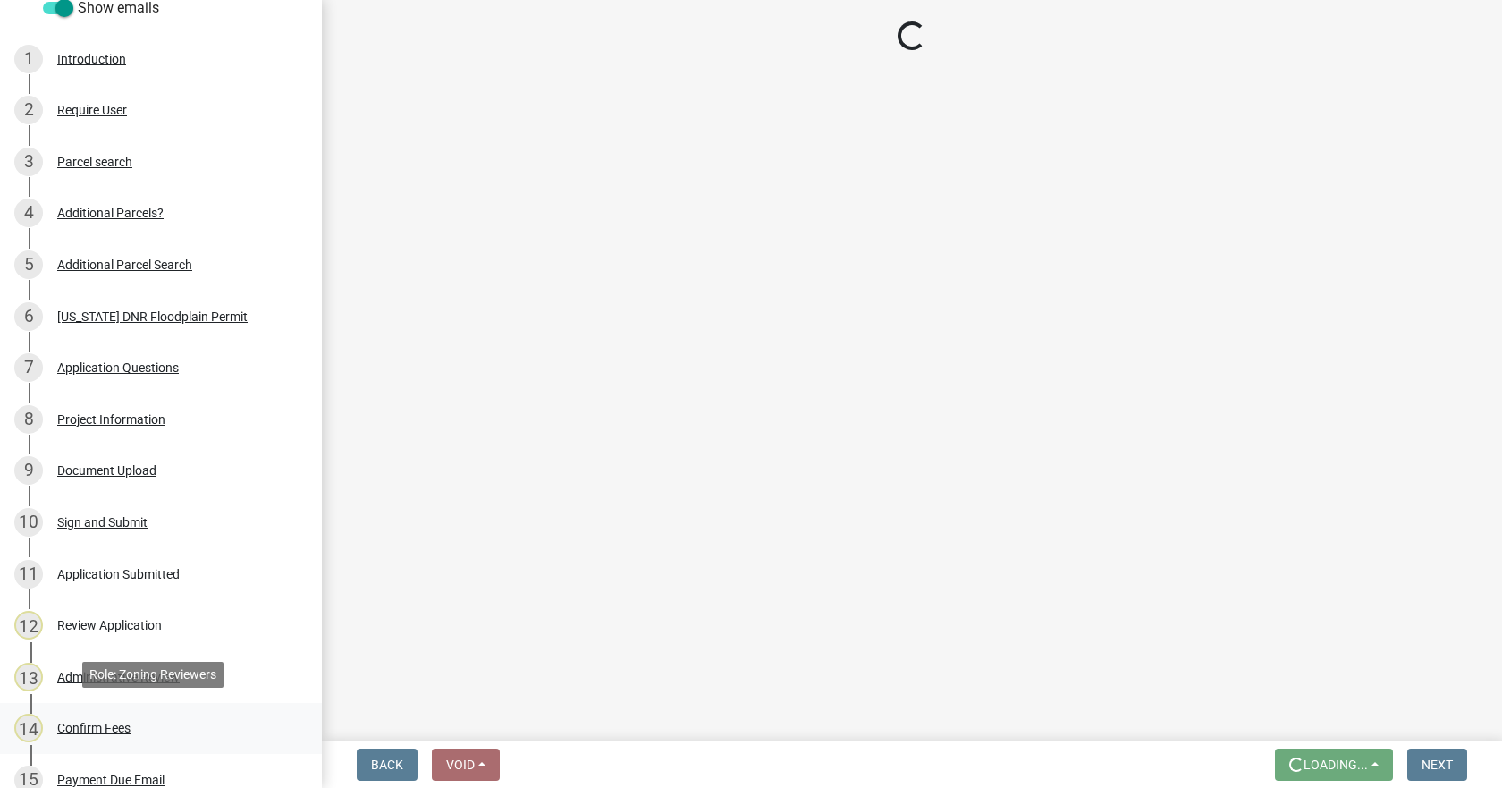
scroll to position [239, 0]
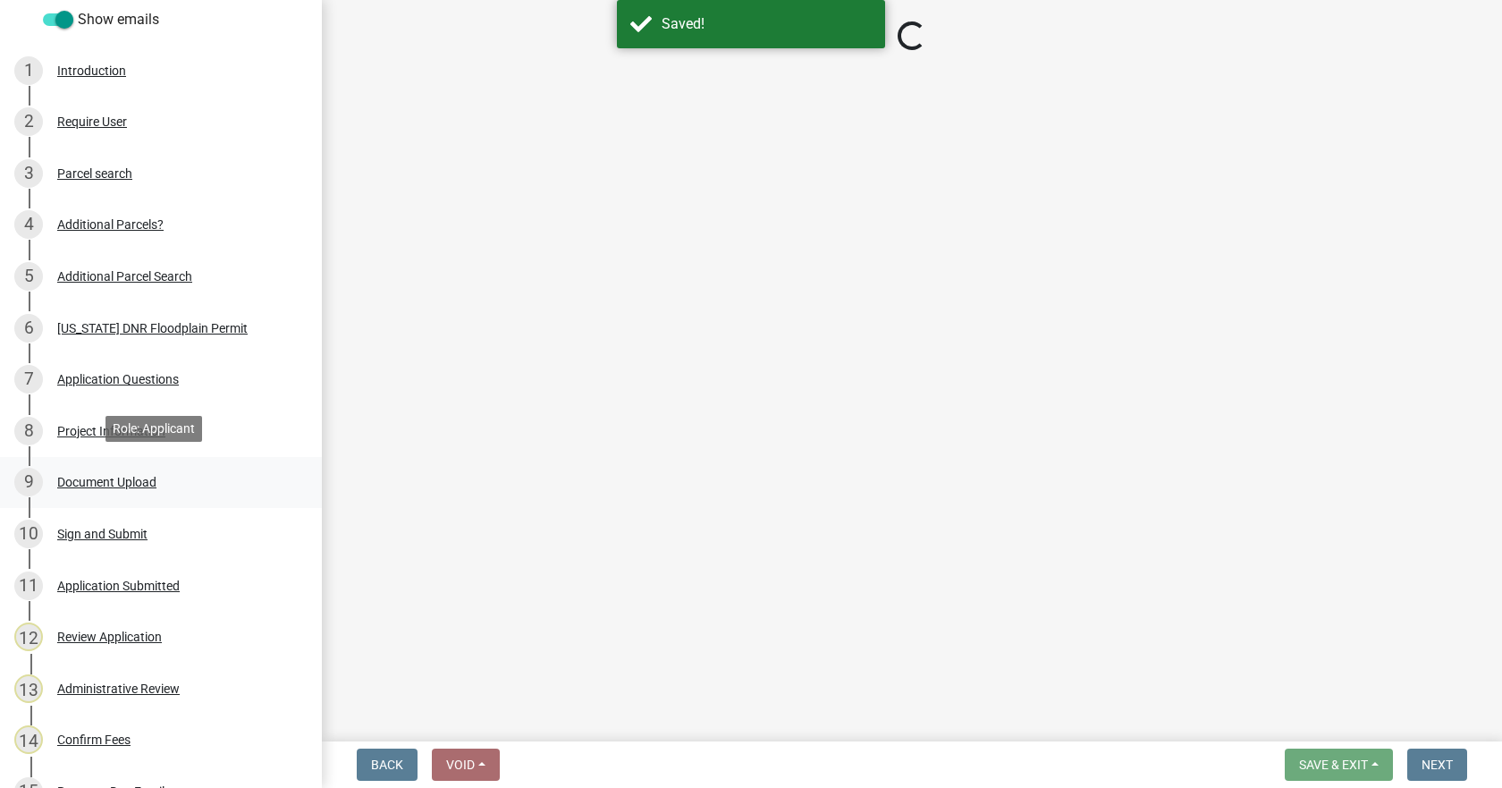
click at [95, 477] on div "Document Upload" at bounding box center [106, 482] width 99 height 13
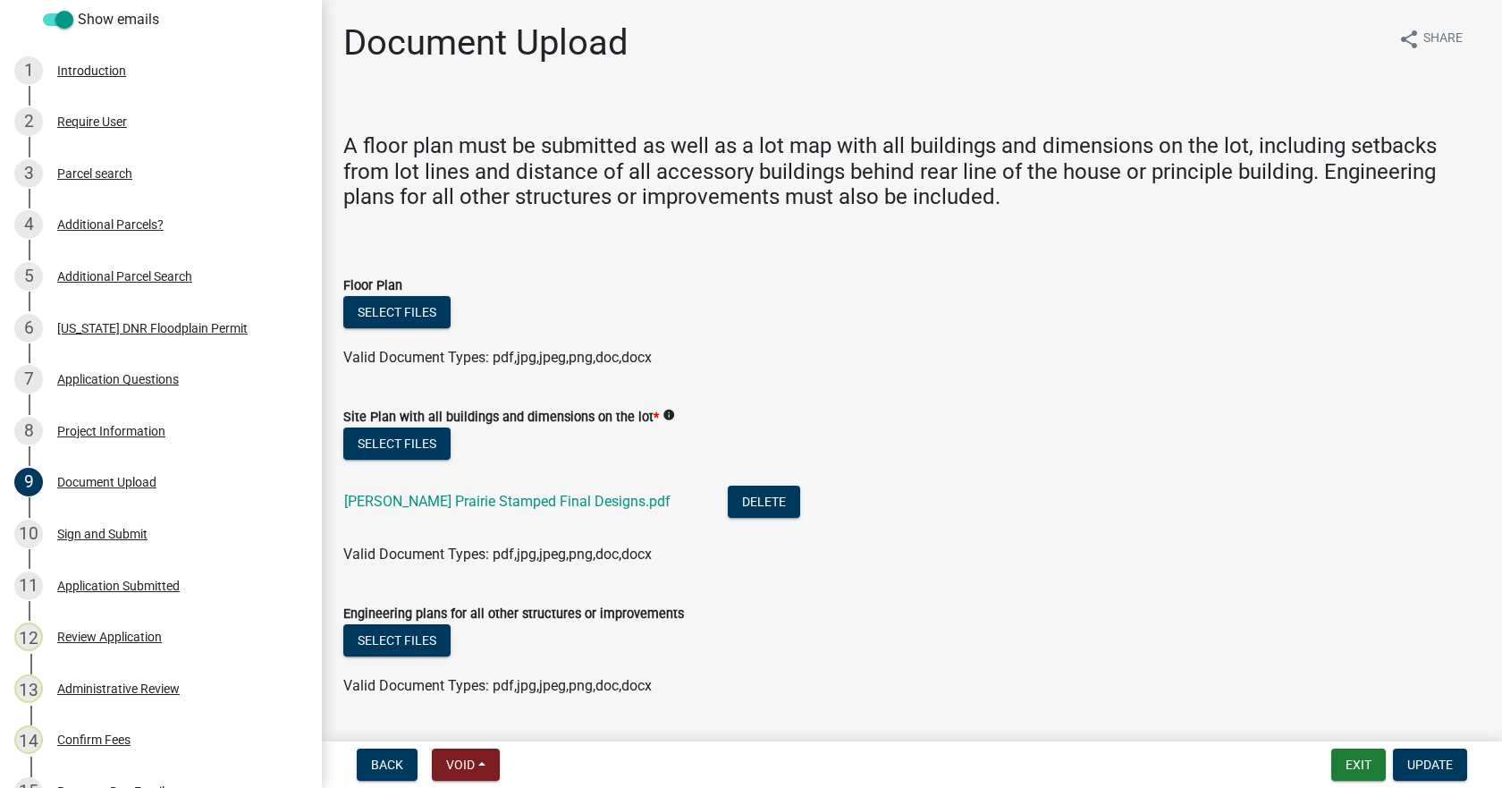
click at [434, 510] on div "[PERSON_NAME] Prairie Stamped Final Designs.pdf" at bounding box center [521, 503] width 355 height 37
click at [434, 503] on link "[PERSON_NAME] Prairie Stamped Final Designs.pdf" at bounding box center [507, 501] width 326 height 17
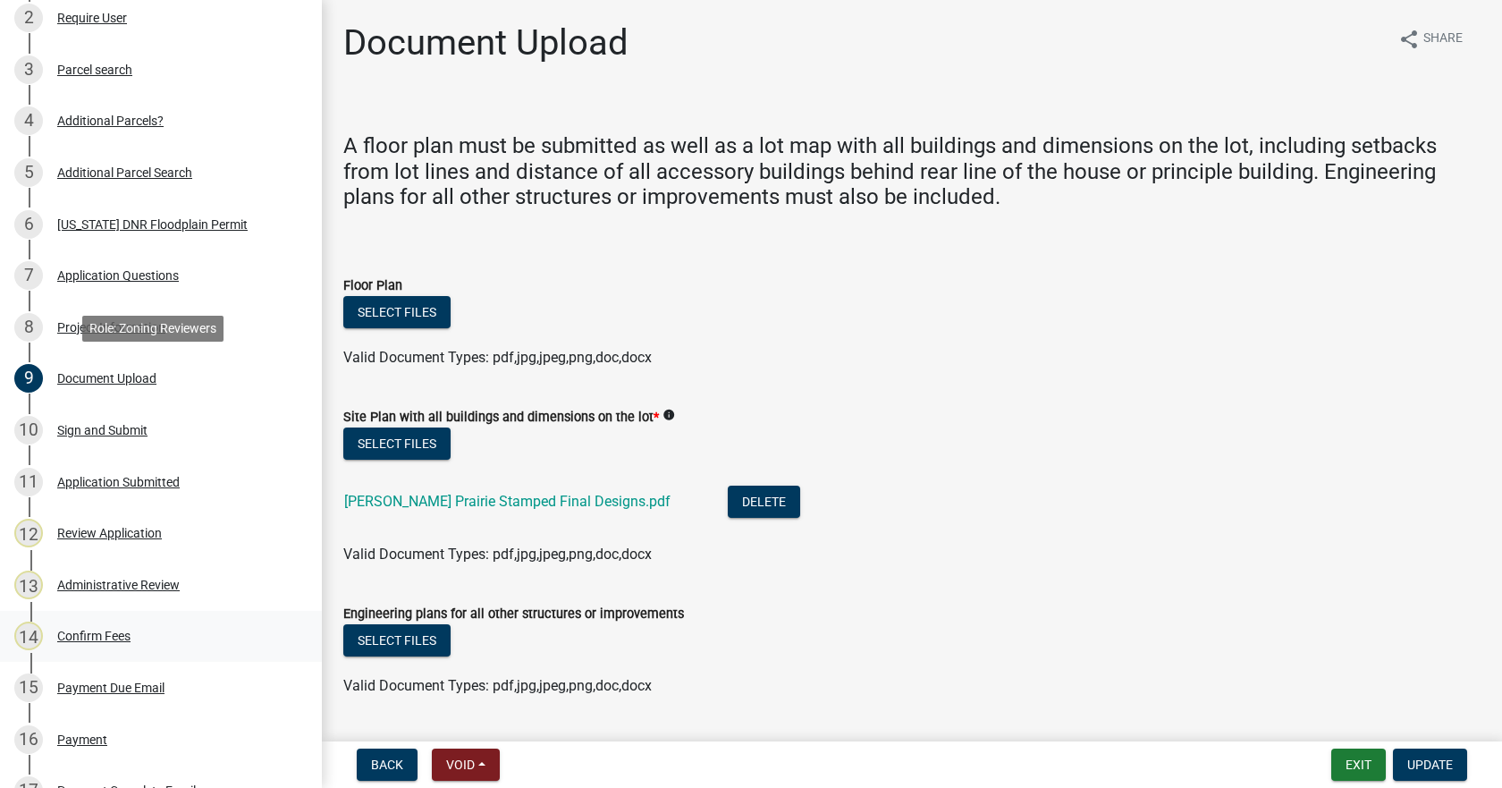
scroll to position [596, 0]
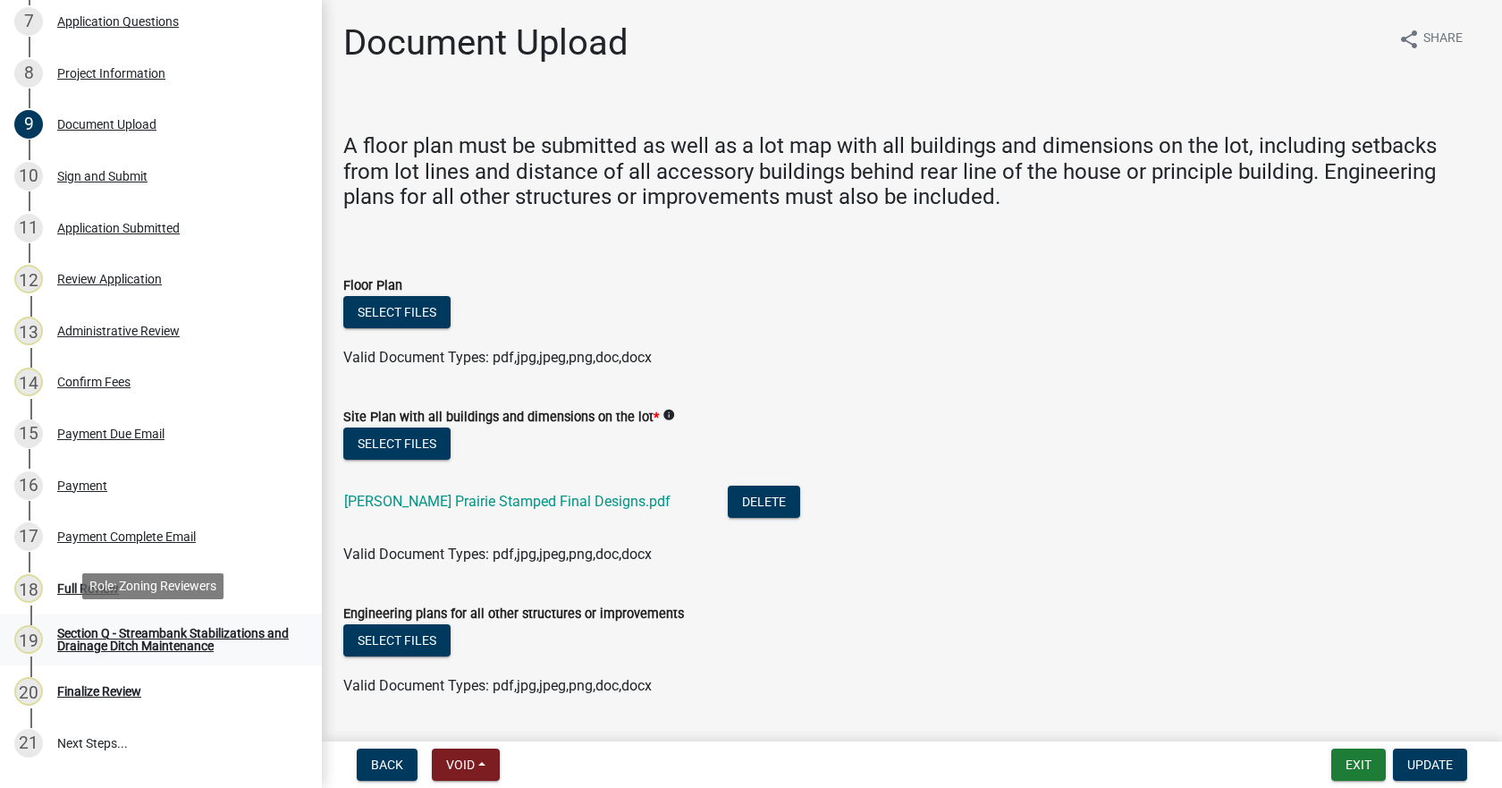
click at [91, 628] on div "Section Q - Streambank Stabilizations and Drainage Ditch Maintenance" at bounding box center [175, 639] width 236 height 25
click at [106, 640] on div "Section Q - Streambank Stabilizations and Drainage Ditch Maintenance" at bounding box center [175, 639] width 236 height 25
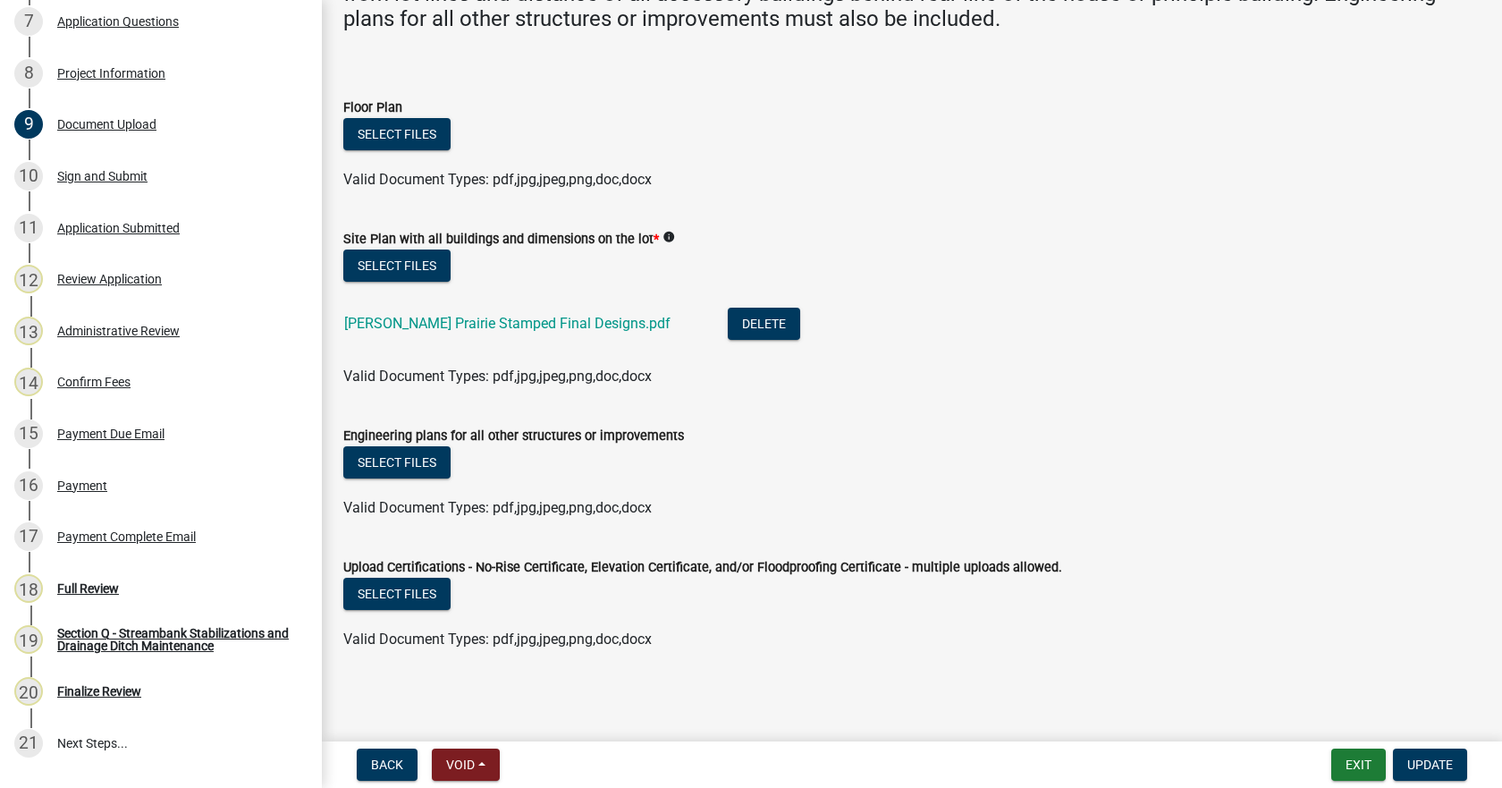
scroll to position [180, 0]
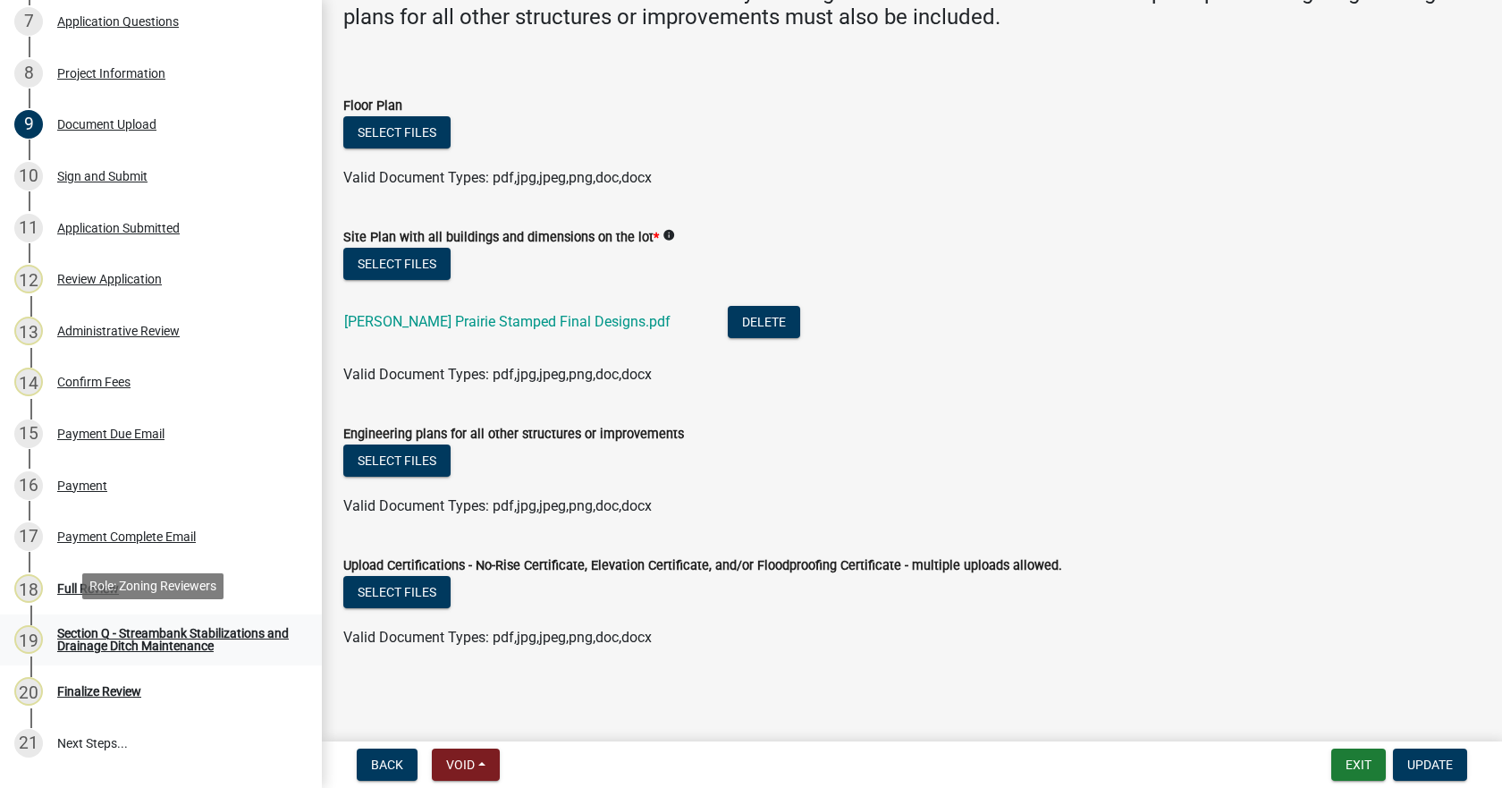
click at [113, 640] on div "Section Q - Streambank Stabilizations and Drainage Ditch Maintenance" at bounding box center [175, 639] width 236 height 25
click at [111, 639] on div "Section Q - Streambank Stabilizations and Drainage Ditch Maintenance" at bounding box center [175, 639] width 236 height 25
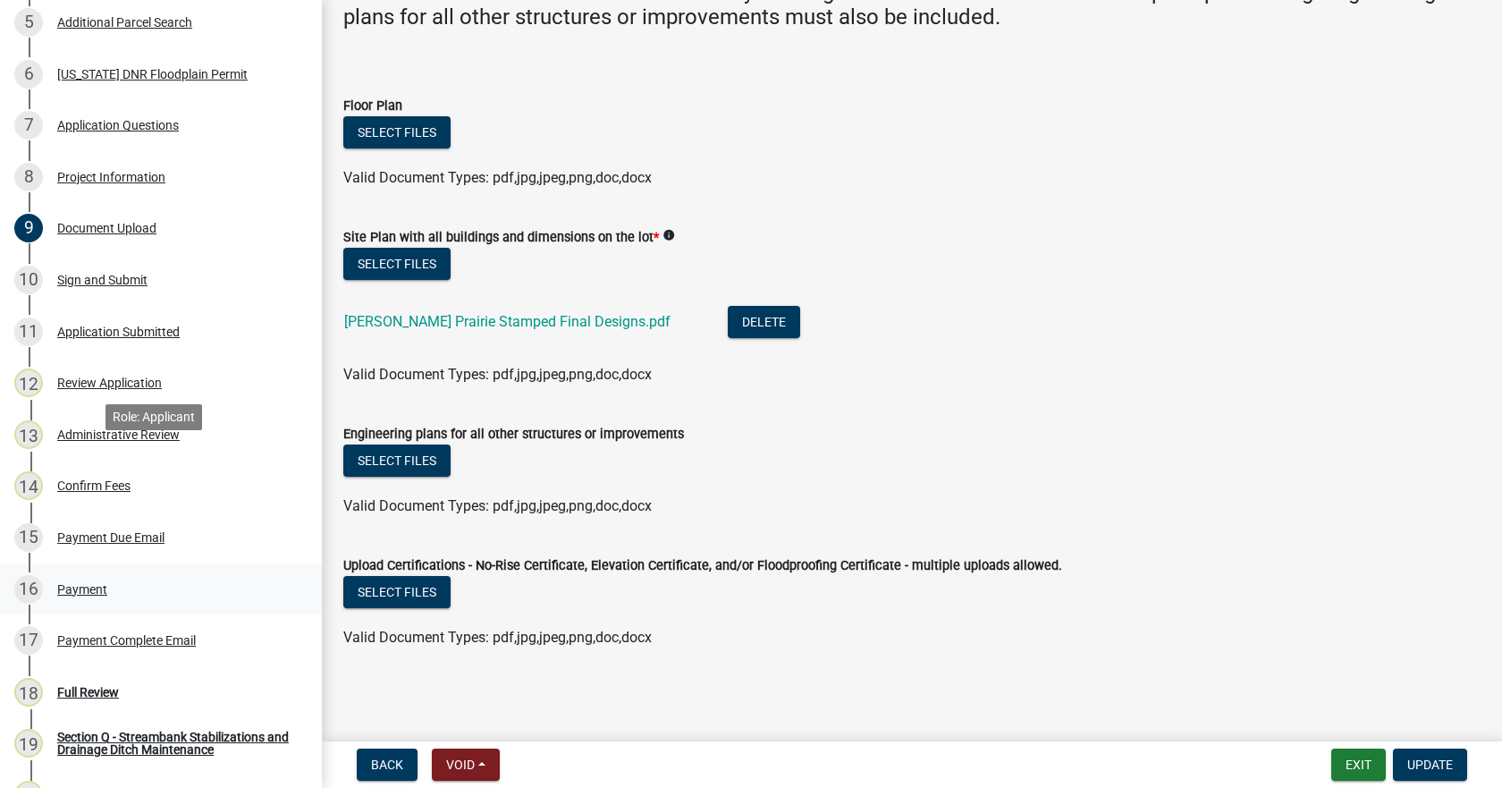
scroll to position [341, 0]
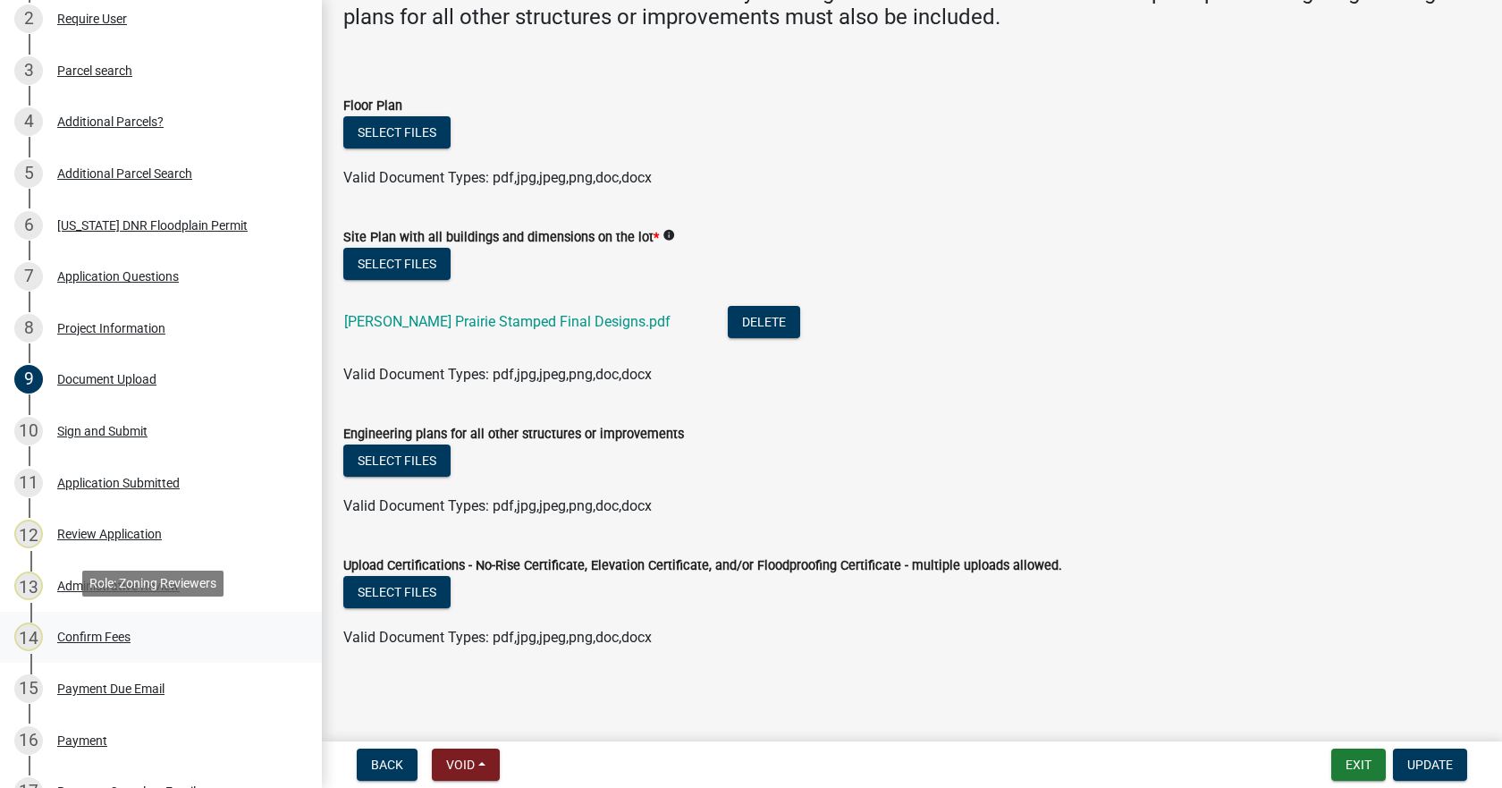
click at [84, 632] on div "Confirm Fees" at bounding box center [93, 636] width 73 height 13
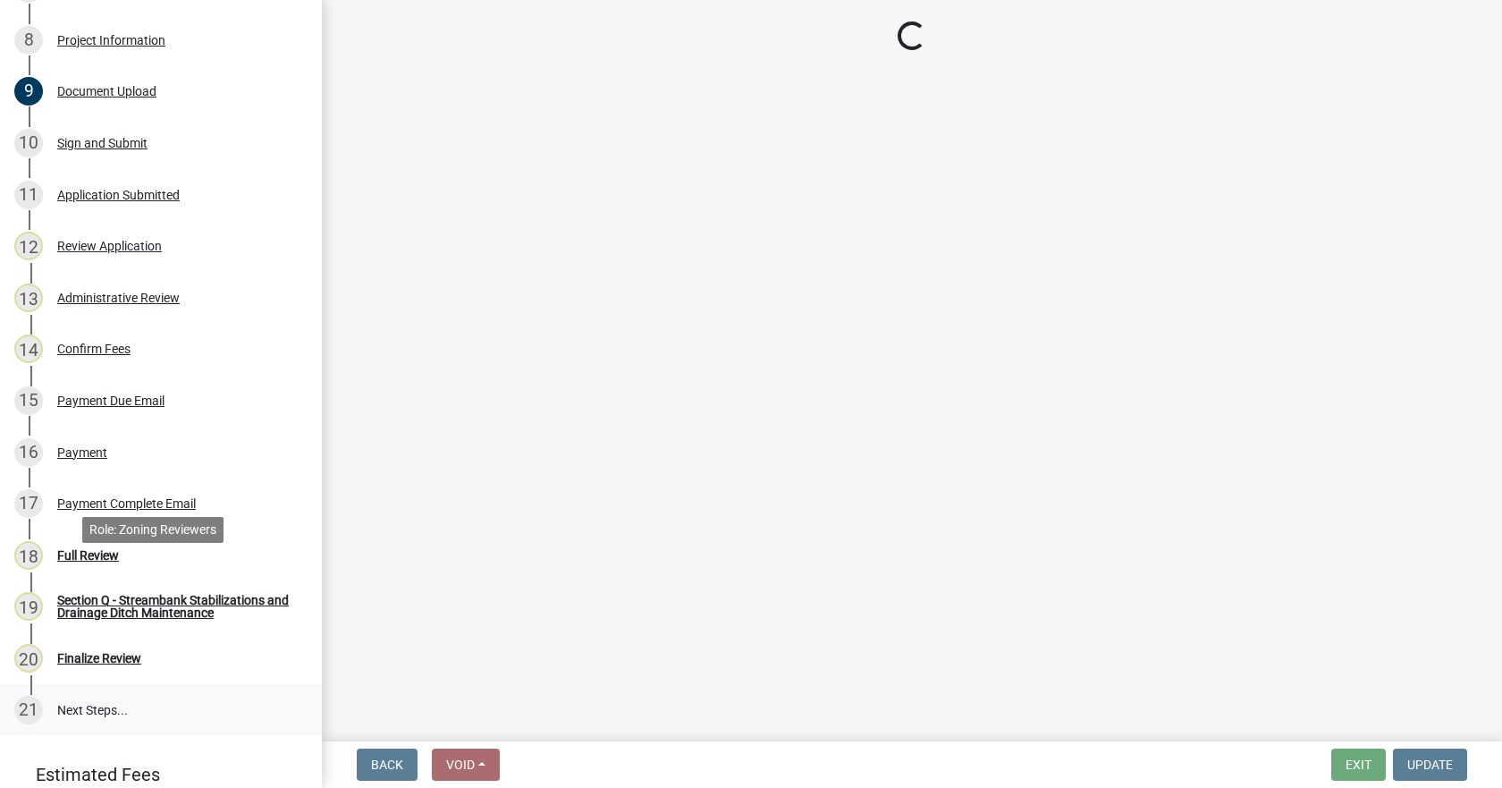
scroll to position [699, 0]
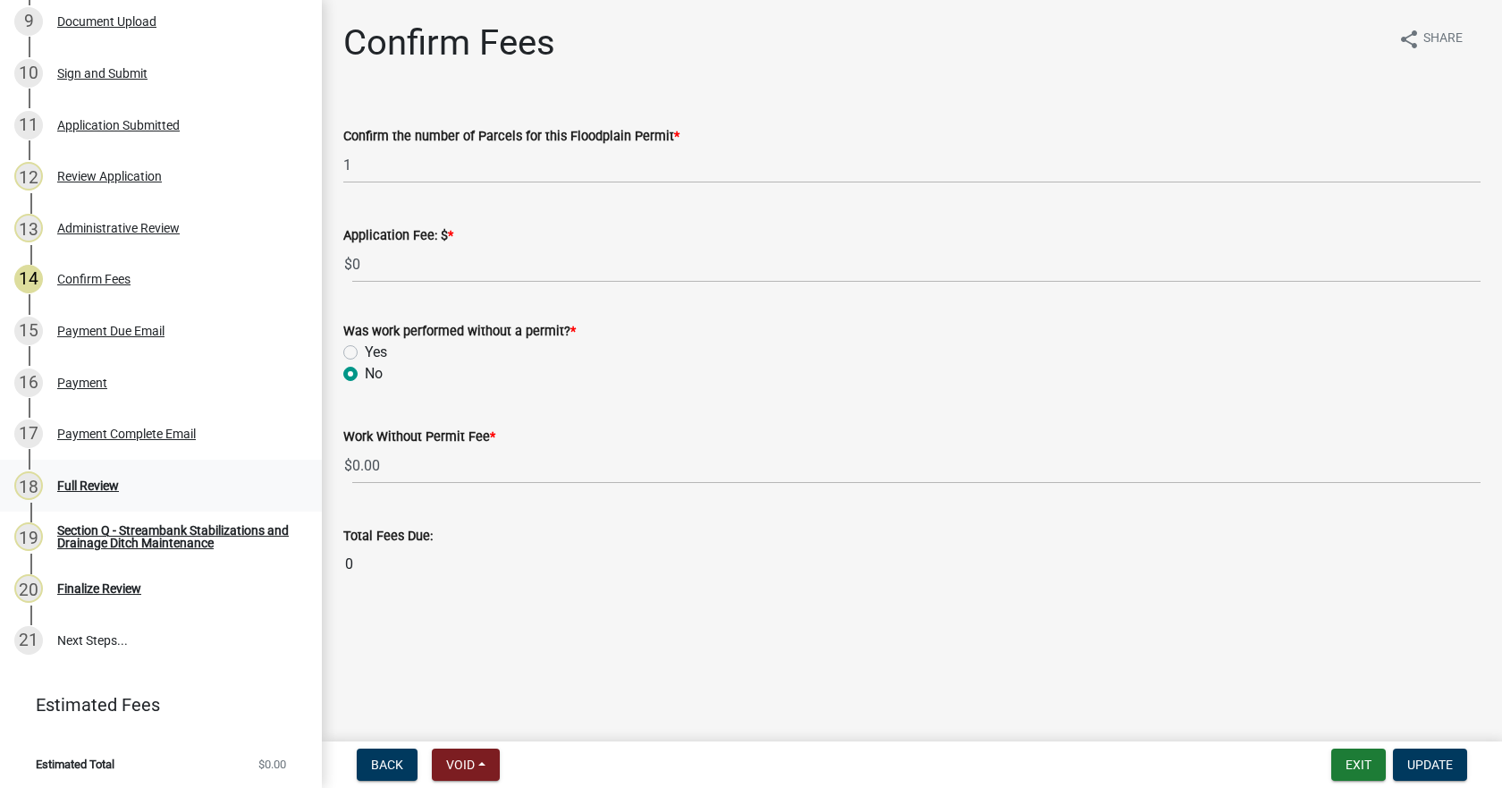
click at [74, 479] on div "Full Review" at bounding box center [88, 485] width 62 height 13
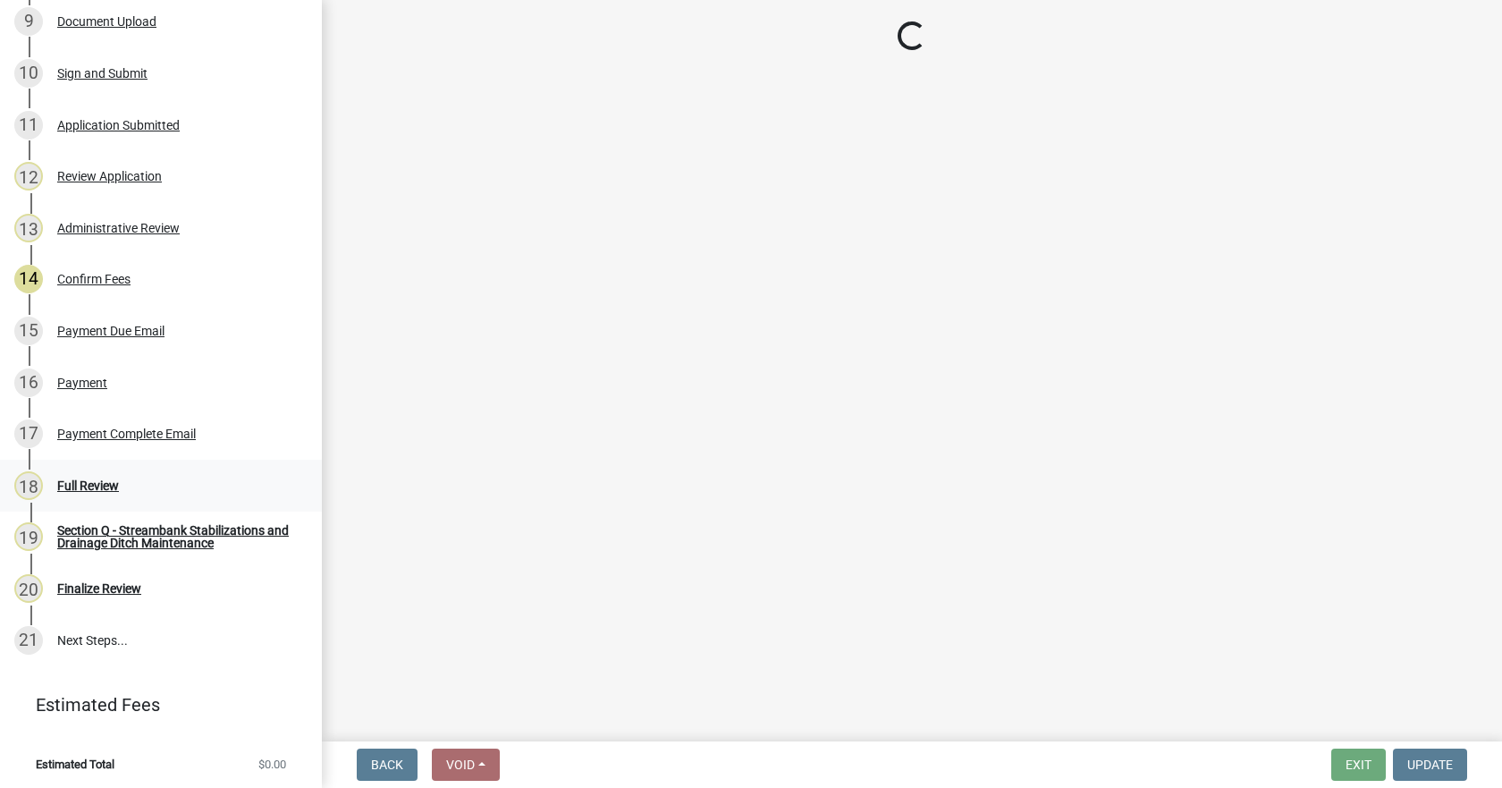
select select "b3e47abb-8732-4309-ae9f-2b0c278144c3"
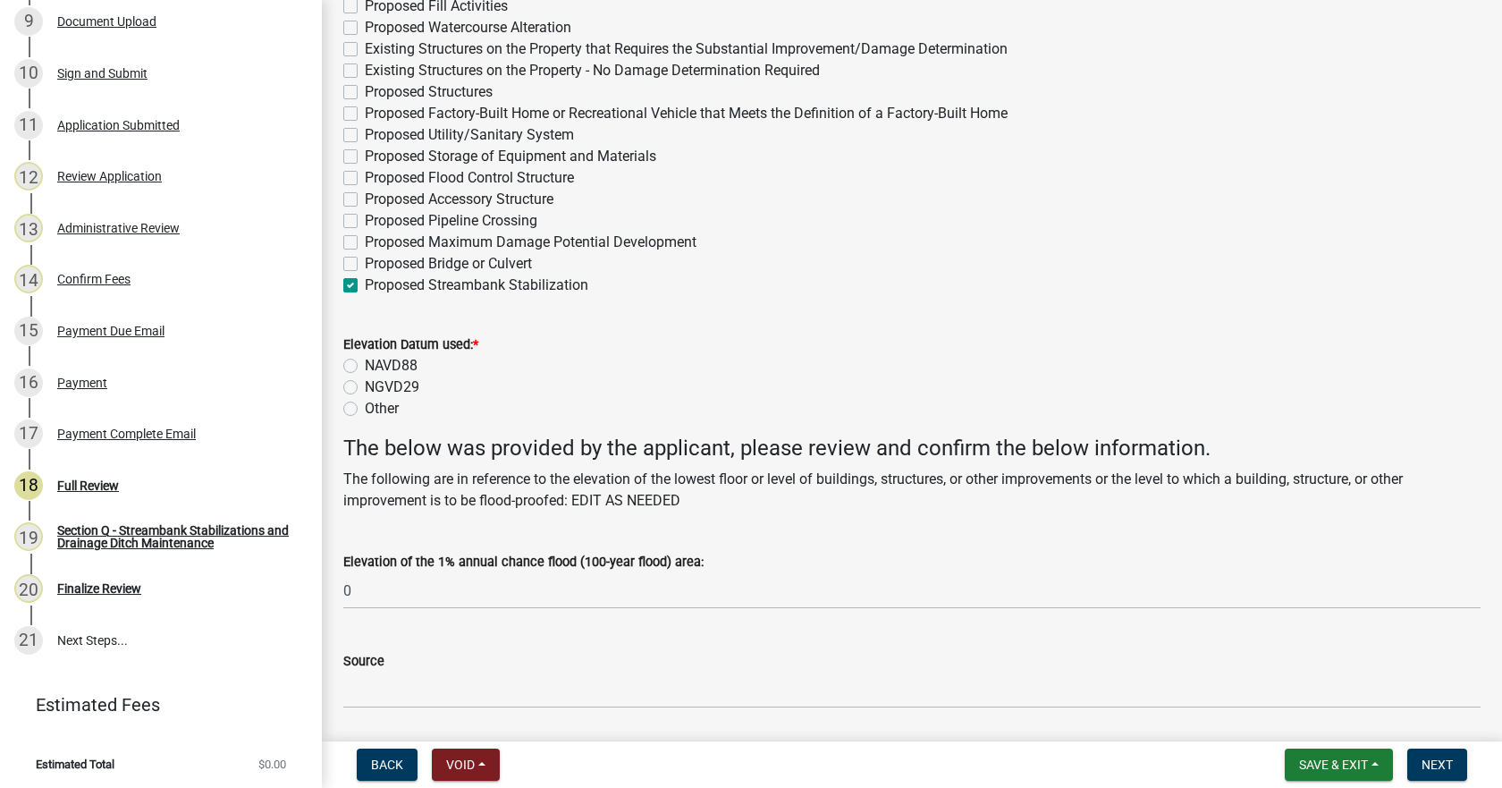
scroll to position [626, 0]
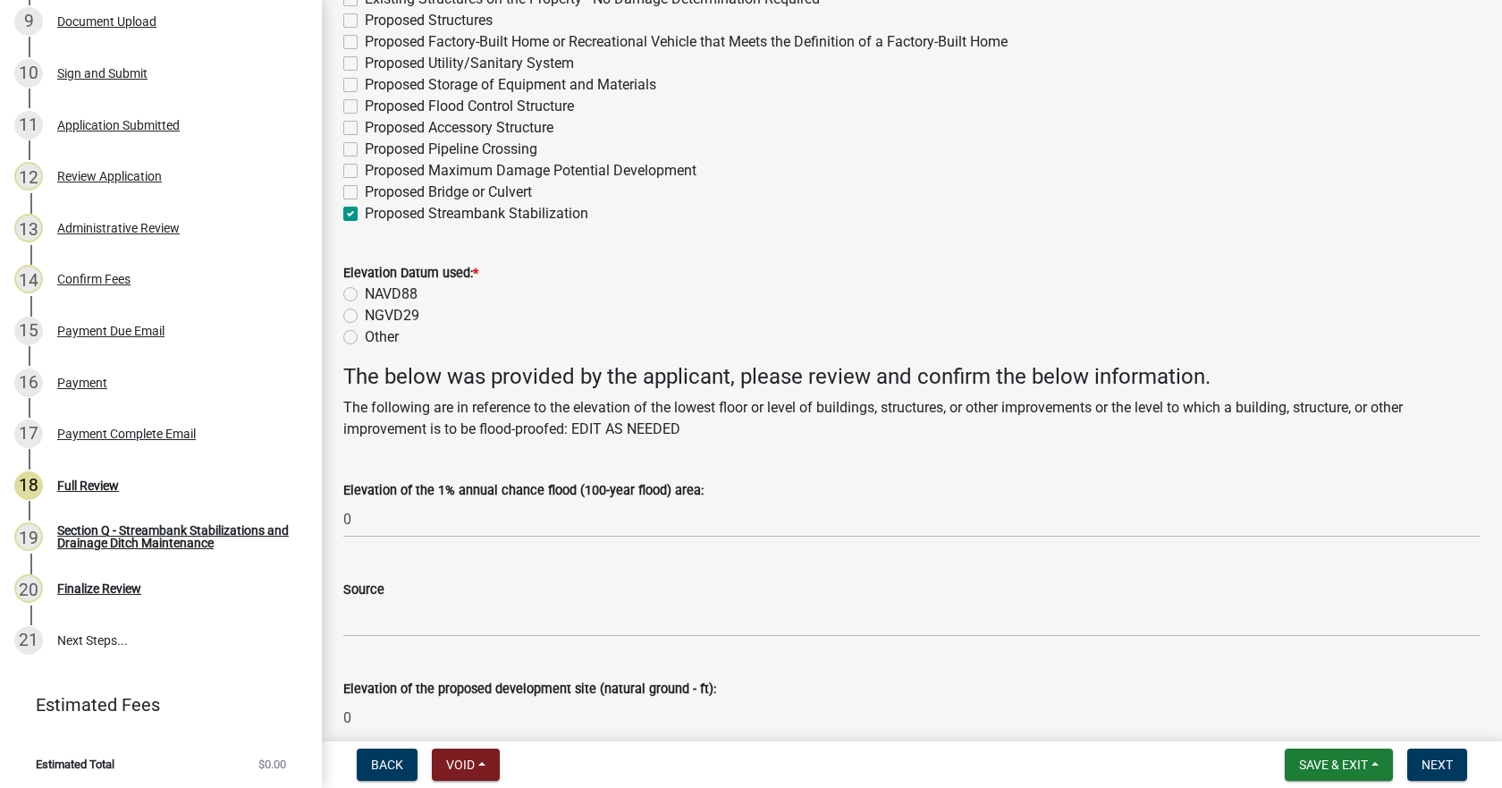
click at [365, 291] on label "NAVD88" at bounding box center [391, 293] width 53 height 21
click at [365, 291] on input "NAVD88" at bounding box center [371, 289] width 12 height 12
radio input "true"
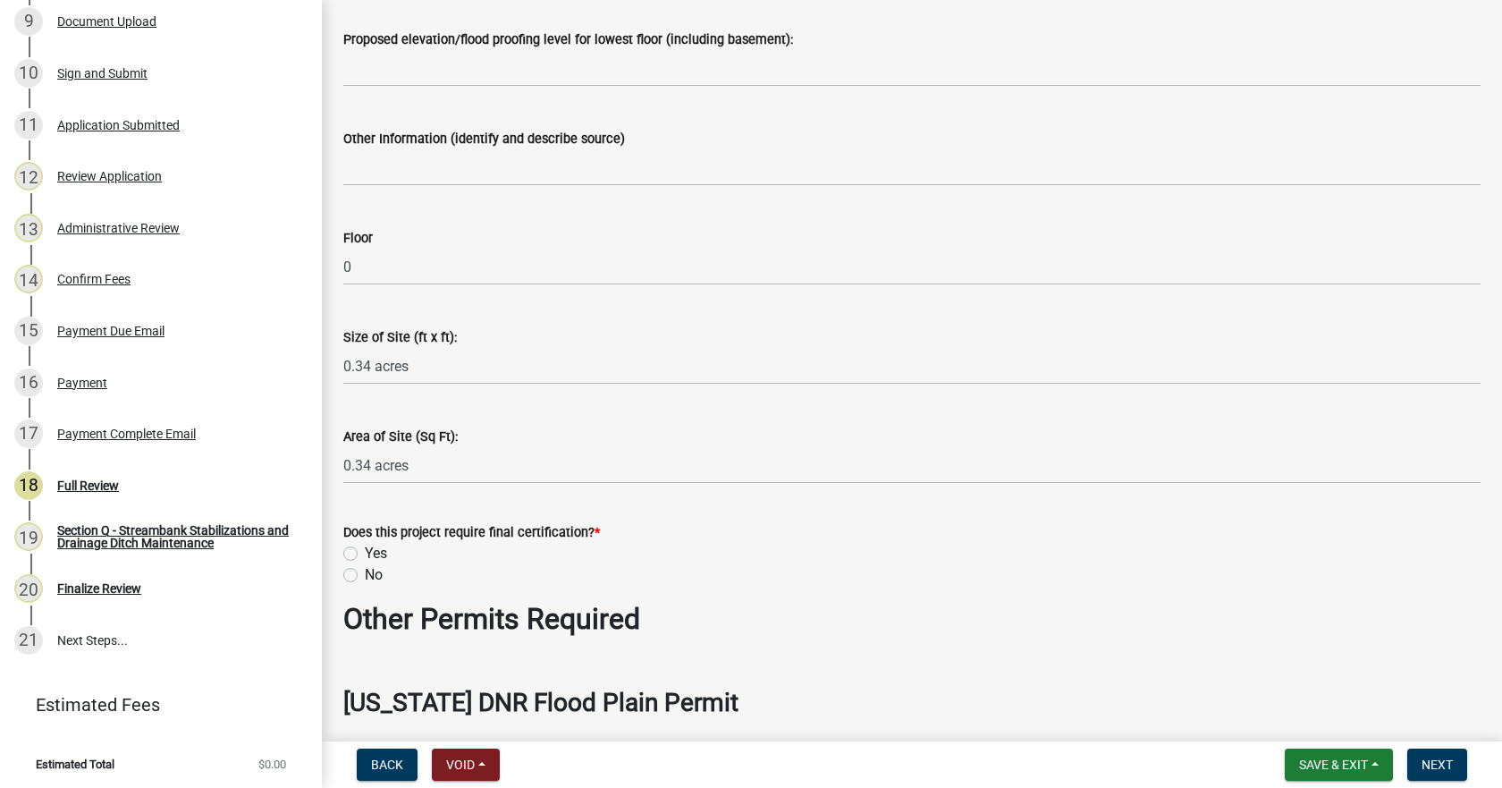
scroll to position [1520, 0]
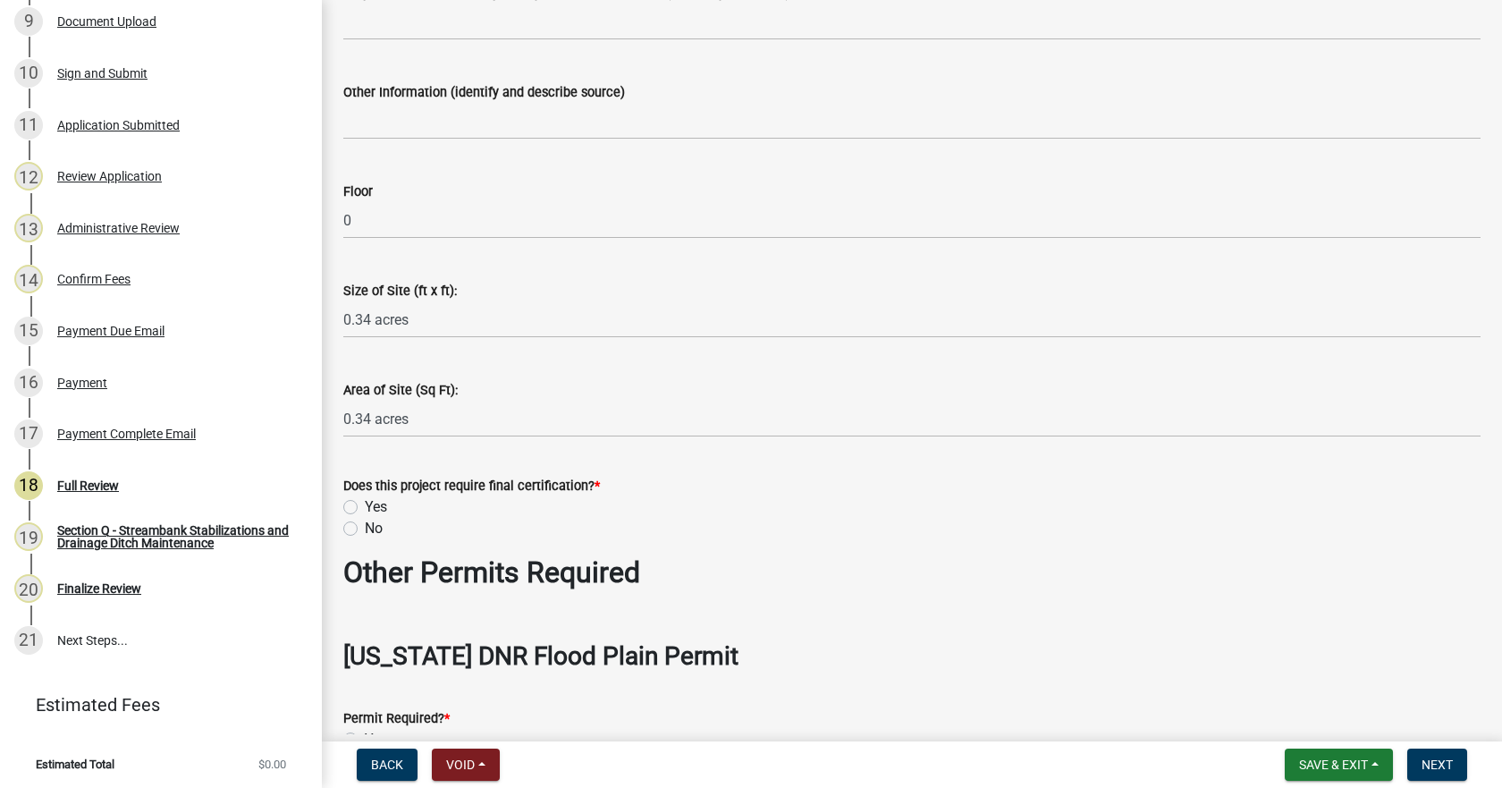
click at [365, 527] on label "No" at bounding box center [374, 528] width 18 height 21
click at [365, 527] on input "No" at bounding box center [371, 524] width 12 height 12
radio input "true"
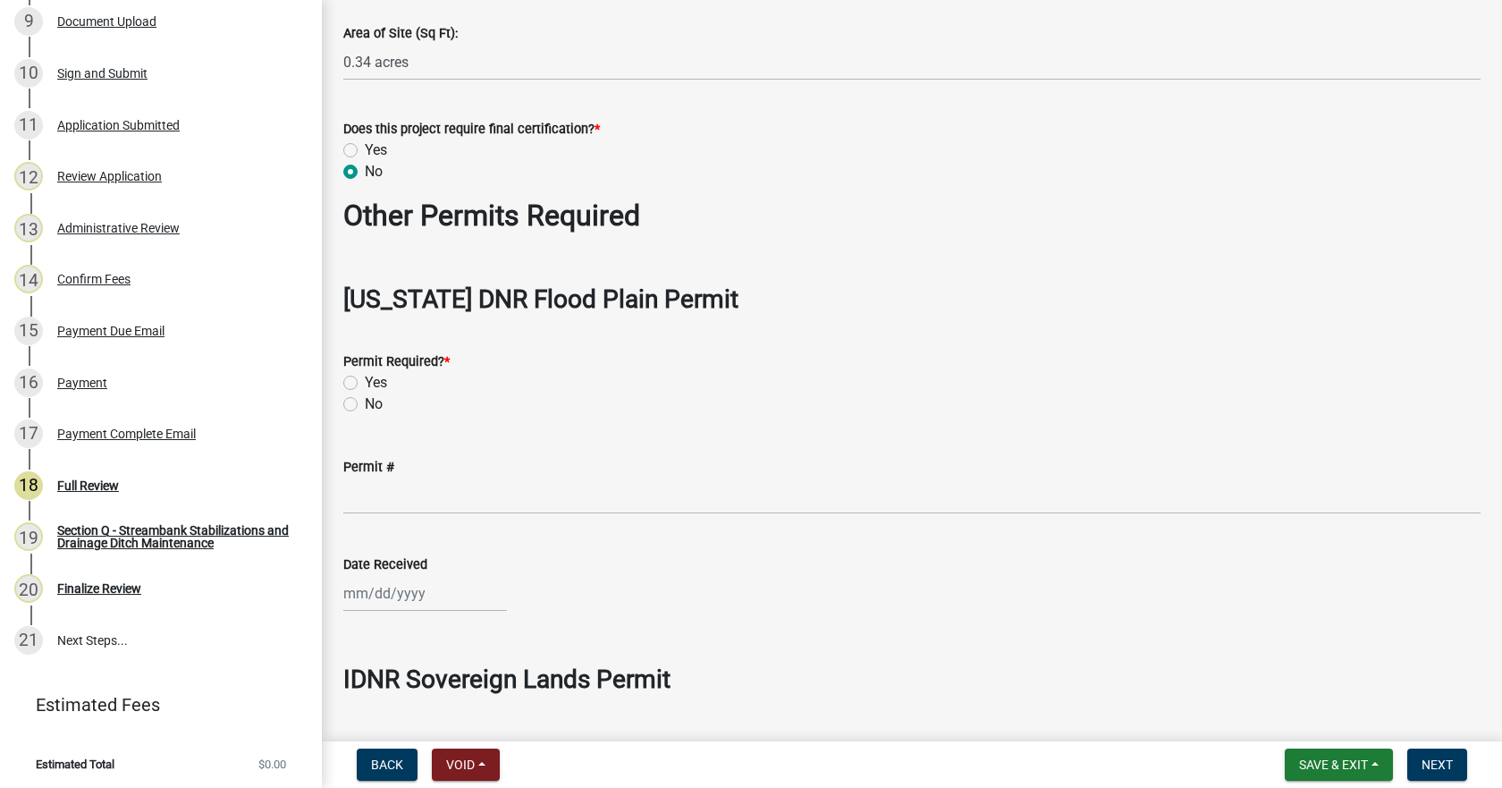
scroll to position [1877, 0]
click at [365, 145] on label "Yes" at bounding box center [376, 149] width 22 height 21
click at [365, 145] on input "Yes" at bounding box center [371, 145] width 12 height 12
radio input "true"
click at [365, 400] on label "No" at bounding box center [374, 402] width 18 height 21
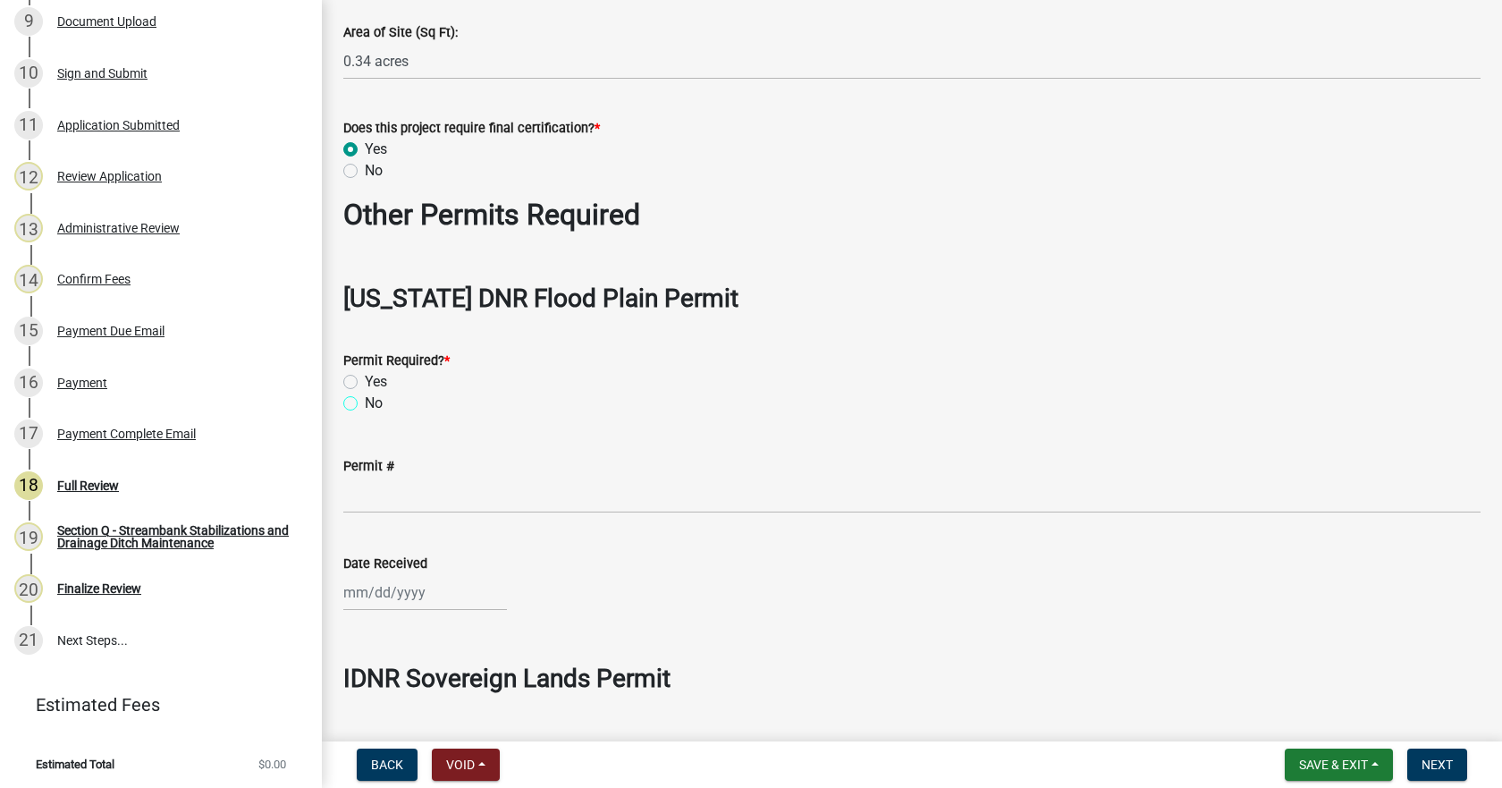
click at [365, 400] on input "No" at bounding box center [371, 398] width 12 height 12
radio input "true"
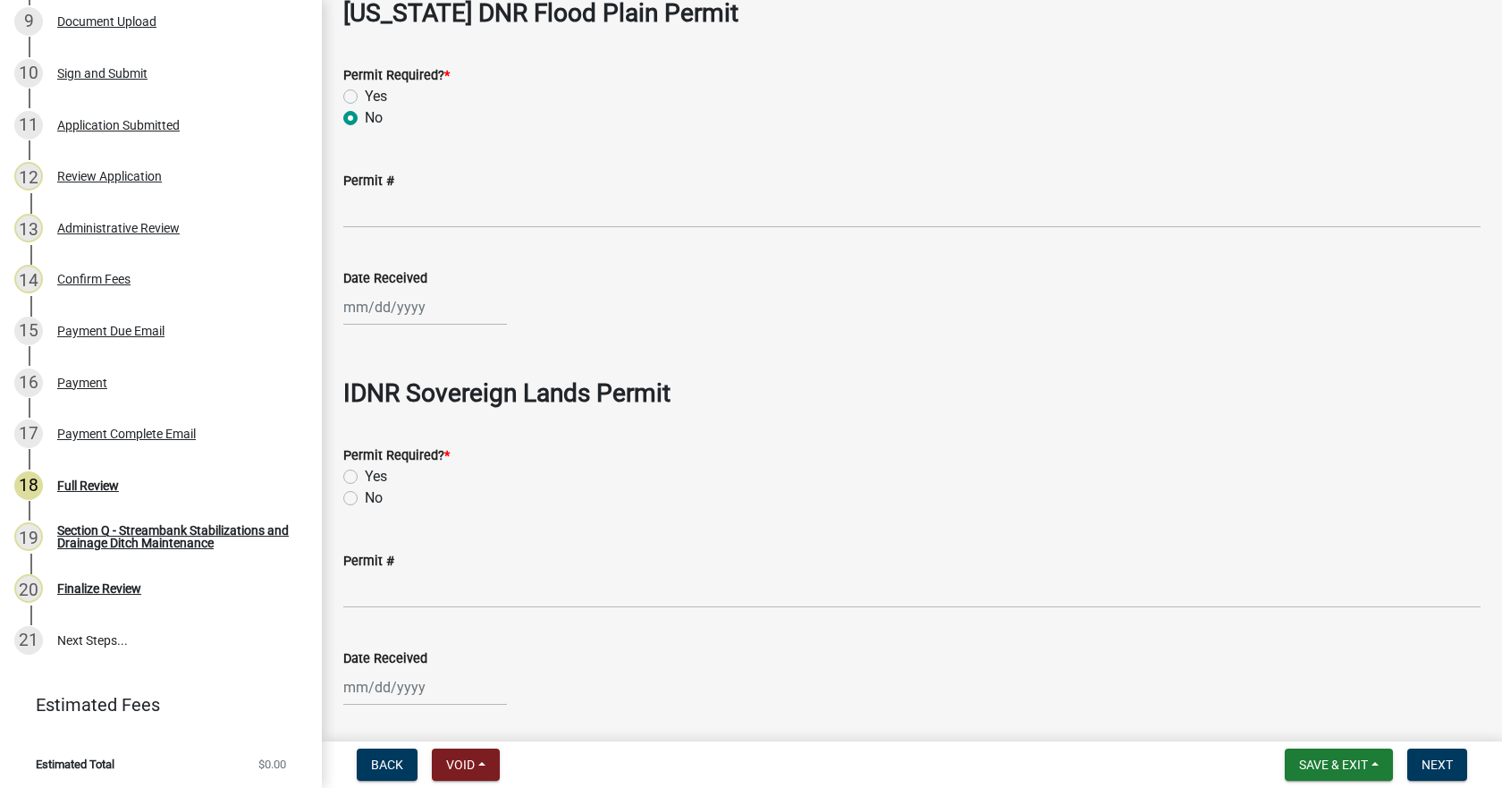
scroll to position [2235, 0]
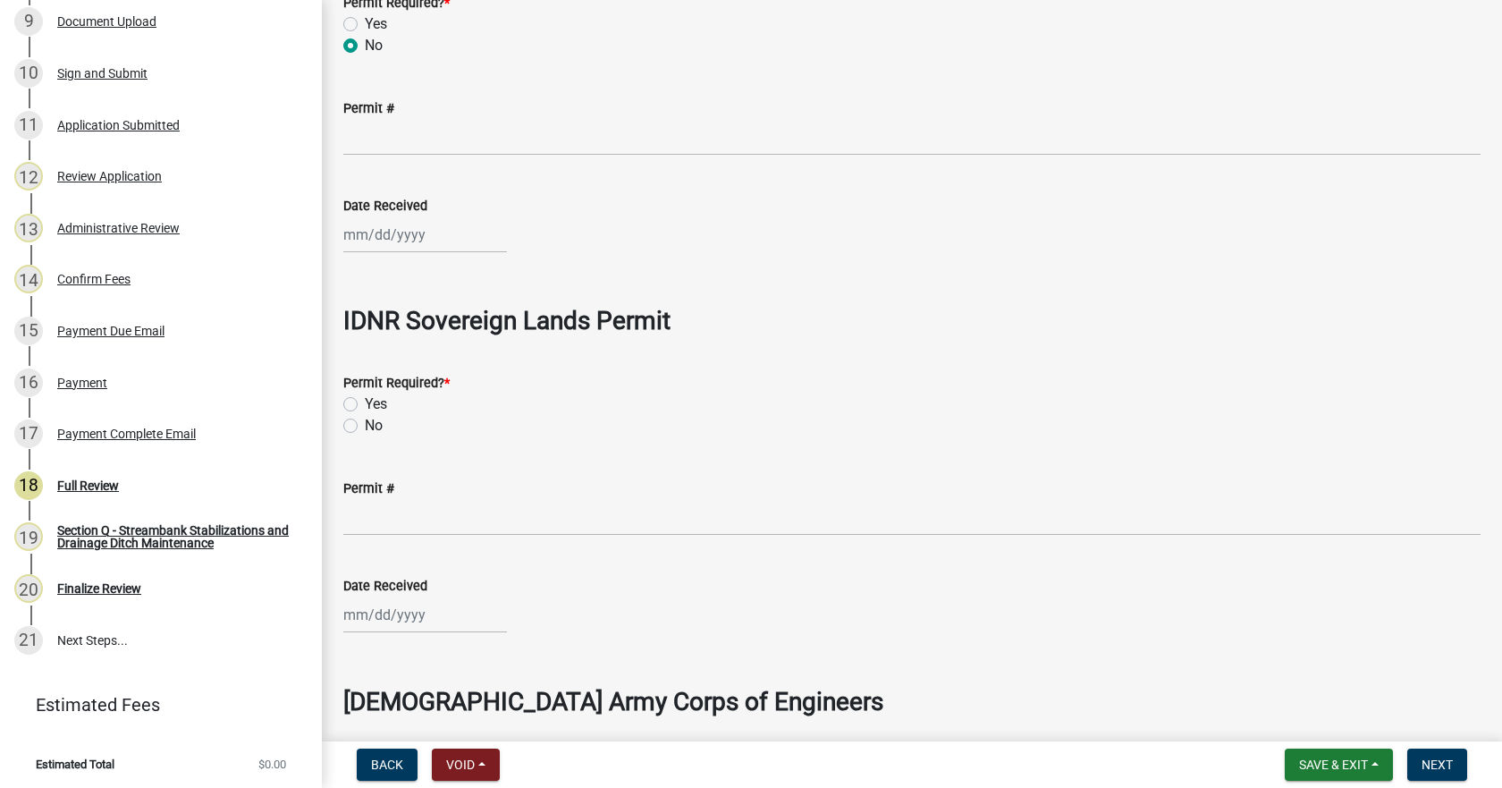
click at [365, 426] on label "No" at bounding box center [374, 425] width 18 height 21
click at [365, 426] on input "No" at bounding box center [371, 421] width 12 height 12
radio input "true"
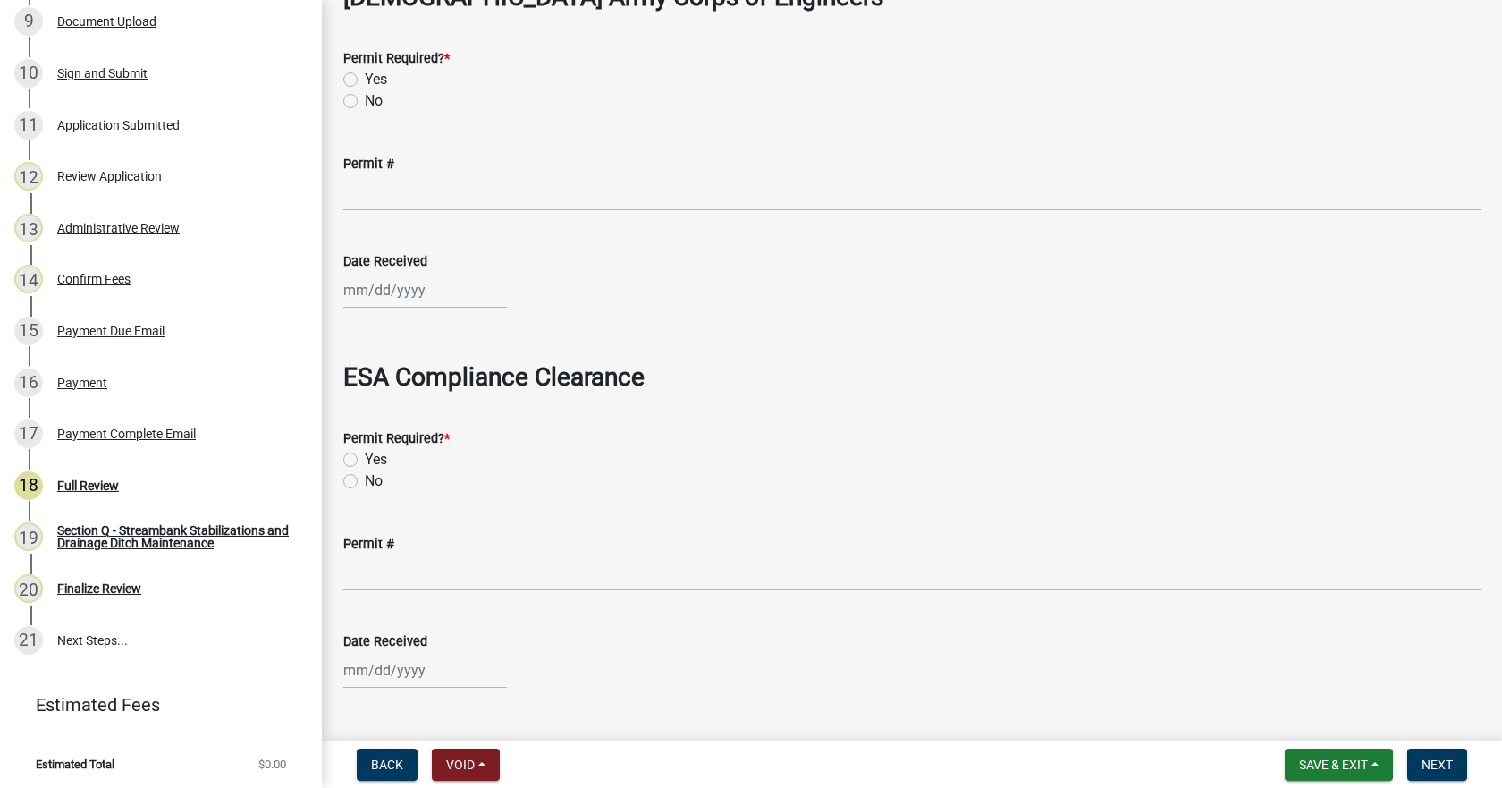
scroll to position [2950, 0]
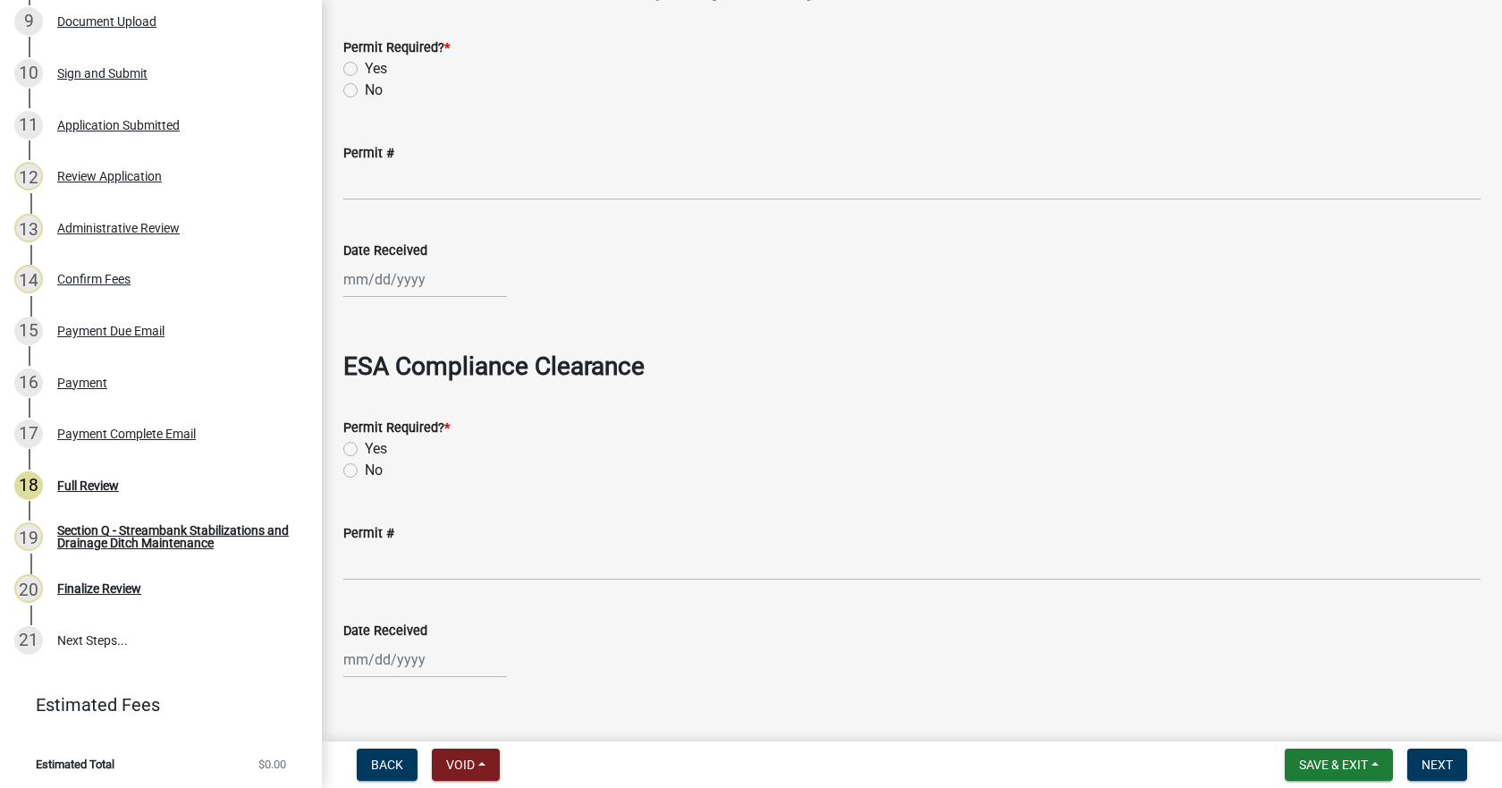
drag, startPoint x: 346, startPoint y: 473, endPoint x: 359, endPoint y: 413, distance: 61.4
click at [365, 472] on label "No" at bounding box center [374, 469] width 18 height 21
click at [365, 471] on input "No" at bounding box center [371, 465] width 12 height 12
radio input "true"
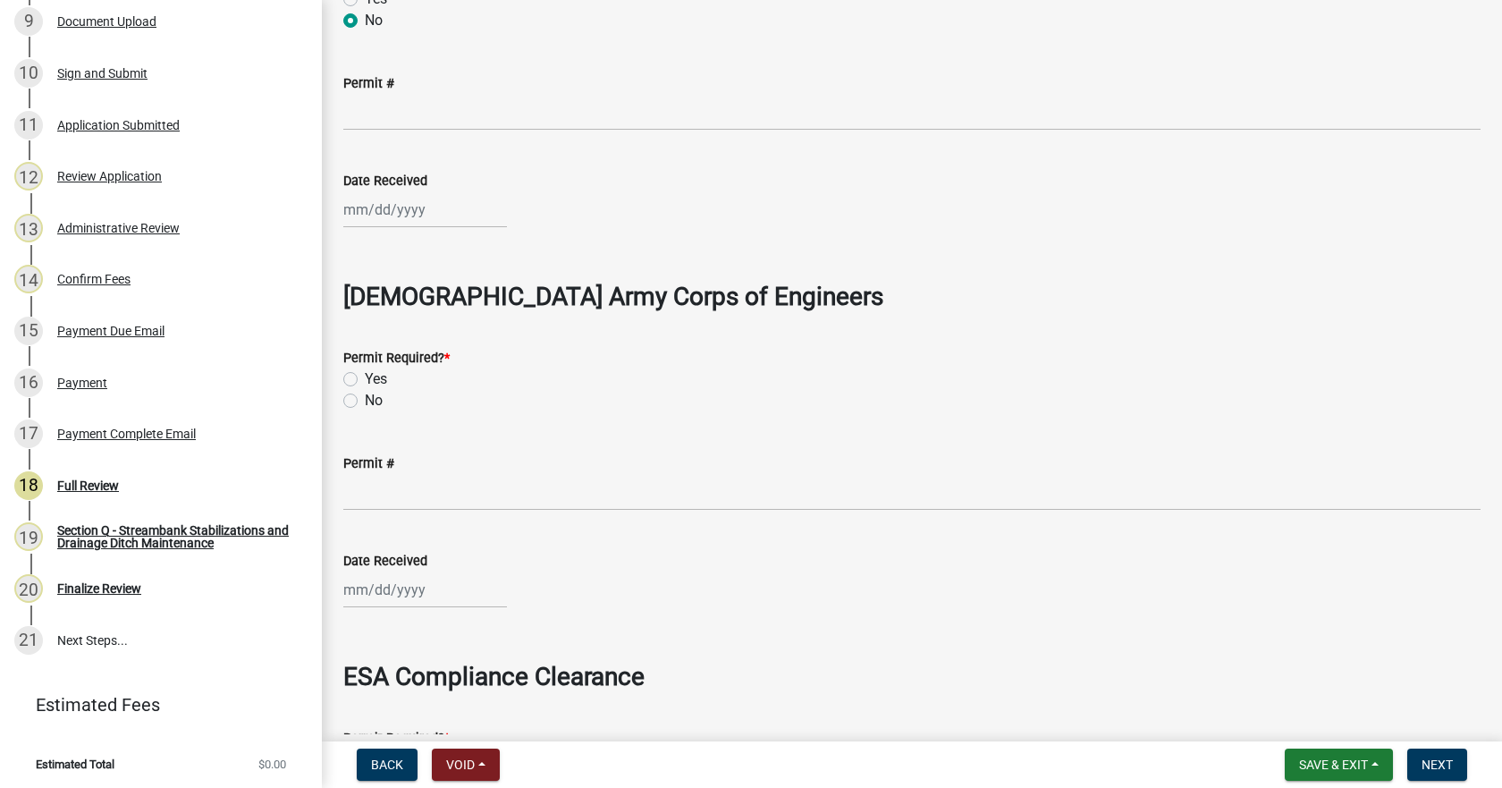
scroll to position [2592, 0]
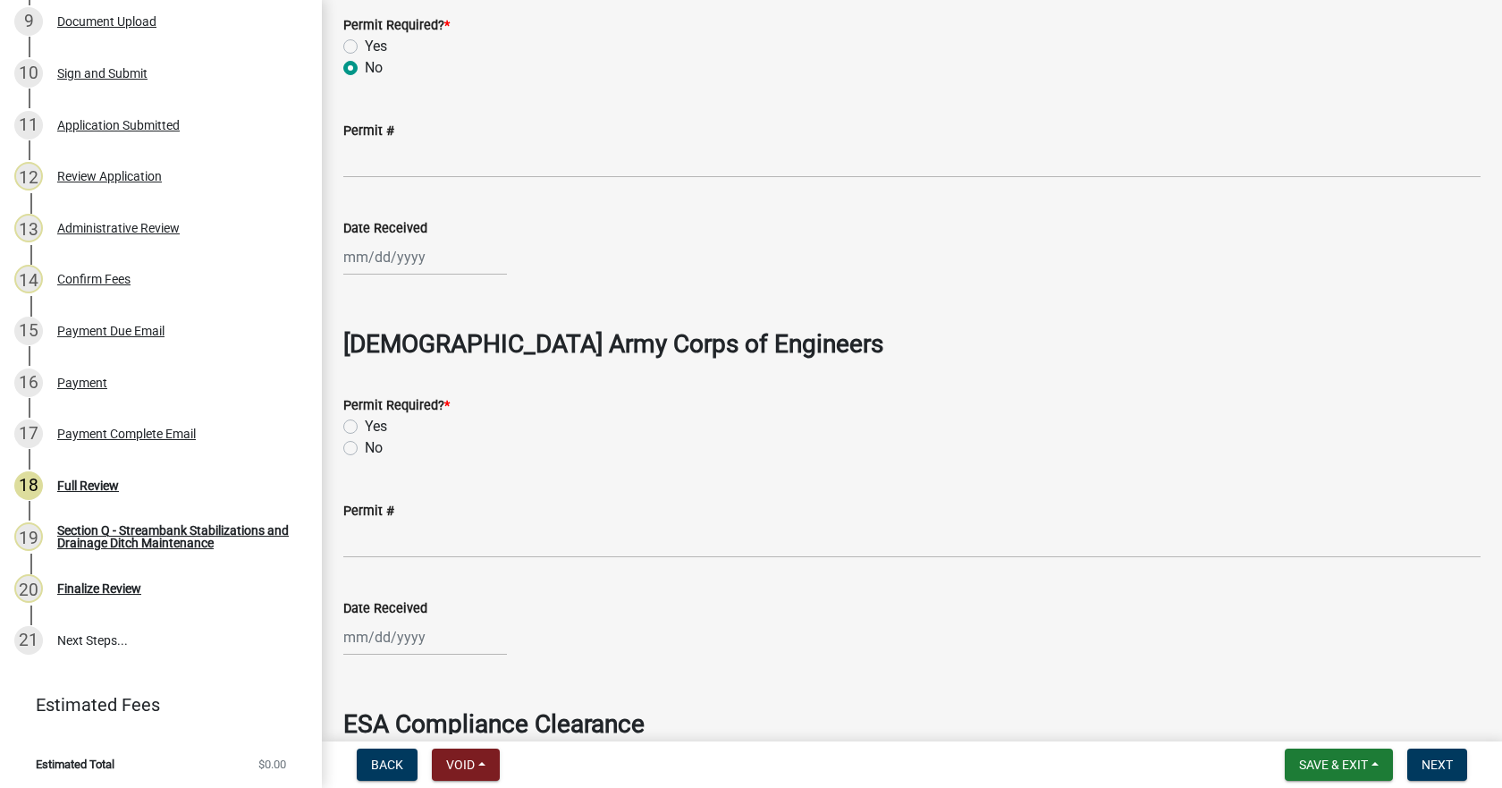
drag, startPoint x: 348, startPoint y: 444, endPoint x: 359, endPoint y: 452, distance: 14.1
click at [365, 444] on label "No" at bounding box center [374, 447] width 18 height 21
click at [365, 444] on input "No" at bounding box center [371, 443] width 12 height 12
radio input "true"
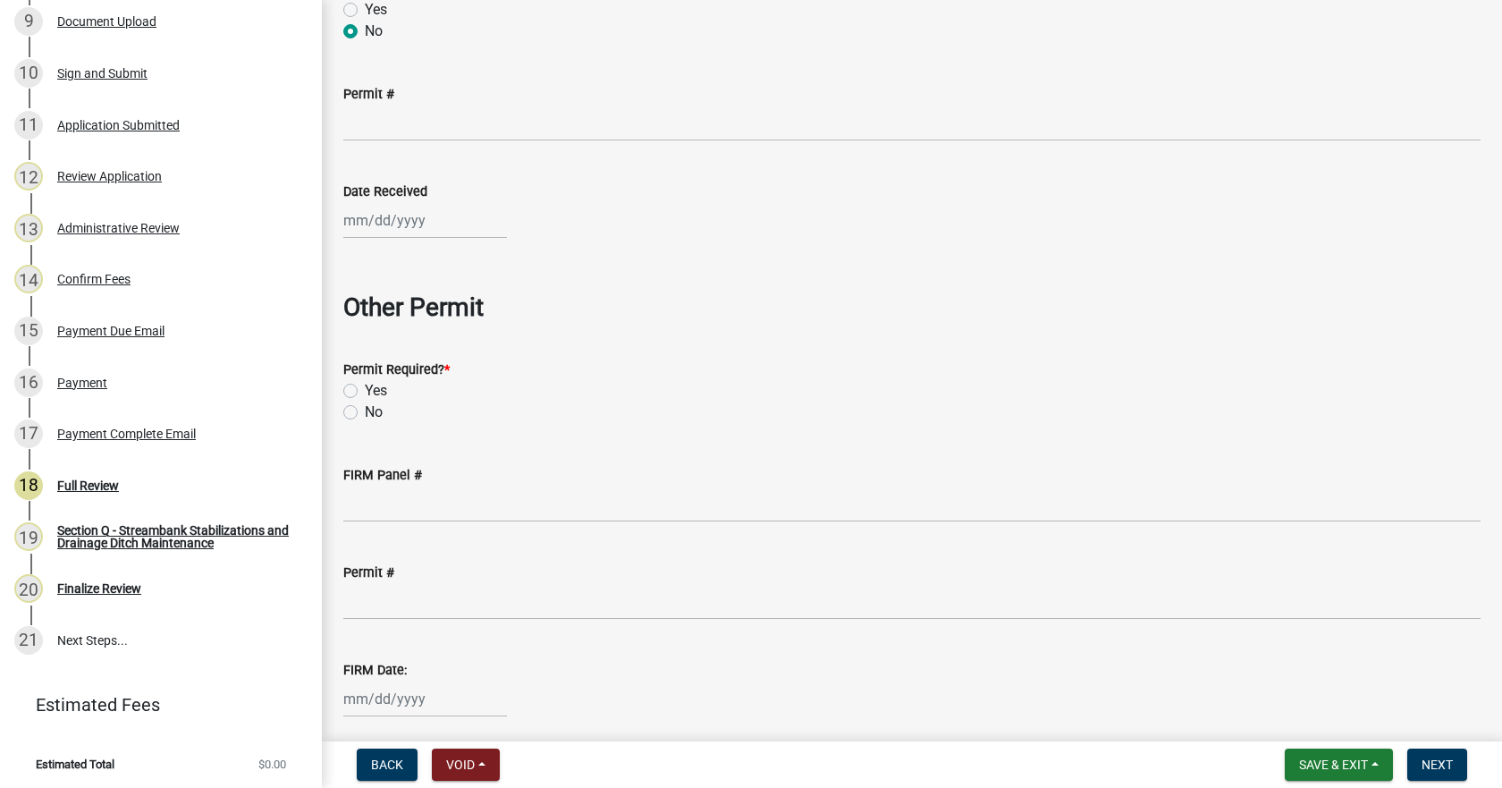
scroll to position [3486, 0]
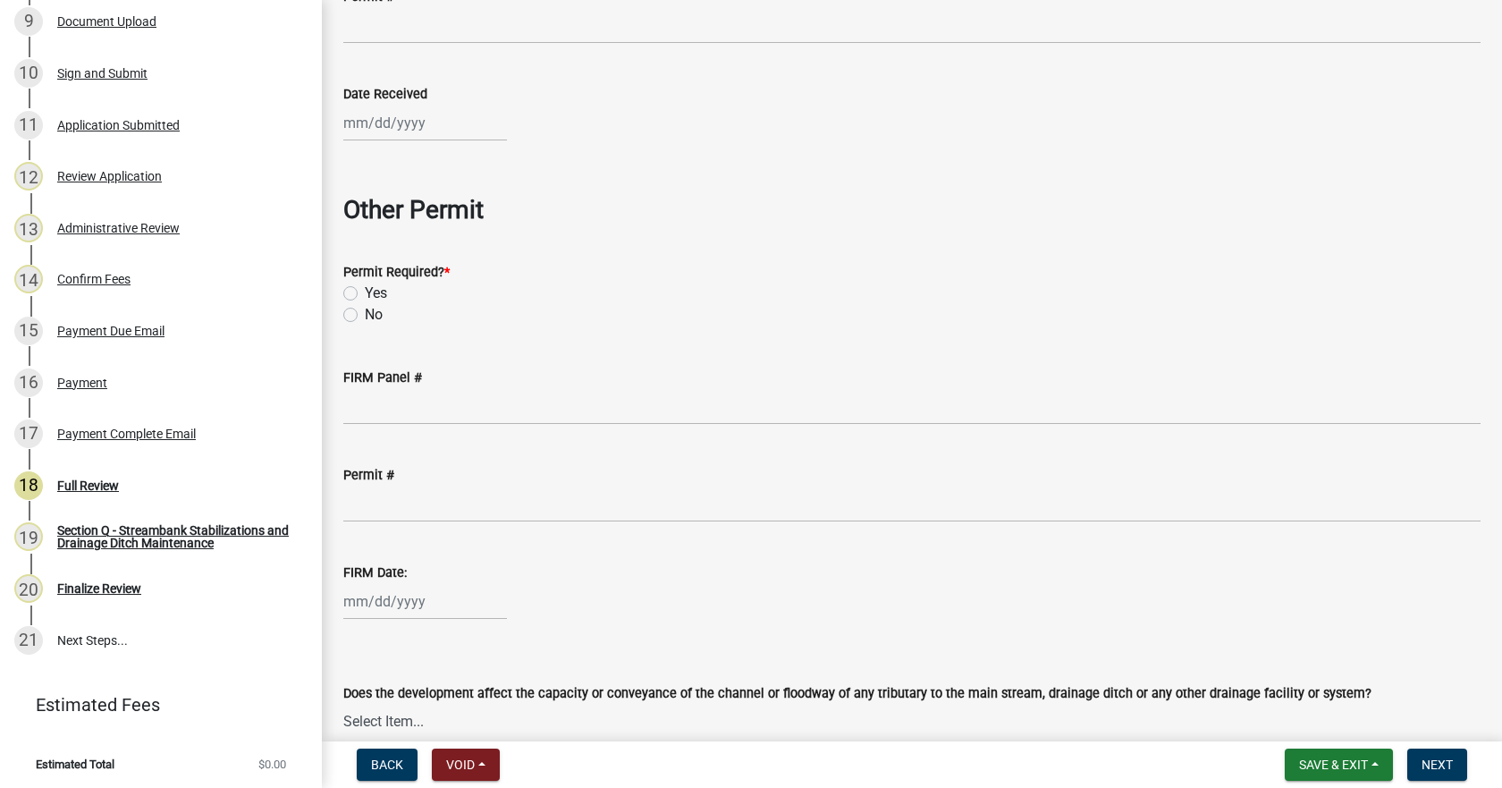
click at [365, 316] on label "No" at bounding box center [374, 314] width 18 height 21
click at [365, 316] on input "No" at bounding box center [371, 310] width 12 height 12
radio input "true"
click at [356, 605] on div at bounding box center [425, 601] width 164 height 37
select select "10"
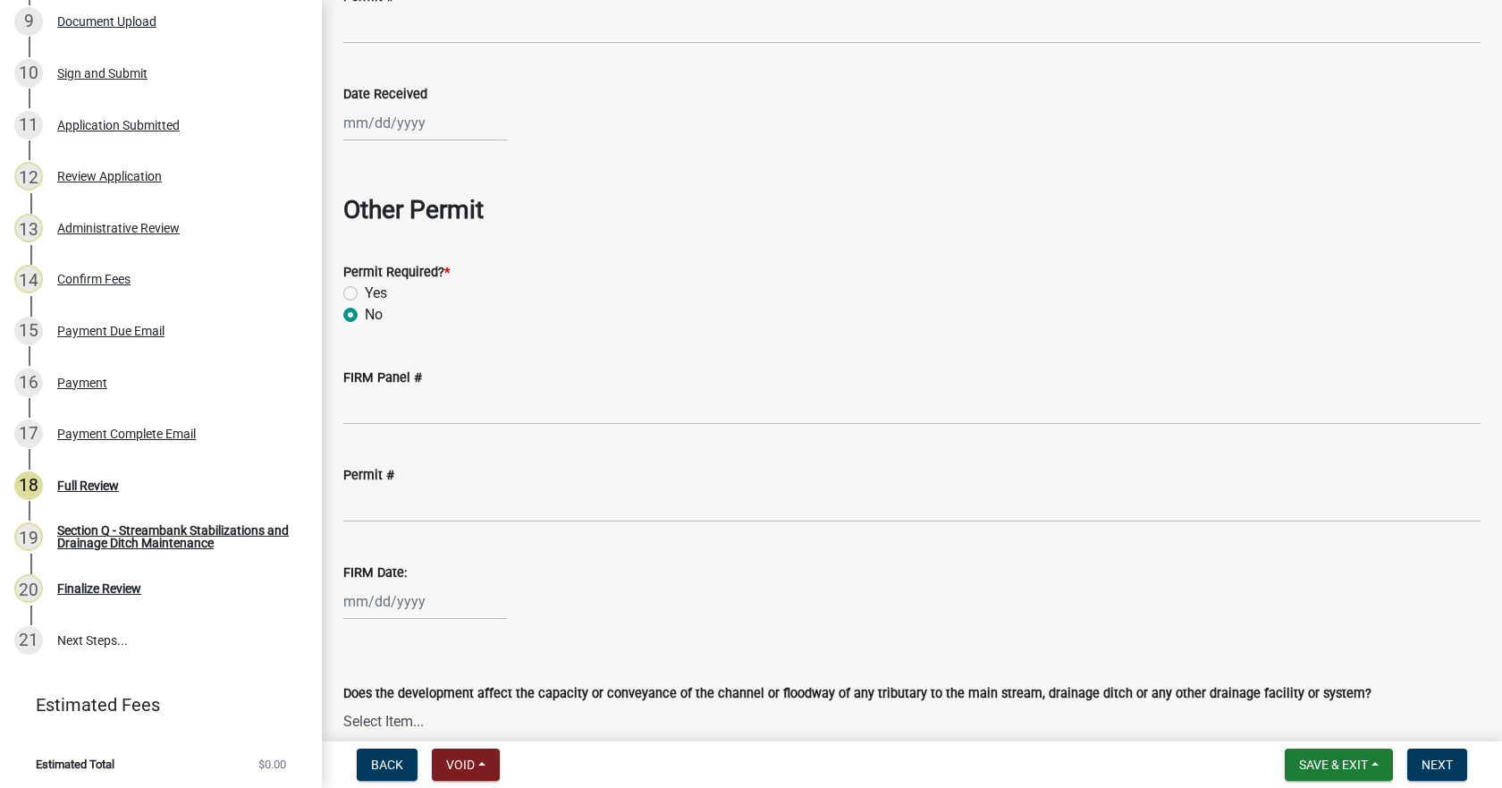
select select "2025"
click at [367, 364] on button "Previous month" at bounding box center [360, 363] width 21 height 29
click at [367, 365] on button "Previous month" at bounding box center [360, 363] width 21 height 29
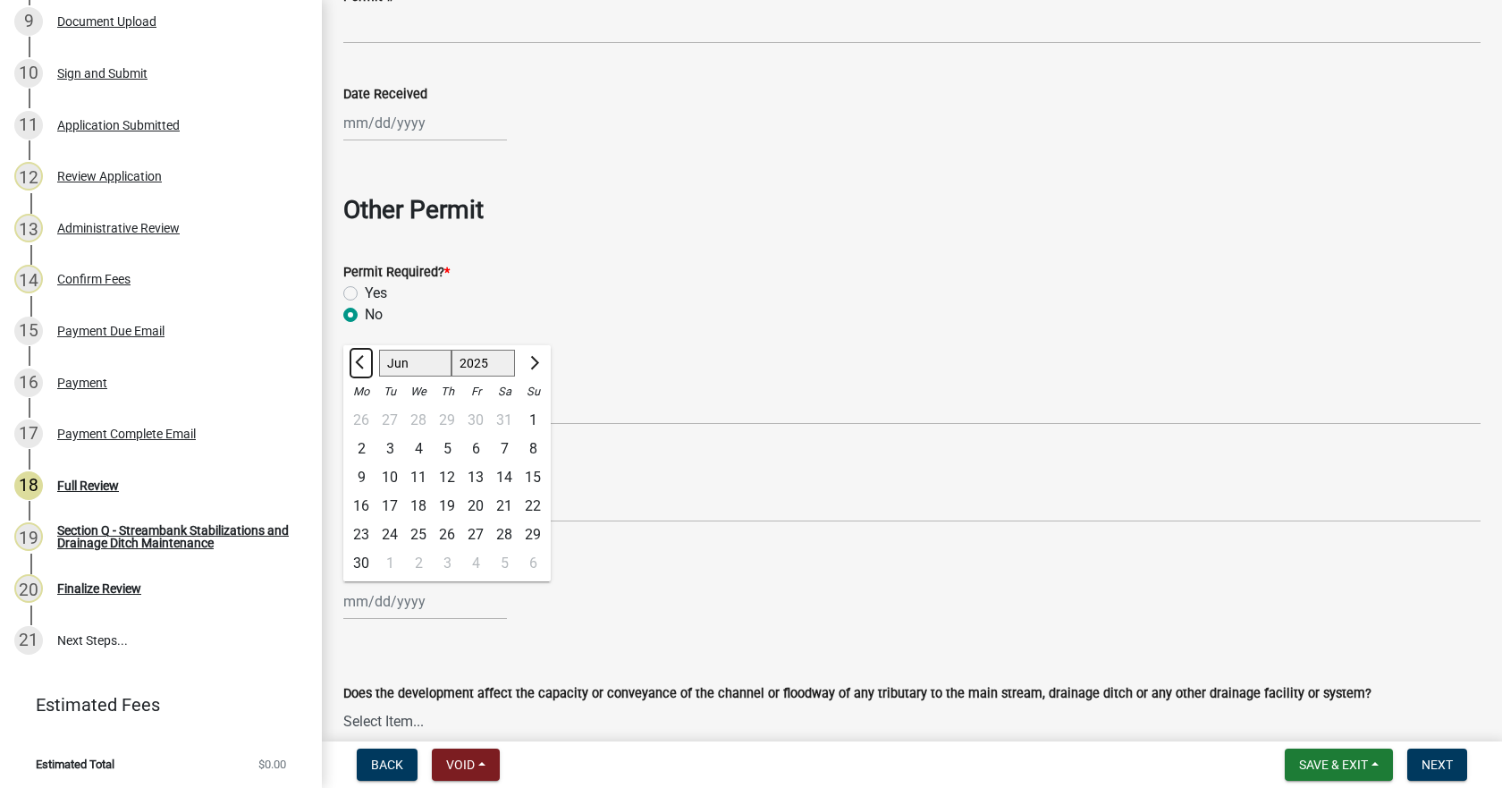
click at [367, 365] on button "Previous month" at bounding box center [360, 363] width 21 height 29
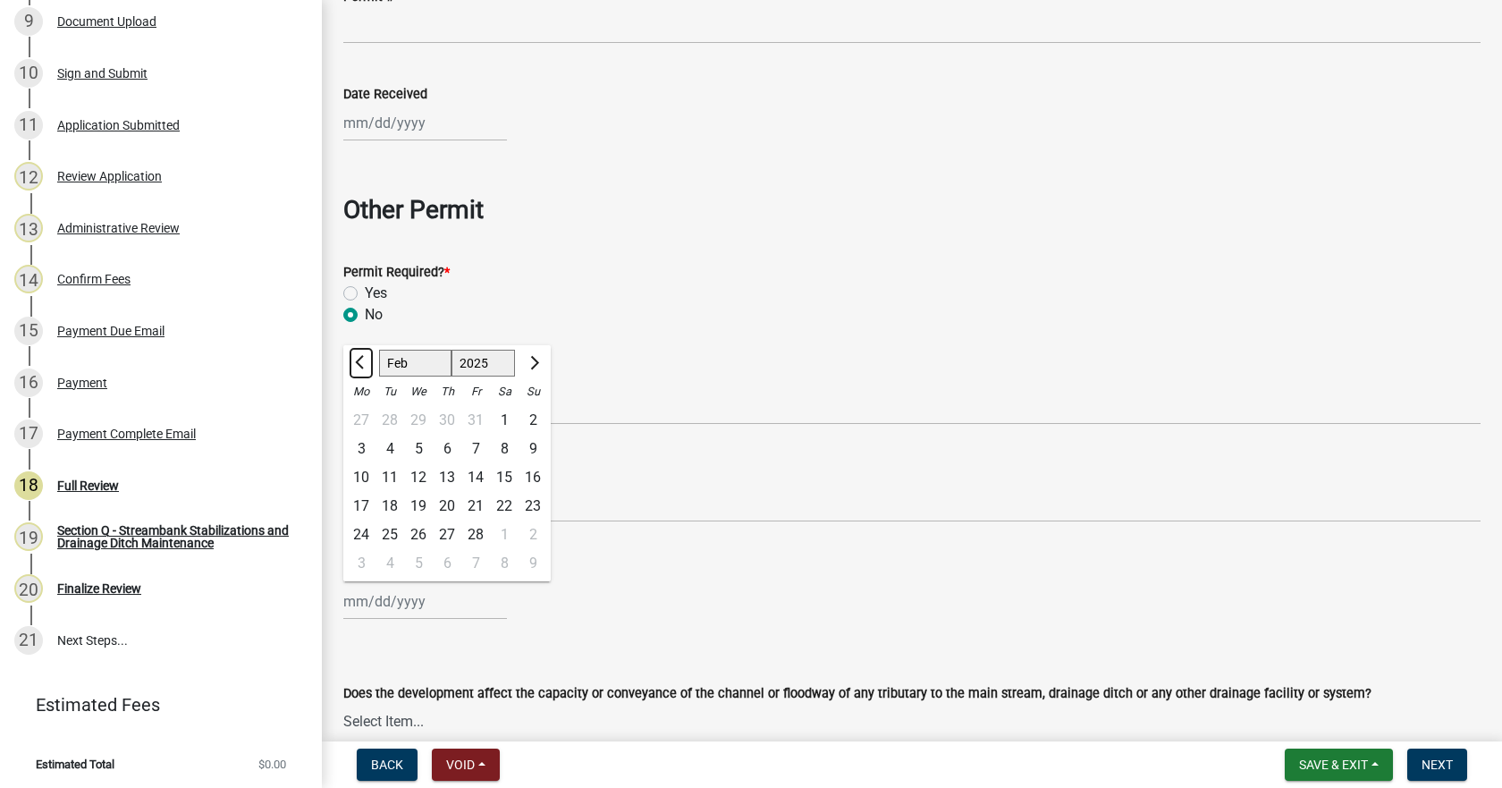
select select "1"
click at [414, 415] on div "1" at bounding box center [418, 420] width 29 height 29
type input "[DATE]"
click at [373, 603] on div "[DATE]" at bounding box center [425, 601] width 164 height 37
select select "2025"
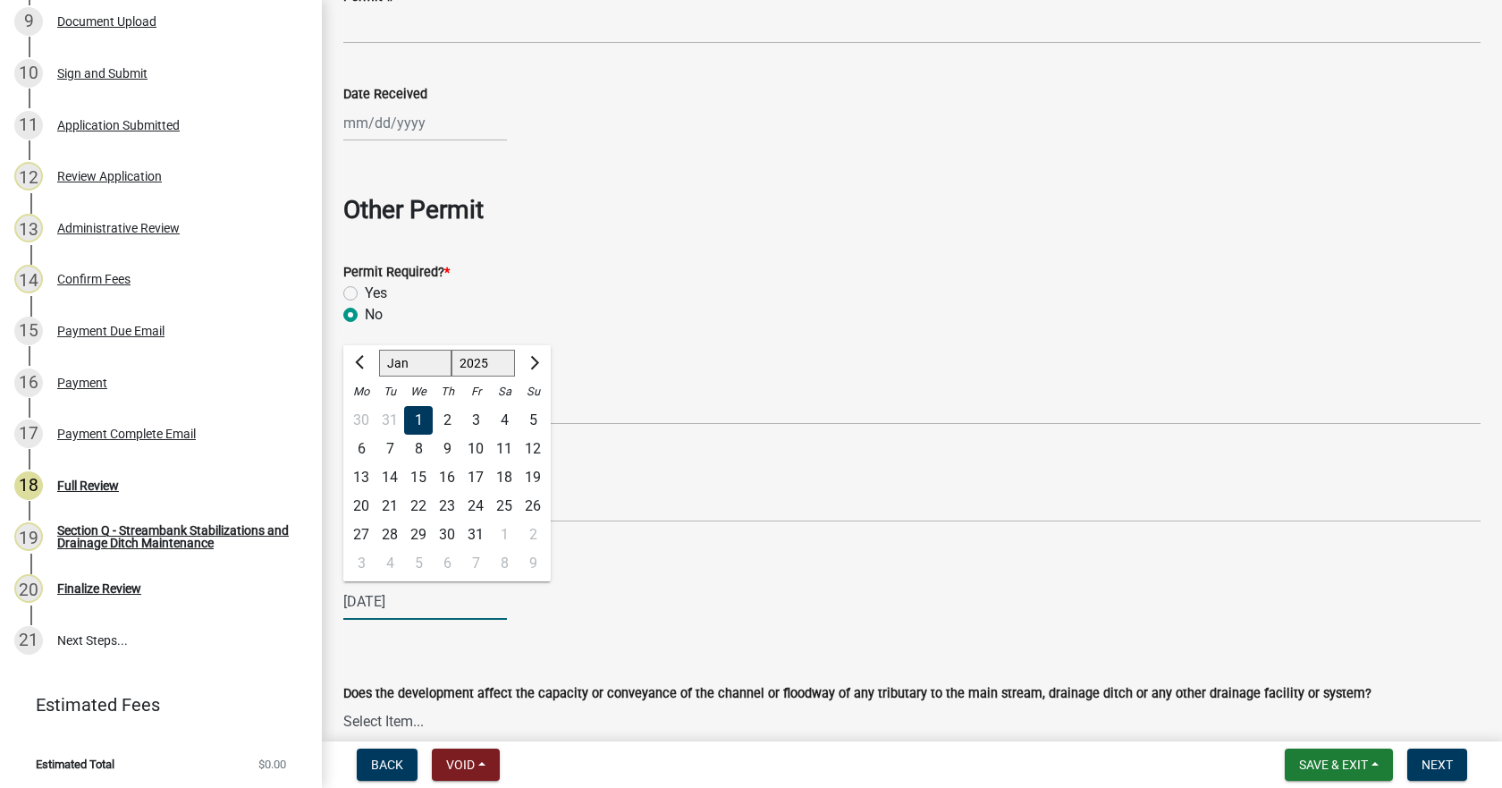
click at [373, 603] on input "[DATE]" at bounding box center [425, 601] width 164 height 37
click at [428, 608] on input "[DATE]" at bounding box center [425, 601] width 164 height 37
type input "[DATE]"
click at [669, 298] on div "Yes" at bounding box center [911, 292] width 1137 height 21
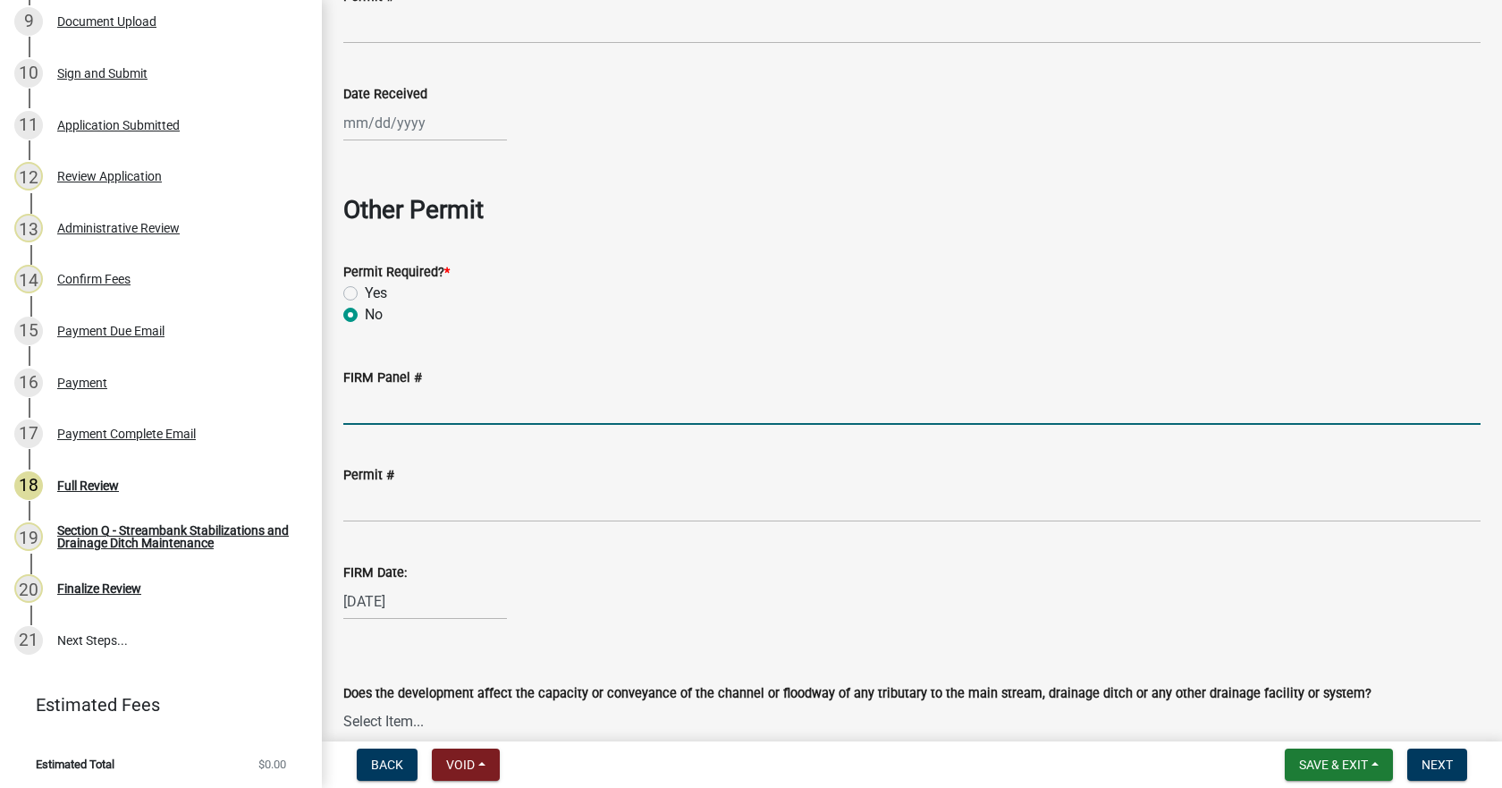
click at [379, 411] on input "FIRM Panel #" at bounding box center [911, 406] width 1137 height 37
drag, startPoint x: 425, startPoint y: 409, endPoint x: 400, endPoint y: 409, distance: 24.2
click at [400, 409] on input "19169C0055F" at bounding box center [911, 406] width 1137 height 37
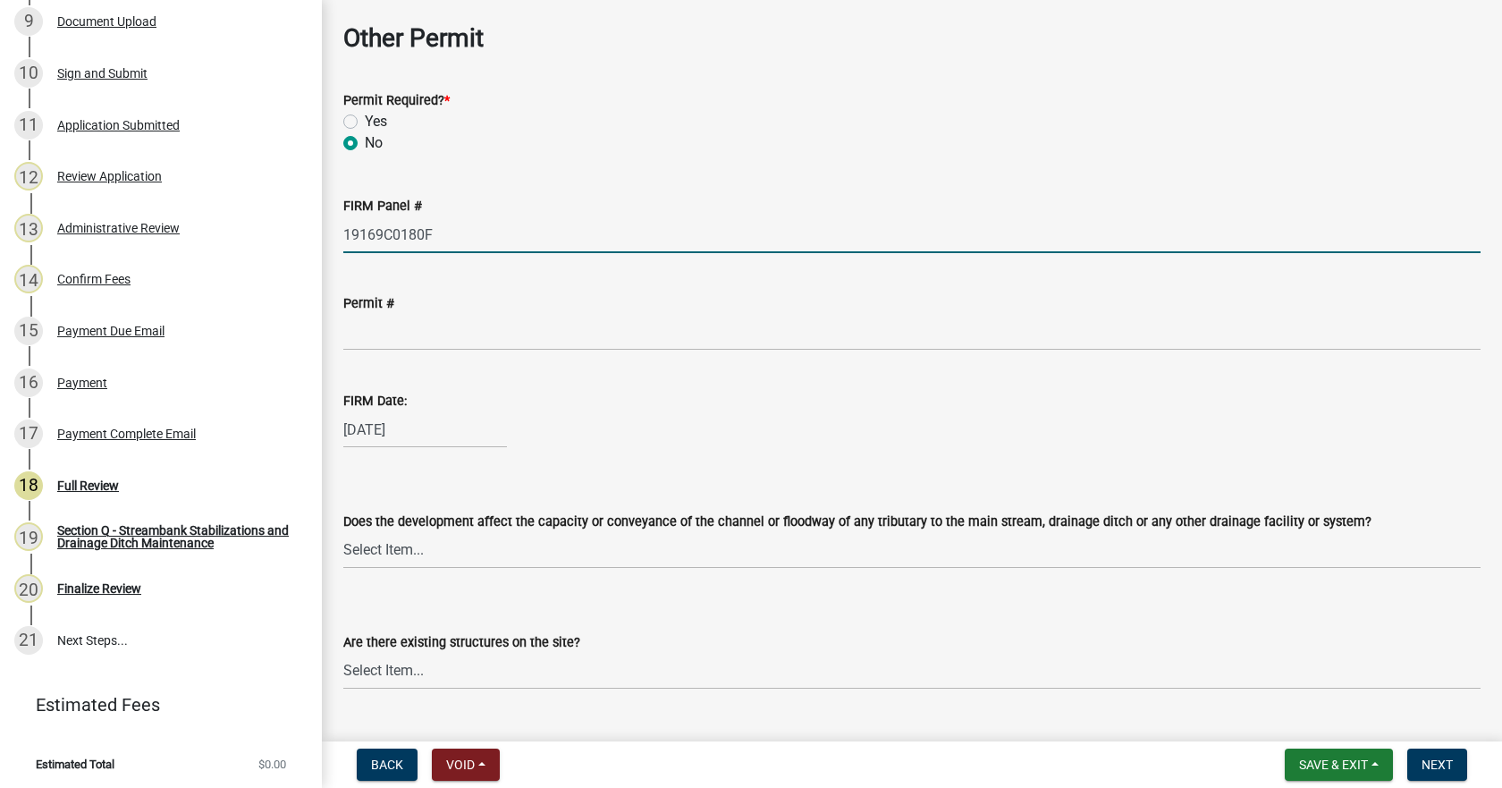
scroll to position [3665, 0]
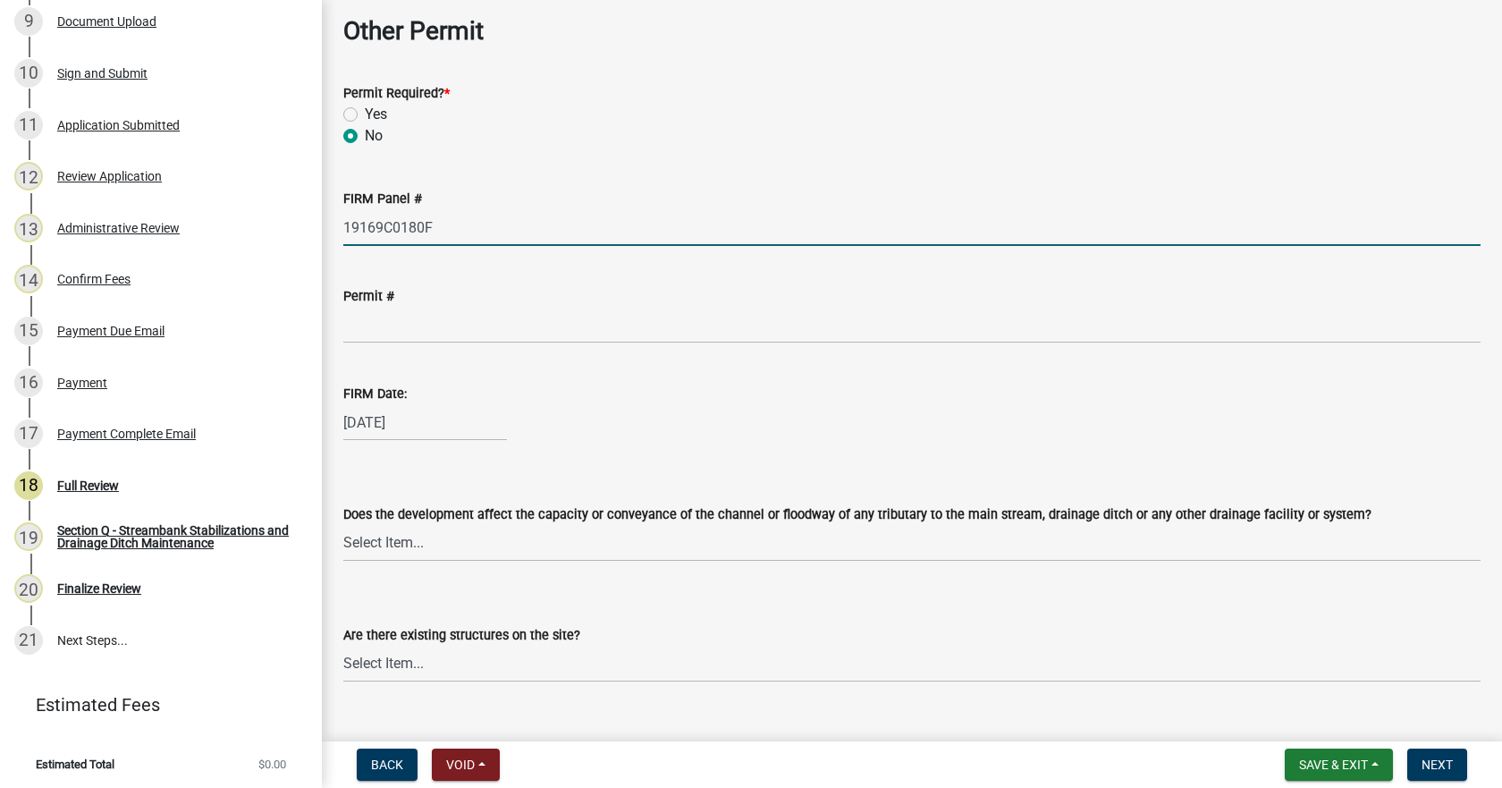
type input "19169C0180F"
click at [421, 551] on select "Select Item... Yes No" at bounding box center [911, 543] width 1137 height 37
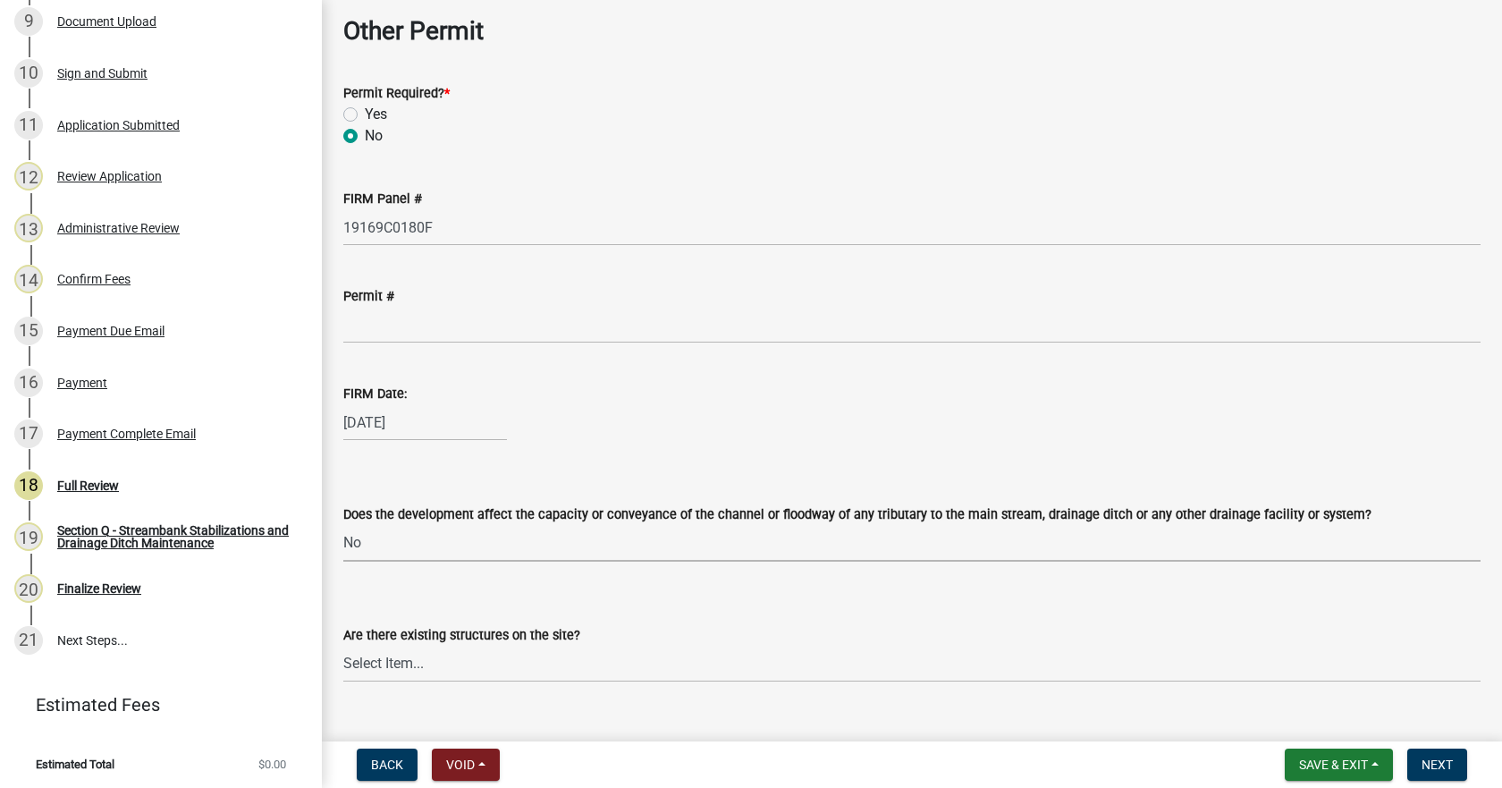
click at [343, 525] on select "Select Item... Yes No" at bounding box center [911, 543] width 1137 height 37
select select "127a504a-2f62-40c7-a06b-be97270c2dd0"
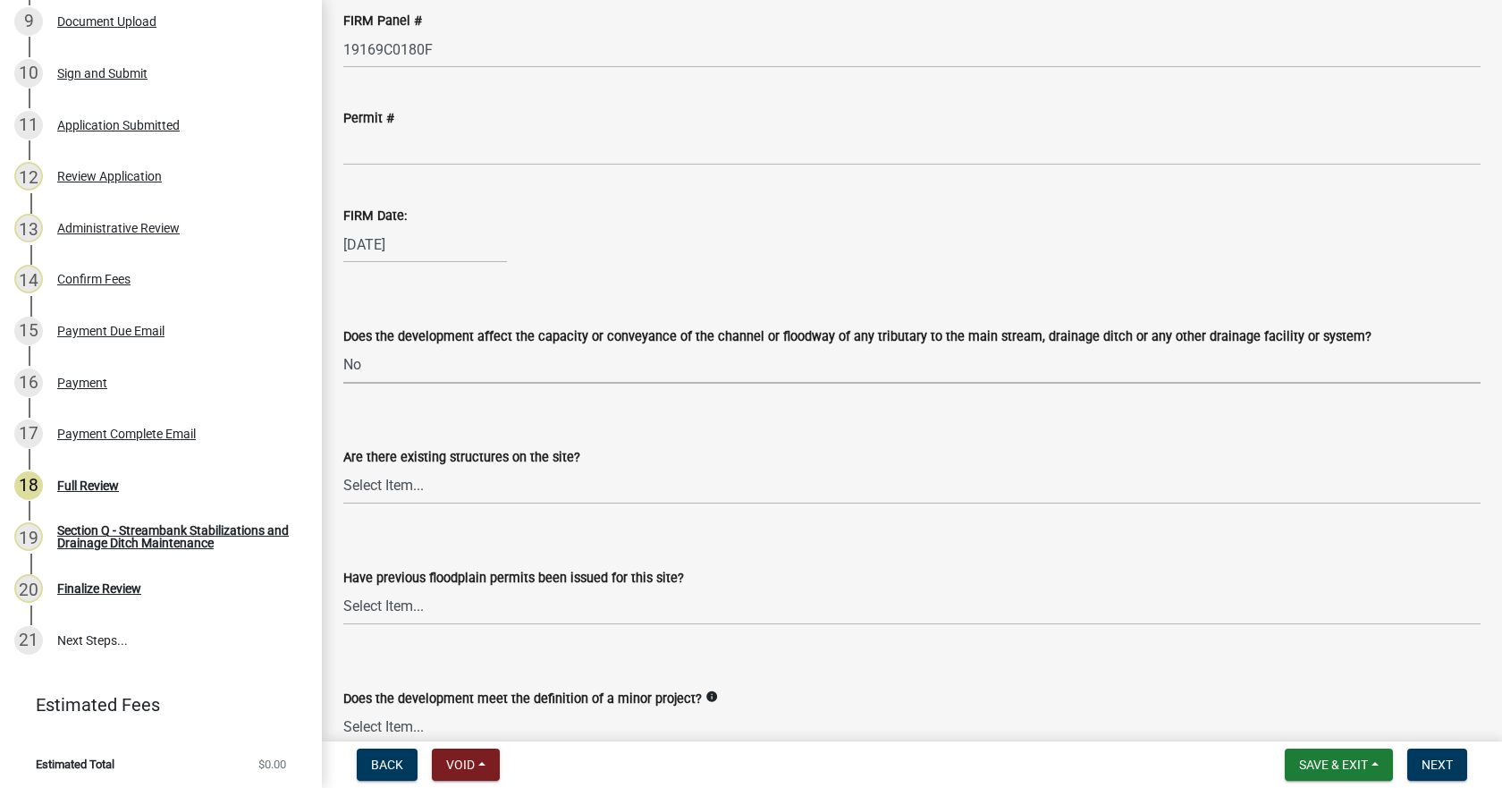
scroll to position [3844, 0]
click at [392, 475] on select "Select Item... Yes No" at bounding box center [911, 485] width 1137 height 37
click at [343, 467] on select "Select Item... Yes No" at bounding box center [911, 485] width 1137 height 37
select select "e059b742-1b45-41a6-a2b8-95bf25ddcb26"
click at [434, 615] on select "Select Item... Yes No" at bounding box center [911, 605] width 1137 height 37
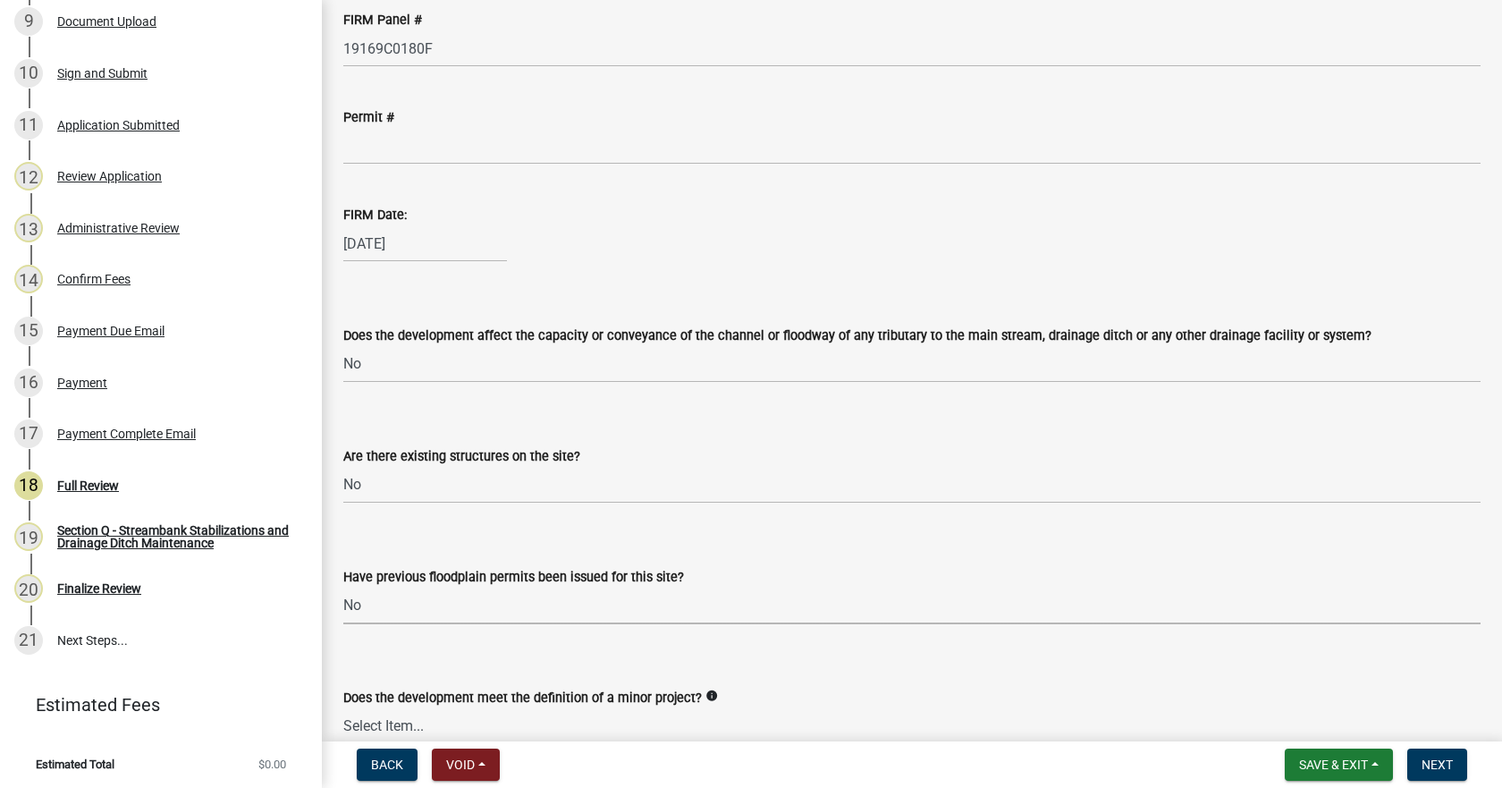
click at [343, 587] on select "Select Item... Yes No" at bounding box center [911, 605] width 1137 height 37
select select "11f7c09e-67ef-490e-a86f-1a58c259c8ff"
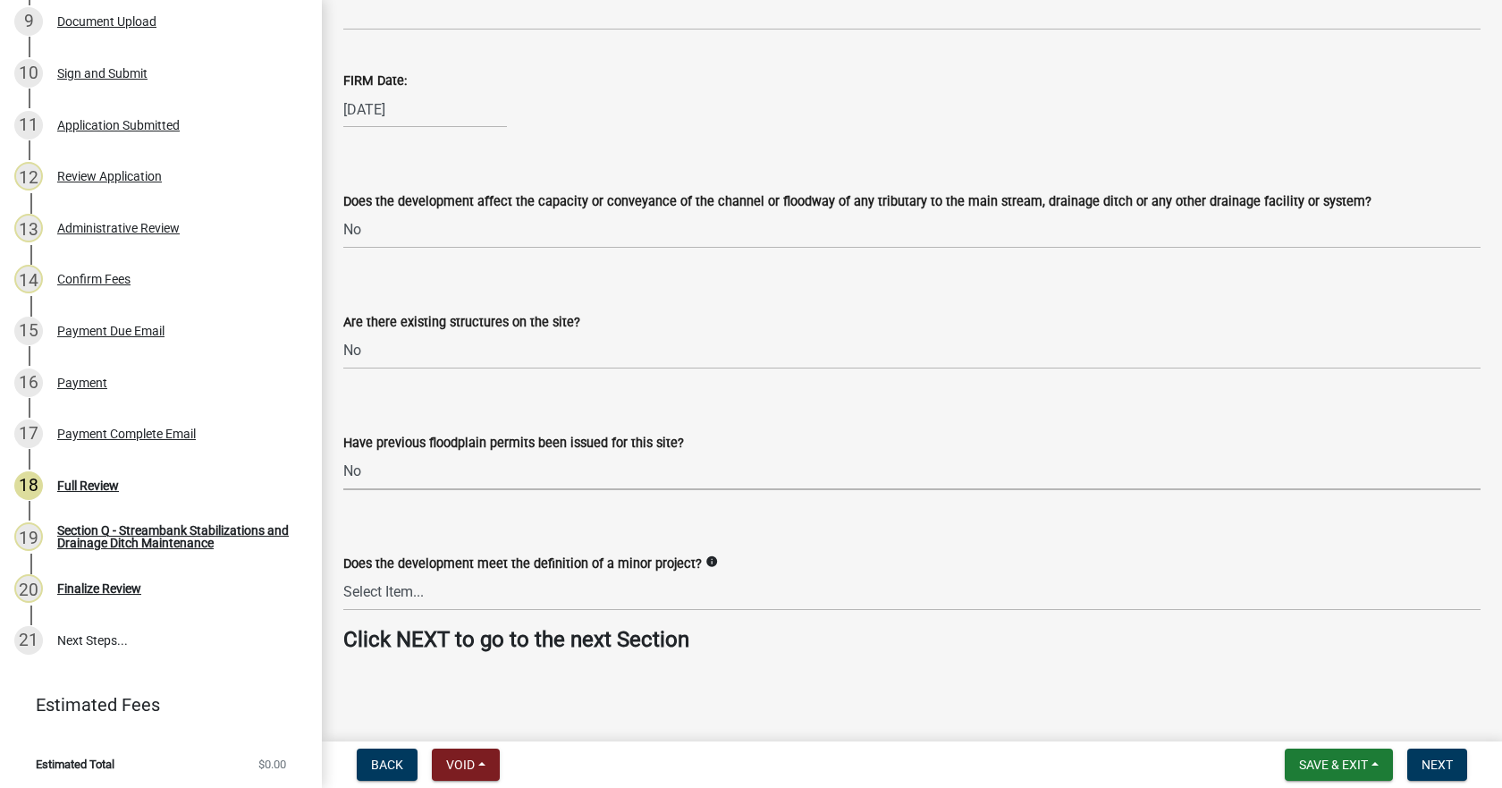
scroll to position [3980, 0]
click at [409, 592] on select "Select Item... Yes No" at bounding box center [911, 590] width 1137 height 37
click at [343, 572] on select "Select Item... Yes No" at bounding box center [911, 590] width 1137 height 37
select select "1cf9d8fc-a67d-4f2d-bfda-14afd013b9fa"
click at [1447, 762] on span "Next" at bounding box center [1436, 764] width 31 height 14
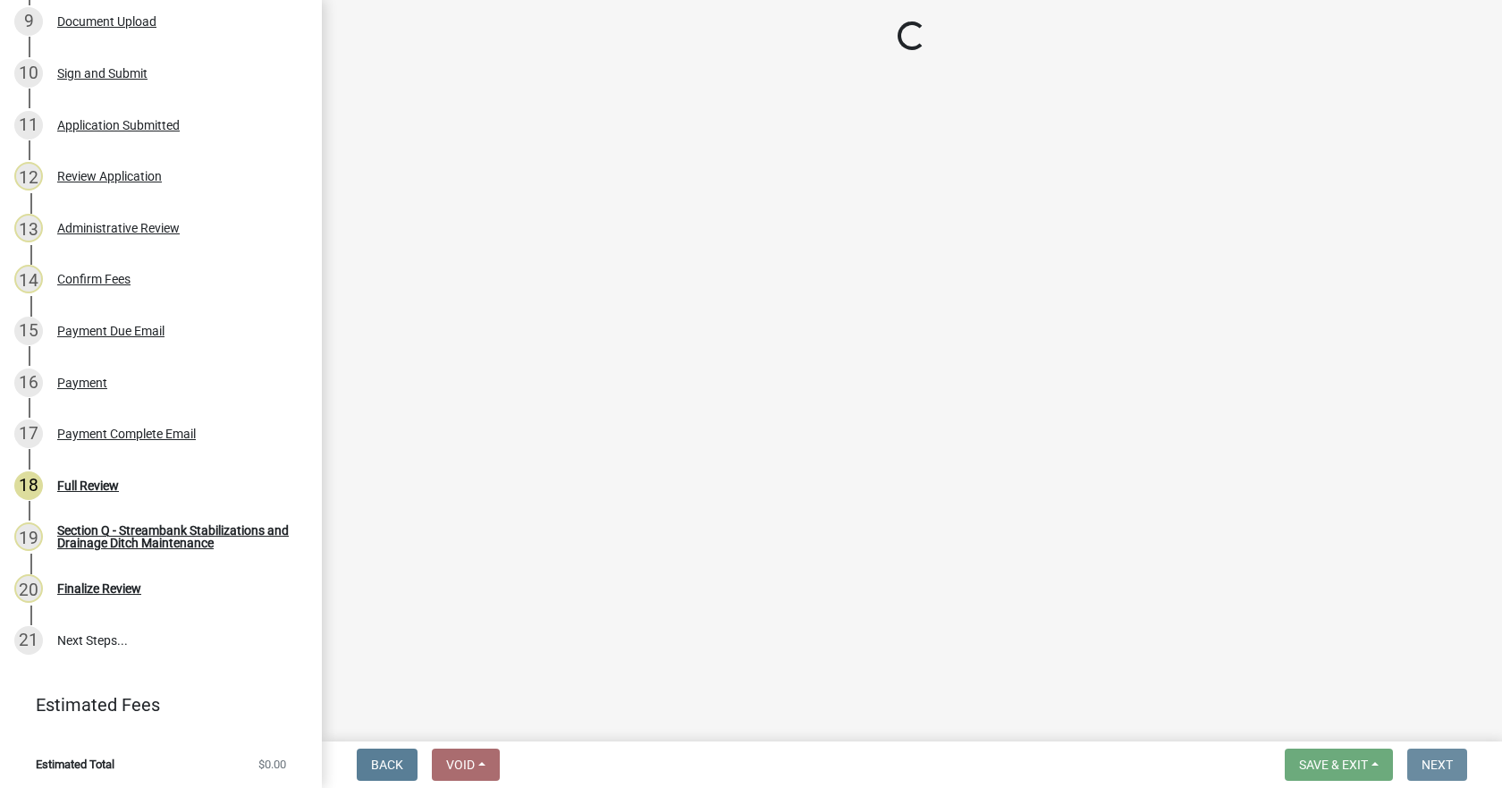
scroll to position [0, 0]
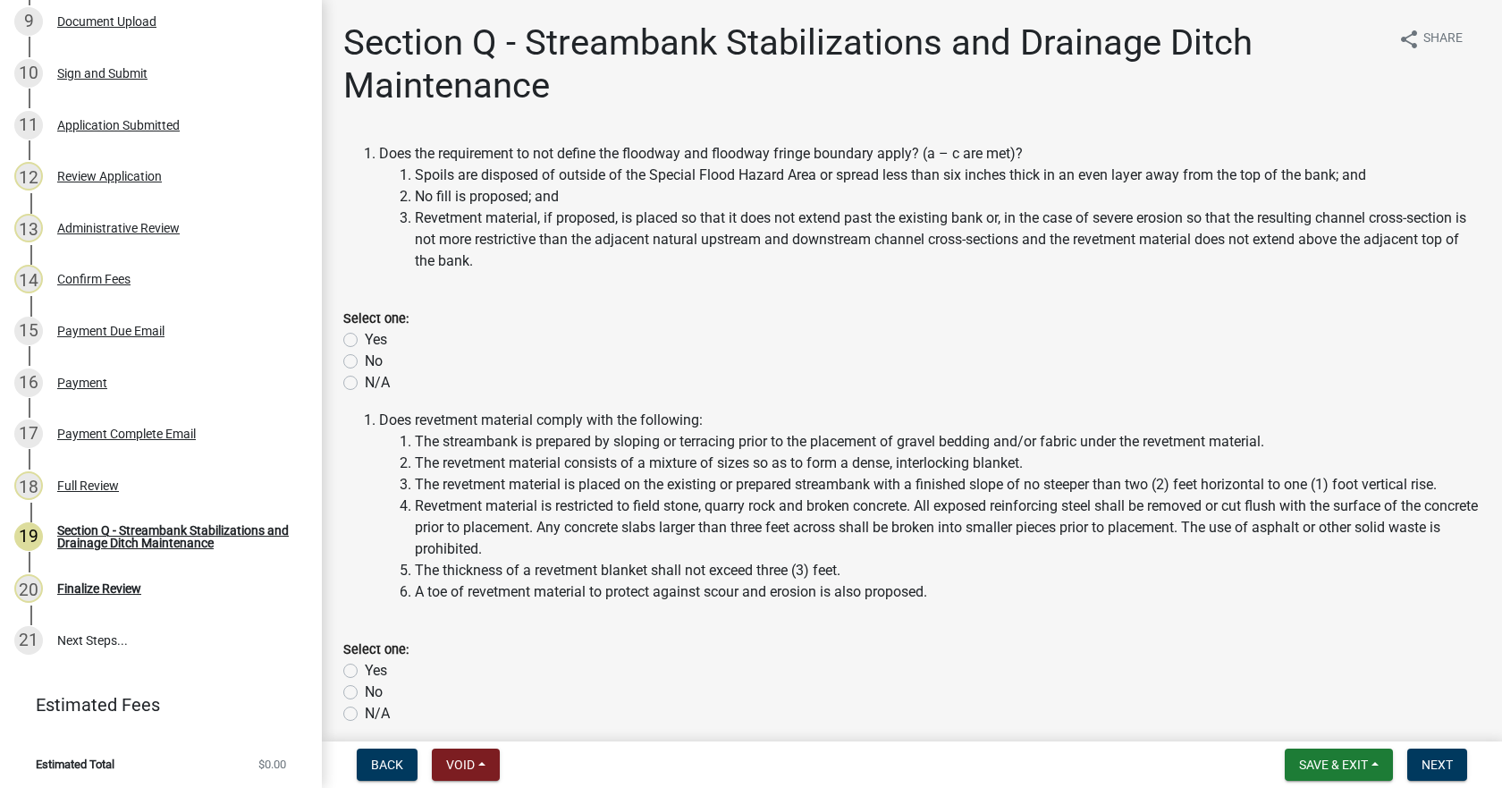
click at [365, 337] on label "Yes" at bounding box center [376, 339] width 22 height 21
click at [365, 337] on input "Yes" at bounding box center [371, 335] width 12 height 12
radio input "true"
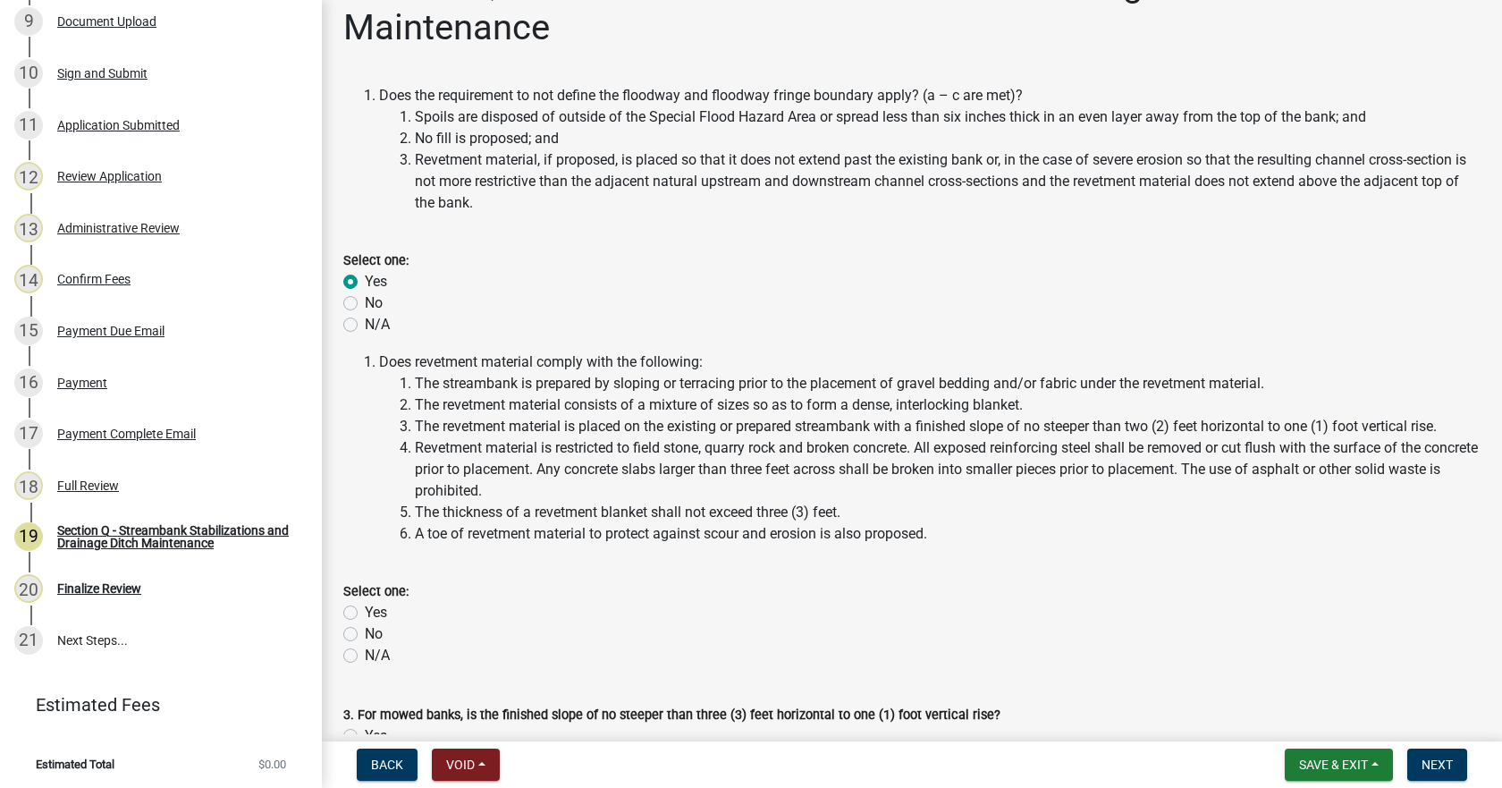
scroll to position [179, 0]
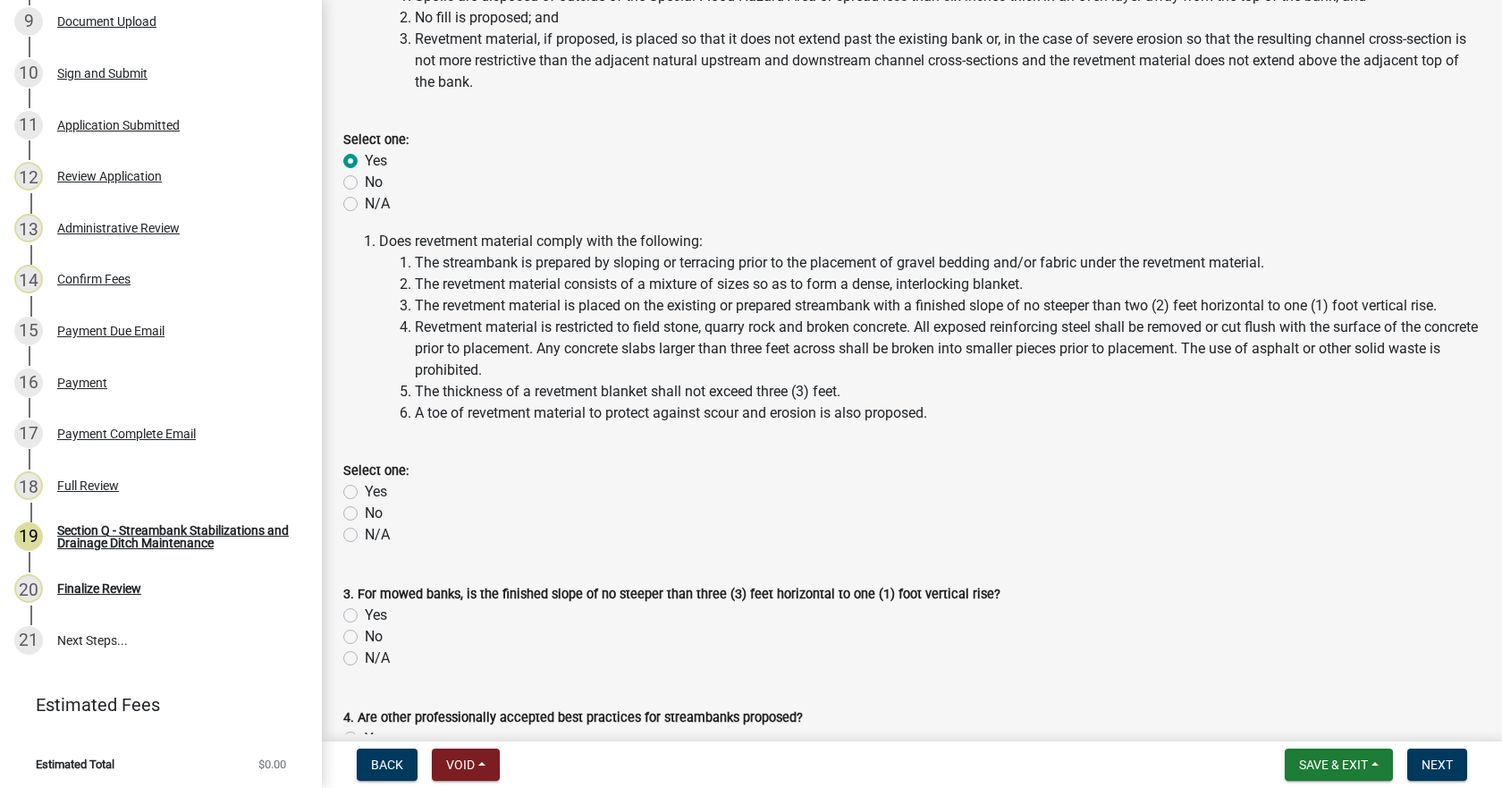
click at [365, 493] on label "Yes" at bounding box center [376, 491] width 22 height 21
click at [365, 493] on input "Yes" at bounding box center [371, 487] width 12 height 12
radio input "true"
click at [365, 612] on label "Yes" at bounding box center [376, 614] width 22 height 21
click at [365, 612] on input "Yes" at bounding box center [371, 610] width 12 height 12
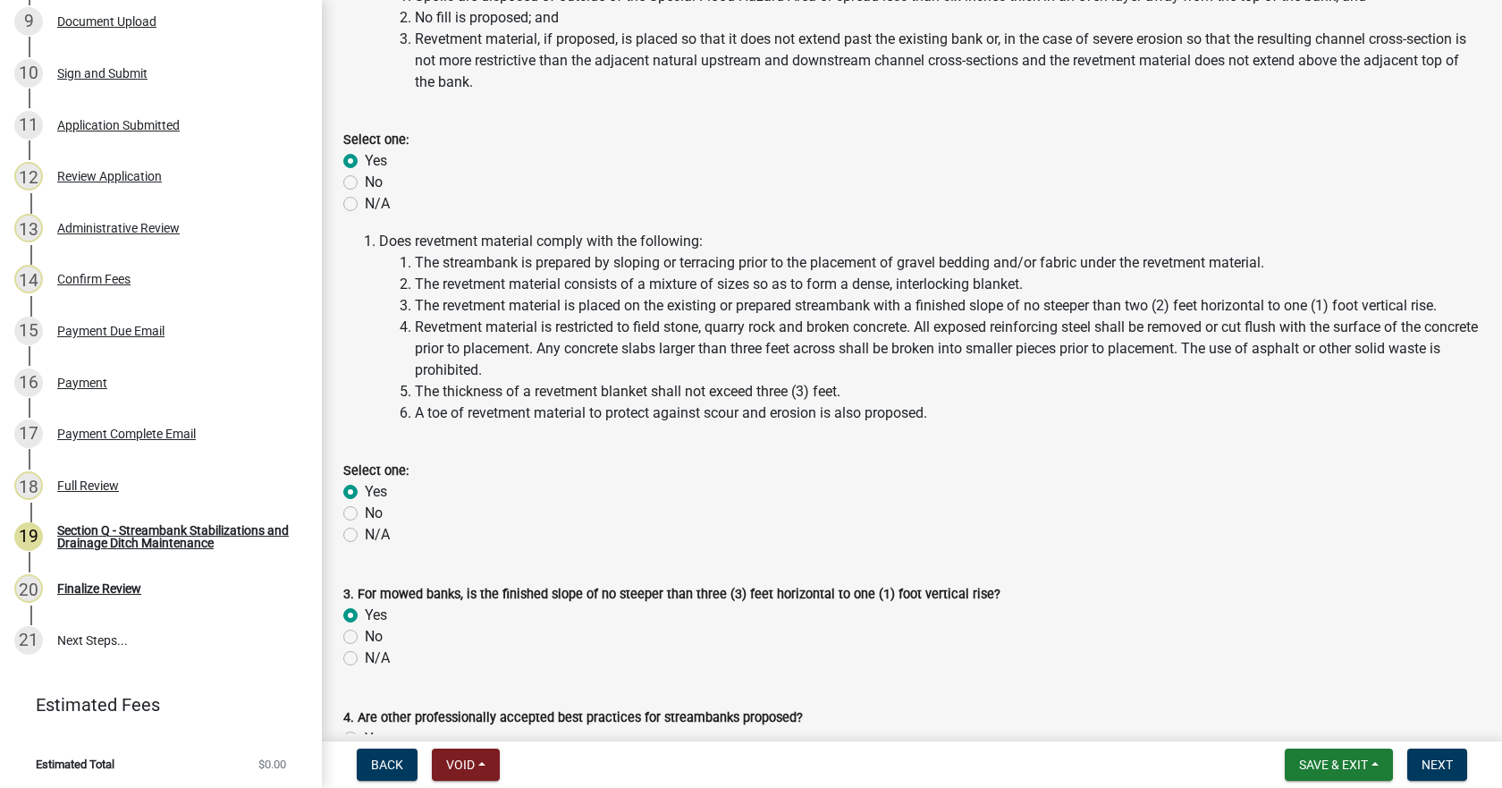
radio input "true"
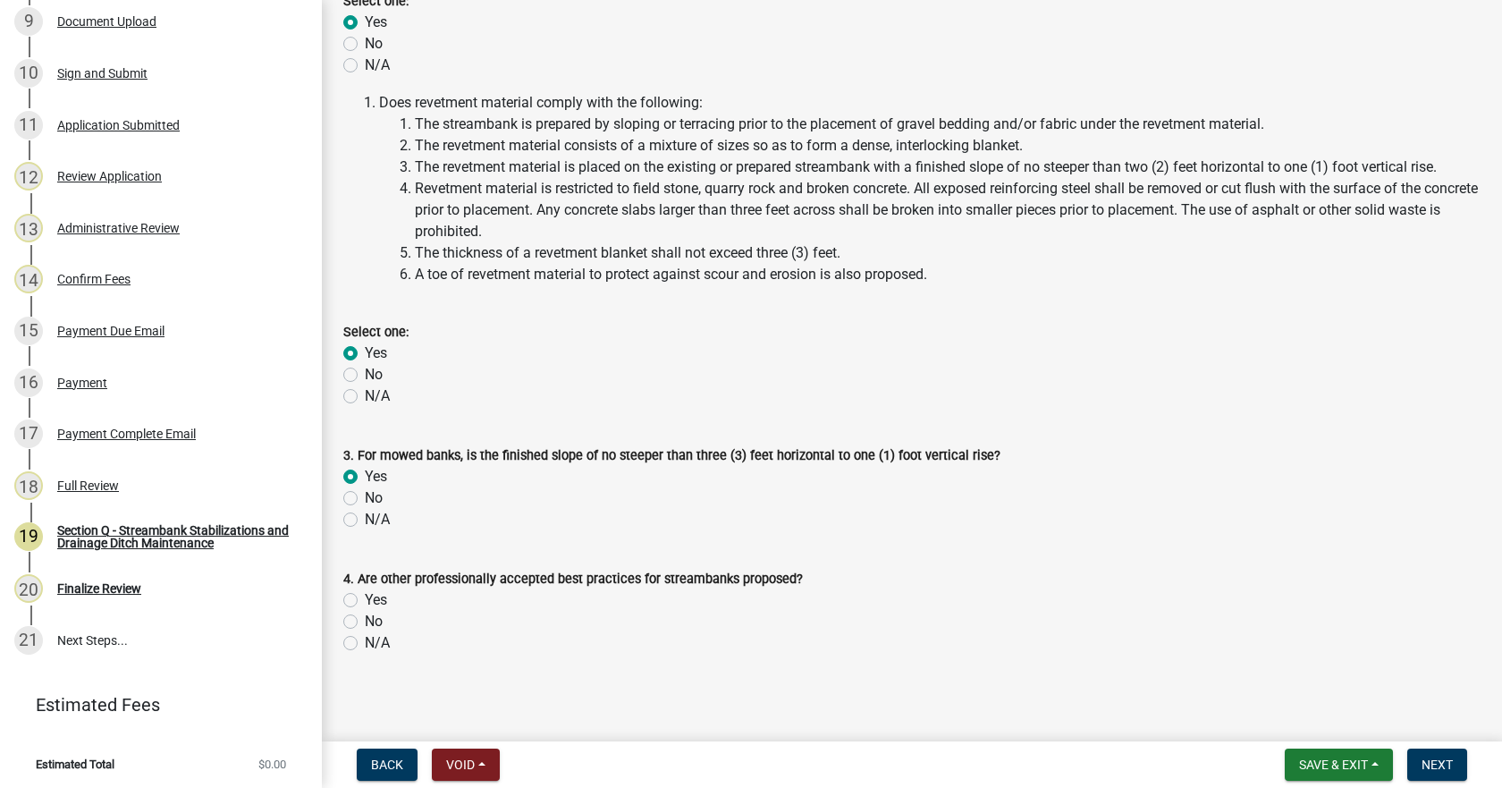
scroll to position [323, 0]
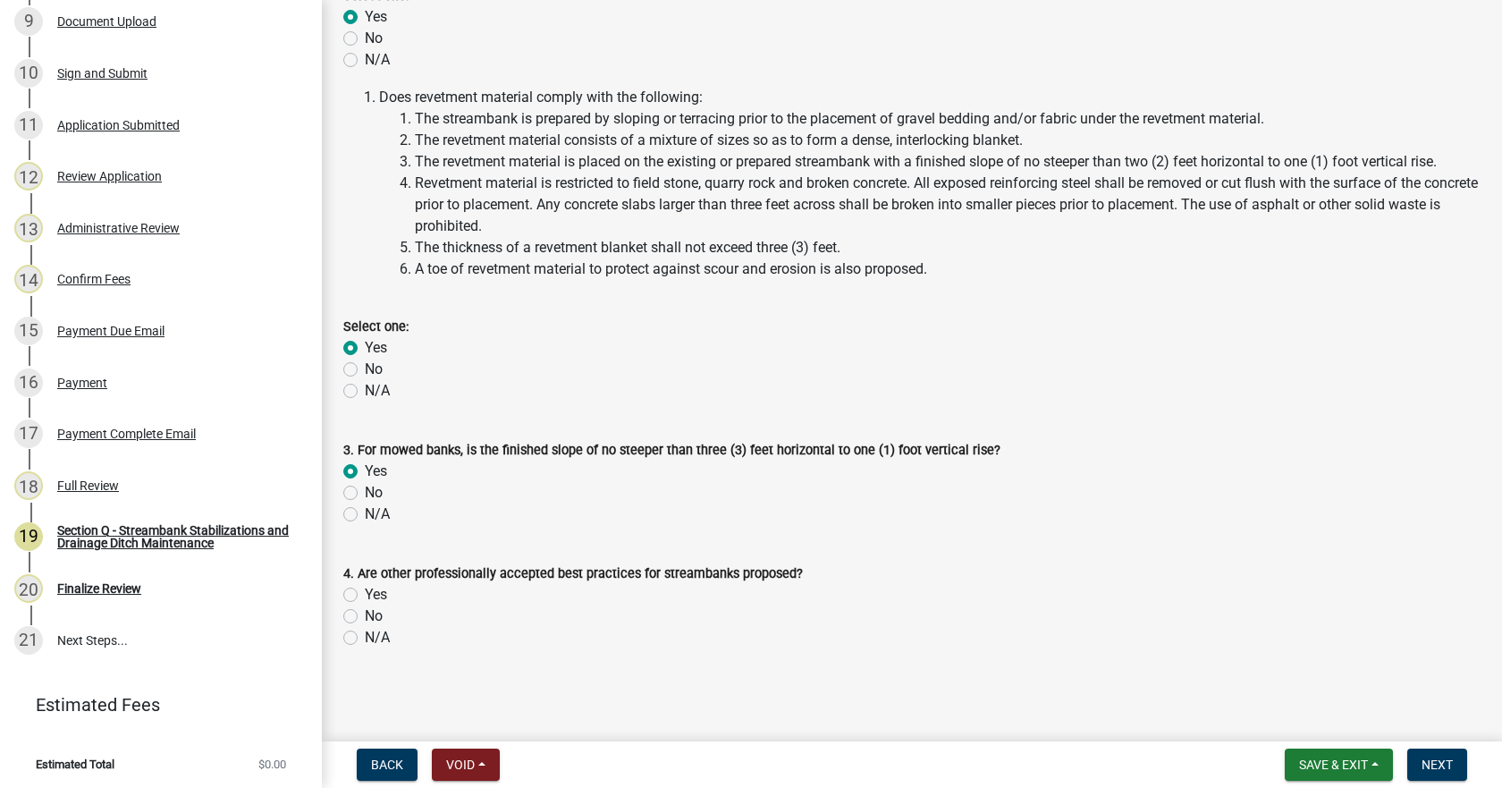
click at [365, 594] on label "Yes" at bounding box center [376, 594] width 22 height 21
click at [365, 594] on input "Yes" at bounding box center [371, 590] width 12 height 12
radio input "true"
click at [1438, 767] on span "Next" at bounding box center [1436, 764] width 31 height 14
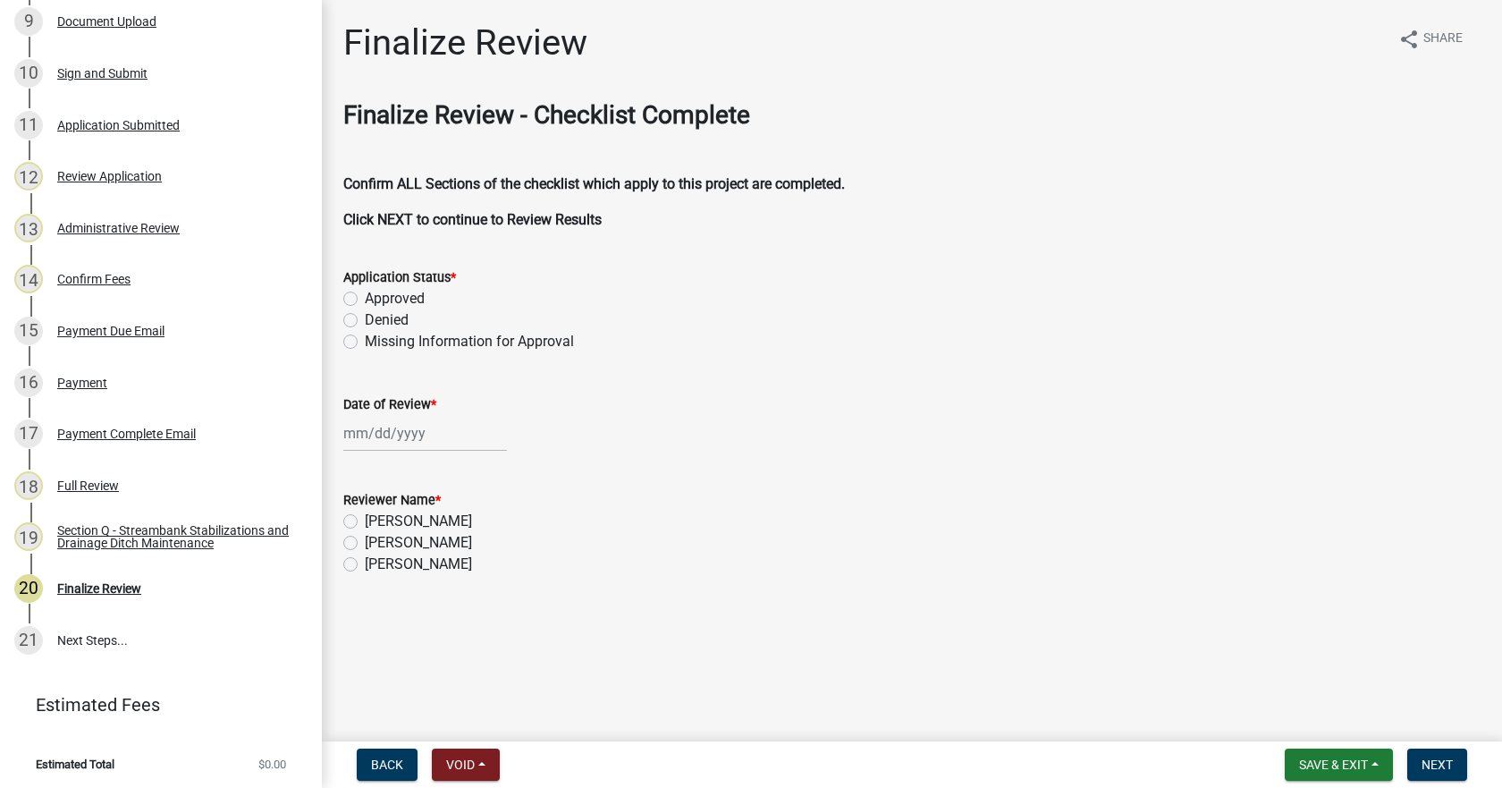
click at [365, 303] on label "Approved" at bounding box center [395, 298] width 60 height 21
click at [365, 299] on input "Approved" at bounding box center [371, 294] width 12 height 12
radio input "true"
click at [392, 447] on div at bounding box center [425, 433] width 164 height 37
select select "10"
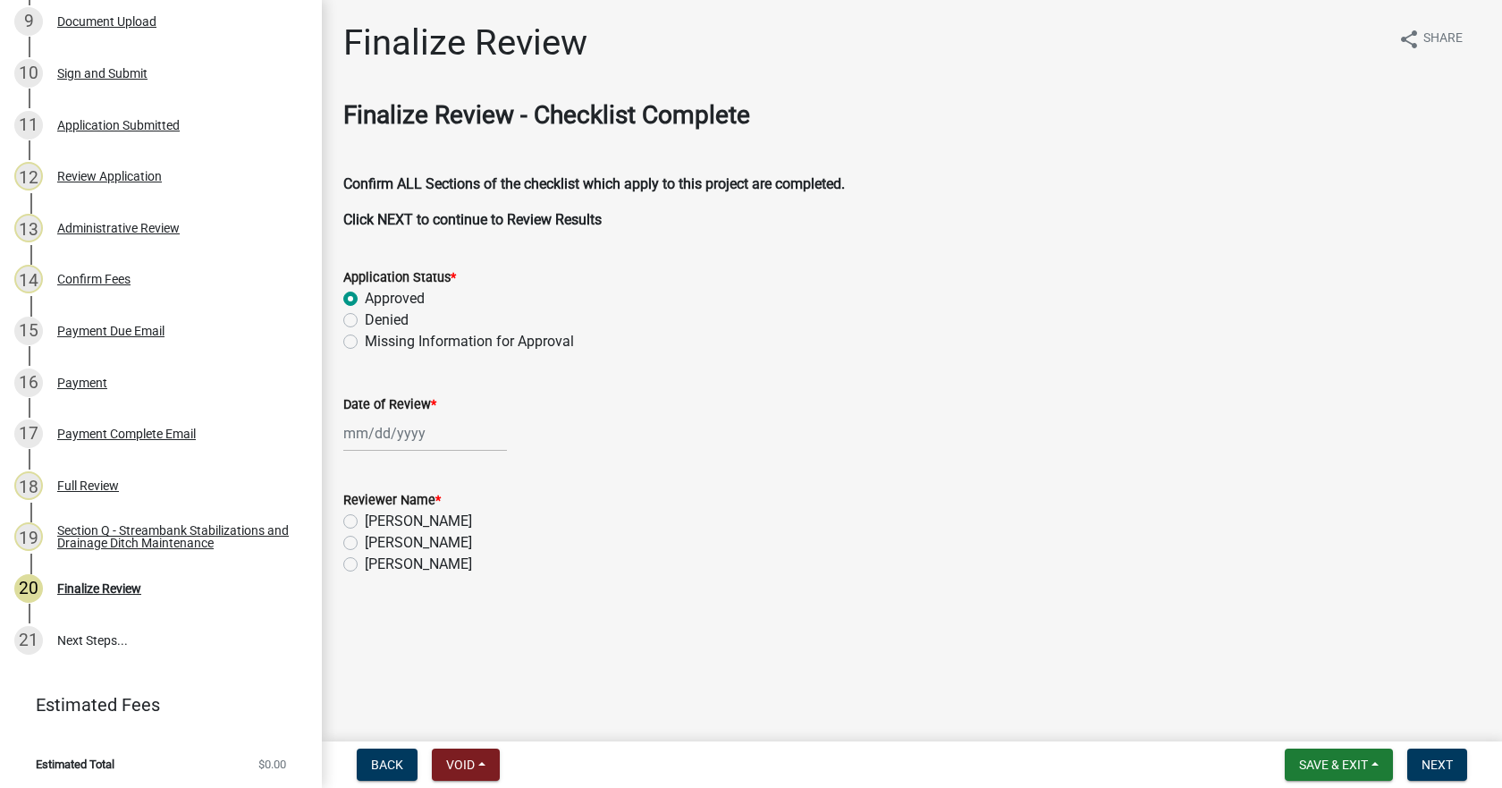
select select "2025"
click at [366, 558] on div "6" at bounding box center [361, 557] width 29 height 29
type input "[DATE]"
click at [365, 520] on label "[PERSON_NAME]" at bounding box center [418, 520] width 107 height 21
click at [365, 520] on input "[PERSON_NAME]" at bounding box center [371, 516] width 12 height 12
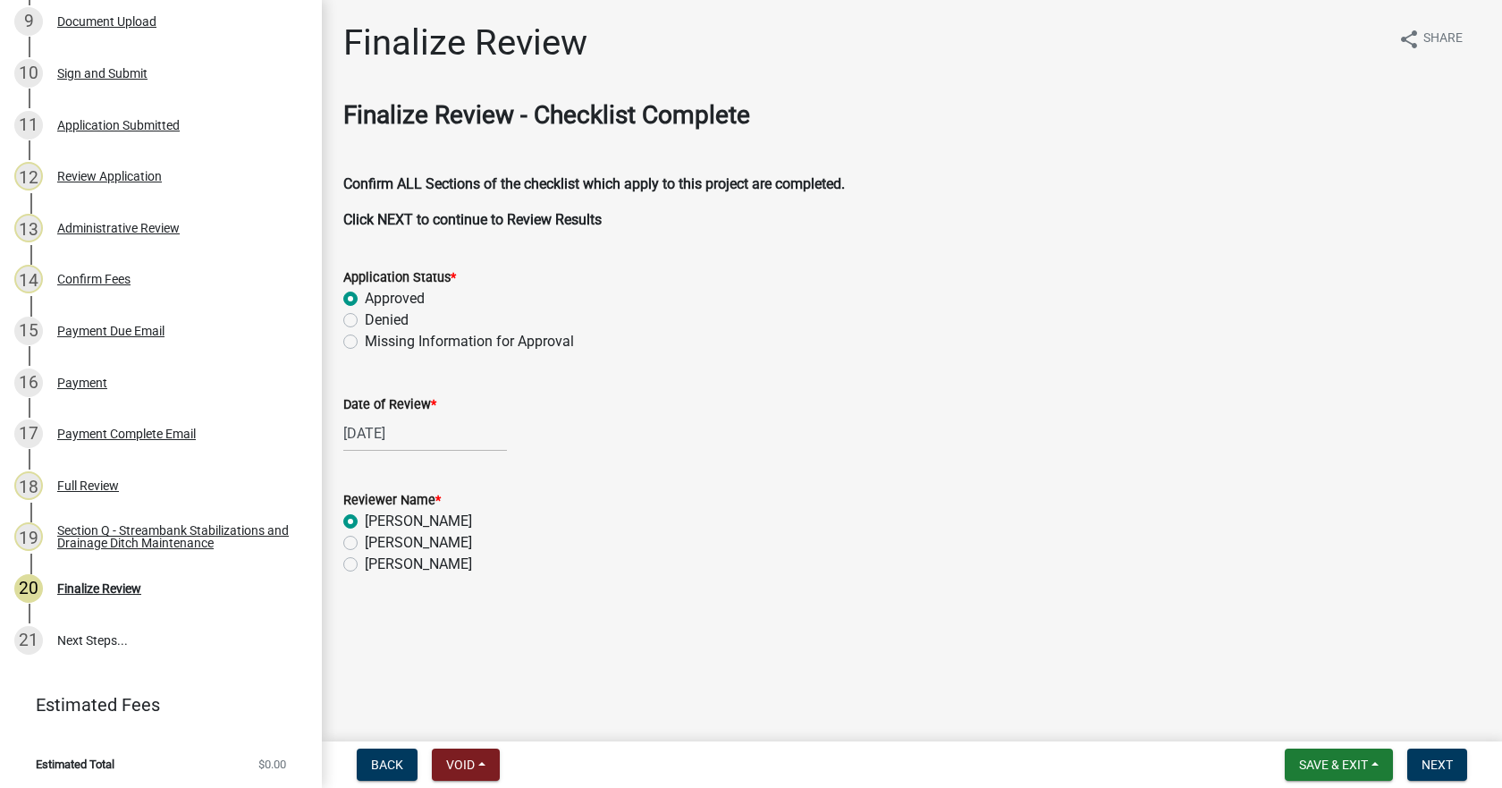
radio input "true"
click at [1450, 759] on span "Next" at bounding box center [1436, 764] width 31 height 14
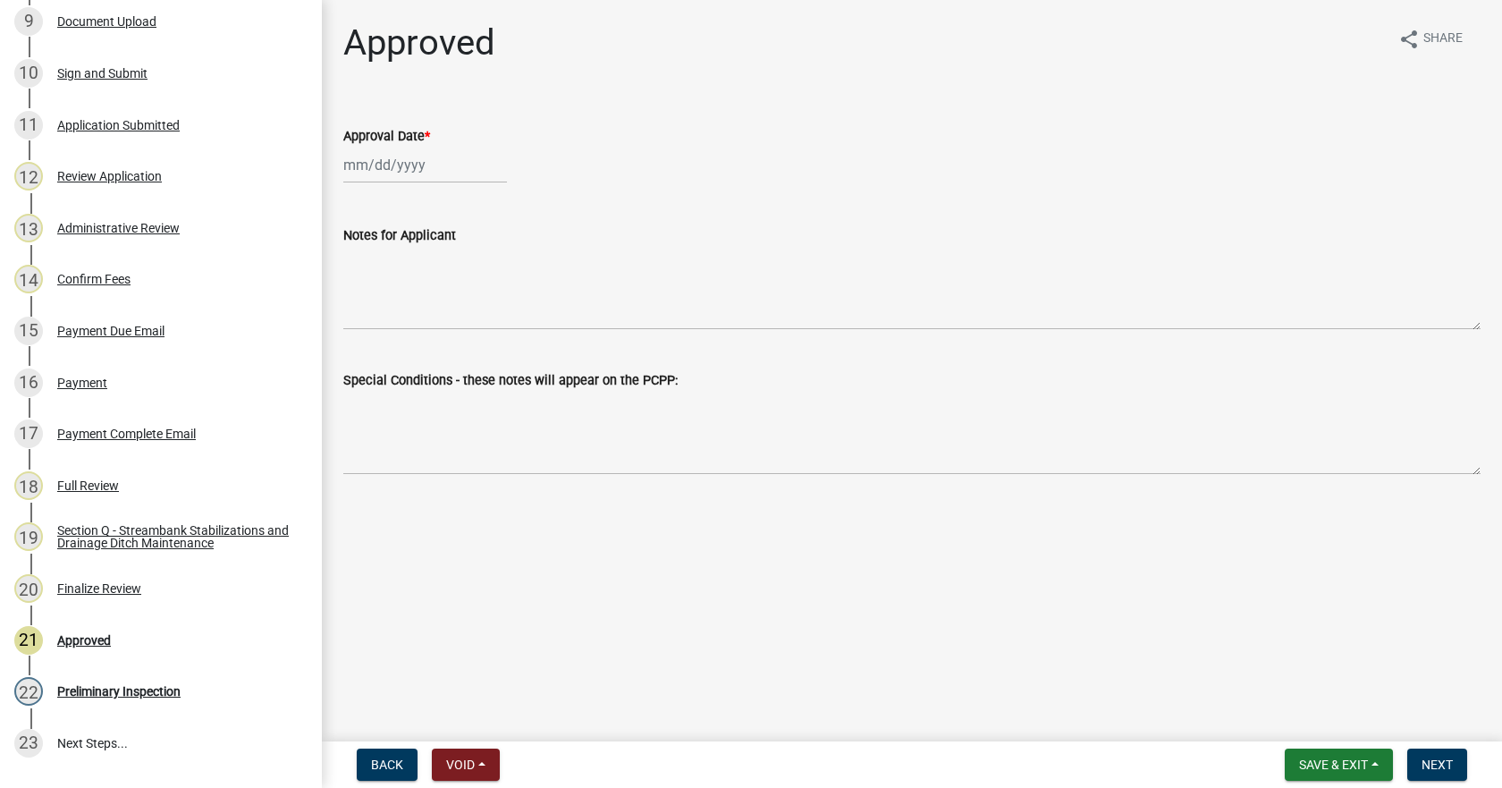
scroll to position [802, 0]
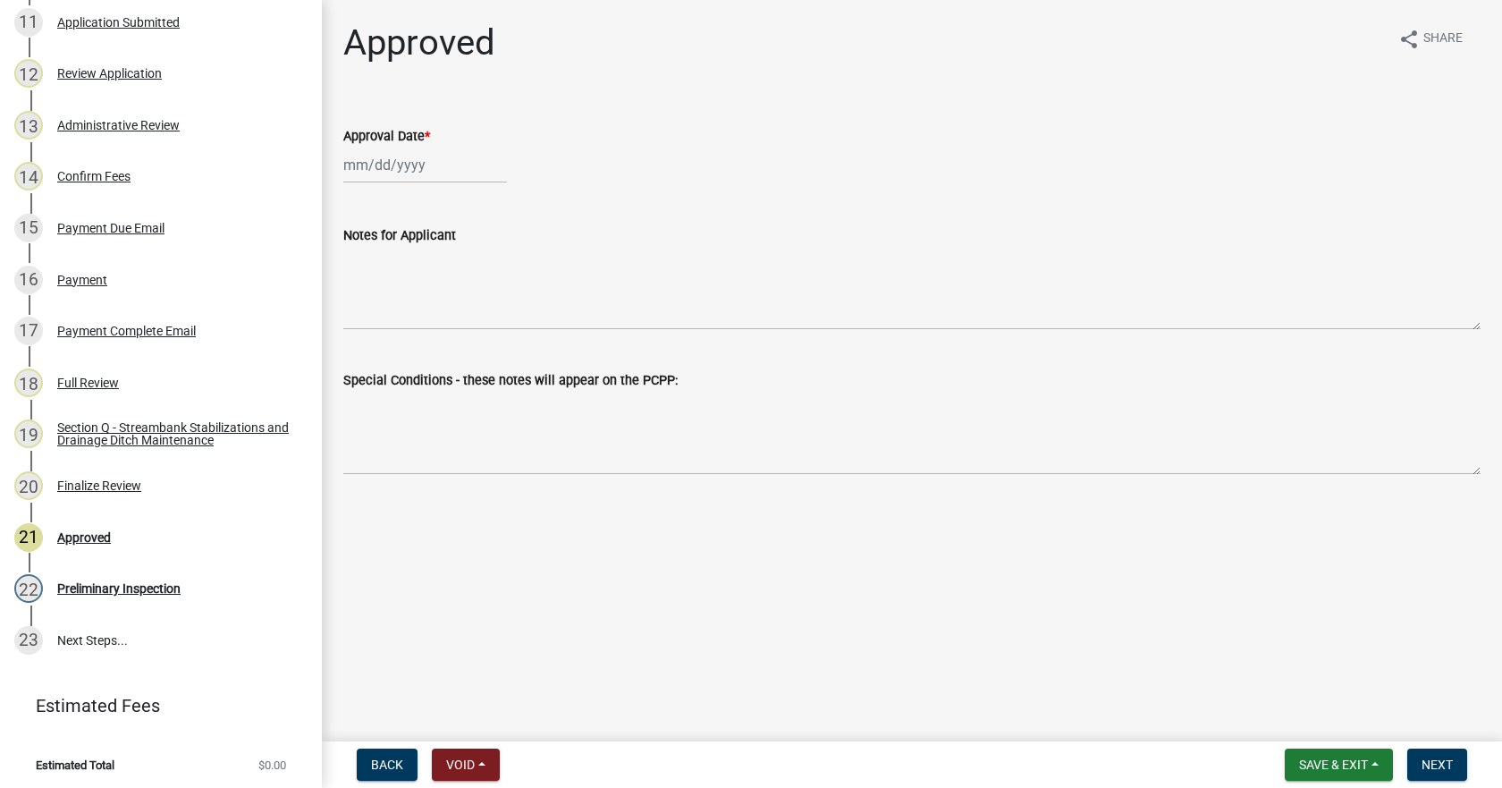
click at [416, 178] on div at bounding box center [425, 165] width 164 height 37
select select "10"
select select "2025"
click at [360, 289] on div "6" at bounding box center [361, 288] width 29 height 29
type input "[DATE]"
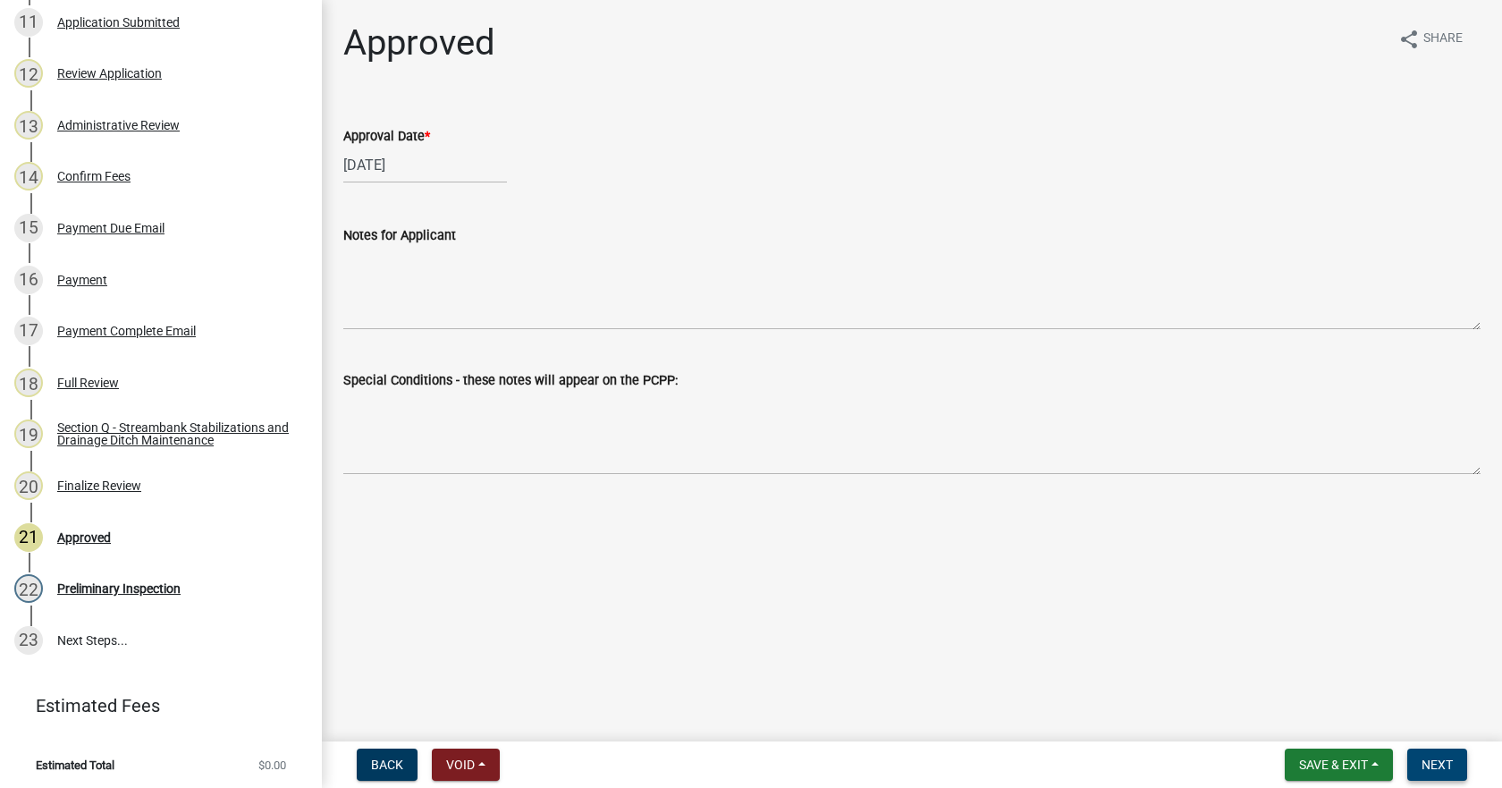
click at [1439, 768] on span "Next" at bounding box center [1436, 764] width 31 height 14
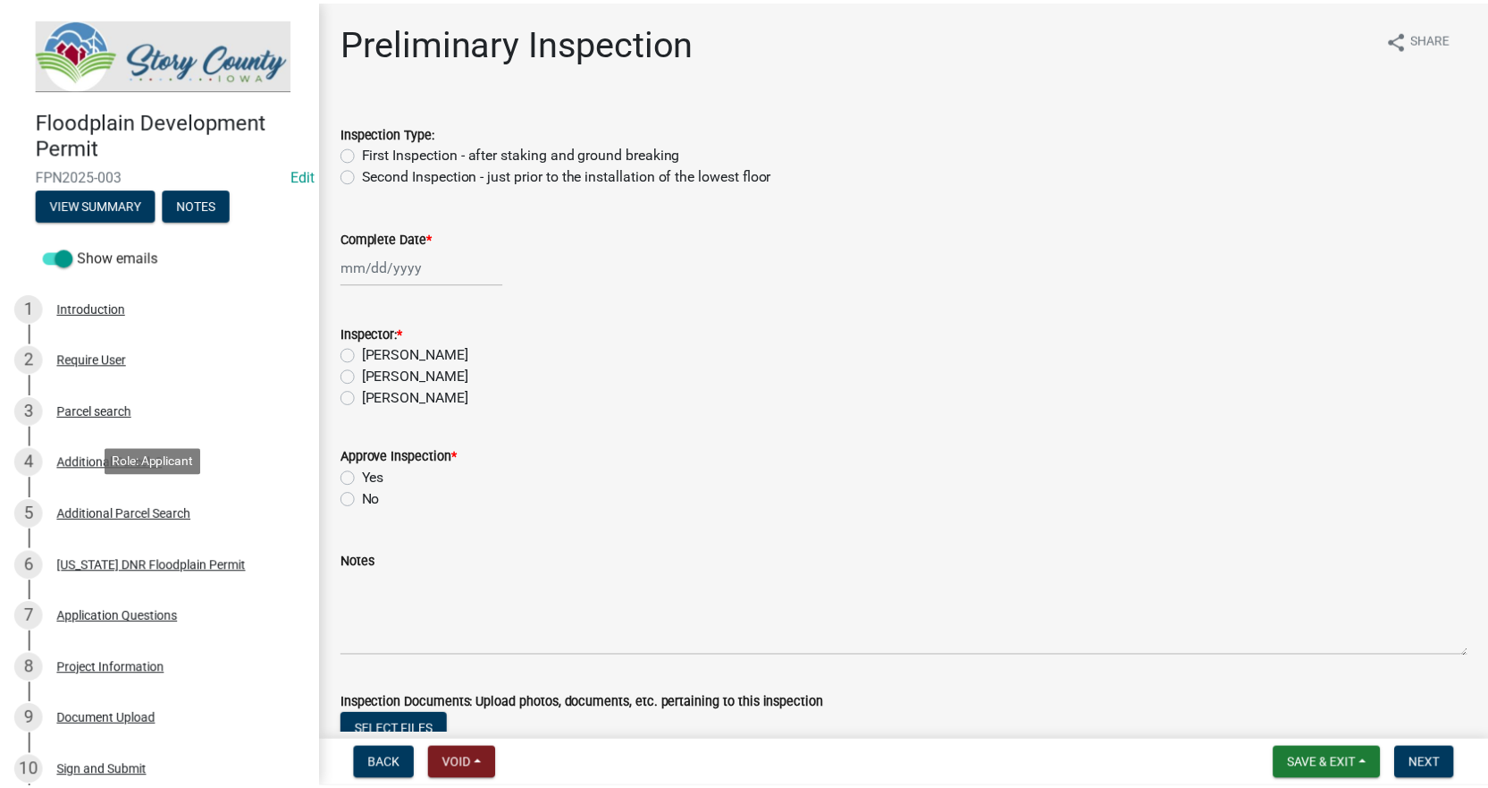
scroll to position [0, 0]
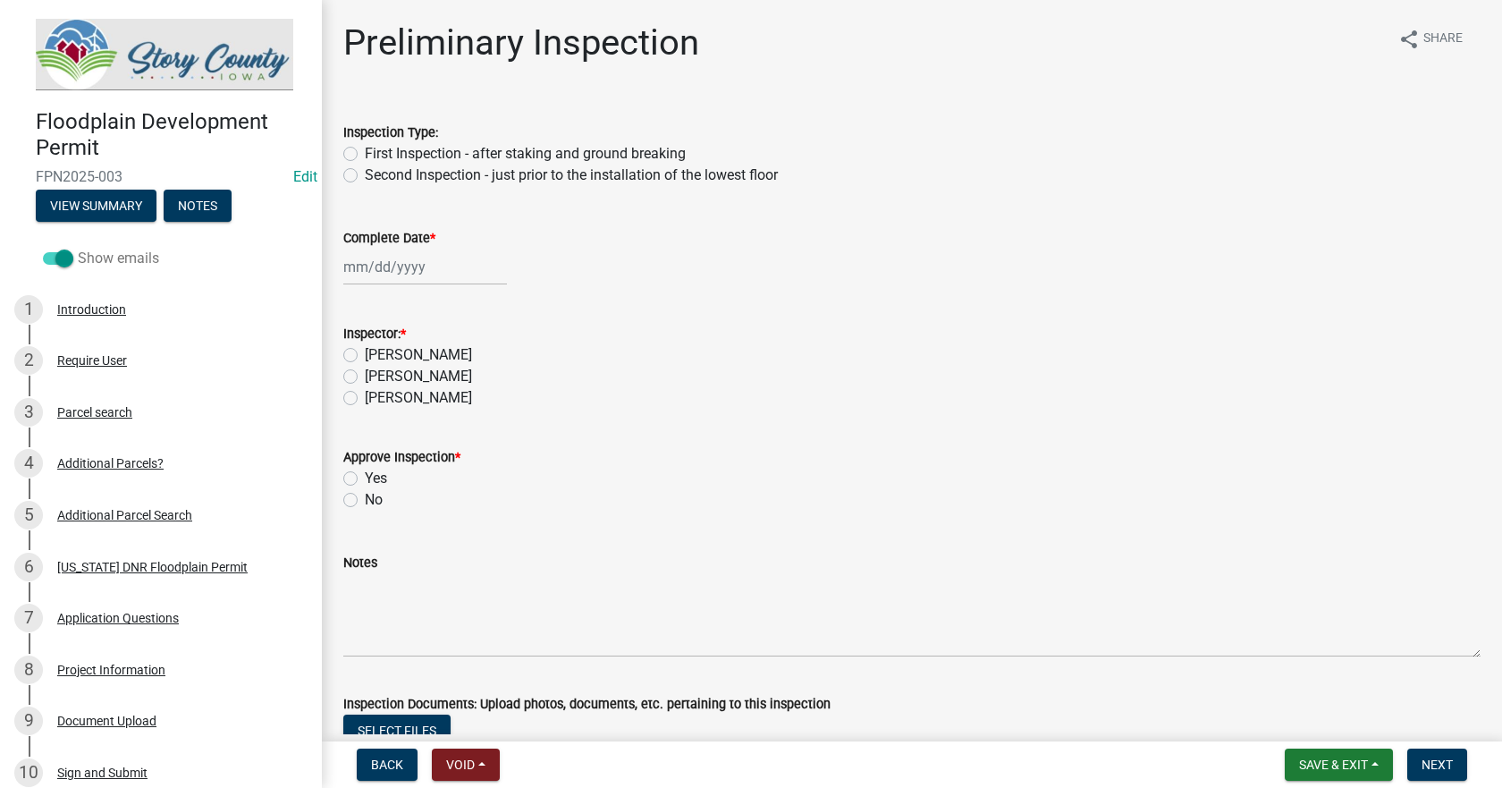
click at [49, 257] on span at bounding box center [58, 258] width 30 height 13
click at [78, 248] on input "Show emails" at bounding box center [78, 248] width 0 height 0
click at [49, 257] on span at bounding box center [58, 258] width 30 height 13
click at [78, 248] on input "Show emails" at bounding box center [78, 248] width 0 height 0
click at [1314, 763] on span "Save & Exit" at bounding box center [1333, 764] width 69 height 14
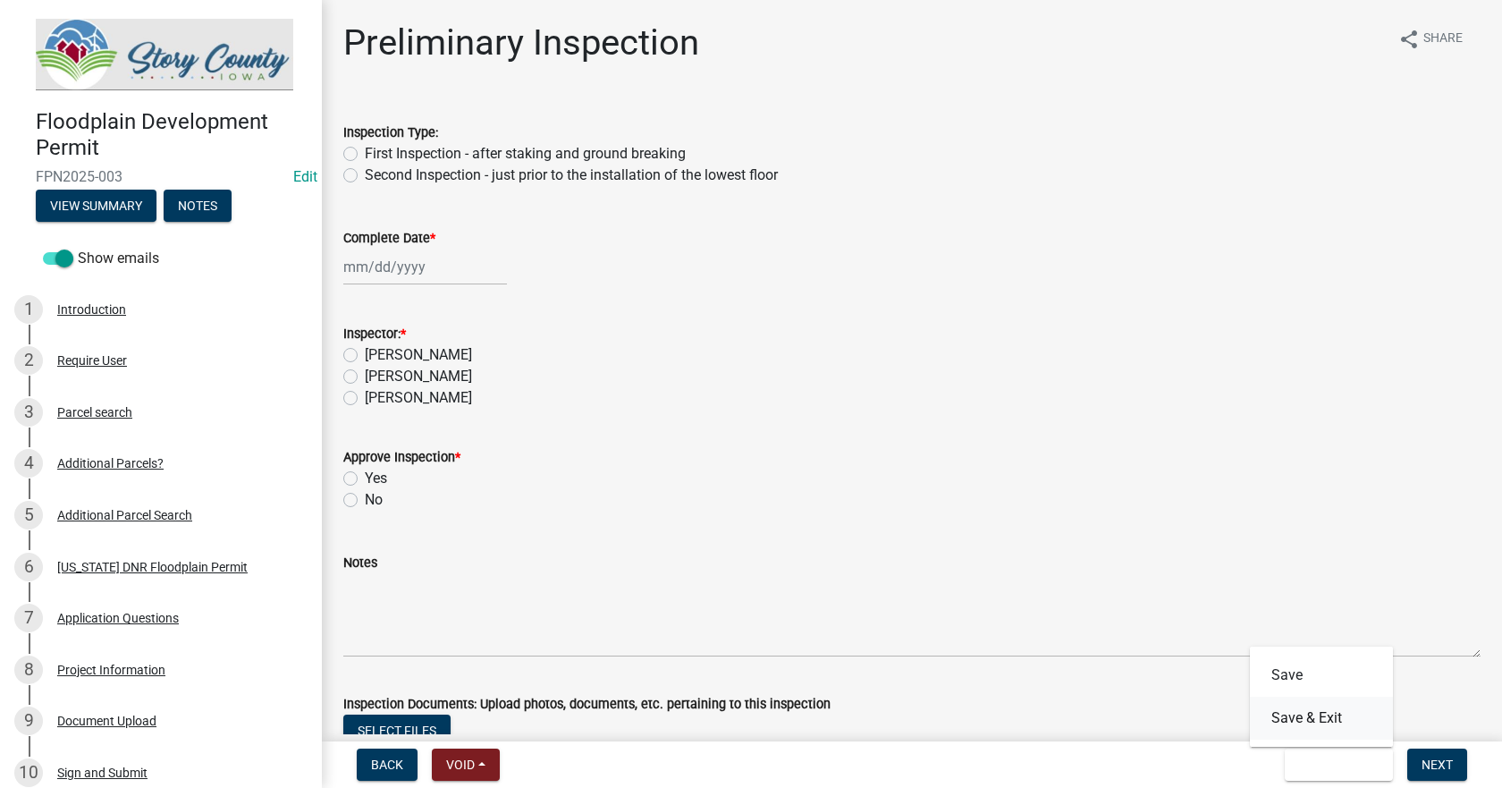
click at [1297, 718] on button "Save & Exit" at bounding box center [1321, 717] width 143 height 43
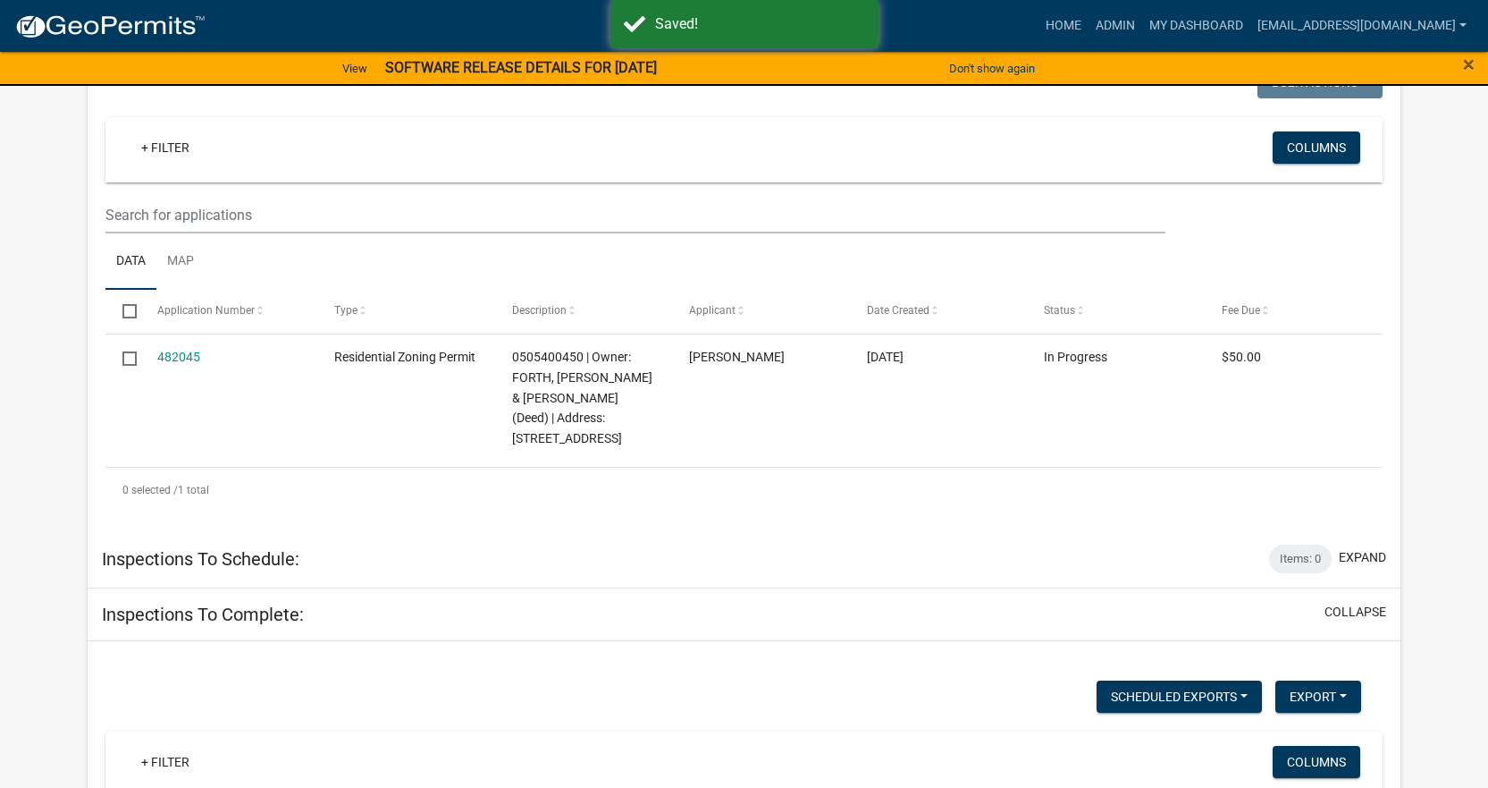
scroll to position [1534, 0]
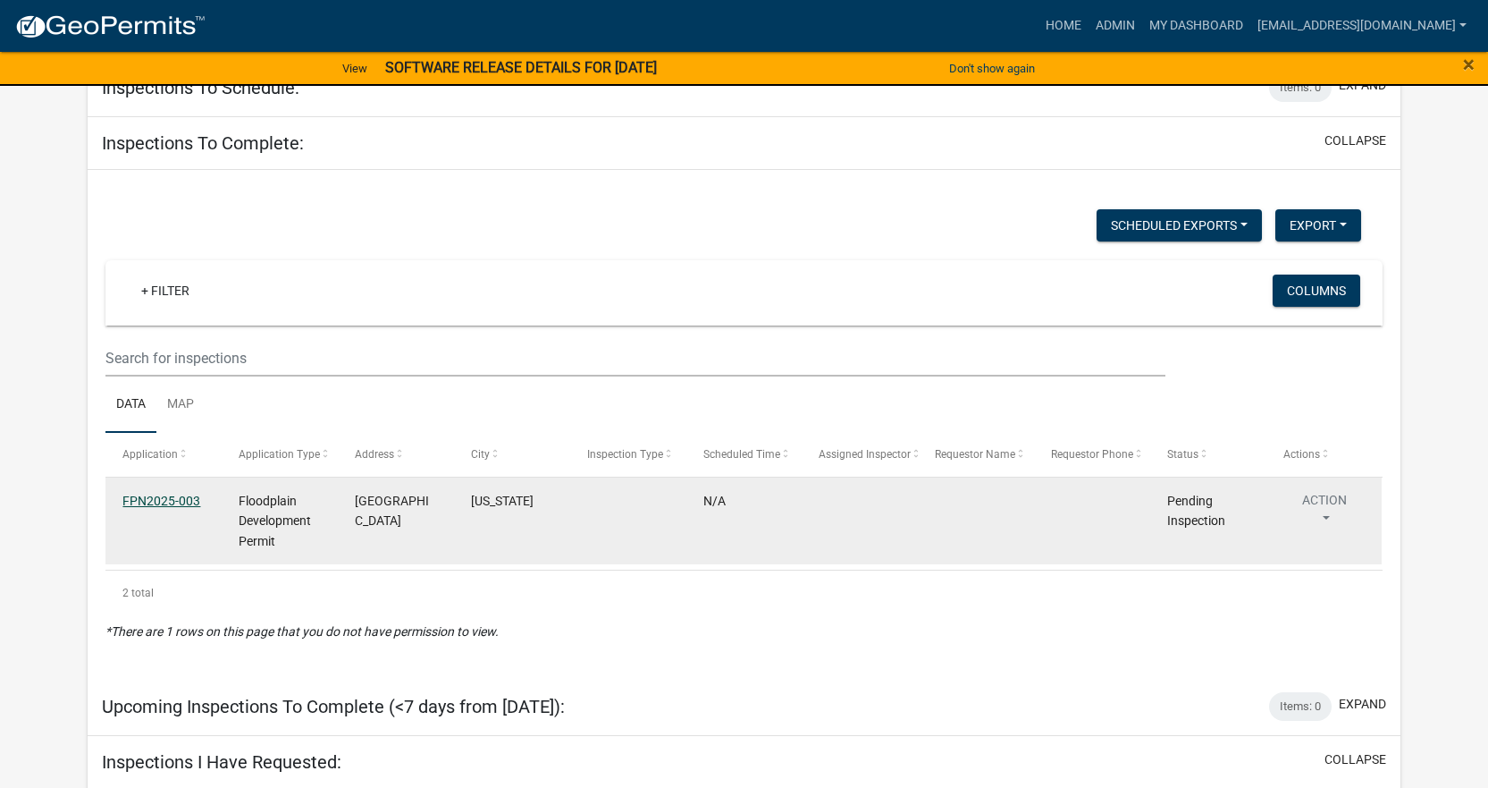
click at [167, 498] on link "FPN2025-003" at bounding box center [161, 500] width 78 height 14
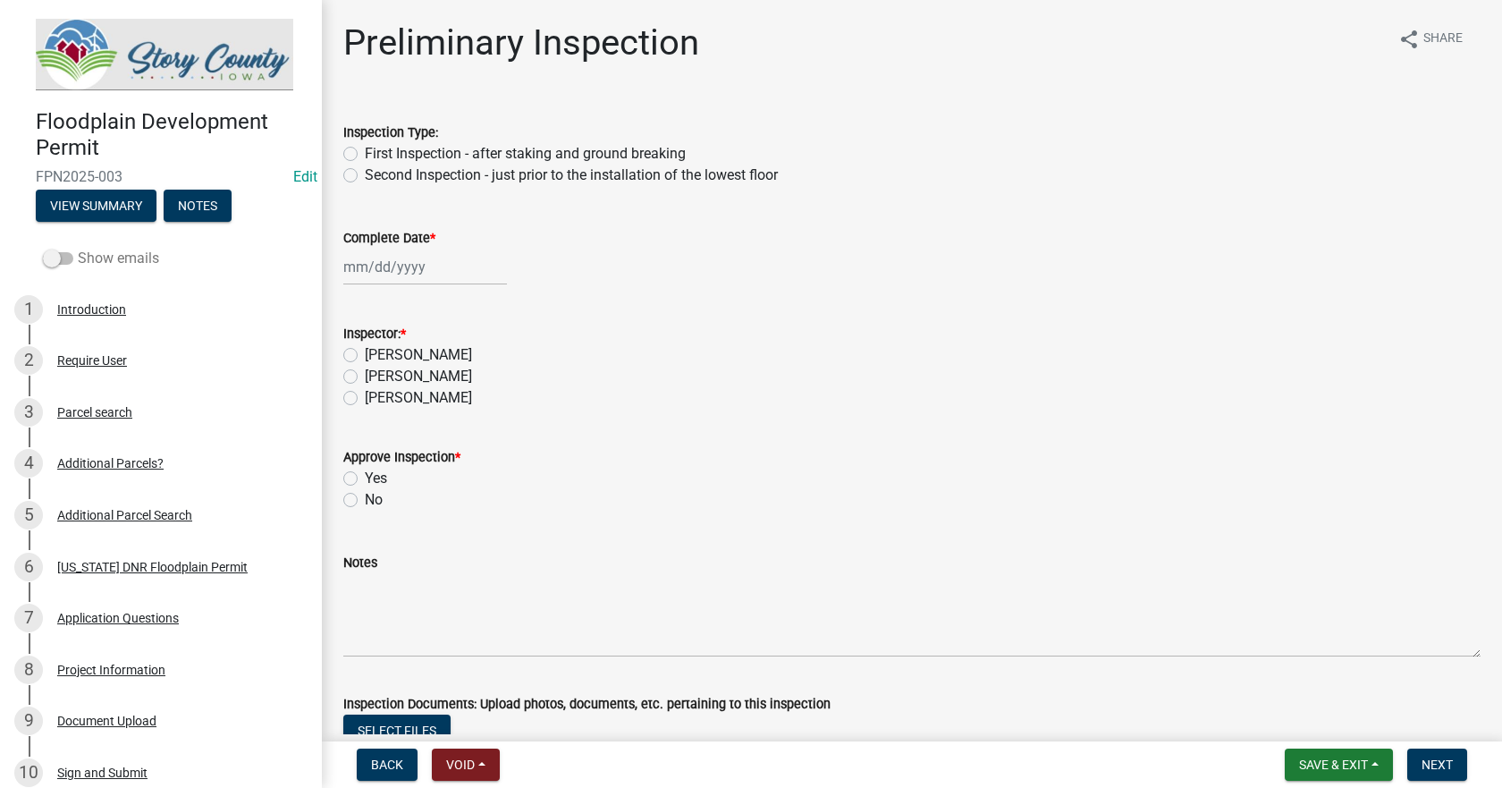
click at [77, 258] on label "Show emails" at bounding box center [101, 258] width 116 height 21
click at [78, 248] on input "Show emails" at bounding box center [78, 248] width 0 height 0
click at [82, 191] on button "View Summary" at bounding box center [96, 206] width 121 height 32
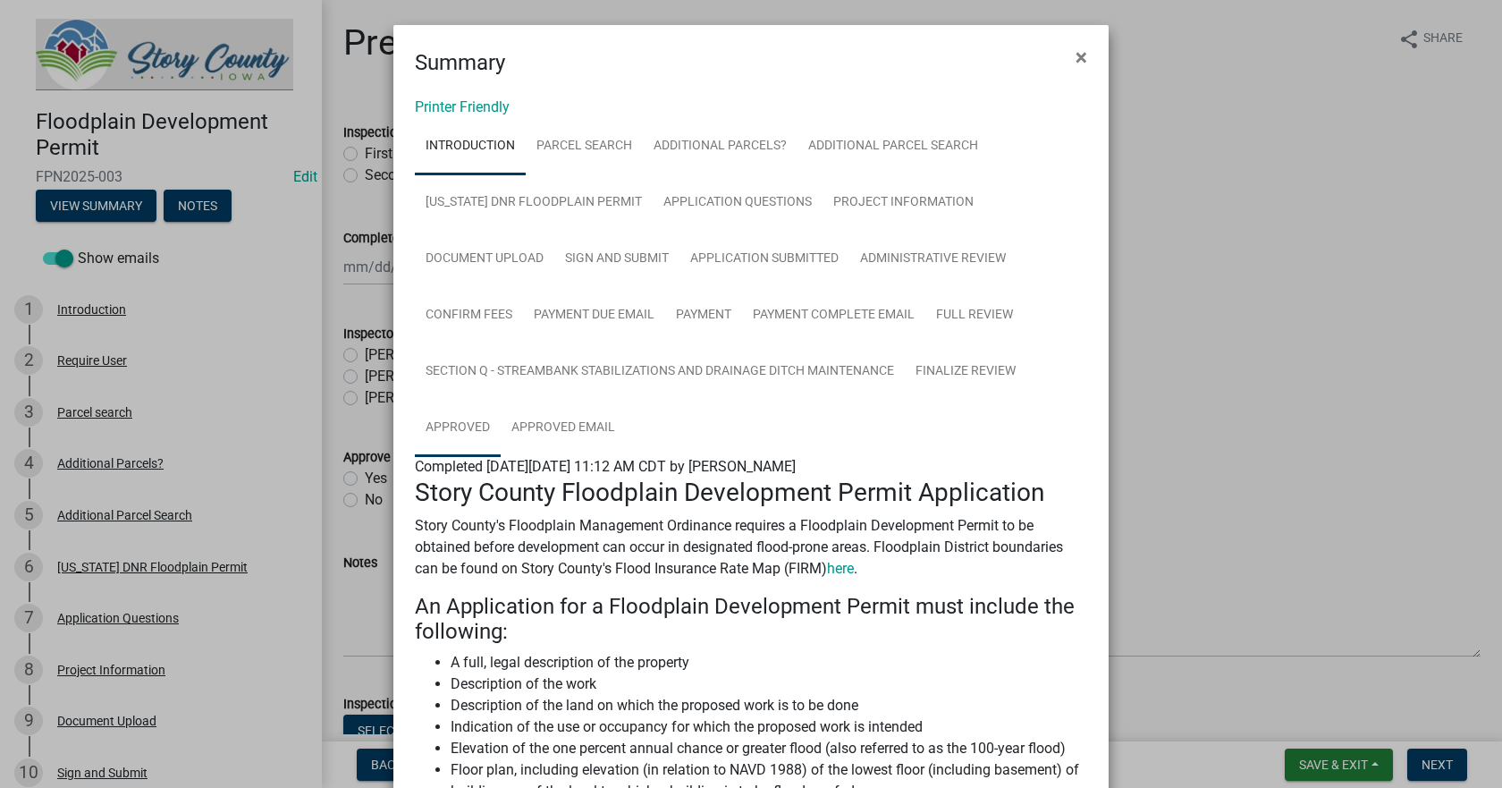
click at [456, 426] on link "Approved" at bounding box center [458, 428] width 86 height 57
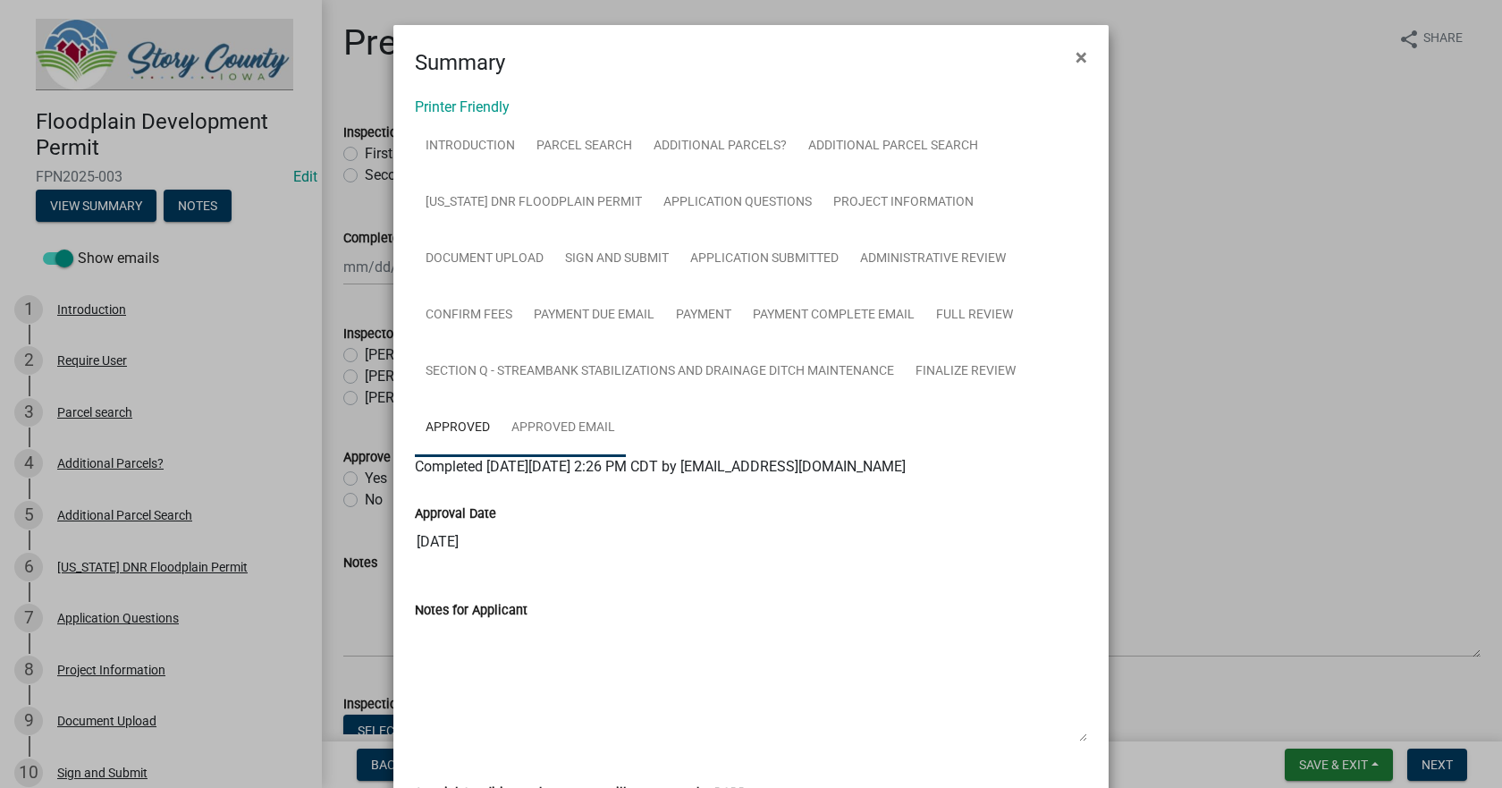
click at [555, 427] on link "Approved Email" at bounding box center [563, 428] width 125 height 57
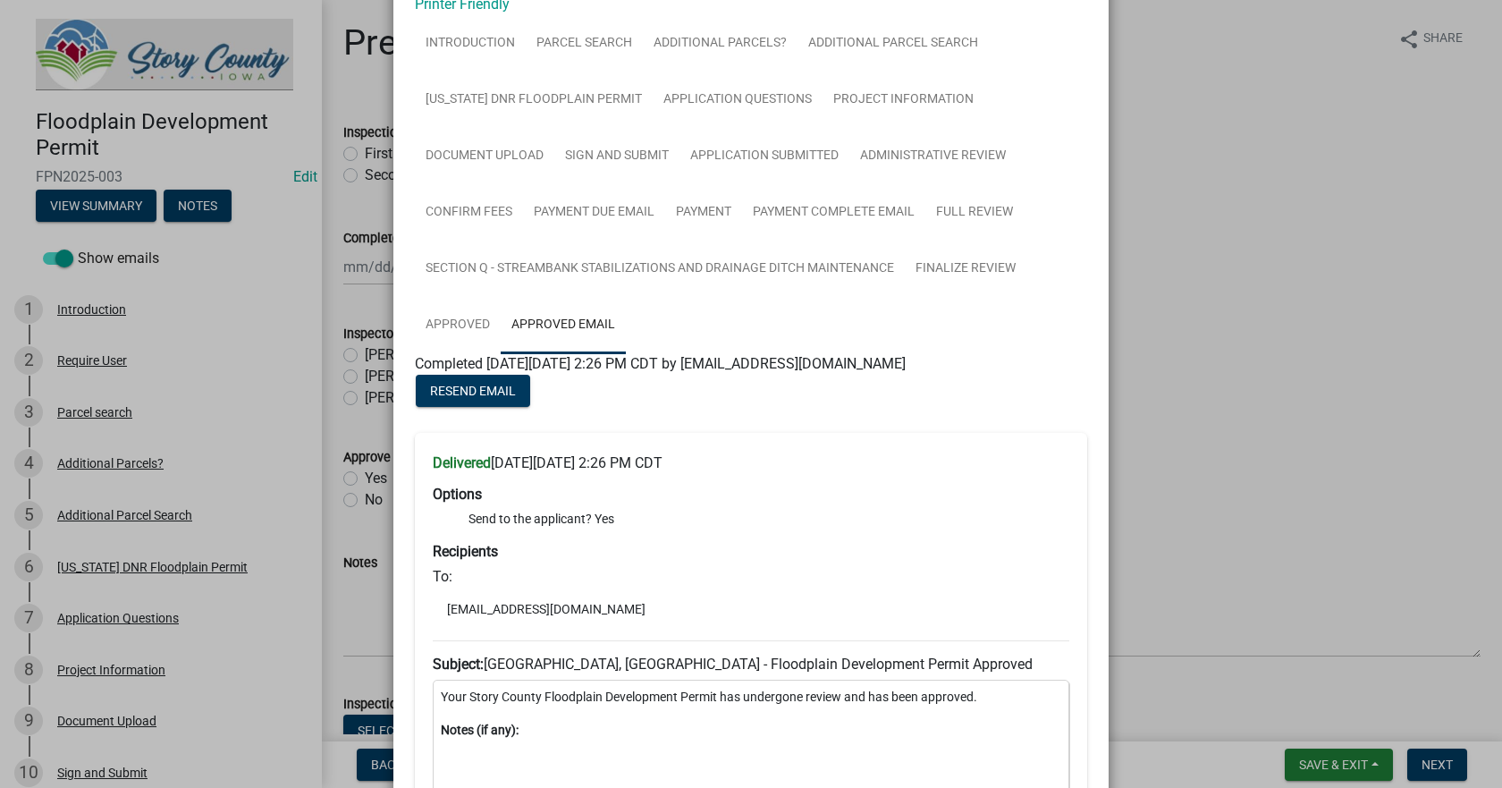
scroll to position [102, 0]
click at [448, 326] on link "Approved" at bounding box center [458, 326] width 86 height 57
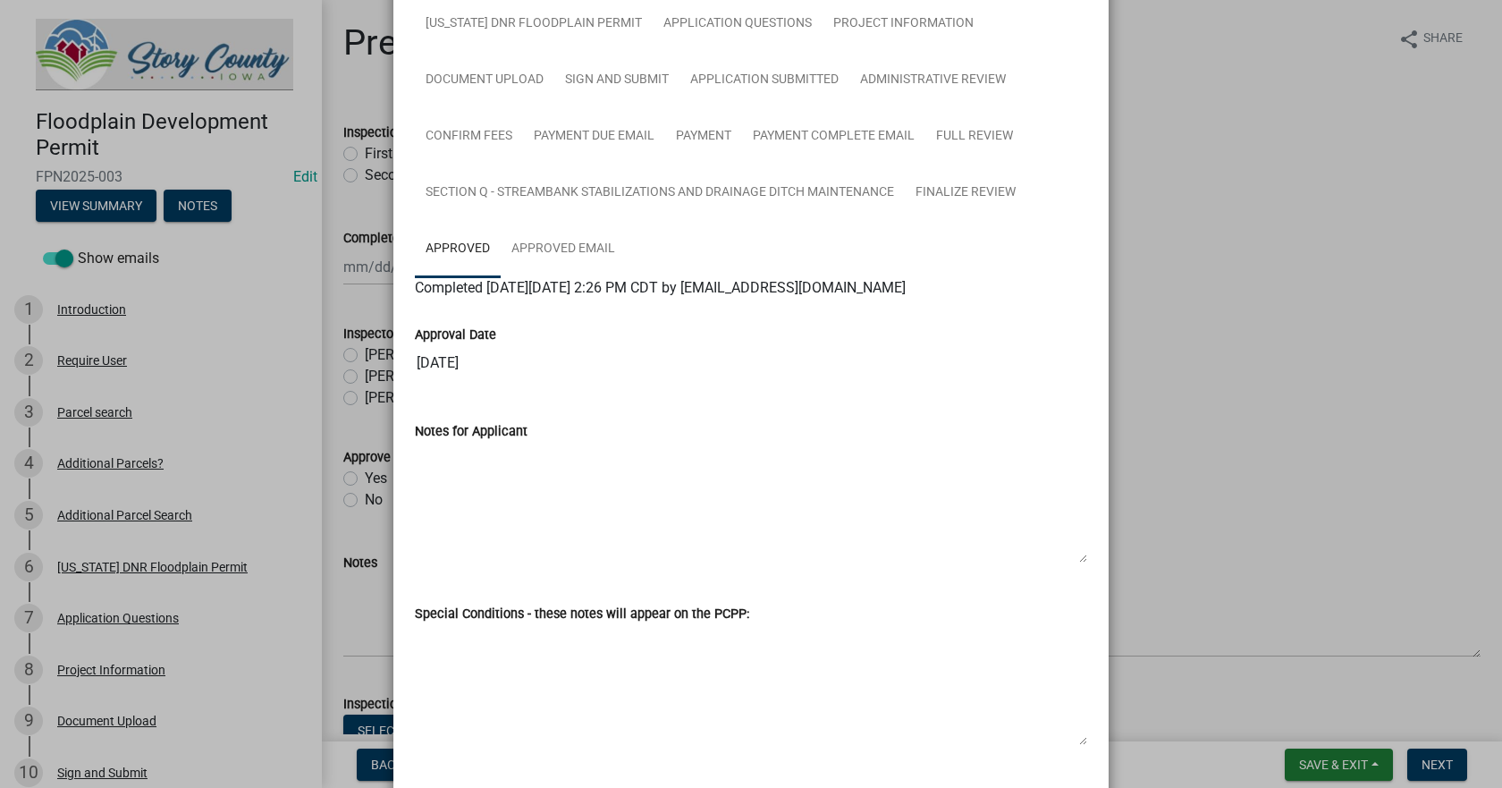
scroll to position [285, 0]
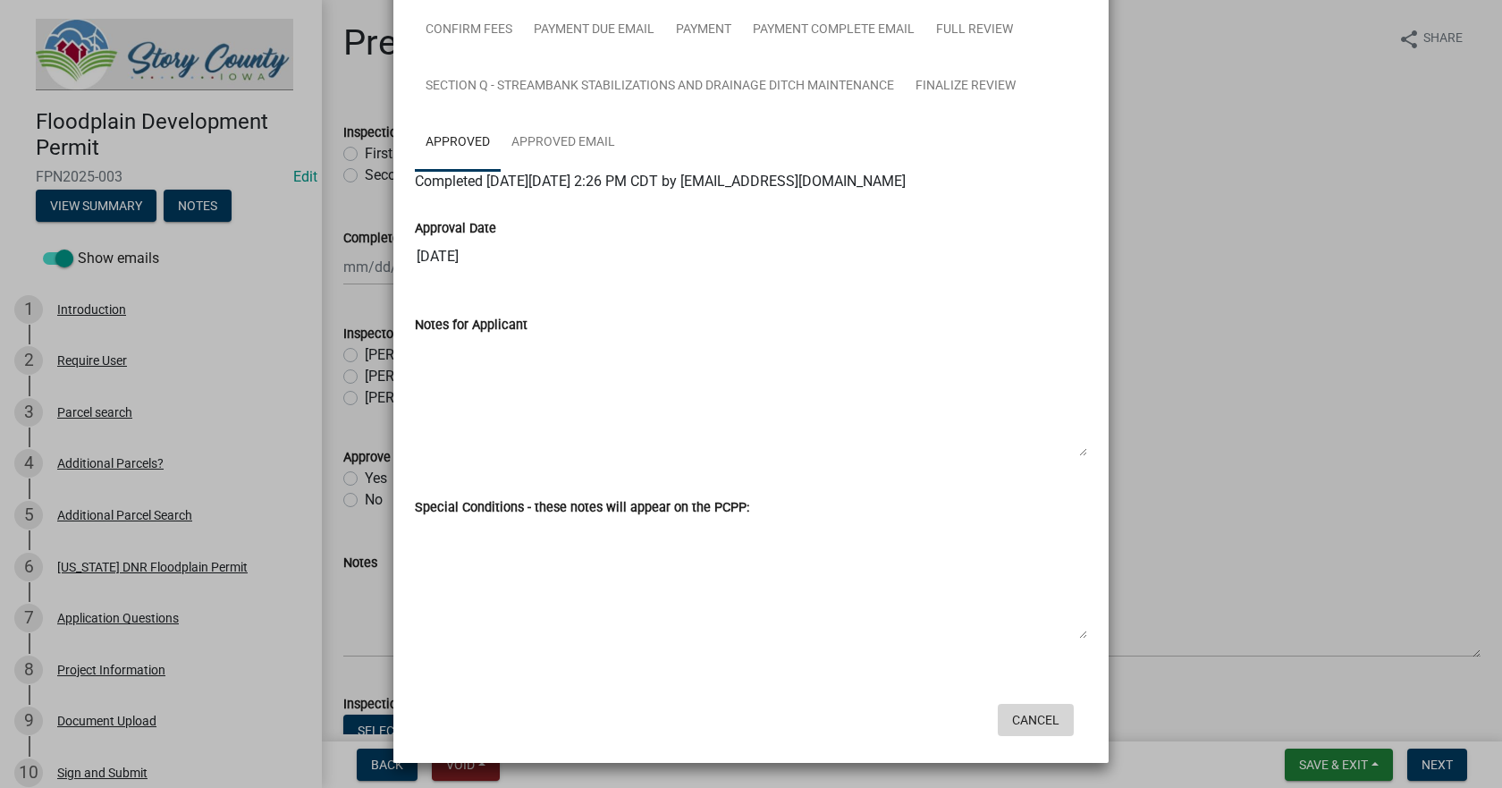
drag, startPoint x: 1024, startPoint y: 725, endPoint x: 505, endPoint y: 606, distance: 531.9
click at [1019, 723] on button "Cancel" at bounding box center [1036, 720] width 76 height 32
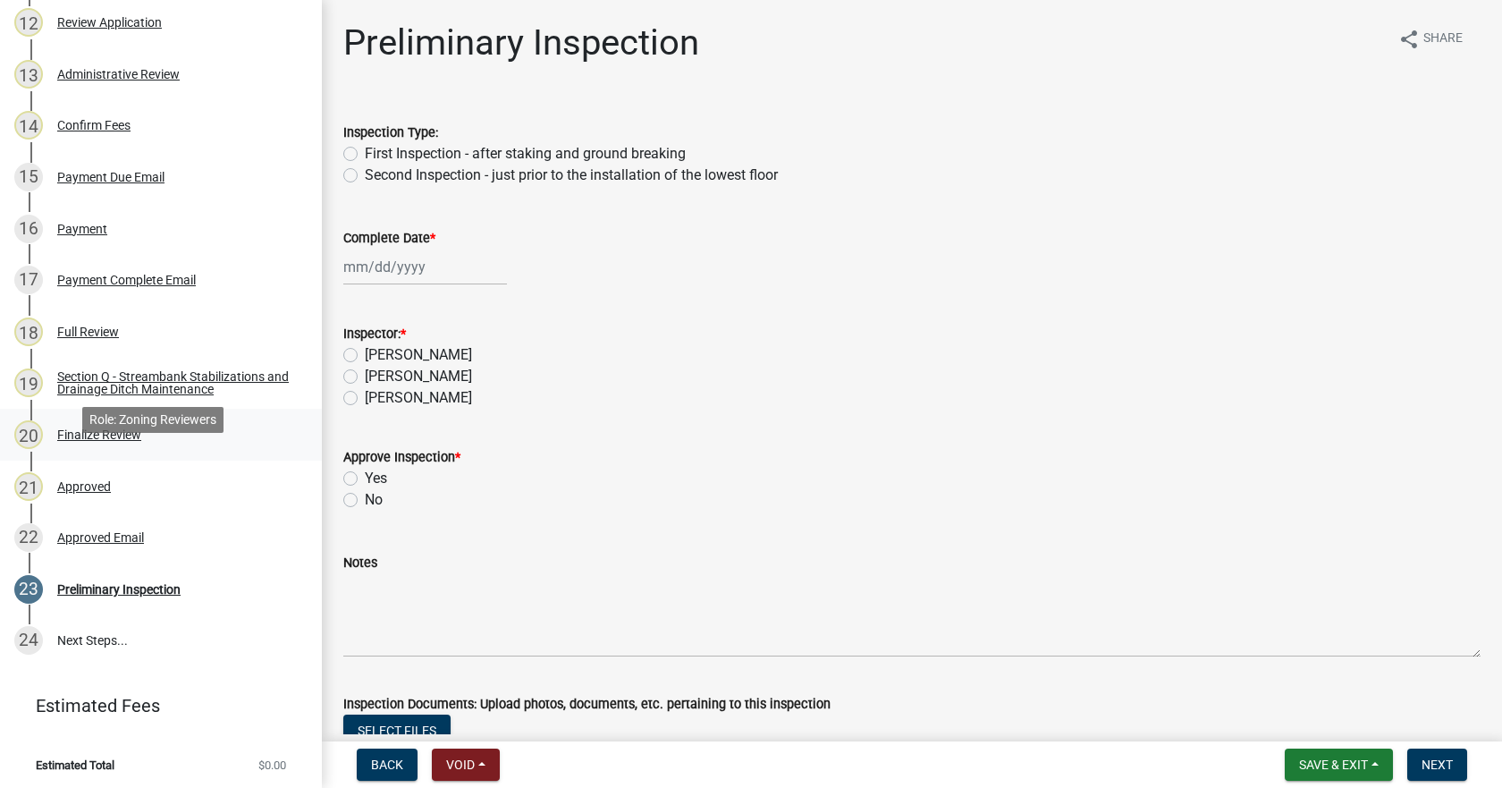
scroll to position [854, 0]
click at [87, 531] on div "Approved Email" at bounding box center [100, 536] width 87 height 13
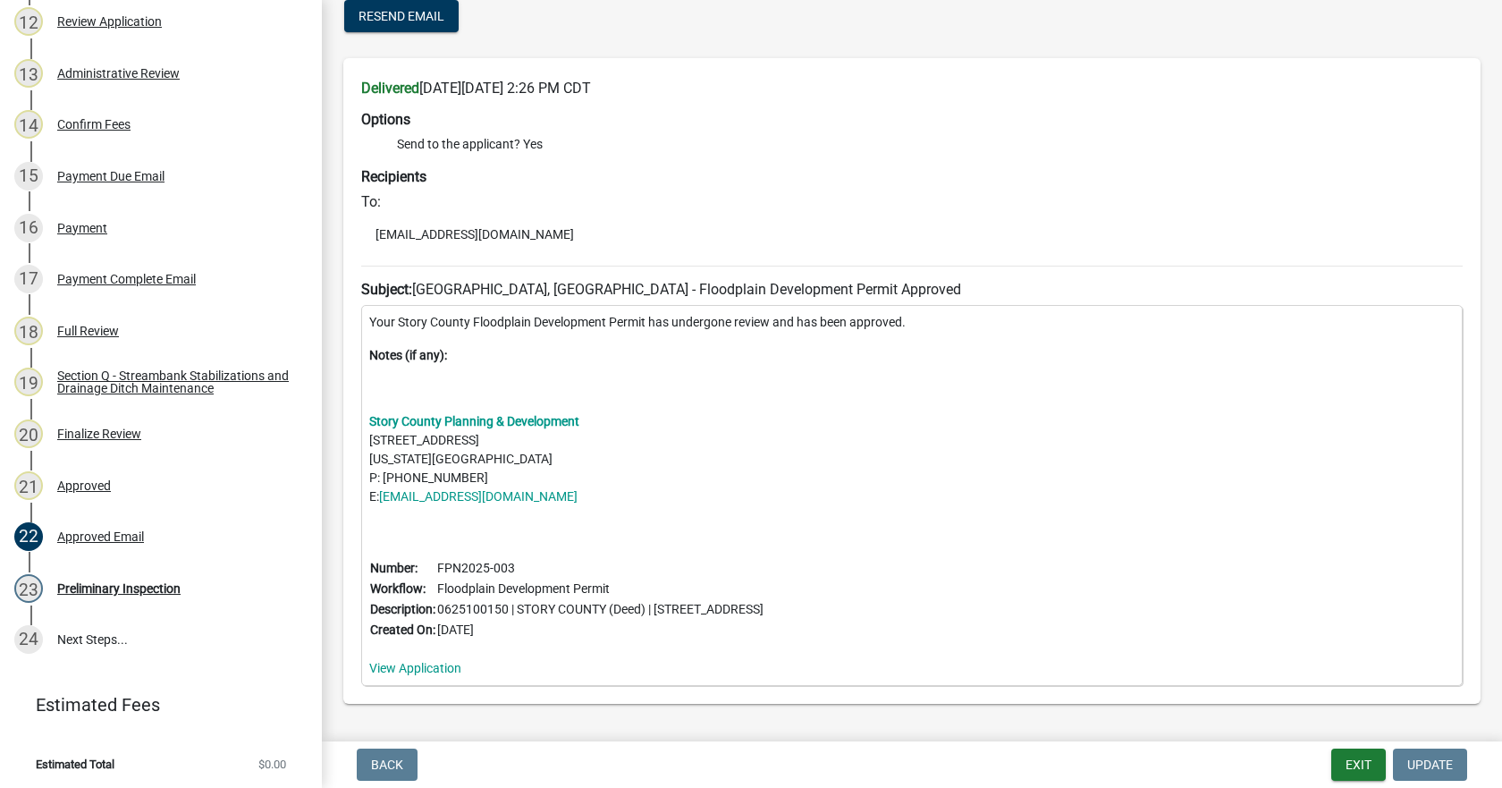
scroll to position [72, 0]
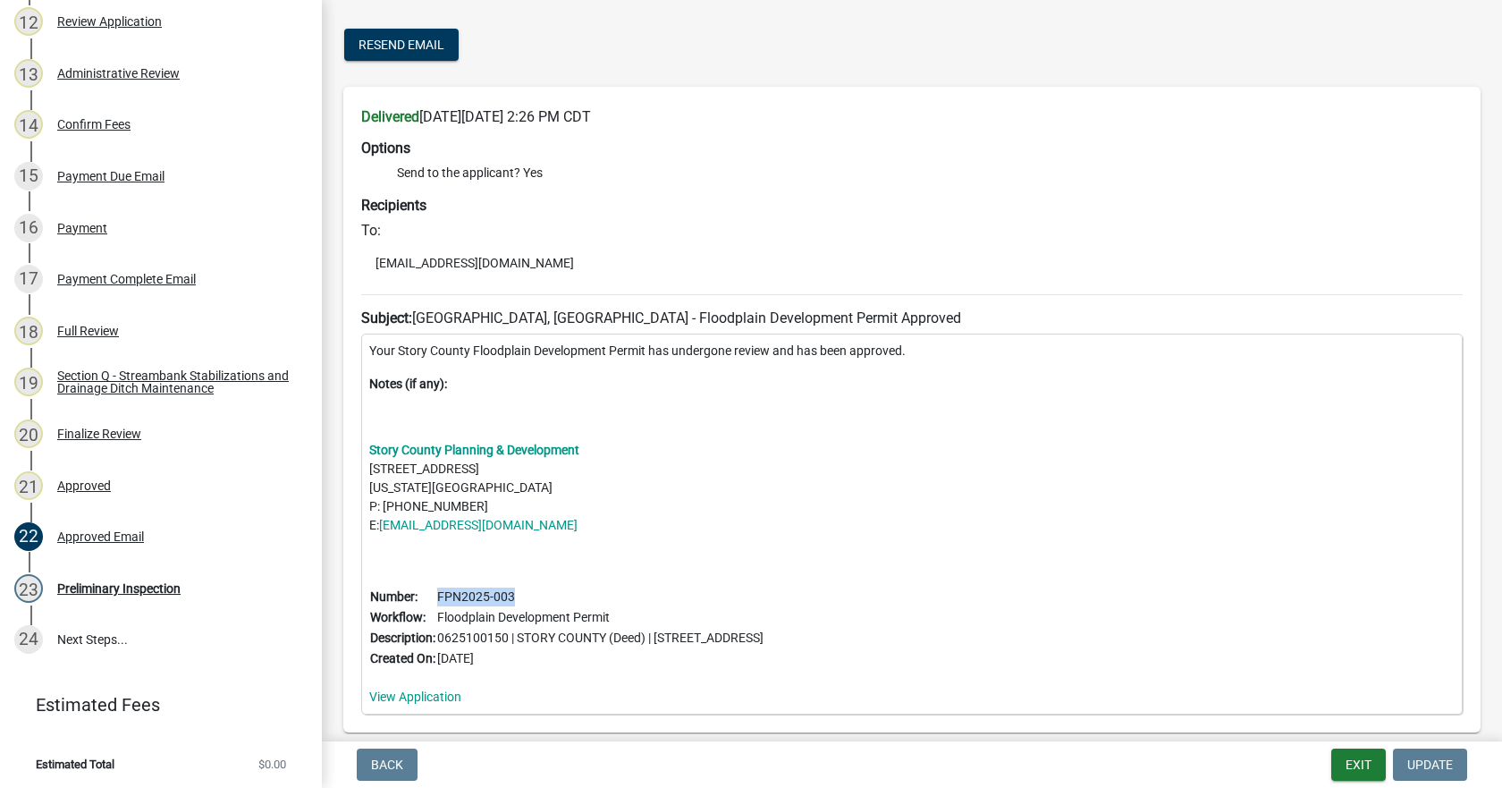
drag, startPoint x: 513, startPoint y: 594, endPoint x: 441, endPoint y: 599, distance: 72.5
click at [441, 599] on td "FPN2025-003" at bounding box center [600, 596] width 328 height 21
copy td "FPN2025-003"
click at [108, 628] on link "24 Next Steps..." at bounding box center [161, 640] width 322 height 52
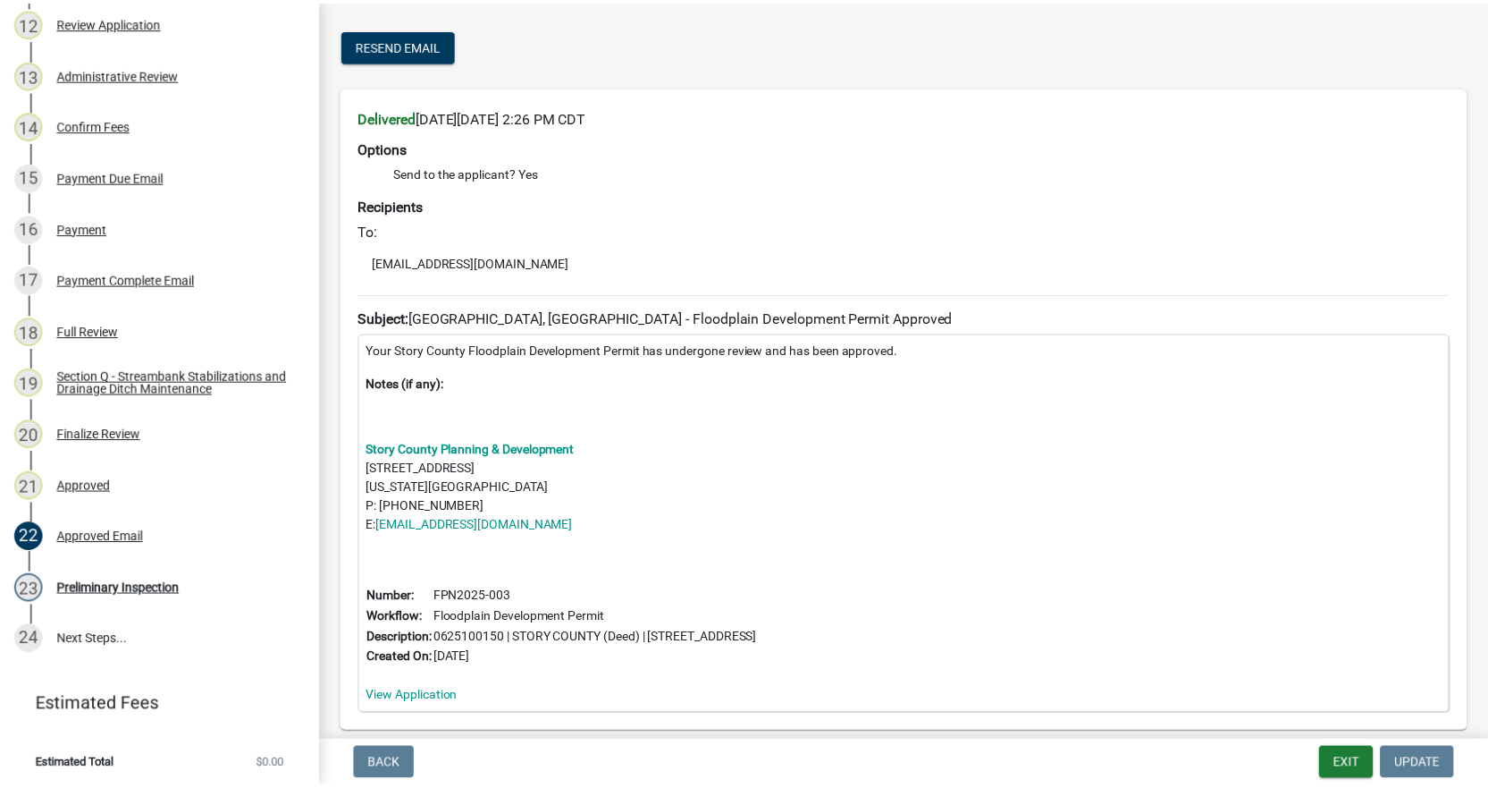
scroll to position [0, 0]
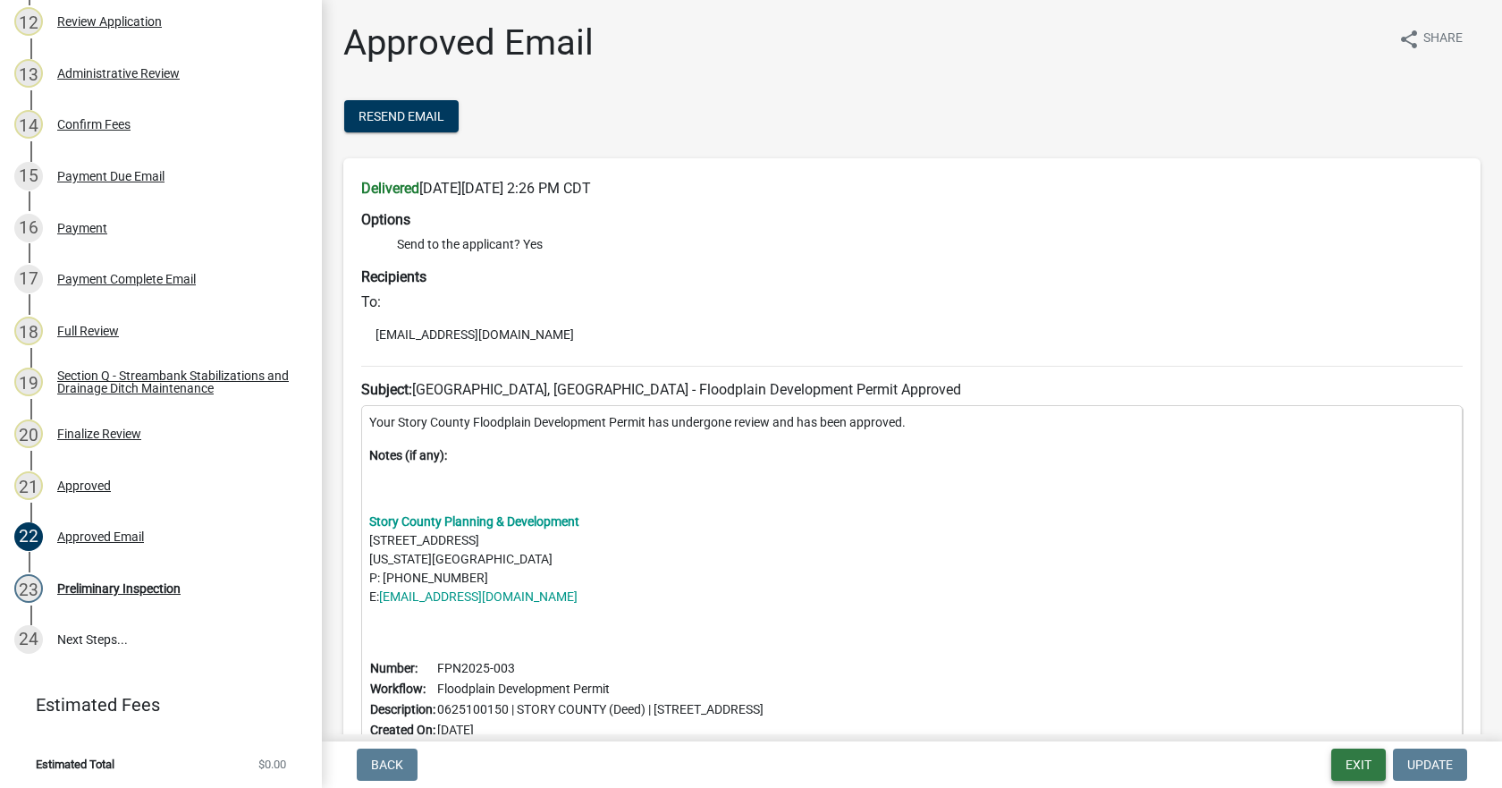
drag, startPoint x: 1369, startPoint y: 758, endPoint x: 1355, endPoint y: 760, distance: 14.4
click at [1365, 759] on button "Exit" at bounding box center [1358, 764] width 55 height 32
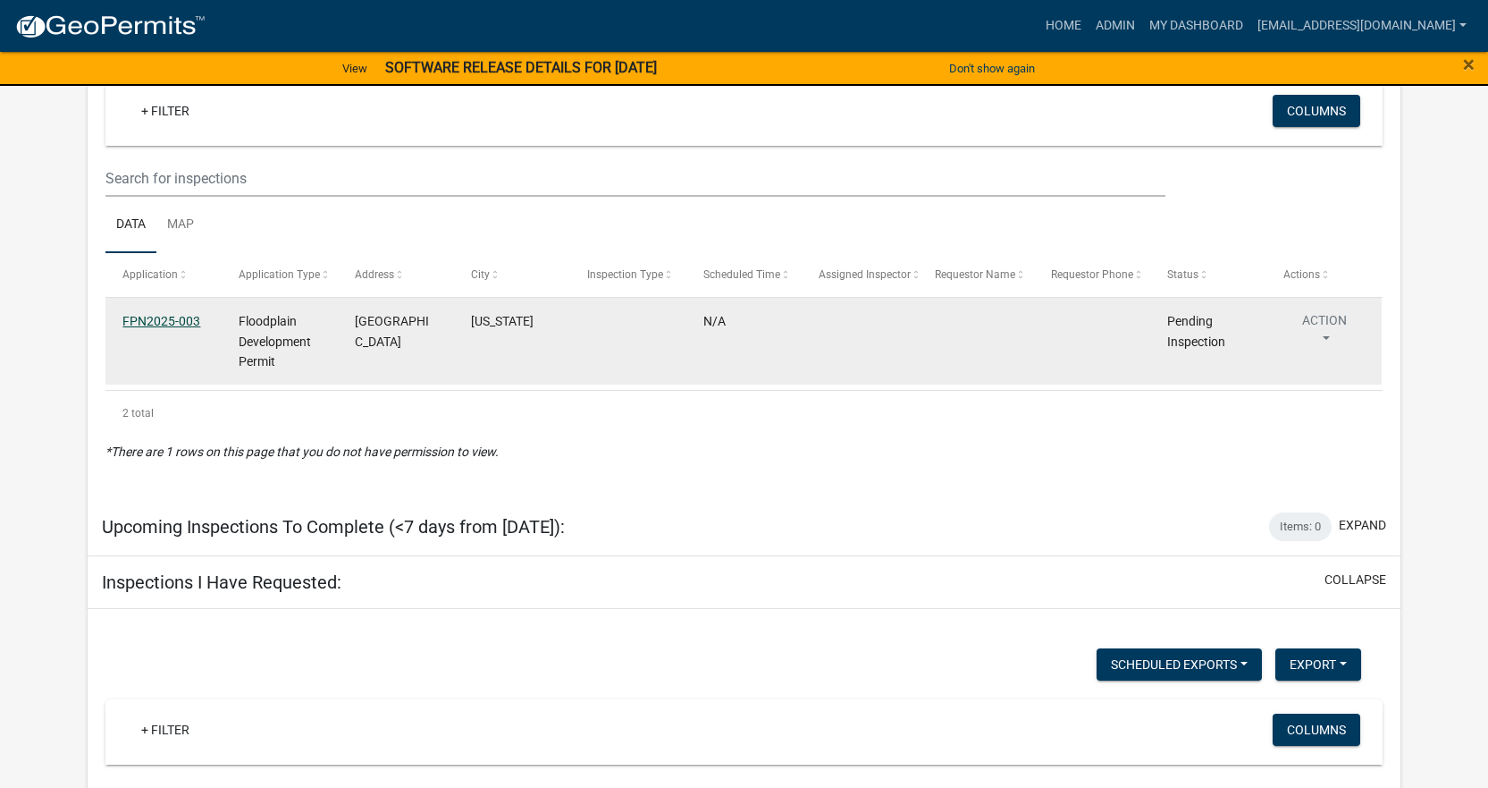
scroll to position [1718, 0]
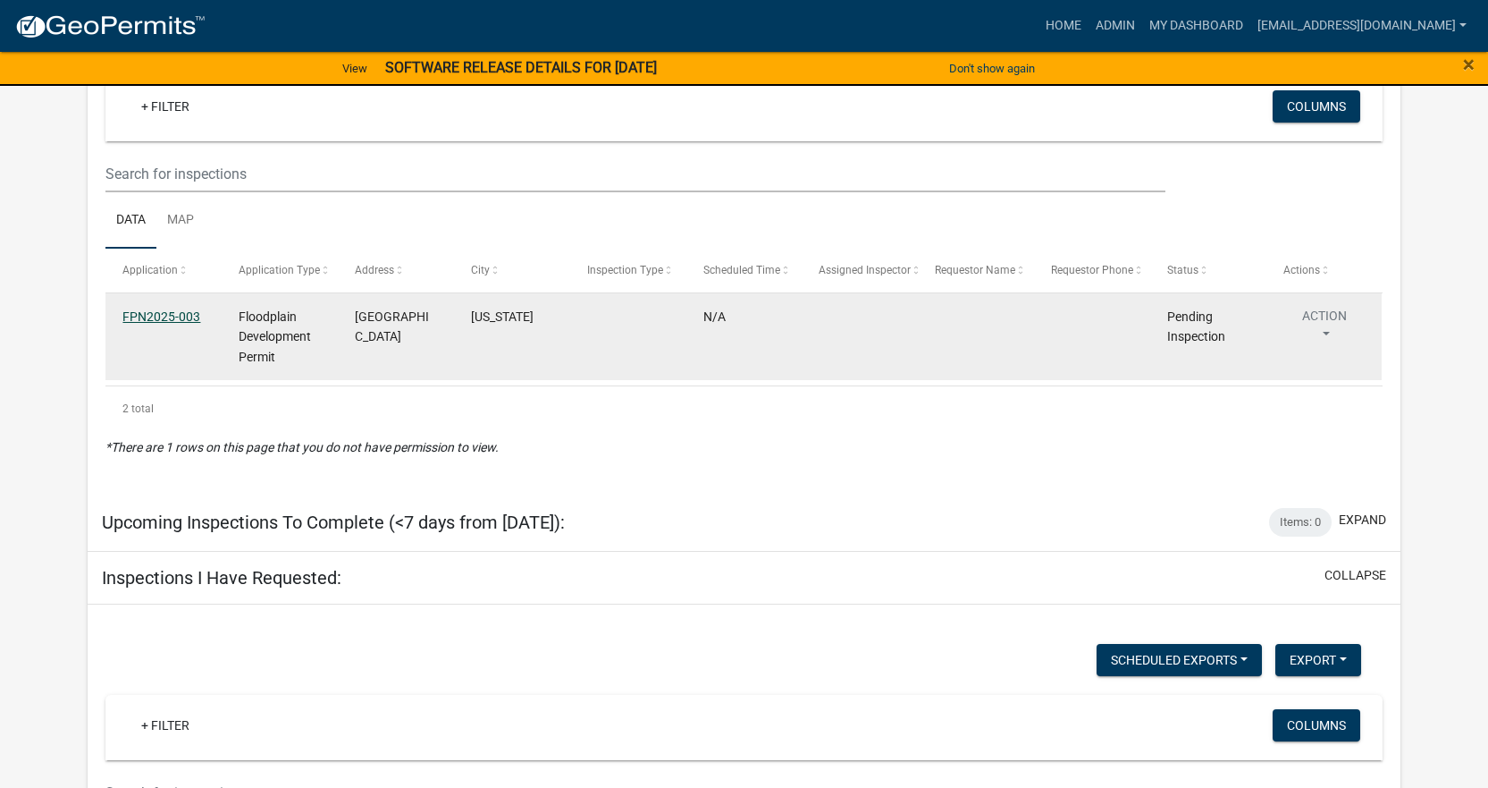
click at [164, 319] on link "FPN2025-003" at bounding box center [161, 316] width 78 height 14
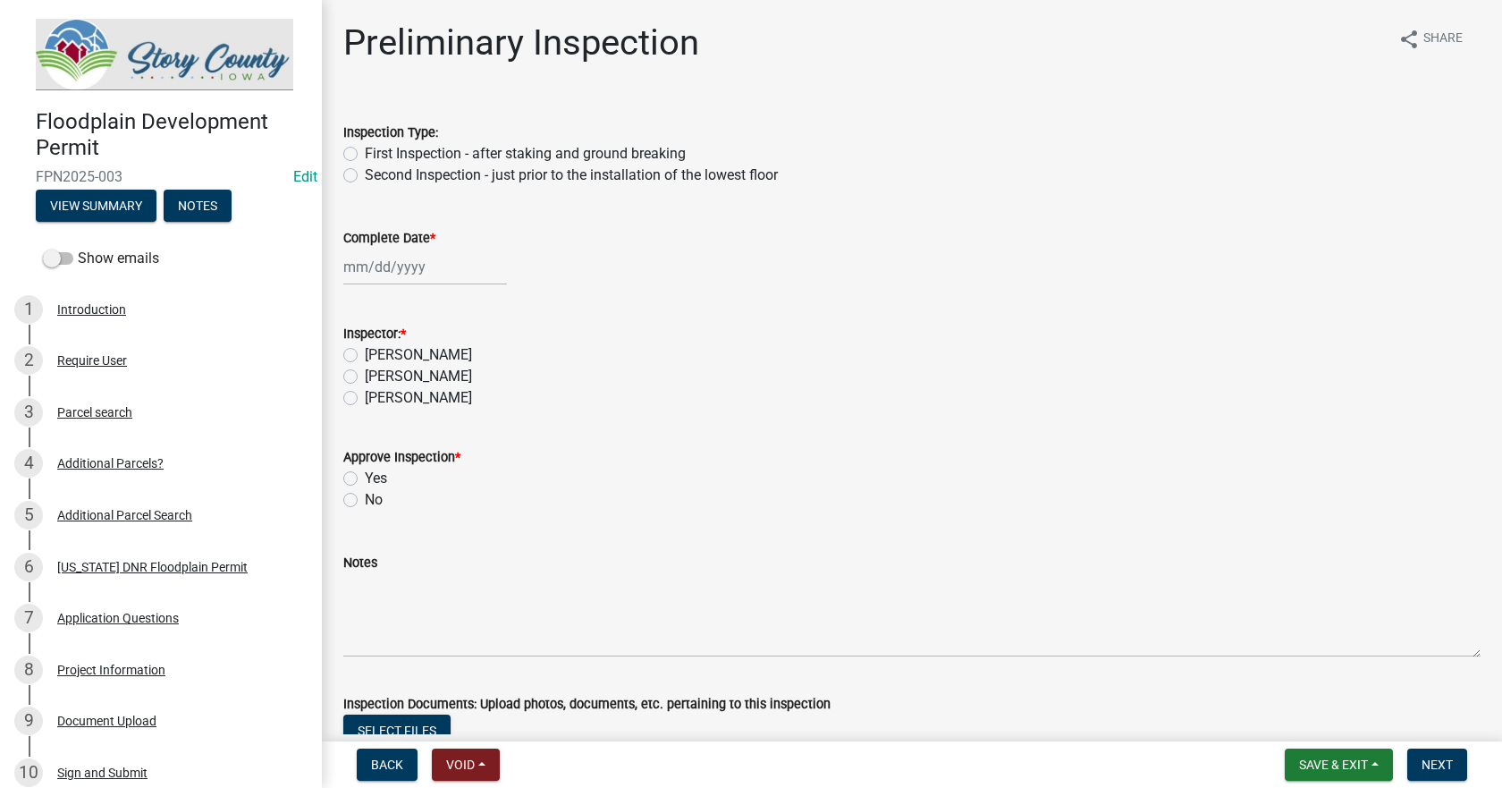
click at [350, 141] on div "Inspection Type:" at bounding box center [911, 132] width 1137 height 21
click at [365, 153] on label "First Inspection - after staking and ground breaking" at bounding box center [525, 153] width 321 height 21
click at [365, 153] on input "First Inspection - after staking and ground breaking" at bounding box center [371, 149] width 12 height 12
radio input "true"
select select "10"
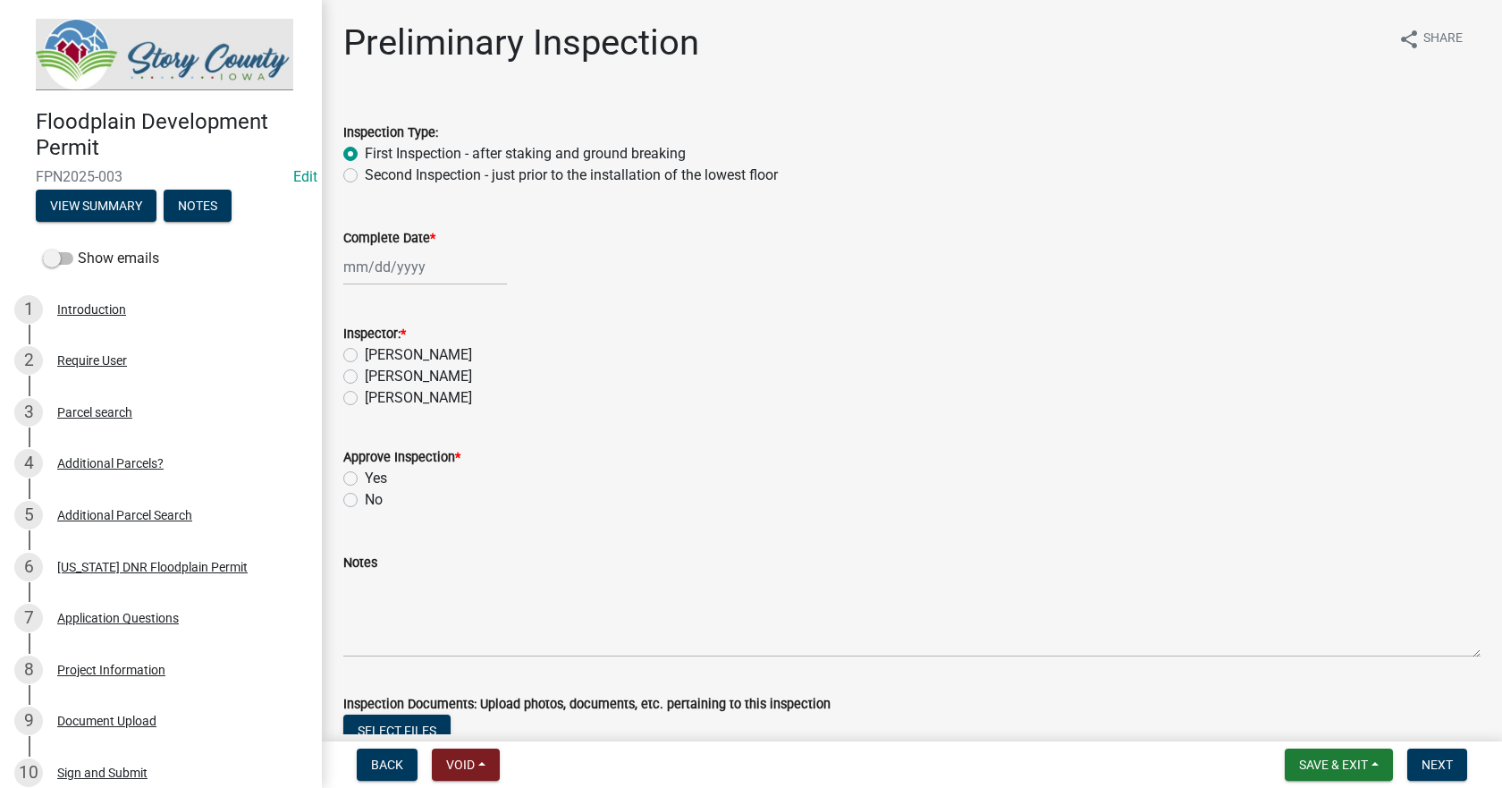
select select "2025"
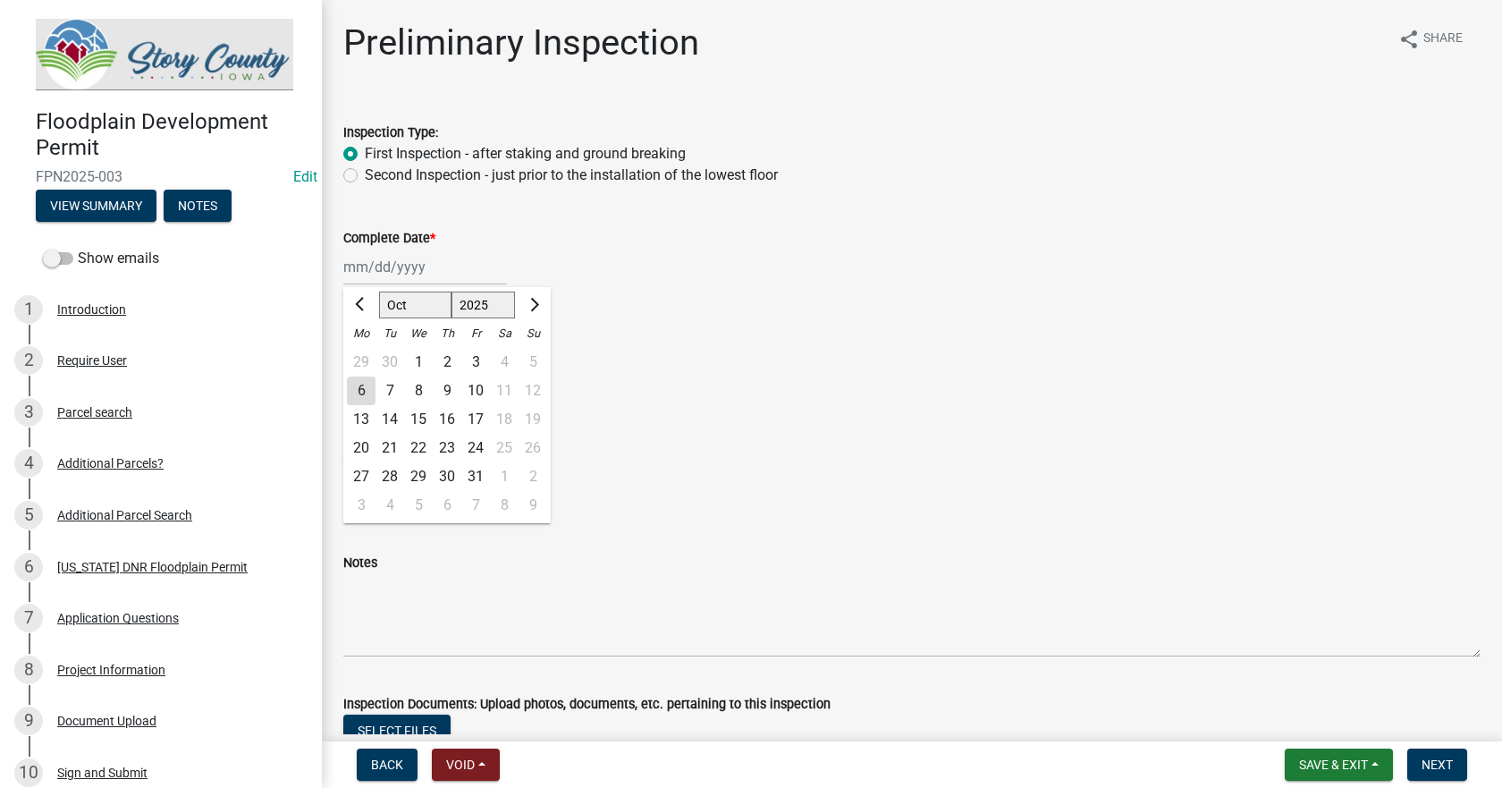
click at [379, 268] on div "[PERSON_NAME] Feb Mar Apr [PERSON_NAME][DATE] Oct Nov [DATE] 1526 1527 1528 152…" at bounding box center [425, 267] width 164 height 37
click at [358, 392] on div "6" at bounding box center [361, 390] width 29 height 29
type input "[DATE]"
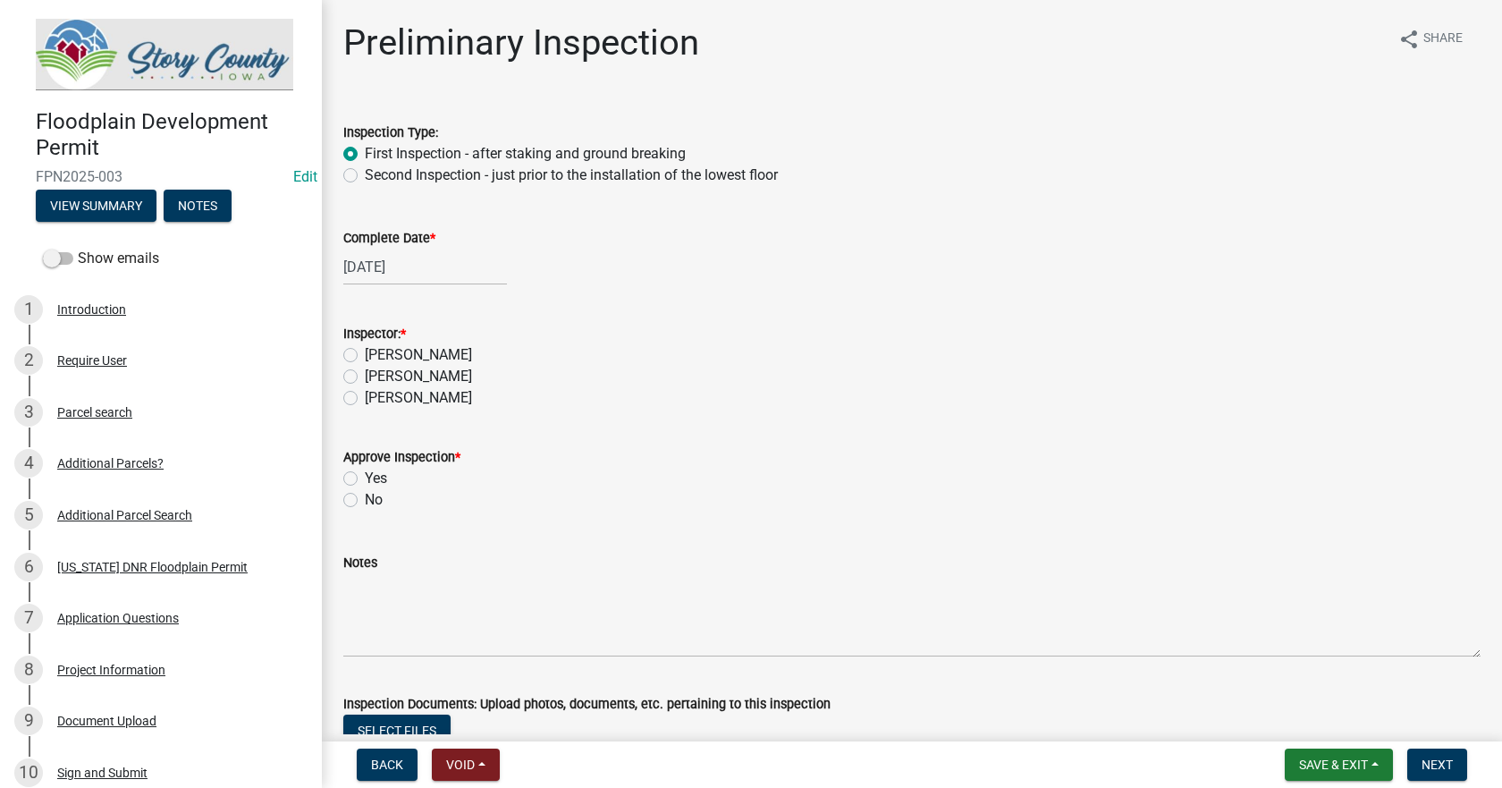
click at [365, 352] on label "[PERSON_NAME]" at bounding box center [418, 354] width 107 height 21
click at [365, 352] on input "[PERSON_NAME]" at bounding box center [371, 350] width 12 height 12
radio input "true"
click at [365, 480] on label "Yes" at bounding box center [376, 478] width 22 height 21
click at [365, 479] on input "Yes" at bounding box center [371, 474] width 12 height 12
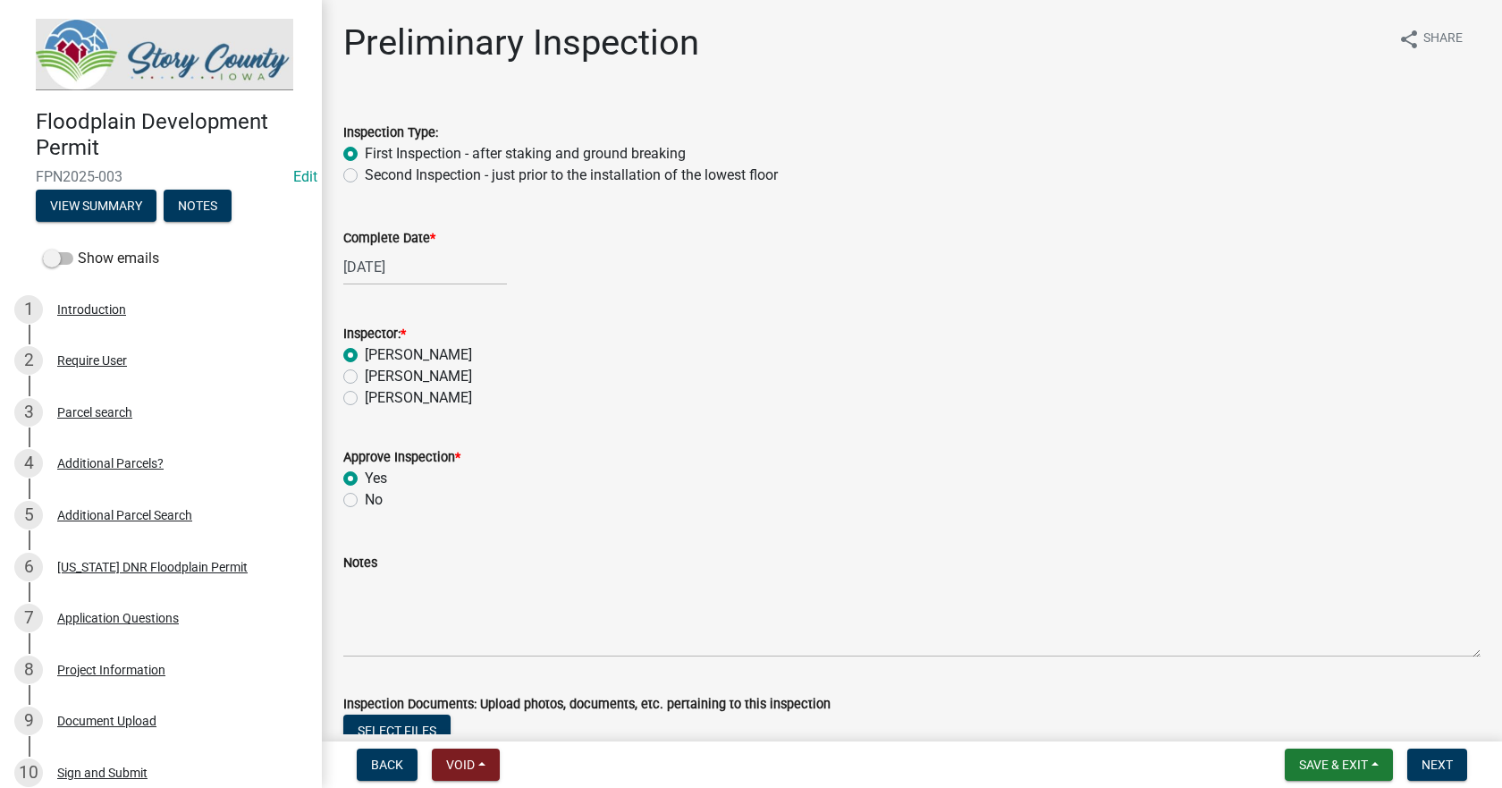
radio input "true"
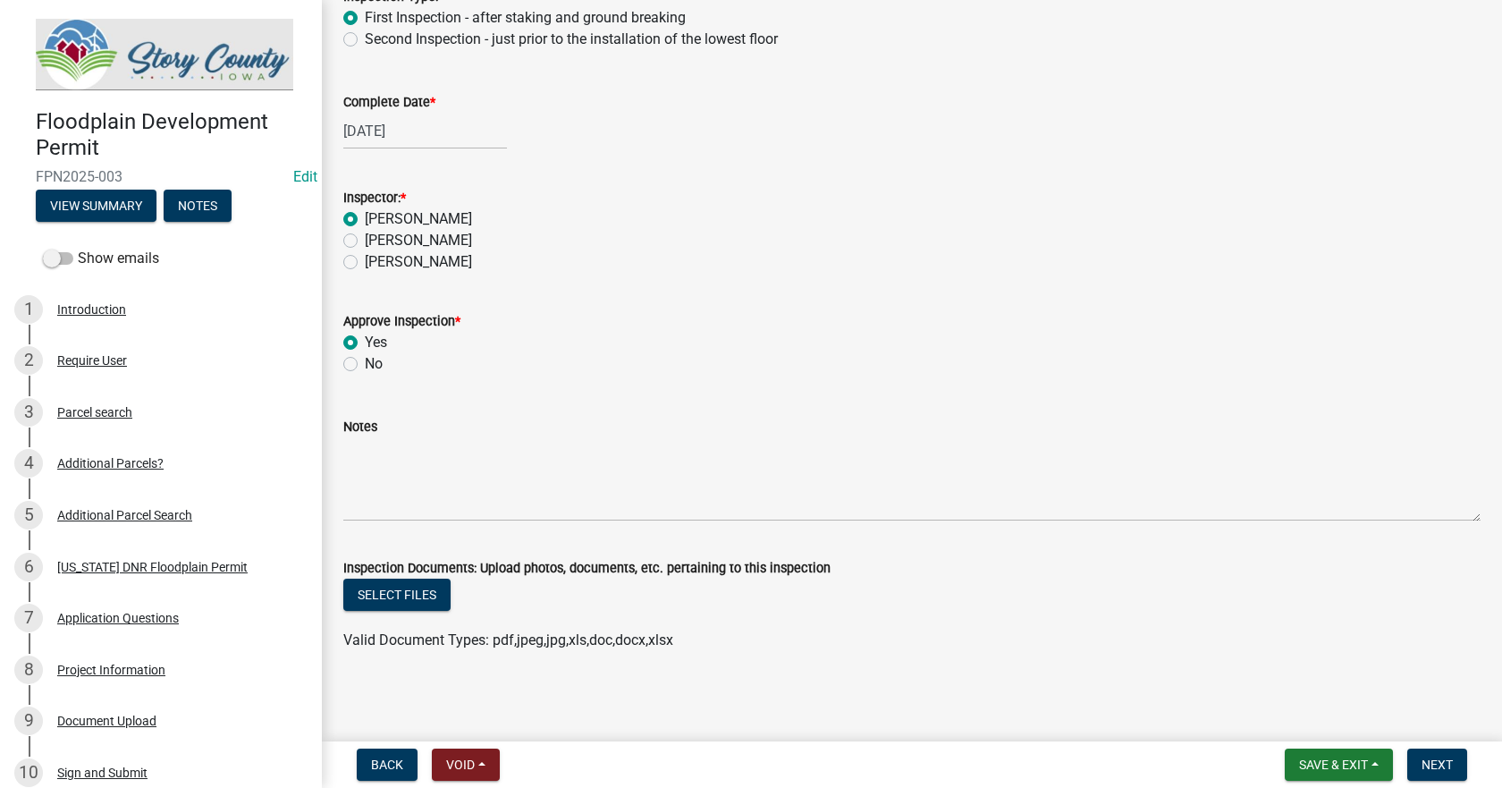
scroll to position [139, 0]
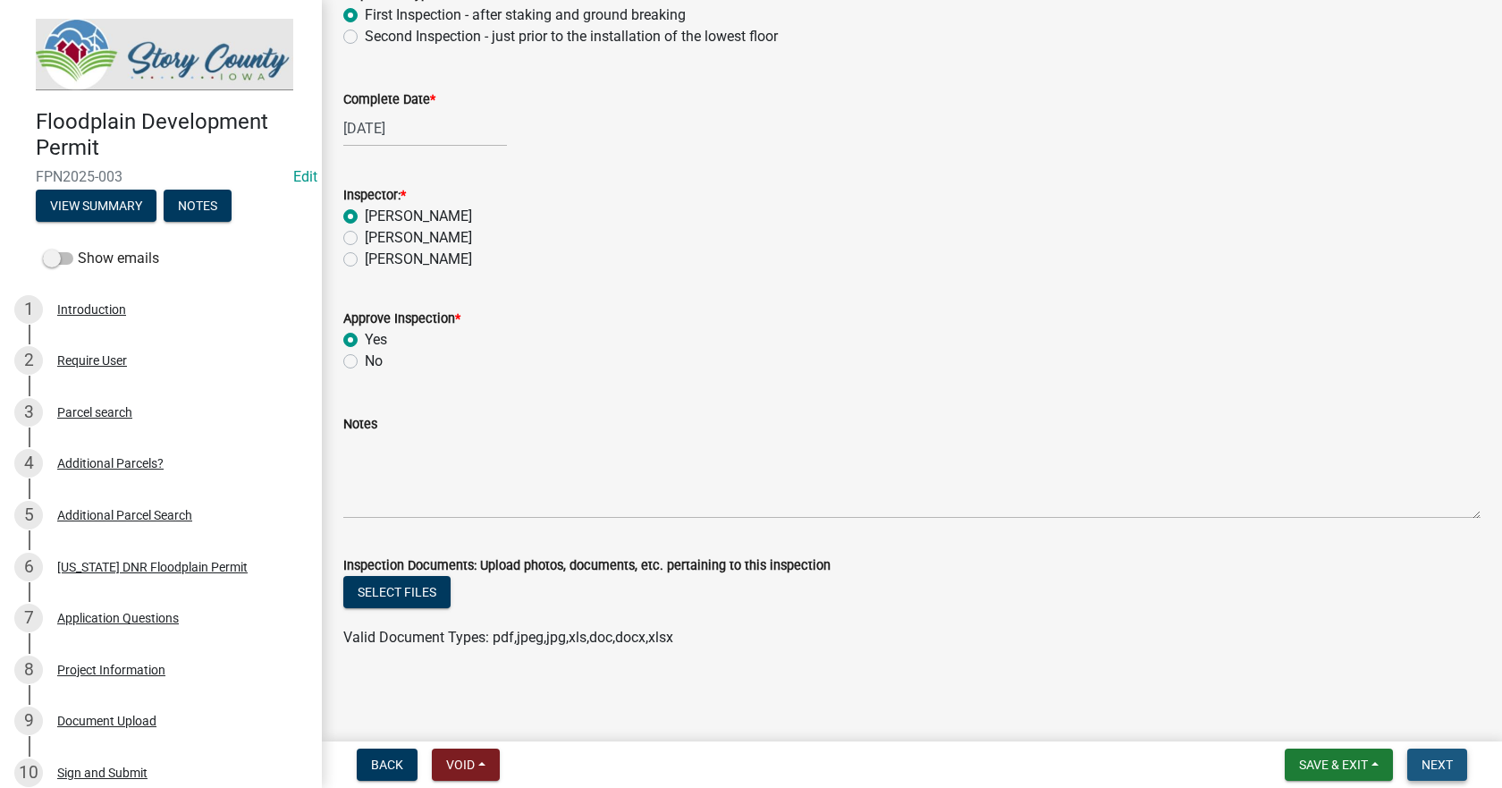
click at [1420, 768] on button "Next" at bounding box center [1437, 764] width 60 height 32
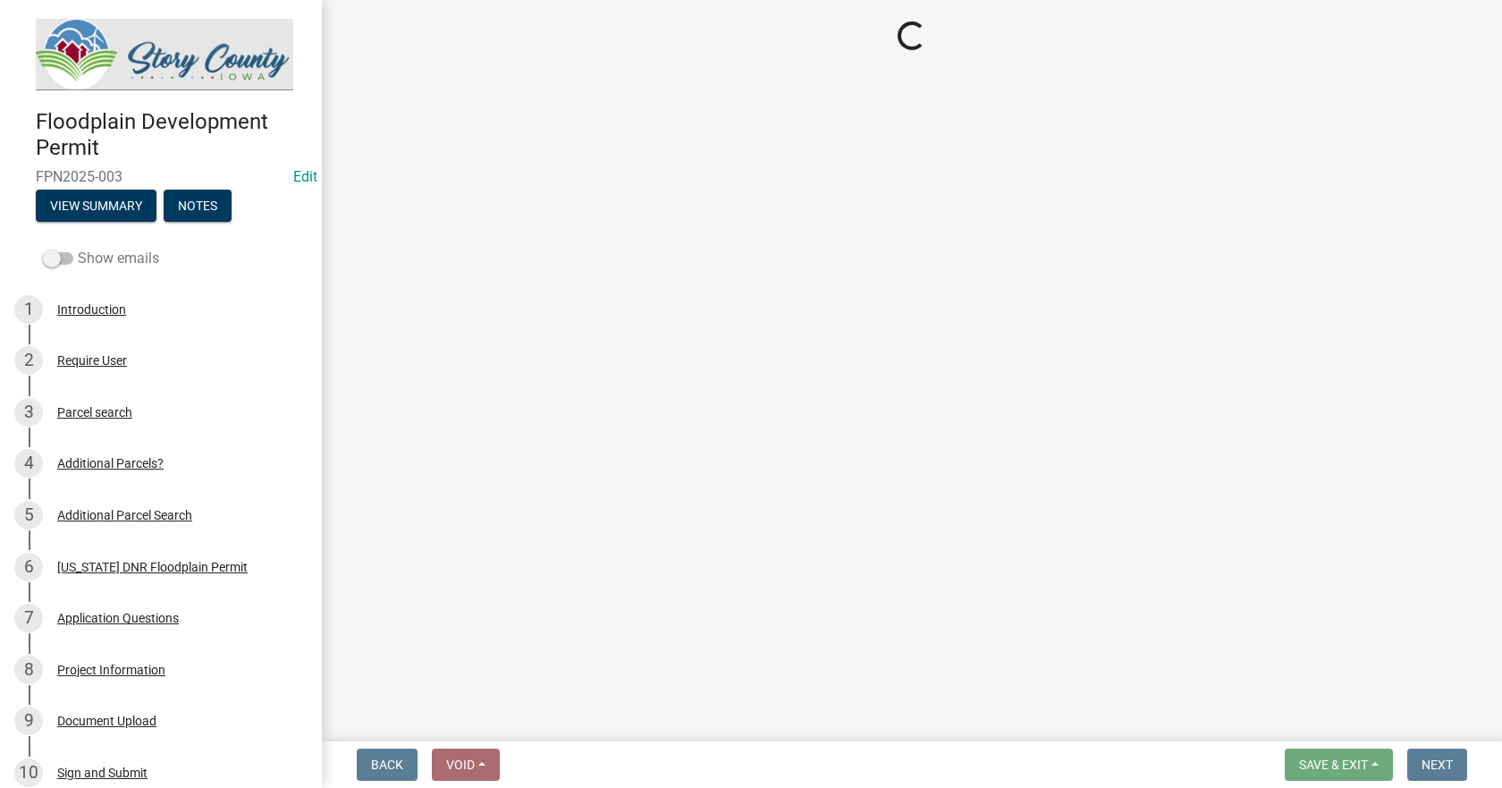
click at [62, 255] on span at bounding box center [58, 258] width 30 height 13
click at [78, 248] on input "Show emails" at bounding box center [78, 248] width 0 height 0
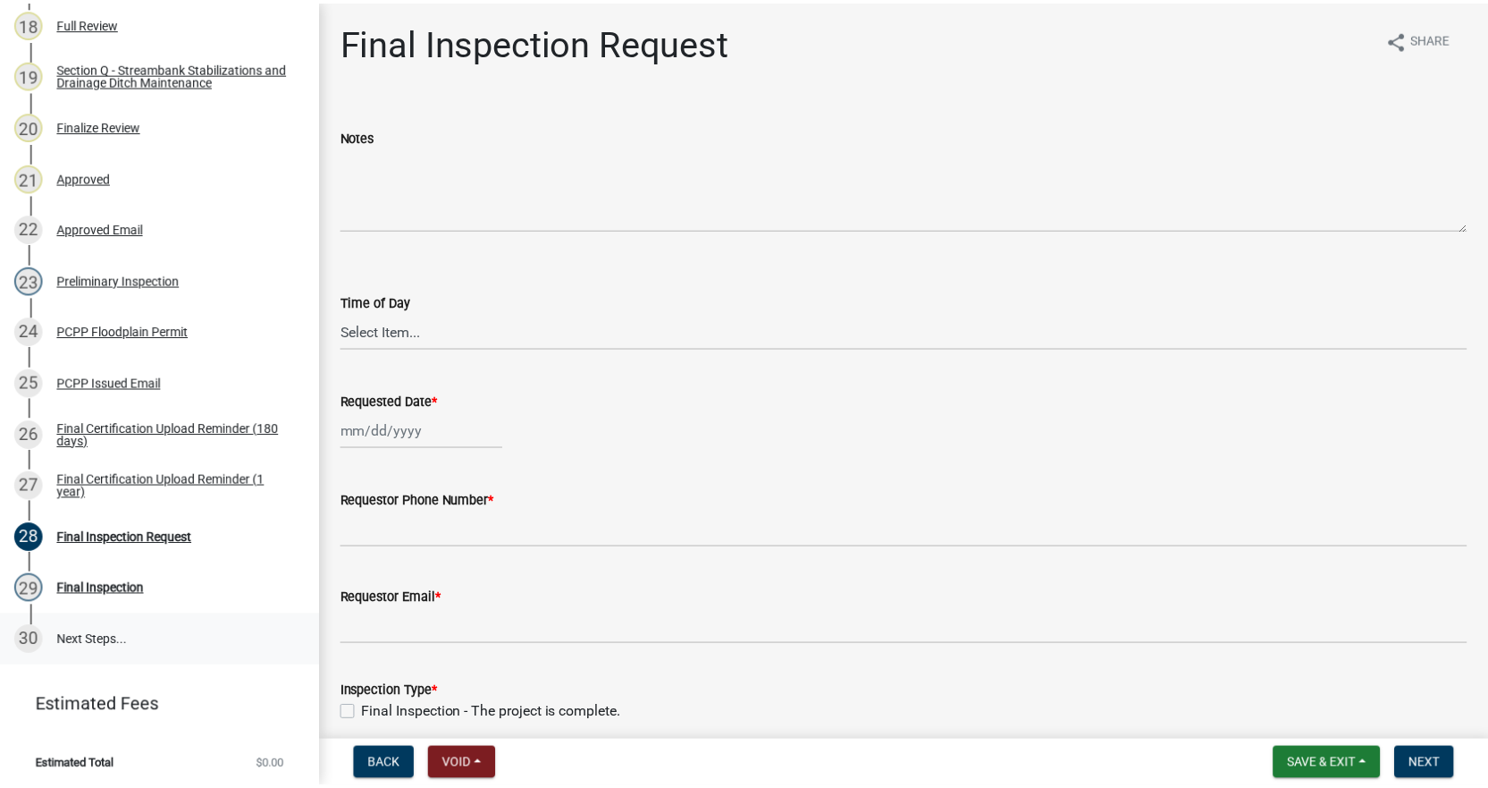
scroll to position [1163, 0]
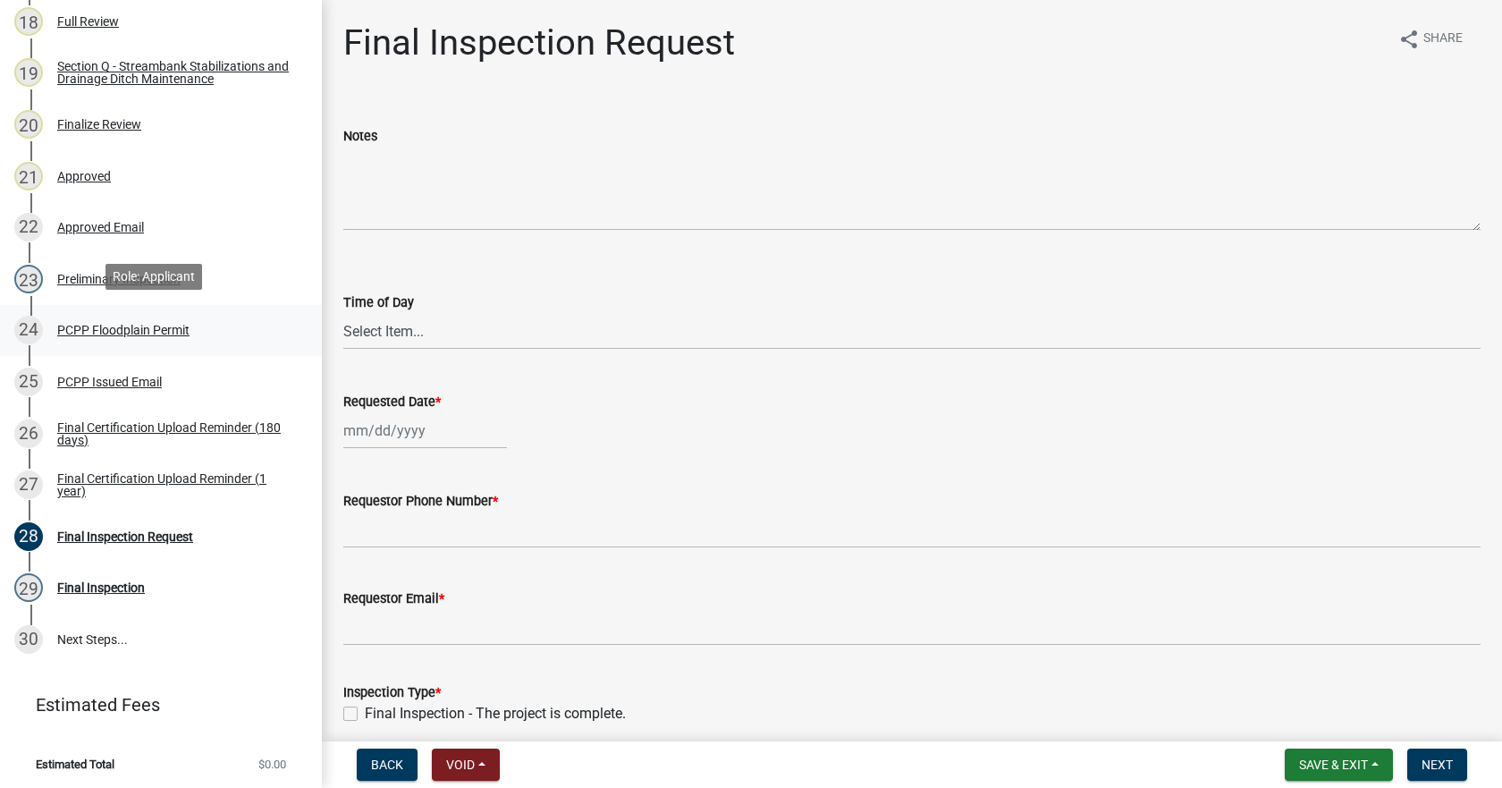
click at [69, 324] on div "PCPP Floodplain Permit" at bounding box center [123, 330] width 132 height 13
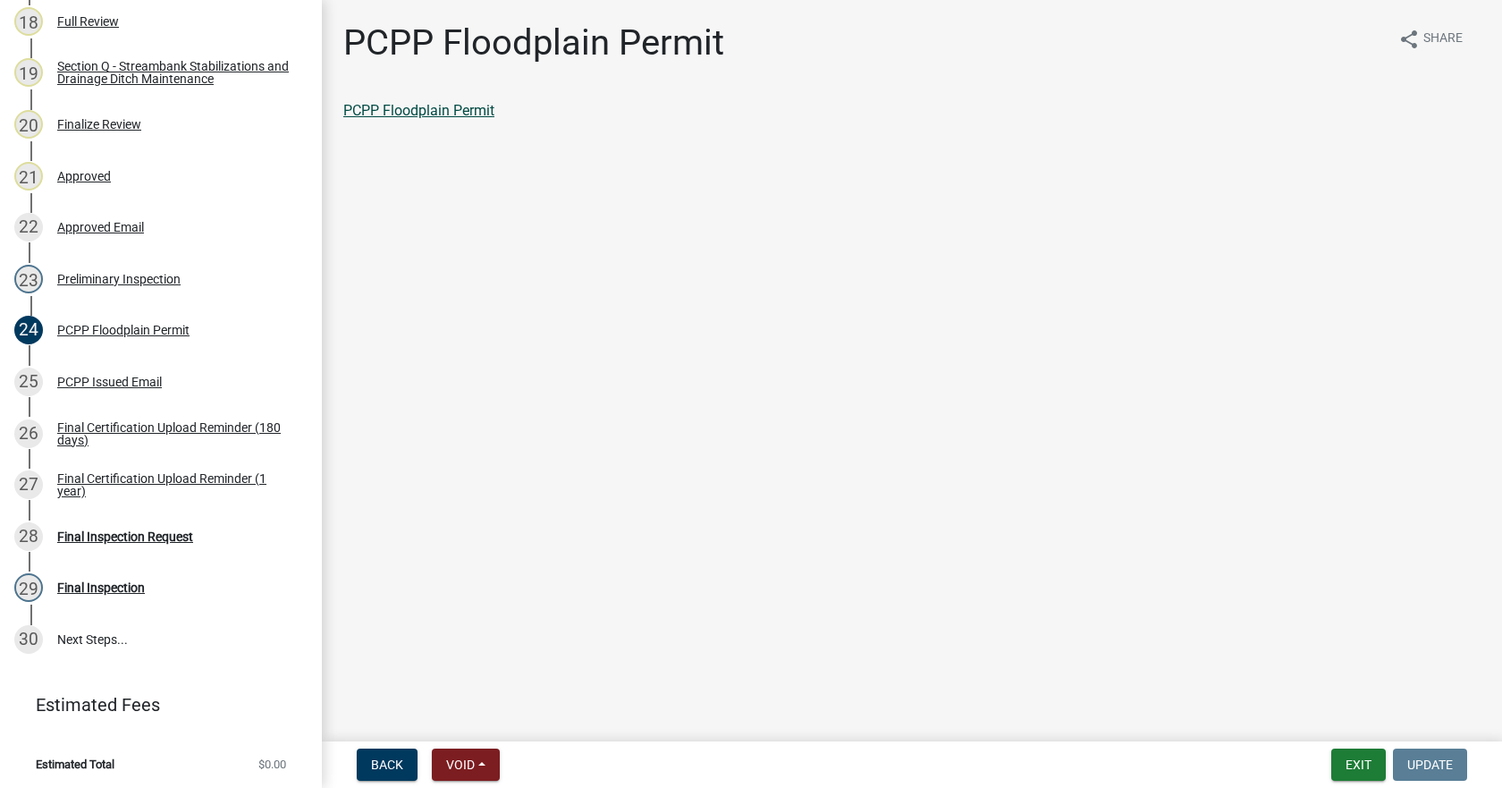
click at [401, 109] on link "PCPP Floodplain Permit" at bounding box center [418, 110] width 151 height 17
click at [1361, 760] on button "Exit" at bounding box center [1358, 764] width 55 height 32
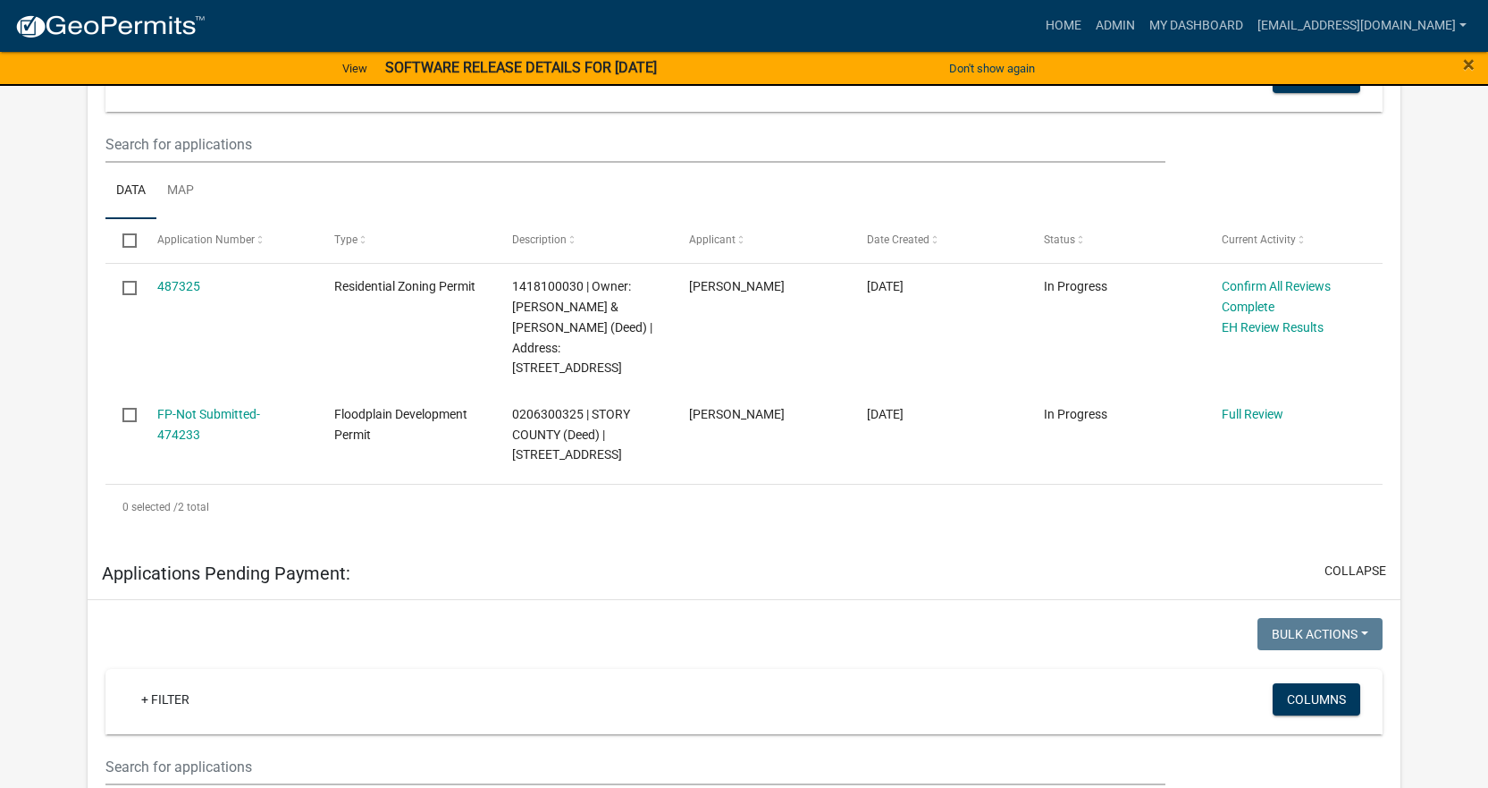
scroll to position [268, 0]
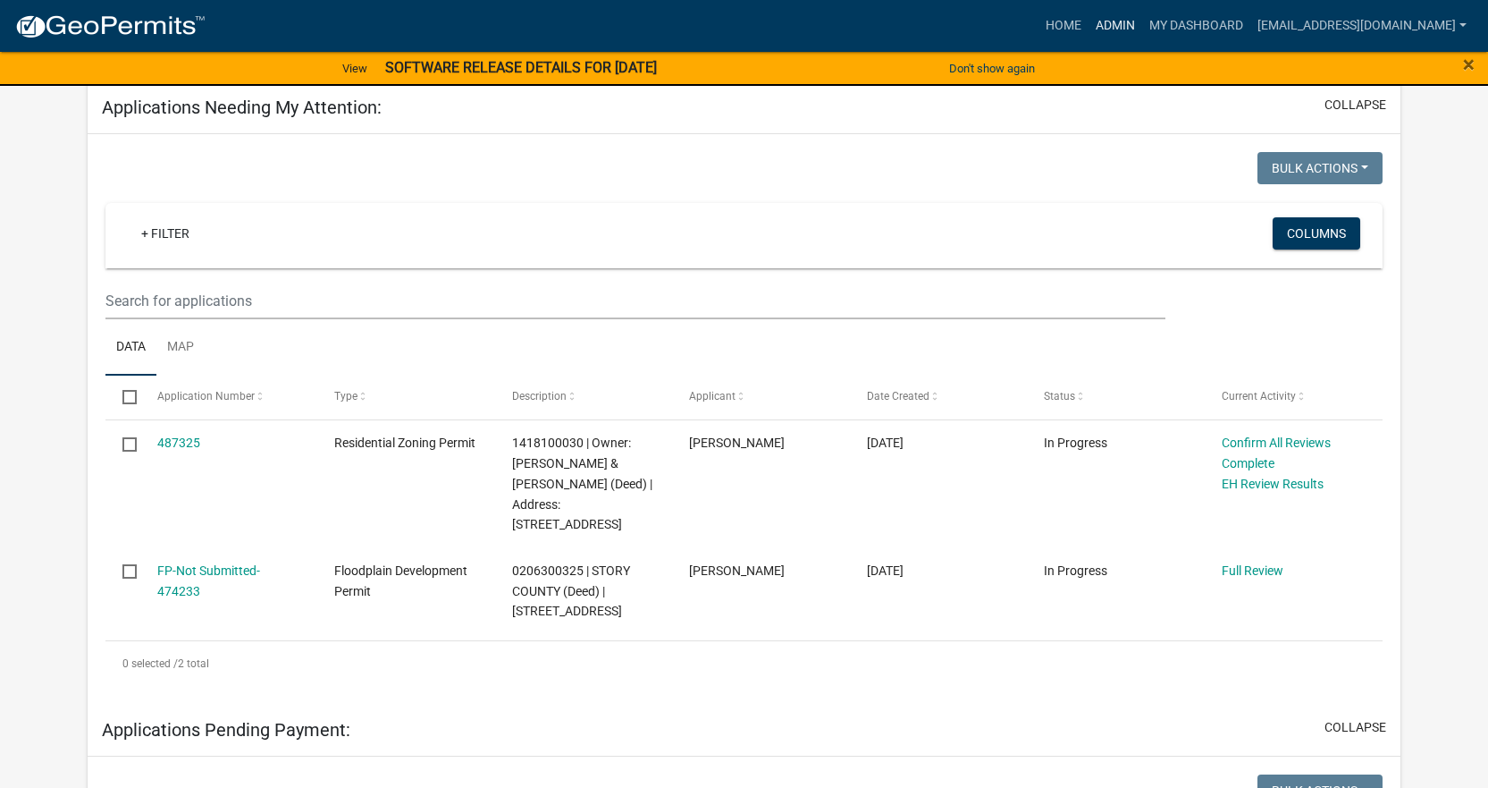
click at [1091, 24] on link "Admin" at bounding box center [1116, 26] width 54 height 34
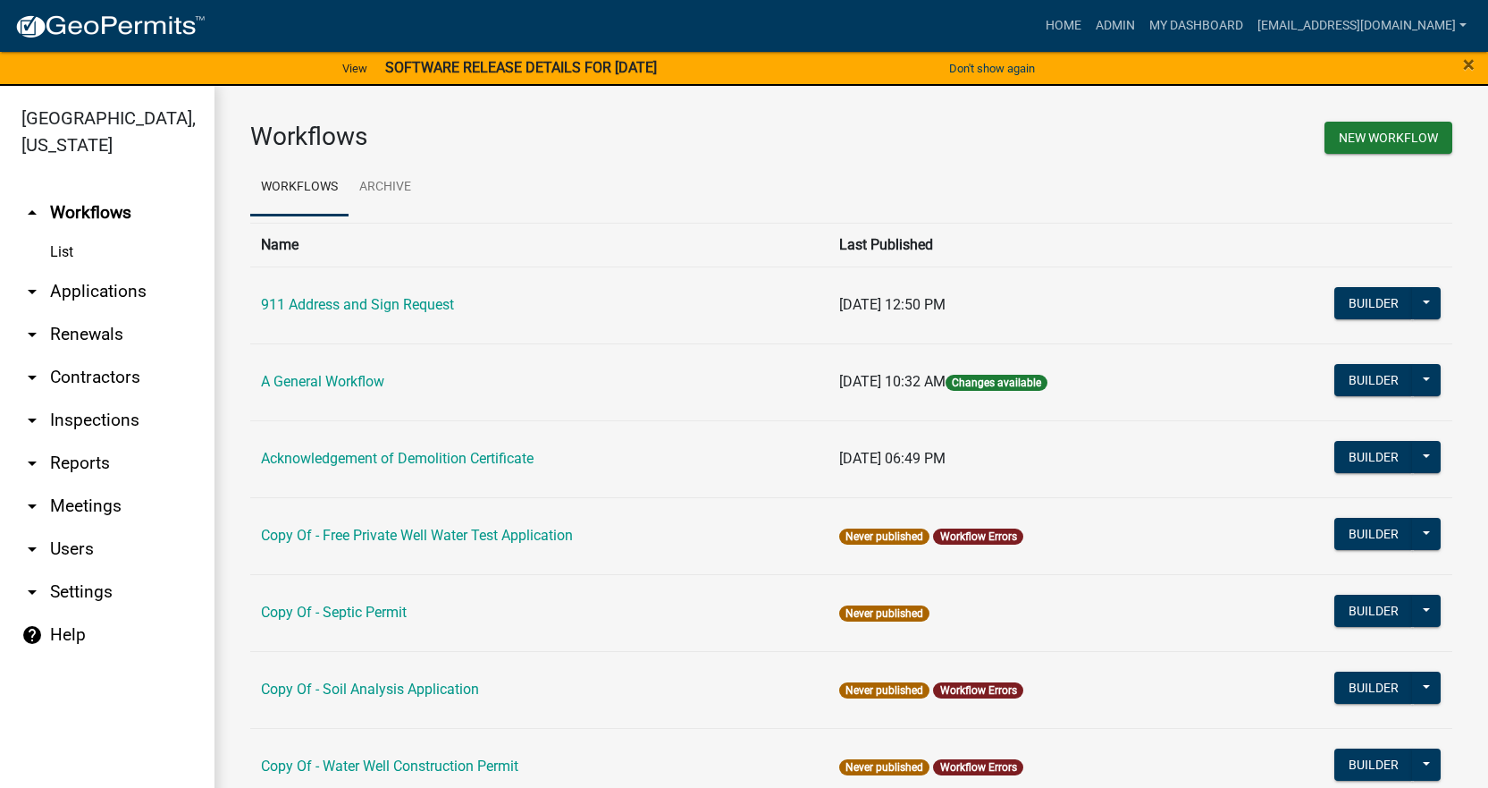
click at [28, 281] on icon "arrow_drop_down" at bounding box center [31, 291] width 21 height 21
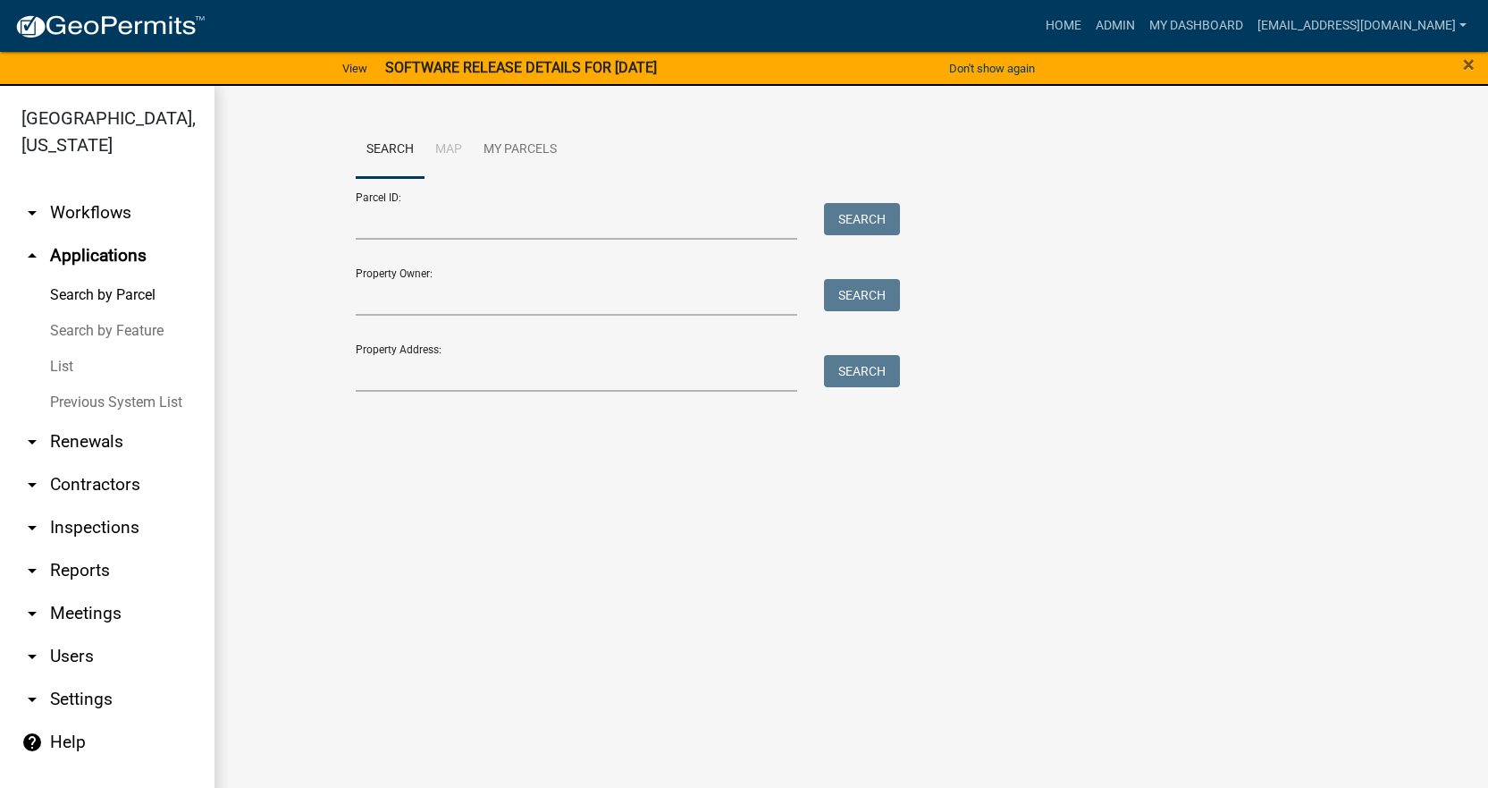
click at [60, 349] on link "List" at bounding box center [107, 367] width 215 height 36
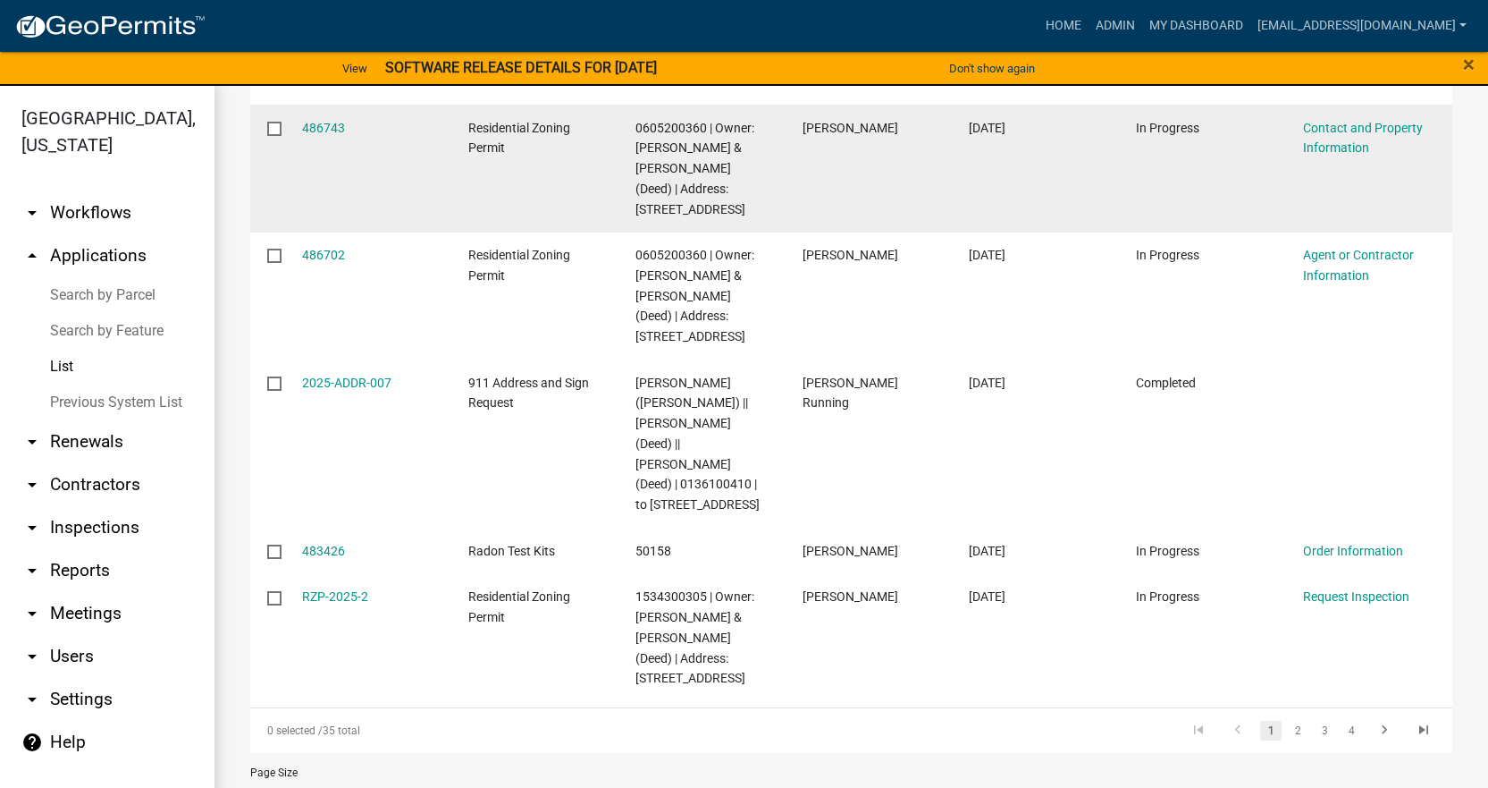
scroll to position [771, 0]
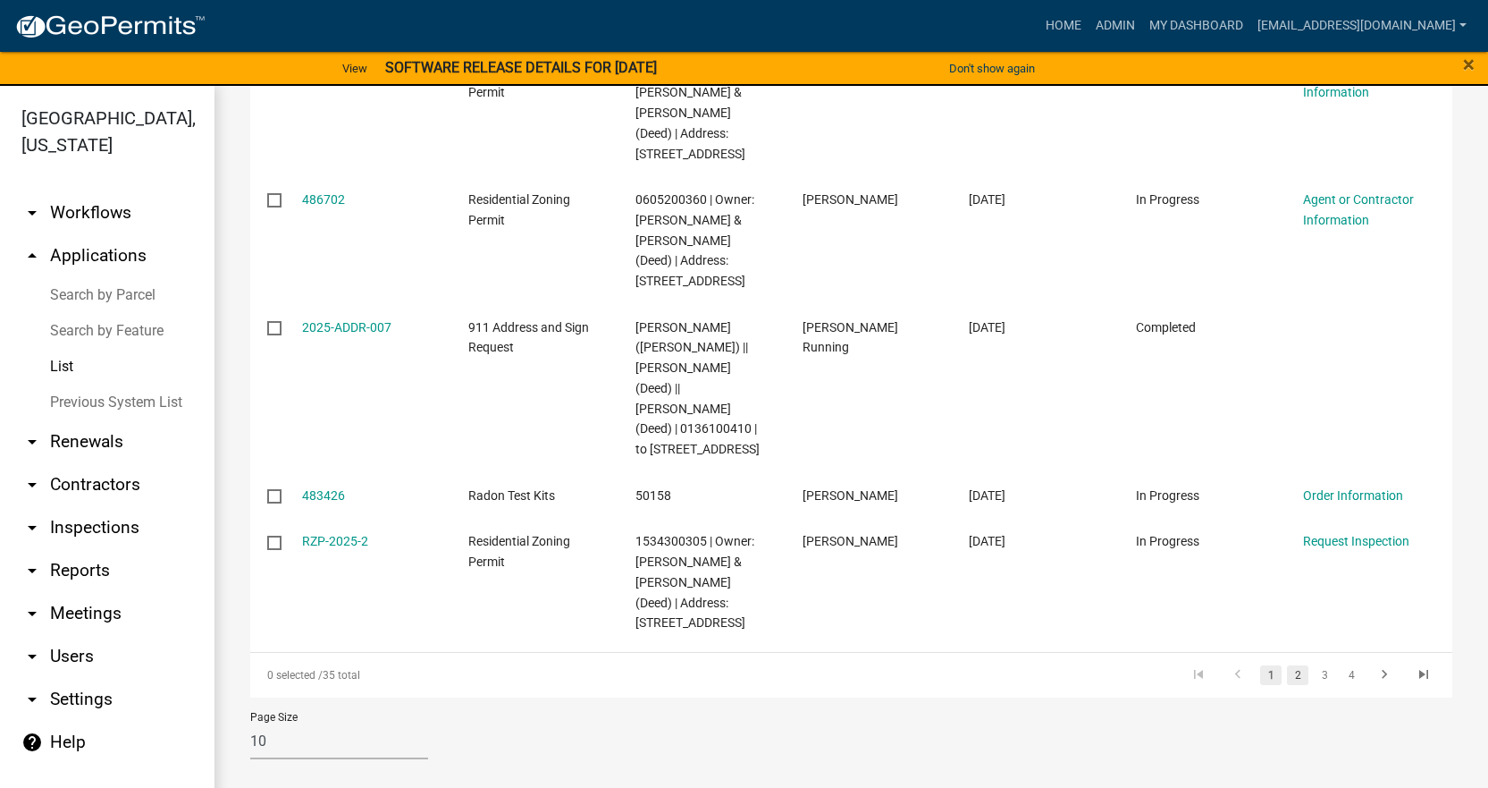
click at [1287, 678] on link "2" at bounding box center [1297, 675] width 21 height 20
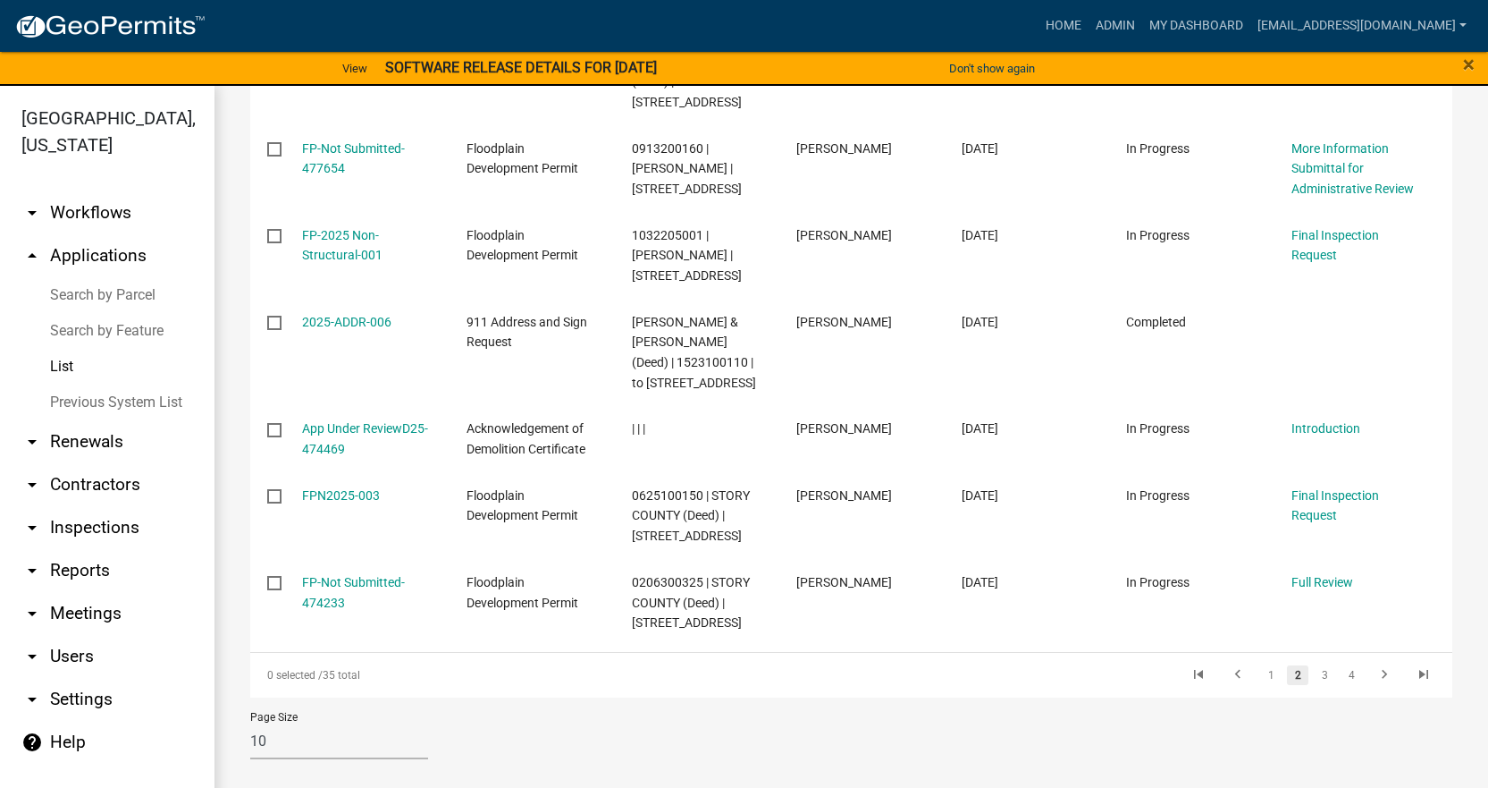
scroll to position [751, 0]
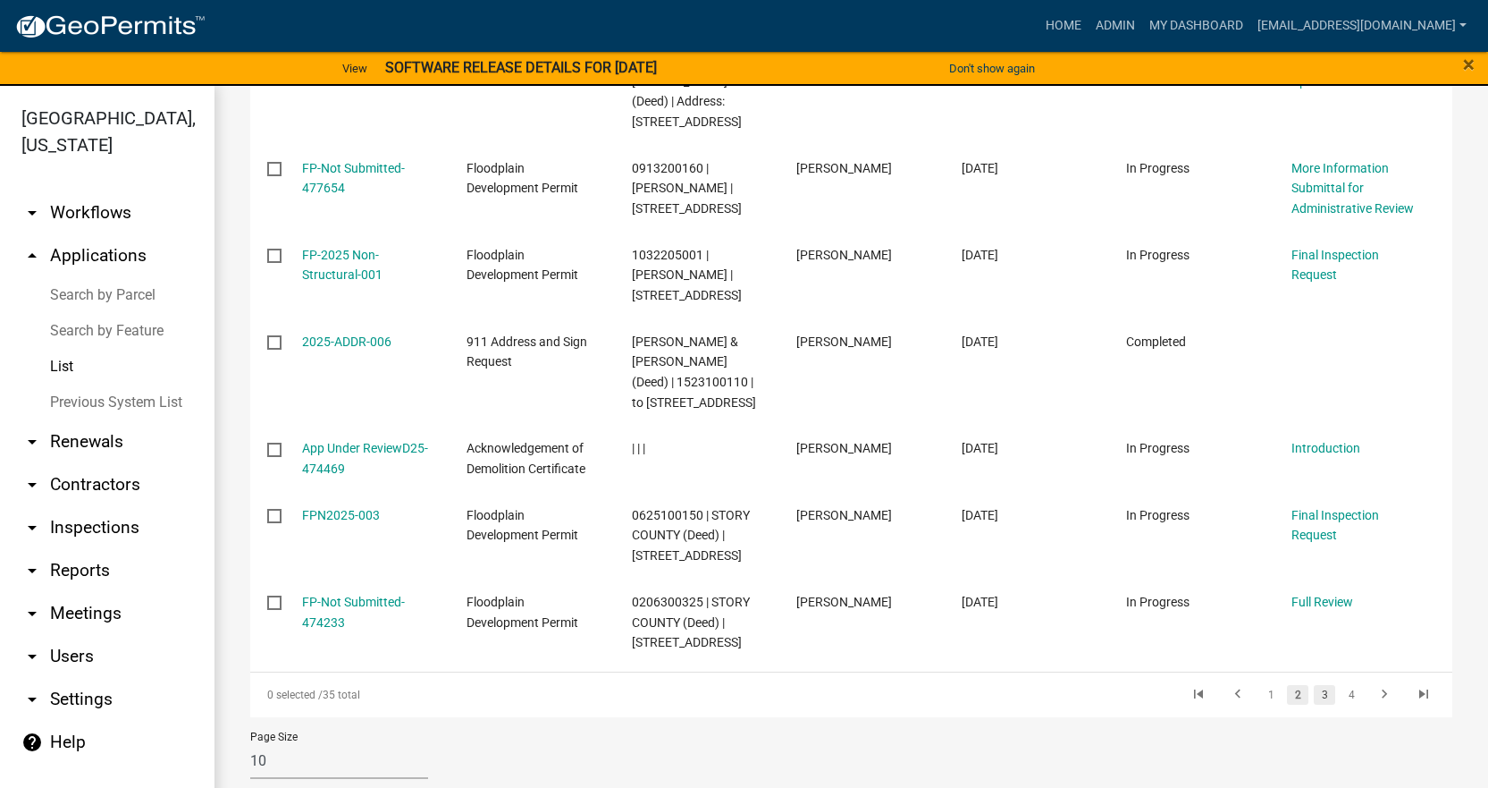
click at [1317, 685] on link "3" at bounding box center [1324, 695] width 21 height 20
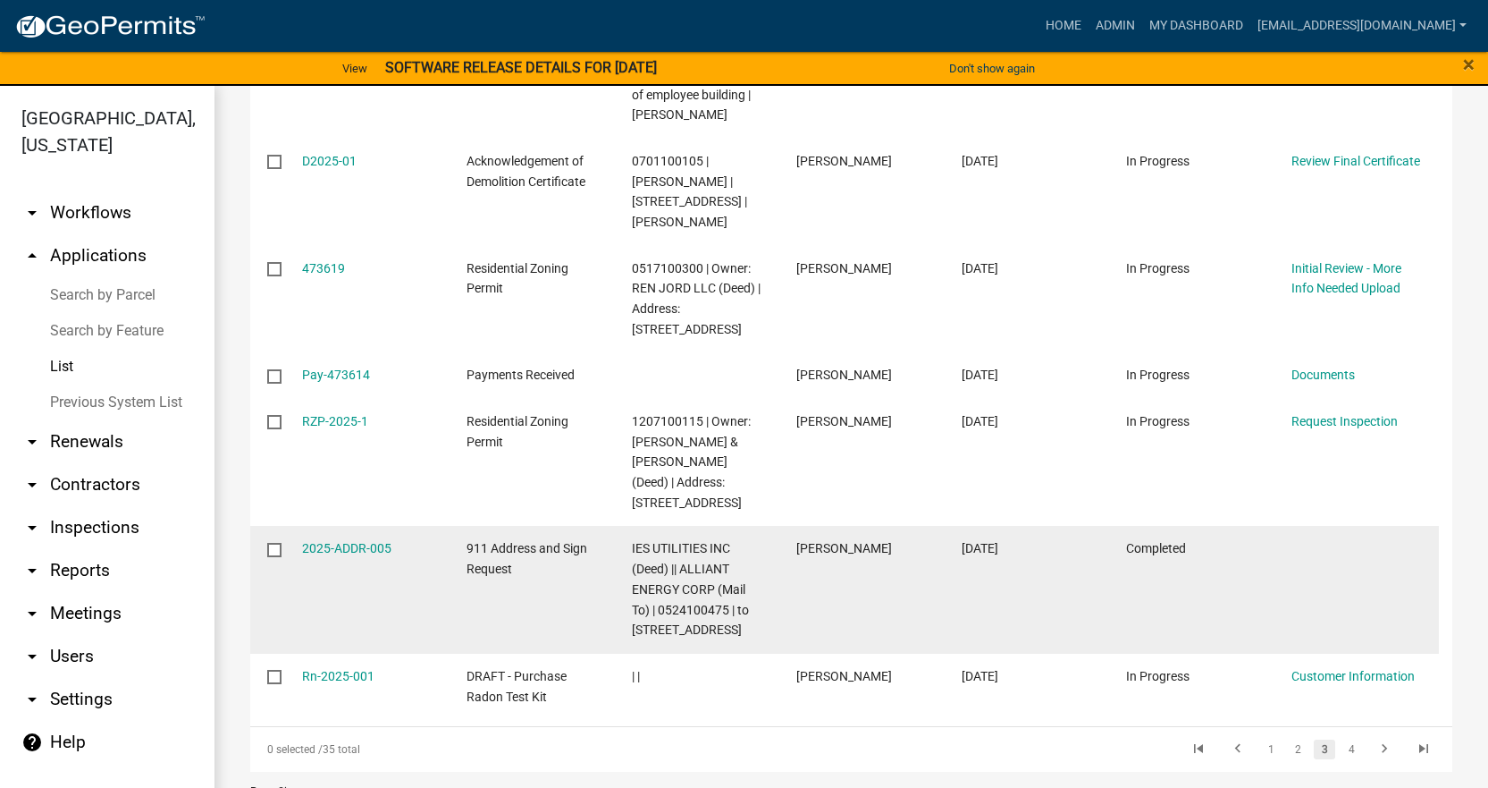
scroll to position [751, 0]
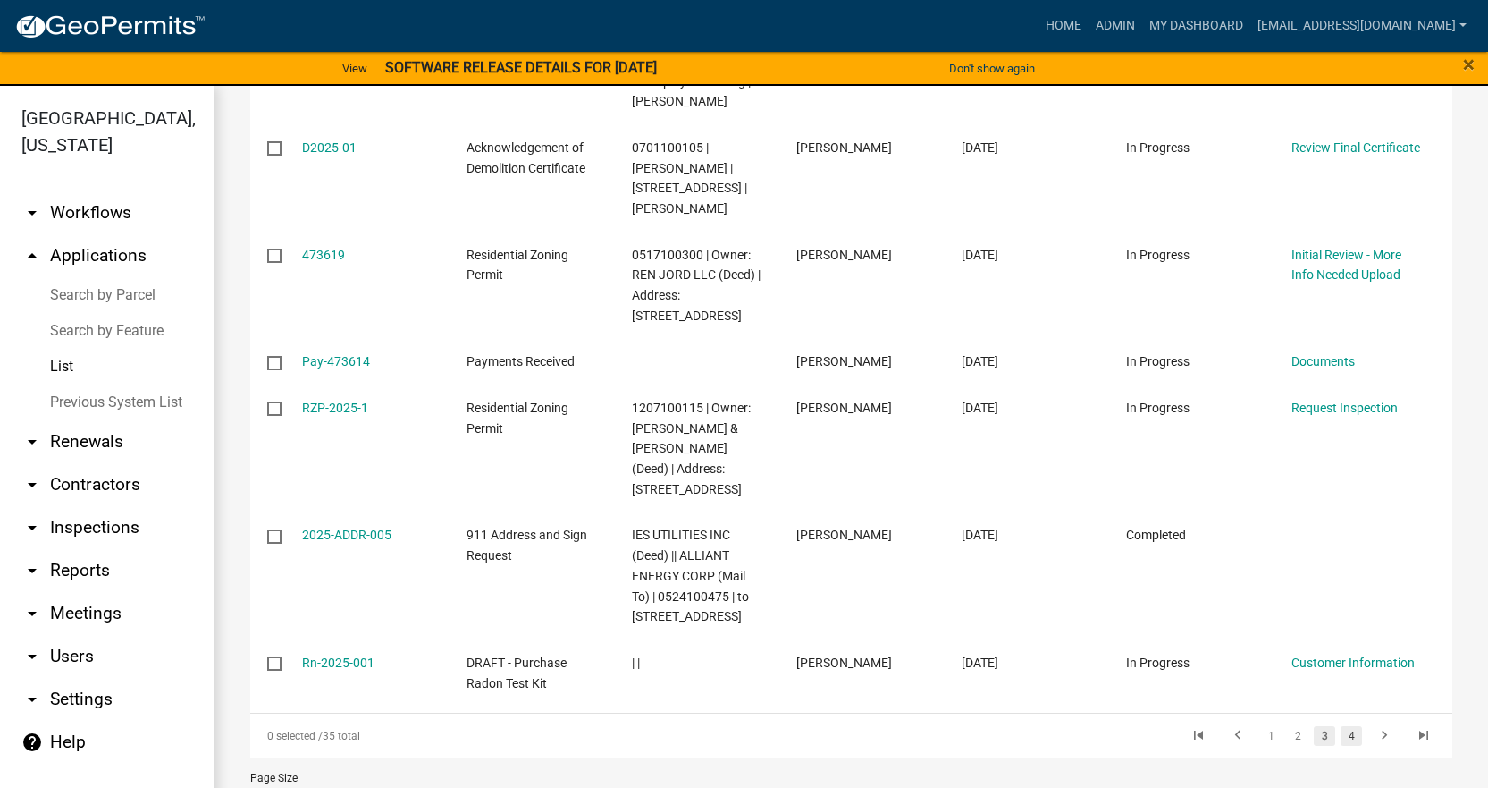
click at [1341, 726] on link "4" at bounding box center [1351, 736] width 21 height 20
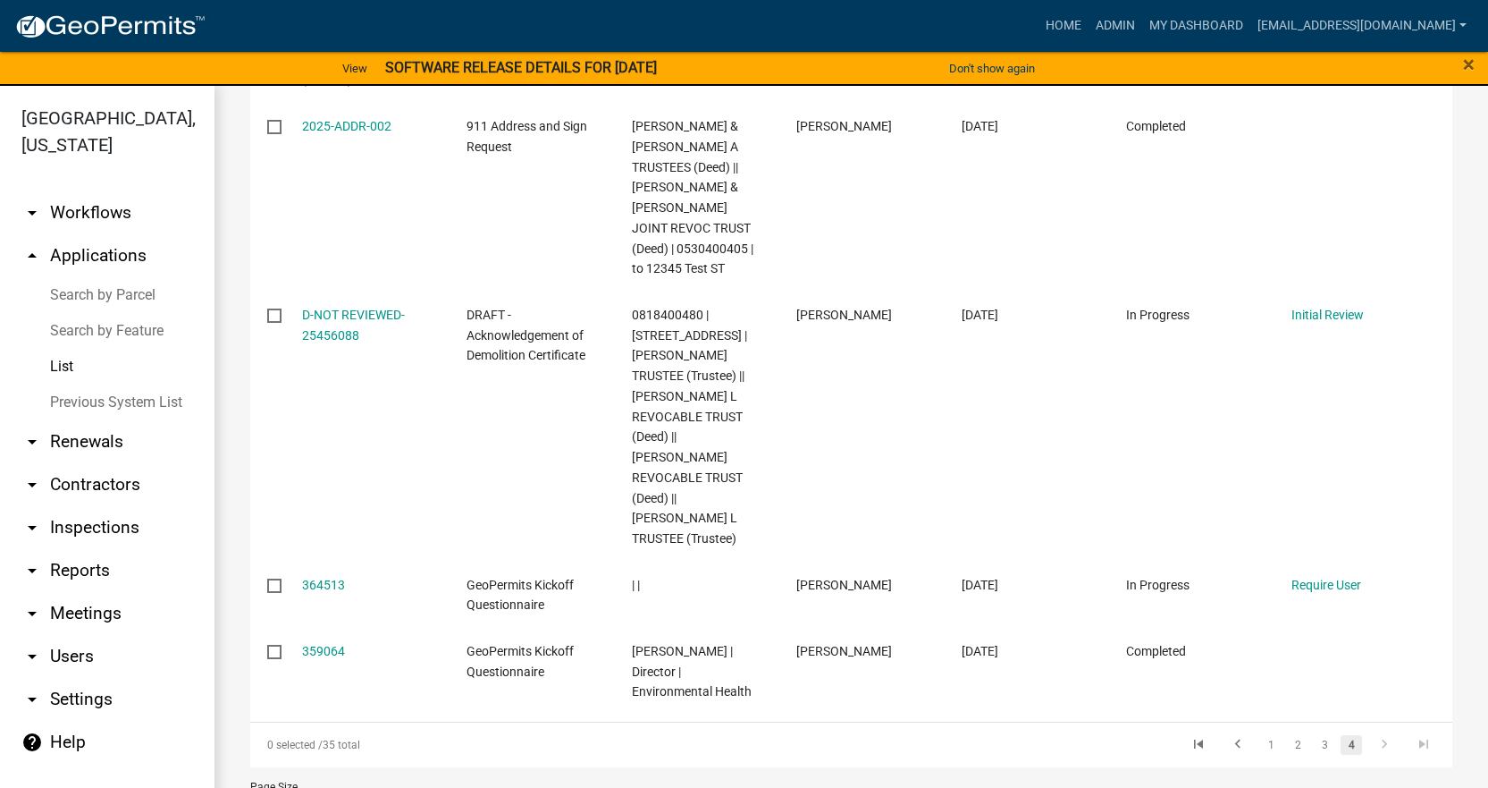
scroll to position [418, 0]
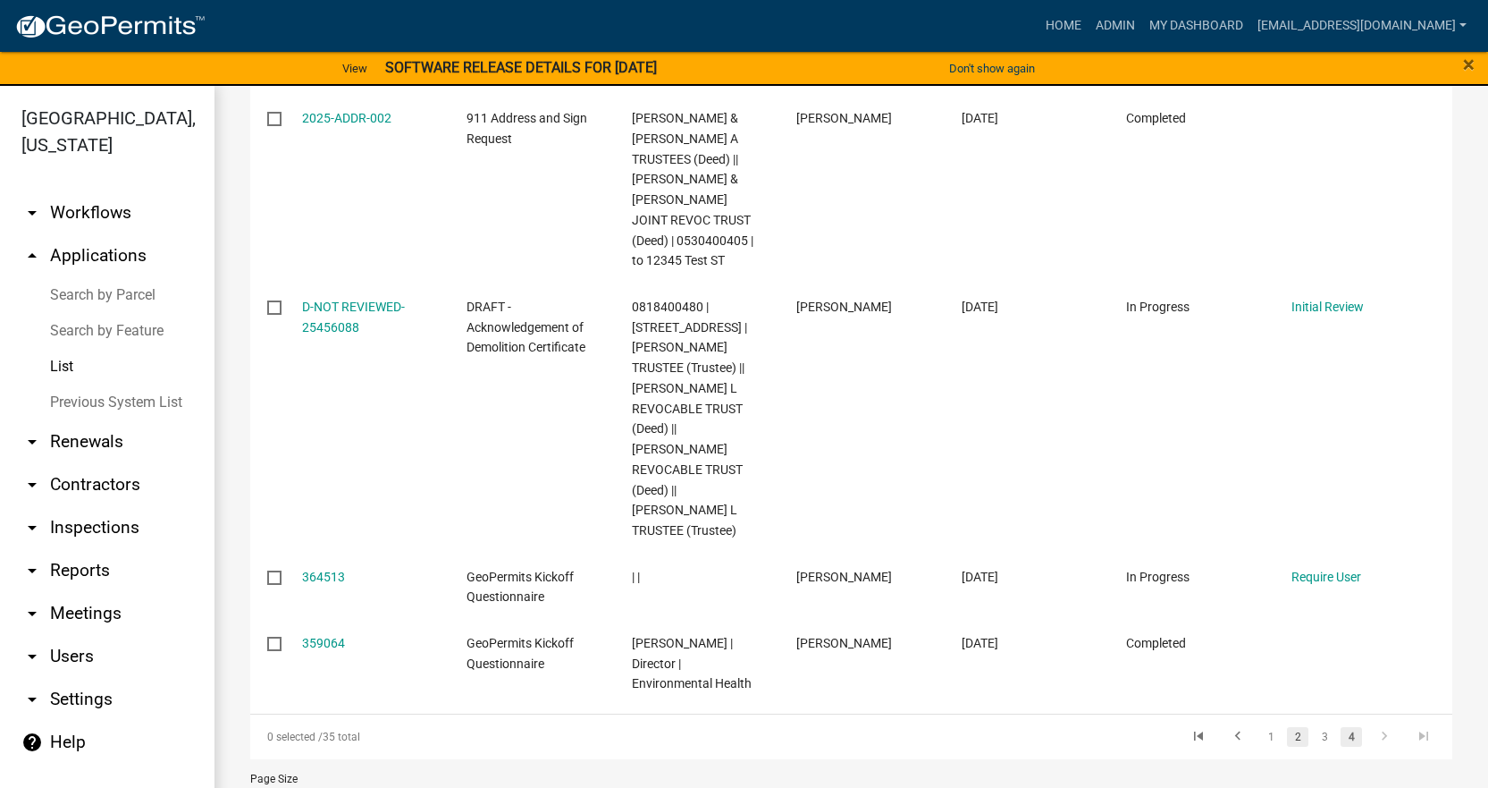
click at [1287, 727] on link "2" at bounding box center [1297, 737] width 21 height 20
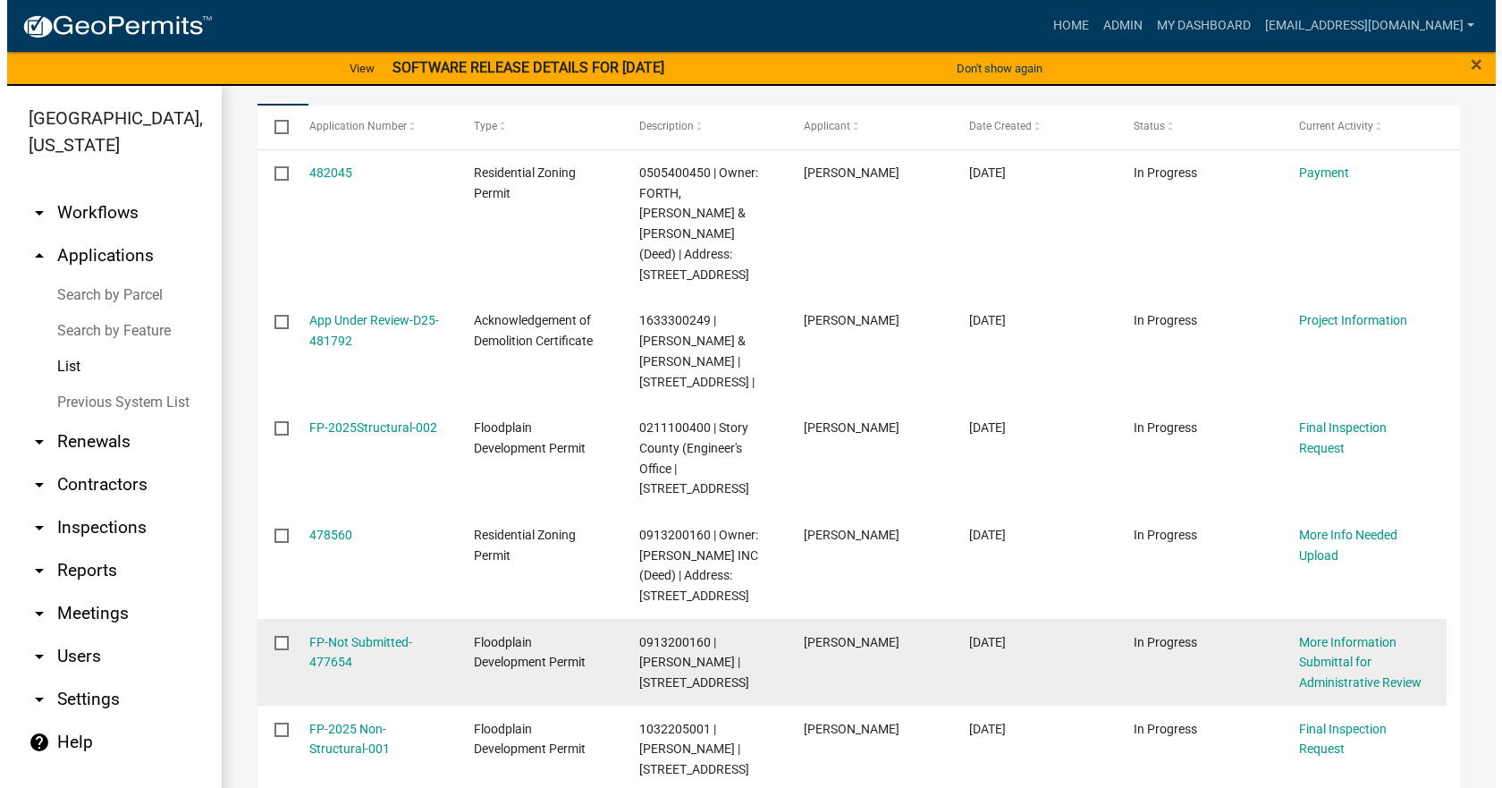
scroll to position [240, 0]
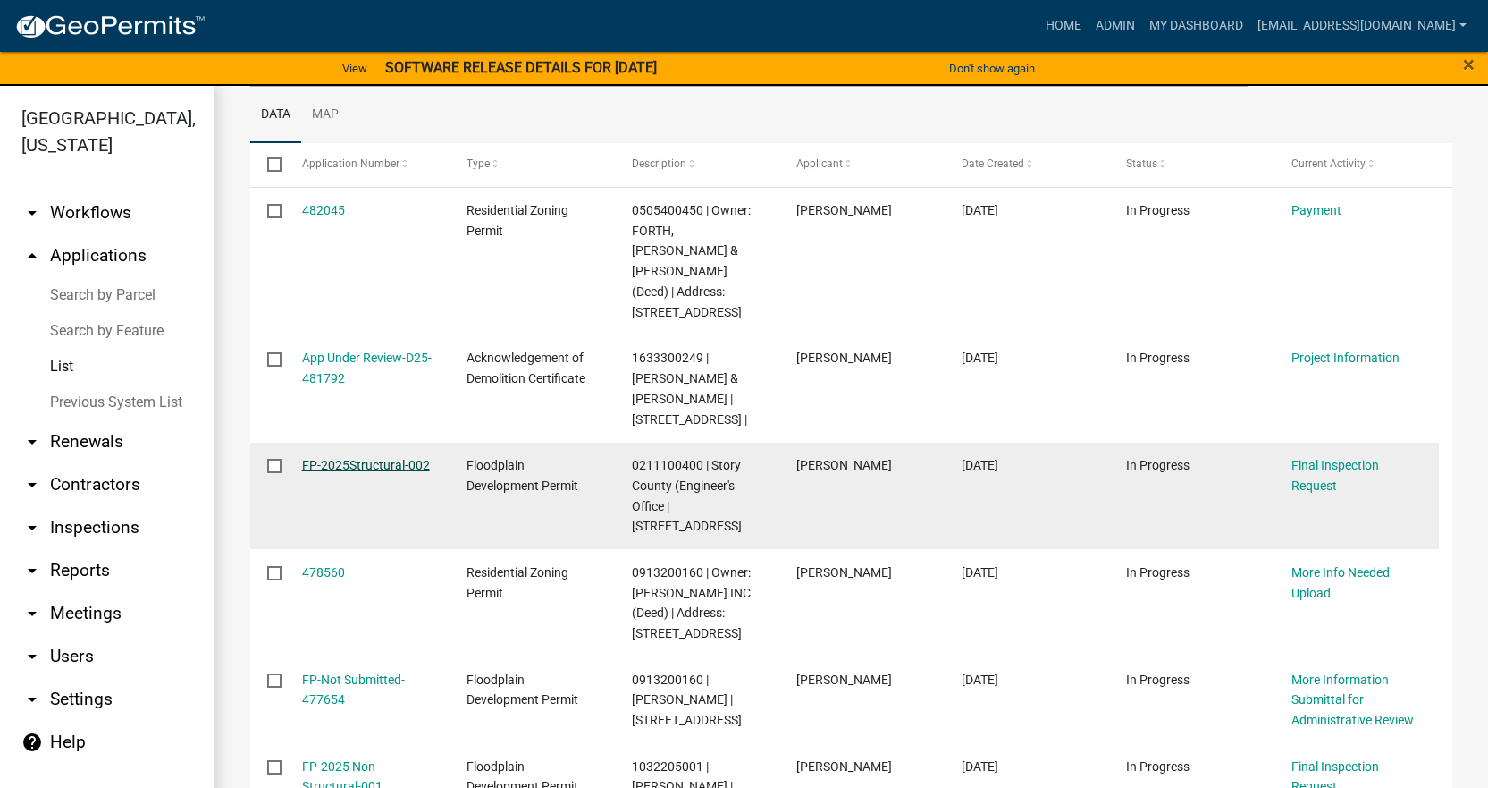
click at [350, 458] on link "FP-2025Structural-002" at bounding box center [366, 465] width 128 height 14
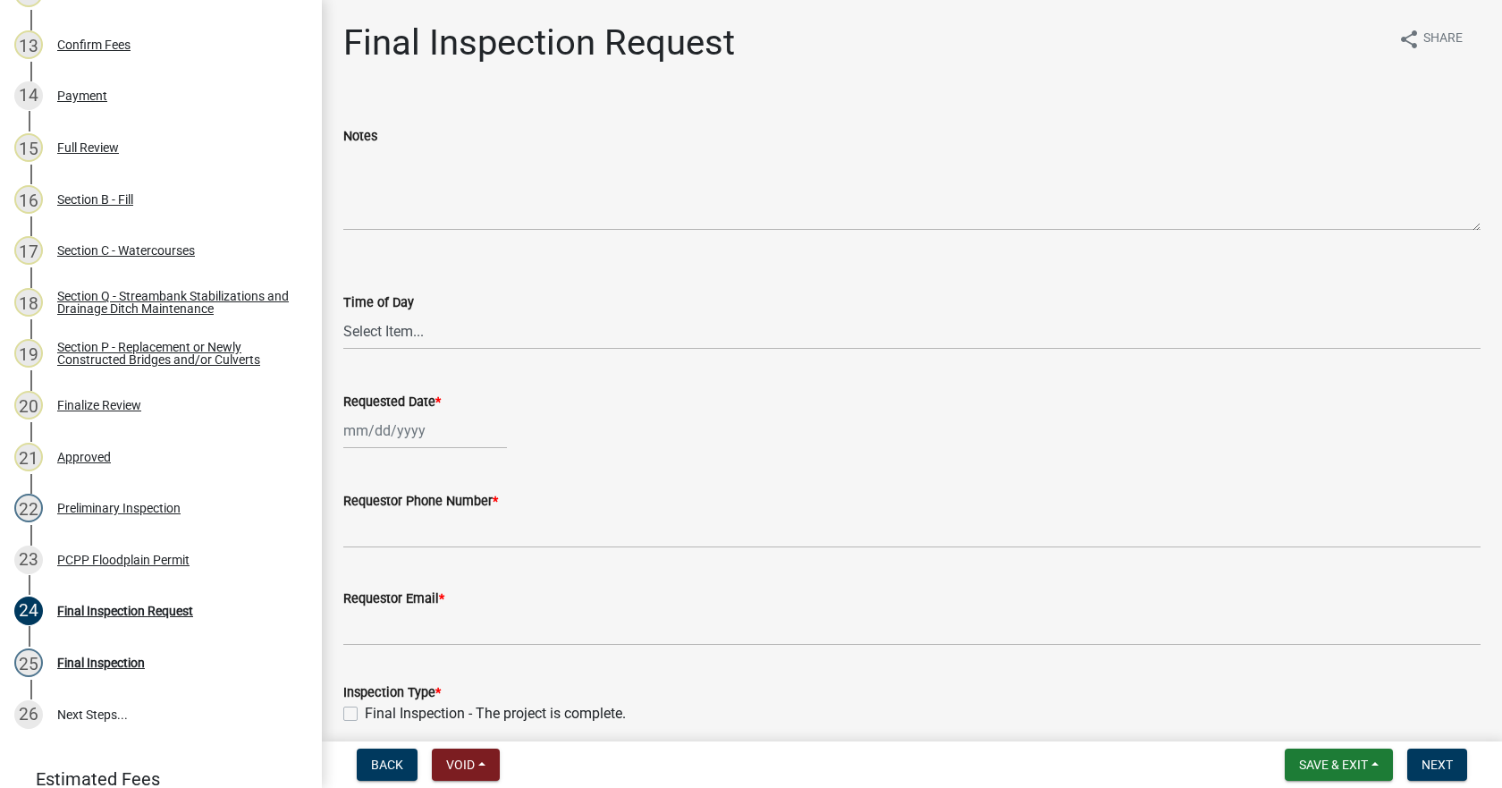
scroll to position [956, 0]
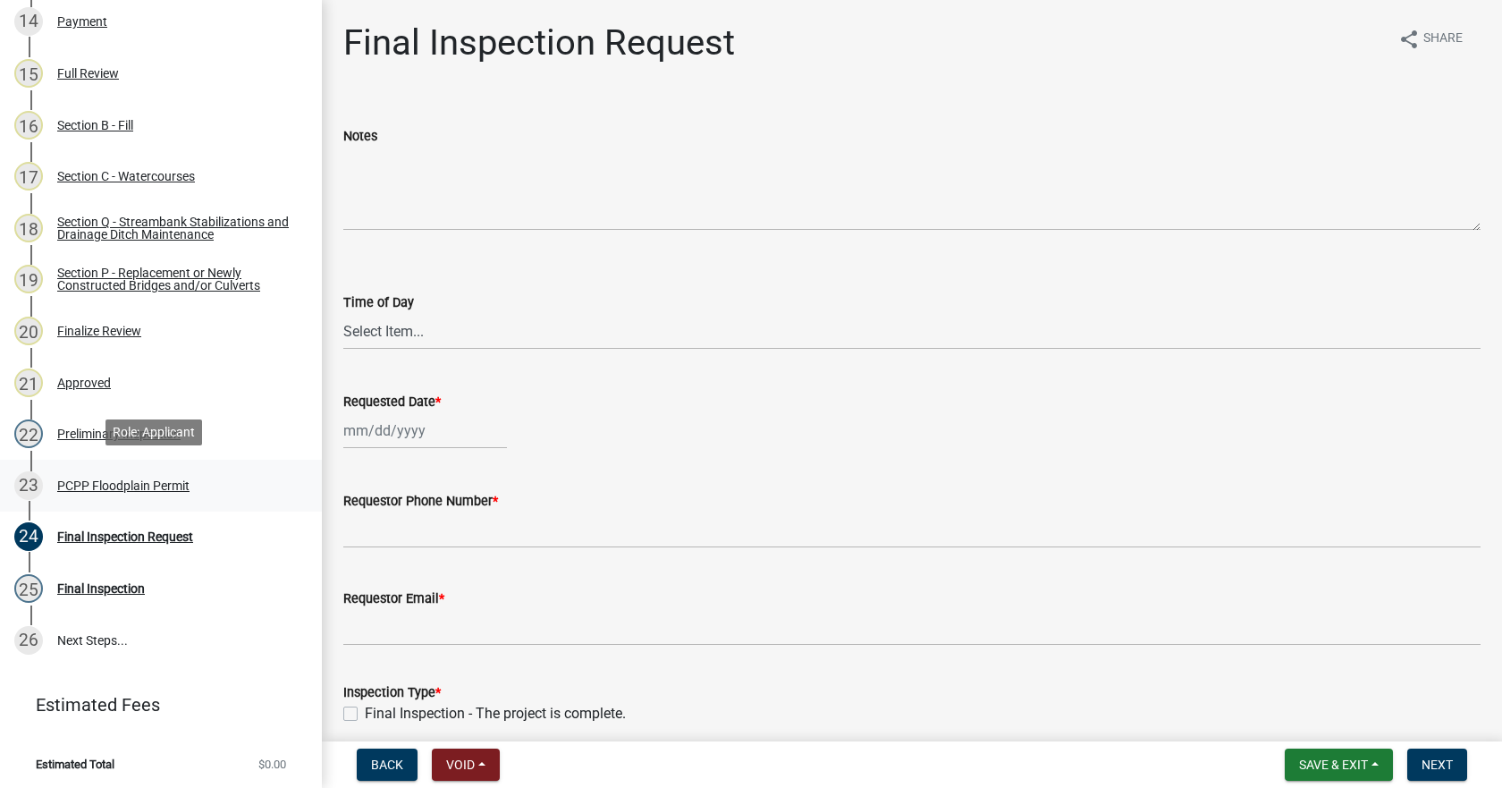
click at [102, 485] on div "PCPP Floodplain Permit" at bounding box center [123, 485] width 132 height 13
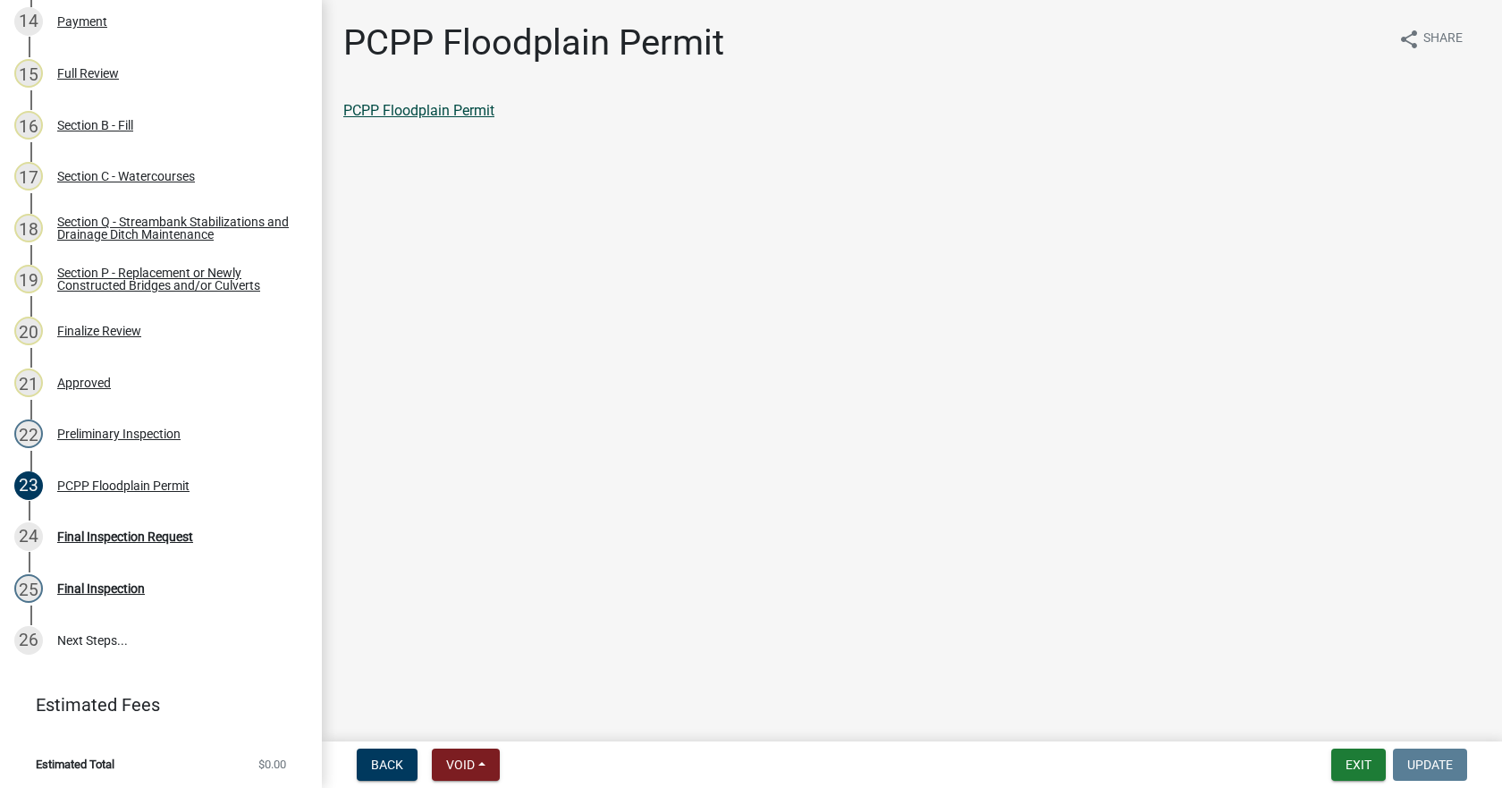
click at [382, 111] on link "PCPP Floodplain Permit" at bounding box center [418, 110] width 151 height 17
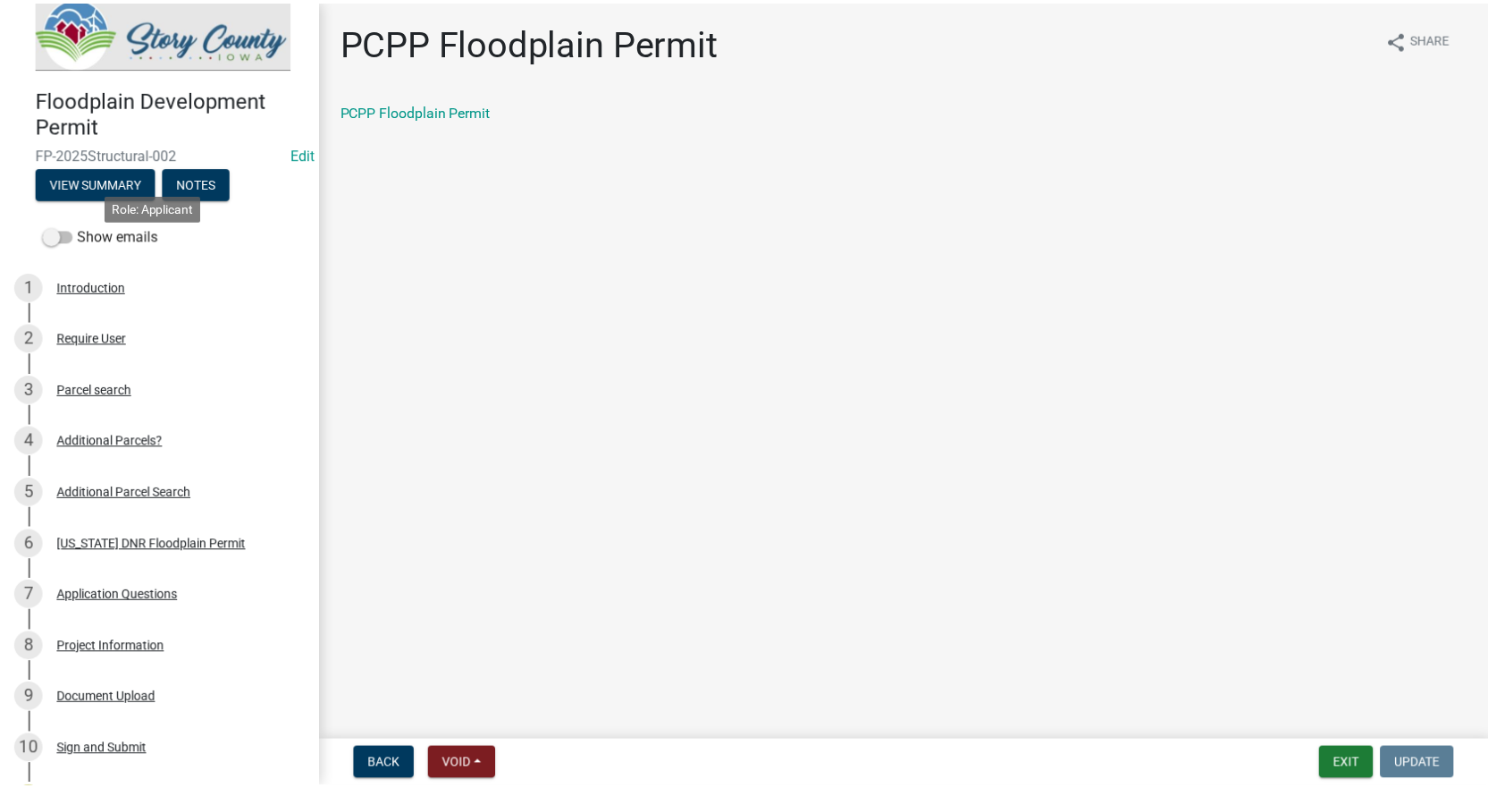
scroll to position [0, 0]
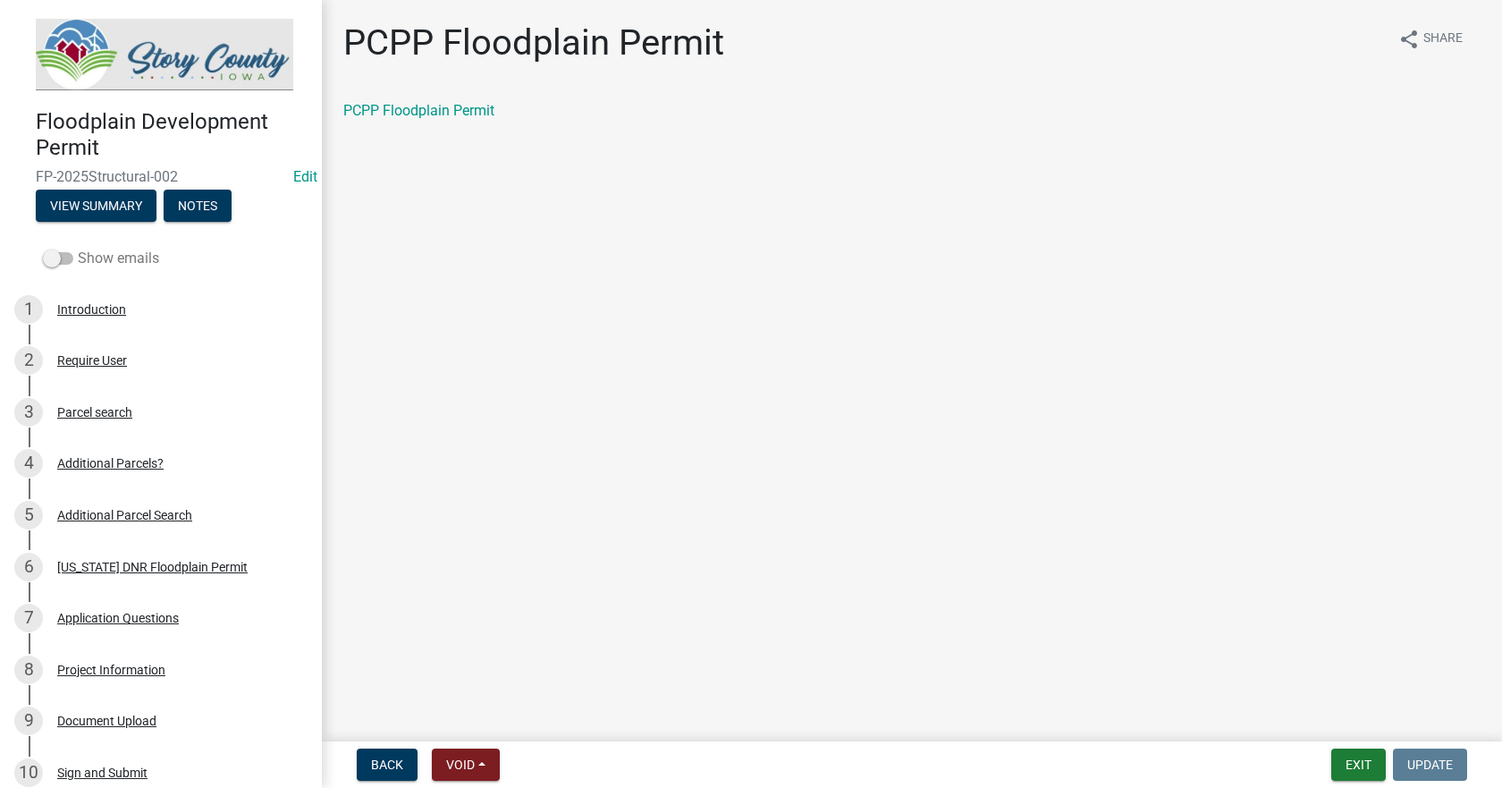
click at [57, 248] on label "Show emails" at bounding box center [101, 258] width 116 height 21
click at [78, 248] on input "Show emails" at bounding box center [78, 248] width 0 height 0
click at [1353, 763] on button "Exit" at bounding box center [1358, 764] width 55 height 32
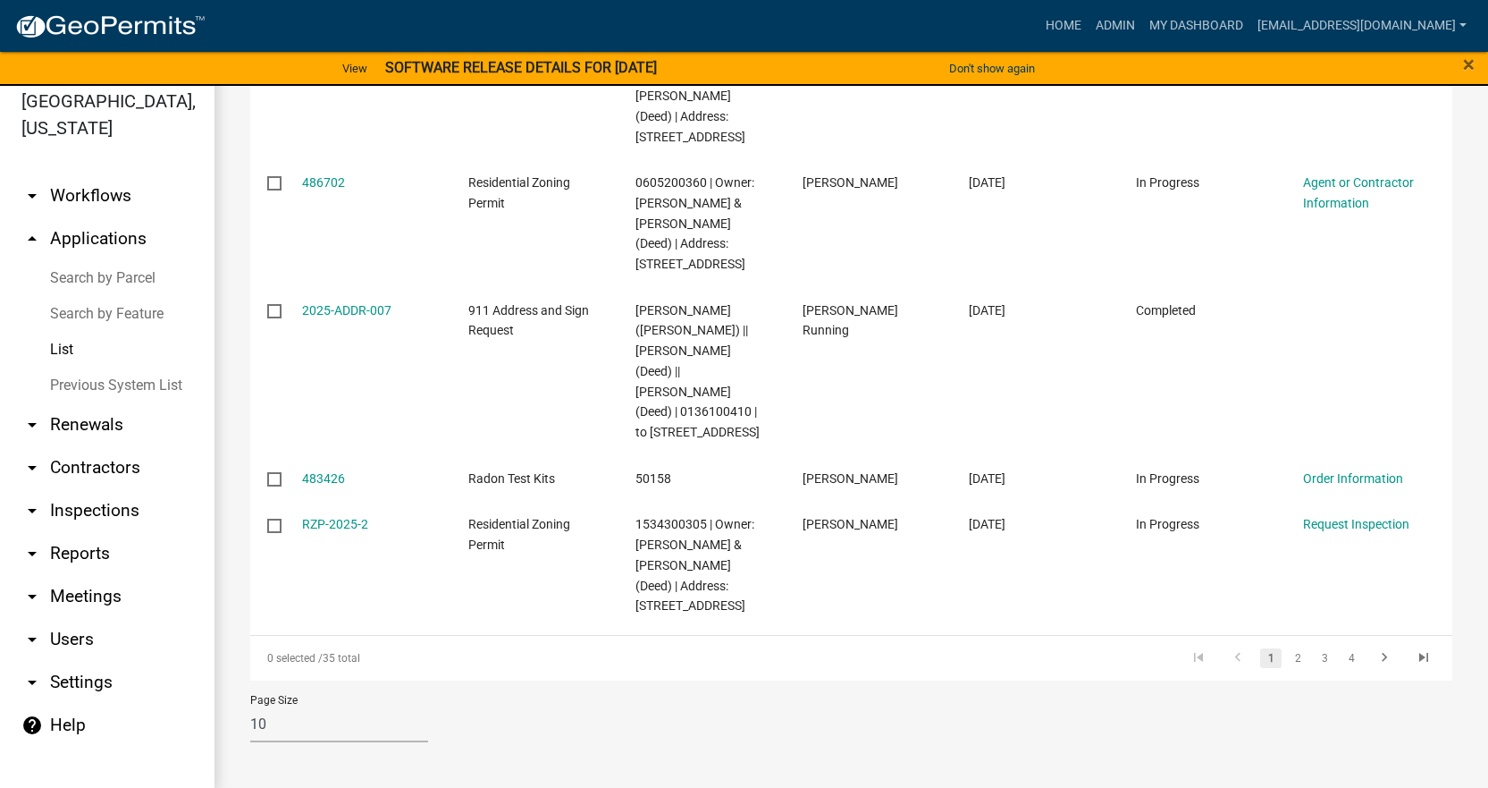
scroll to position [21, 0]
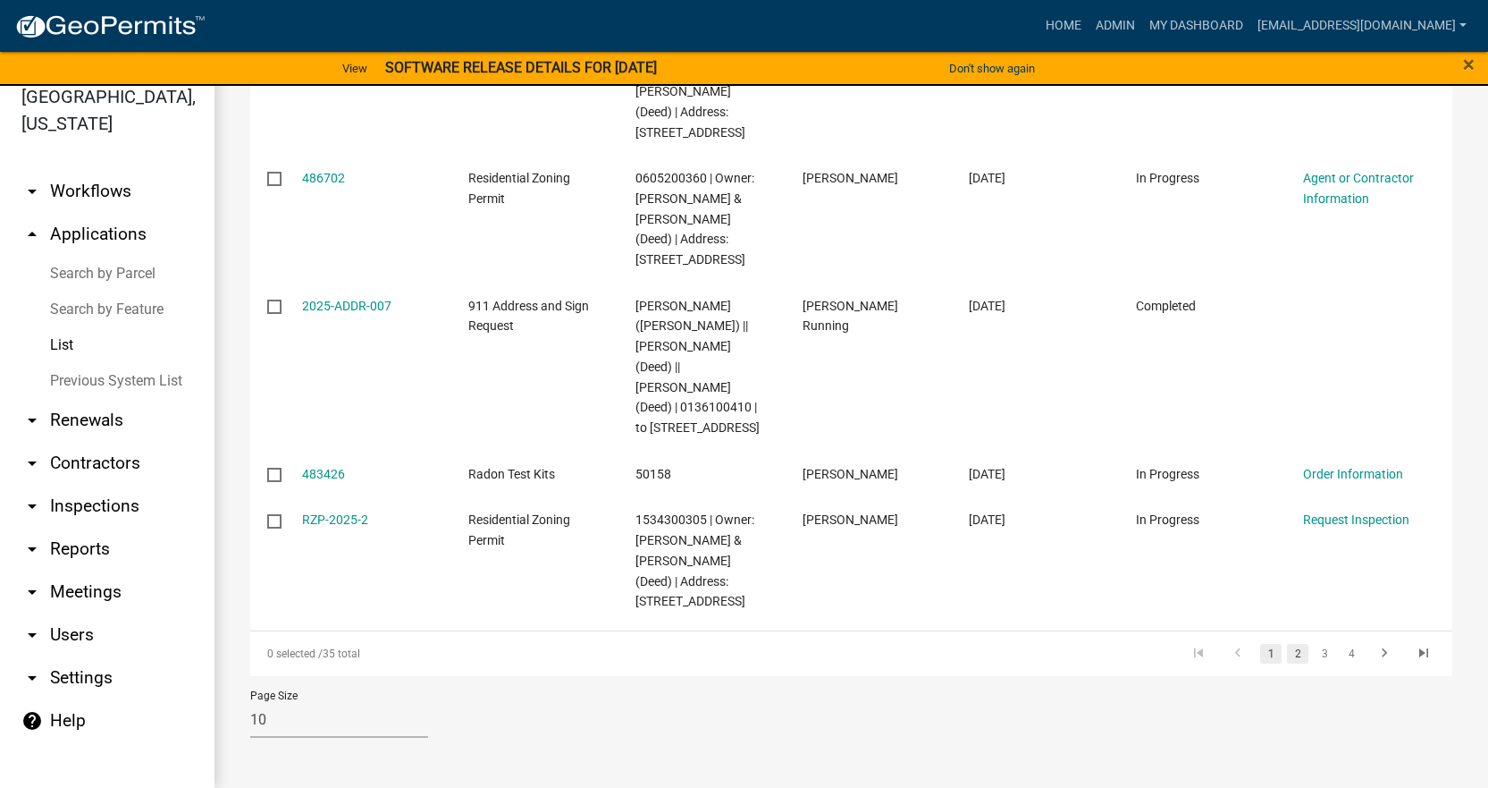
click at [1287, 655] on link "2" at bounding box center [1297, 654] width 21 height 20
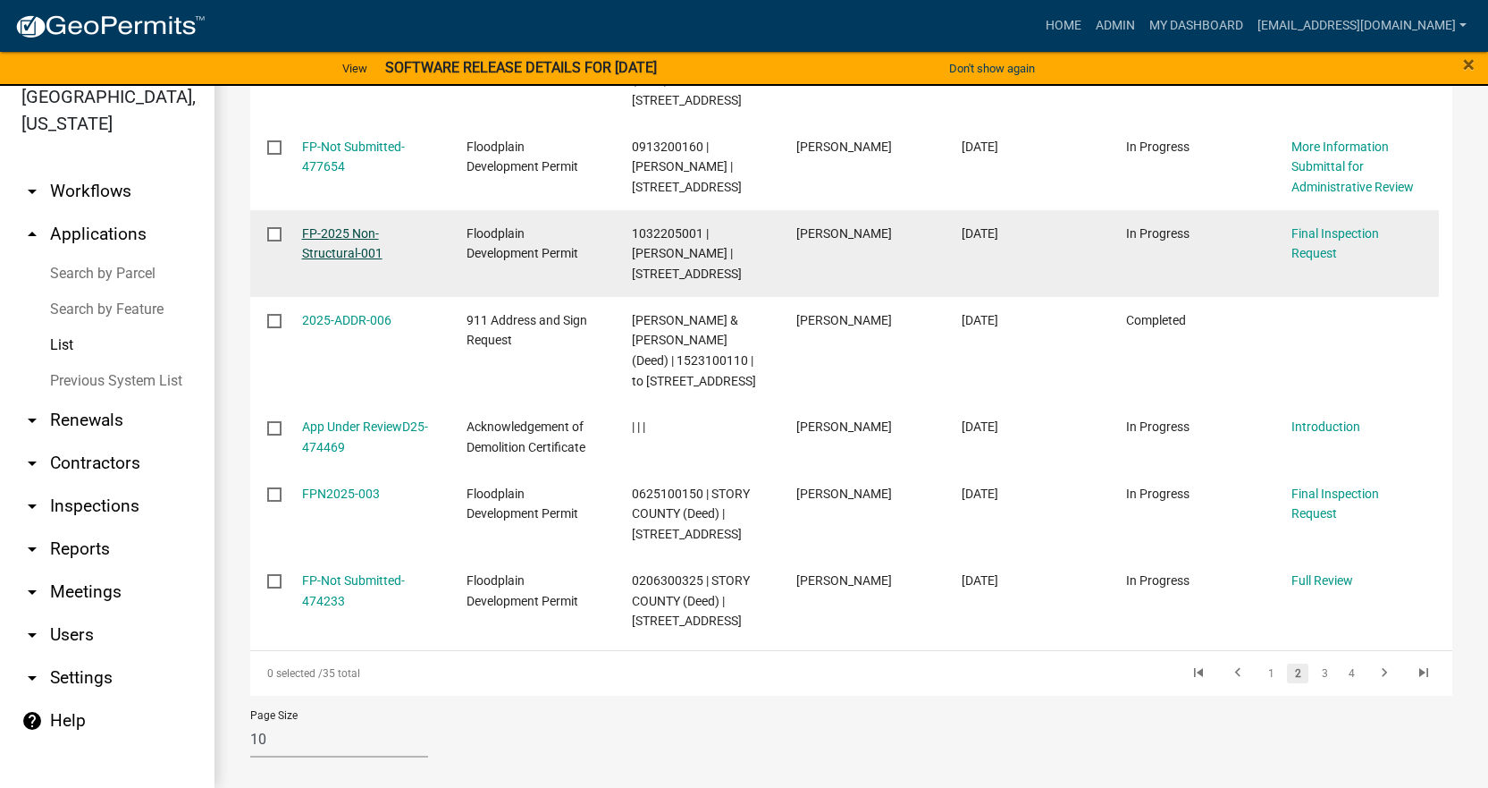
click at [333, 226] on link "FP-2025 Non-Structural-001" at bounding box center [342, 243] width 80 height 35
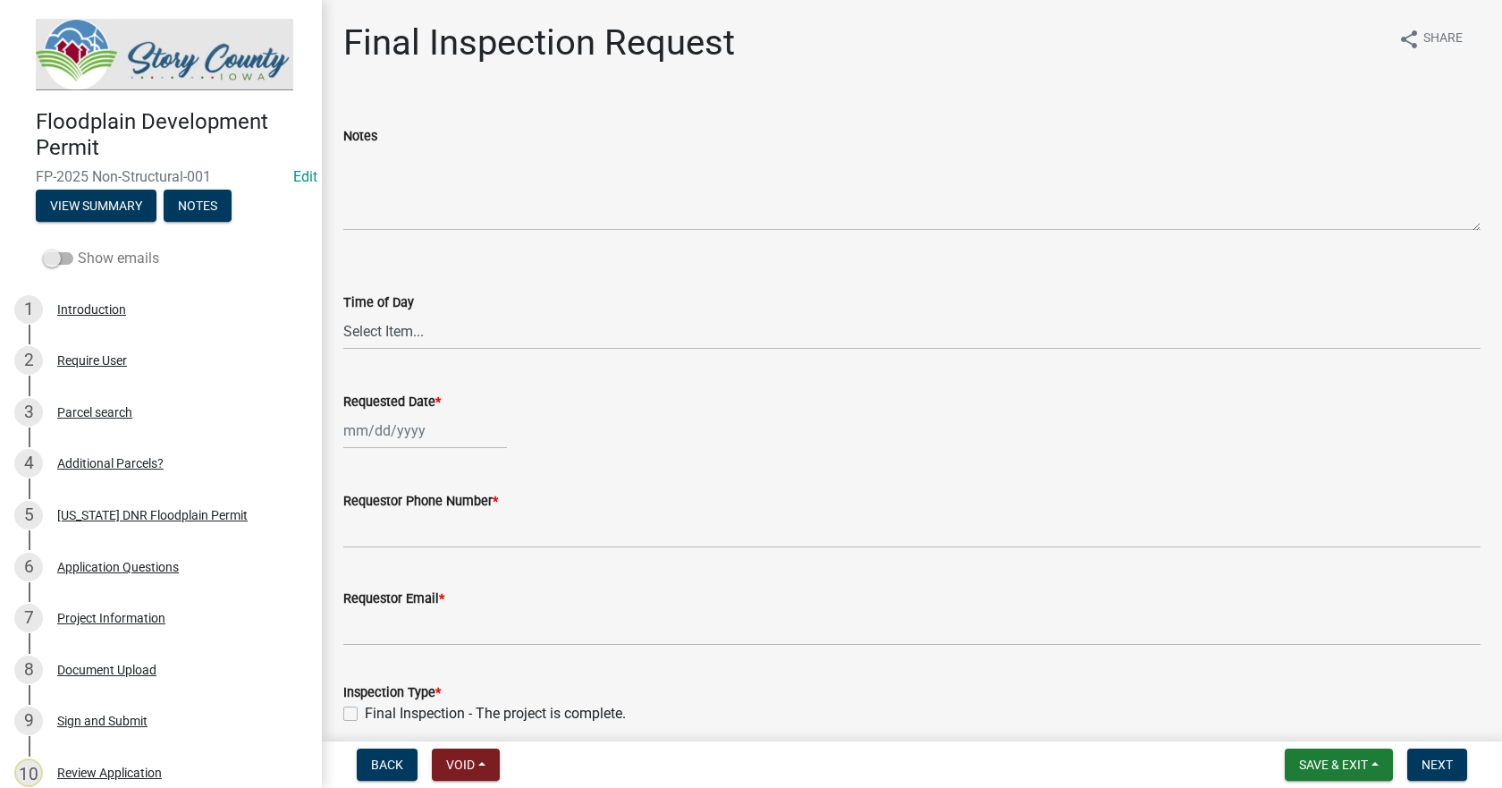
click at [67, 260] on span at bounding box center [58, 258] width 30 height 13
click at [78, 248] on input "Show emails" at bounding box center [78, 248] width 0 height 0
click at [110, 205] on button "View Summary" at bounding box center [96, 206] width 121 height 32
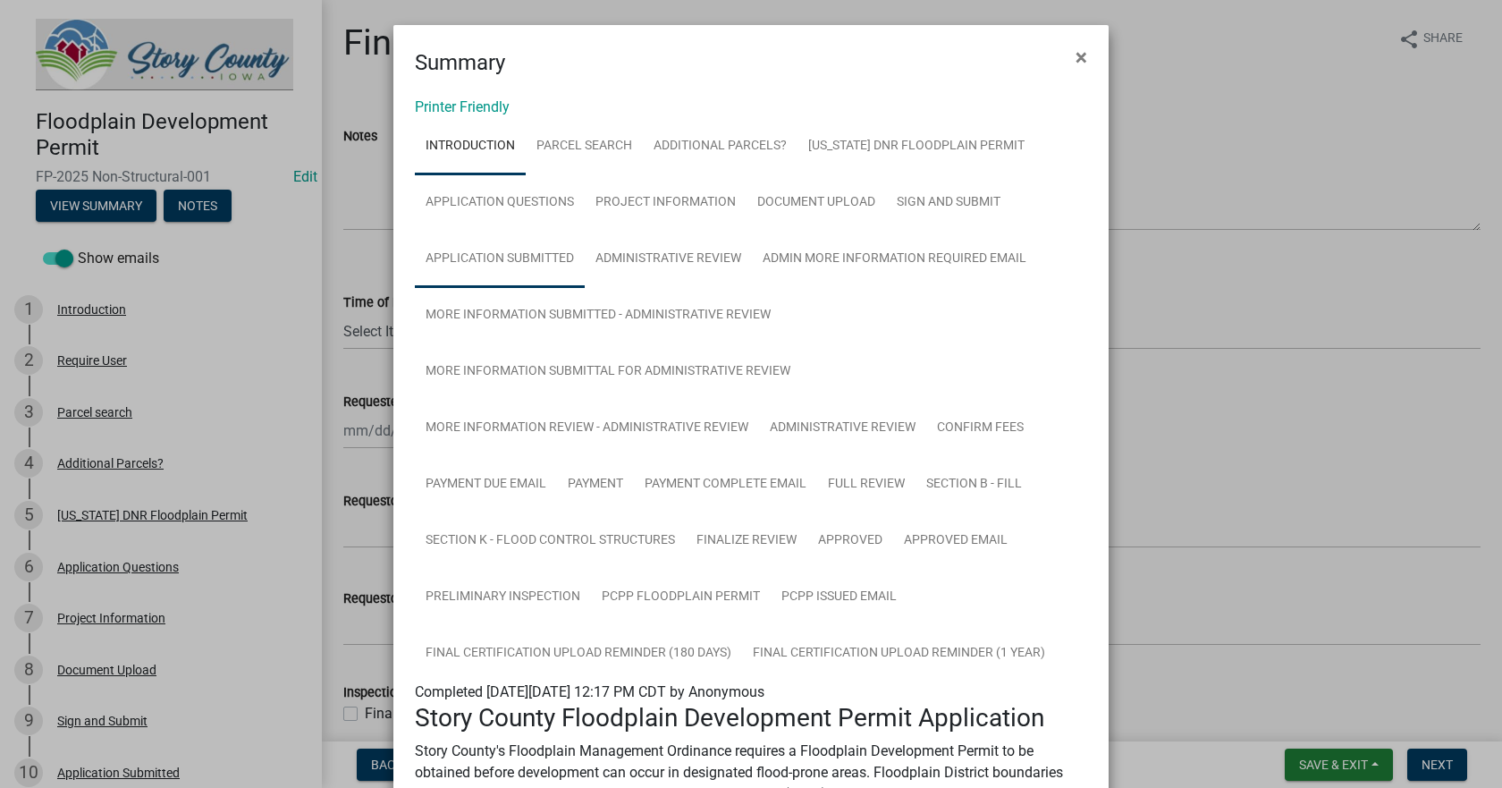
click at [506, 248] on link "Application Submitted" at bounding box center [500, 259] width 170 height 57
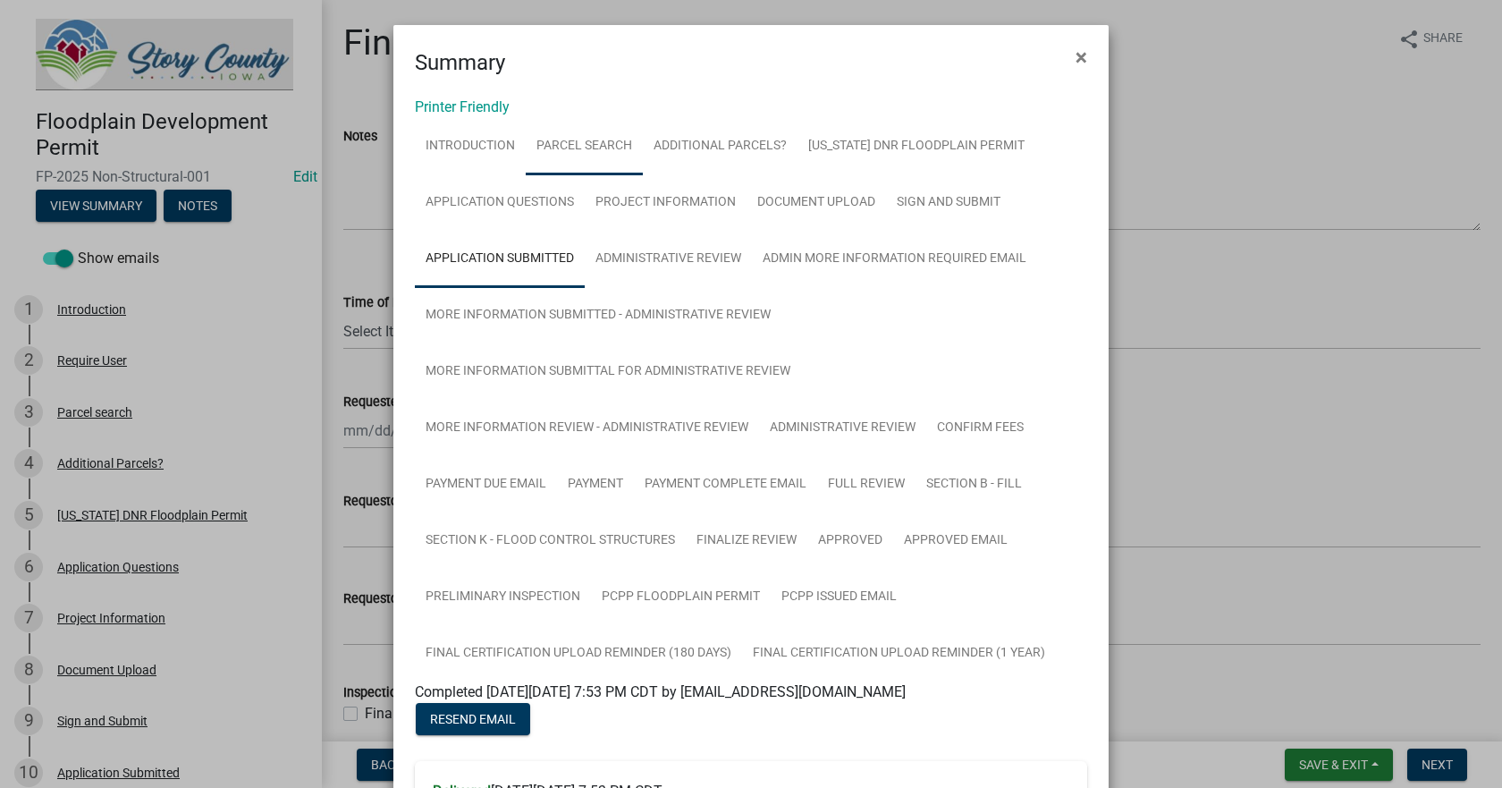
click at [572, 150] on link "Parcel search" at bounding box center [584, 146] width 117 height 57
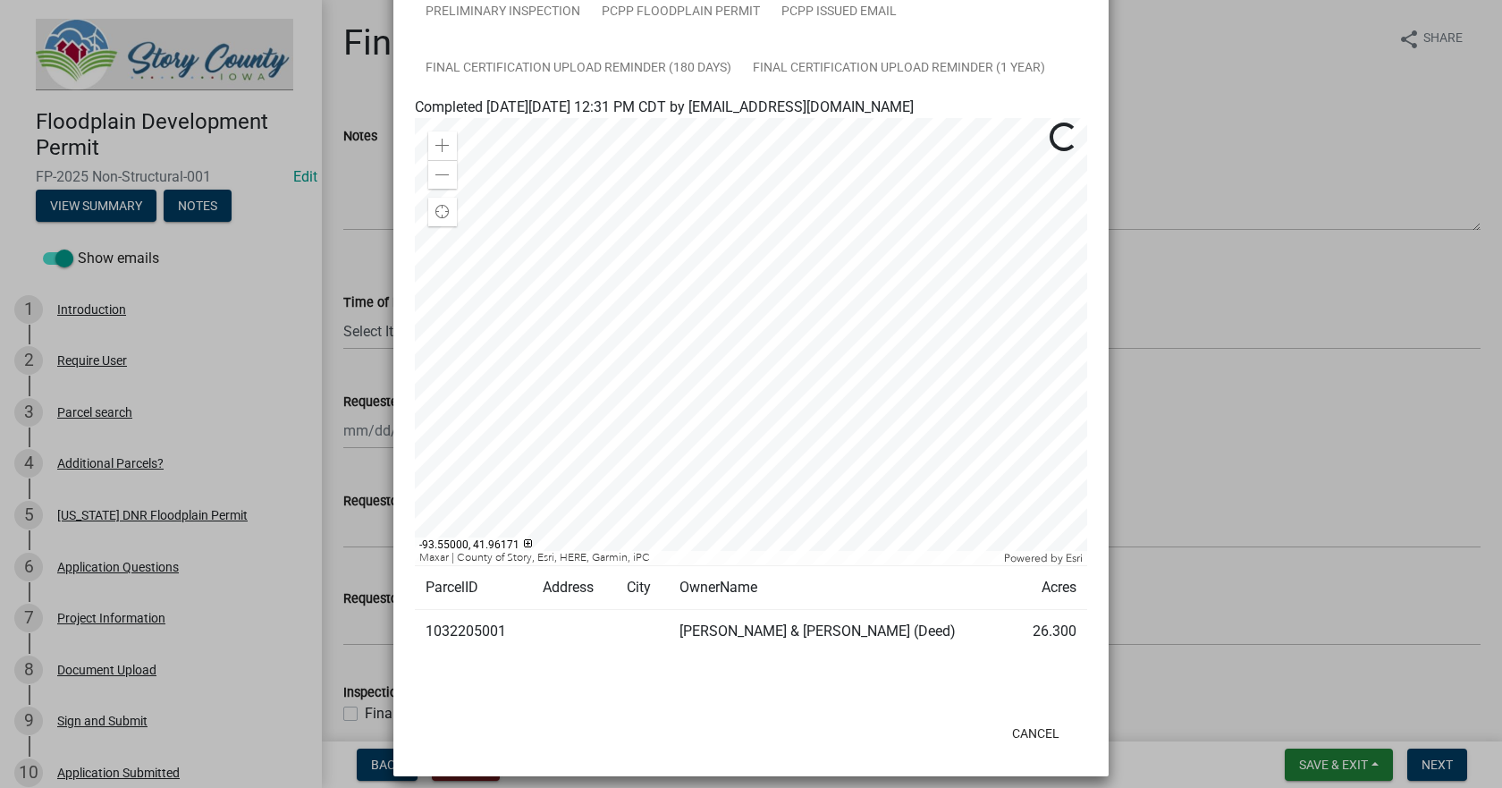
scroll to position [598, 0]
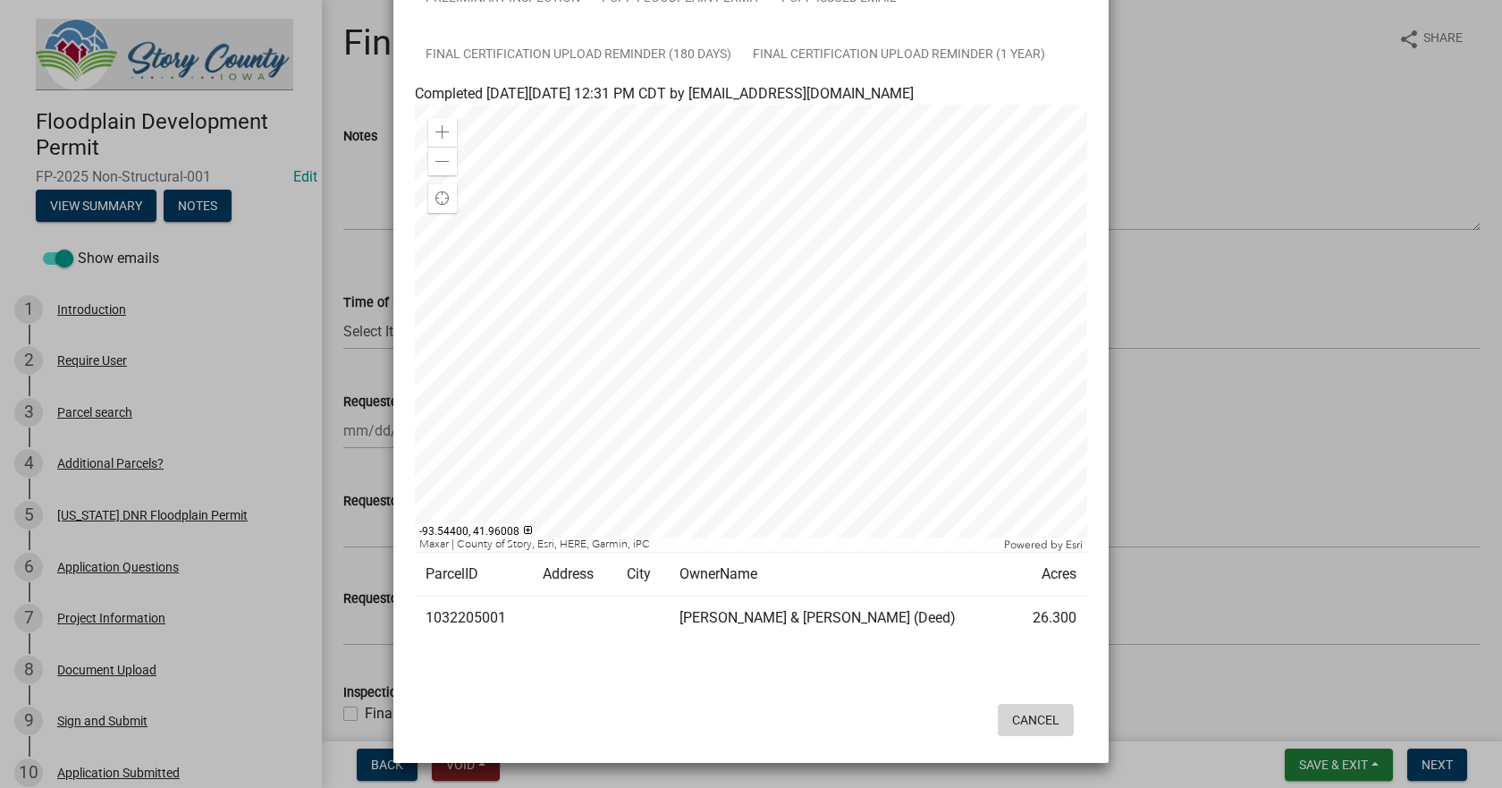
click at [1031, 718] on button "Cancel" at bounding box center [1036, 720] width 76 height 32
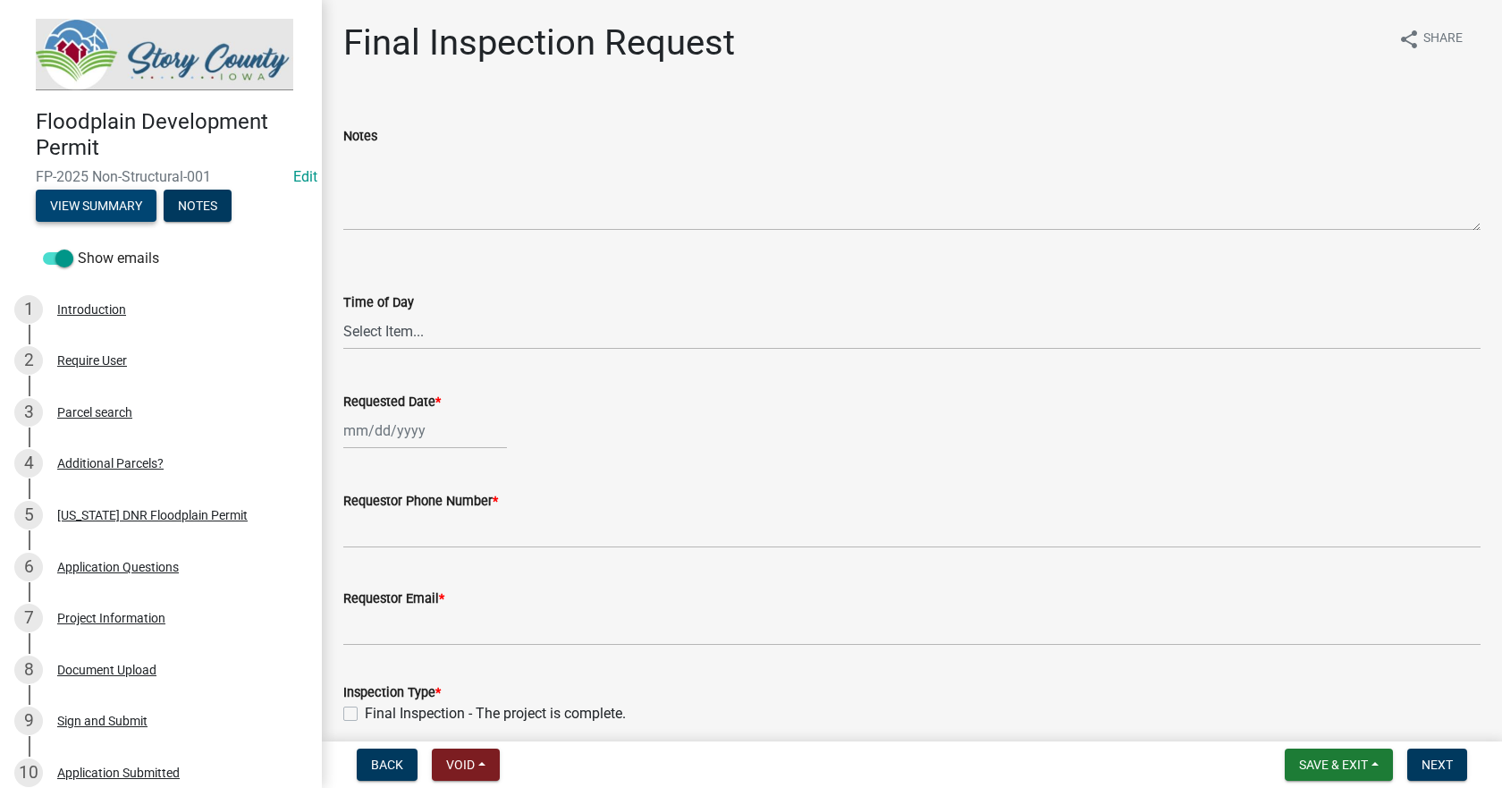
click at [97, 198] on button "View Summary" at bounding box center [96, 206] width 121 height 32
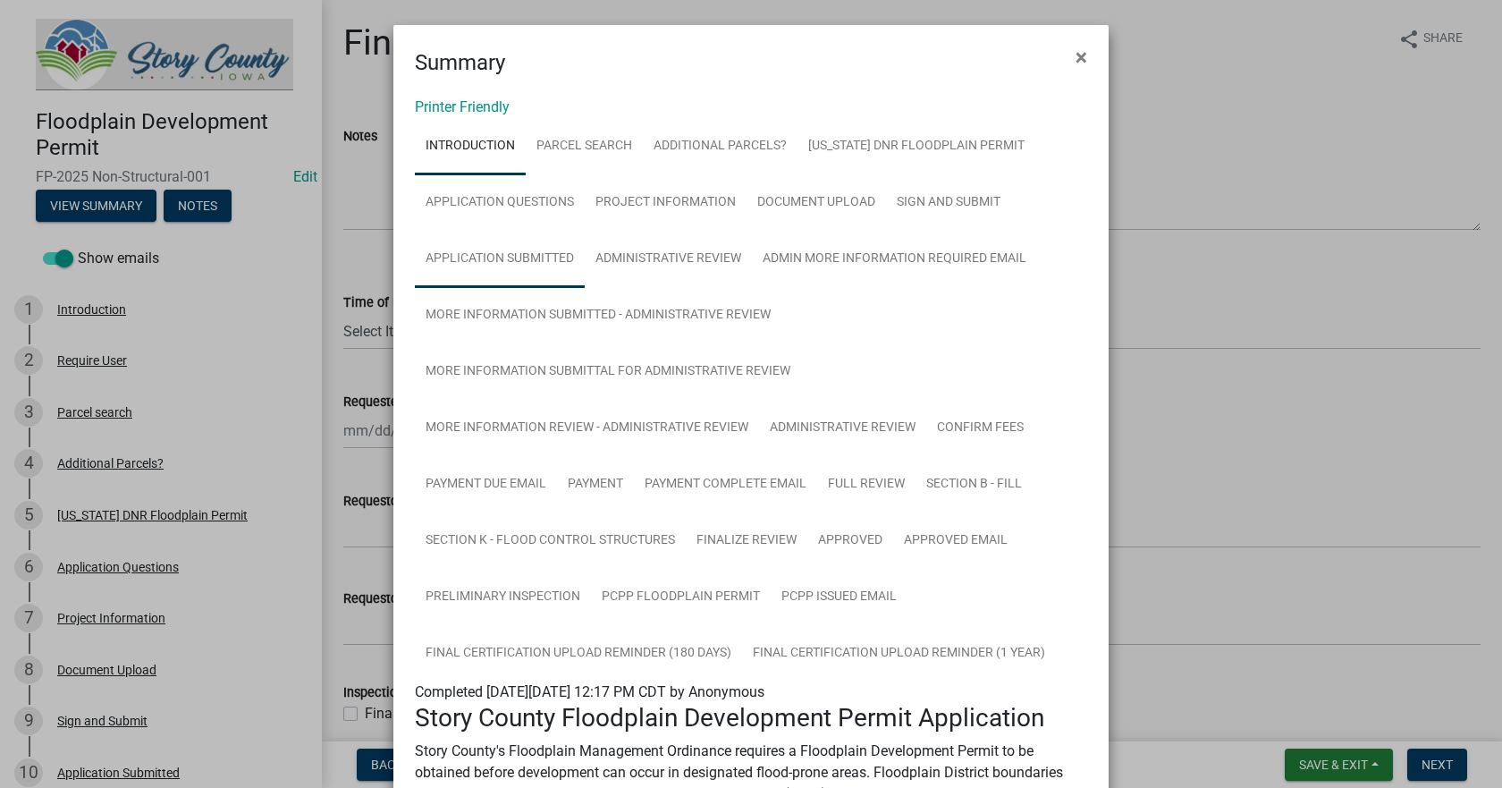
click at [497, 253] on link "Application Submitted" at bounding box center [500, 259] width 170 height 57
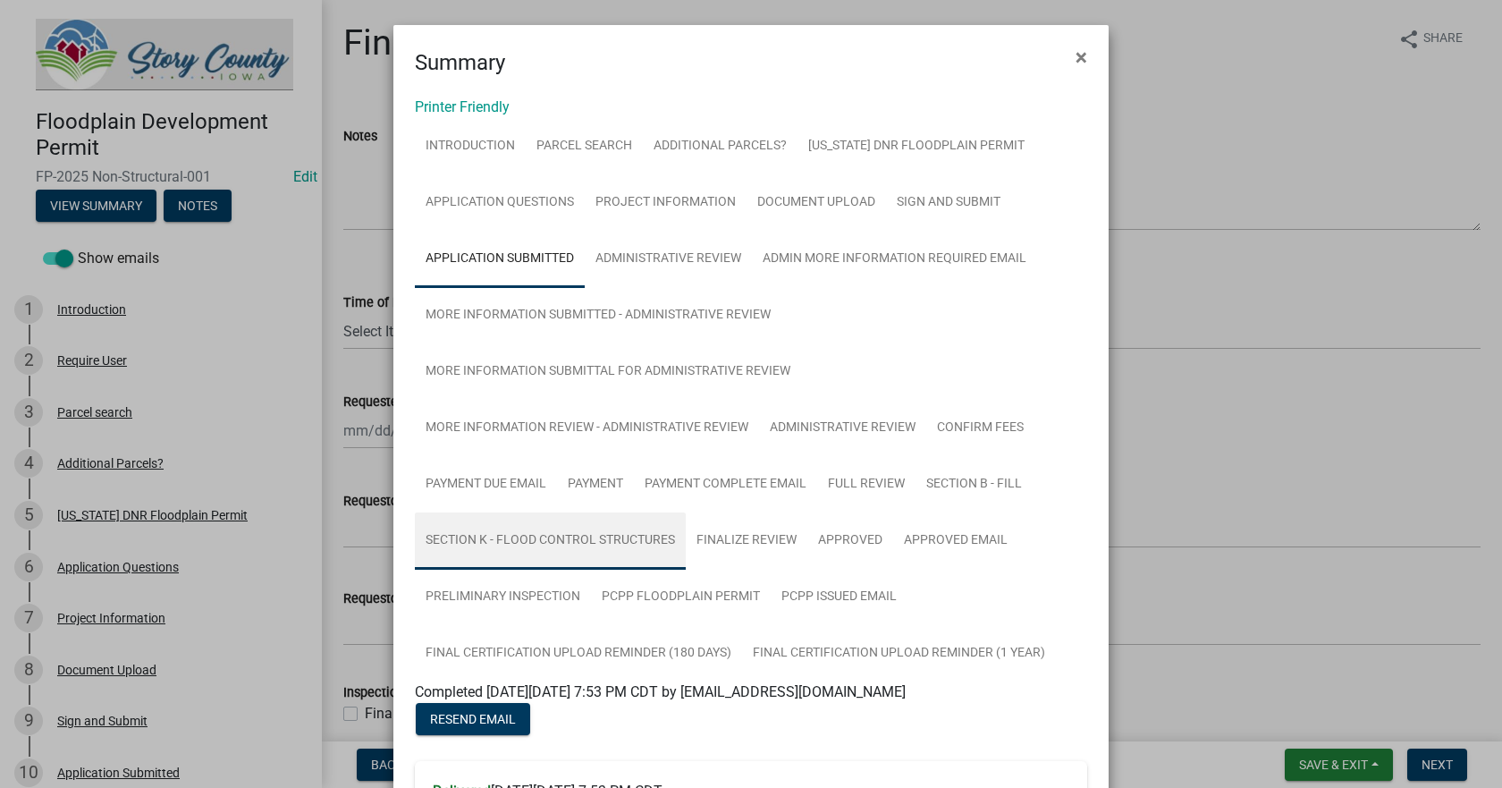
click at [493, 535] on link "Section K - Flood Control Structures" at bounding box center [550, 540] width 271 height 57
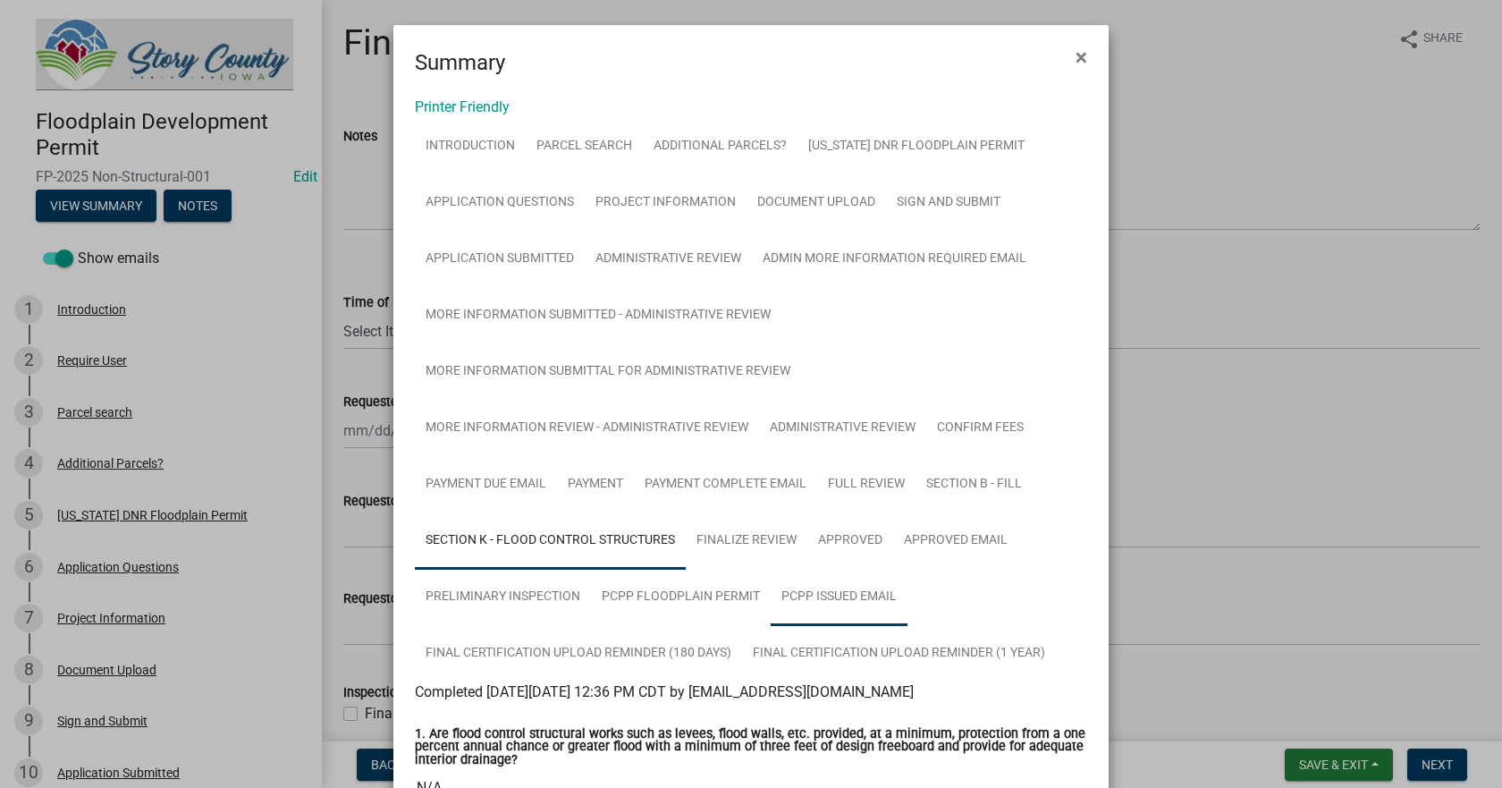
click at [813, 591] on link "PCPP Issued Email" at bounding box center [839, 597] width 137 height 57
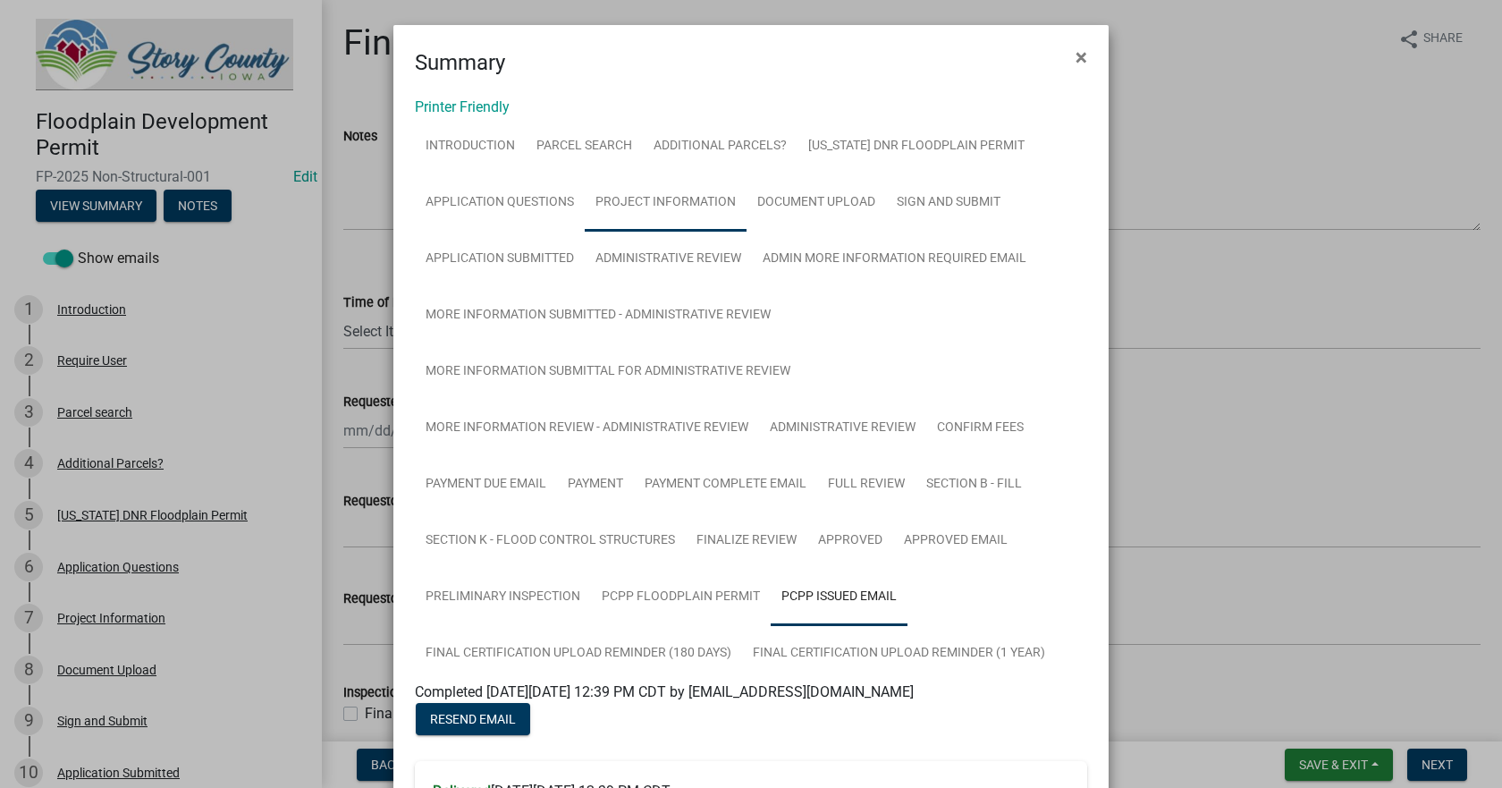
click at [666, 193] on link "Project Information" at bounding box center [666, 202] width 162 height 57
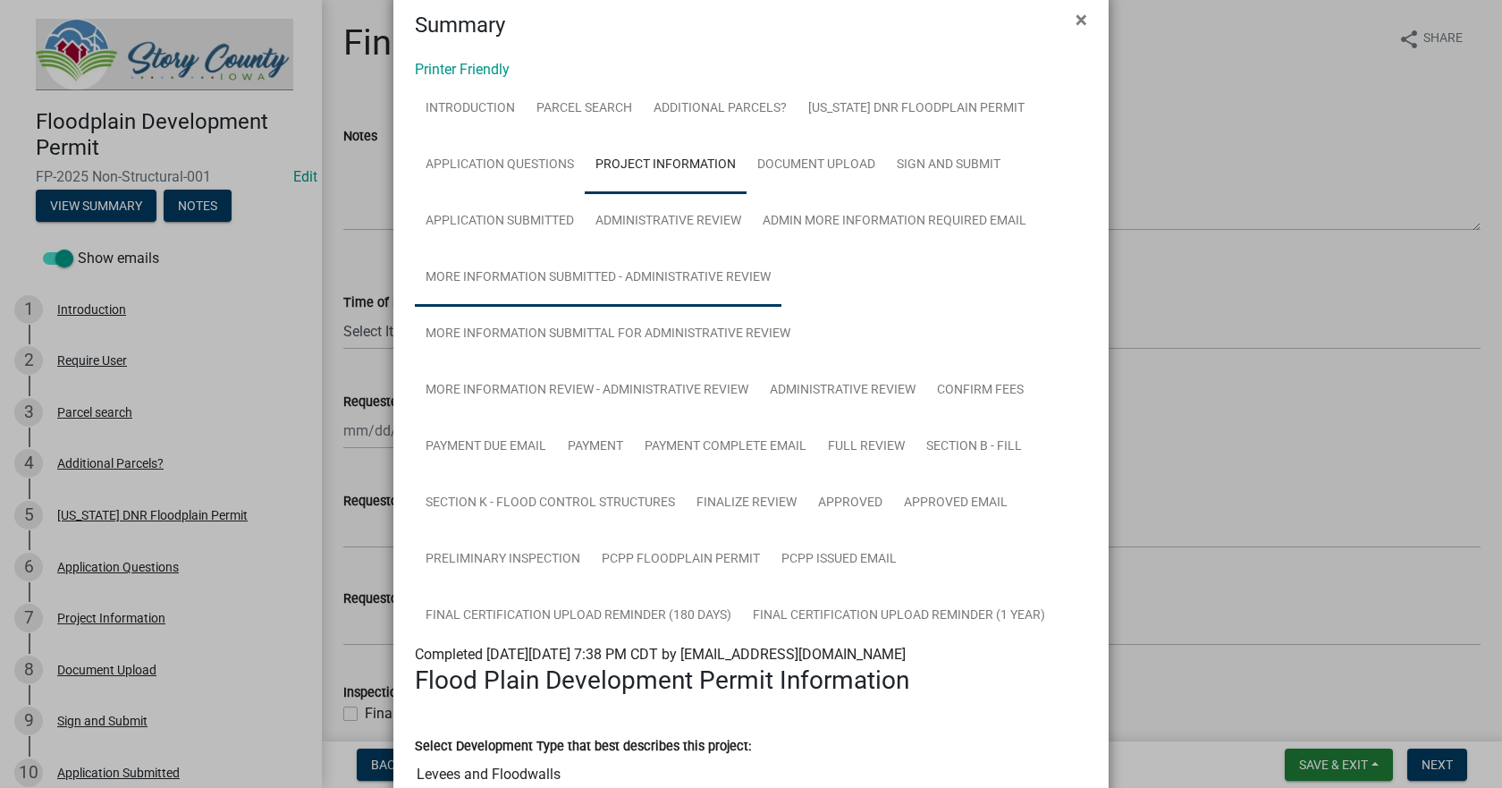
scroll to position [0, 0]
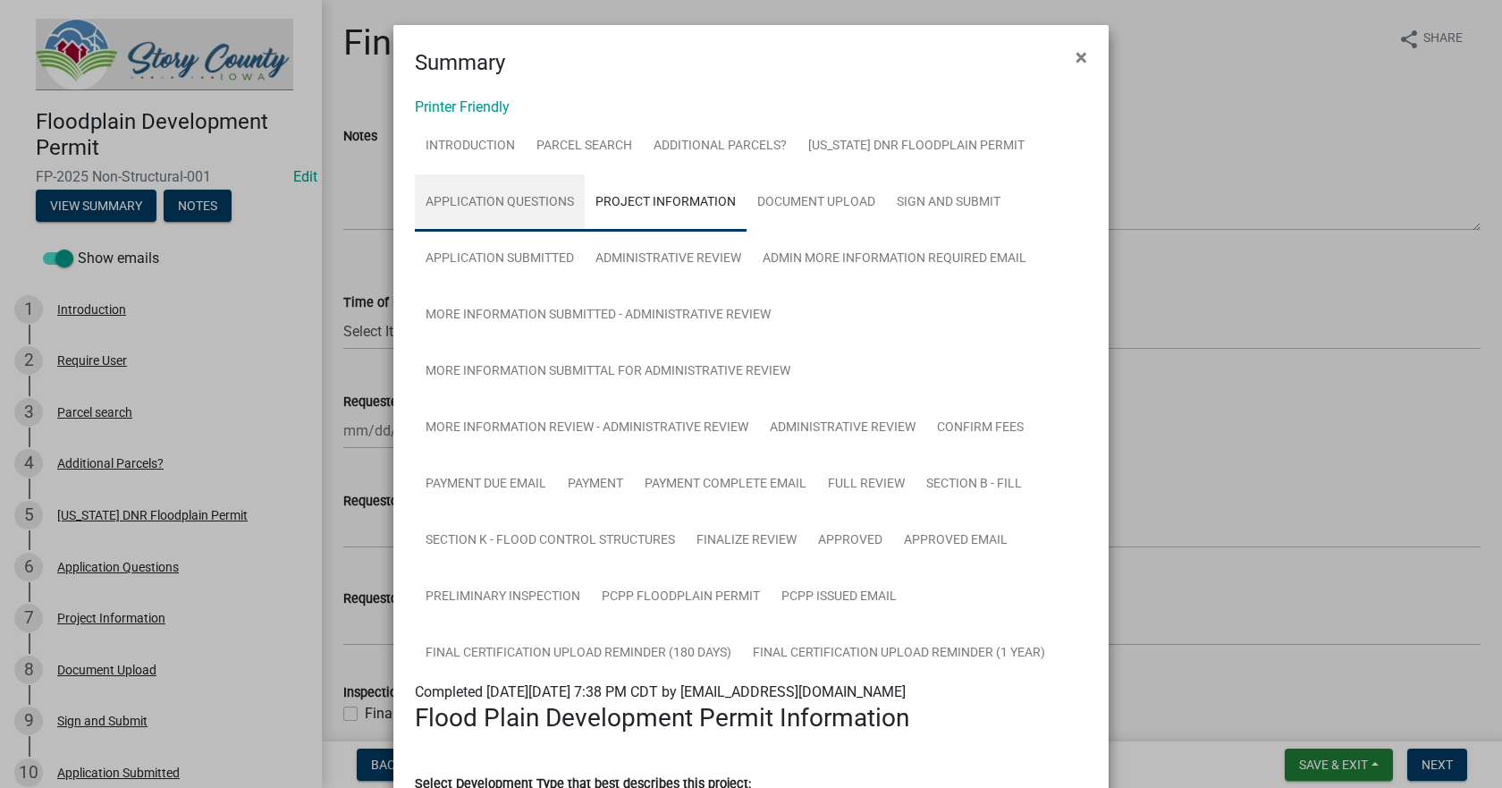
click at [499, 201] on link "Application Questions" at bounding box center [500, 202] width 170 height 57
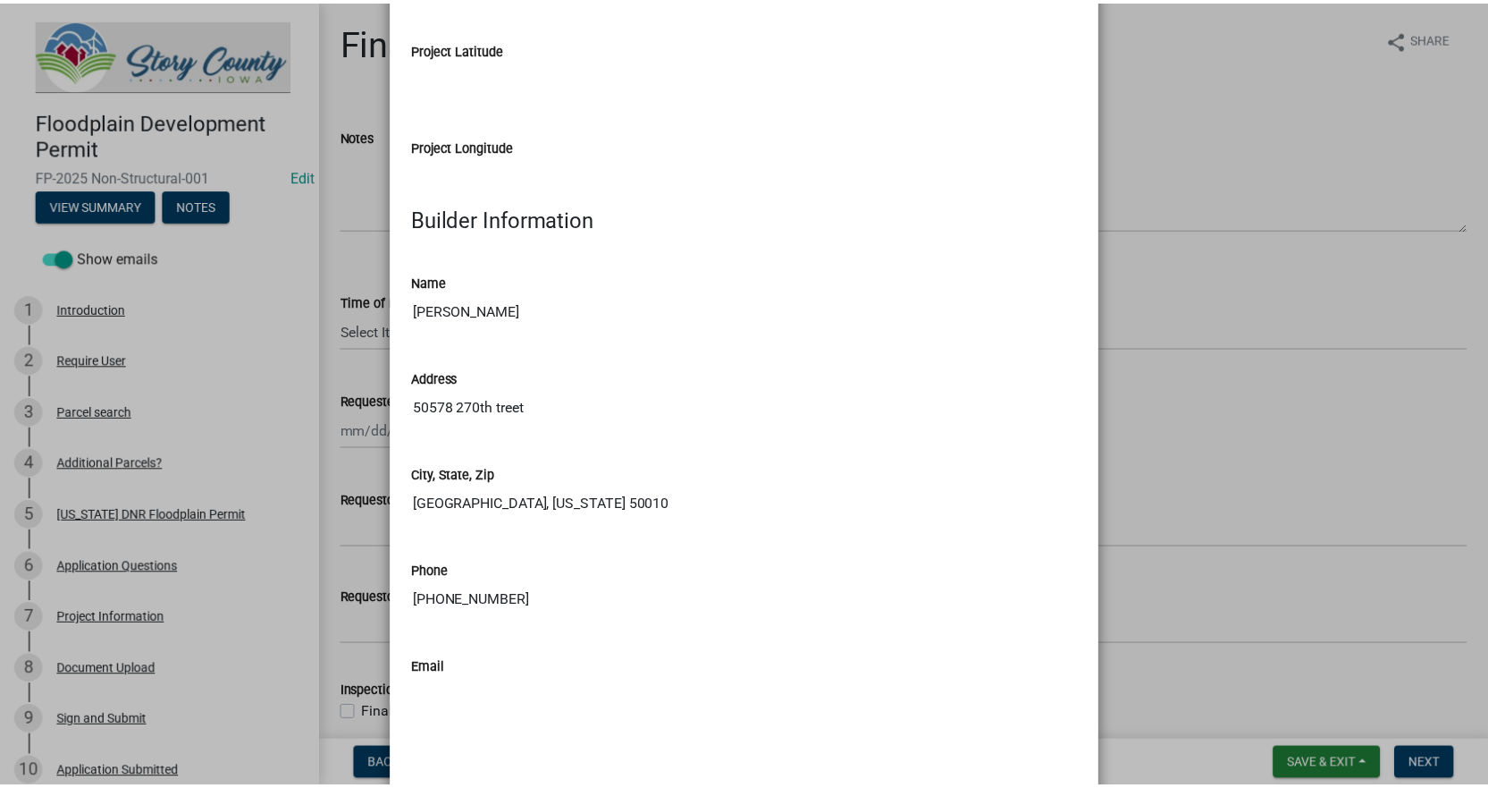
scroll to position [2926, 0]
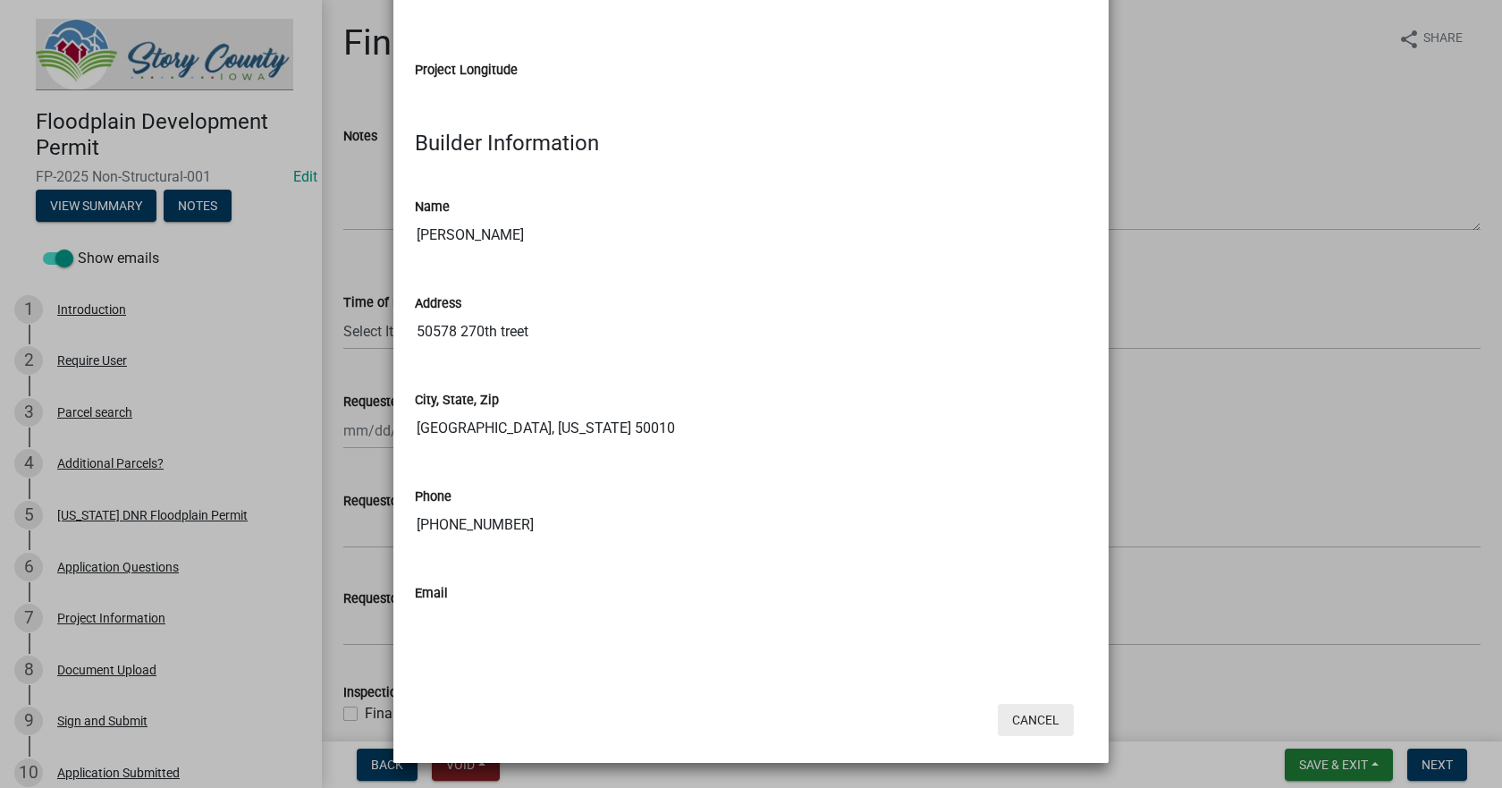
click at [1032, 720] on button "Cancel" at bounding box center [1036, 720] width 76 height 32
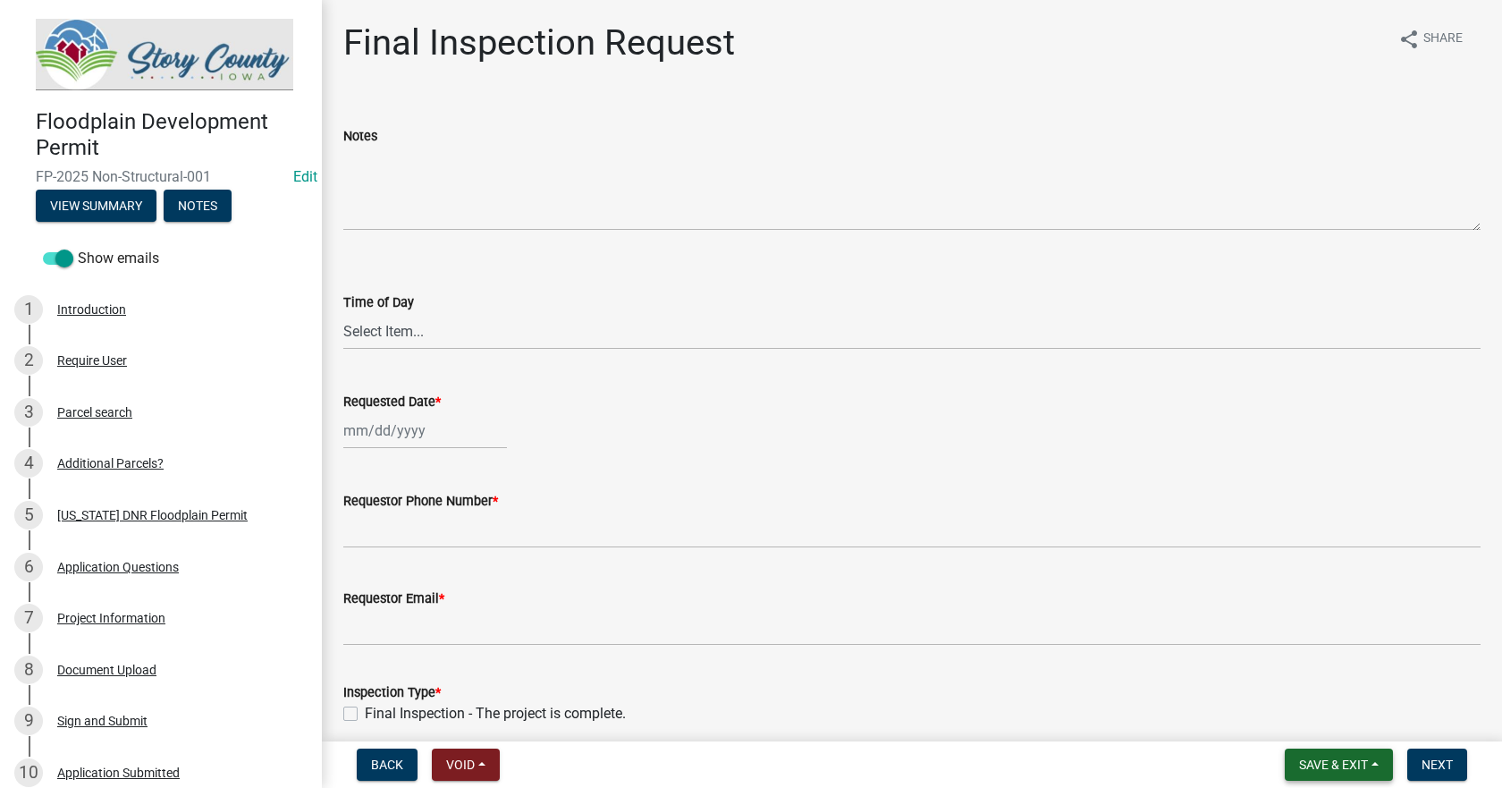
click at [1342, 761] on span "Save & Exit" at bounding box center [1333, 764] width 69 height 14
click at [1296, 722] on button "Save & Exit" at bounding box center [1321, 717] width 143 height 43
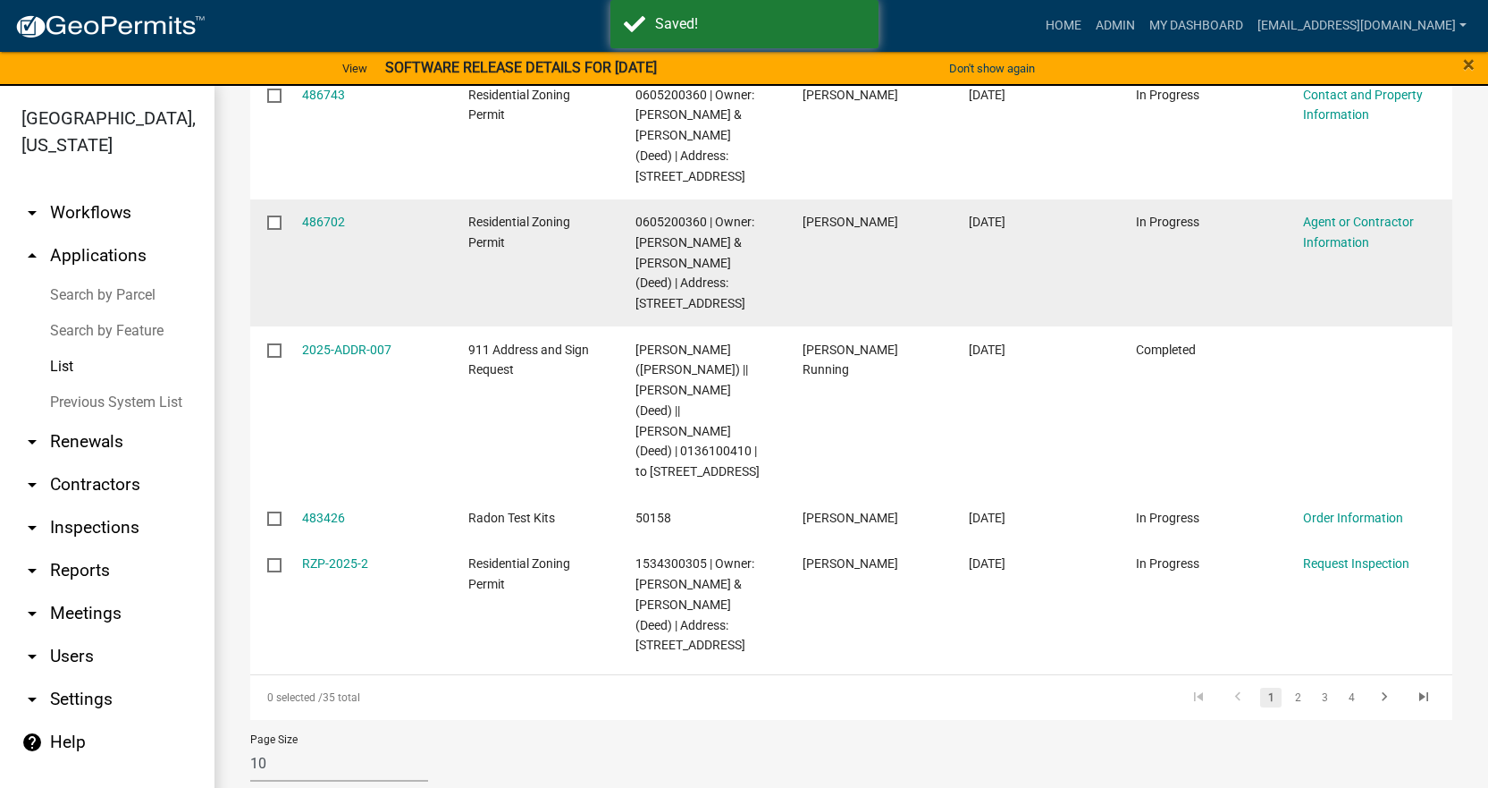
scroll to position [771, 0]
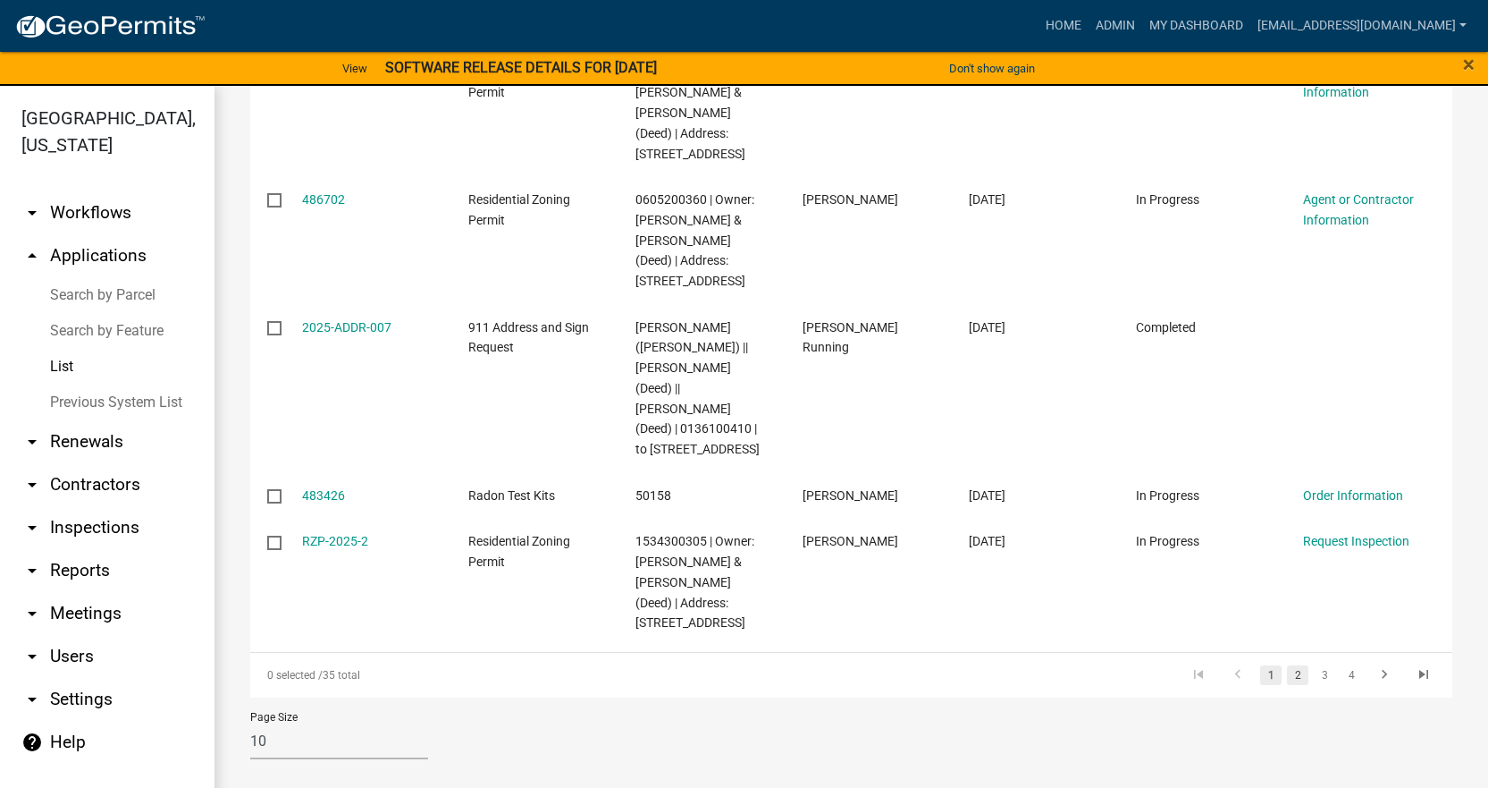
click at [1287, 673] on link "2" at bounding box center [1297, 675] width 21 height 20
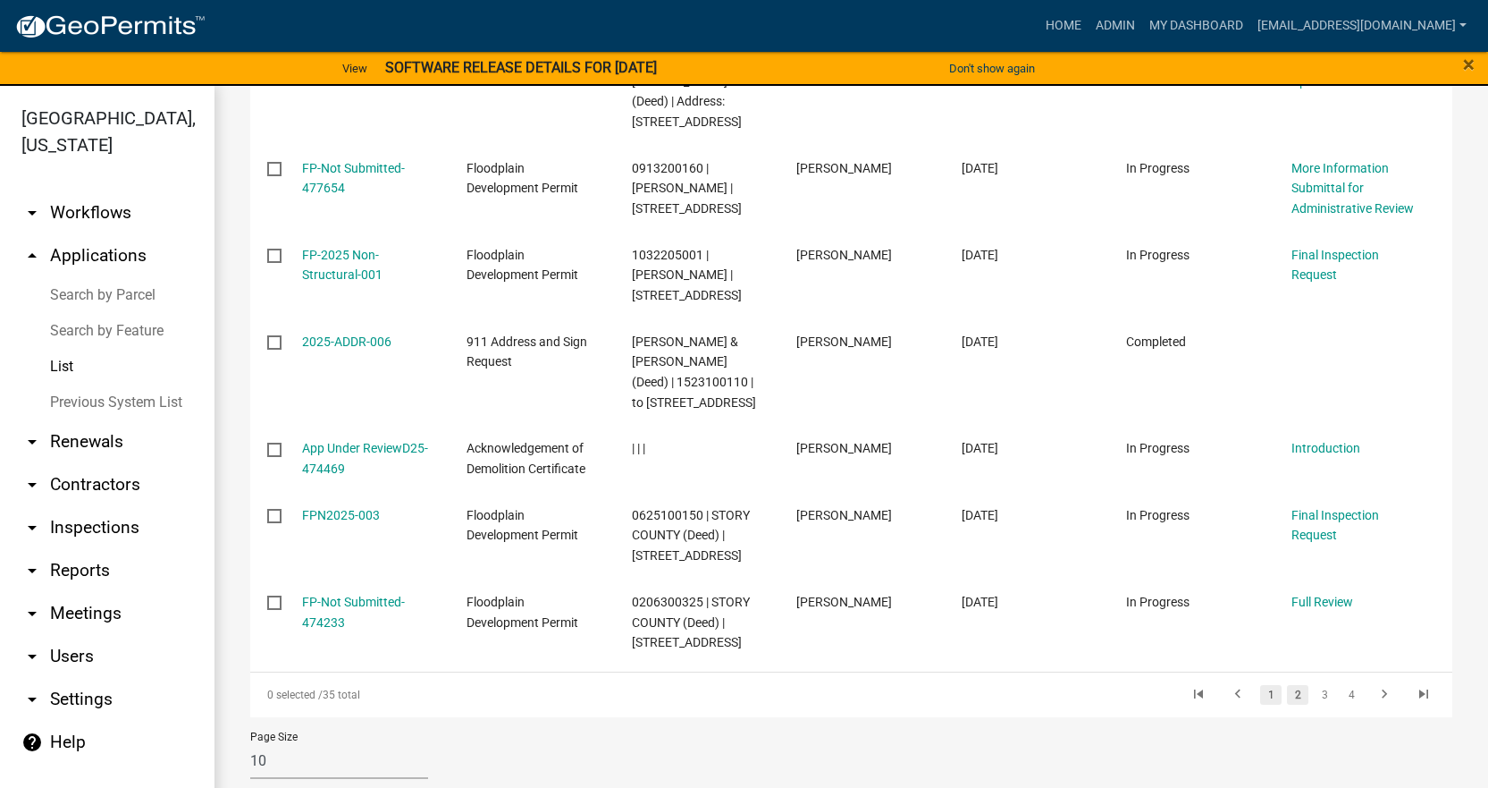
click at [1261, 685] on link "1" at bounding box center [1270, 695] width 21 height 20
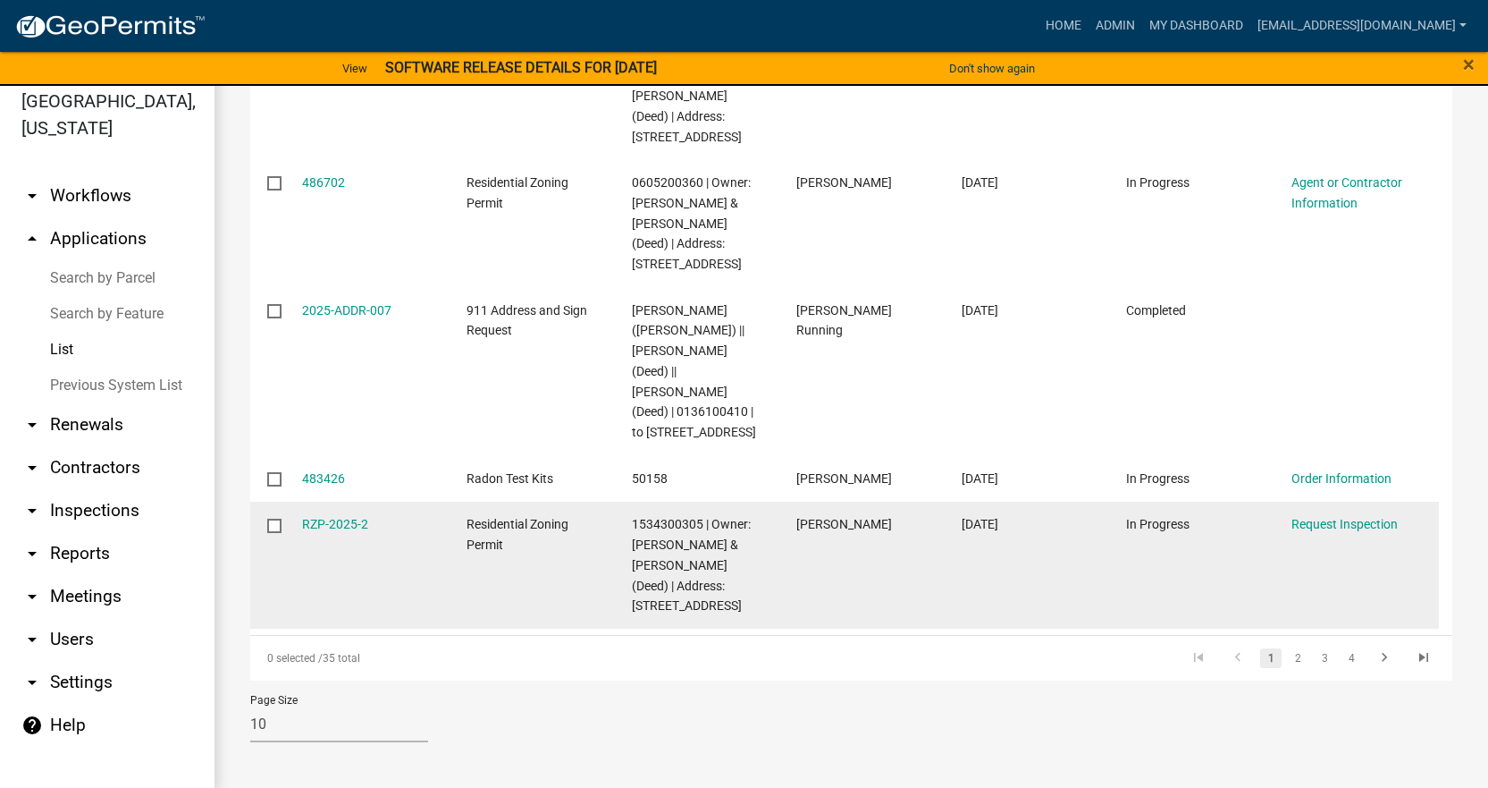
scroll to position [21, 0]
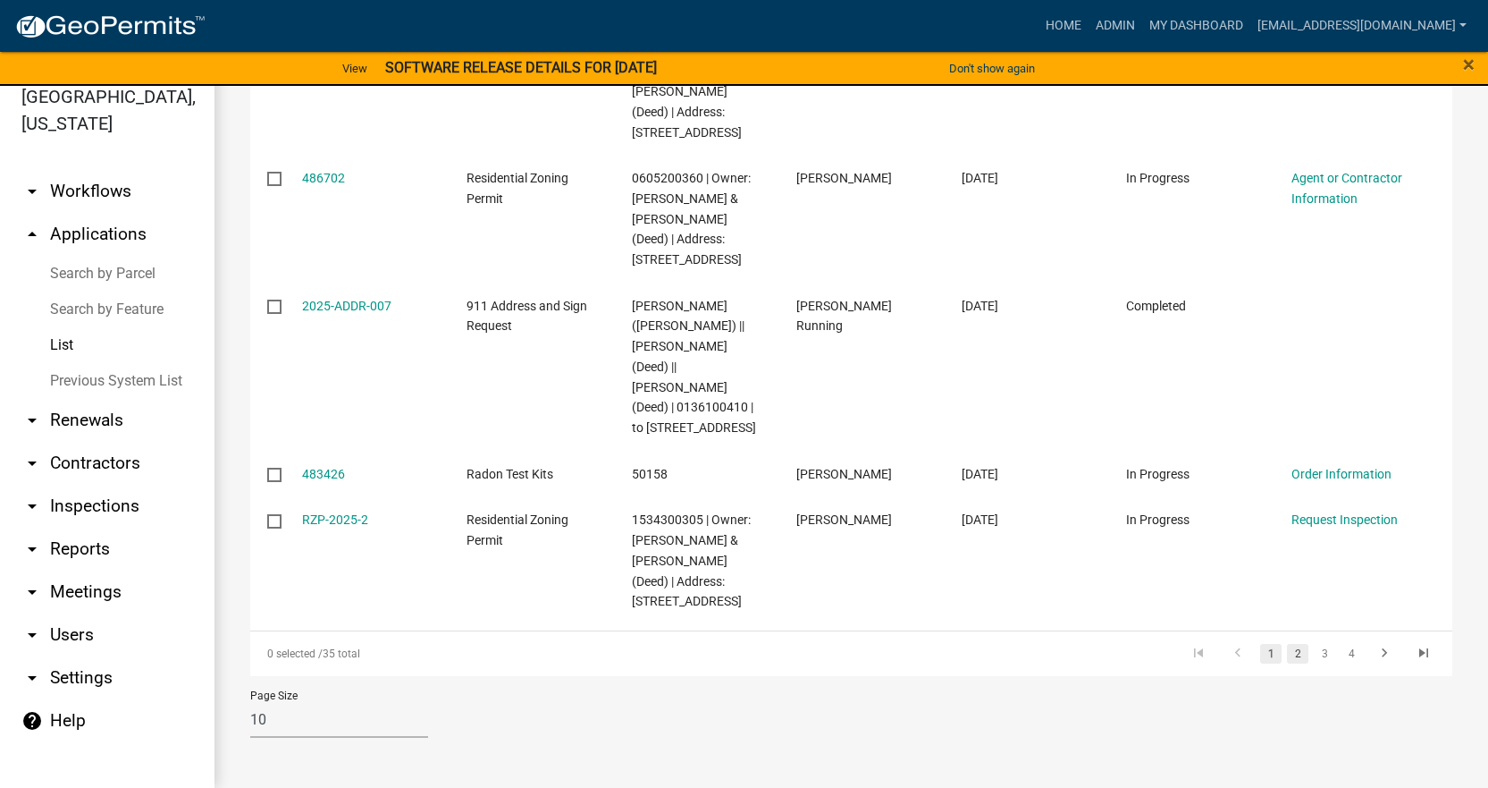
click at [1288, 652] on link "2" at bounding box center [1297, 654] width 21 height 20
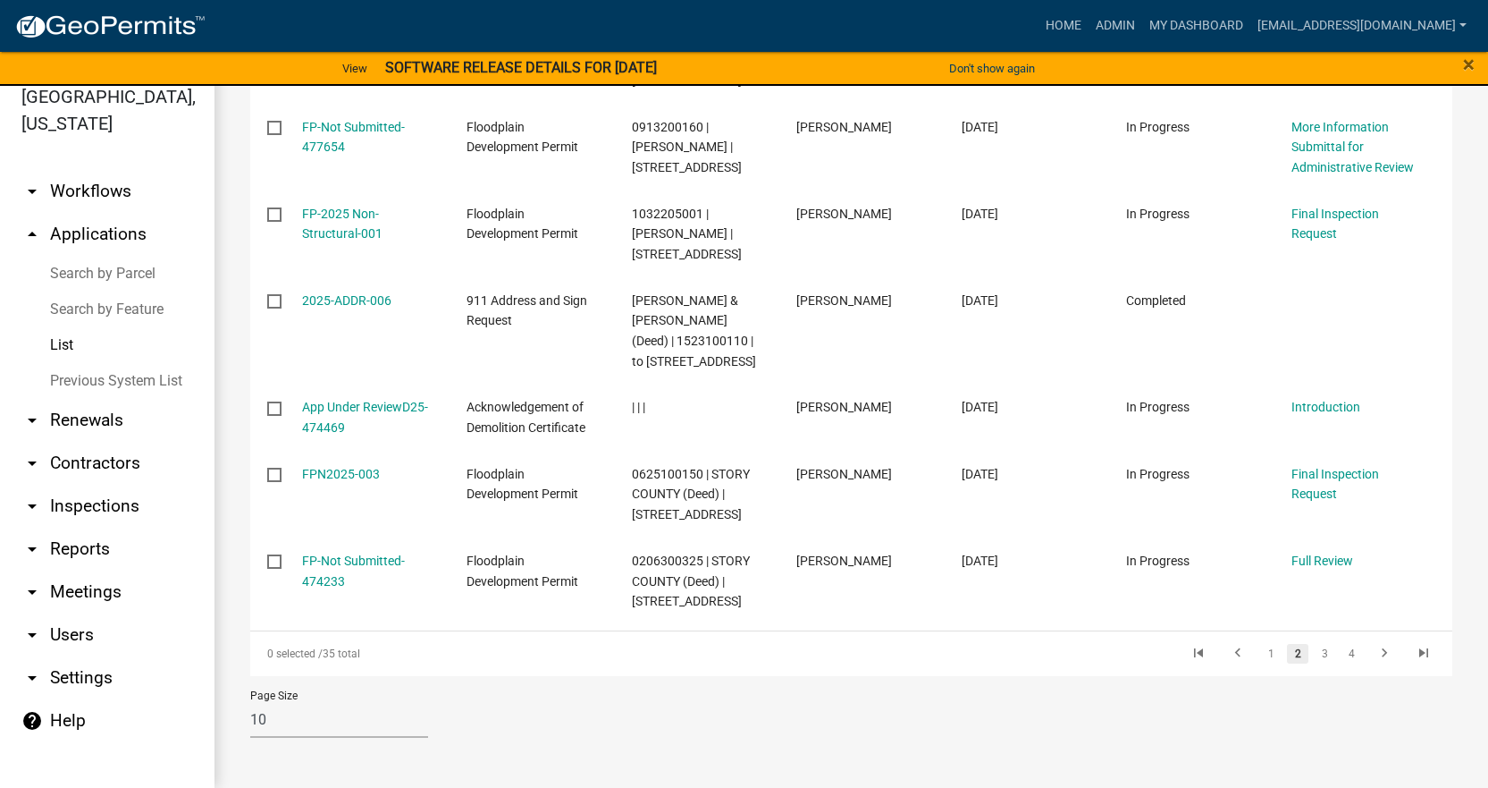
scroll to position [751, 0]
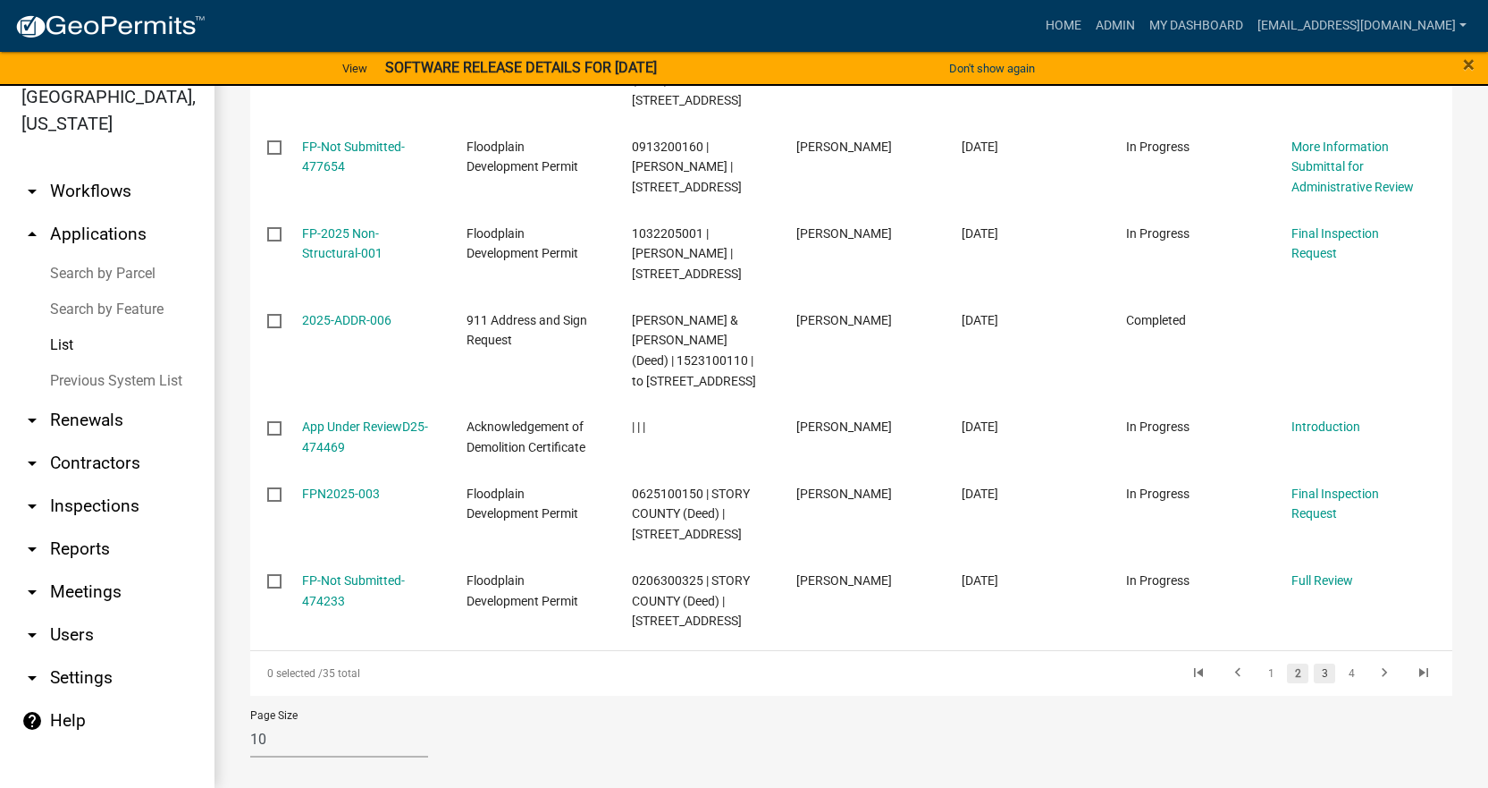
click at [1314, 663] on link "3" at bounding box center [1324, 673] width 21 height 20
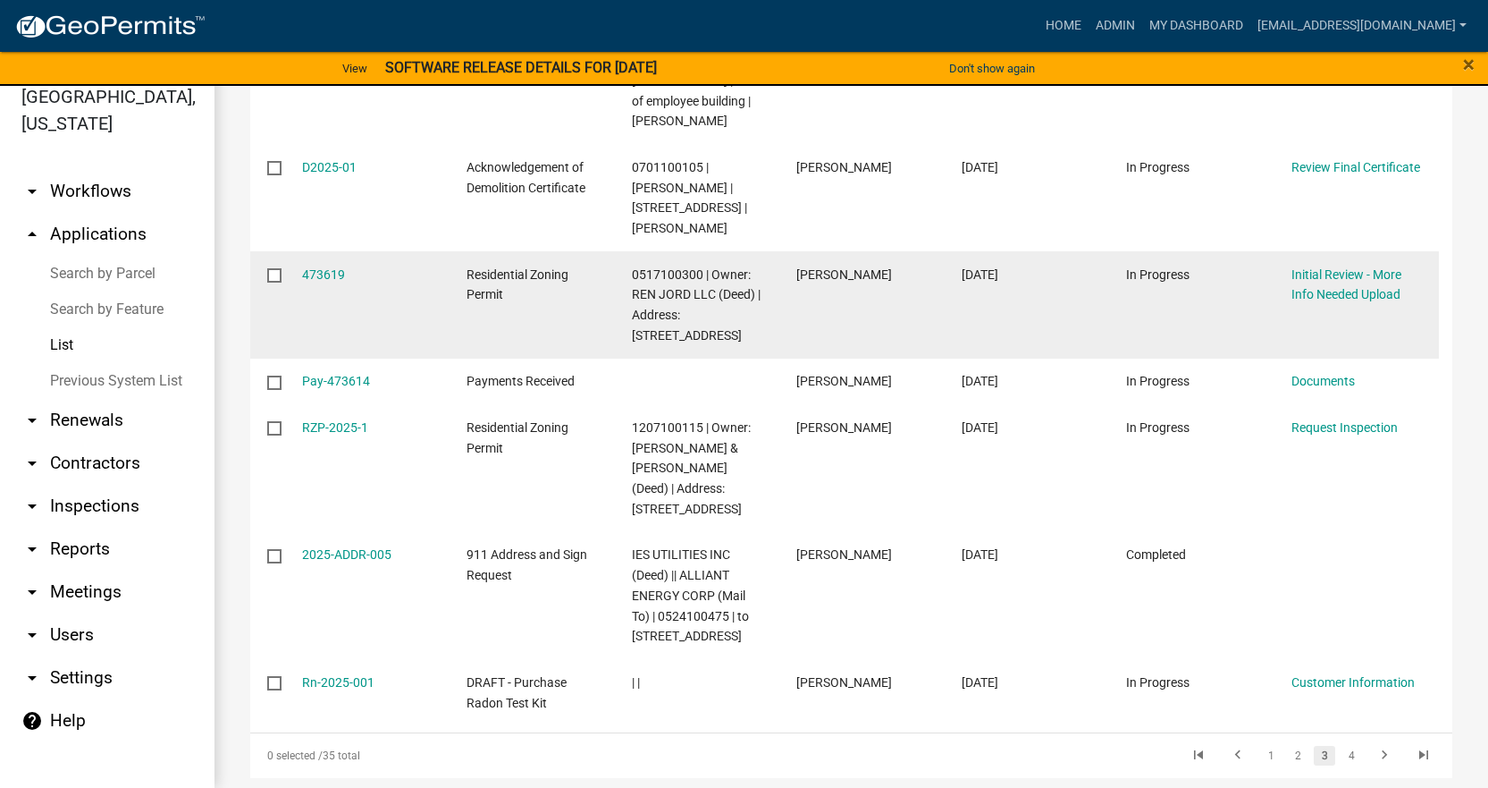
scroll to position [751, 0]
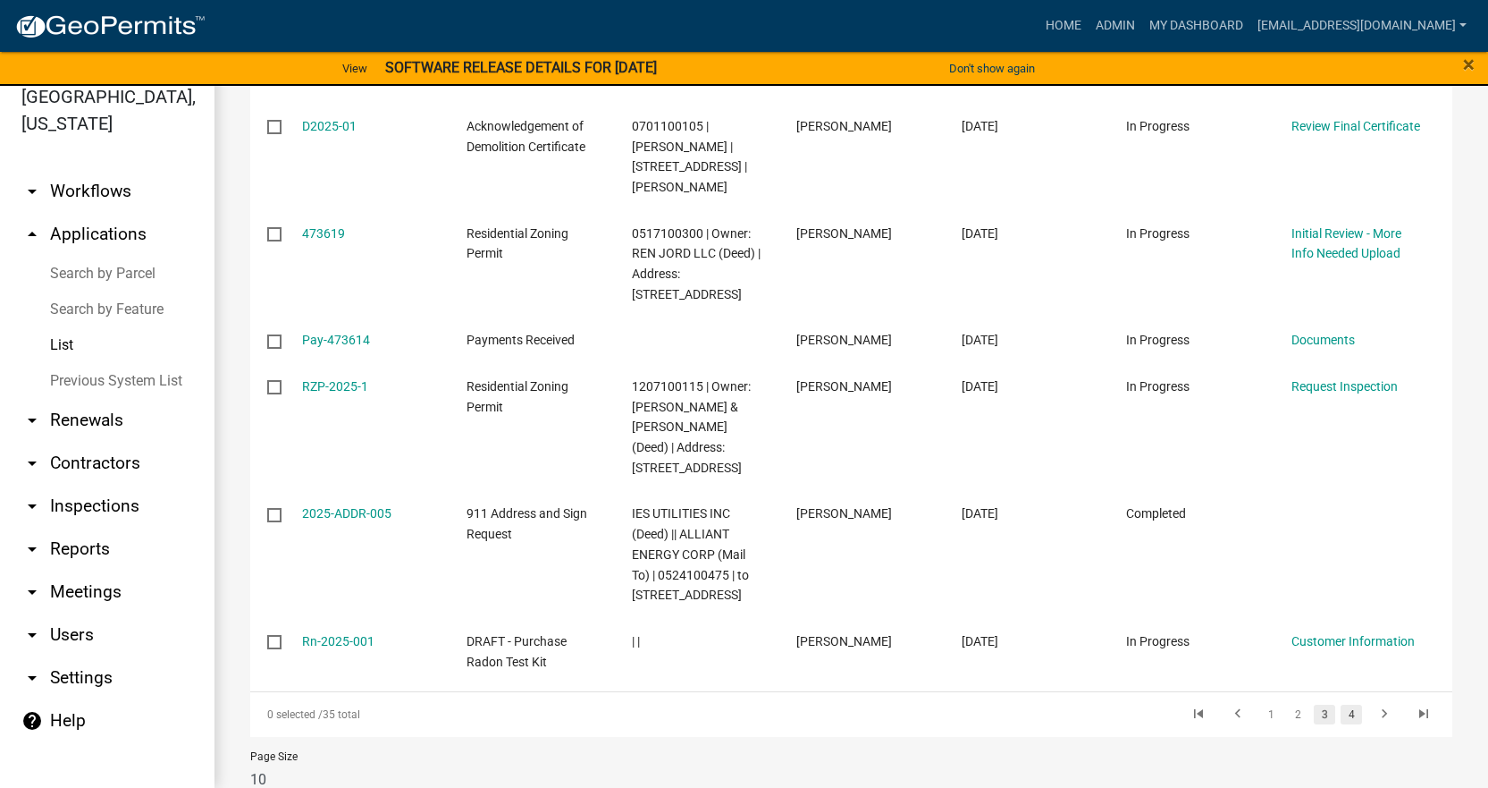
click at [1341, 704] on link "4" at bounding box center [1351, 714] width 21 height 20
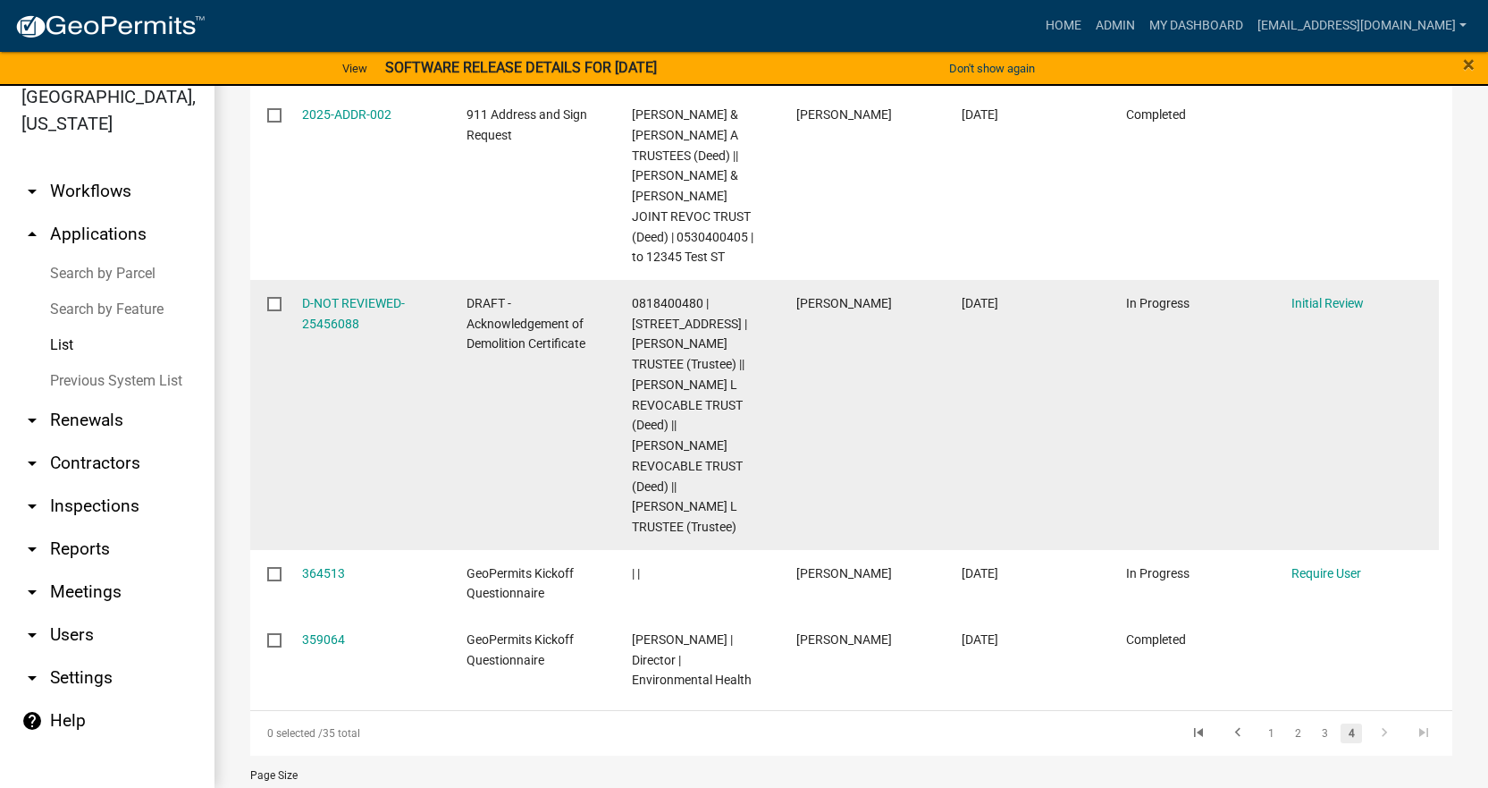
scroll to position [418, 0]
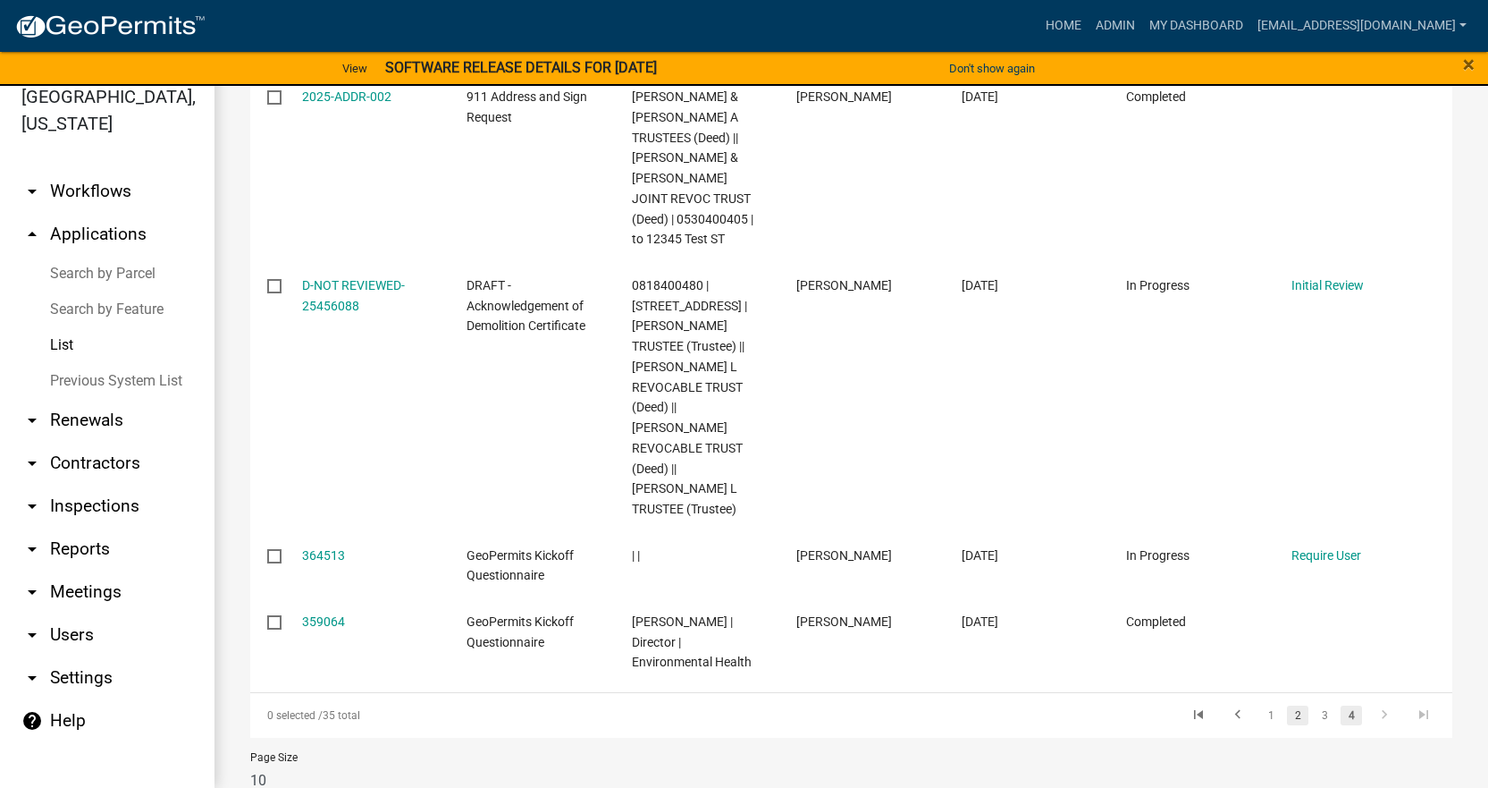
click at [1287, 705] on link "2" at bounding box center [1297, 715] width 21 height 20
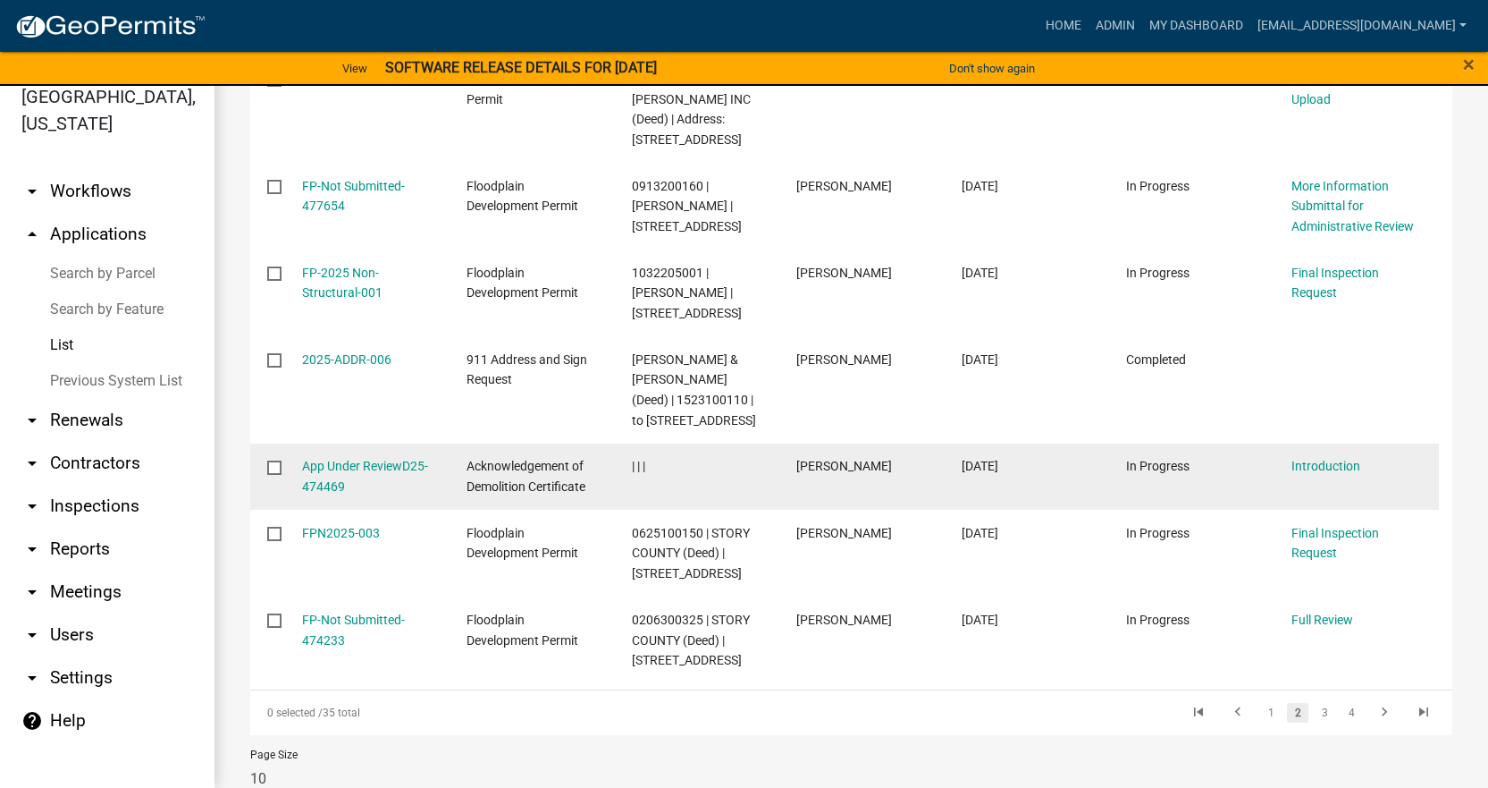
scroll to position [751, 0]
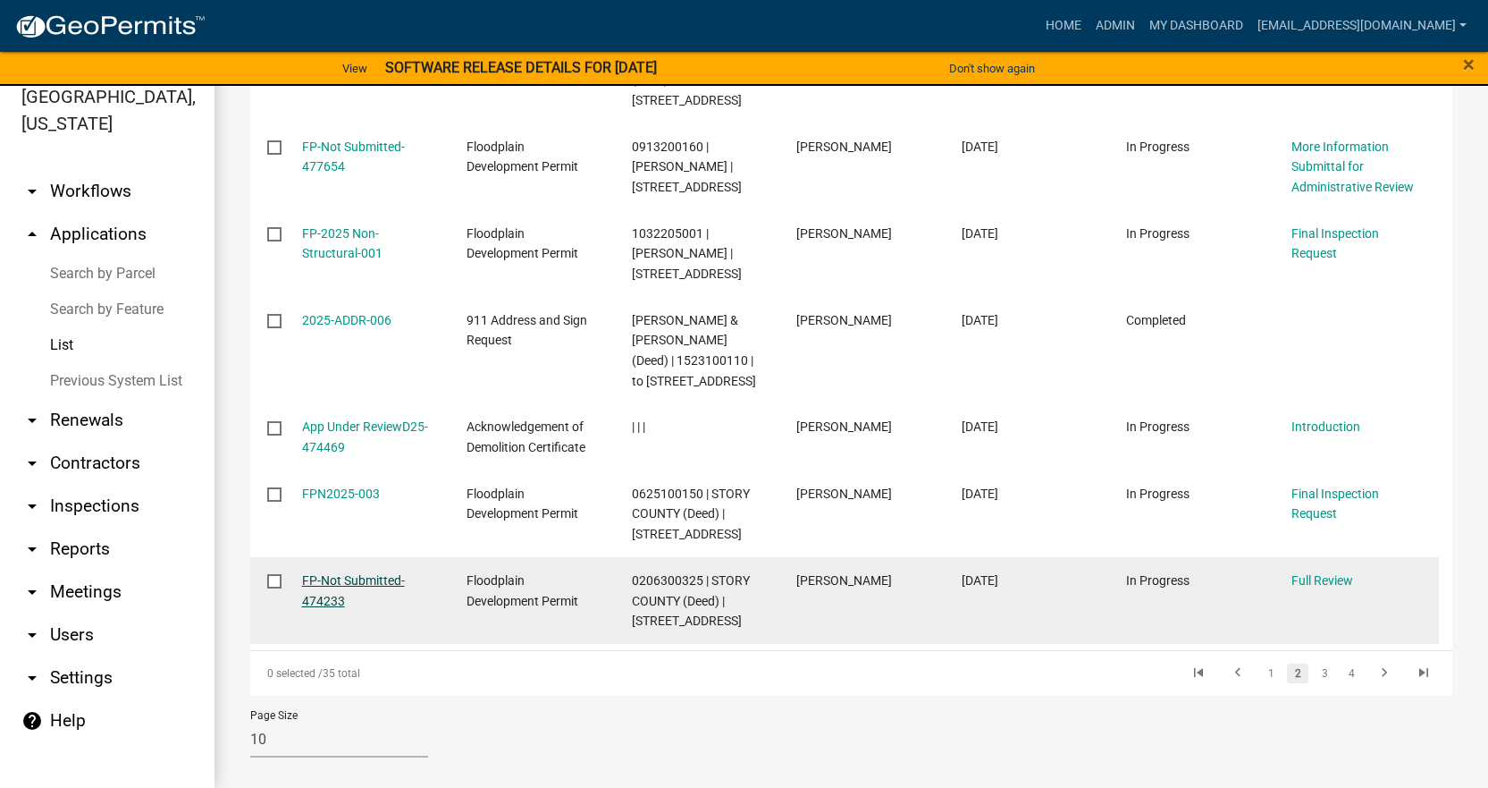
click at [343, 573] on link "FP-Not Submitted-474233" at bounding box center [353, 590] width 103 height 35
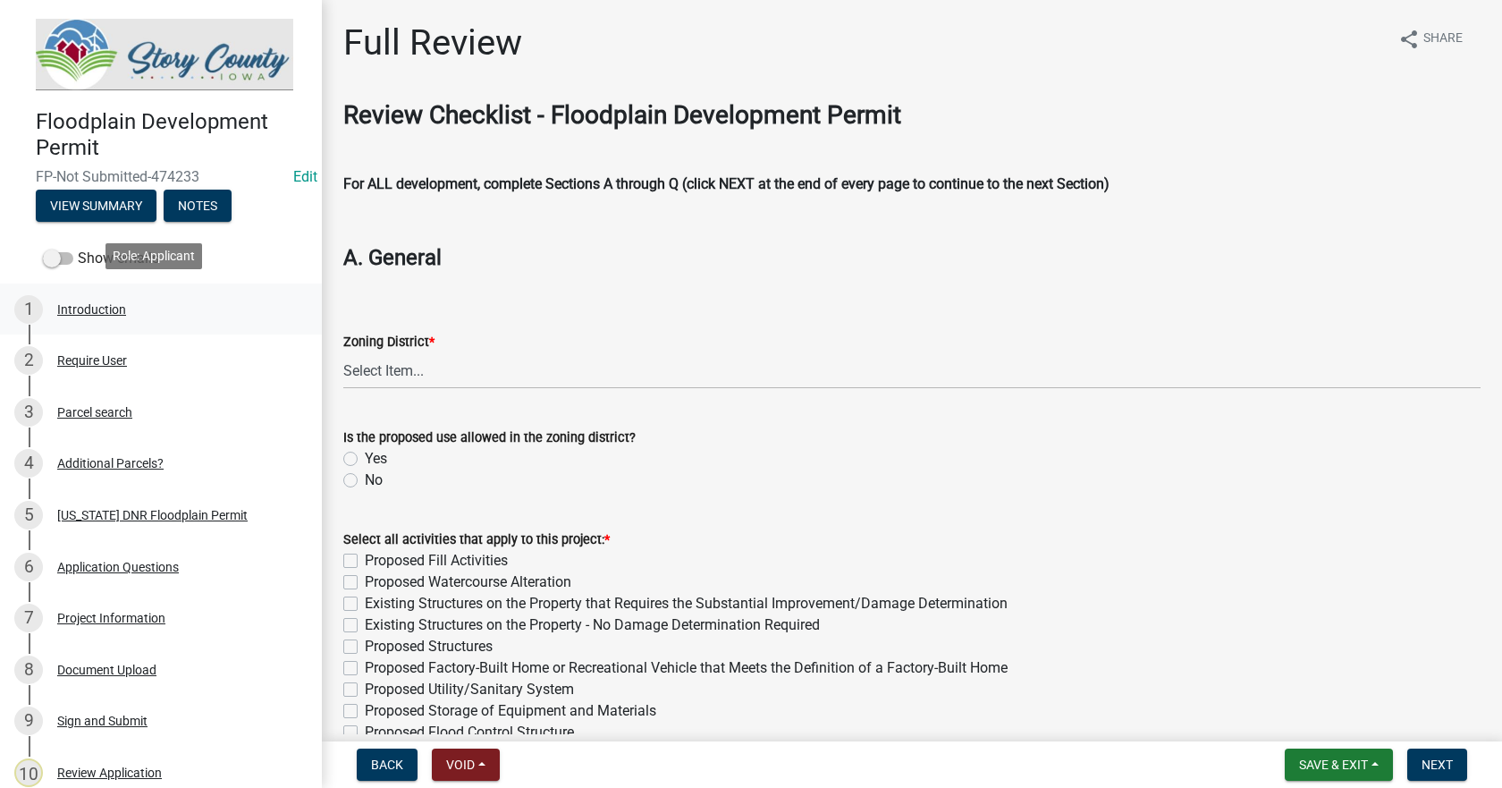
click at [102, 306] on div "Introduction" at bounding box center [91, 309] width 69 height 13
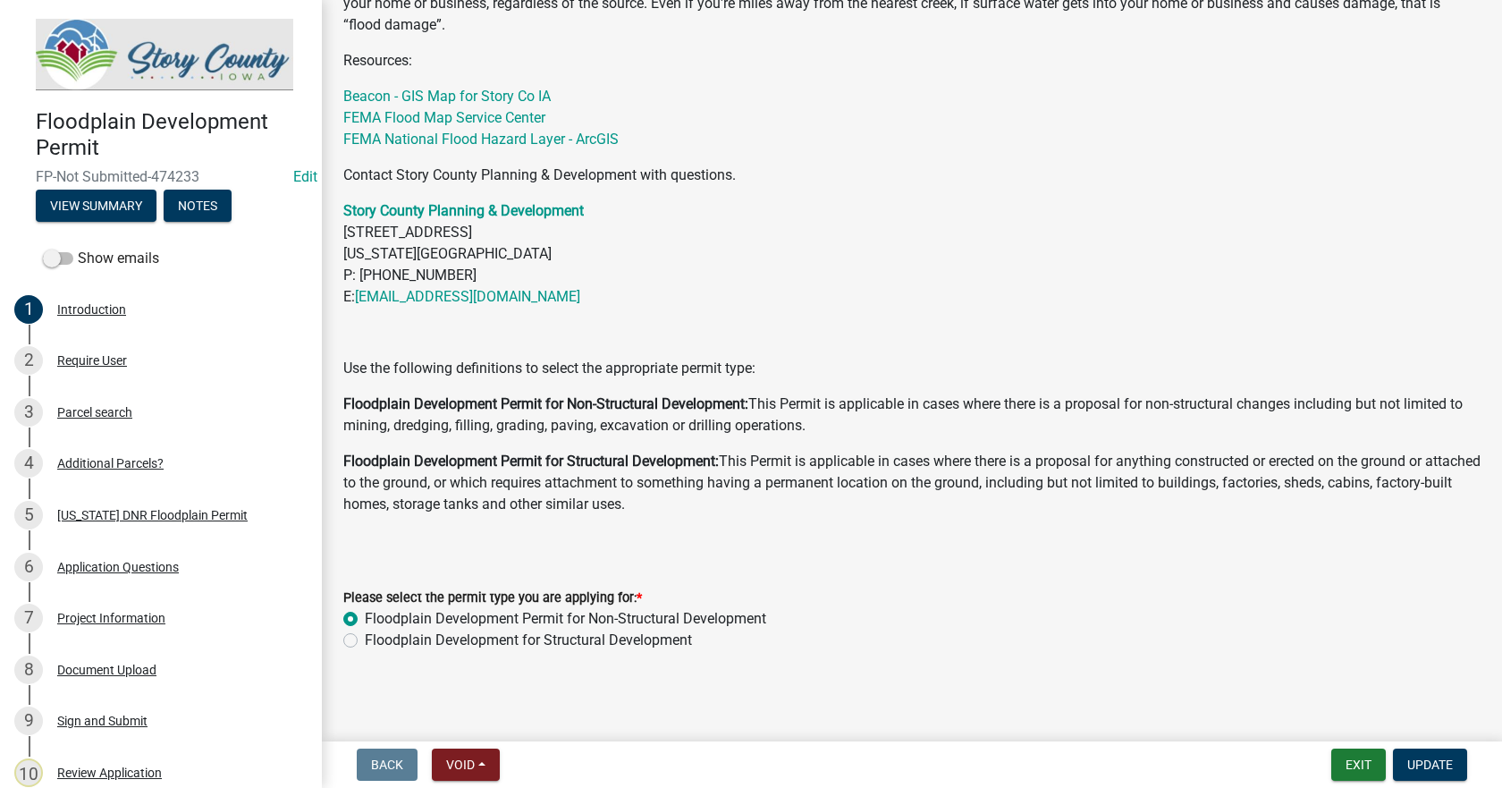
scroll to position [709, 0]
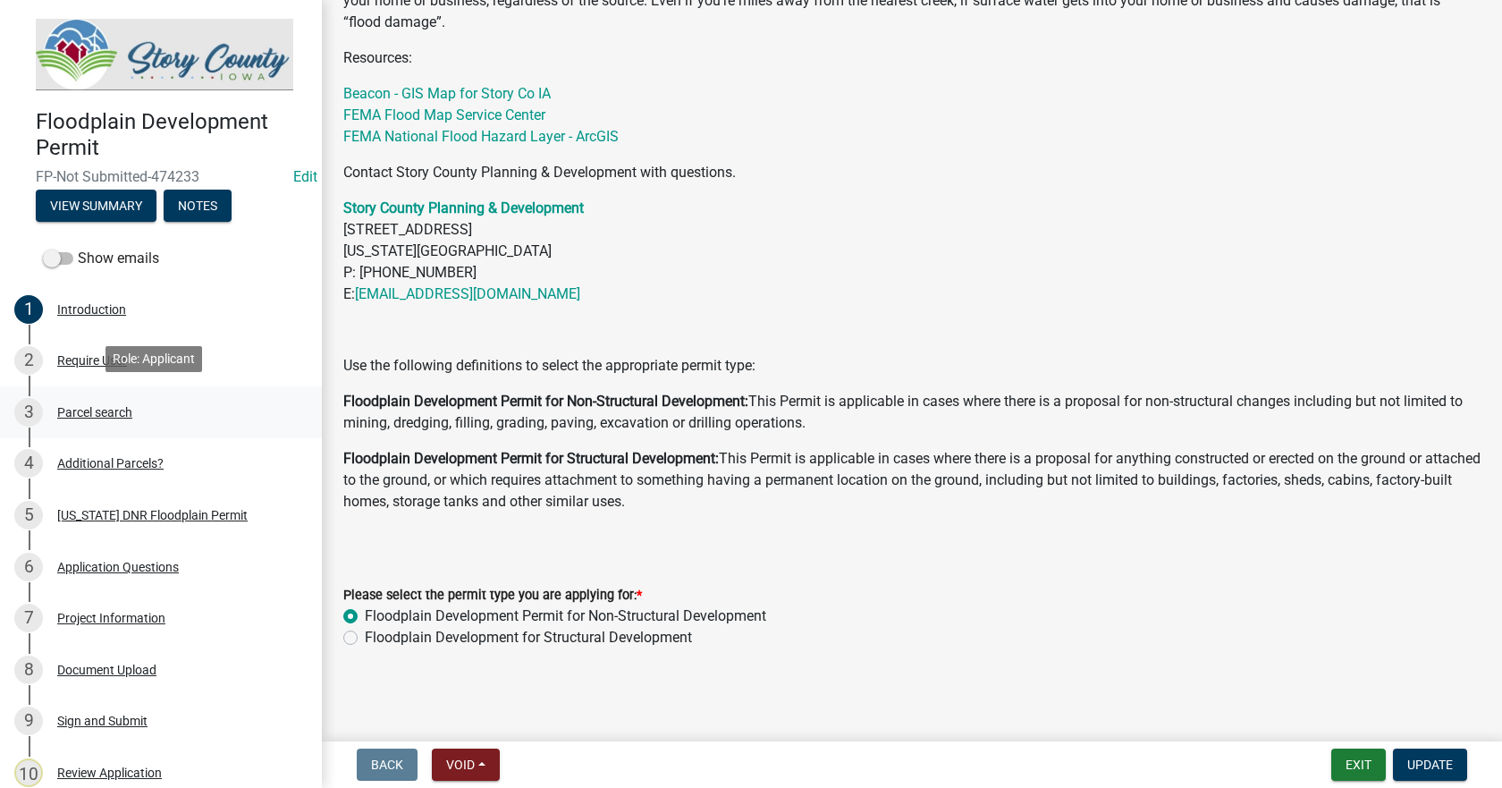
click at [92, 416] on div "3 Parcel search" at bounding box center [153, 412] width 279 height 29
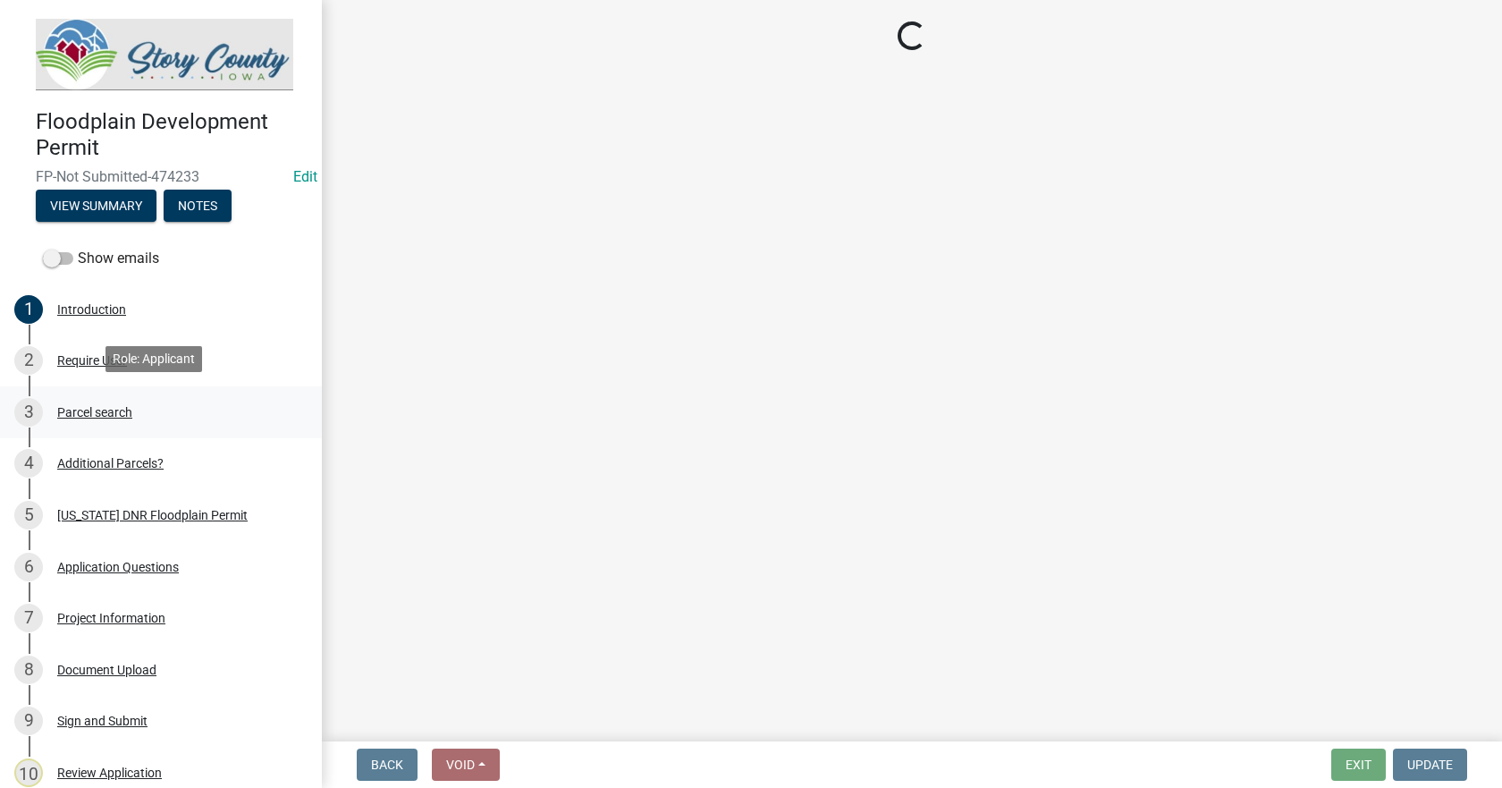
scroll to position [0, 0]
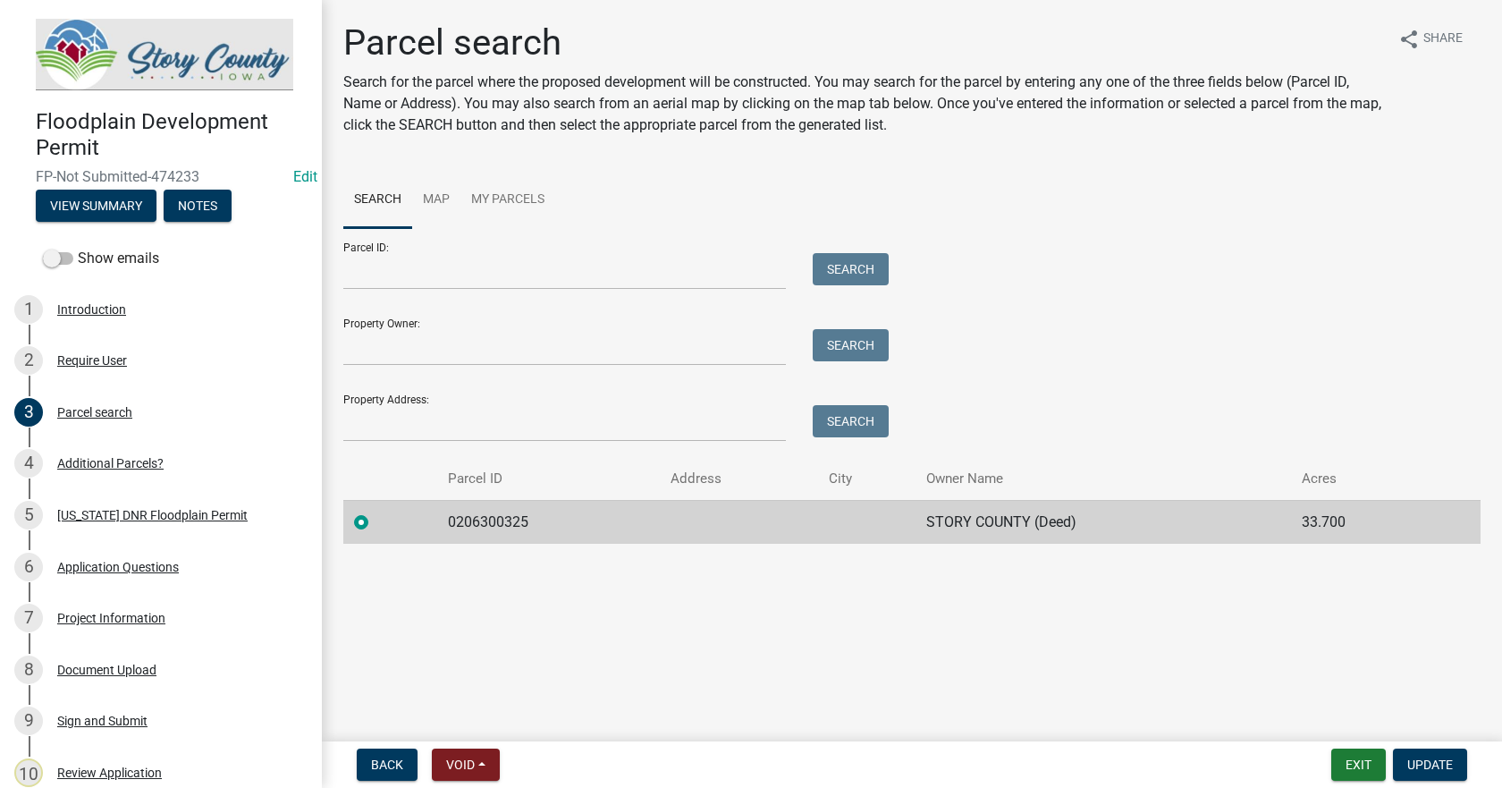
click at [496, 520] on td "0206300325" at bounding box center [548, 522] width 223 height 44
copy td "0206300325"
click at [111, 451] on div "4 Additional Parcels?" at bounding box center [153, 463] width 279 height 29
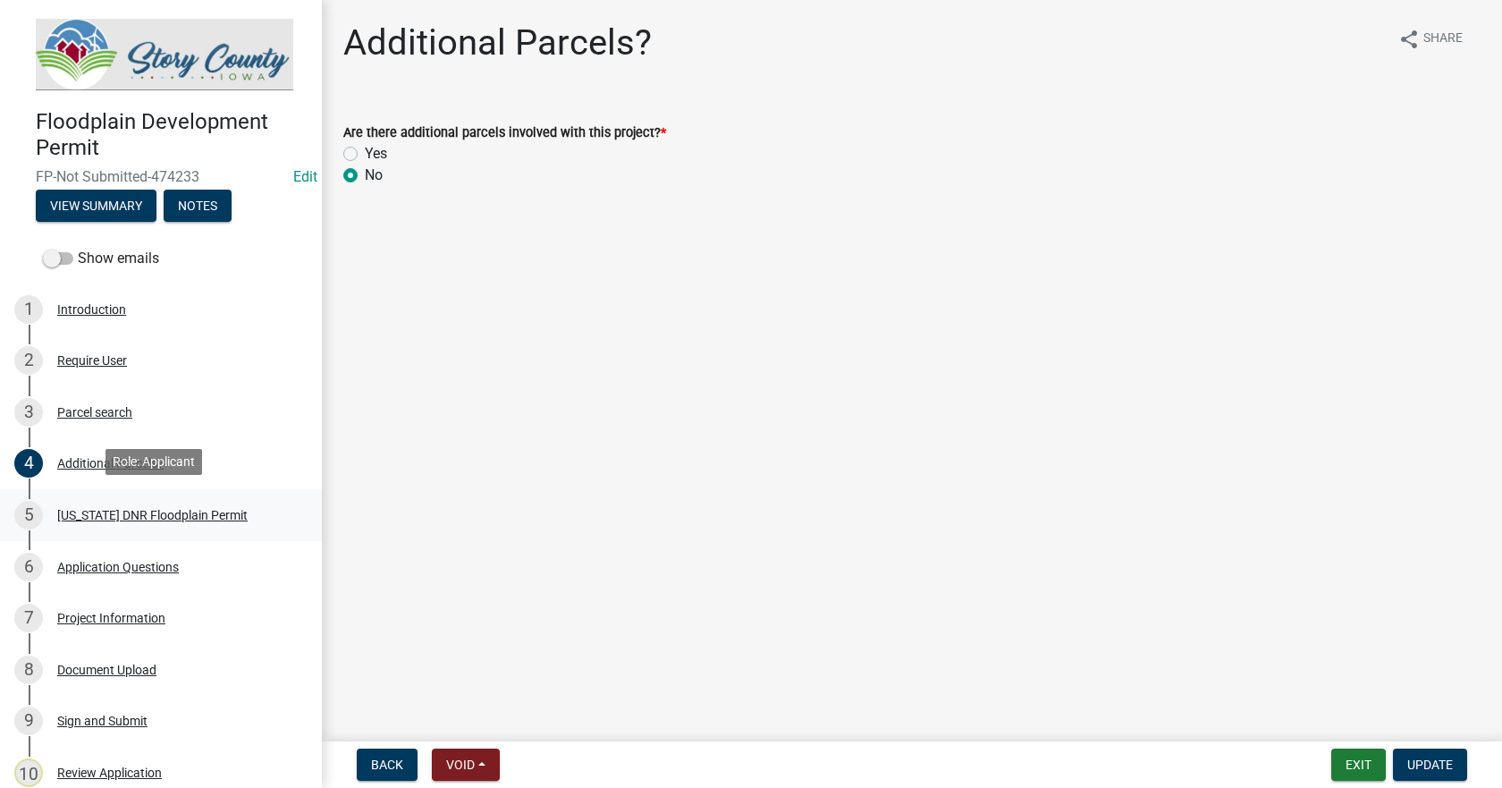
click at [93, 509] on div "[US_STATE] DNR Floodplain Permit" at bounding box center [152, 515] width 190 height 13
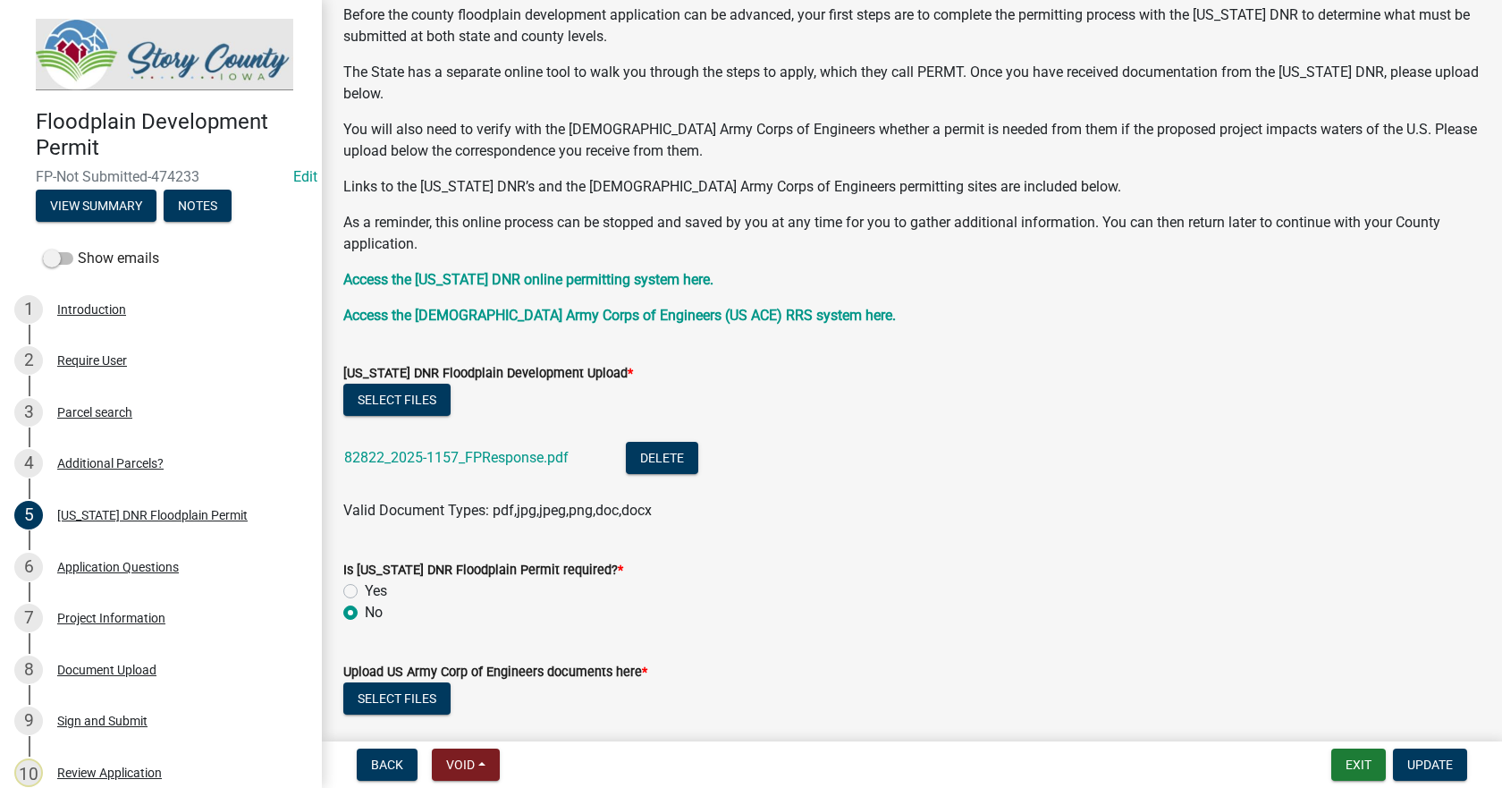
scroll to position [268, 0]
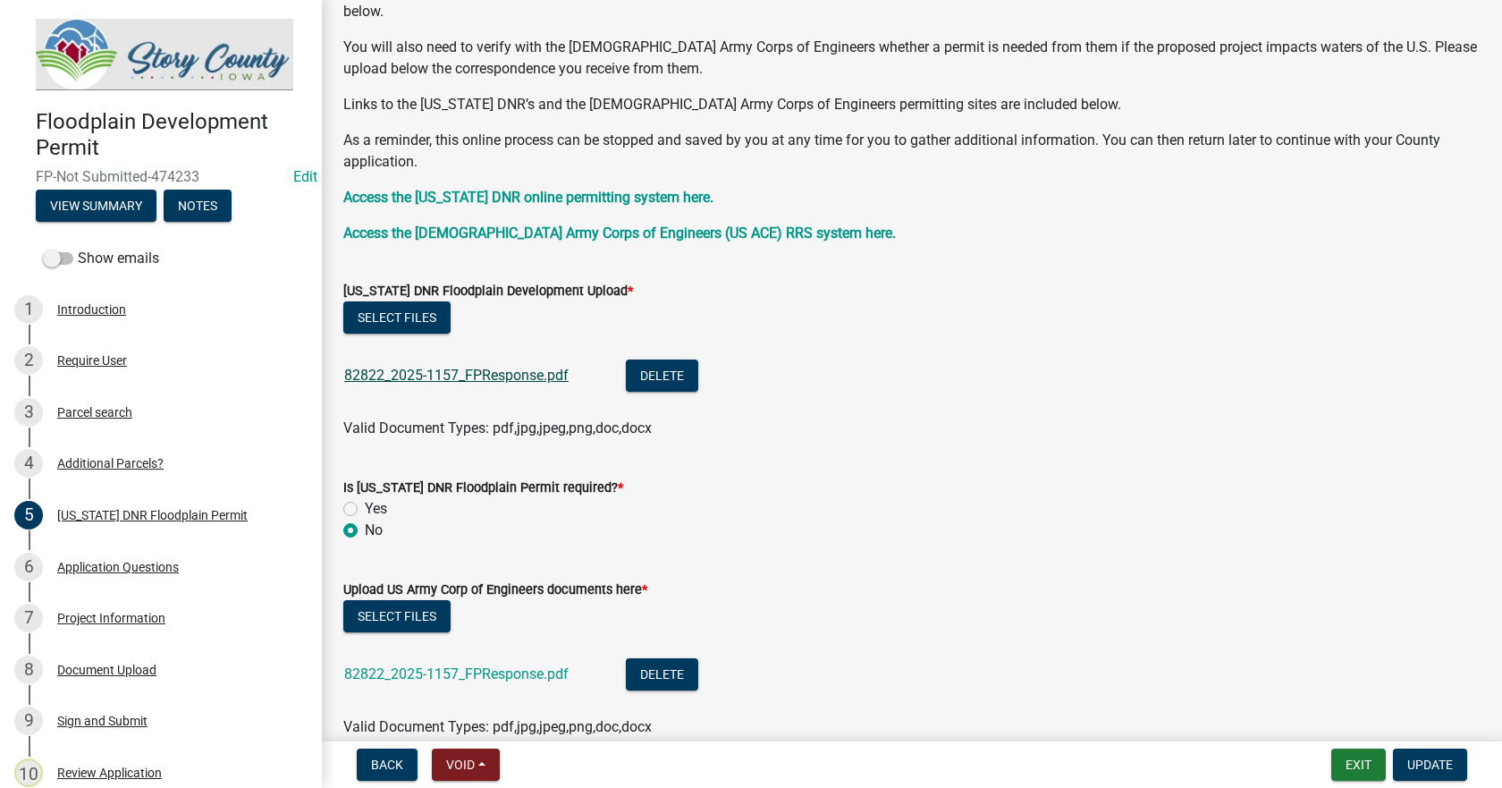
click at [407, 375] on link "82822_2025-1157_FPResponse.pdf" at bounding box center [456, 375] width 224 height 17
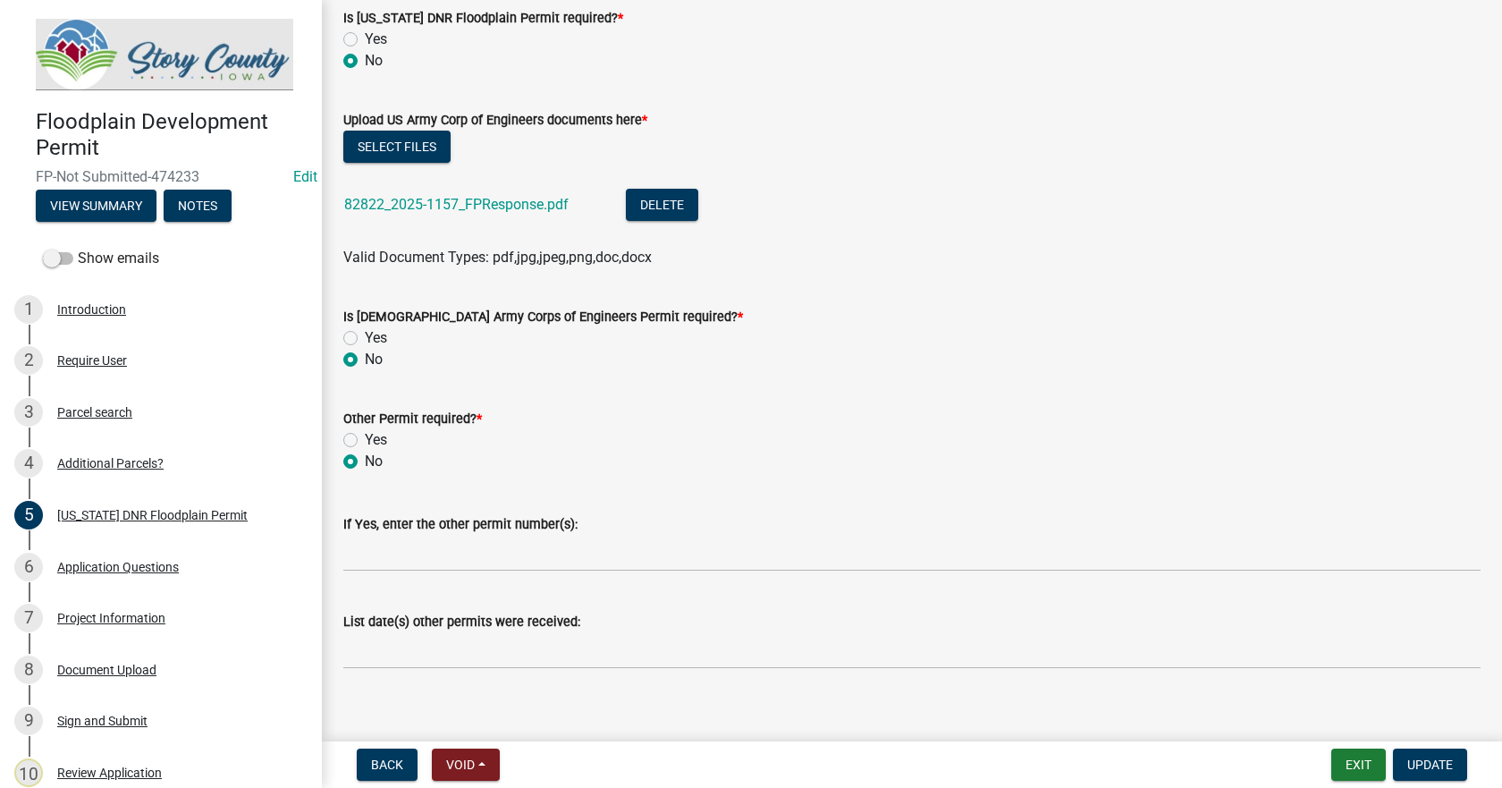
scroll to position [756, 0]
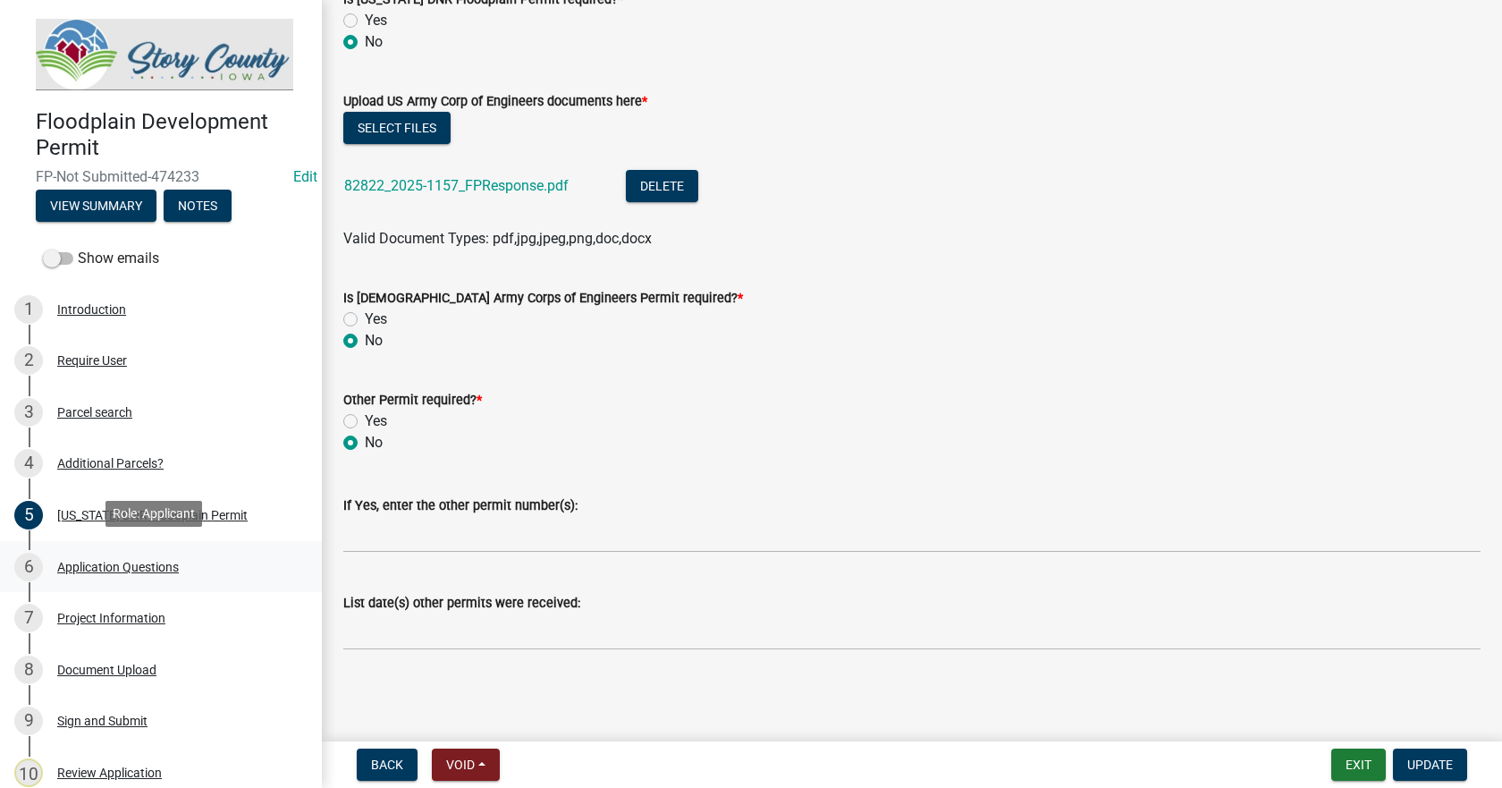
click at [103, 560] on div "Application Questions" at bounding box center [118, 566] width 122 height 13
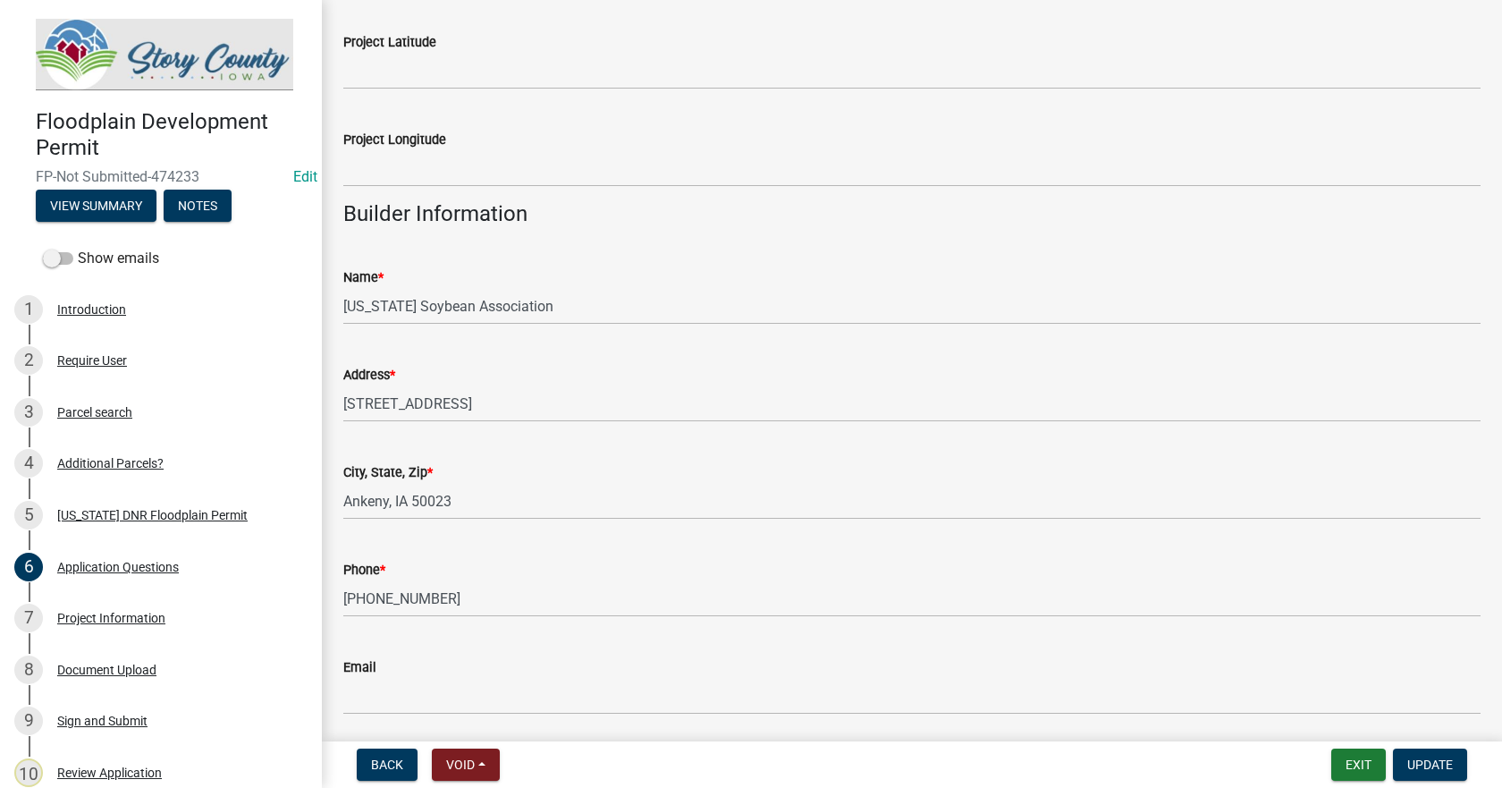
scroll to position [2356, 0]
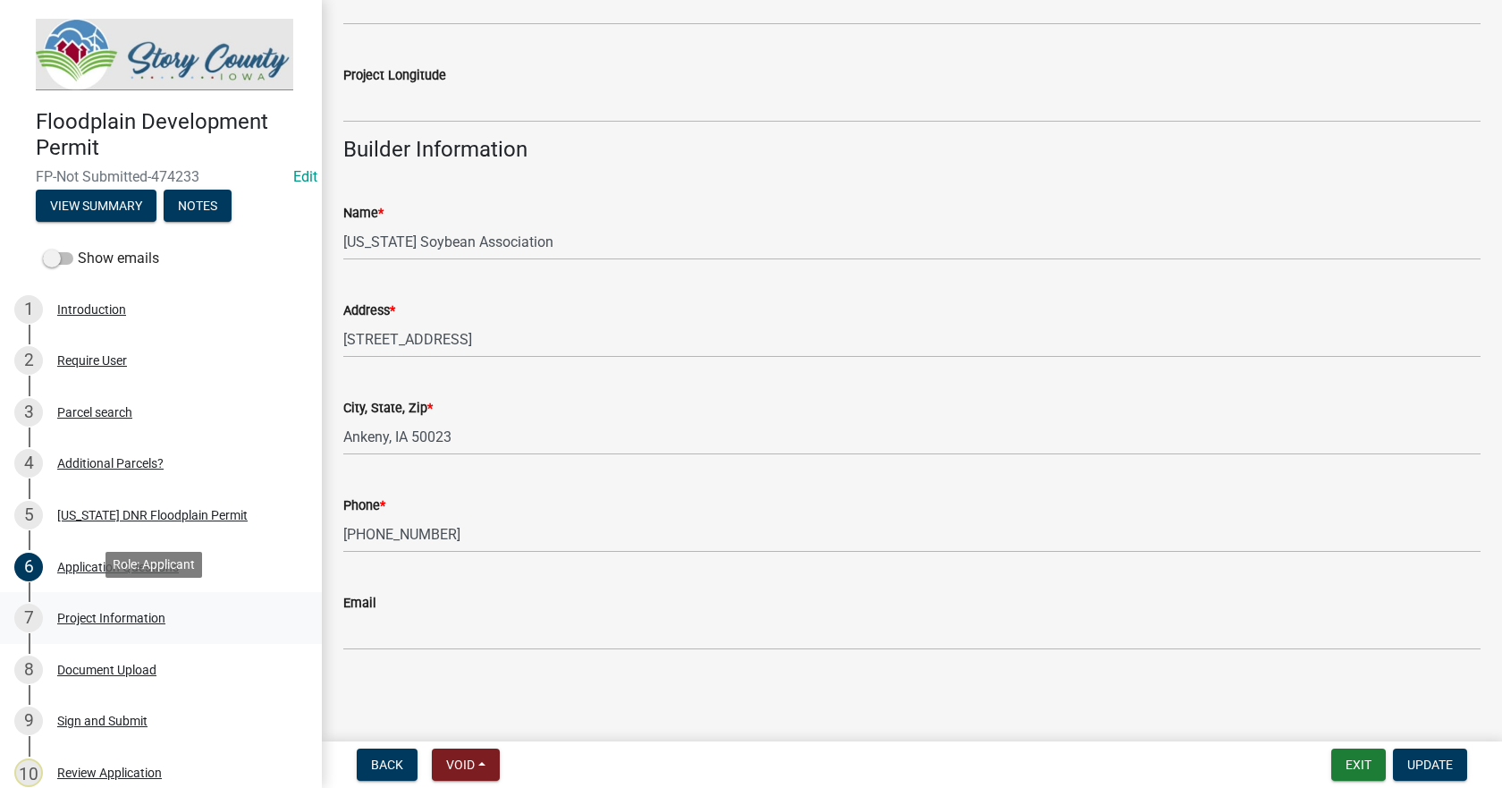
click at [80, 614] on div "Project Information" at bounding box center [111, 617] width 108 height 13
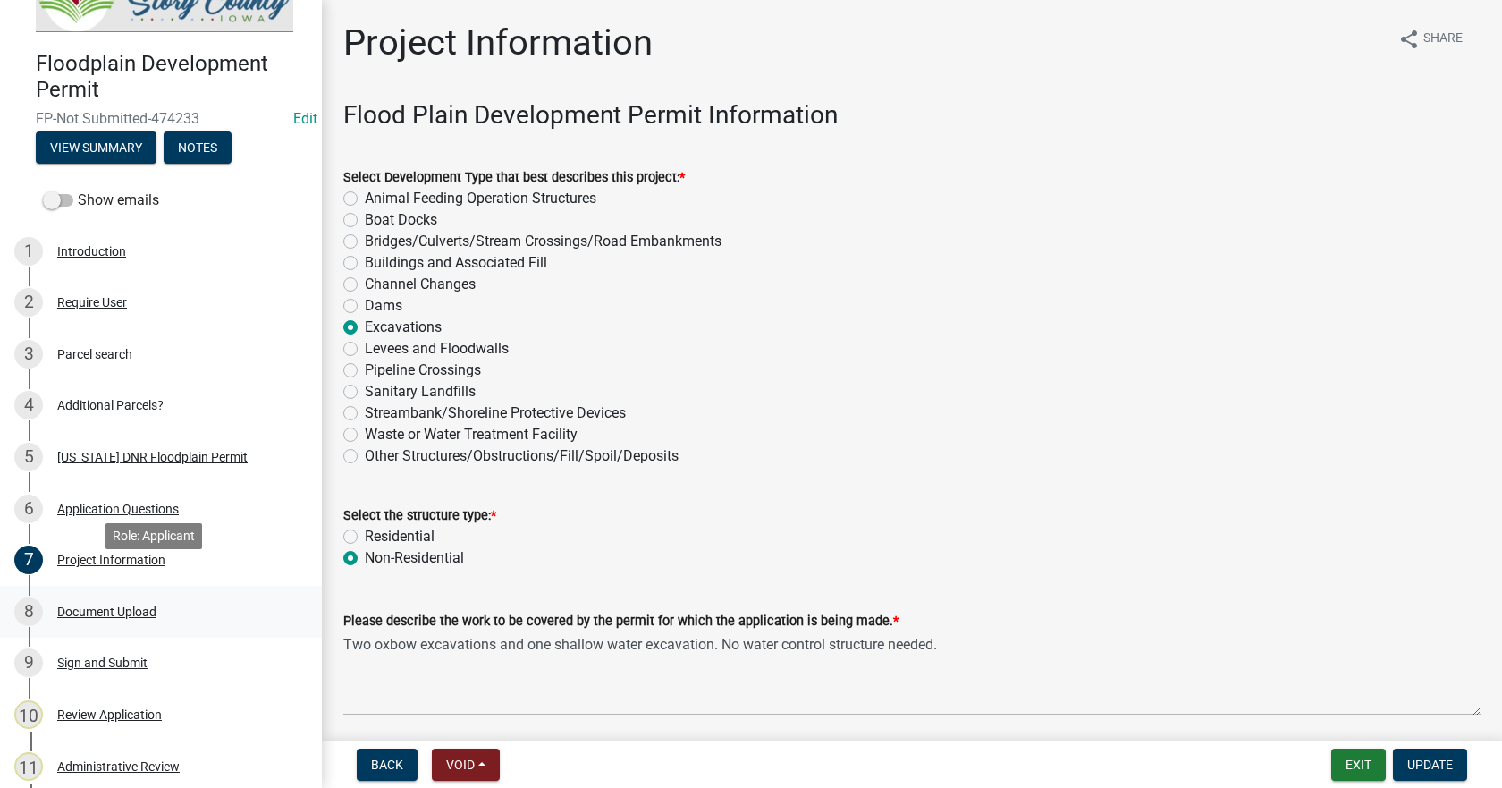
scroll to position [179, 0]
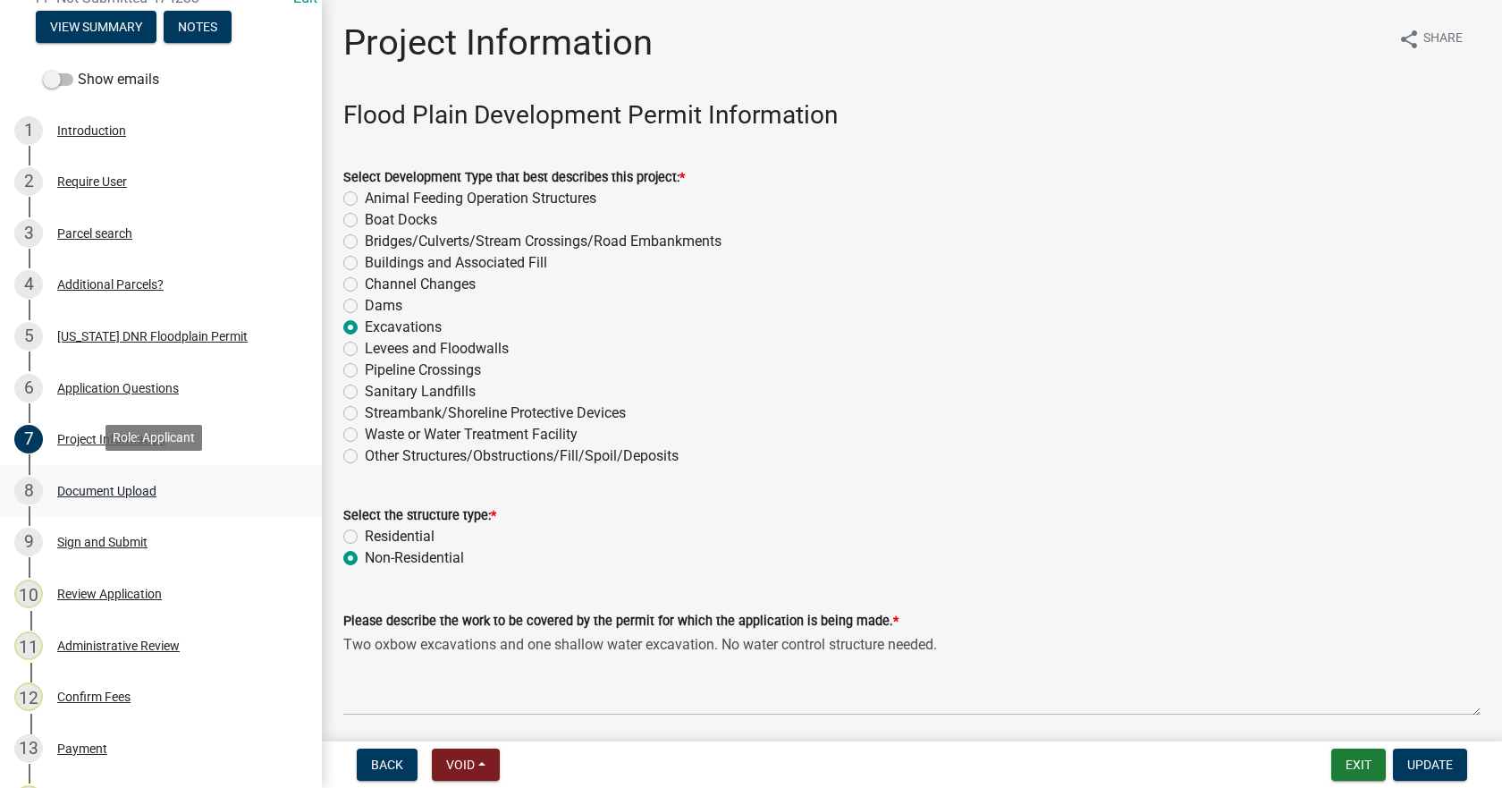
click at [80, 488] on div "Document Upload" at bounding box center [106, 491] width 99 height 13
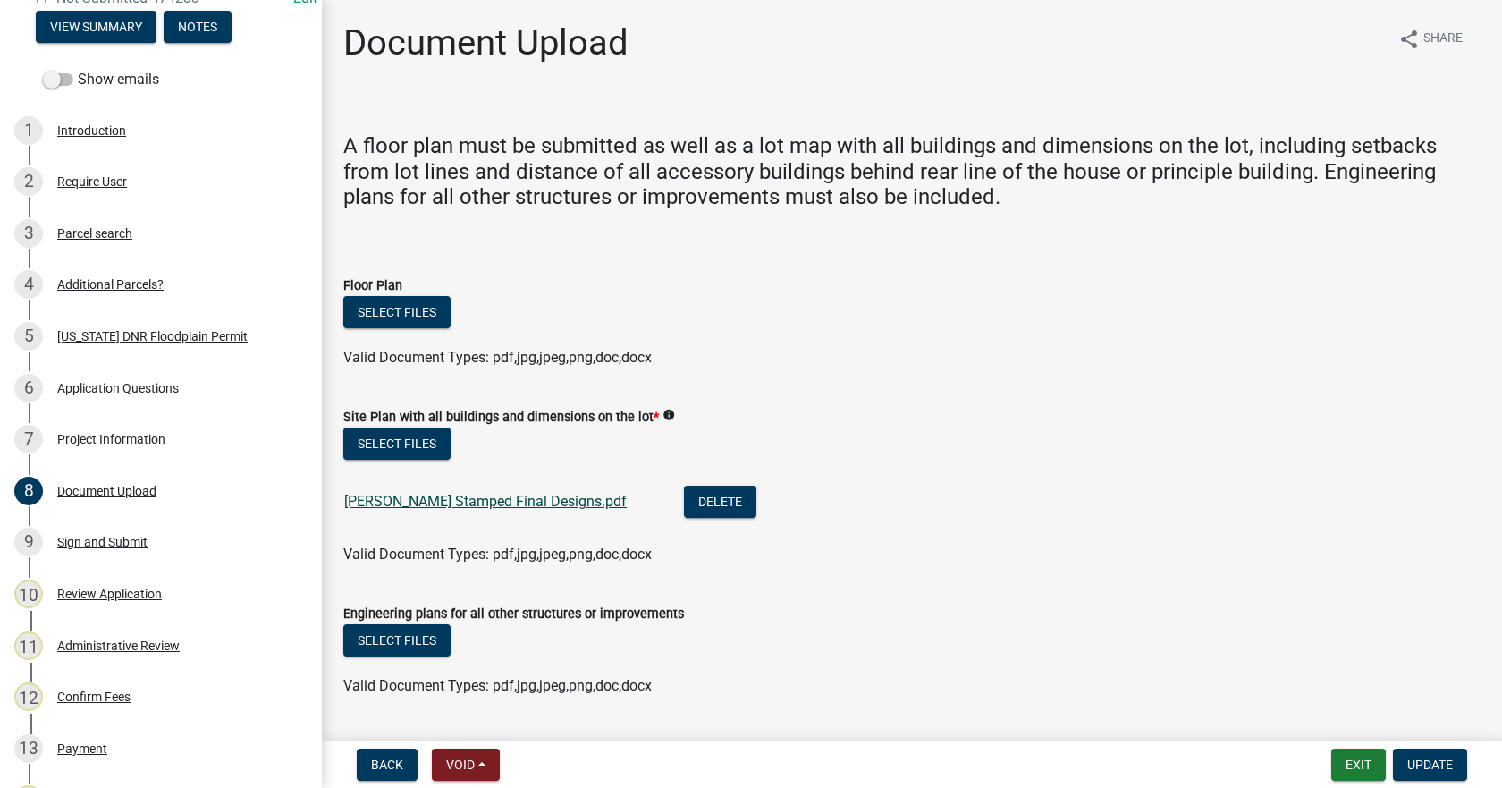
click at [405, 506] on link "[PERSON_NAME] Stamped Final Designs.pdf" at bounding box center [485, 501] width 282 height 17
click at [80, 536] on div "Sign and Submit" at bounding box center [102, 541] width 90 height 13
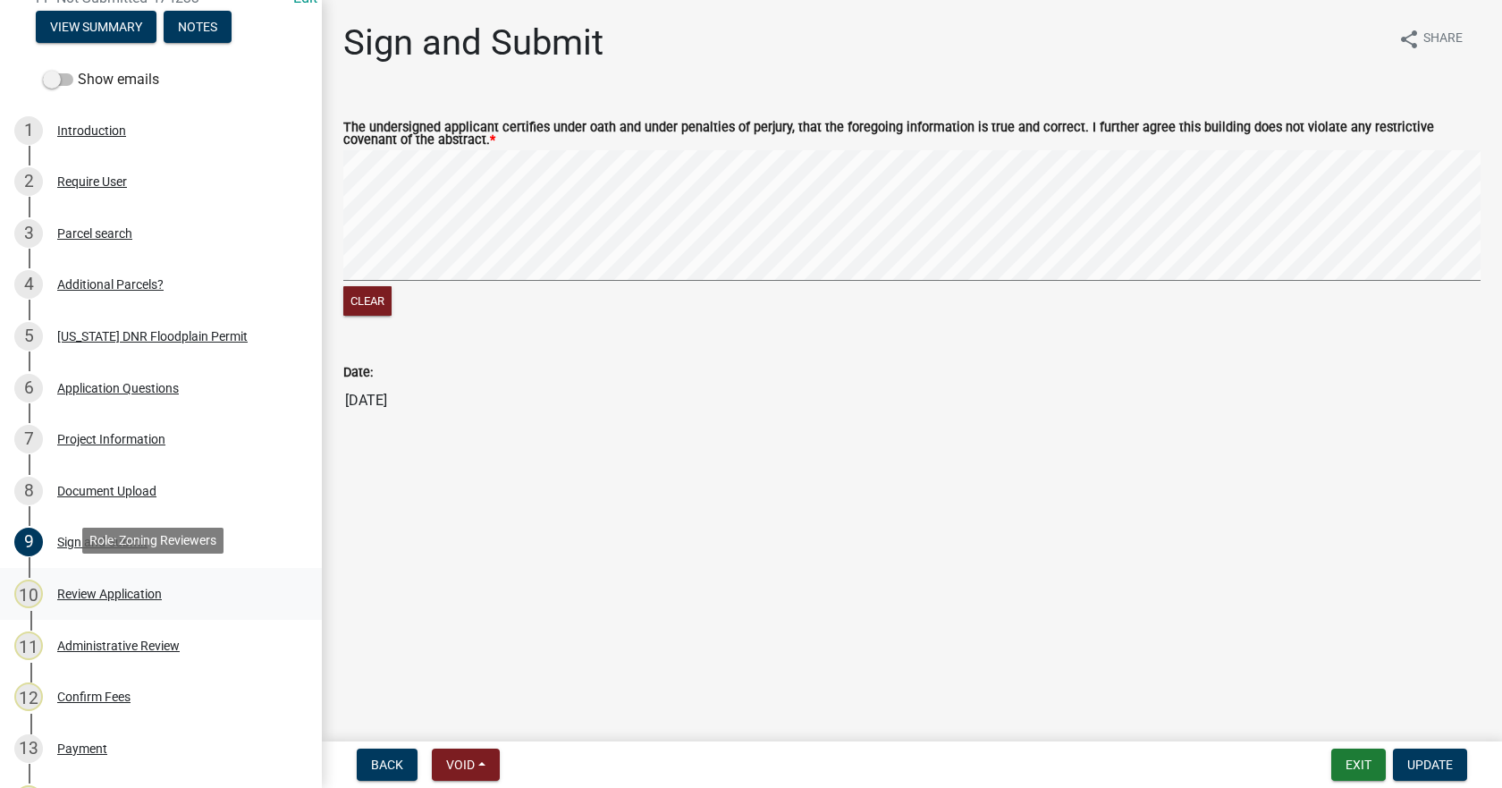
click at [98, 593] on div "Review Application" at bounding box center [109, 593] width 105 height 13
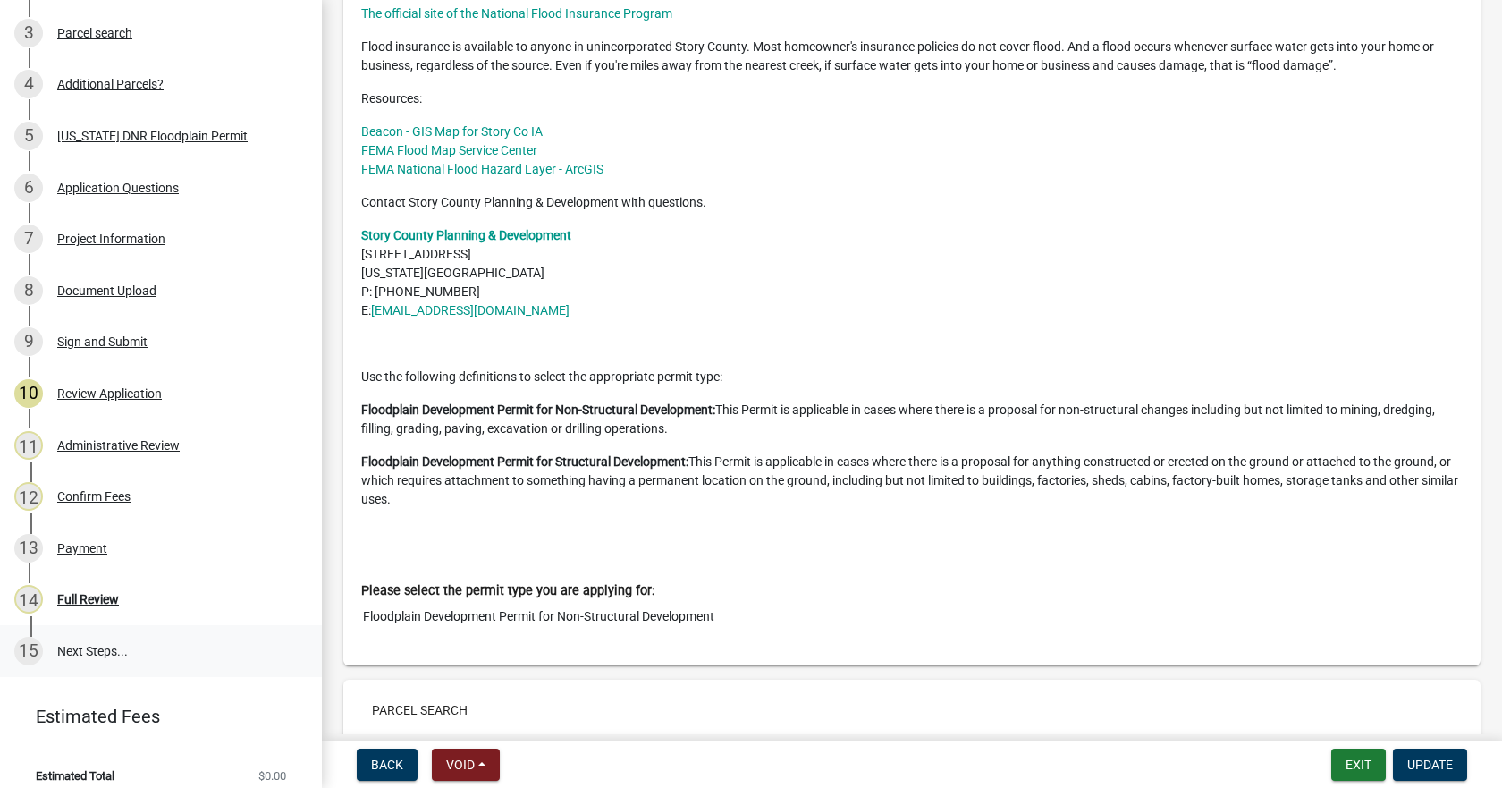
scroll to position [391, 0]
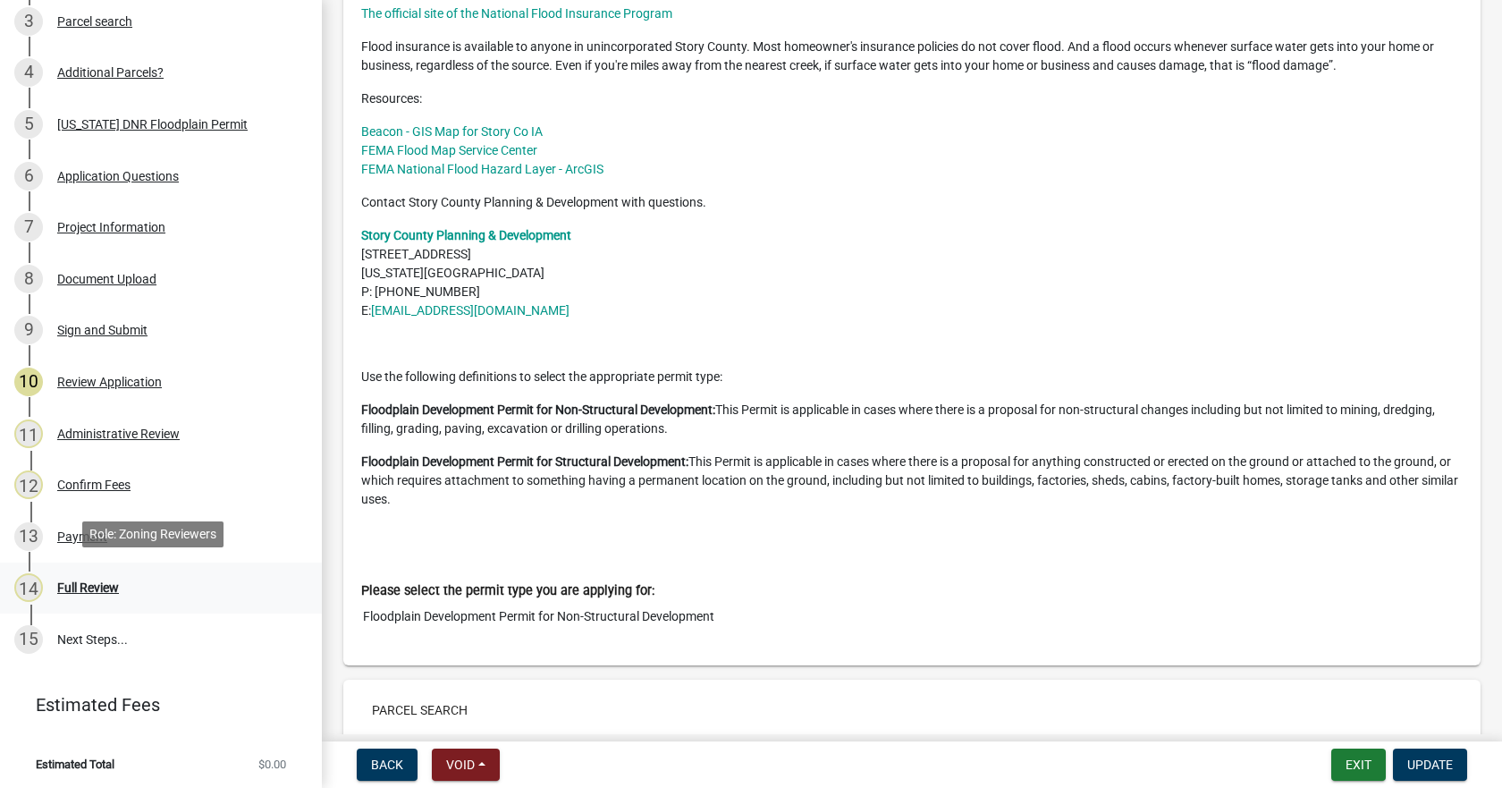
click at [75, 584] on div "Full Review" at bounding box center [88, 587] width 62 height 13
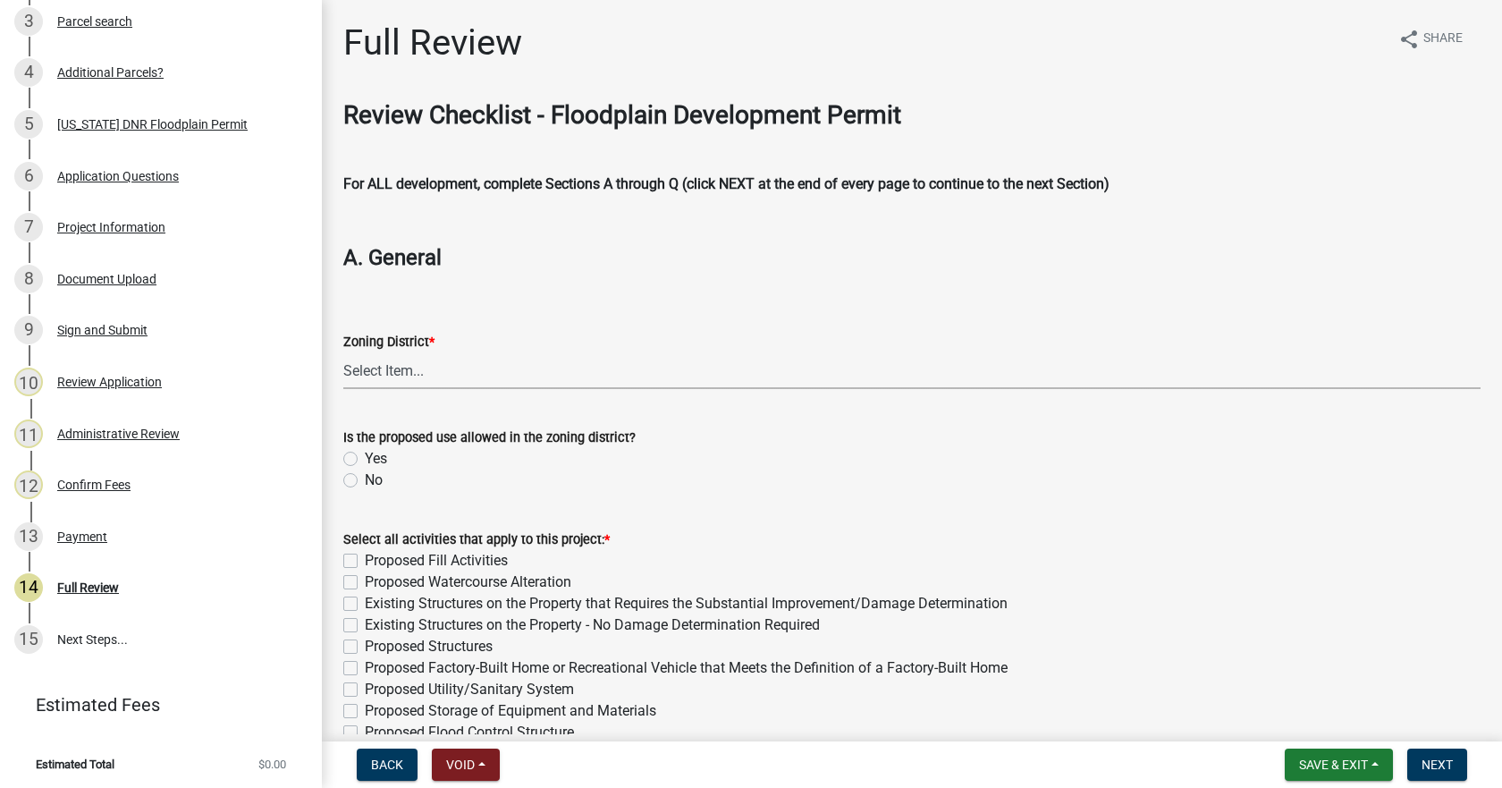
click at [382, 372] on select "Select Item... A-1 Agricultural A-2 Agribusiness District A-R Agricultural/Resi…" at bounding box center [911, 370] width 1137 height 37
click at [343, 352] on select "Select Item... A-1 Agricultural A-2 Agribusiness District A-R Agricultural/Resi…" at bounding box center [911, 370] width 1137 height 37
select select "b3e47abb-8732-4309-ae9f-2b0c278144c3"
click at [365, 459] on label "Yes" at bounding box center [376, 458] width 22 height 21
click at [365, 459] on input "Yes" at bounding box center [371, 454] width 12 height 12
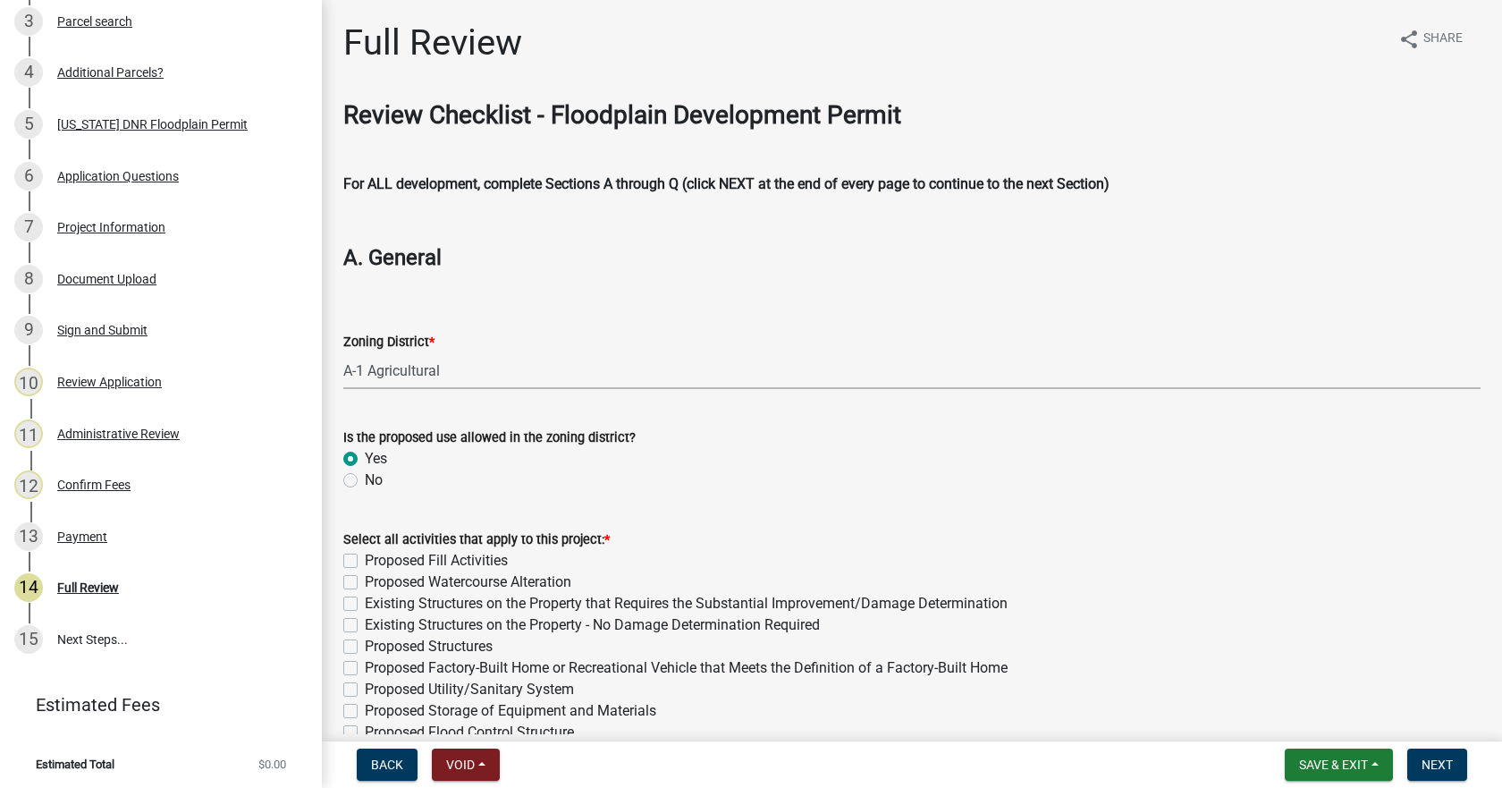
radio input "true"
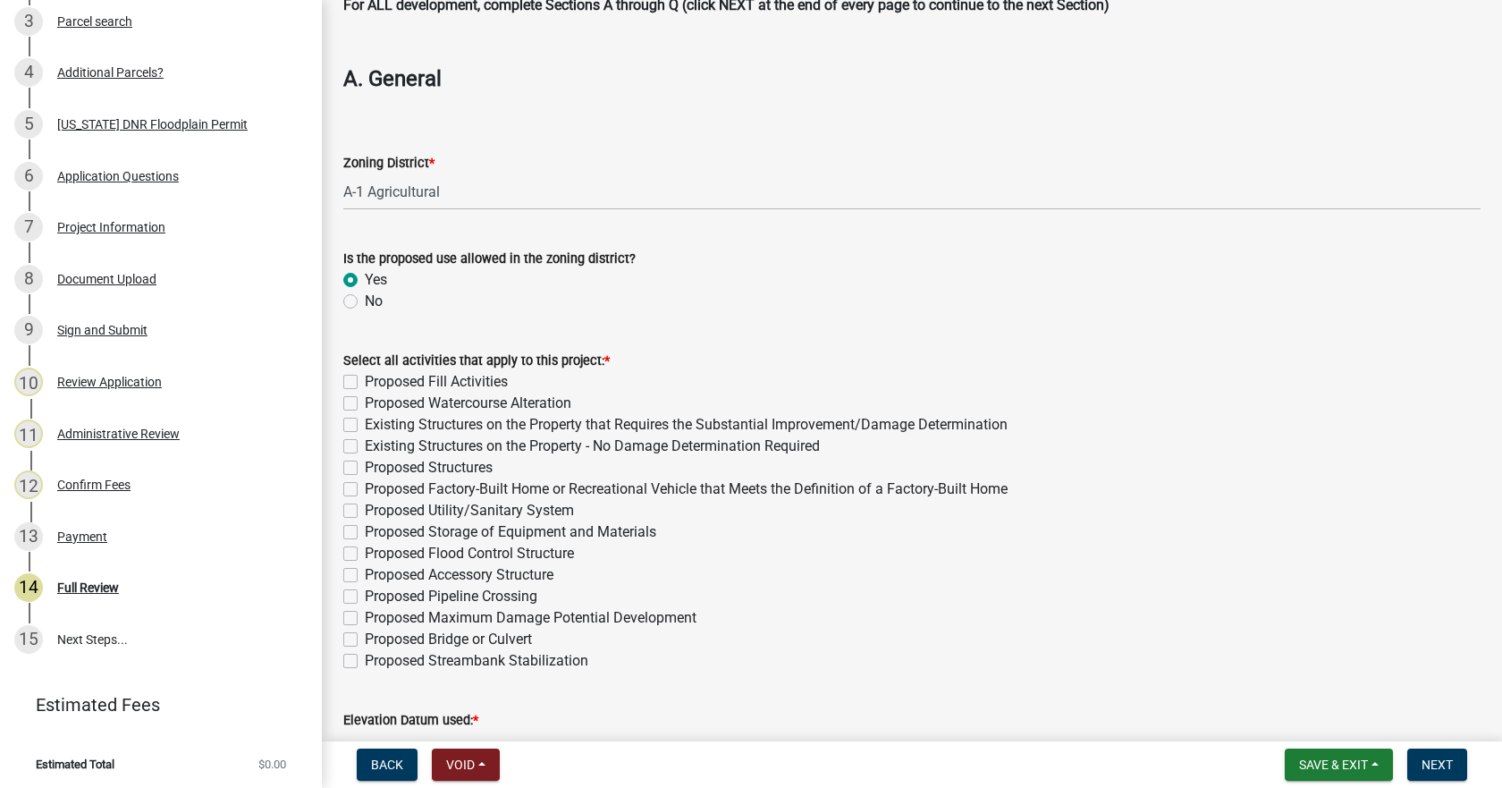
click at [365, 661] on label "Proposed Streambank Stabilization" at bounding box center [476, 660] width 223 height 21
click at [365, 661] on input "Proposed Streambank Stabilization" at bounding box center [371, 656] width 12 height 12
checkbox input "true"
checkbox input "false"
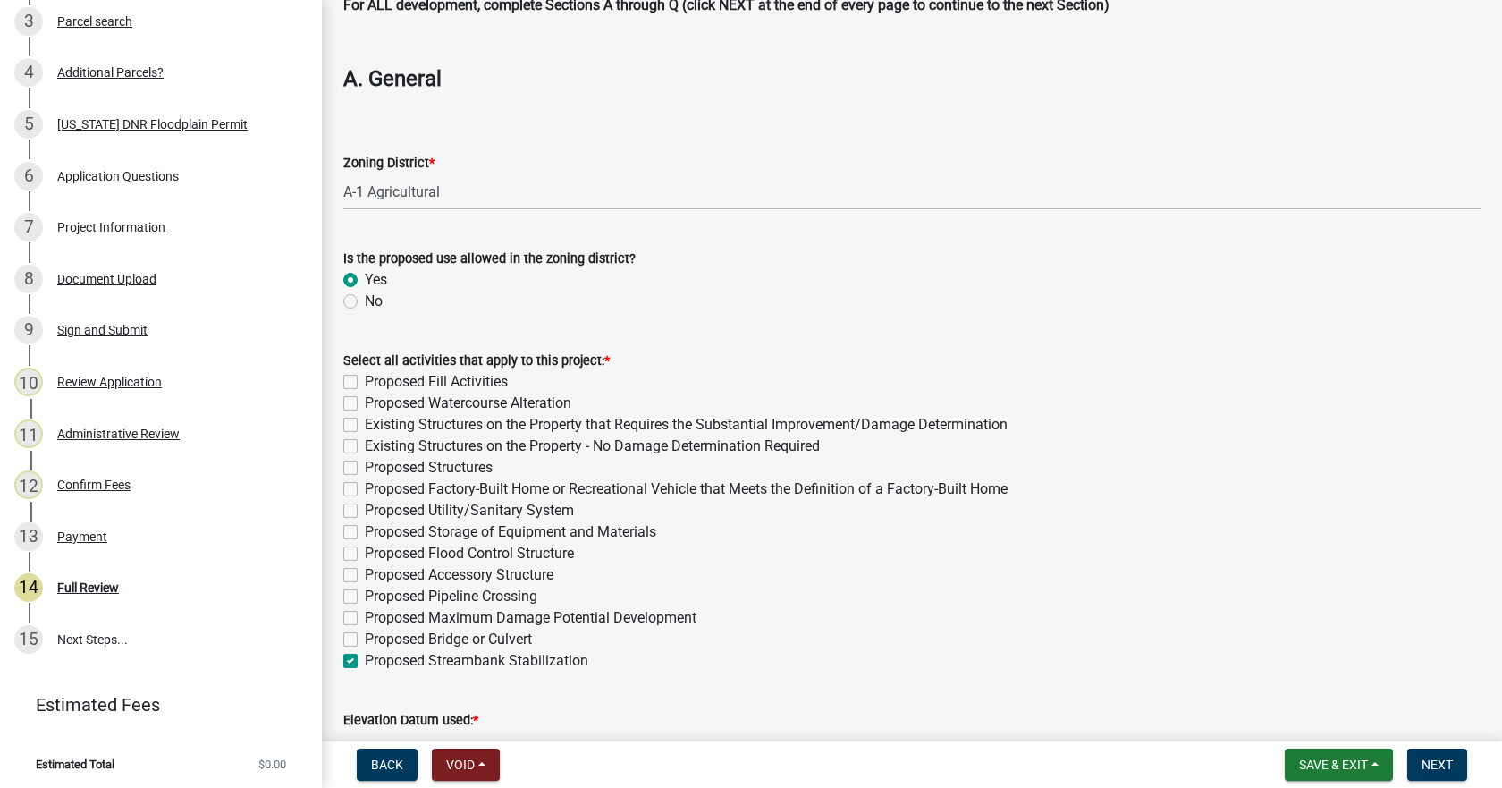
checkbox input "false"
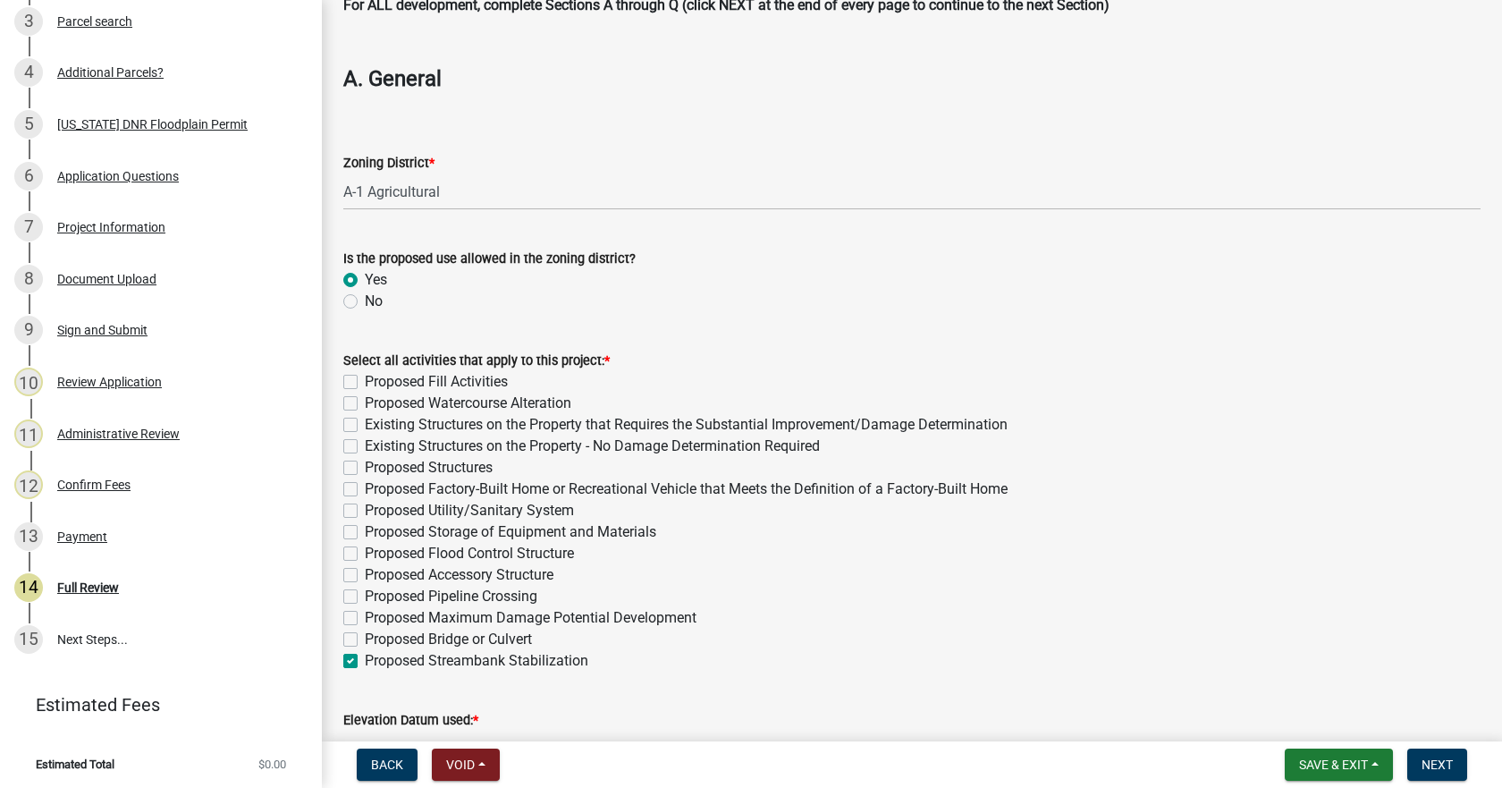
checkbox input "false"
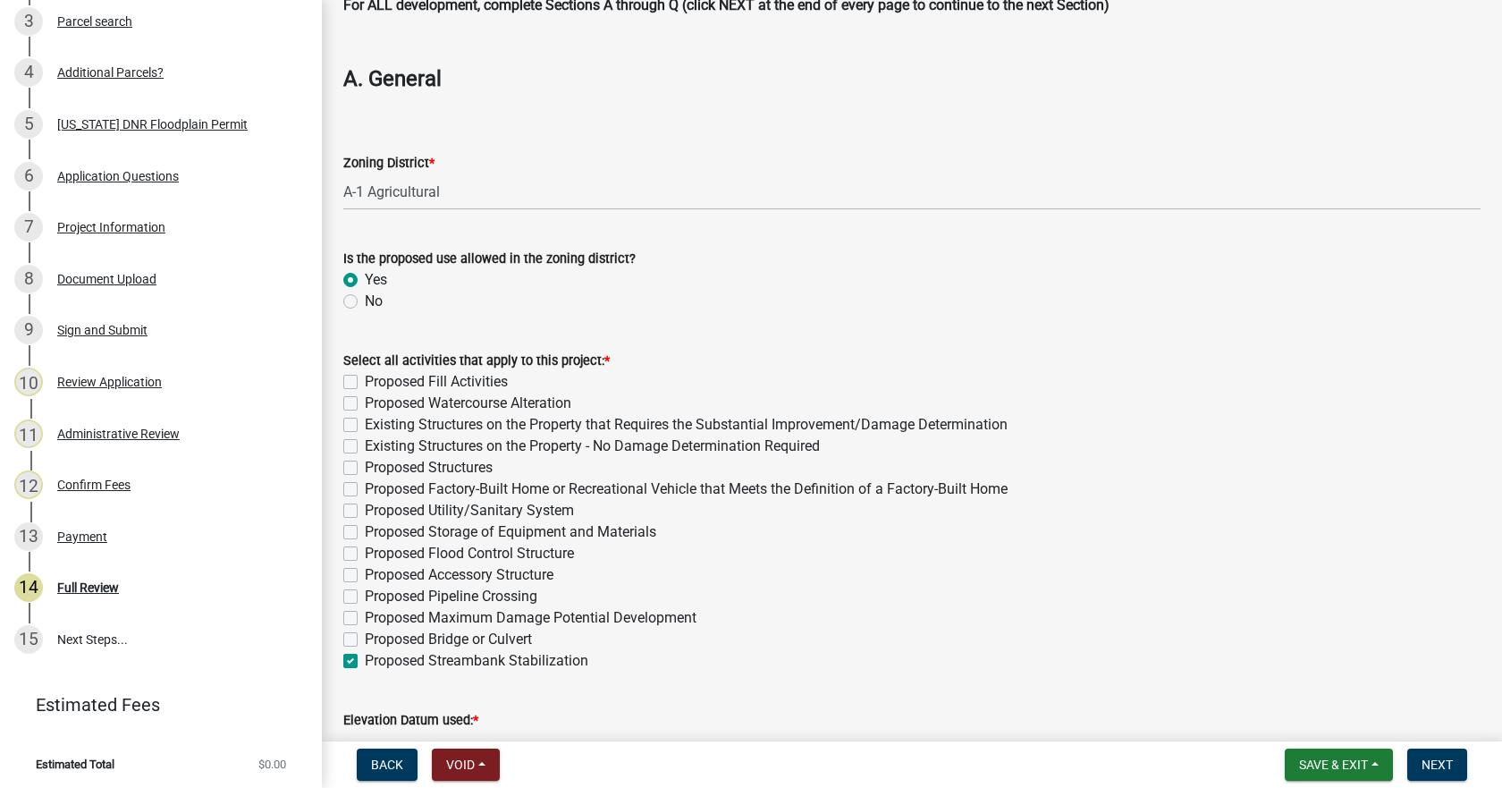
checkbox input "false"
checkbox input "true"
click at [365, 384] on label "Proposed Fill Activities" at bounding box center [436, 381] width 143 height 21
click at [365, 383] on input "Proposed Fill Activities" at bounding box center [371, 377] width 12 height 12
checkbox input "true"
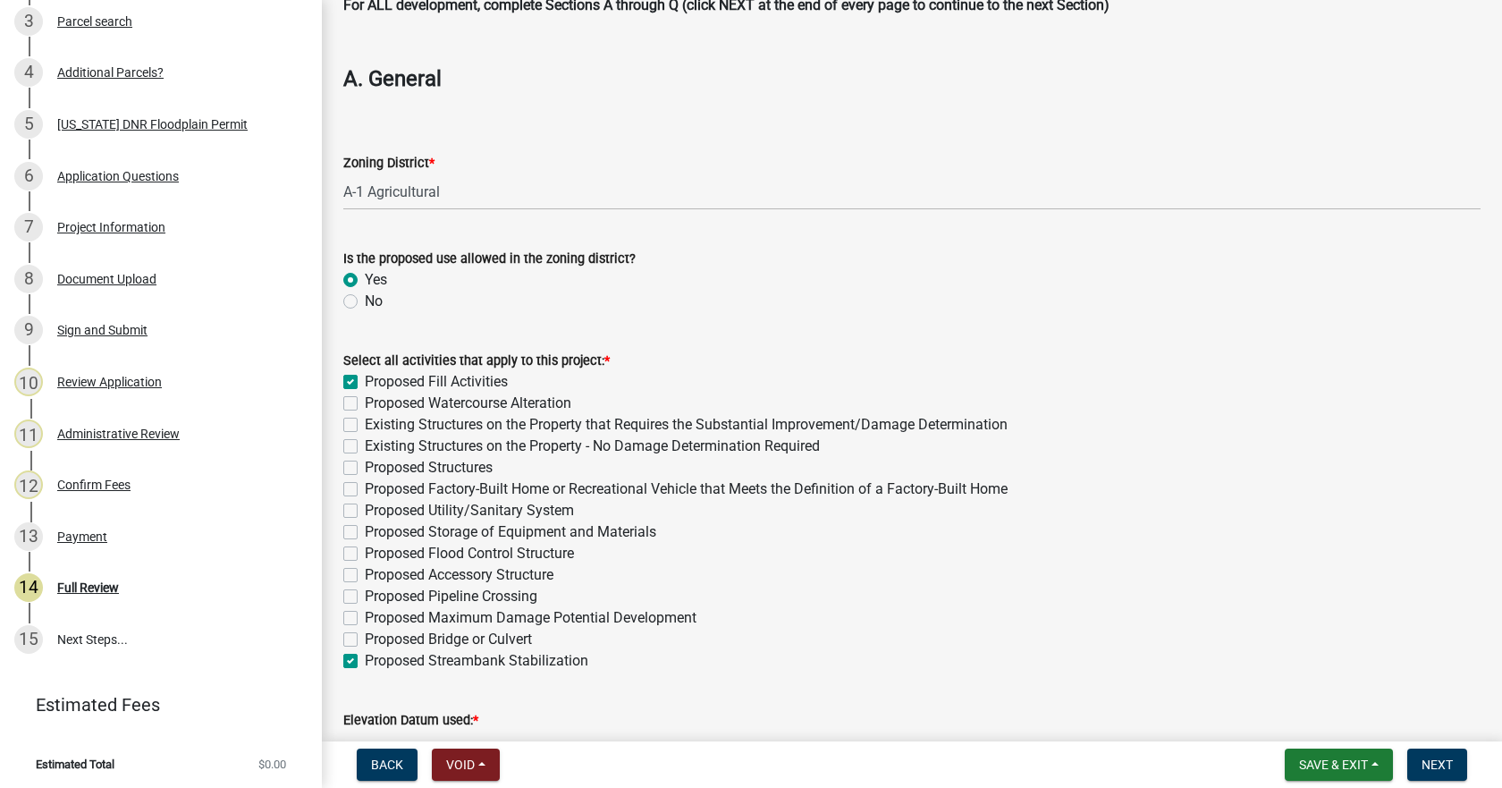
checkbox input "false"
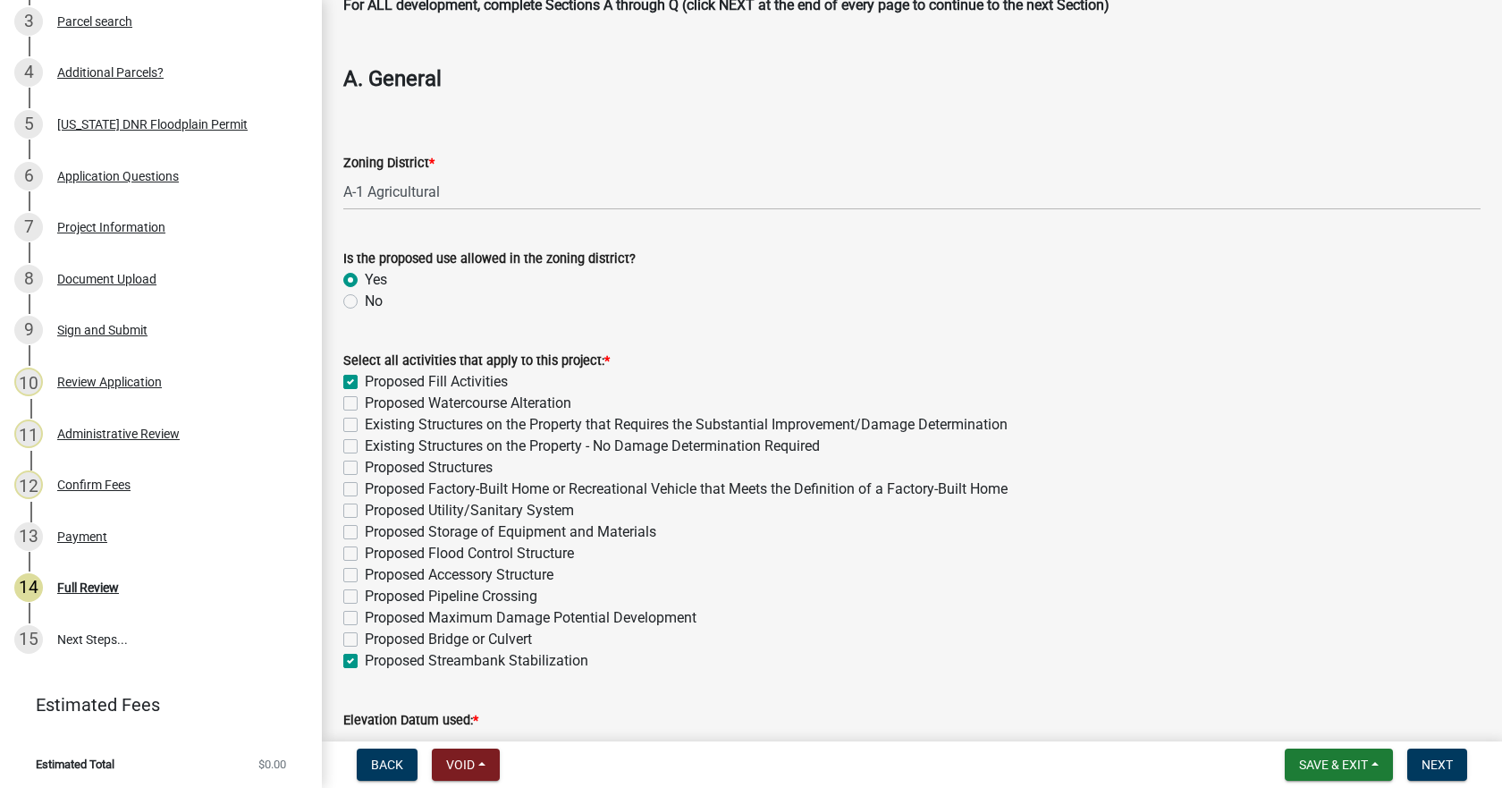
checkbox input "false"
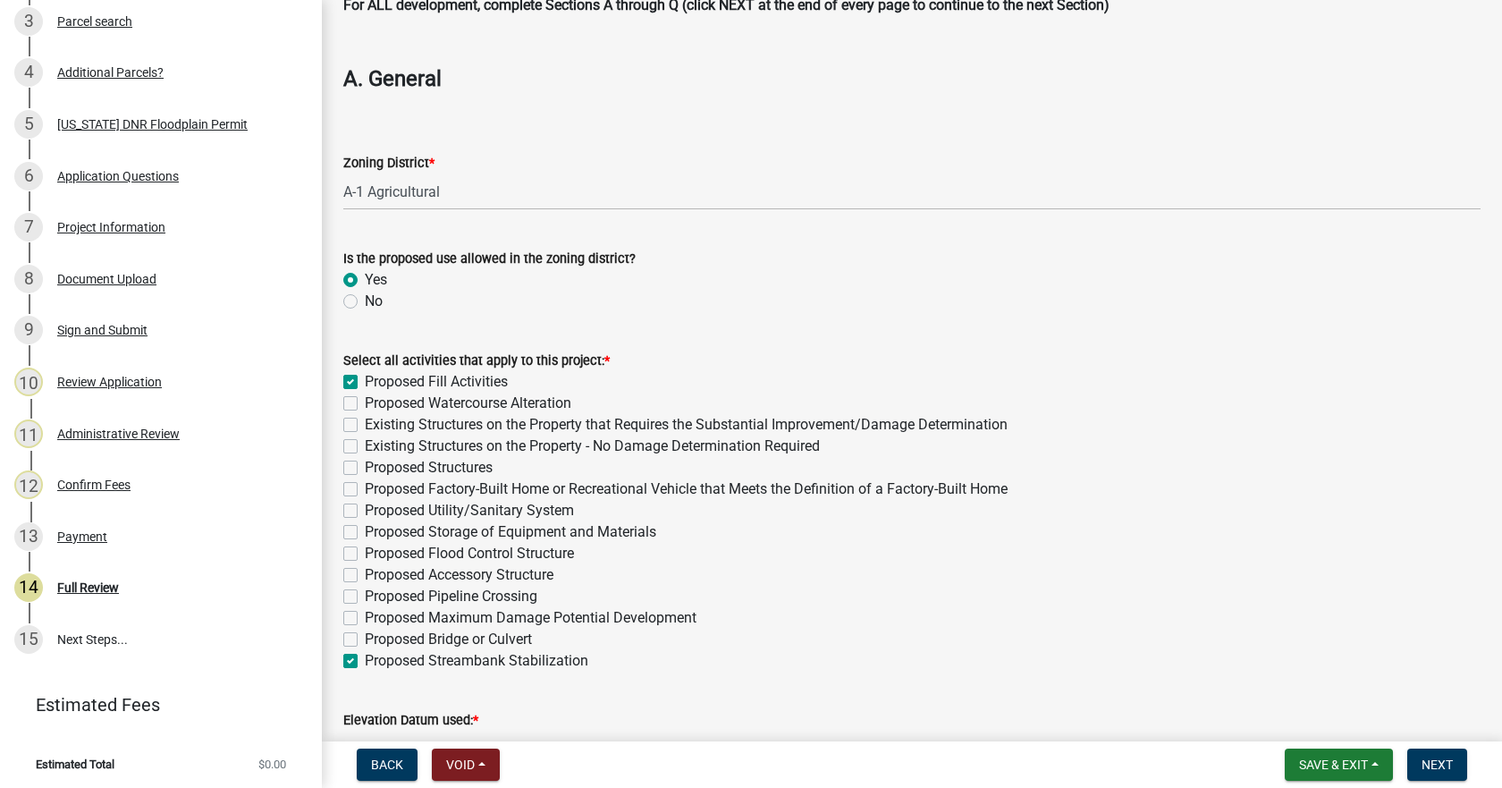
checkbox input "false"
checkbox input "true"
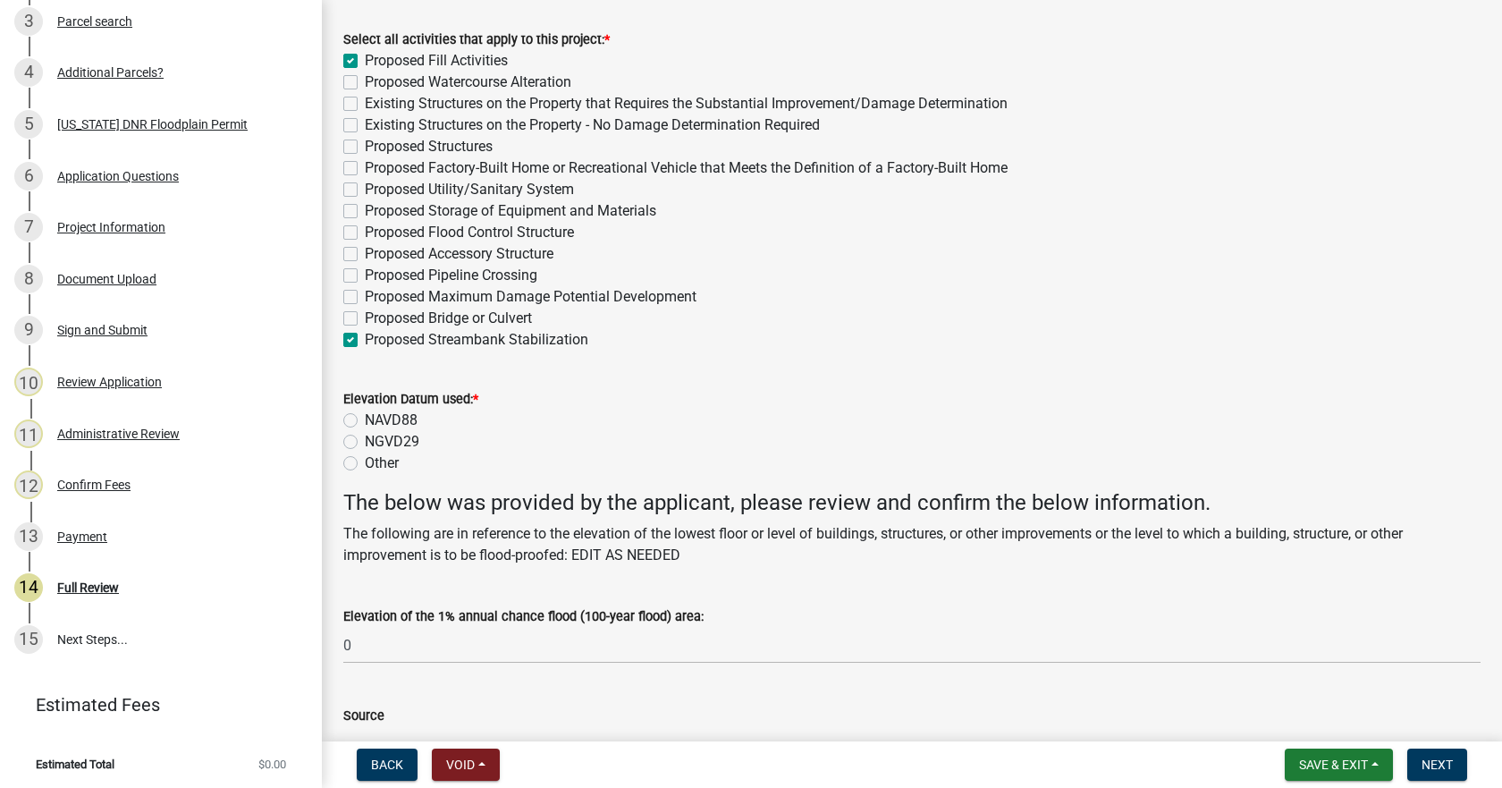
scroll to position [536, 0]
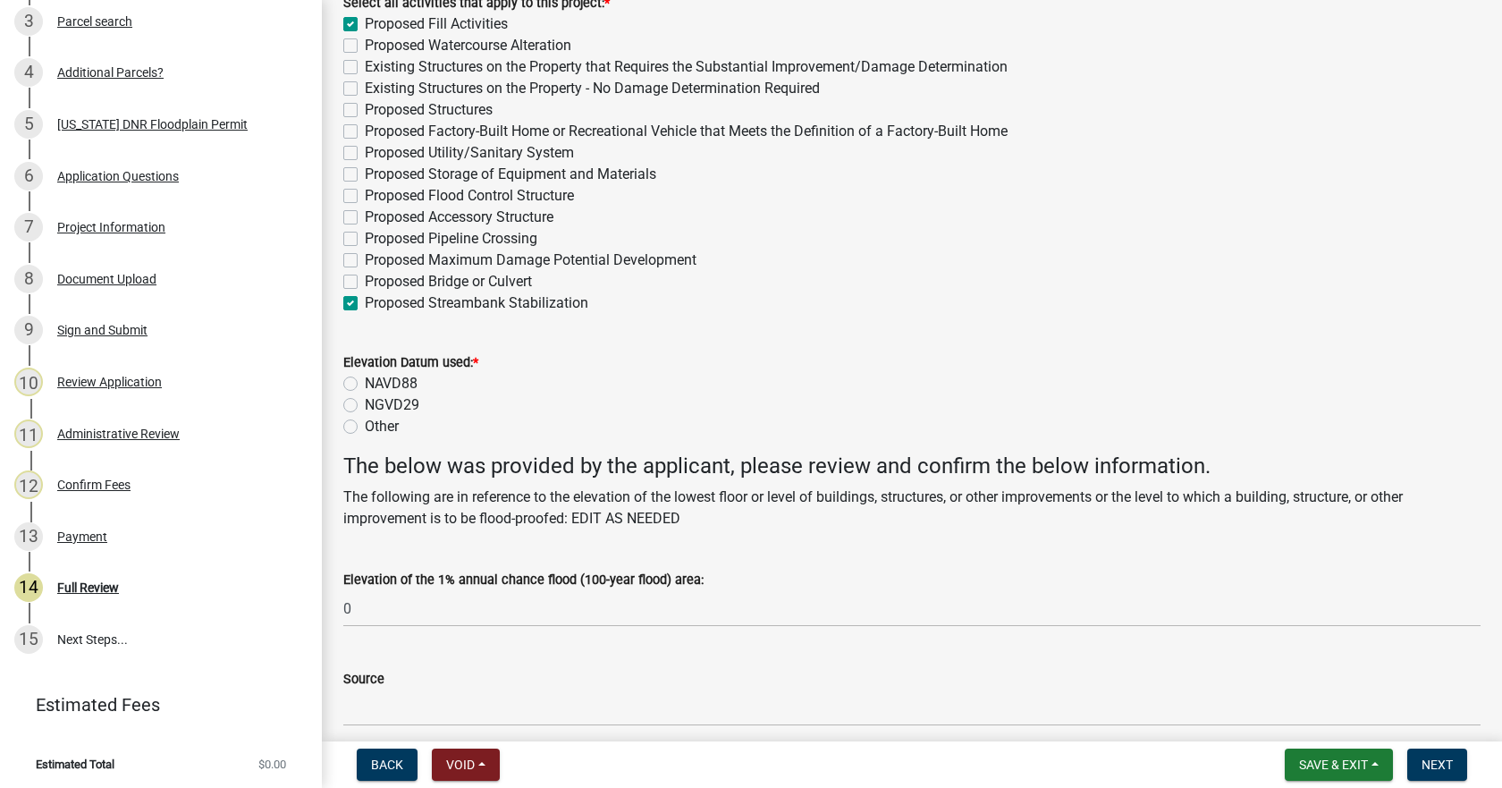
click at [365, 380] on label "NAVD88" at bounding box center [391, 383] width 53 height 21
click at [365, 380] on input "NAVD88" at bounding box center [371, 379] width 12 height 12
radio input "true"
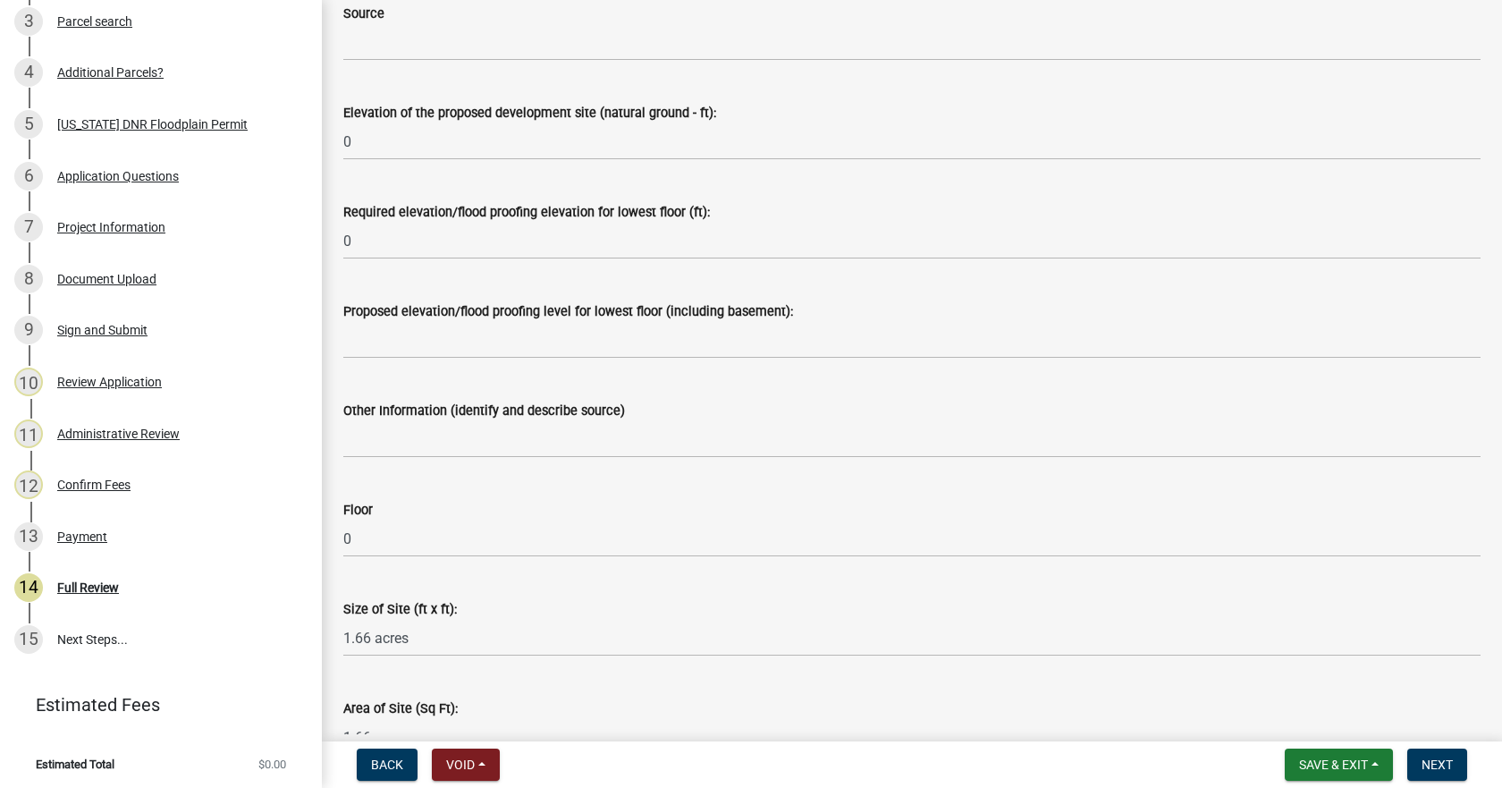
scroll to position [1488, 0]
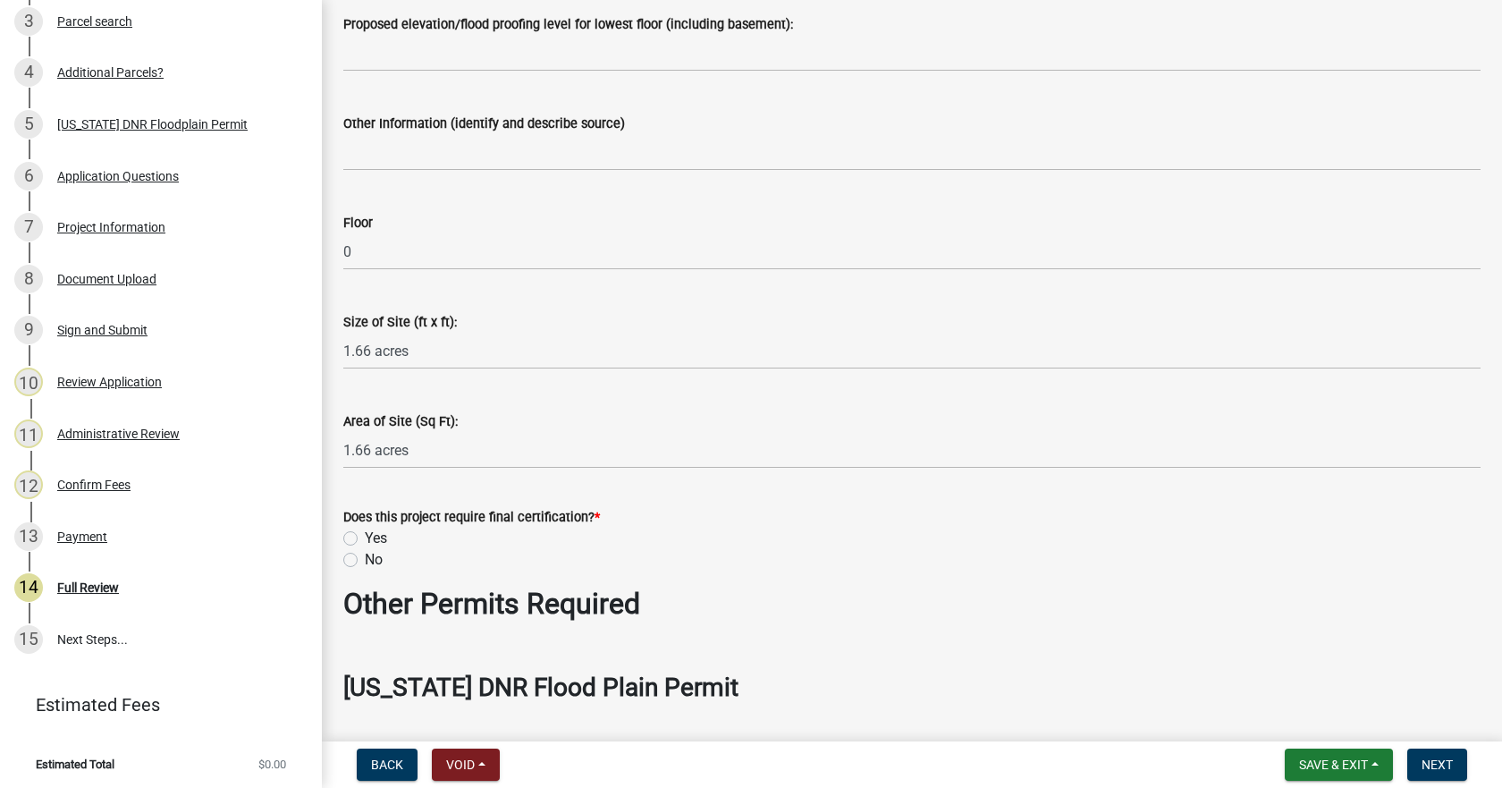
click at [365, 535] on label "Yes" at bounding box center [376, 537] width 22 height 21
click at [365, 535] on input "Yes" at bounding box center [371, 533] width 12 height 12
radio input "true"
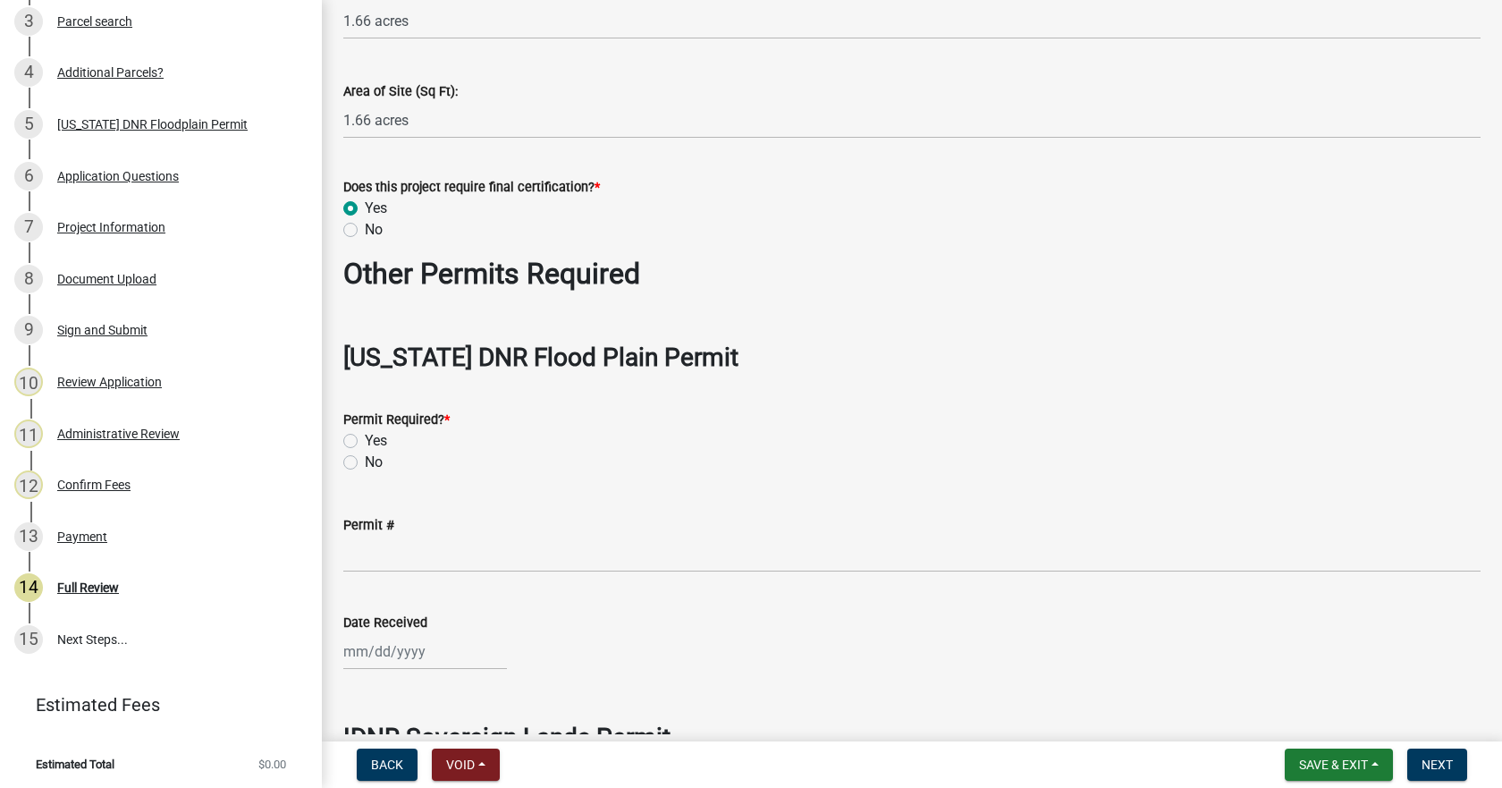
scroll to position [1846, 0]
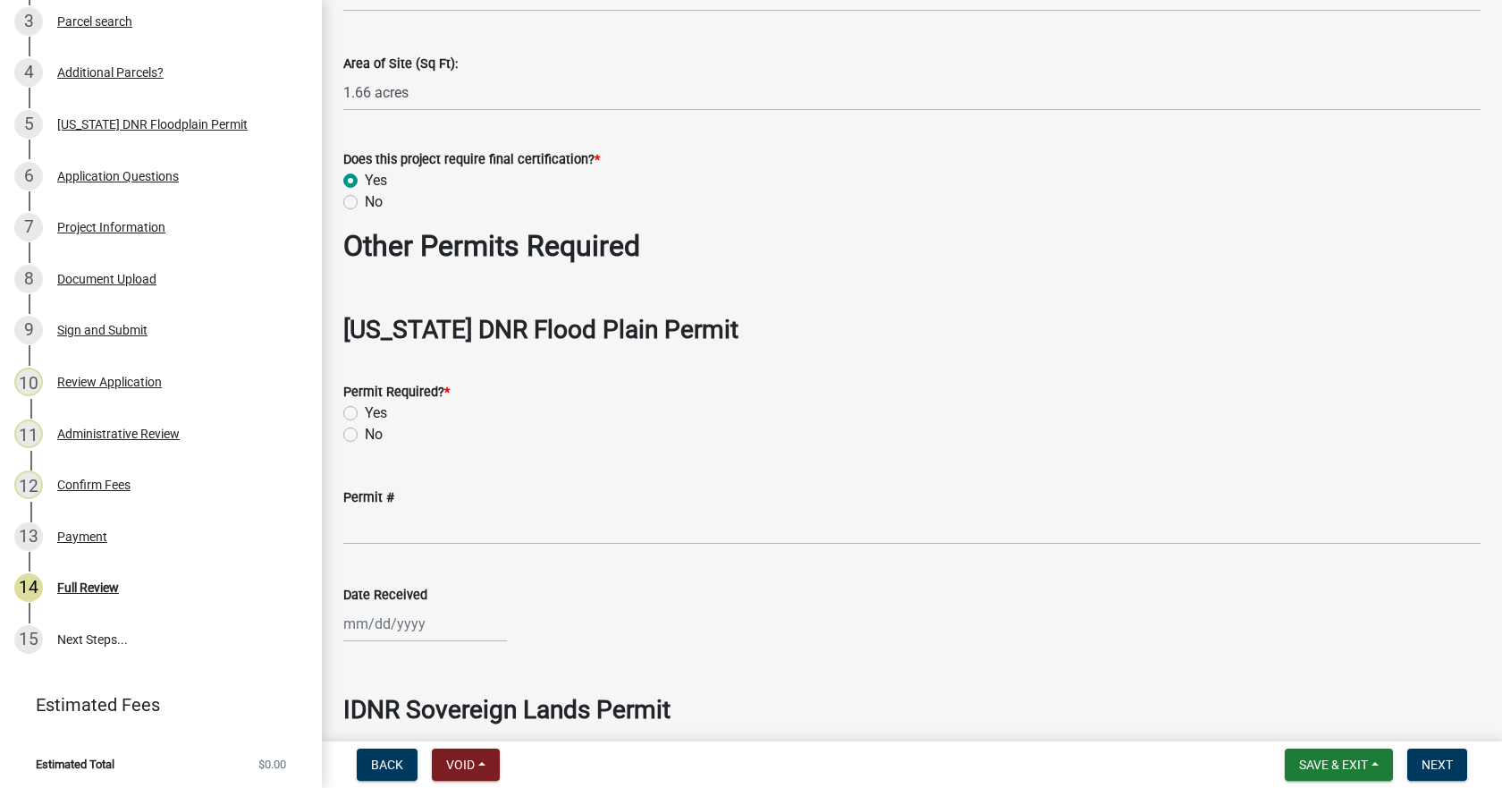
click at [365, 434] on label "No" at bounding box center [374, 434] width 18 height 21
click at [365, 434] on input "No" at bounding box center [371, 430] width 12 height 12
radio input "true"
click at [365, 206] on label "No" at bounding box center [374, 201] width 18 height 21
click at [365, 203] on input "No" at bounding box center [371, 197] width 12 height 12
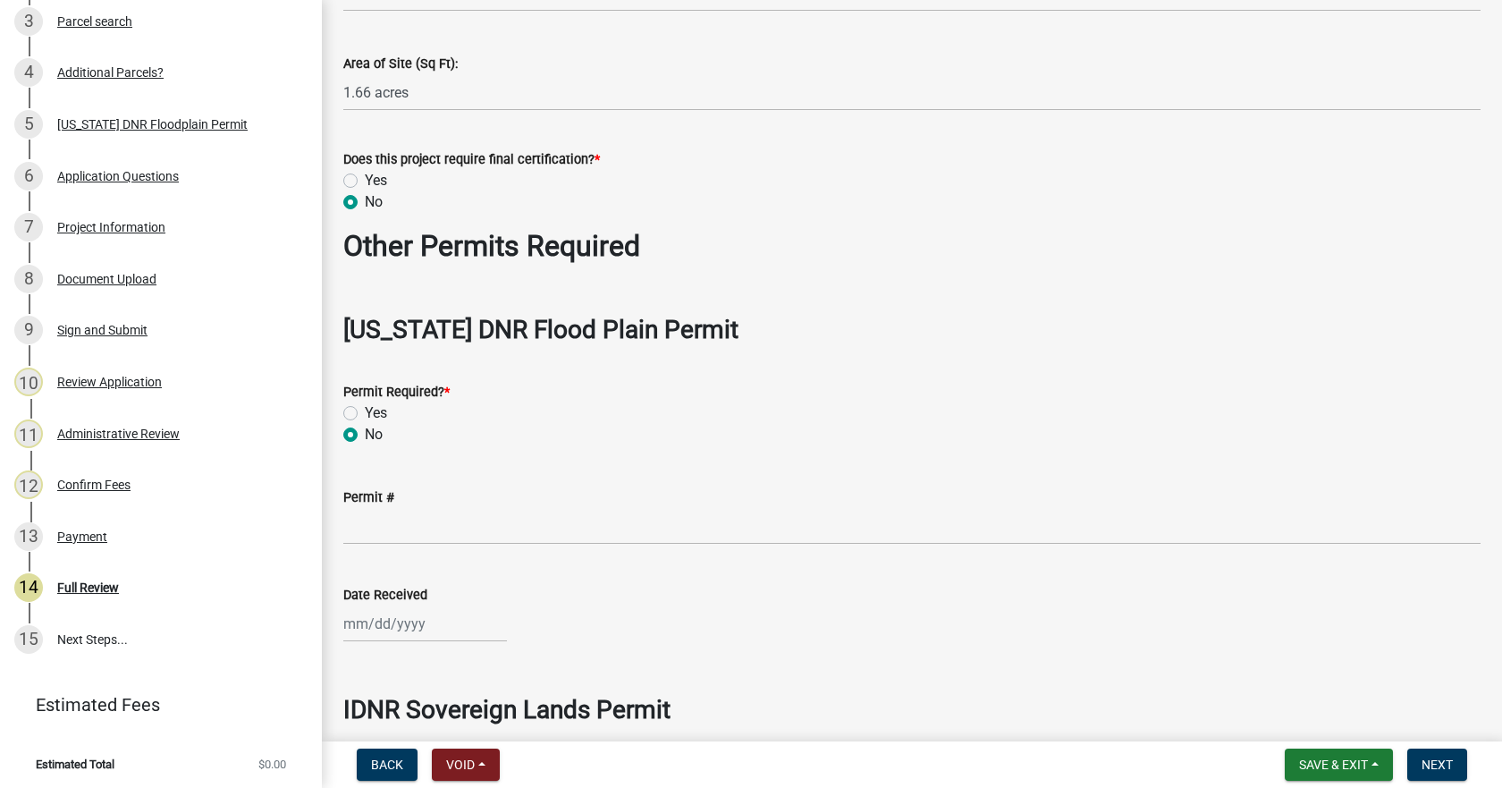
radio input "true"
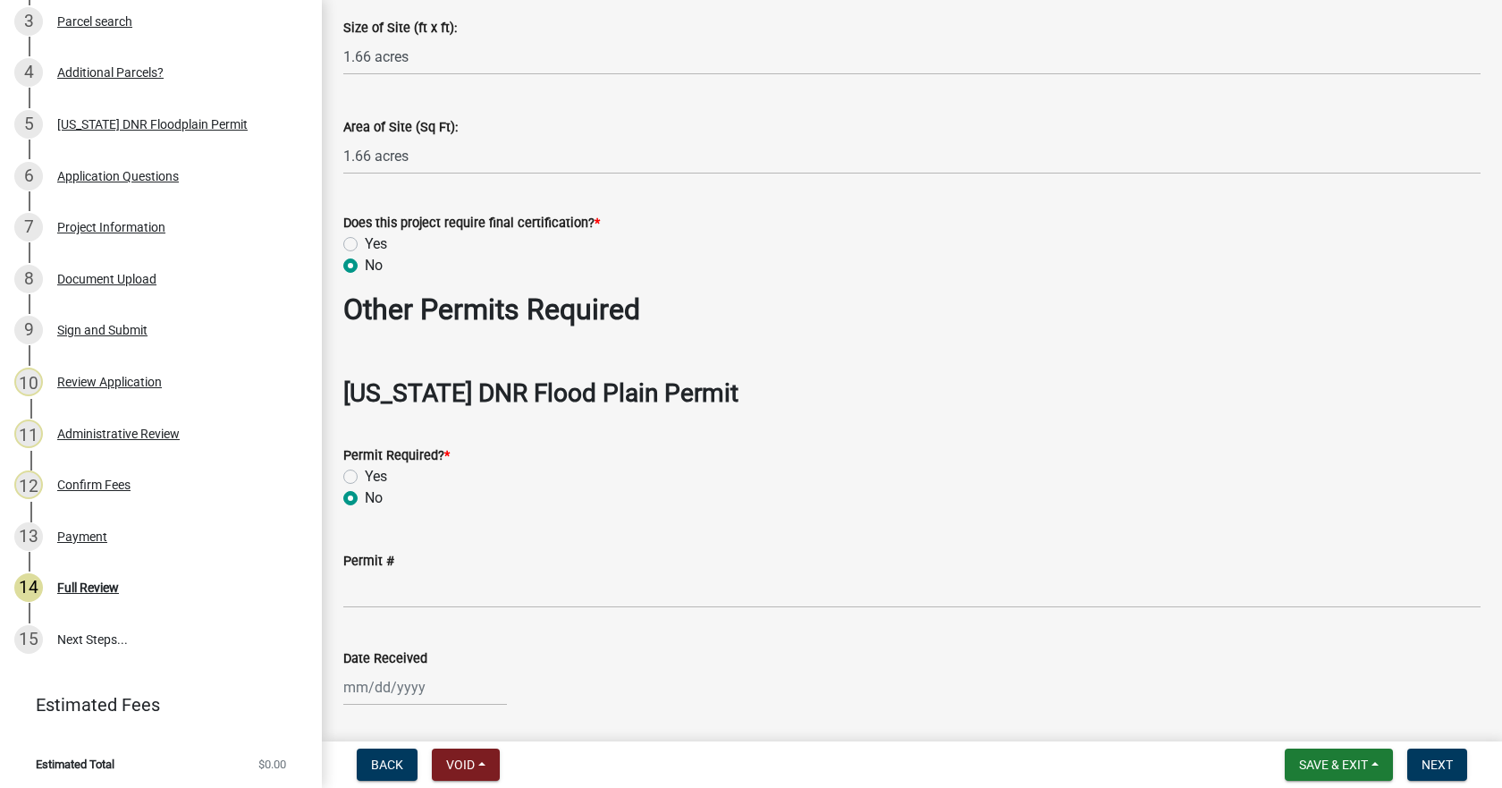
scroll to position [1757, 0]
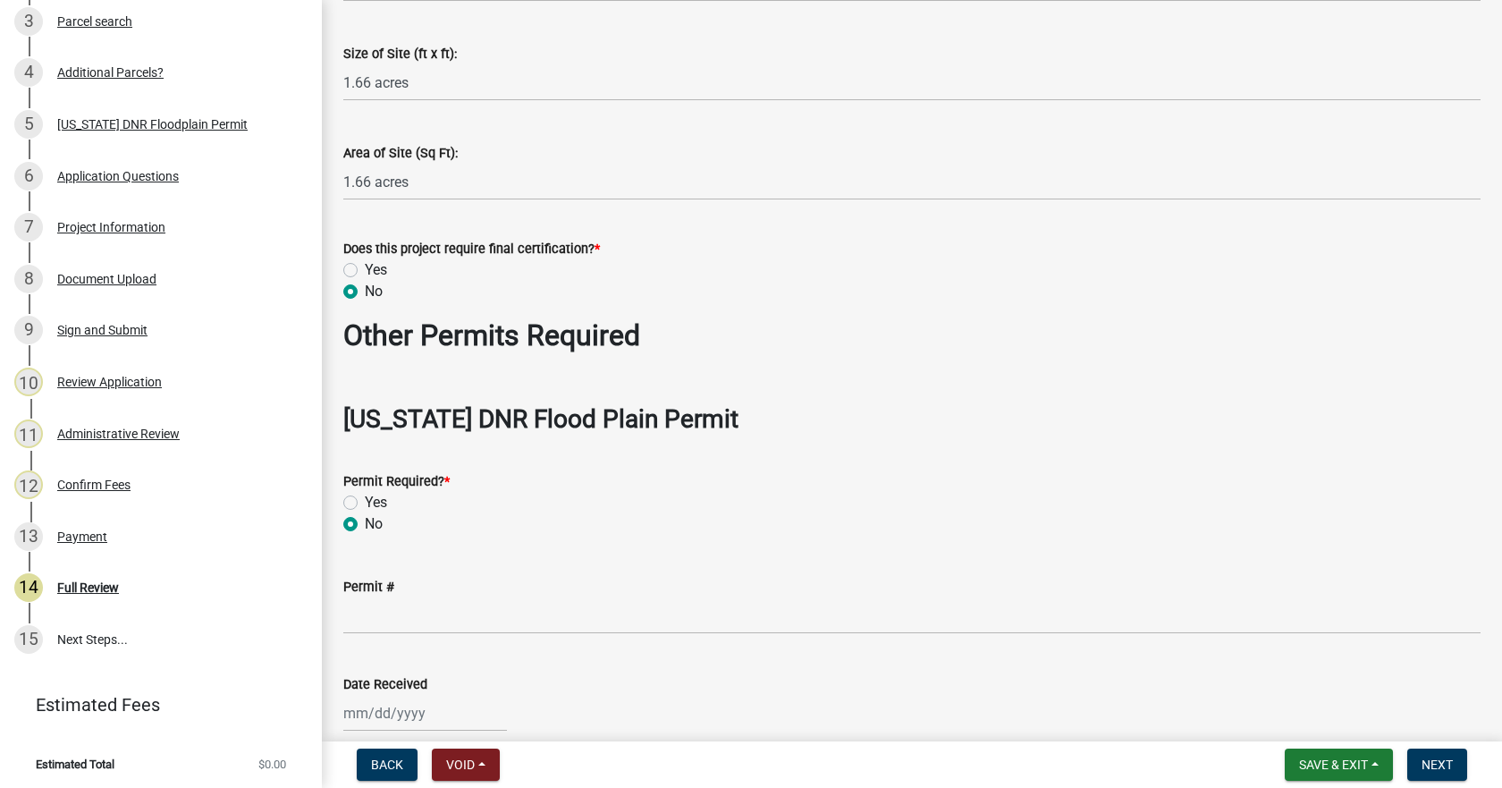
click at [365, 271] on label "Yes" at bounding box center [376, 269] width 22 height 21
click at [365, 271] on input "Yes" at bounding box center [371, 265] width 12 height 12
radio input "true"
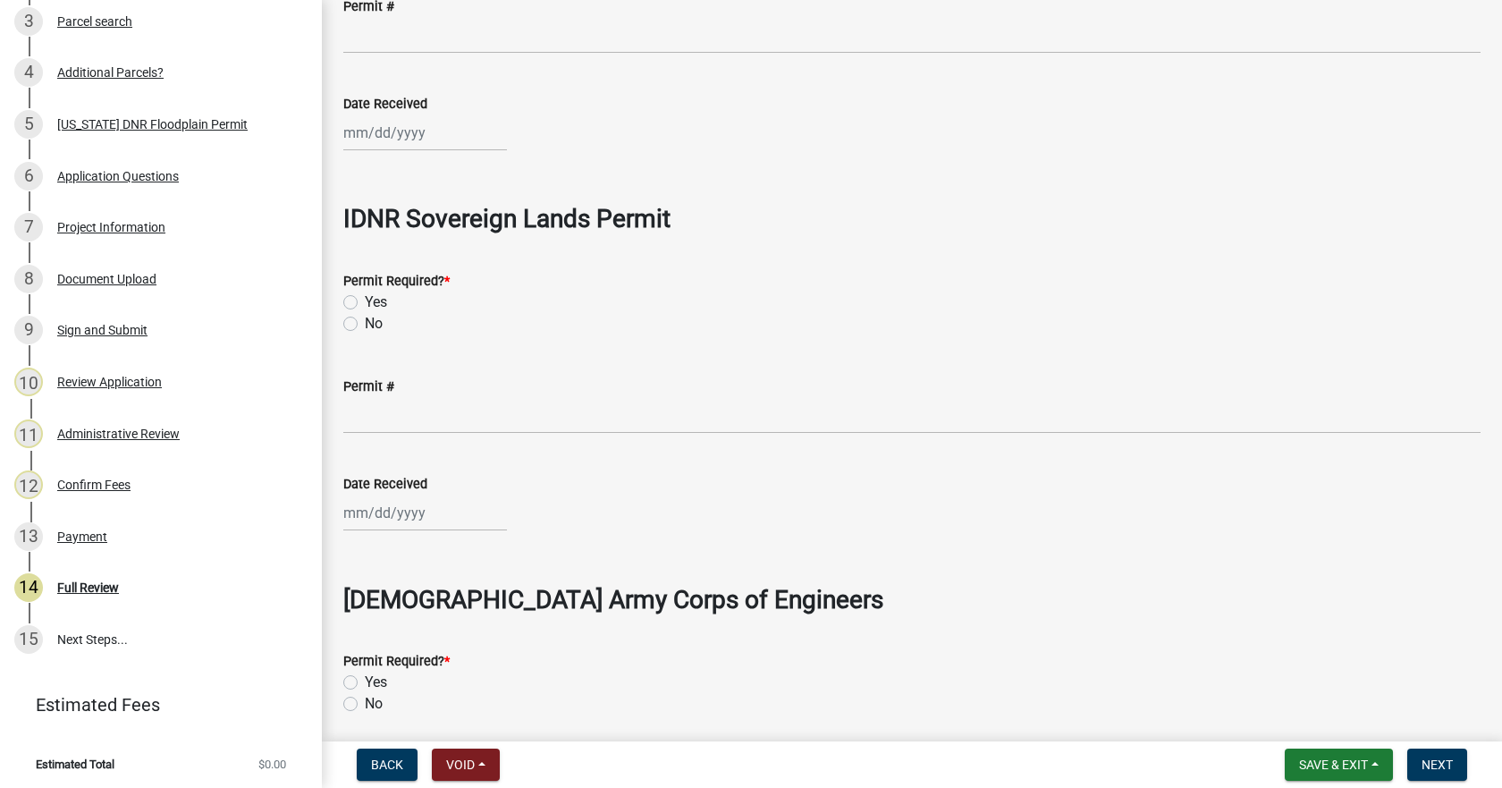
scroll to position [2382, 0]
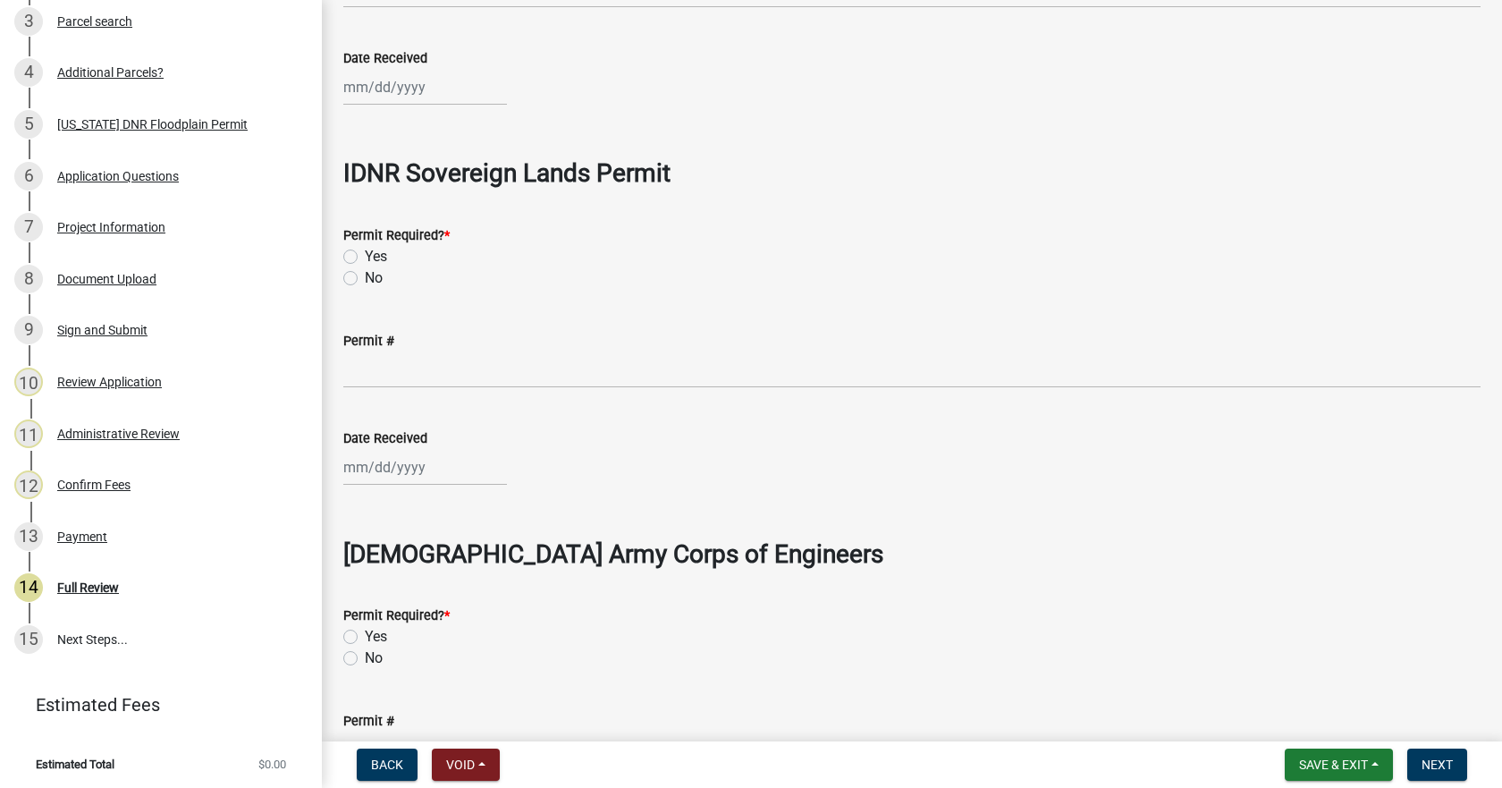
click at [365, 279] on label "No" at bounding box center [374, 277] width 18 height 21
click at [365, 279] on input "No" at bounding box center [371, 273] width 12 height 12
radio input "true"
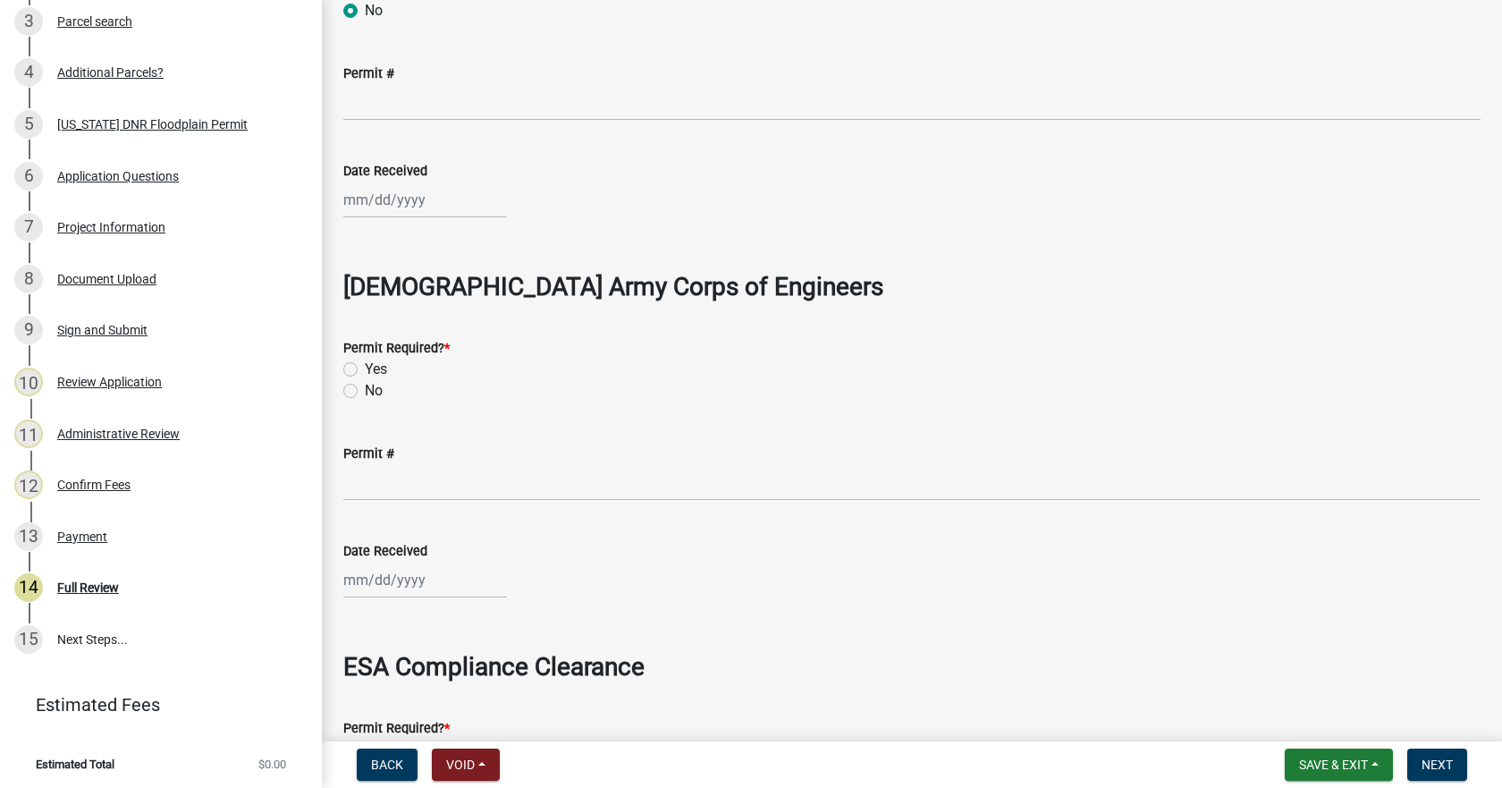
scroll to position [2650, 0]
click at [365, 396] on label "No" at bounding box center [374, 389] width 18 height 21
click at [365, 391] on input "No" at bounding box center [371, 385] width 12 height 12
radio input "true"
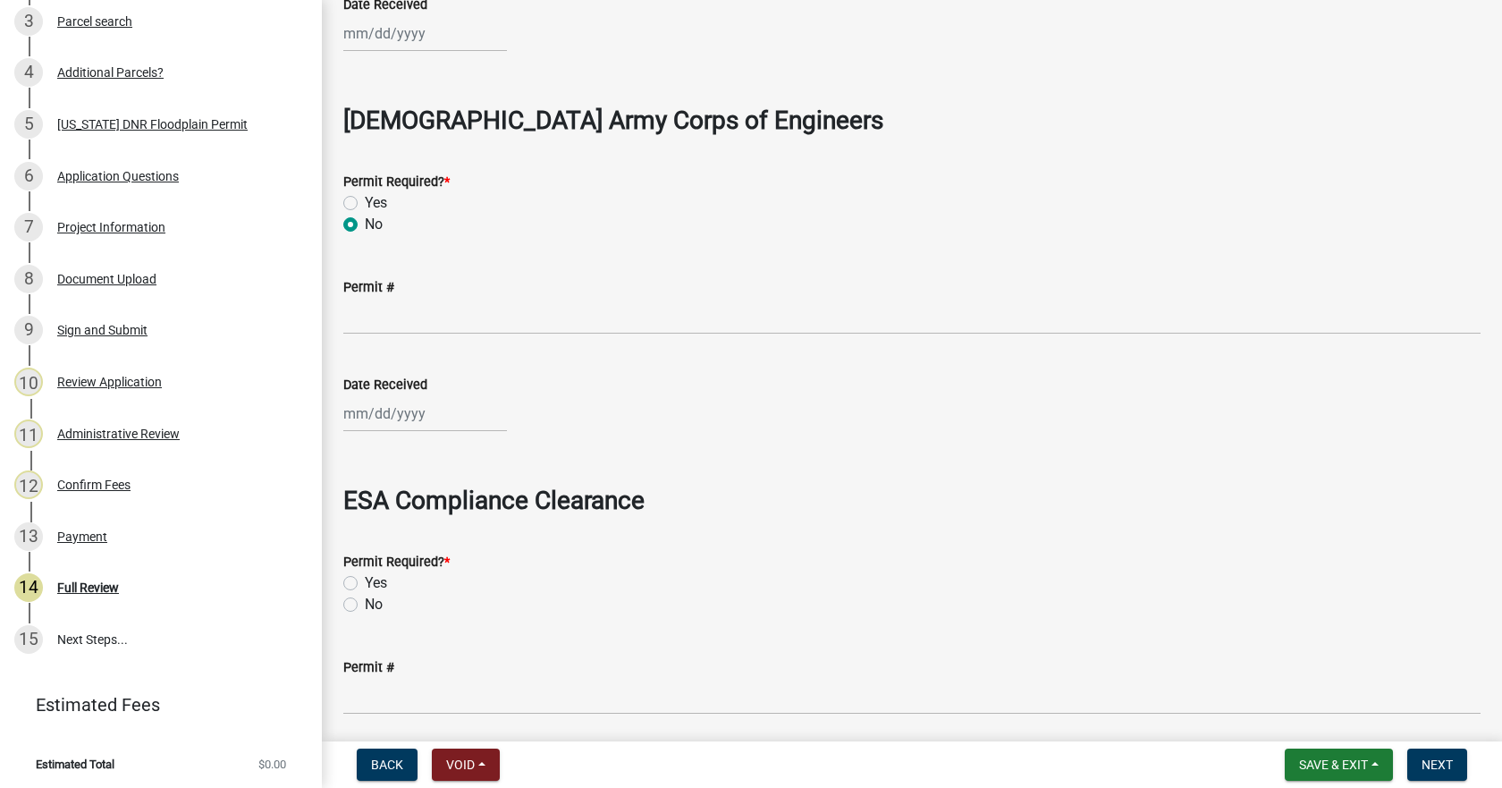
scroll to position [3008, 0]
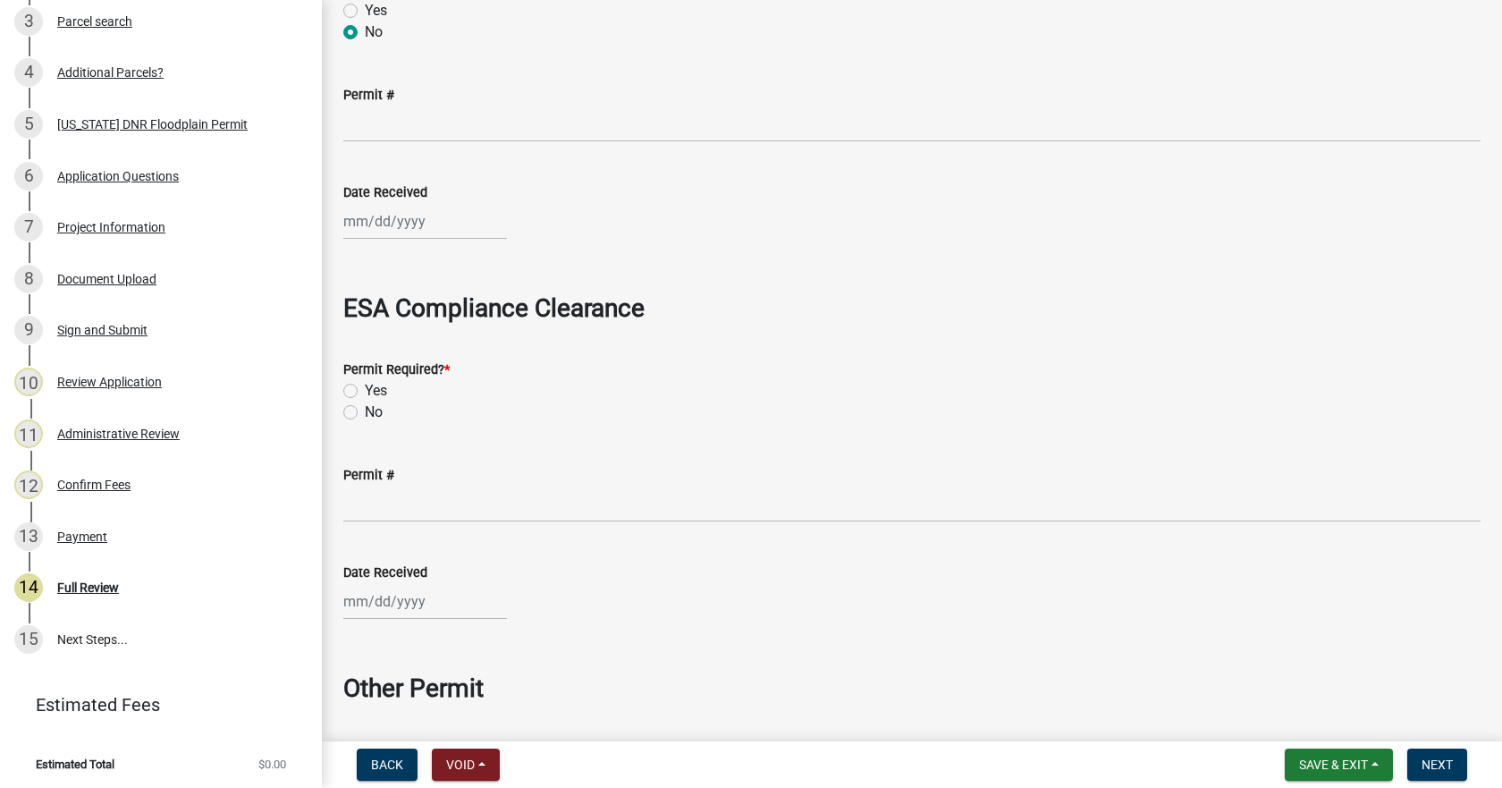
click at [365, 410] on label "No" at bounding box center [374, 411] width 18 height 21
click at [365, 410] on input "No" at bounding box center [371, 407] width 12 height 12
radio input "true"
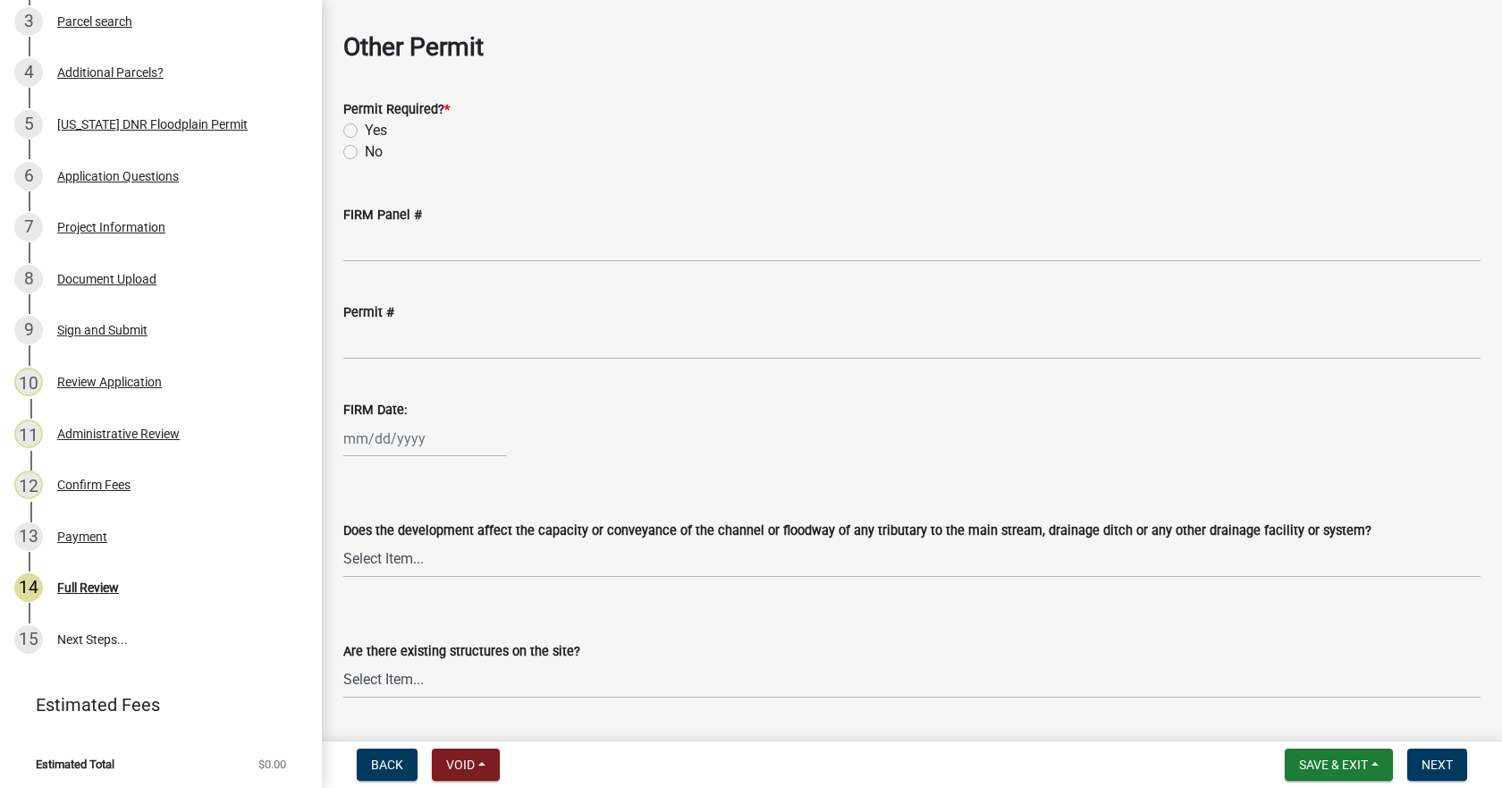
scroll to position [3544, 0]
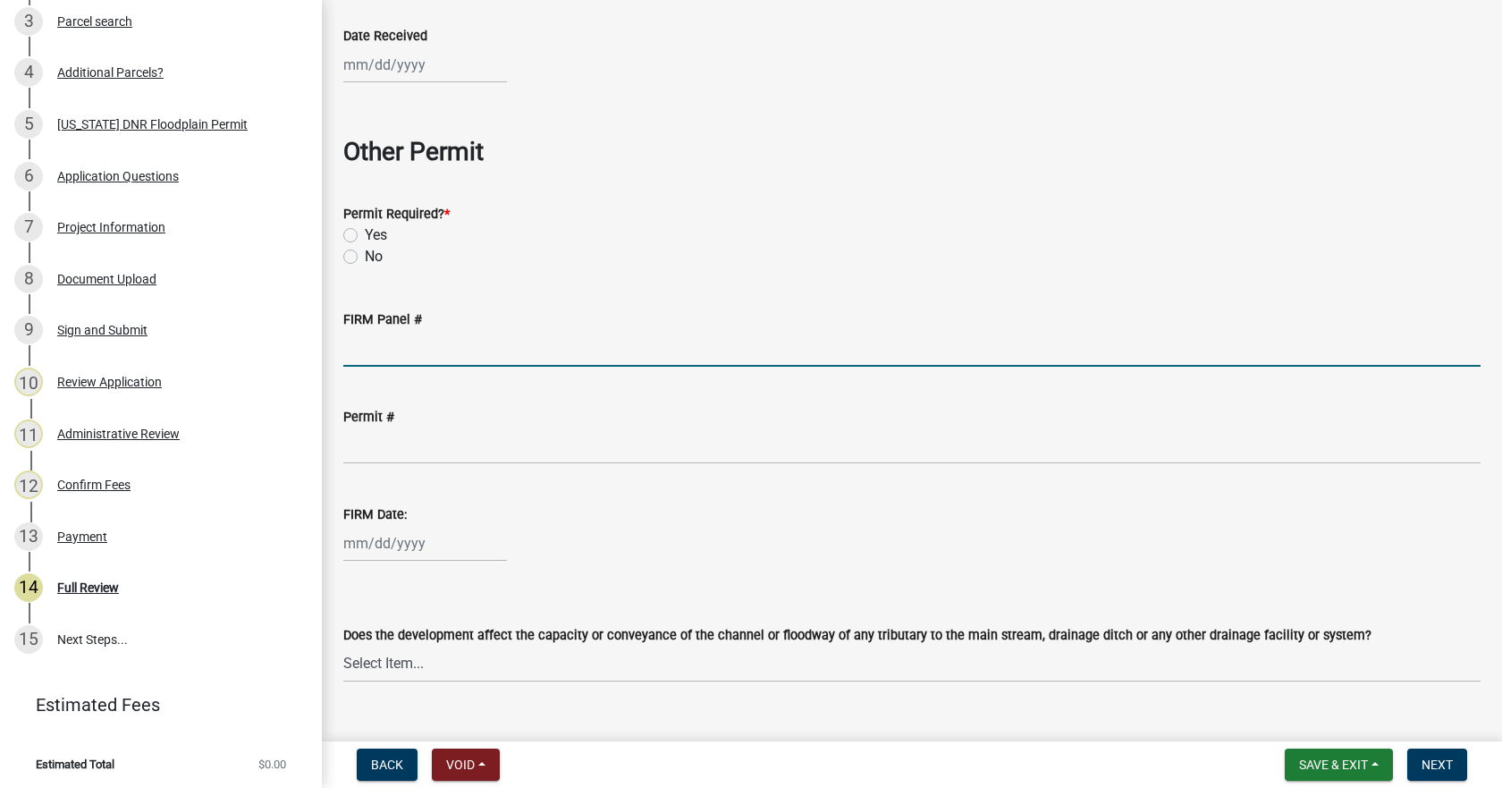
click at [390, 358] on input "FIRM Panel #" at bounding box center [911, 348] width 1137 height 37
click at [365, 262] on label "No" at bounding box center [374, 256] width 18 height 21
click at [365, 257] on input "No" at bounding box center [371, 252] width 12 height 12
radio input "true"
click at [361, 358] on input "FIRM Panel #" at bounding box center [911, 348] width 1137 height 37
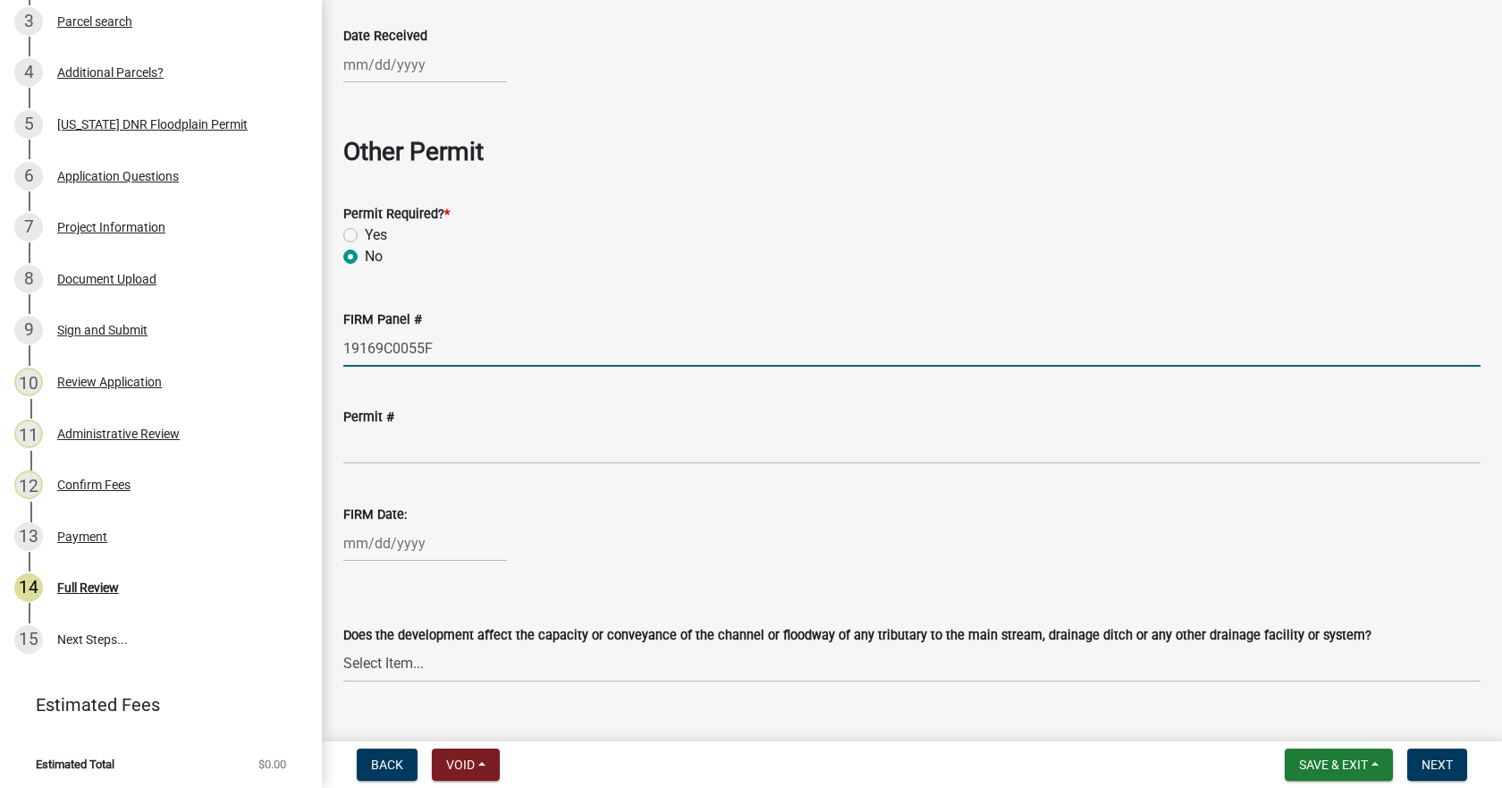
drag, startPoint x: 421, startPoint y: 350, endPoint x: 409, endPoint y: 350, distance: 11.7
click at [409, 350] on input "19169C0055F" at bounding box center [911, 348] width 1137 height 37
type input "19169C0029F"
click at [409, 556] on input "FIRM Date:" at bounding box center [425, 543] width 164 height 37
select select "10"
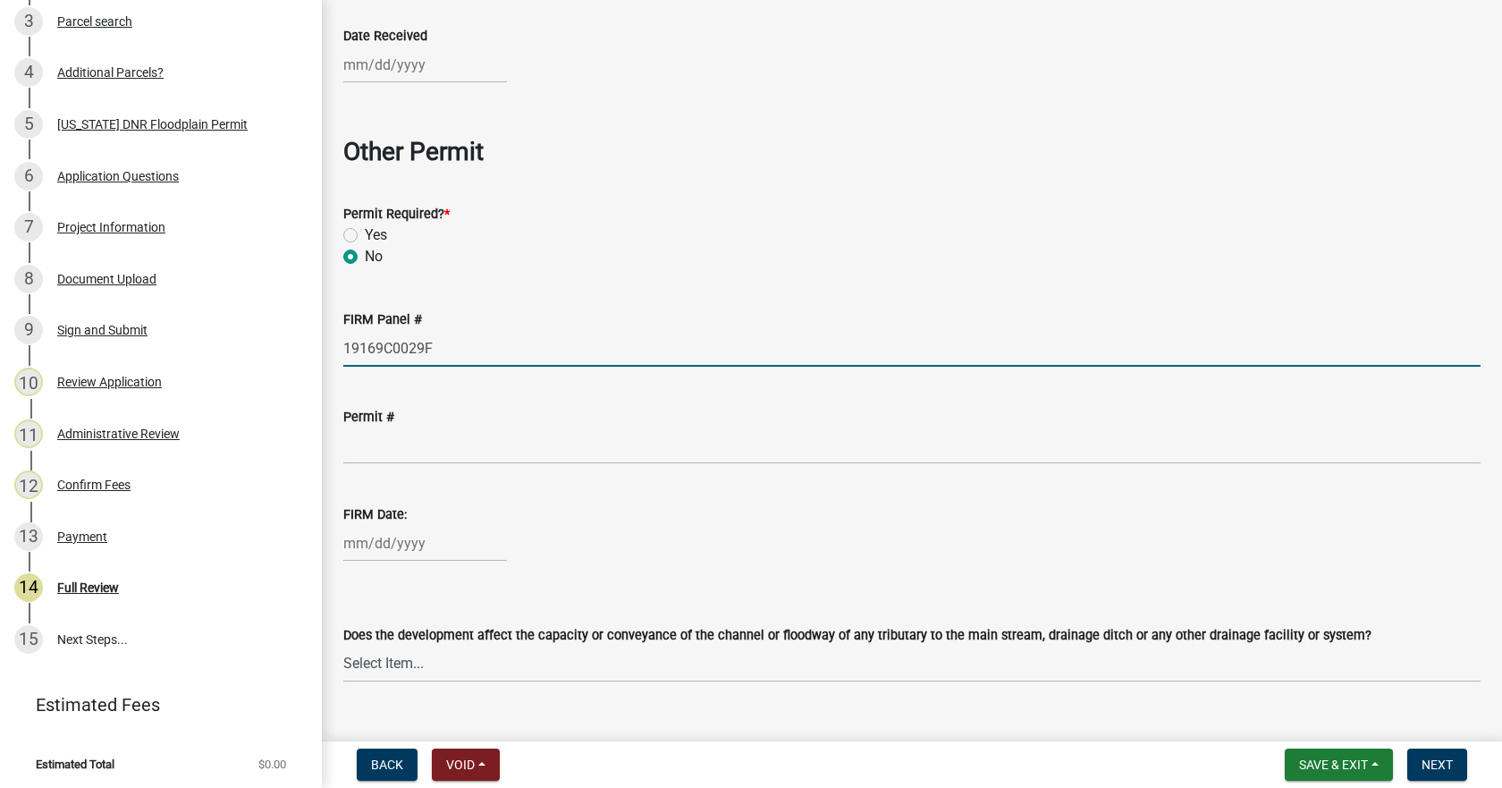
select select "2025"
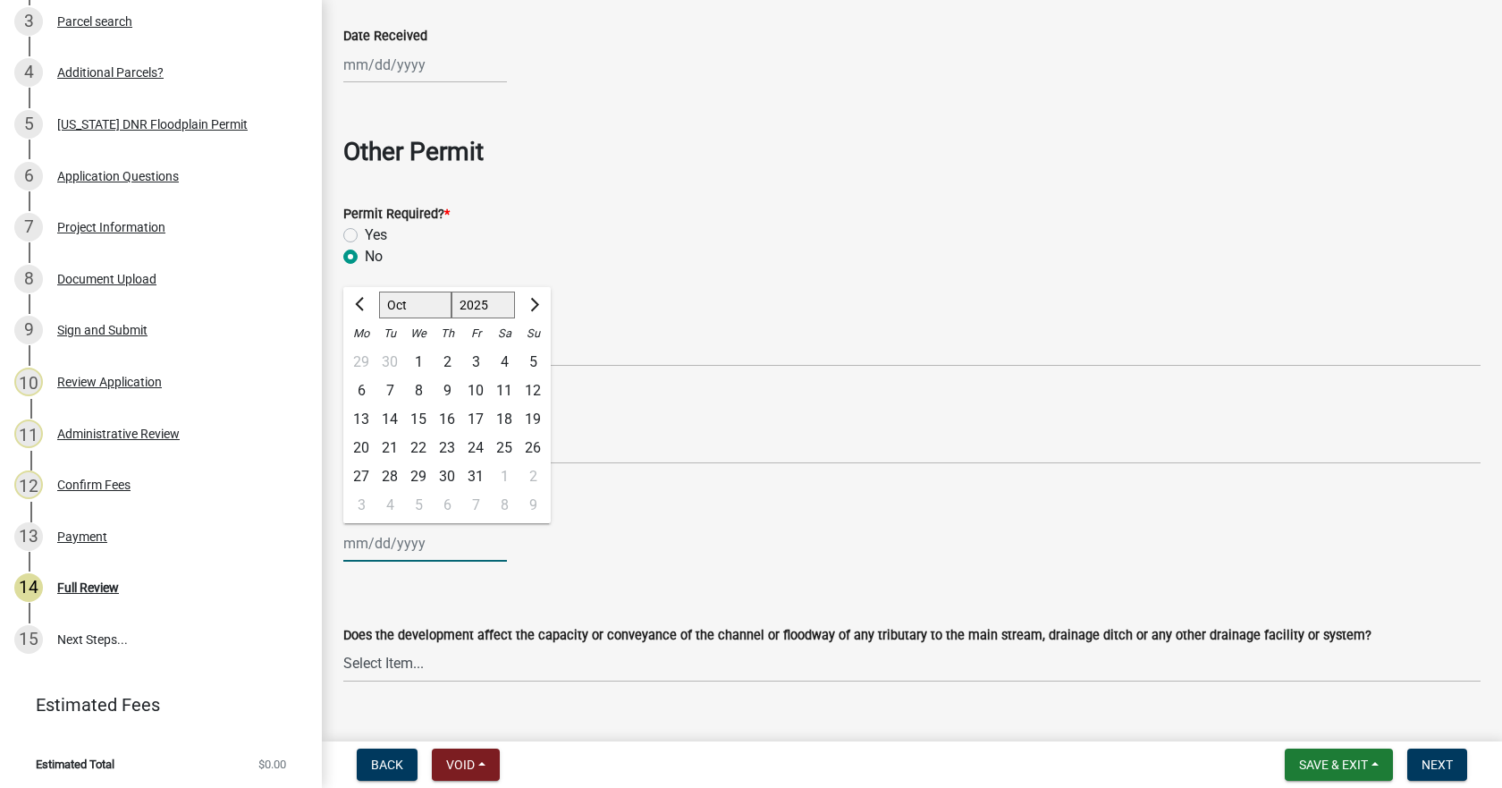
click at [353, 546] on input "FIRM Date:" at bounding box center [425, 543] width 164 height 37
type input "[DATE]"
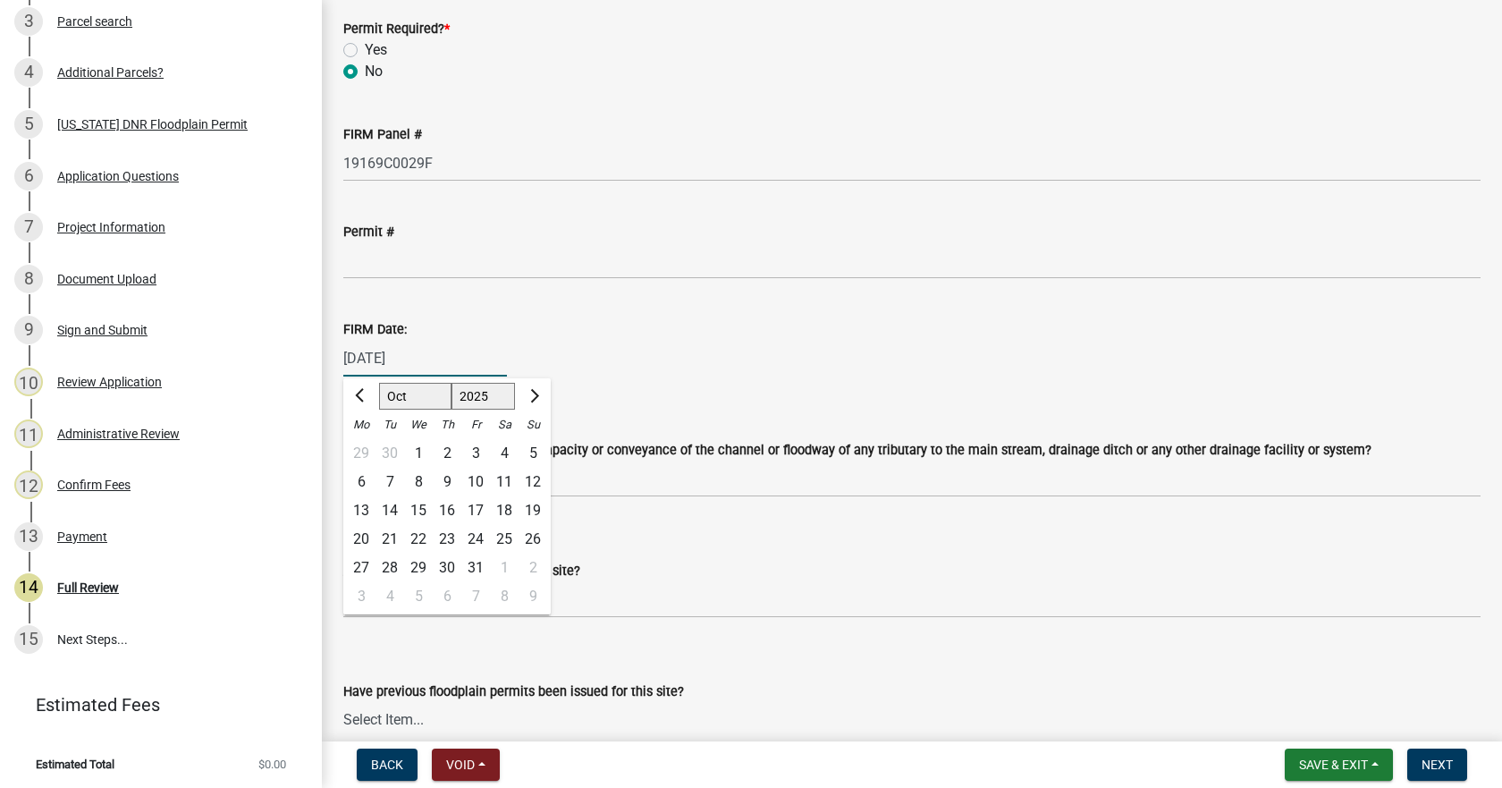
scroll to position [3813, 0]
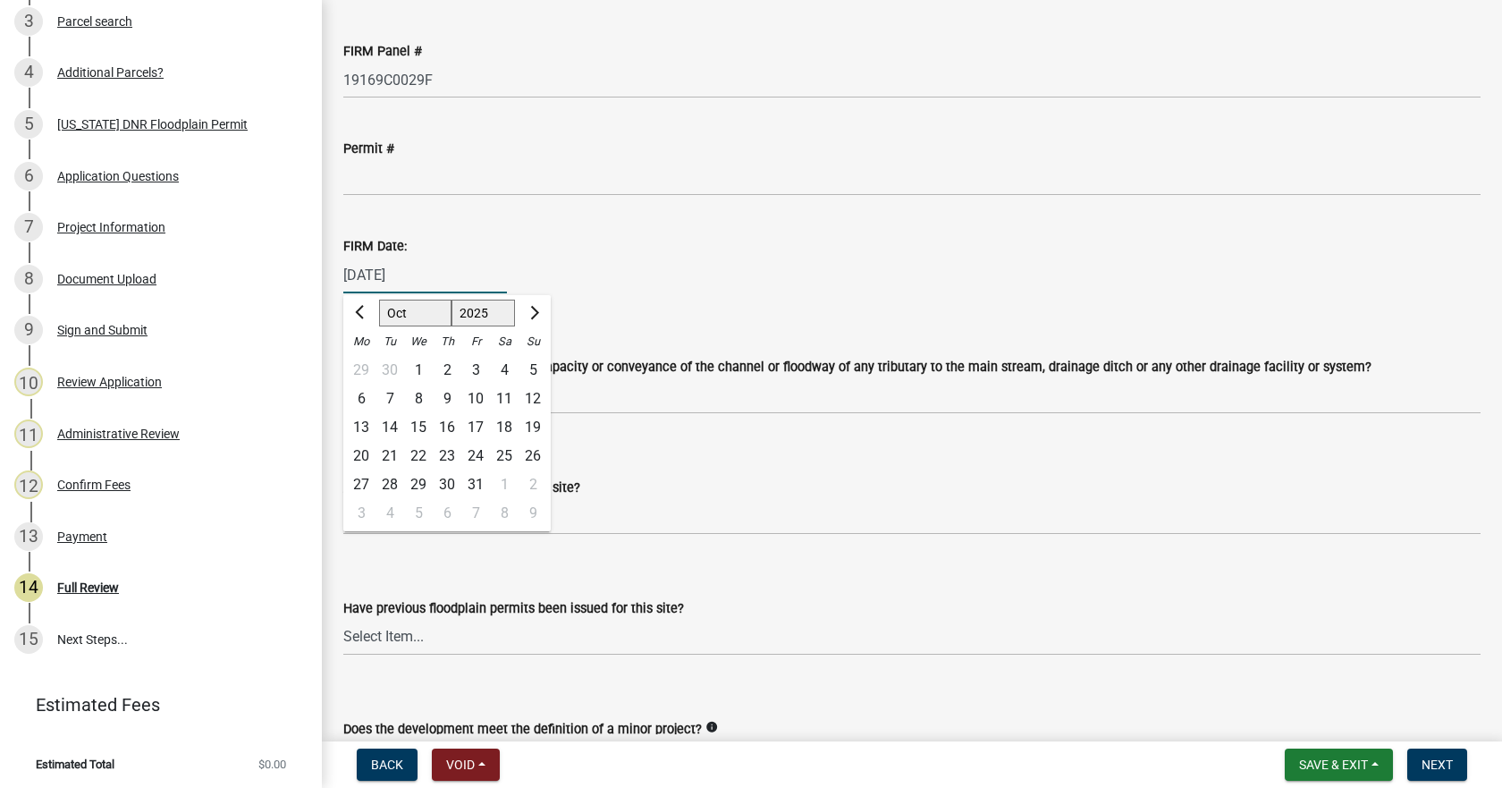
click at [617, 295] on wm-data-entity-input "FIRM Date: [DATE] [PERSON_NAME] Apr May Jun [DATE] Aug Sep Oct Nov [DATE] 1526 …" at bounding box center [911, 259] width 1137 height 99
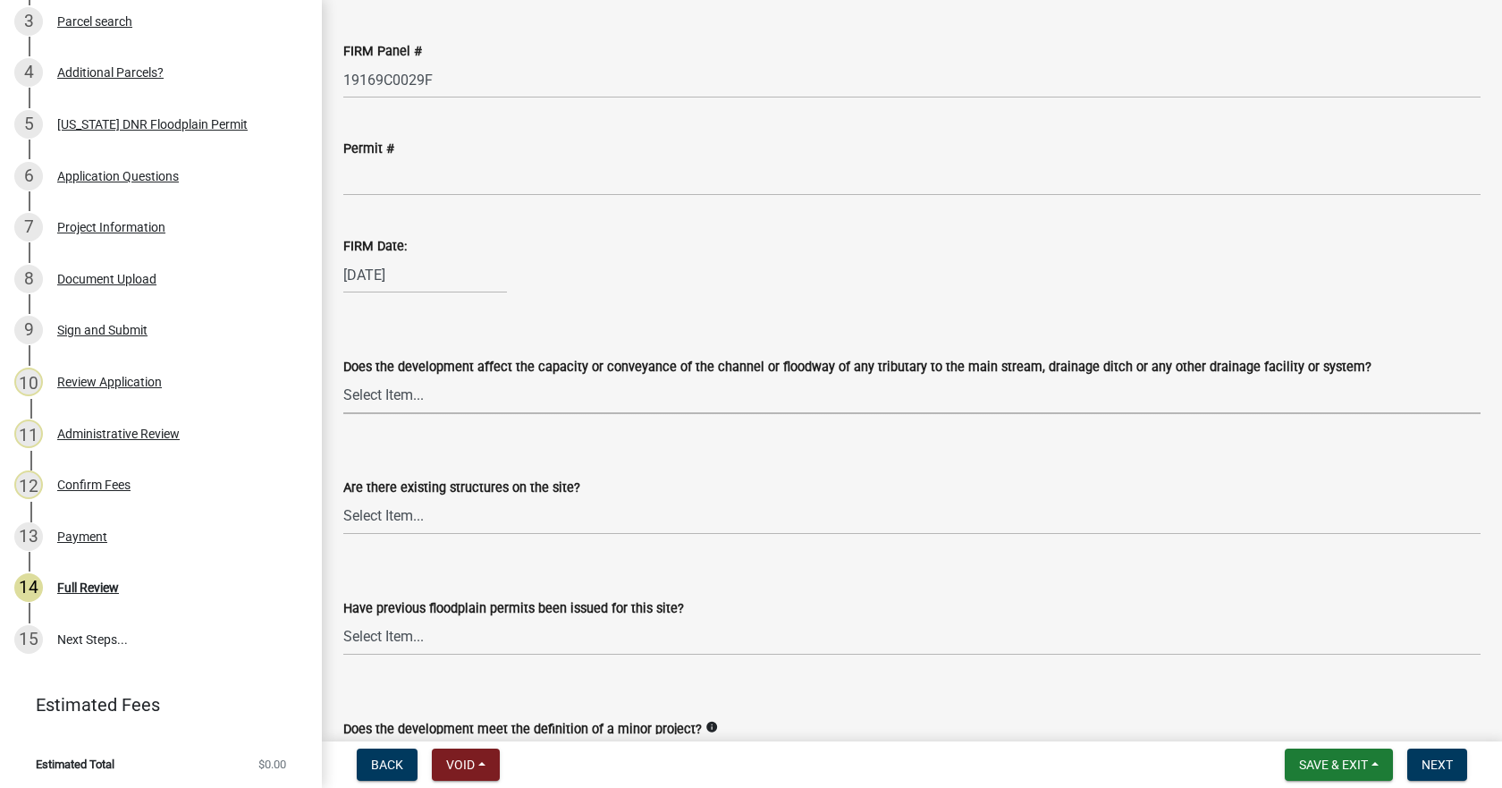
click at [389, 397] on select "Select Item... Yes No" at bounding box center [911, 395] width 1137 height 37
click at [343, 377] on select "Select Item... Yes No" at bounding box center [911, 395] width 1137 height 37
select select "127a504a-2f62-40c7-a06b-be97270c2dd0"
click at [404, 512] on select "Select Item... Yes No" at bounding box center [911, 516] width 1137 height 37
click at [343, 498] on select "Select Item... Yes No" at bounding box center [911, 516] width 1137 height 37
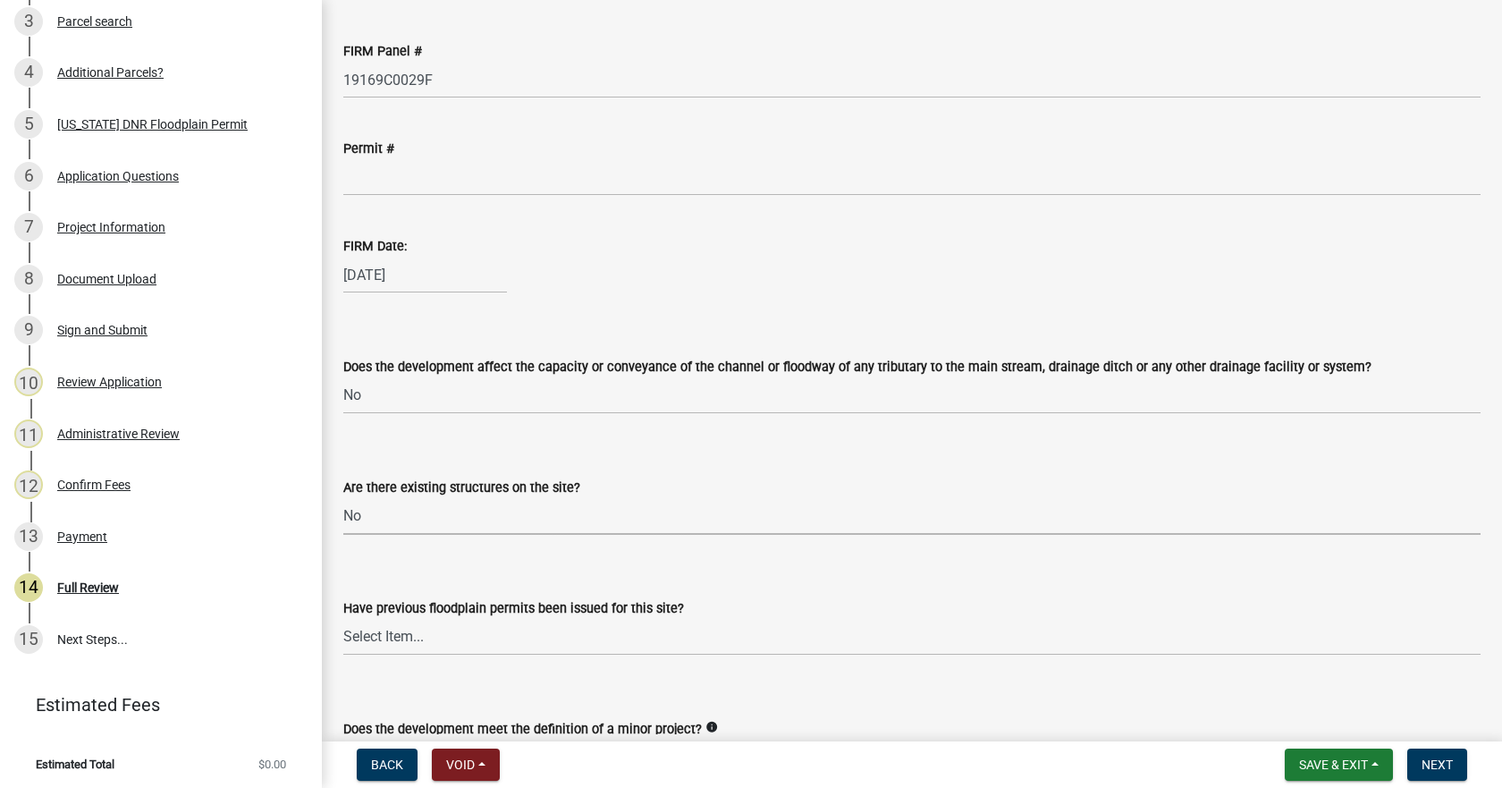
select select "e059b742-1b45-41a6-a2b8-95bf25ddcb26"
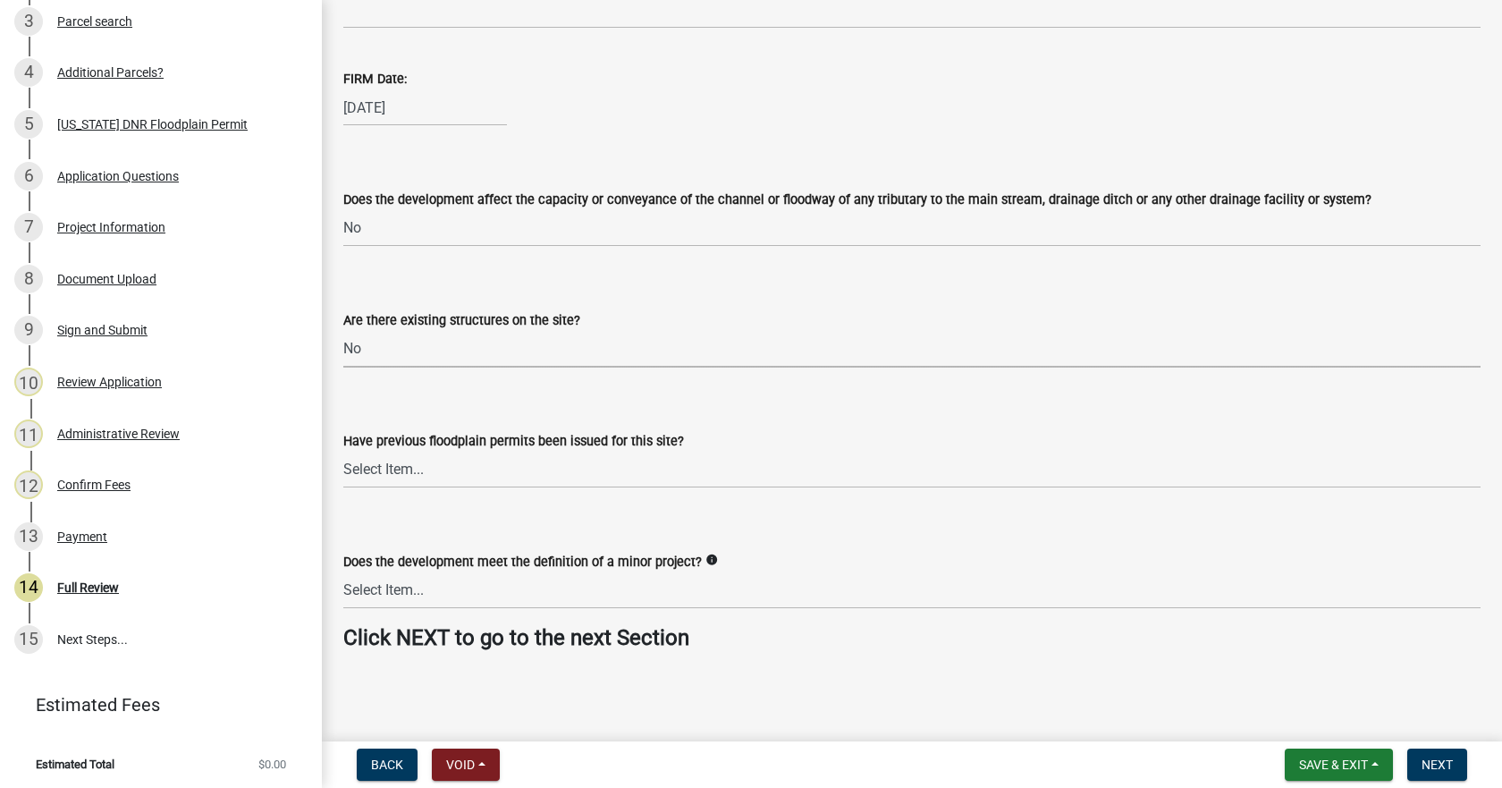
scroll to position [3980, 0]
click at [391, 467] on select "Select Item... Yes No" at bounding box center [911, 469] width 1137 height 37
click at [343, 451] on select "Select Item... Yes No" at bounding box center [911, 469] width 1137 height 37
select select "11f7c09e-67ef-490e-a86f-1a58c259c8ff"
drag, startPoint x: 437, startPoint y: 588, endPoint x: 446, endPoint y: 592, distance: 9.6
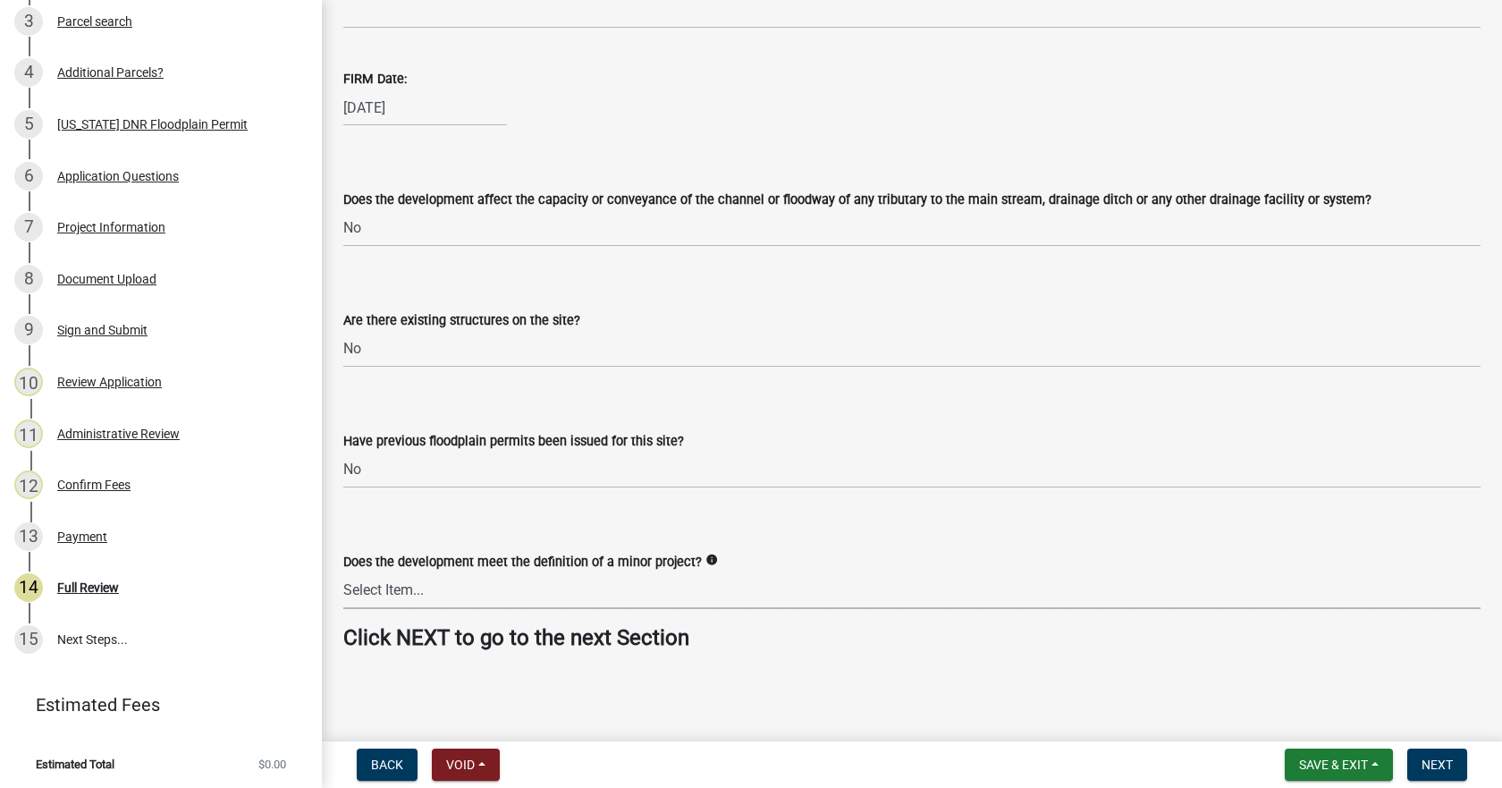
click at [436, 589] on select "Select Item... Yes No" at bounding box center [911, 590] width 1137 height 37
click at [343, 572] on select "Select Item... Yes No" at bounding box center [911, 590] width 1137 height 37
select select "1cf9d8fc-a67d-4f2d-bfda-14afd013b9fa"
click at [1435, 762] on span "Next" at bounding box center [1436, 764] width 31 height 14
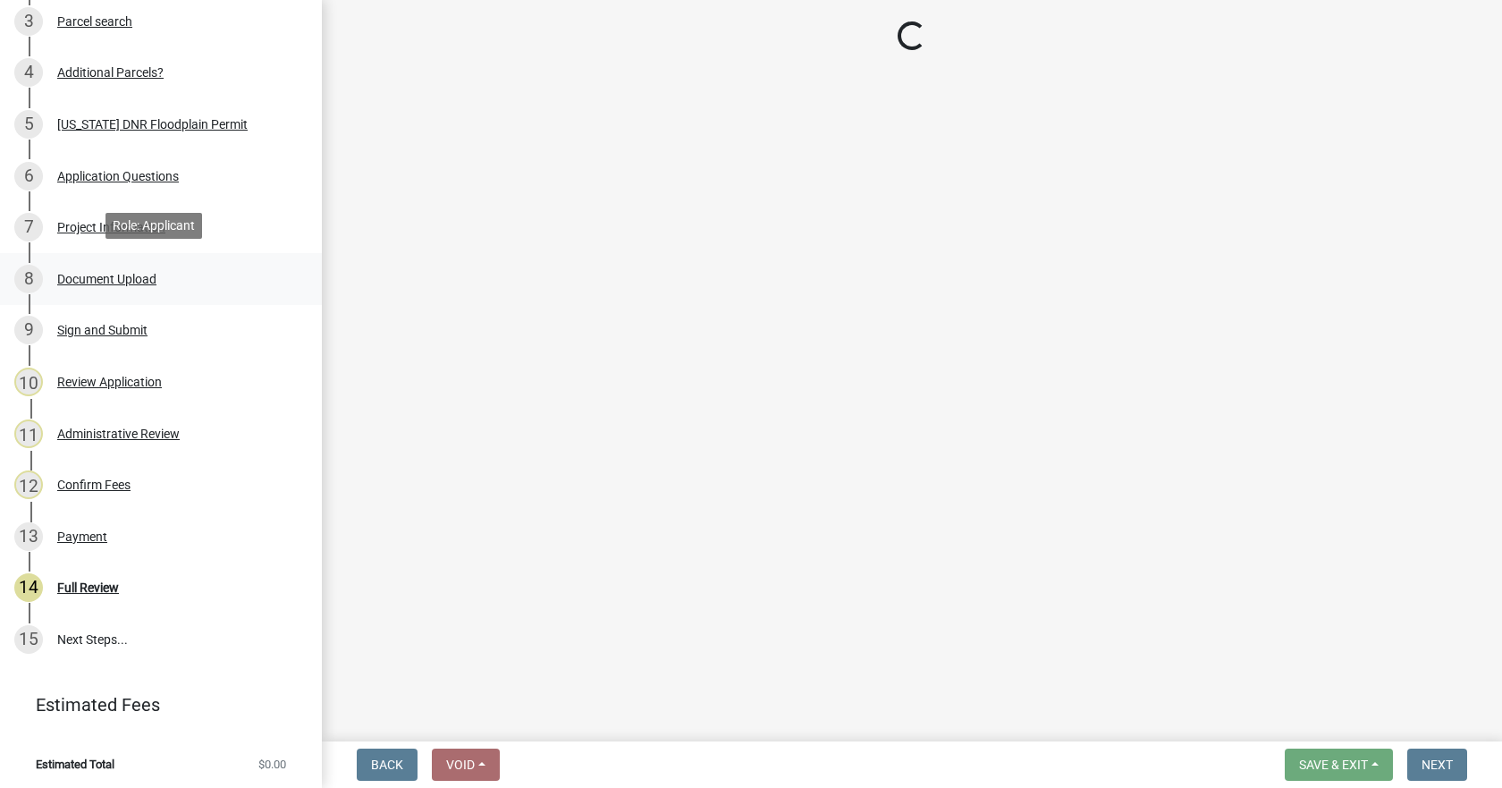
scroll to position [544, 0]
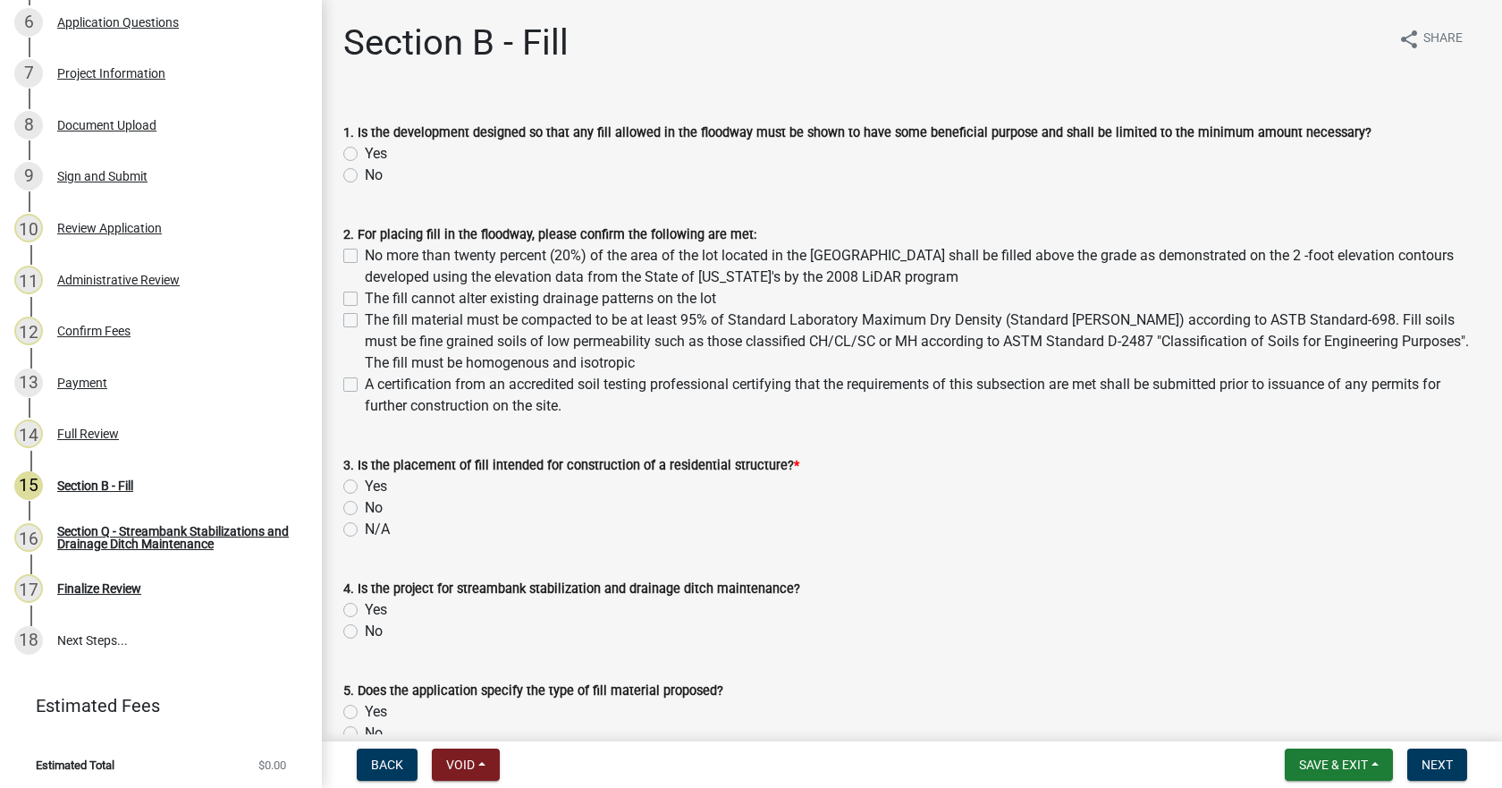
click at [358, 154] on div "Yes" at bounding box center [911, 153] width 1137 height 21
click at [365, 255] on label "No more than twenty percent (20%) of the area of the lot located in the [GEOGRA…" at bounding box center [923, 266] width 1116 height 43
click at [365, 255] on input "No more than twenty percent (20%) of the area of the lot located in the [GEOGRA…" at bounding box center [371, 251] width 12 height 12
checkbox input "true"
checkbox input "false"
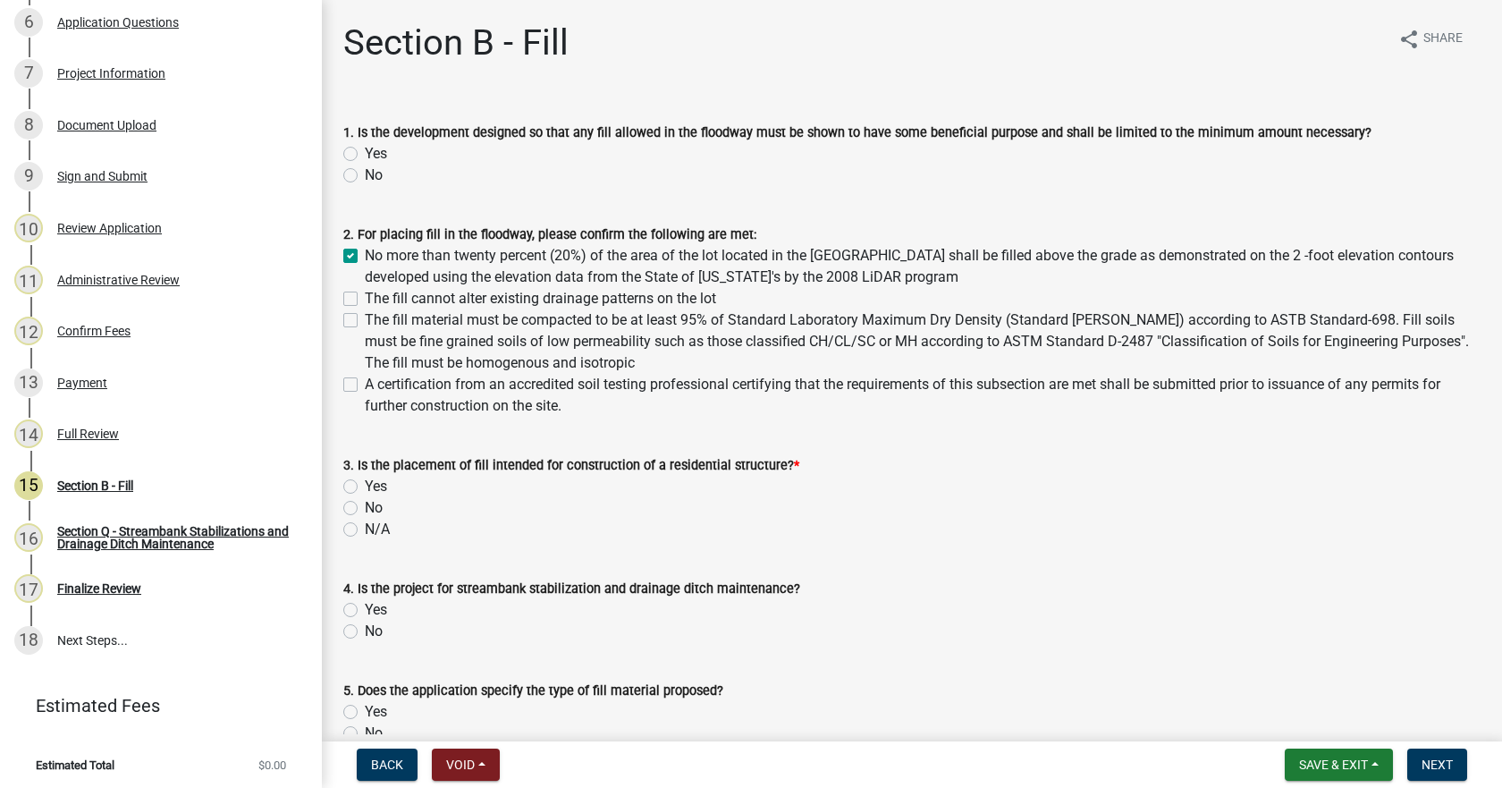
checkbox input "false"
click at [365, 295] on label "The fill cannot alter existing drainage patterns on the lot" at bounding box center [540, 298] width 351 height 21
click at [365, 295] on input "The fill cannot alter existing drainage patterns on the lot" at bounding box center [371, 294] width 12 height 12
checkbox input "true"
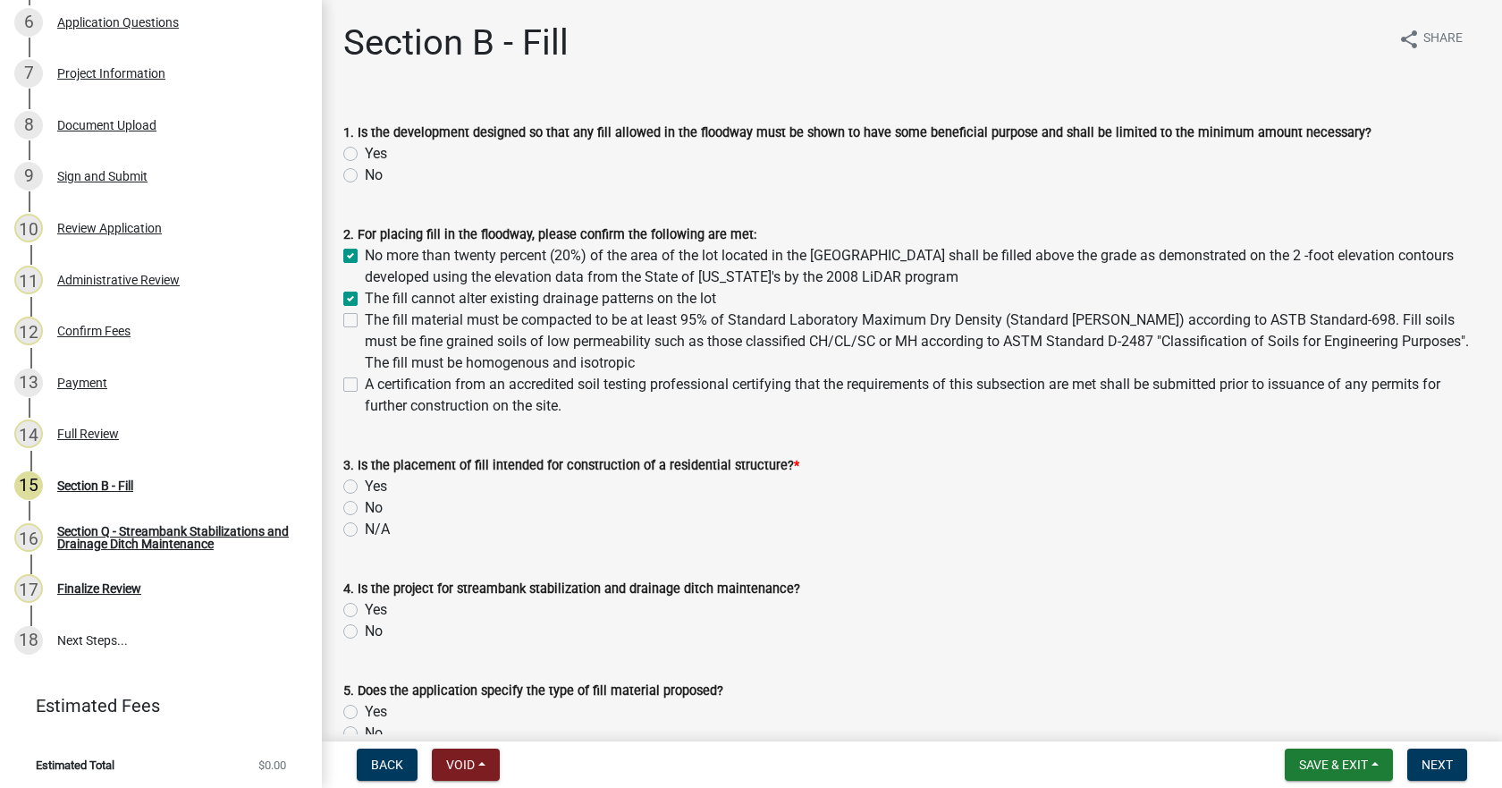
checkbox input "true"
checkbox input "false"
click at [358, 322] on div "The fill material must be compacted to be at least 95% of Standard Laboratory M…" at bounding box center [911, 341] width 1137 height 64
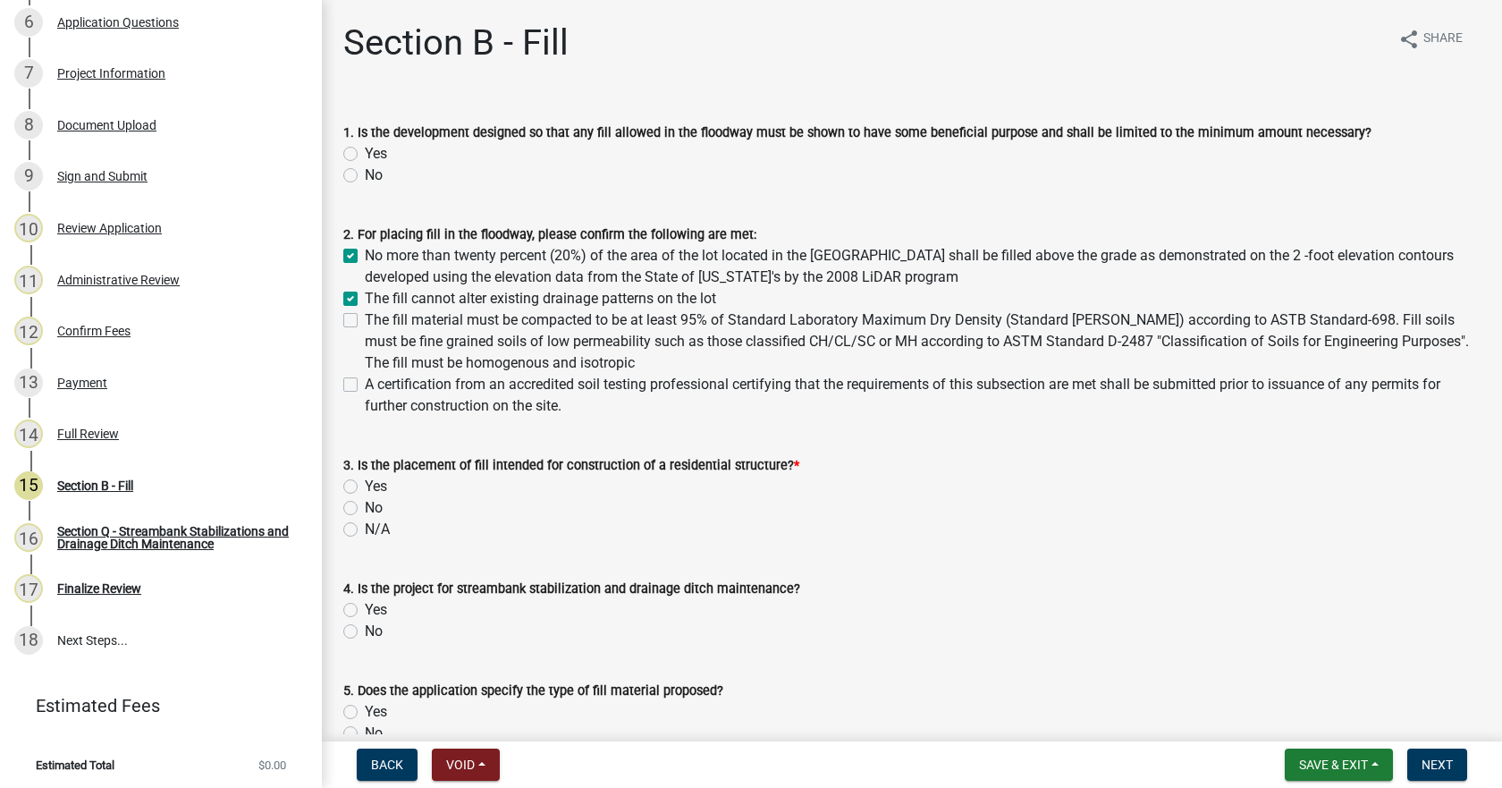
click at [365, 321] on label "The fill material must be compacted to be at least 95% of Standard Laboratory M…" at bounding box center [923, 341] width 1116 height 64
click at [365, 321] on input "The fill material must be compacted to be at least 95% of Standard Laboratory M…" at bounding box center [371, 315] width 12 height 12
checkbox input "true"
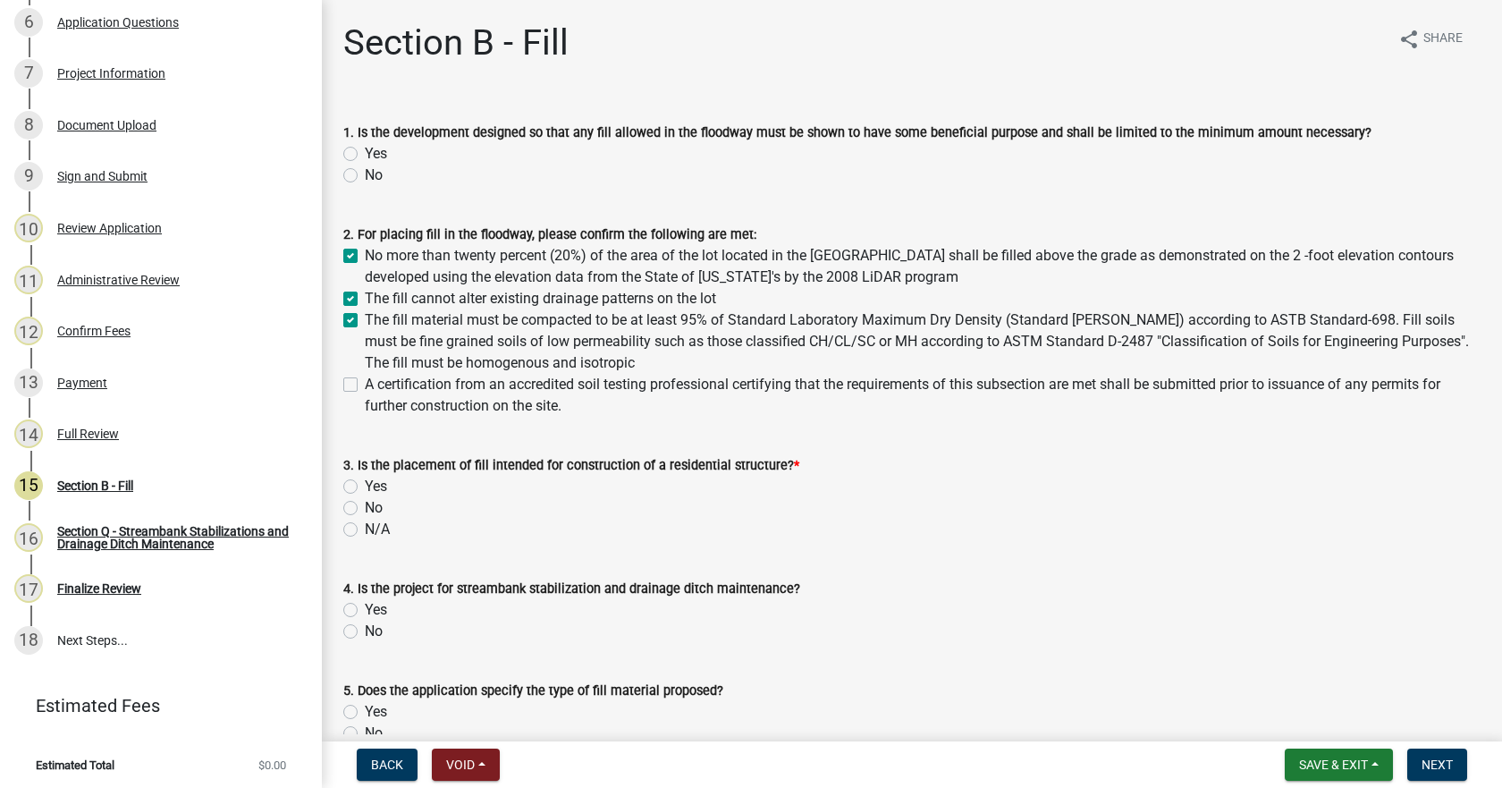
checkbox input "true"
click at [365, 384] on label "A certification from an accredited soil testing professional certifying that th…" at bounding box center [923, 395] width 1116 height 43
click at [365, 384] on input "A certification from an accredited soil testing professional certifying that th…" at bounding box center [371, 380] width 12 height 12
checkbox input "true"
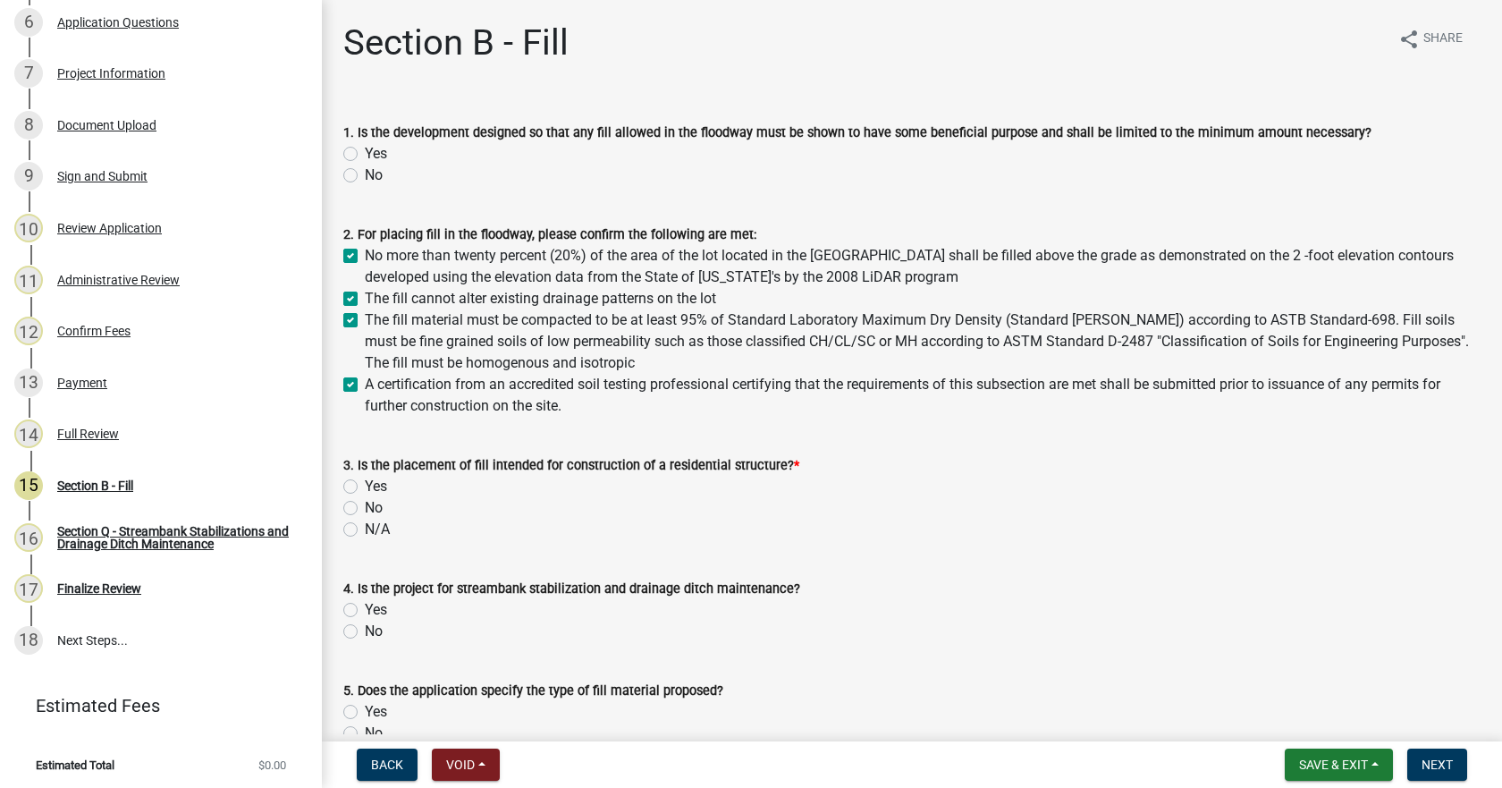
checkbox input "true"
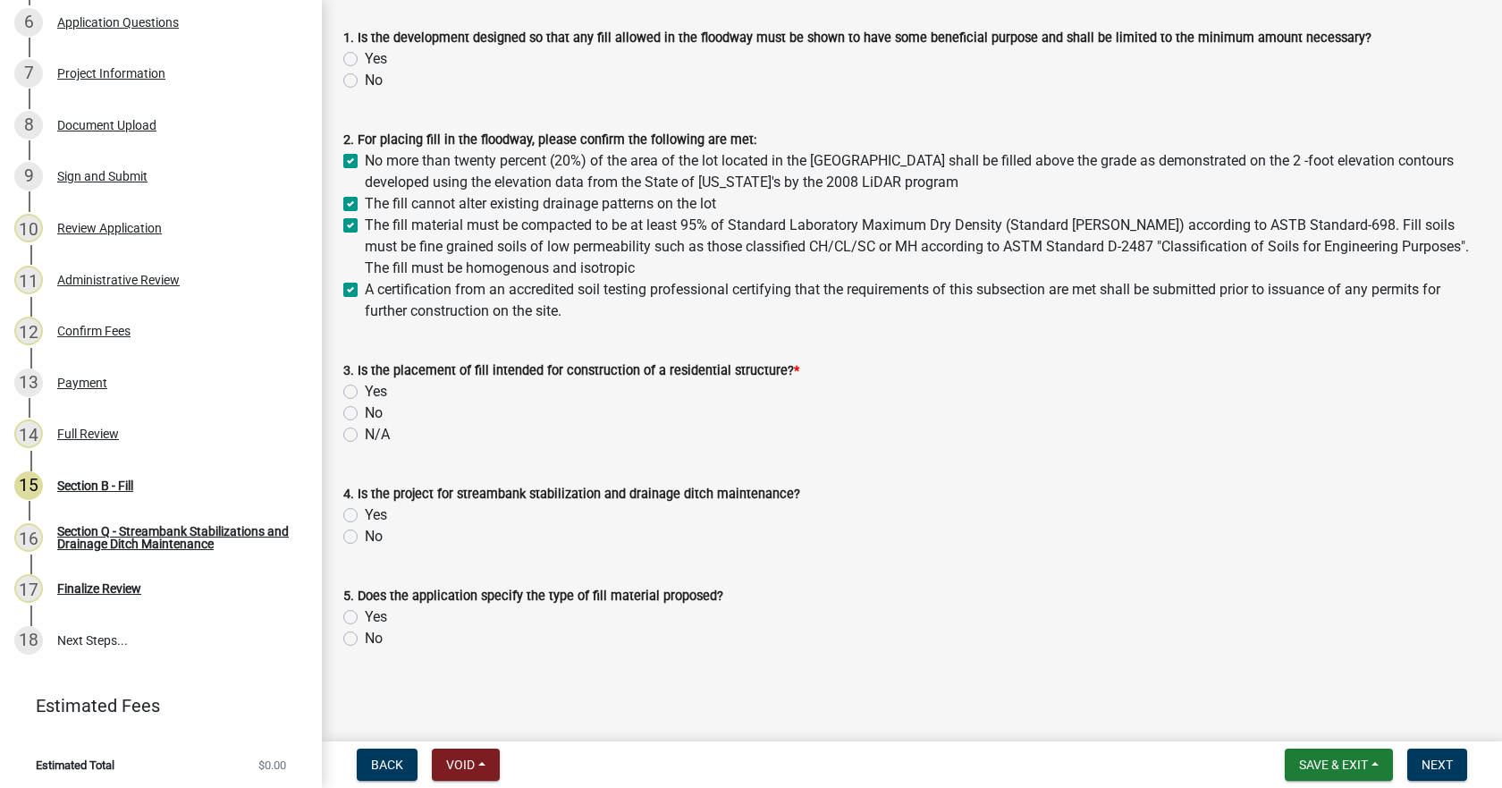
scroll to position [96, 0]
drag, startPoint x: 354, startPoint y: 410, endPoint x: 358, endPoint y: 418, distance: 9.2
click at [365, 411] on label "No" at bounding box center [374, 411] width 18 height 21
click at [365, 411] on input "No" at bounding box center [371, 407] width 12 height 12
radio input "true"
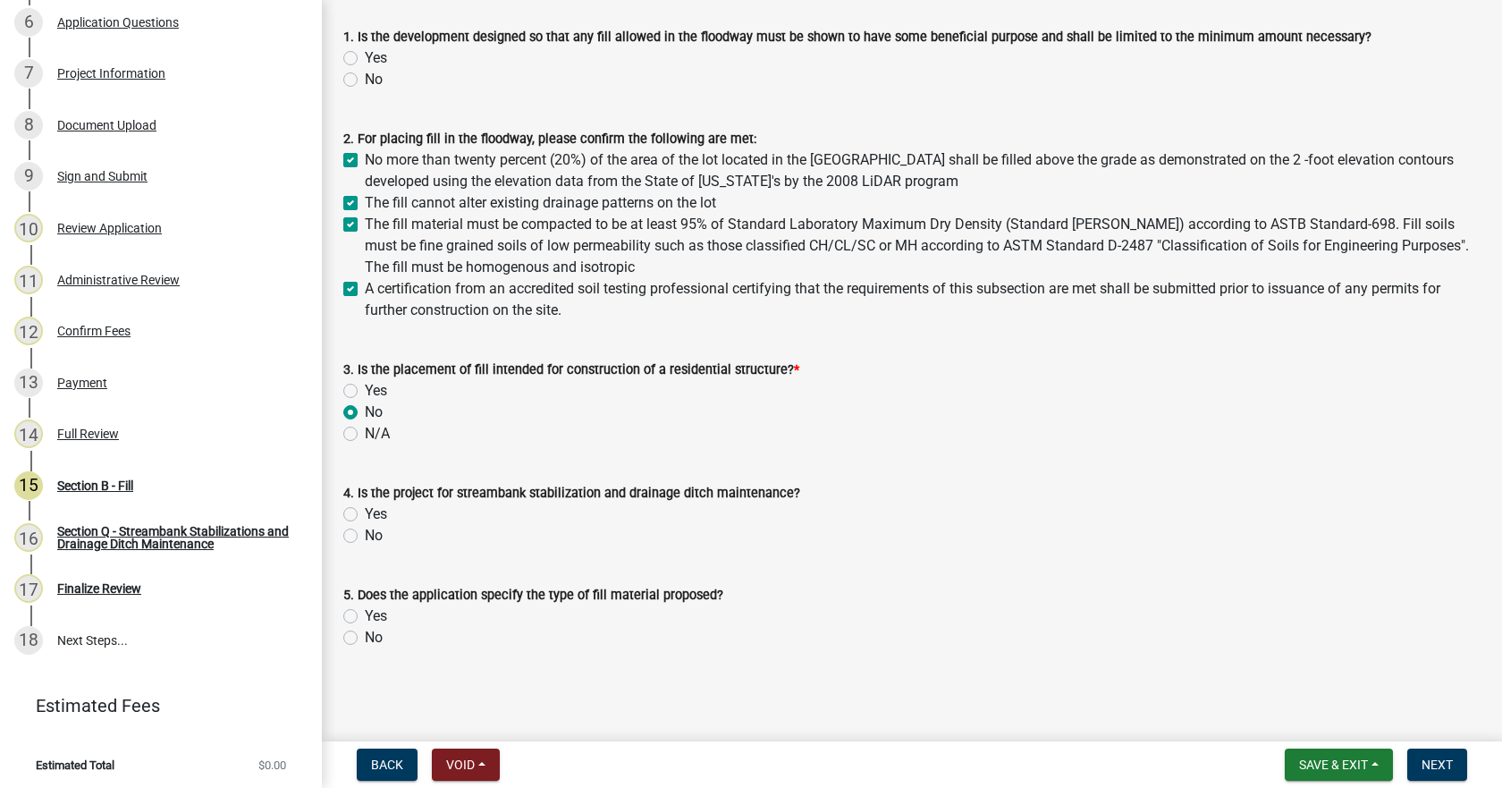
click at [365, 537] on label "No" at bounding box center [374, 535] width 18 height 21
click at [365, 536] on input "No" at bounding box center [371, 531] width 12 height 12
radio input "true"
click at [365, 638] on label "No" at bounding box center [374, 637] width 18 height 21
click at [365, 638] on input "No" at bounding box center [371, 633] width 12 height 12
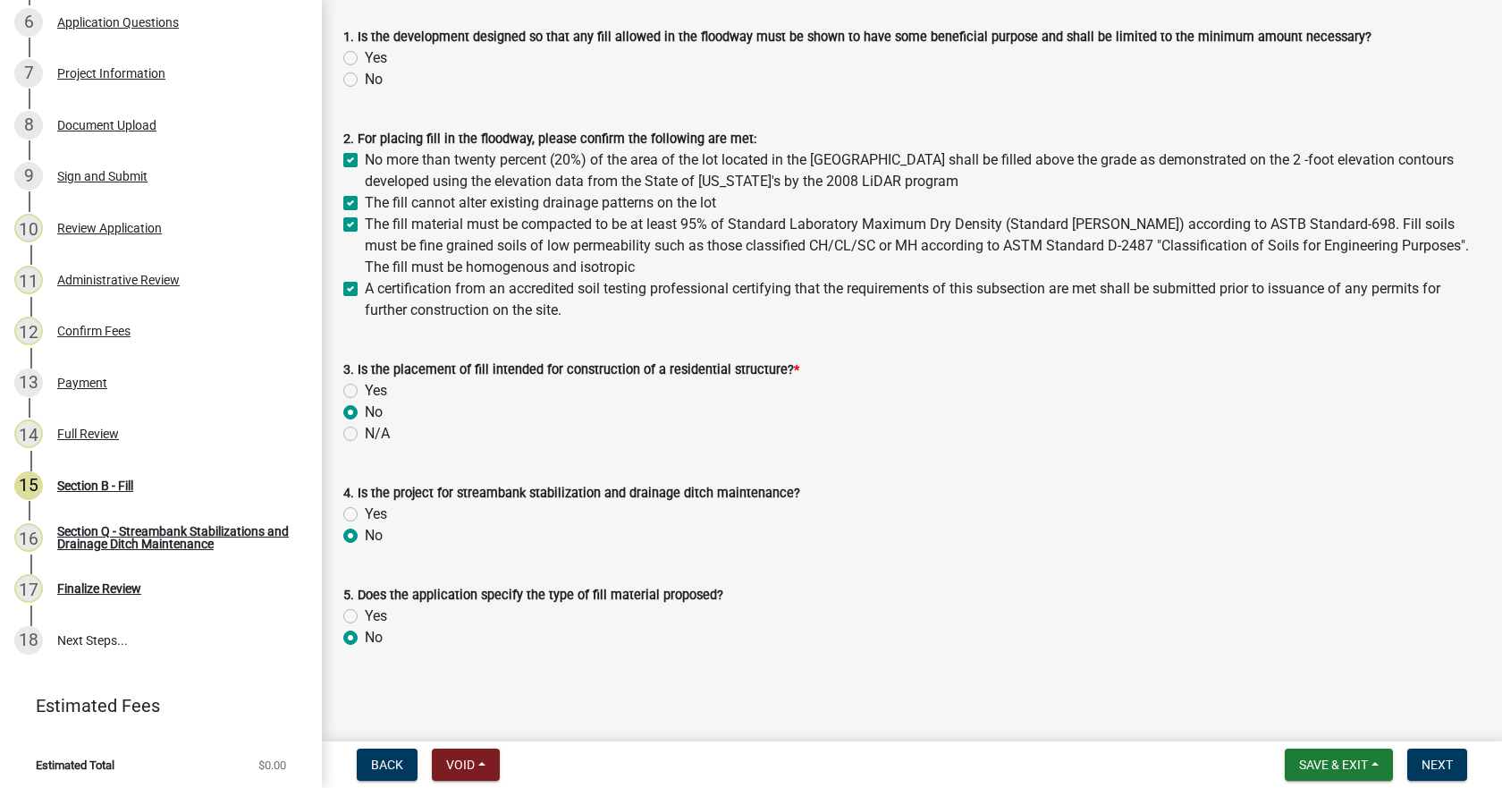
radio input "true"
click at [1456, 755] on button "Next" at bounding box center [1437, 764] width 60 height 32
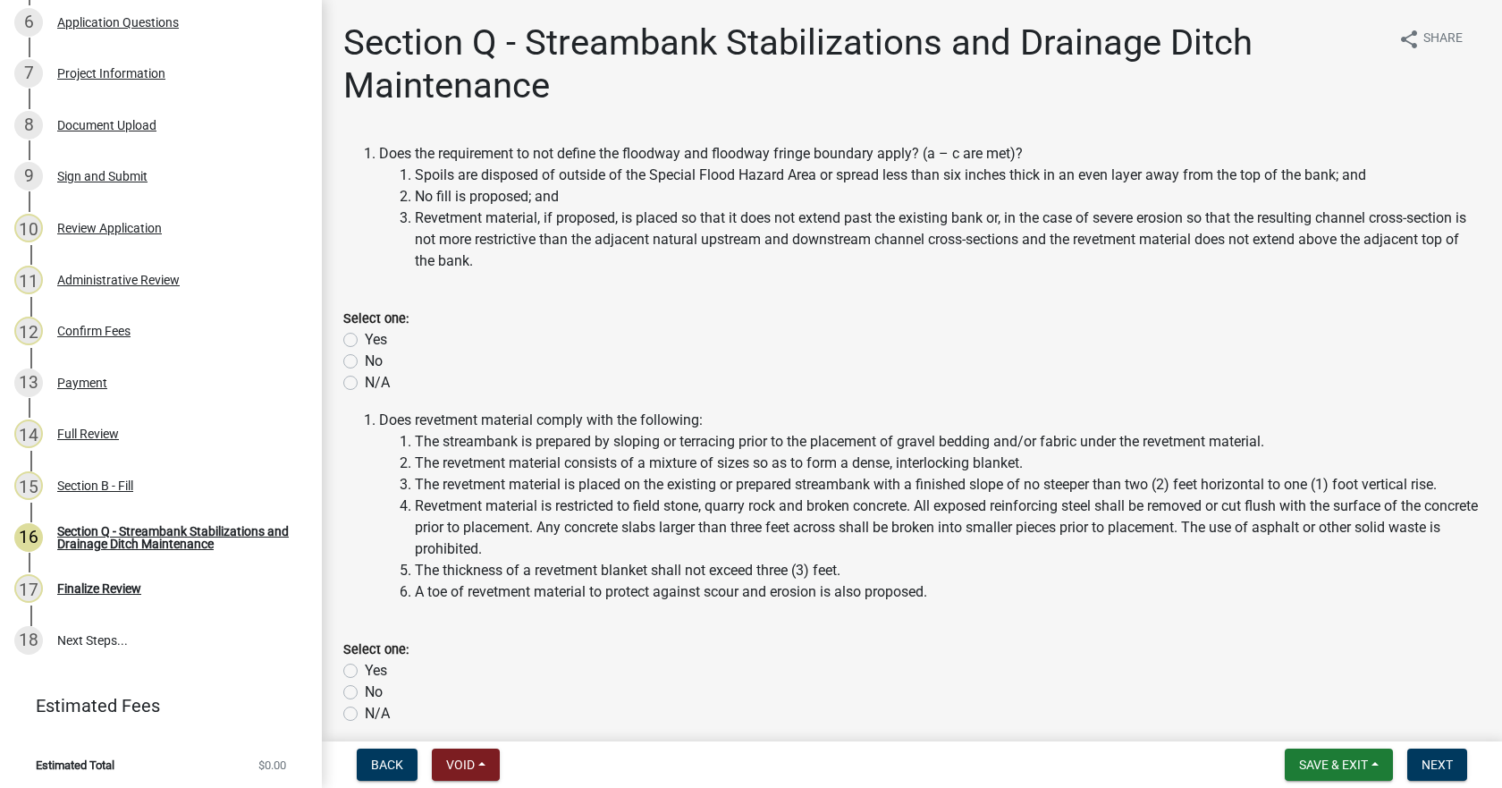
click at [365, 341] on label "Yes" at bounding box center [376, 339] width 22 height 21
click at [365, 341] on input "Yes" at bounding box center [371, 335] width 12 height 12
radio input "true"
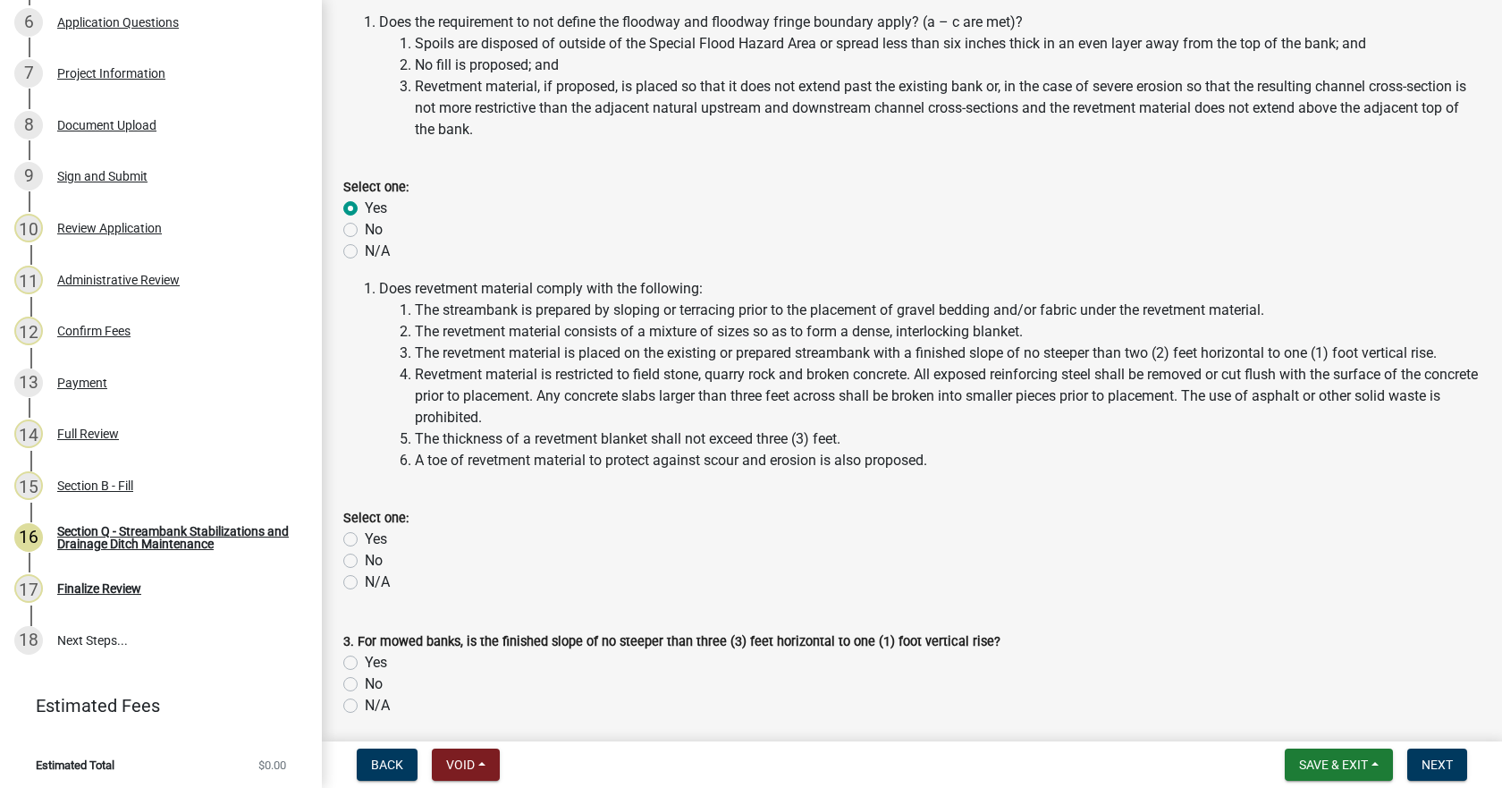
scroll to position [179, 0]
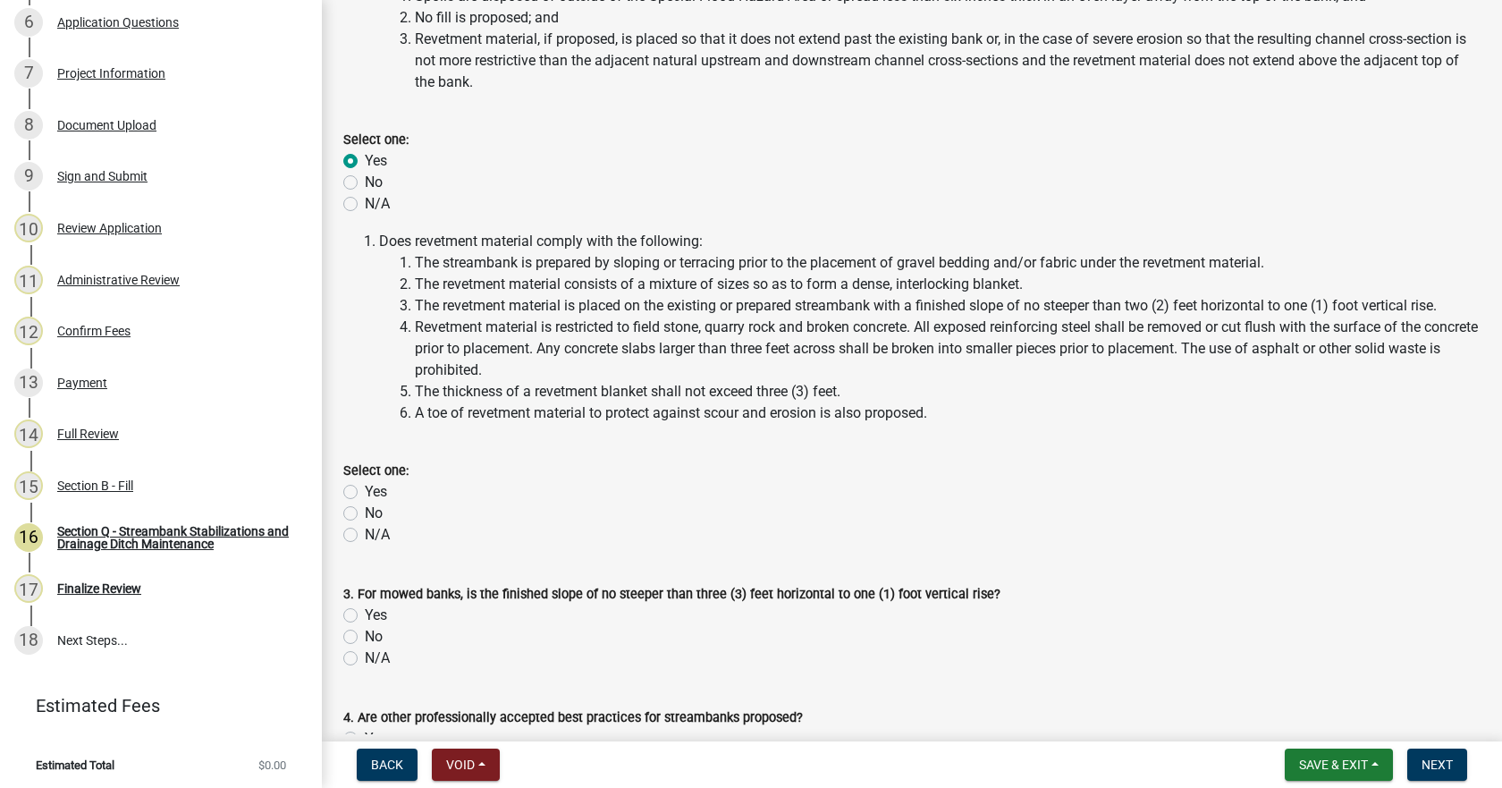
click at [365, 533] on label "N/A" at bounding box center [377, 534] width 25 height 21
click at [365, 533] on input "N/A" at bounding box center [371, 530] width 12 height 12
radio input "true"
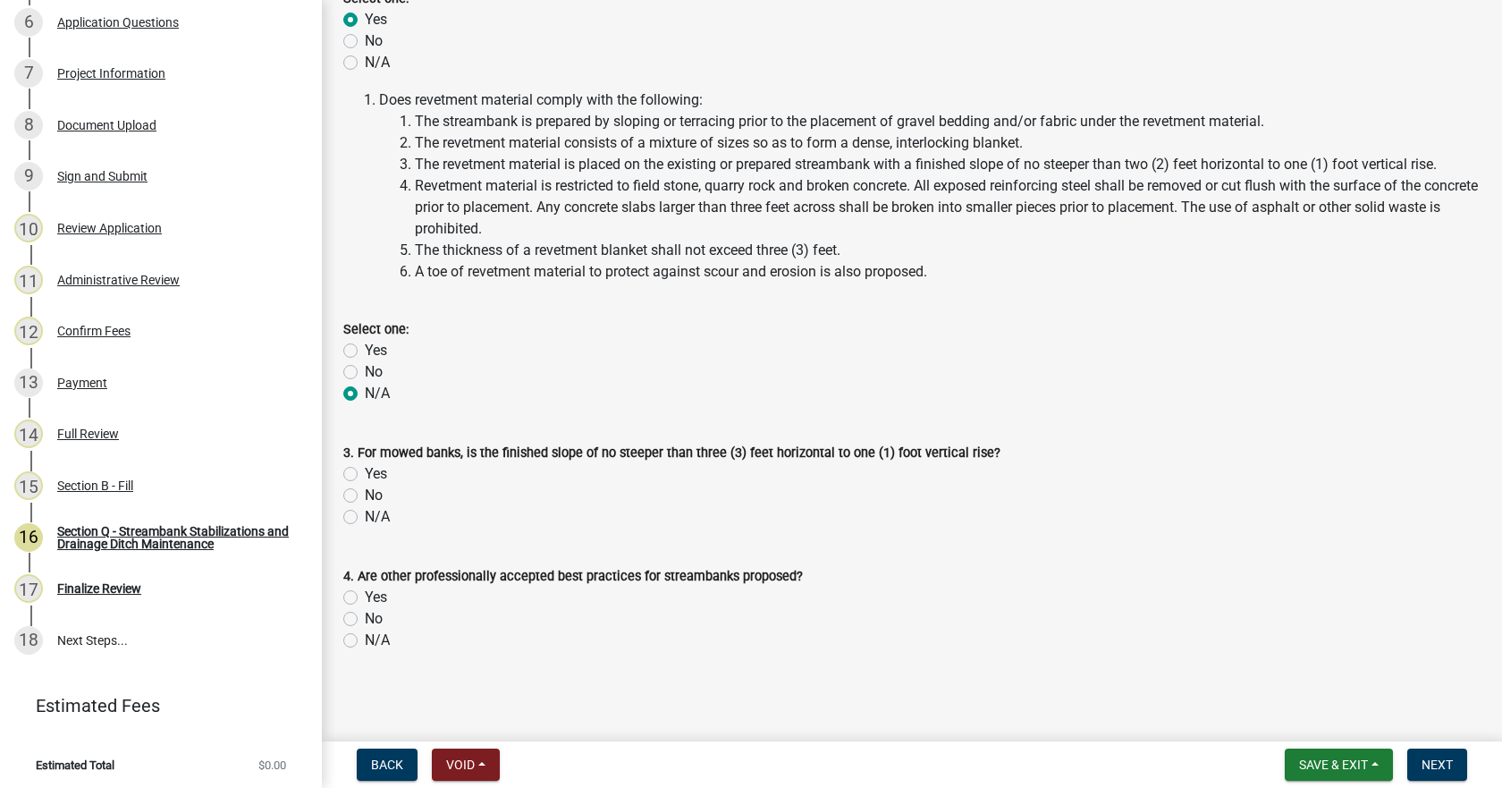
scroll to position [323, 0]
click at [365, 468] on label "Yes" at bounding box center [376, 470] width 22 height 21
click at [365, 468] on input "Yes" at bounding box center [371, 466] width 12 height 12
radio input "true"
click at [365, 593] on label "Yes" at bounding box center [376, 594] width 22 height 21
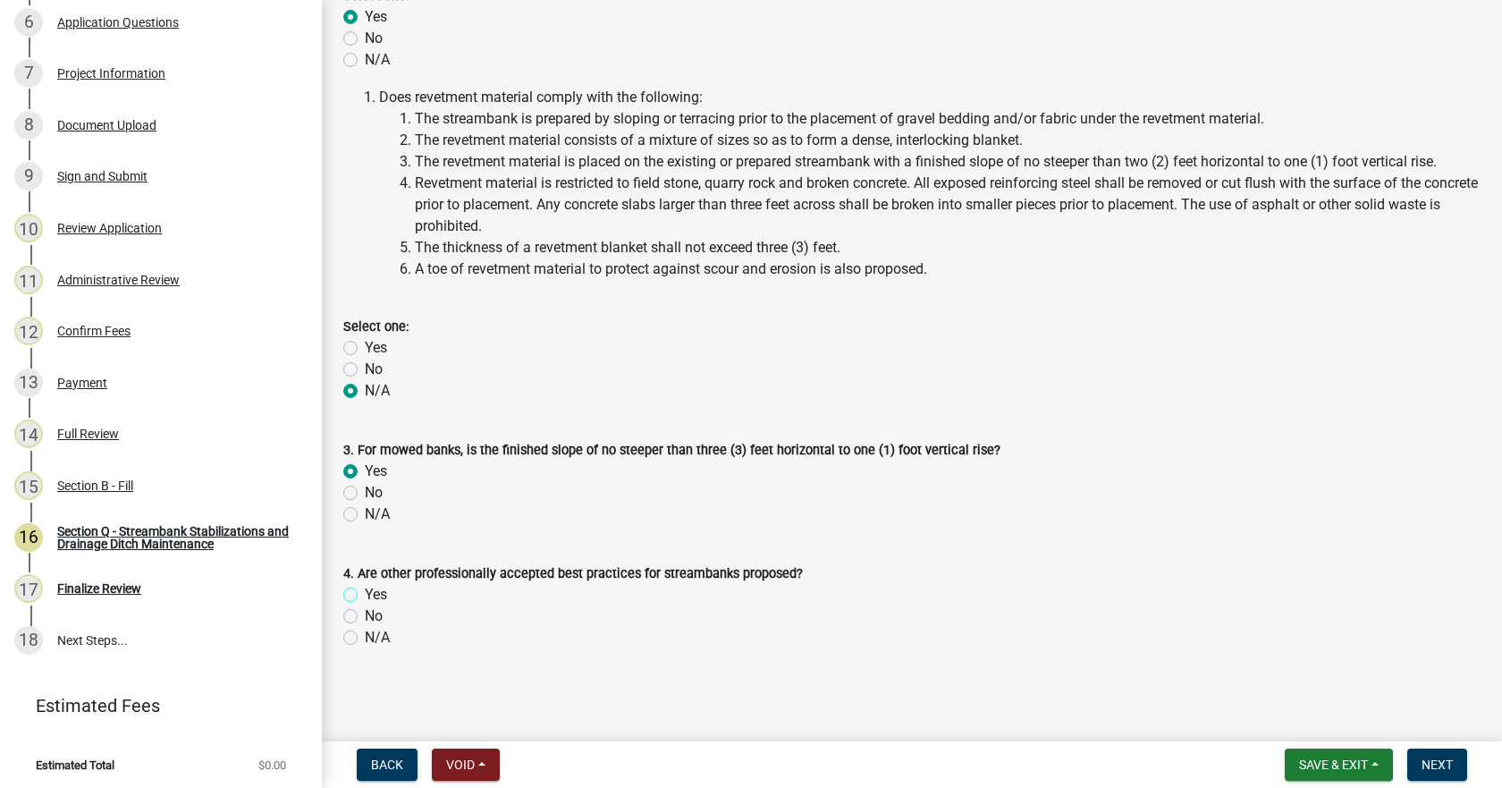
click at [365, 593] on input "Yes" at bounding box center [371, 590] width 12 height 12
radio input "true"
click at [1444, 768] on span "Next" at bounding box center [1436, 764] width 31 height 14
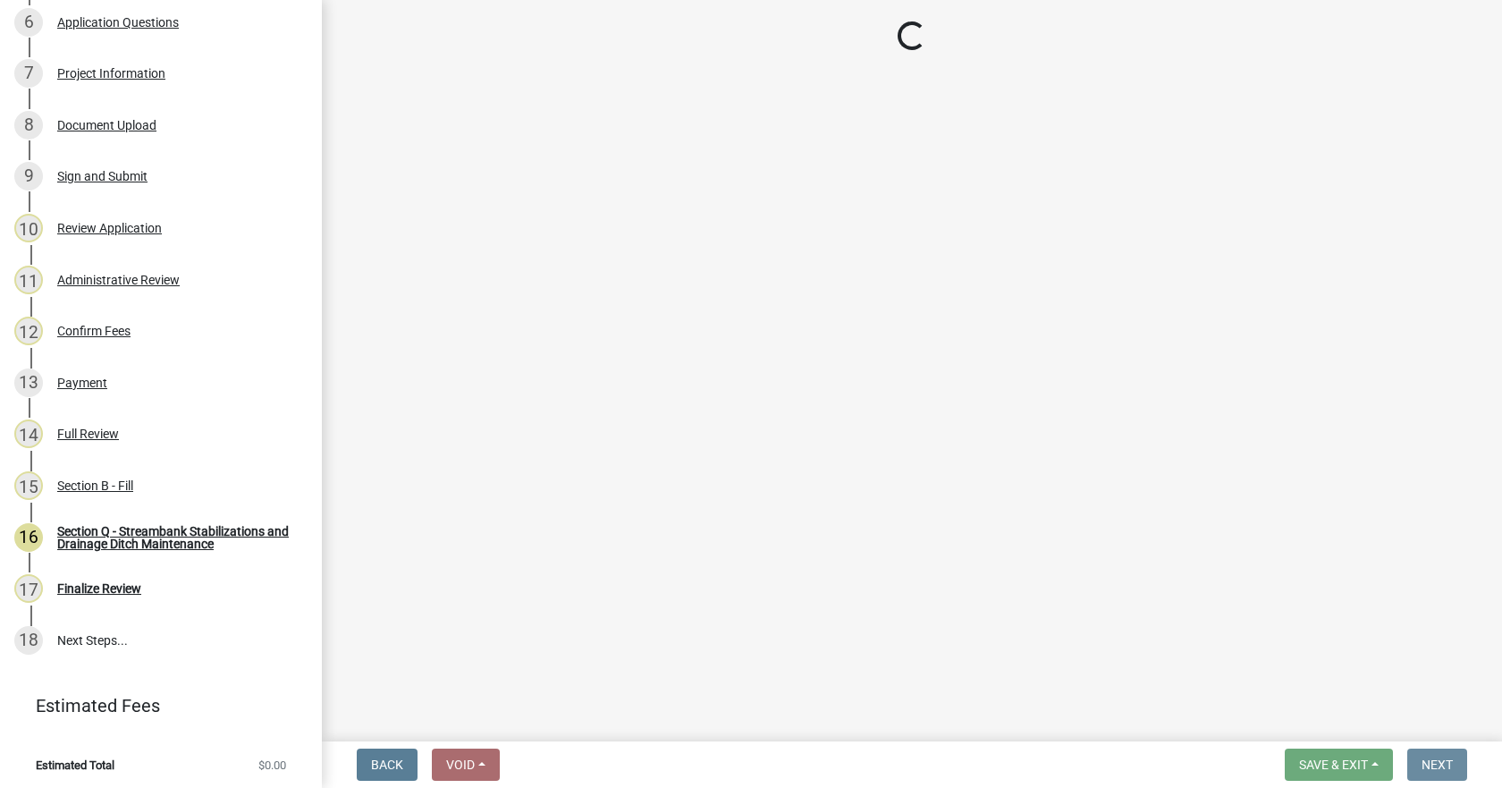
scroll to position [0, 0]
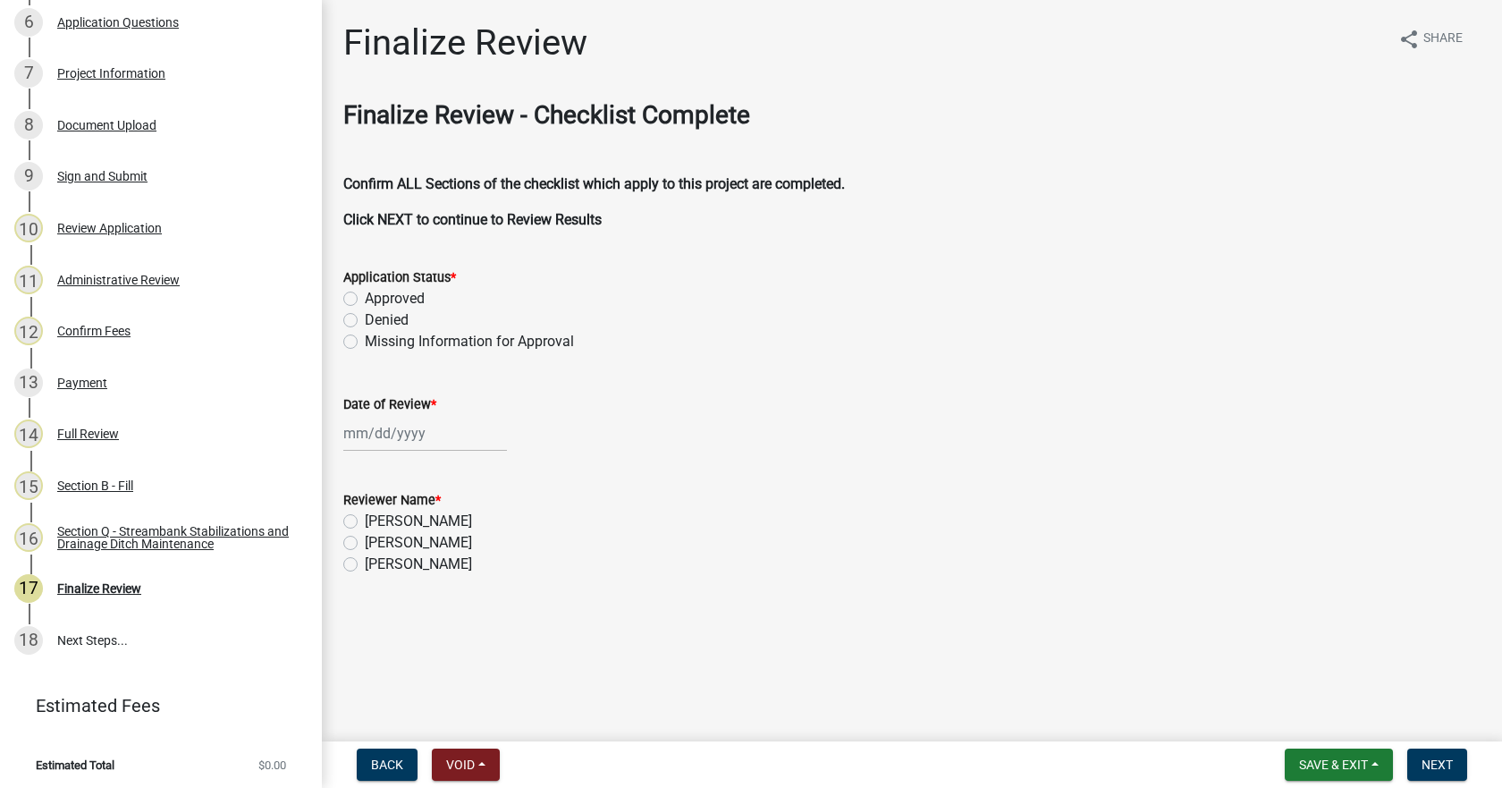
click at [365, 295] on label "Approved" at bounding box center [395, 298] width 60 height 21
click at [365, 295] on input "Approved" at bounding box center [371, 294] width 12 height 12
radio input "true"
click at [383, 441] on div at bounding box center [425, 433] width 164 height 37
select select "10"
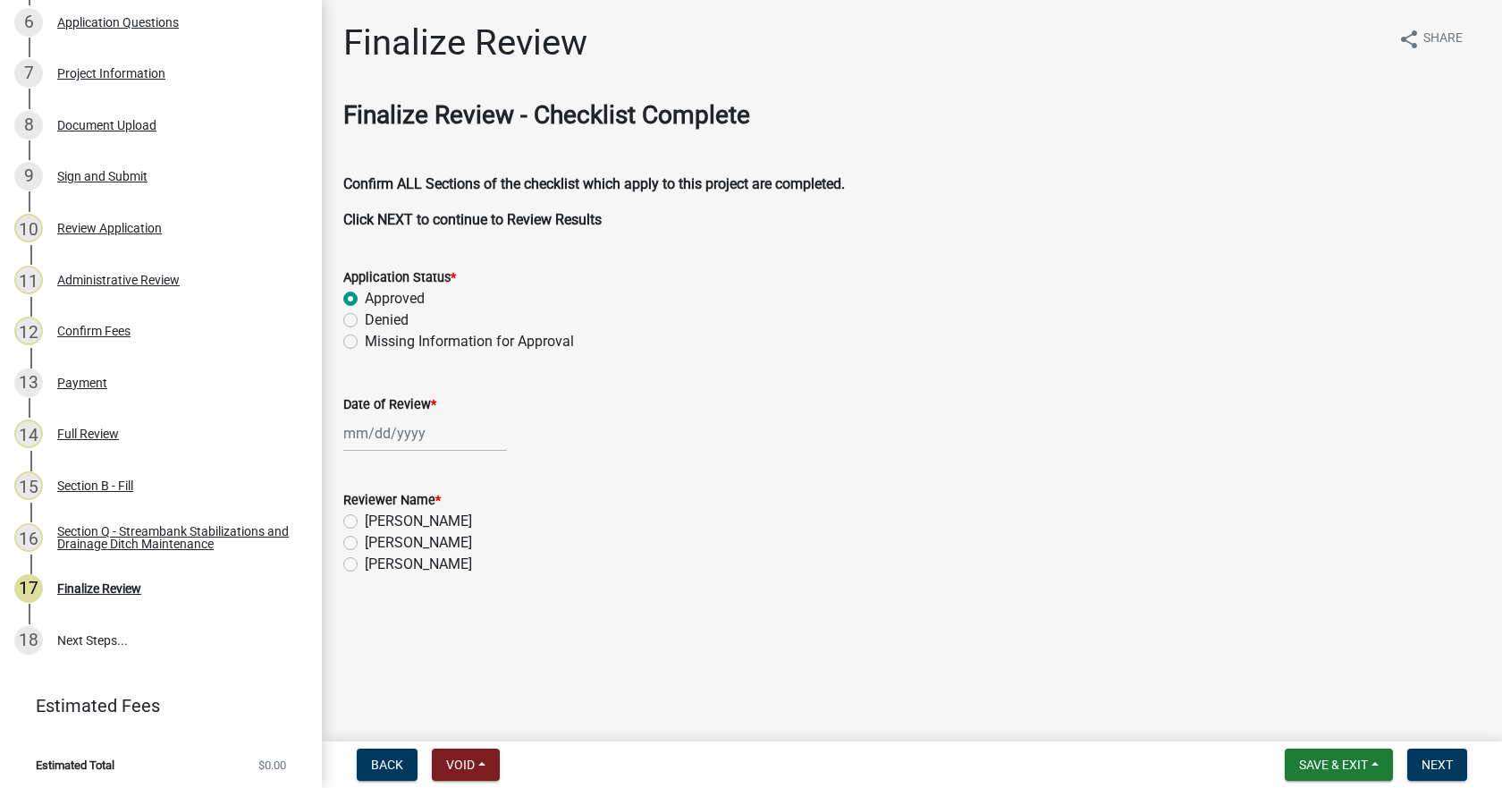
select select "2025"
click at [367, 556] on div "6" at bounding box center [361, 557] width 29 height 29
type input "[DATE]"
click at [365, 518] on label "[PERSON_NAME]" at bounding box center [418, 520] width 107 height 21
click at [365, 518] on input "[PERSON_NAME]" at bounding box center [371, 516] width 12 height 12
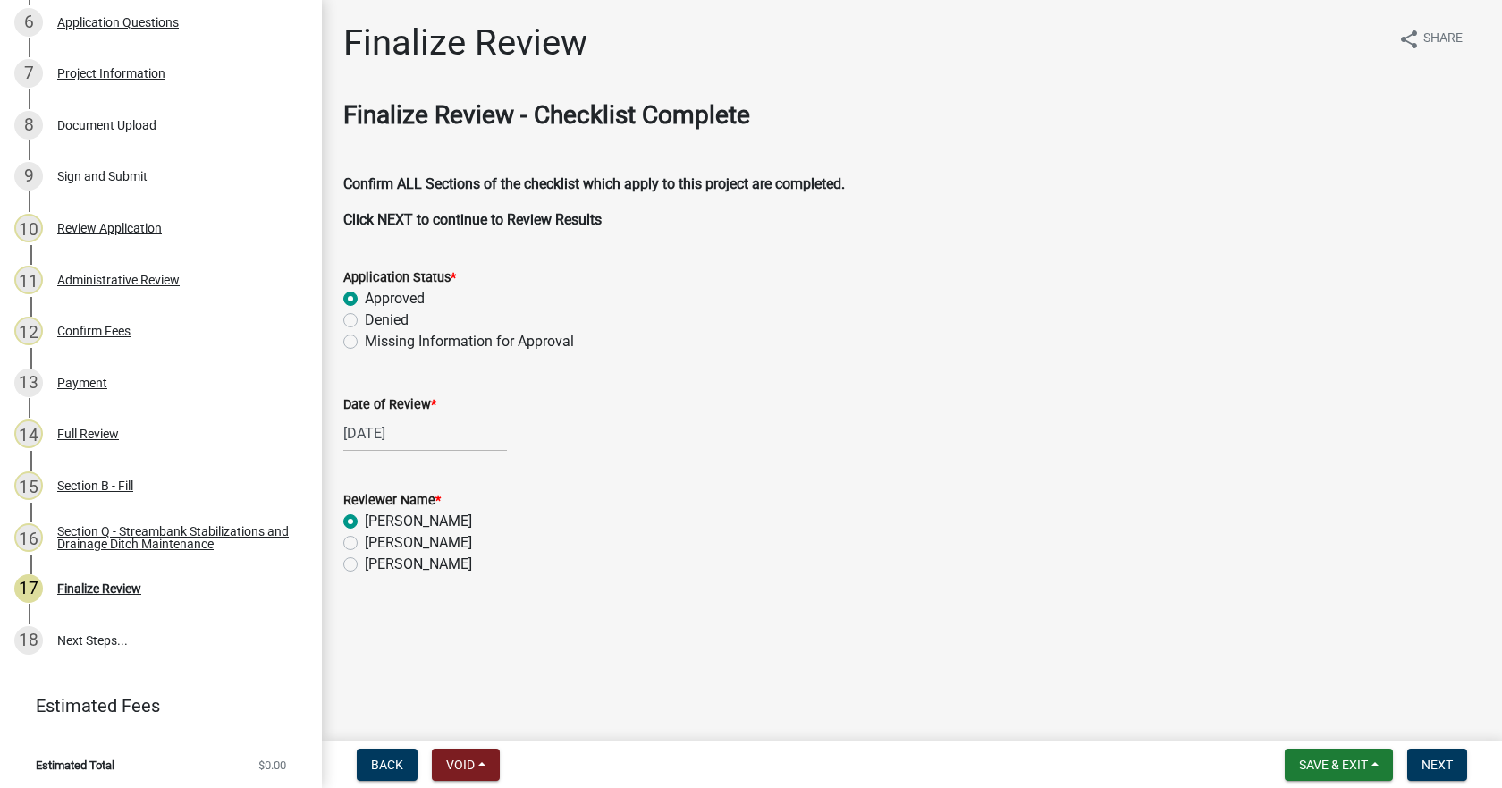
radio input "true"
click at [1437, 765] on span "Next" at bounding box center [1436, 764] width 31 height 14
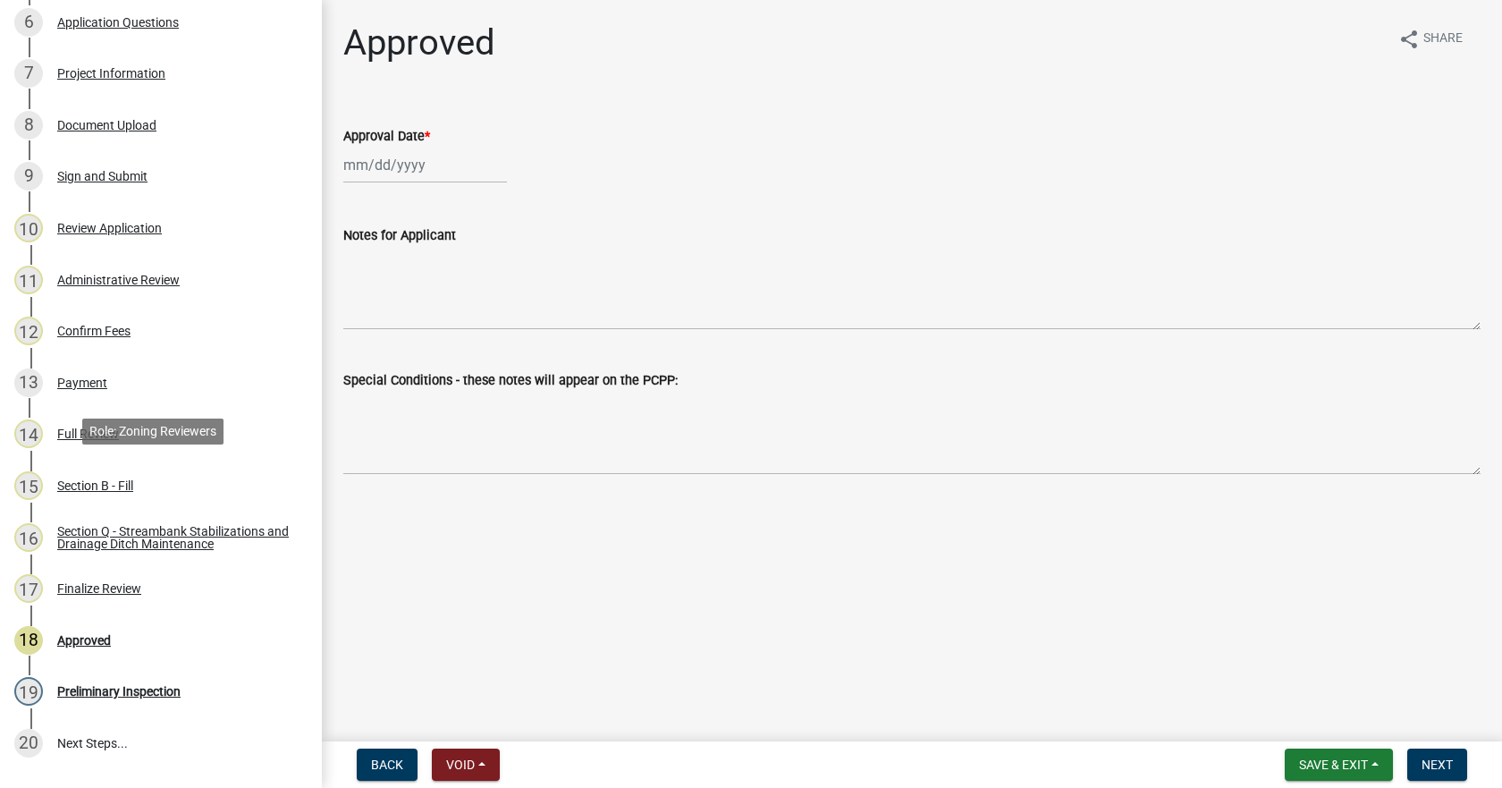
scroll to position [648, 0]
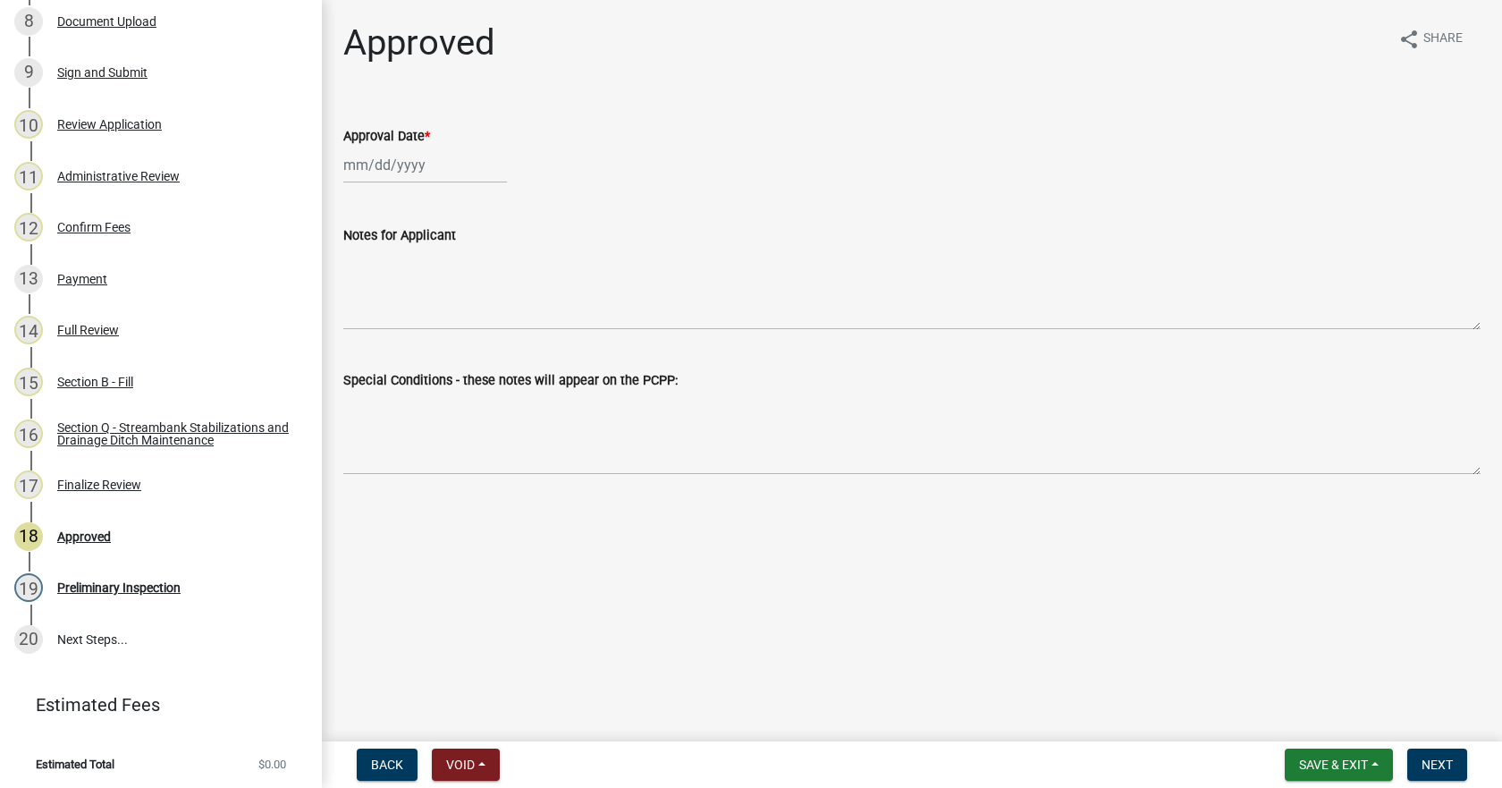
select select "10"
select select "2025"
click at [366, 166] on div "[PERSON_NAME] Feb Mar Apr [PERSON_NAME][DATE] Oct Nov [DATE] 1526 1527 1528 152…" at bounding box center [425, 165] width 164 height 37
click at [360, 291] on div "6" at bounding box center [361, 288] width 29 height 29
type input "[DATE]"
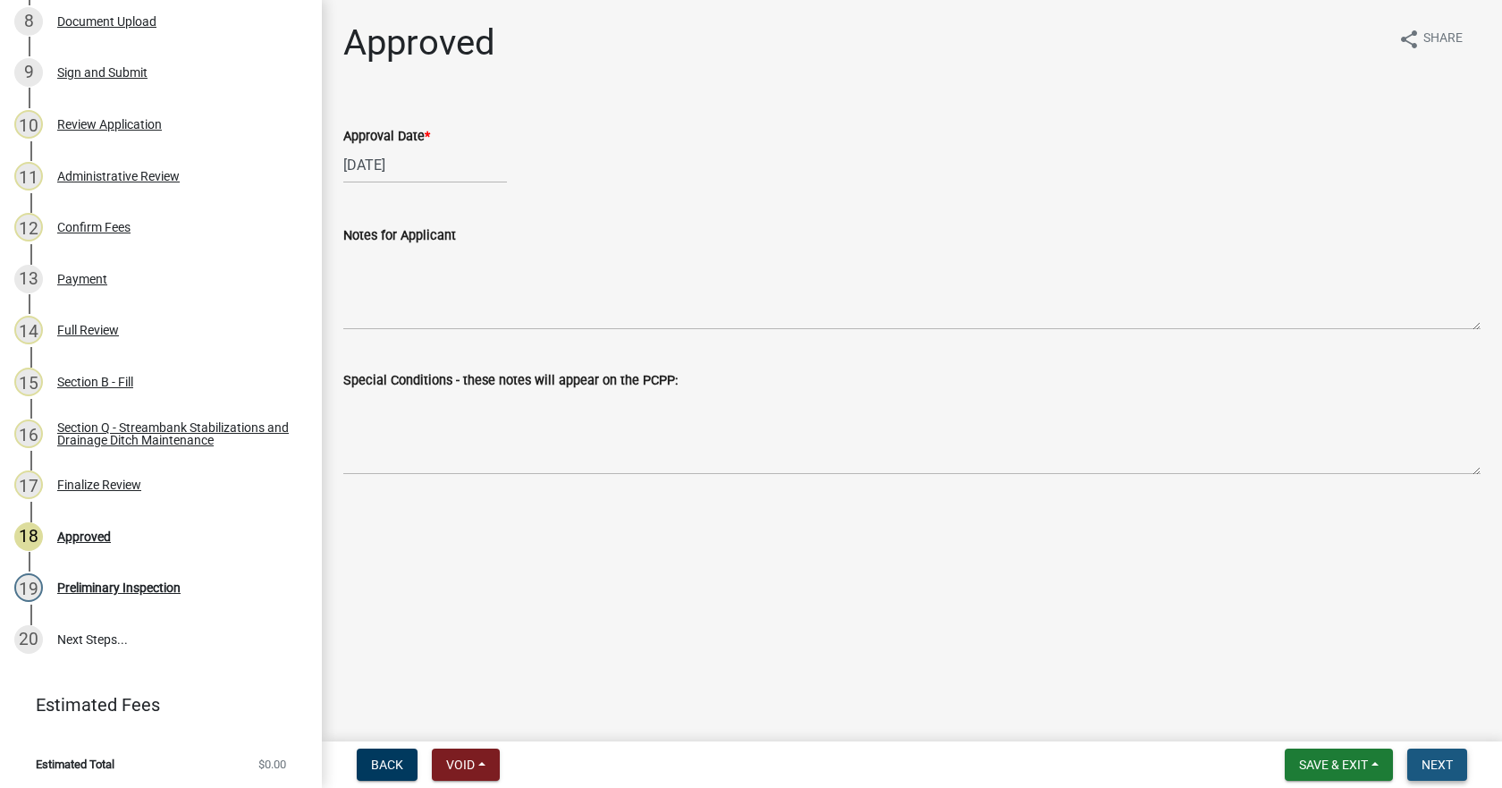
click at [1447, 765] on span "Next" at bounding box center [1436, 764] width 31 height 14
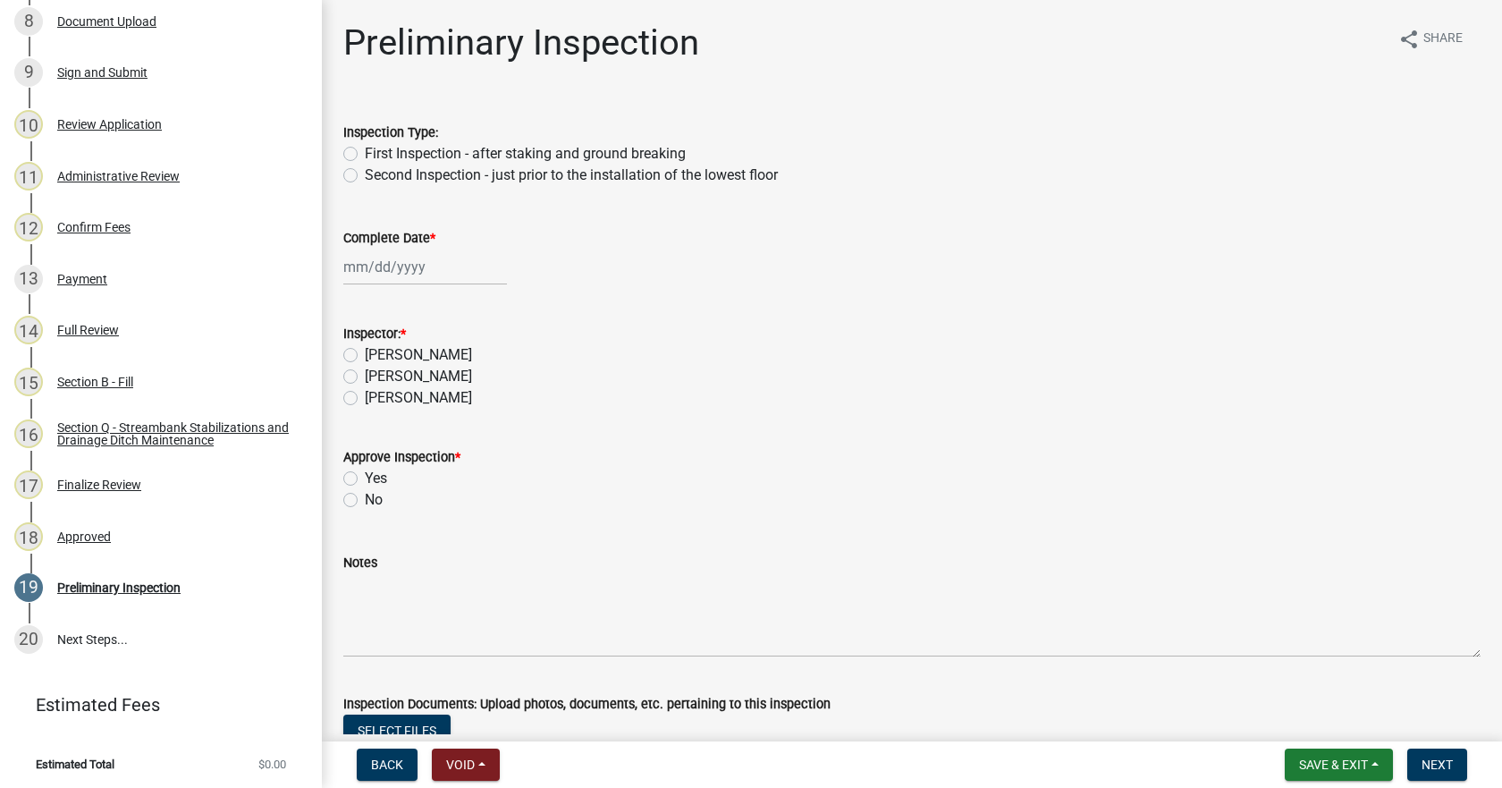
click at [365, 158] on label "First Inspection - after staking and ground breaking" at bounding box center [525, 153] width 321 height 21
click at [365, 155] on input "First Inspection - after staking and ground breaking" at bounding box center [371, 149] width 12 height 12
radio input "true"
click at [358, 267] on div at bounding box center [425, 267] width 164 height 37
select select "10"
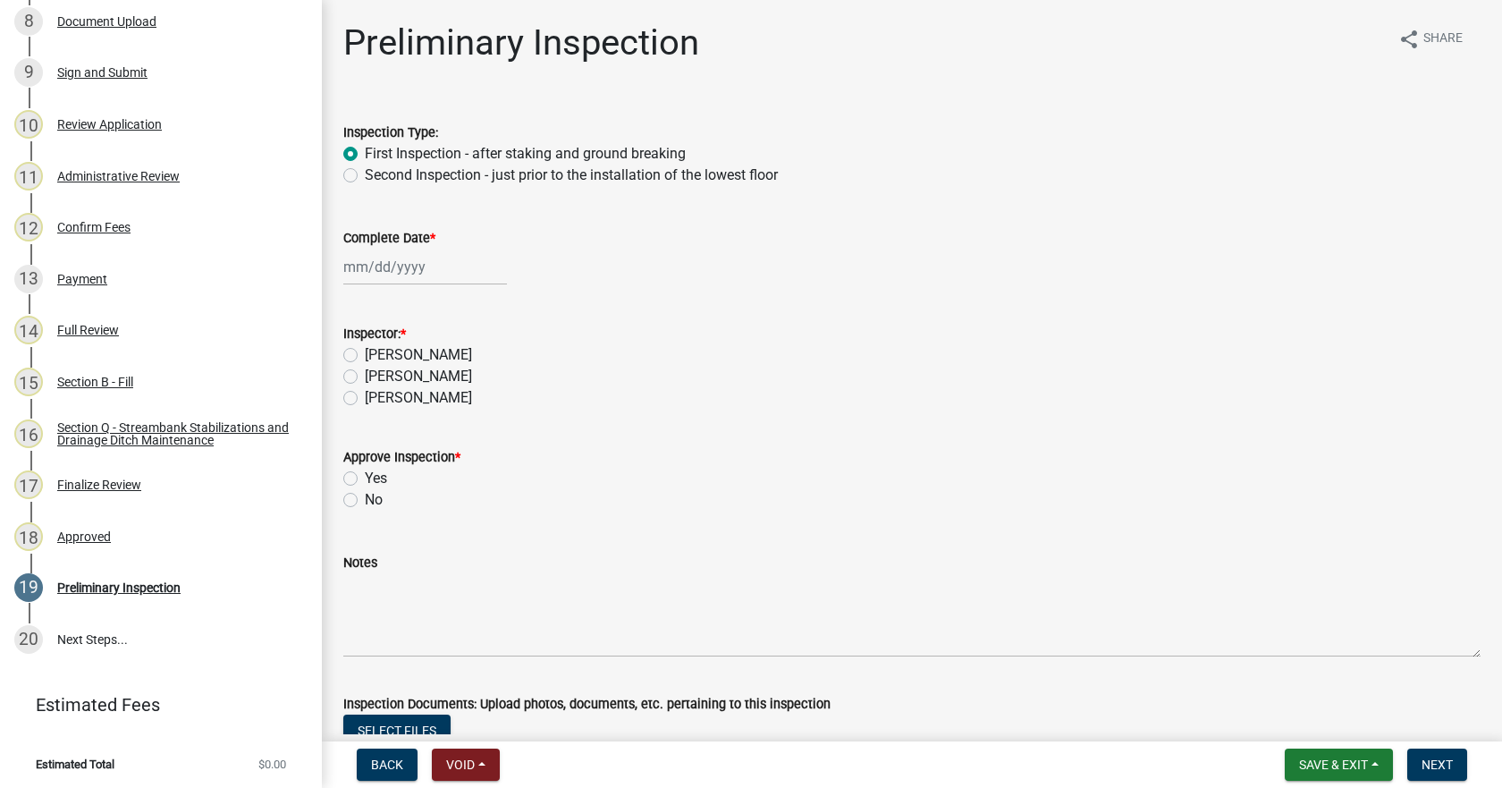
select select "2025"
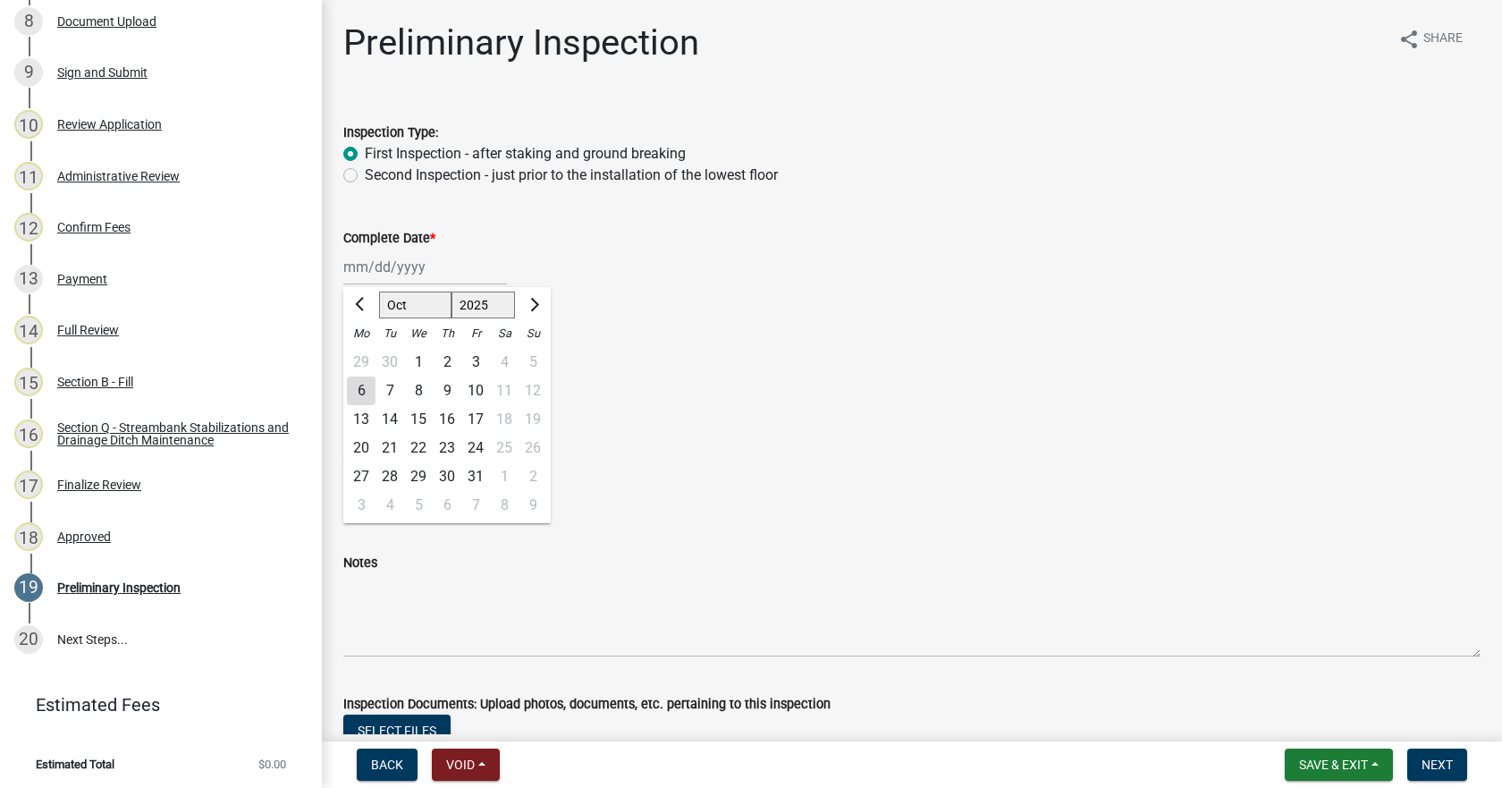
click at [366, 399] on div "6" at bounding box center [361, 390] width 29 height 29
type input "[DATE]"
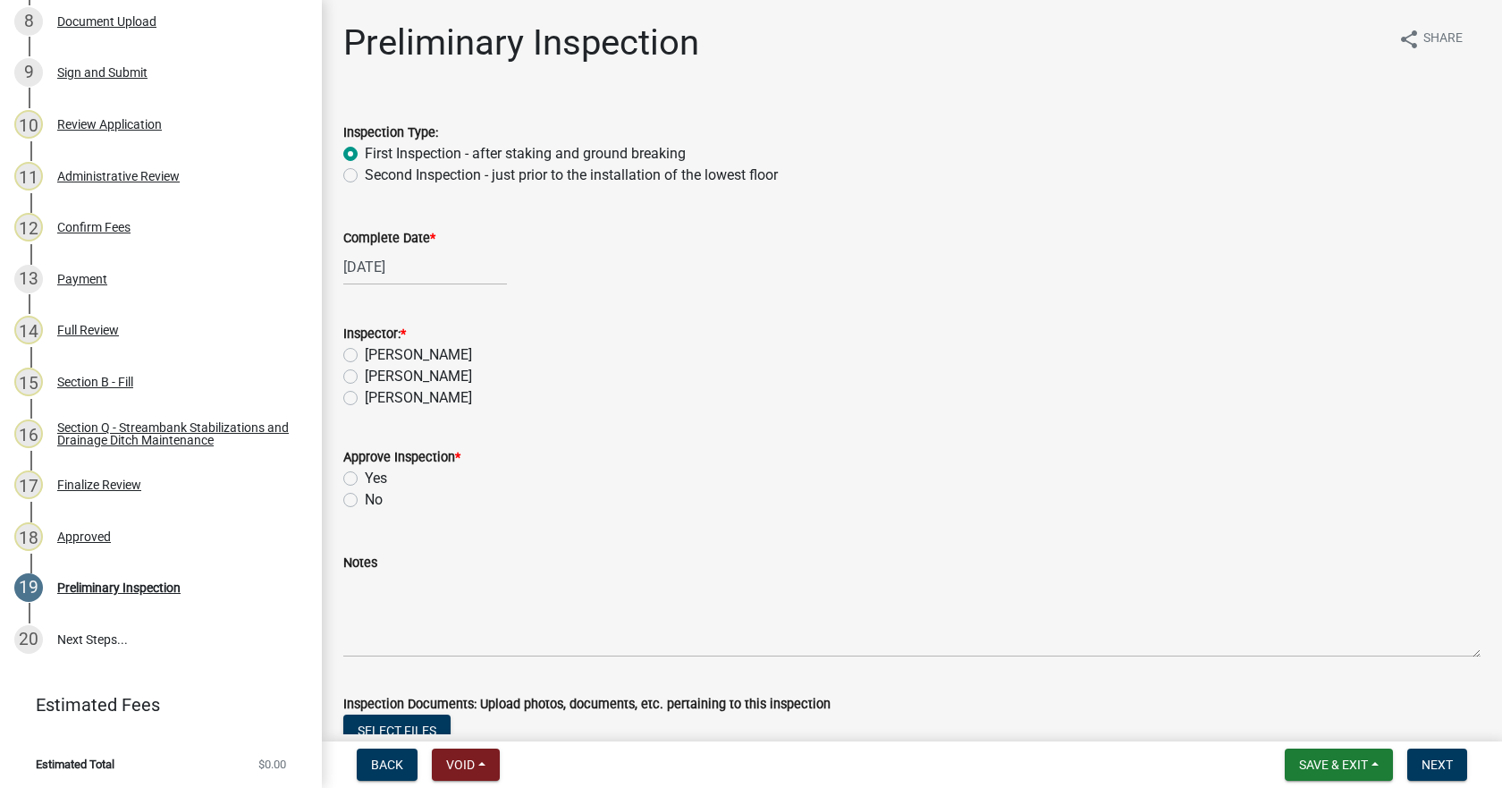
click at [365, 355] on label "[PERSON_NAME]" at bounding box center [418, 354] width 107 height 21
click at [365, 355] on input "[PERSON_NAME]" at bounding box center [371, 350] width 12 height 12
radio input "true"
click at [365, 479] on label "Yes" at bounding box center [376, 478] width 22 height 21
click at [365, 479] on input "Yes" at bounding box center [371, 474] width 12 height 12
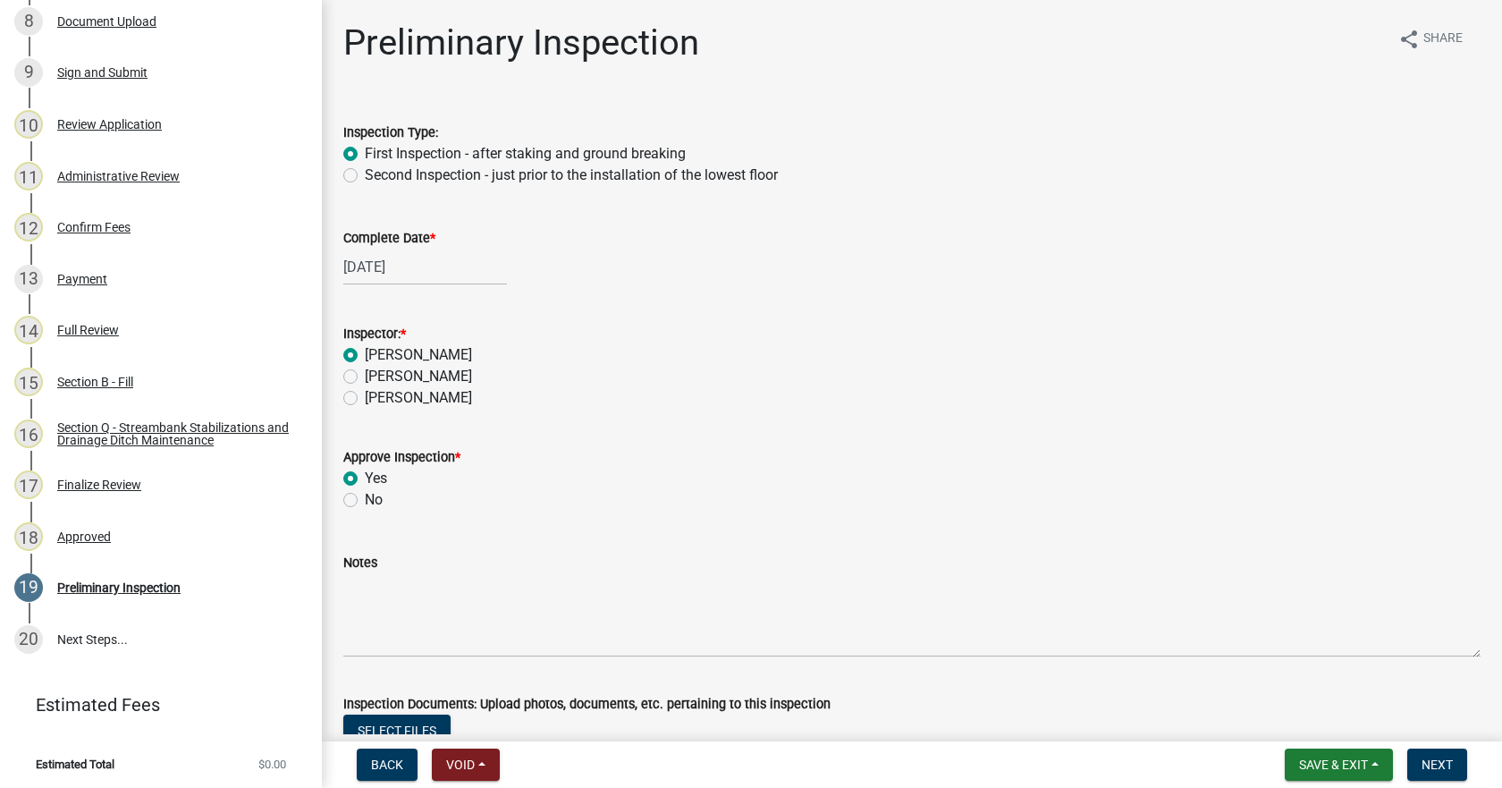
radio input "true"
click at [1433, 771] on span "Next" at bounding box center [1436, 764] width 31 height 14
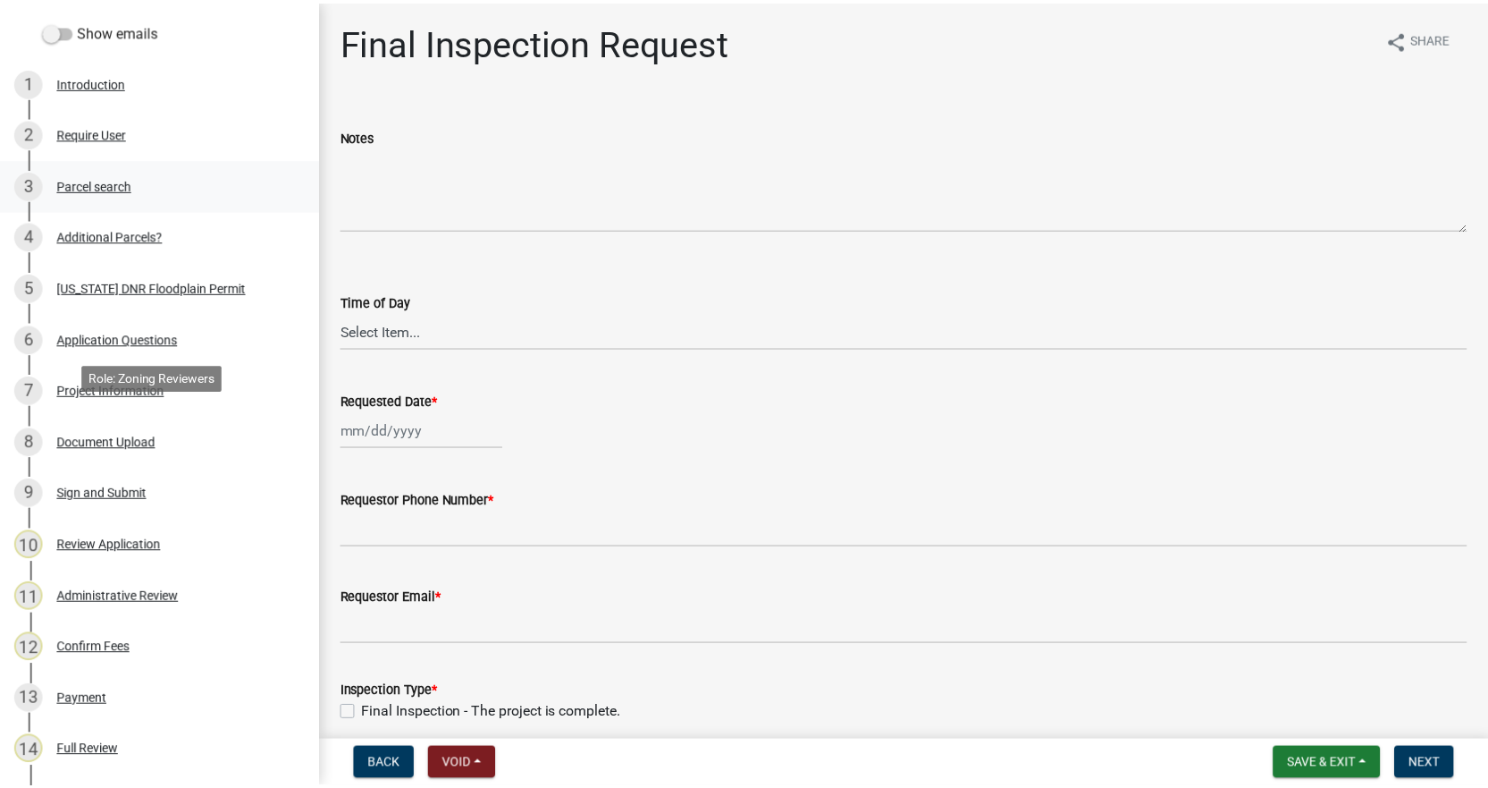
scroll to position [0, 0]
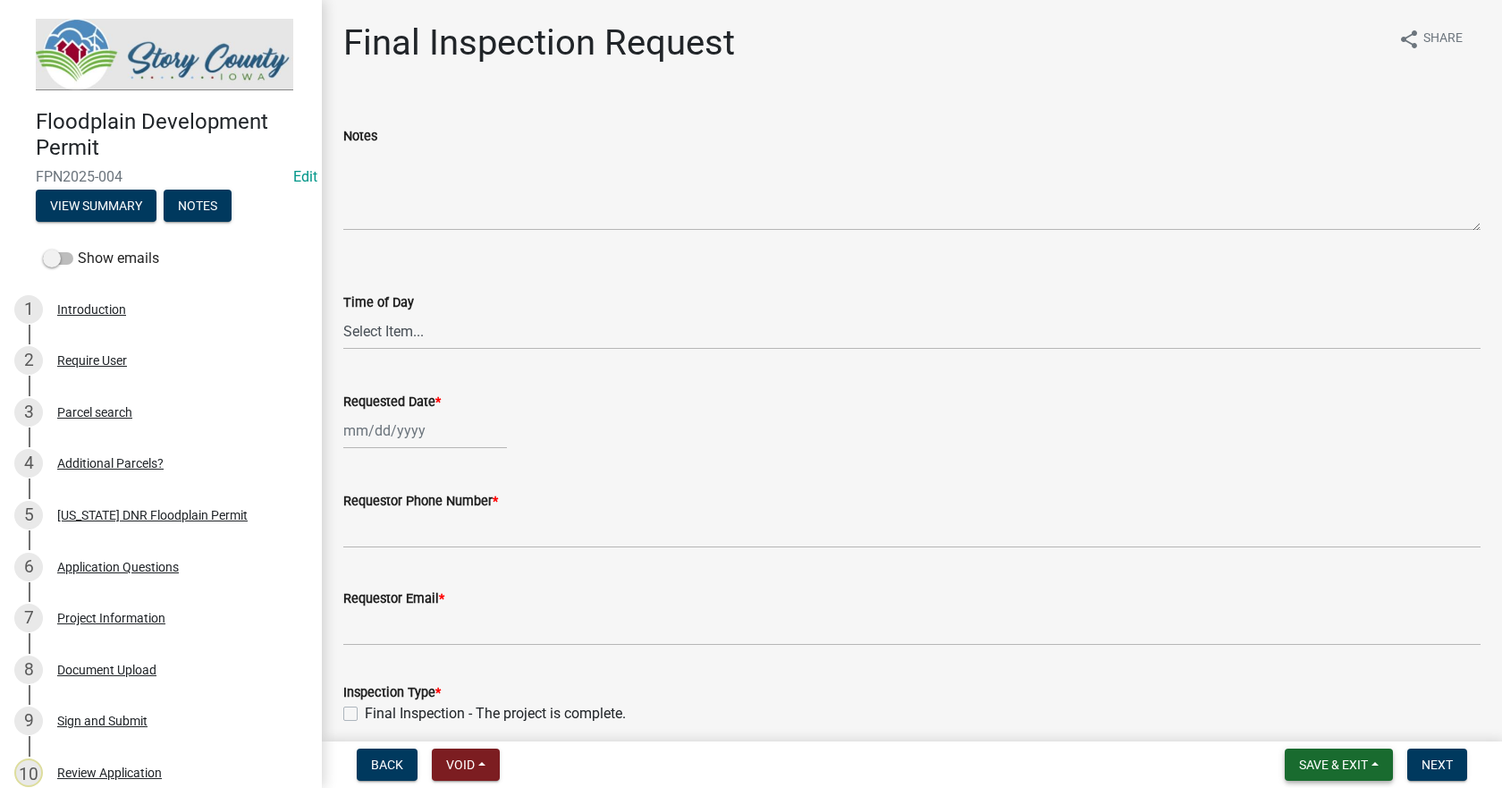
click at [1315, 759] on span "Save & Exit" at bounding box center [1333, 764] width 69 height 14
click at [1297, 721] on button "Save & Exit" at bounding box center [1321, 717] width 143 height 43
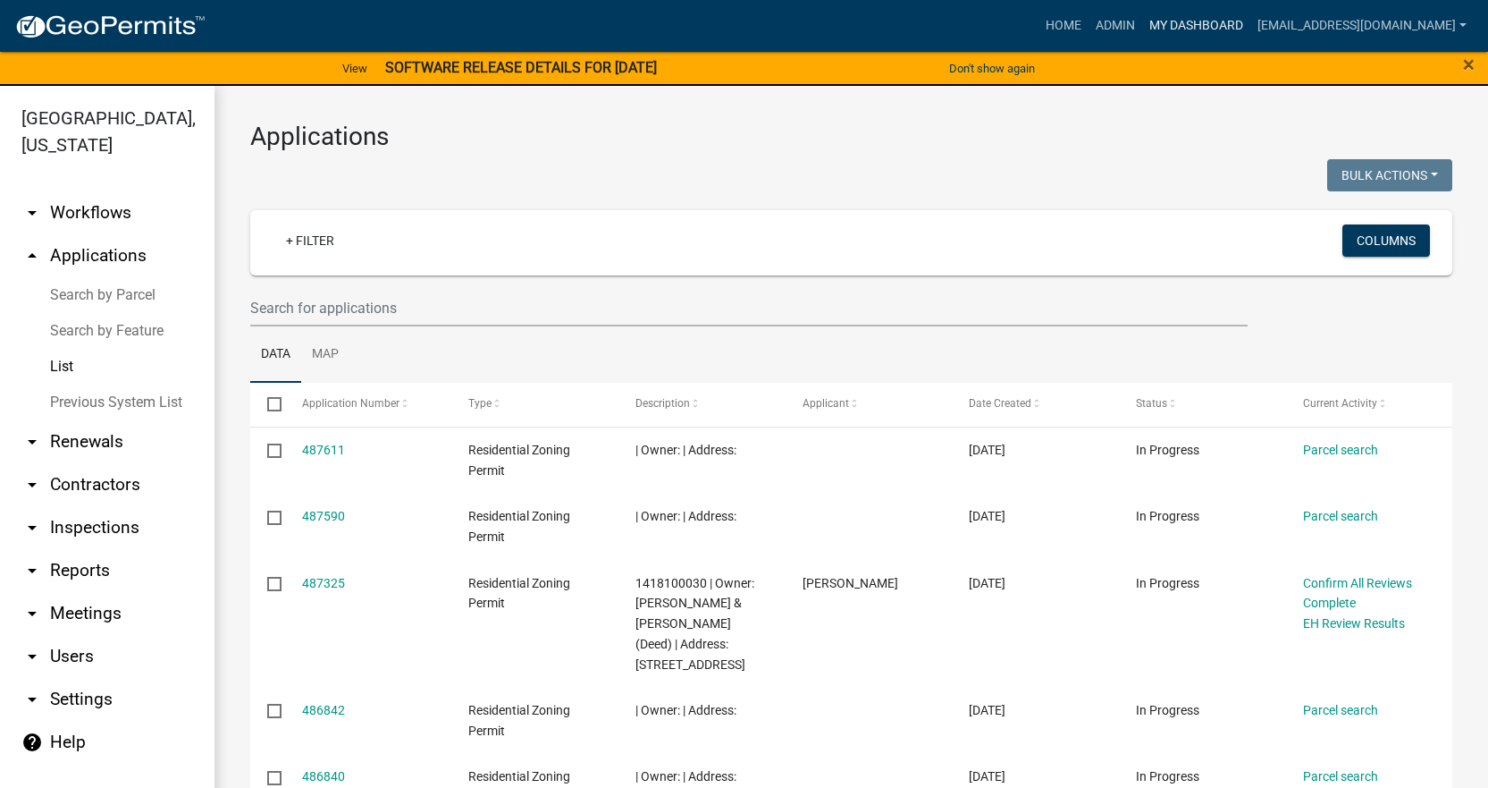
click at [1201, 23] on link "My Dashboard" at bounding box center [1196, 26] width 108 height 34
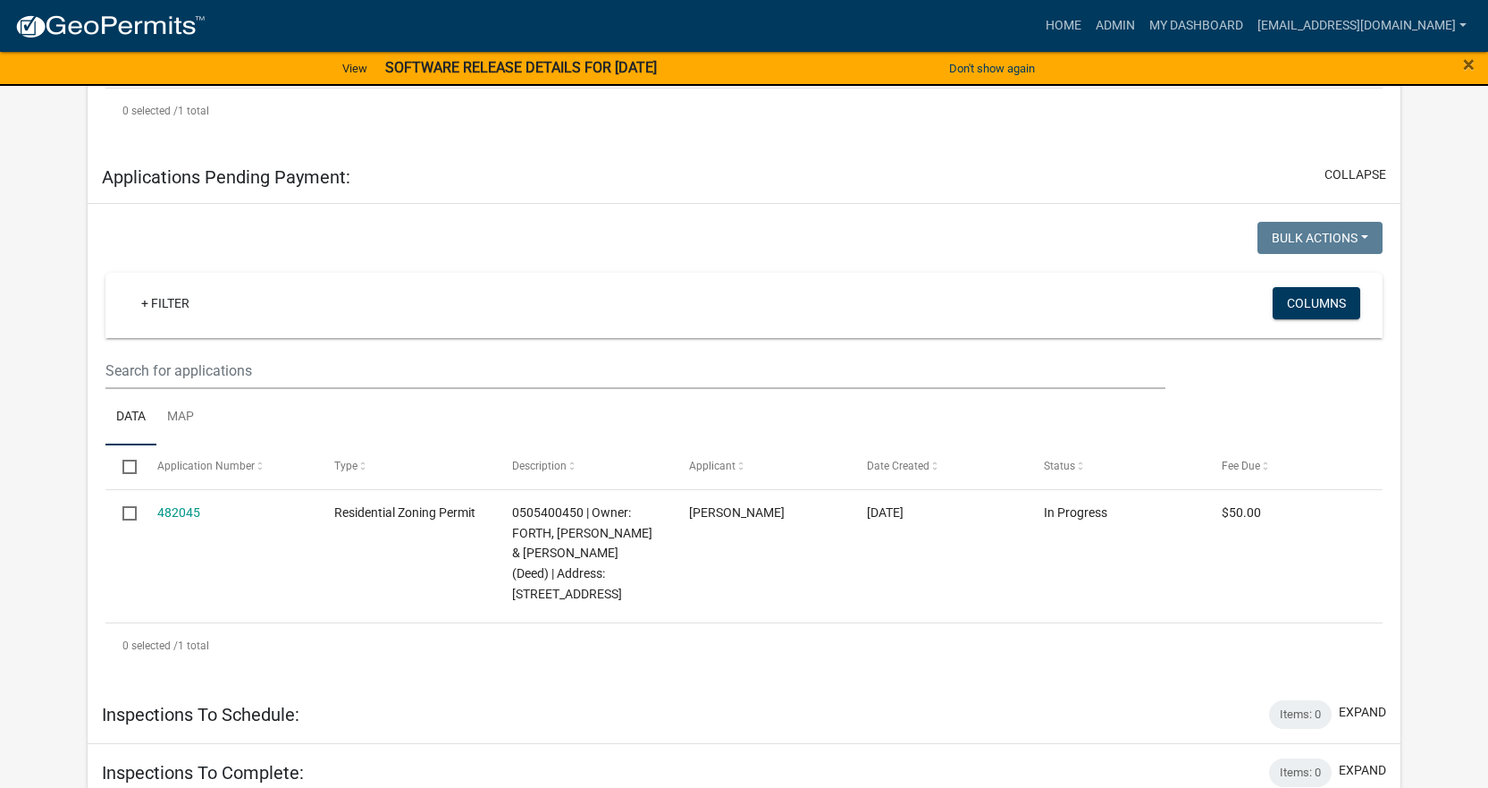
scroll to position [736, 0]
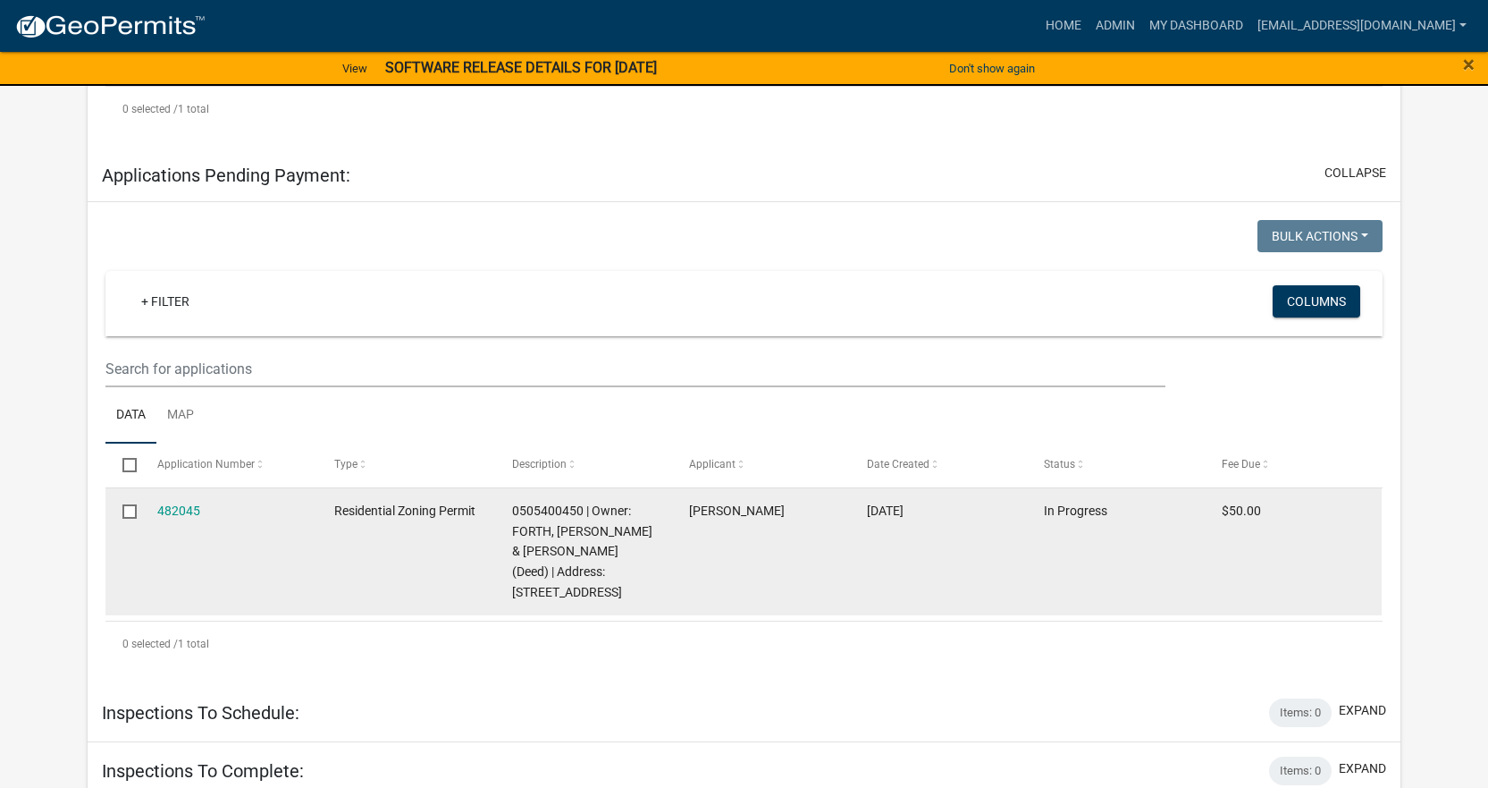
drag, startPoint x: 207, startPoint y: 517, endPoint x: 140, endPoint y: 515, distance: 67.1
click at [140, 515] on datatable-body-cell "482045" at bounding box center [229, 552] width 178 height 128
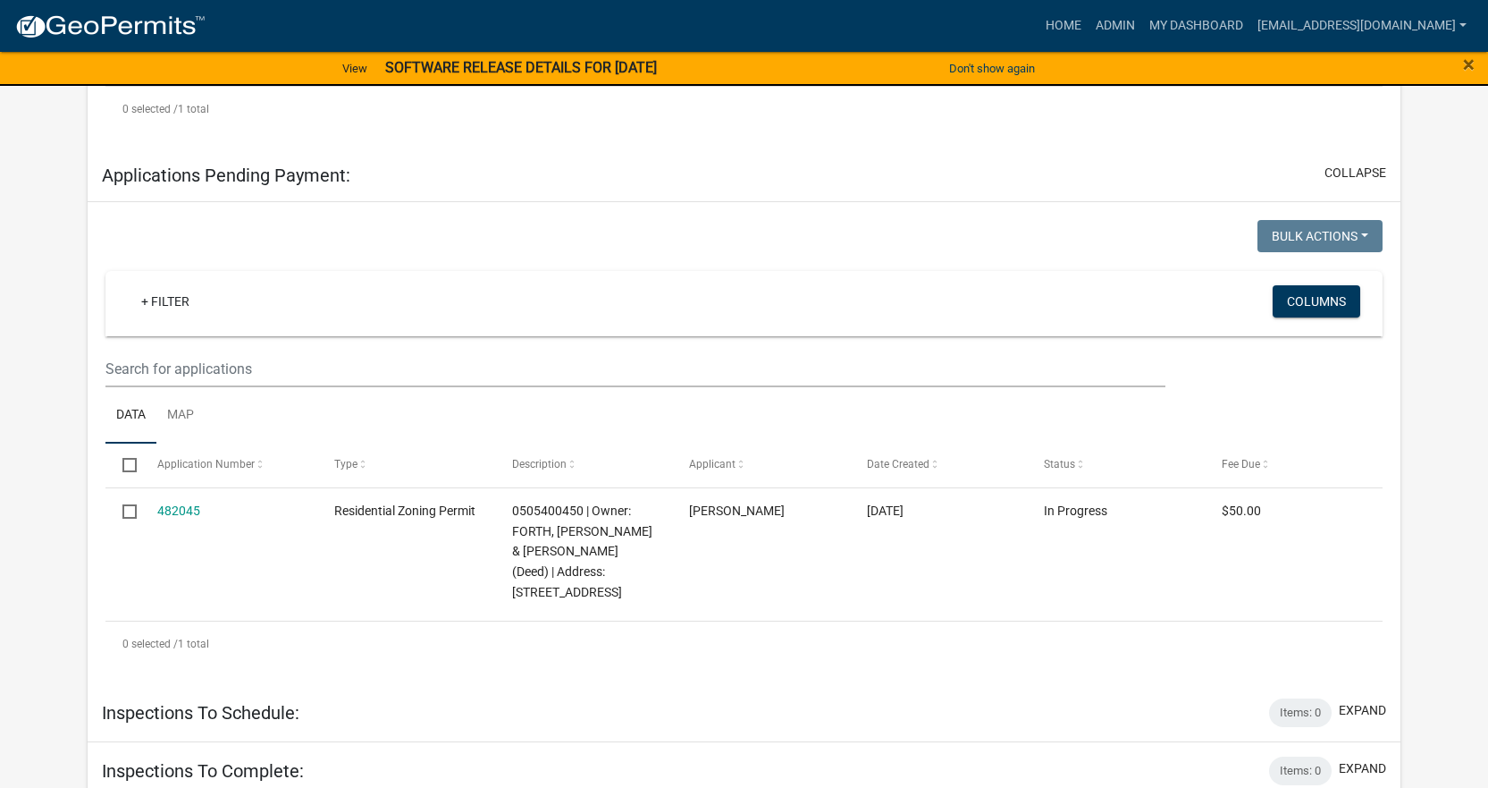
copy link "482045"
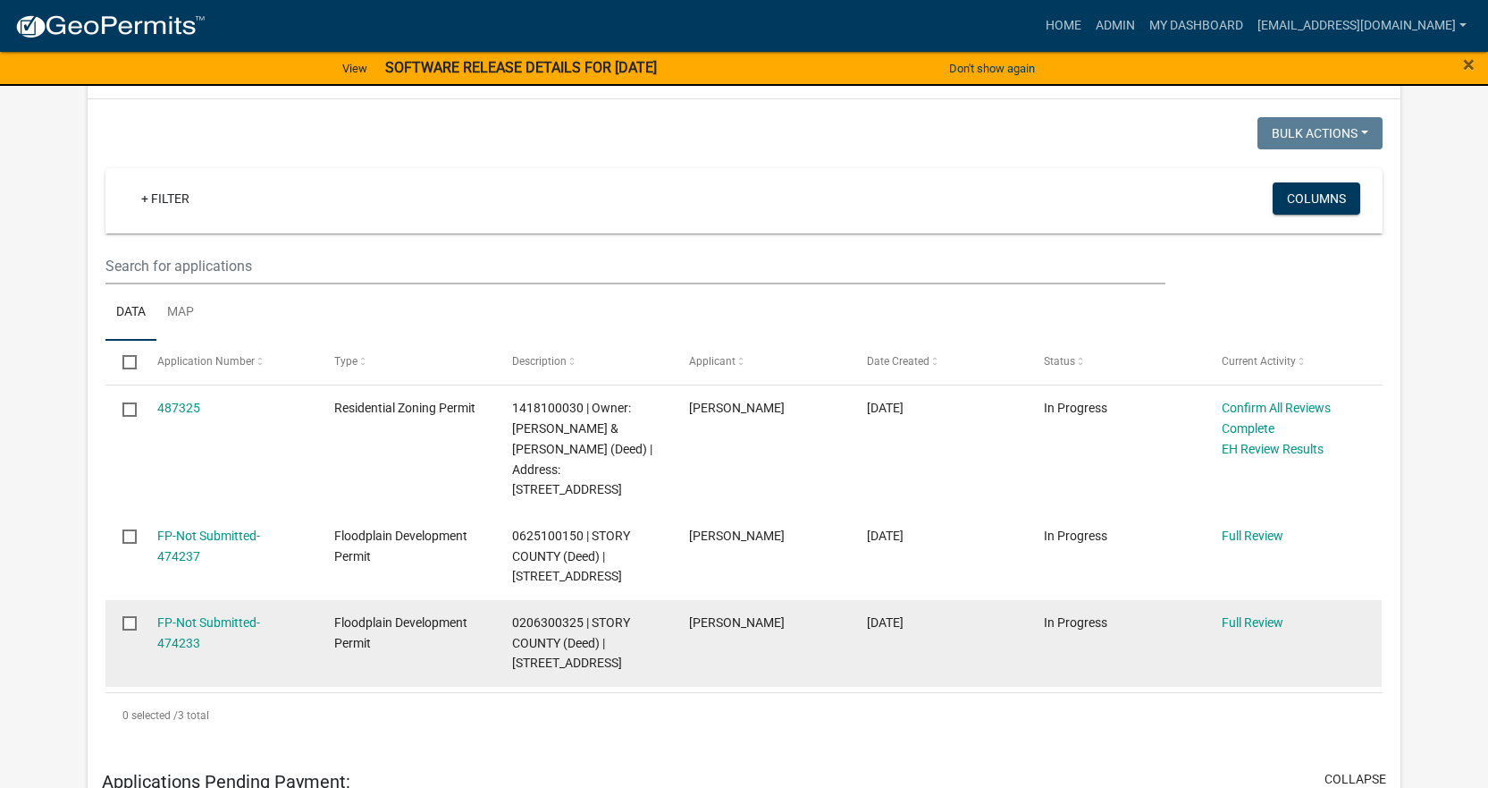
scroll to position [282, 0]
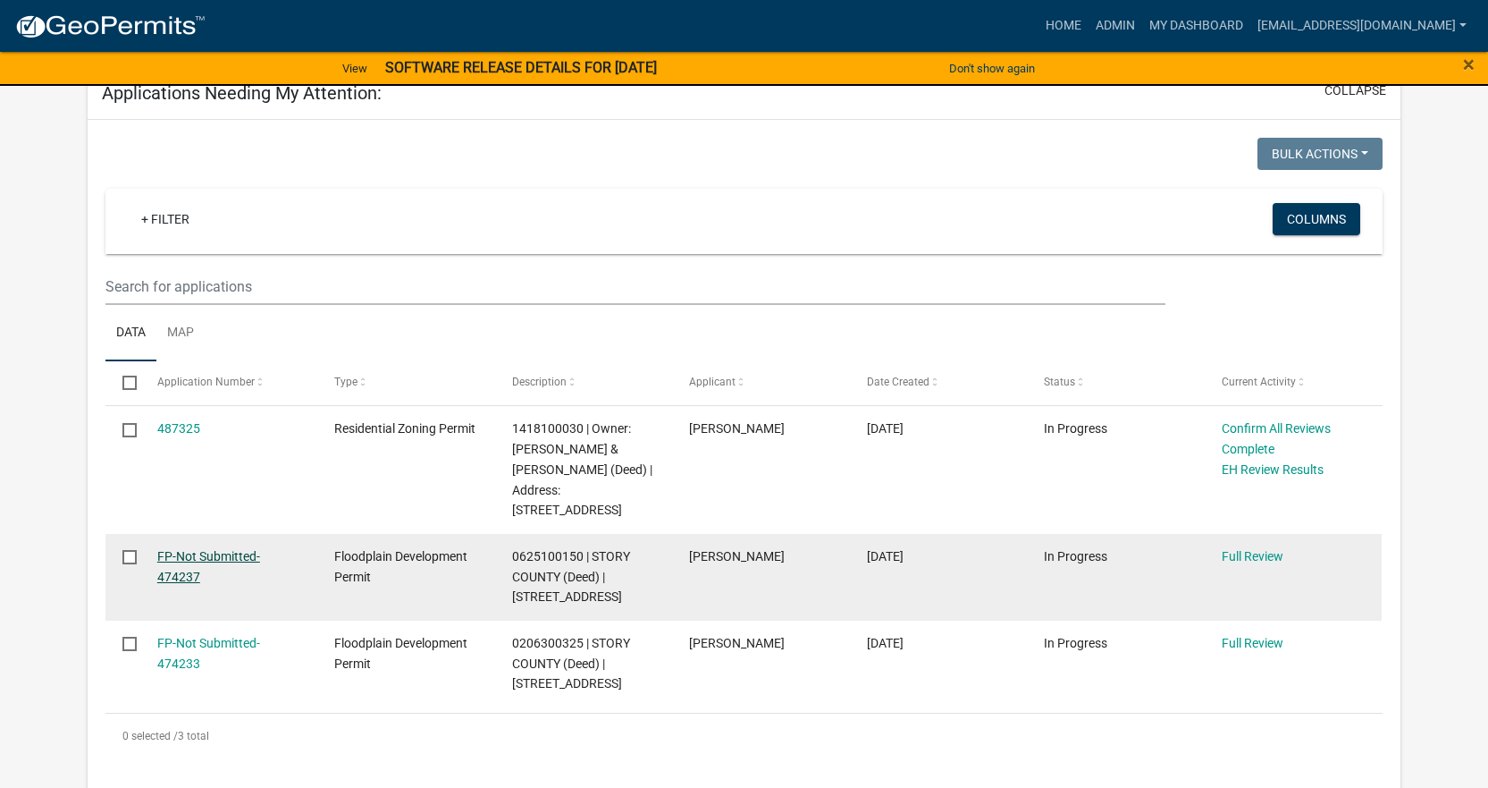
click at [192, 556] on link "FP-Not Submitted-474237" at bounding box center [208, 566] width 103 height 35
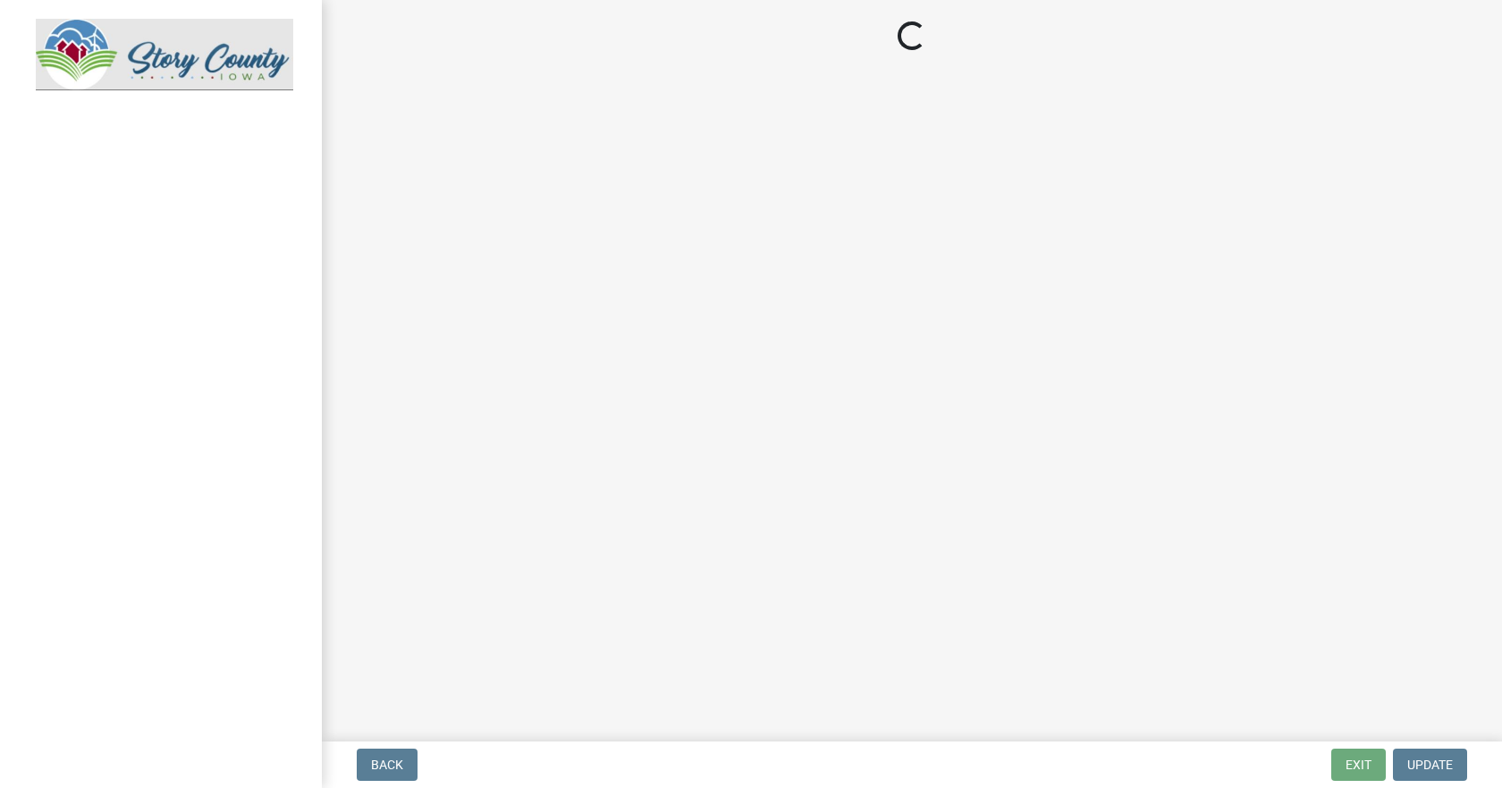
select select "b3e47abb-8732-4309-ae9f-2b0c278144c3"
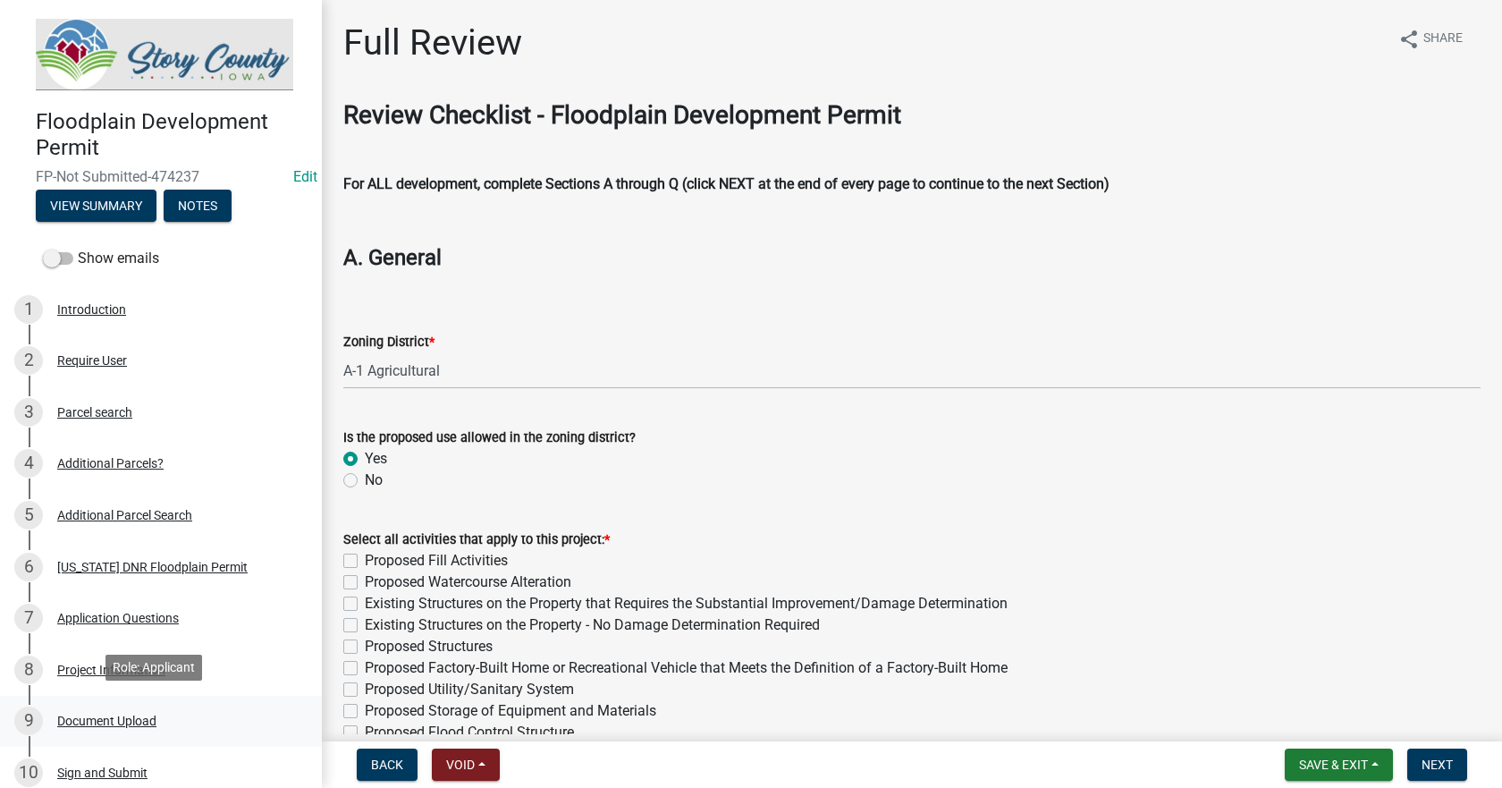
click at [104, 714] on div "Document Upload" at bounding box center [106, 720] width 99 height 13
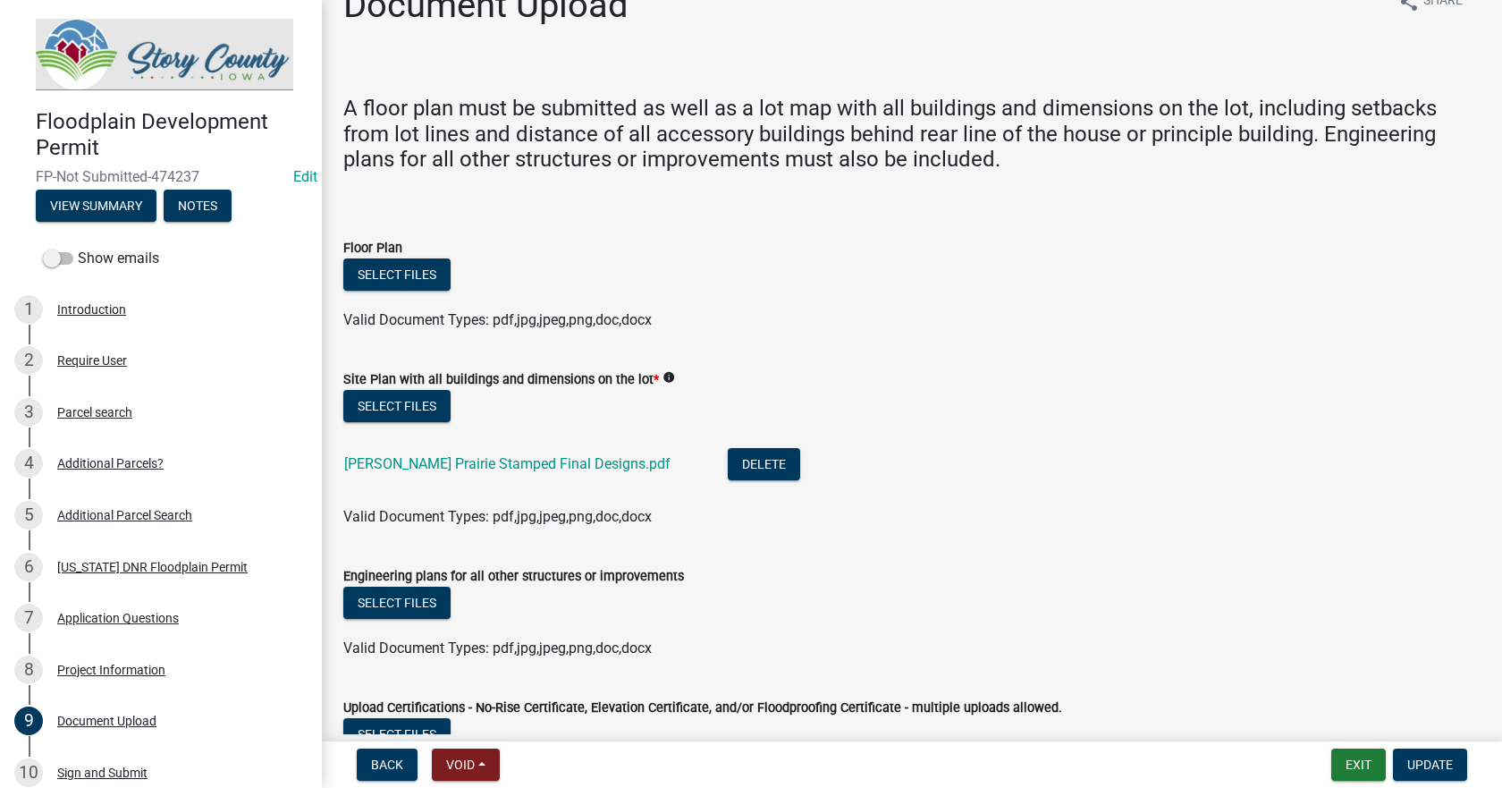
scroll to position [1, 0]
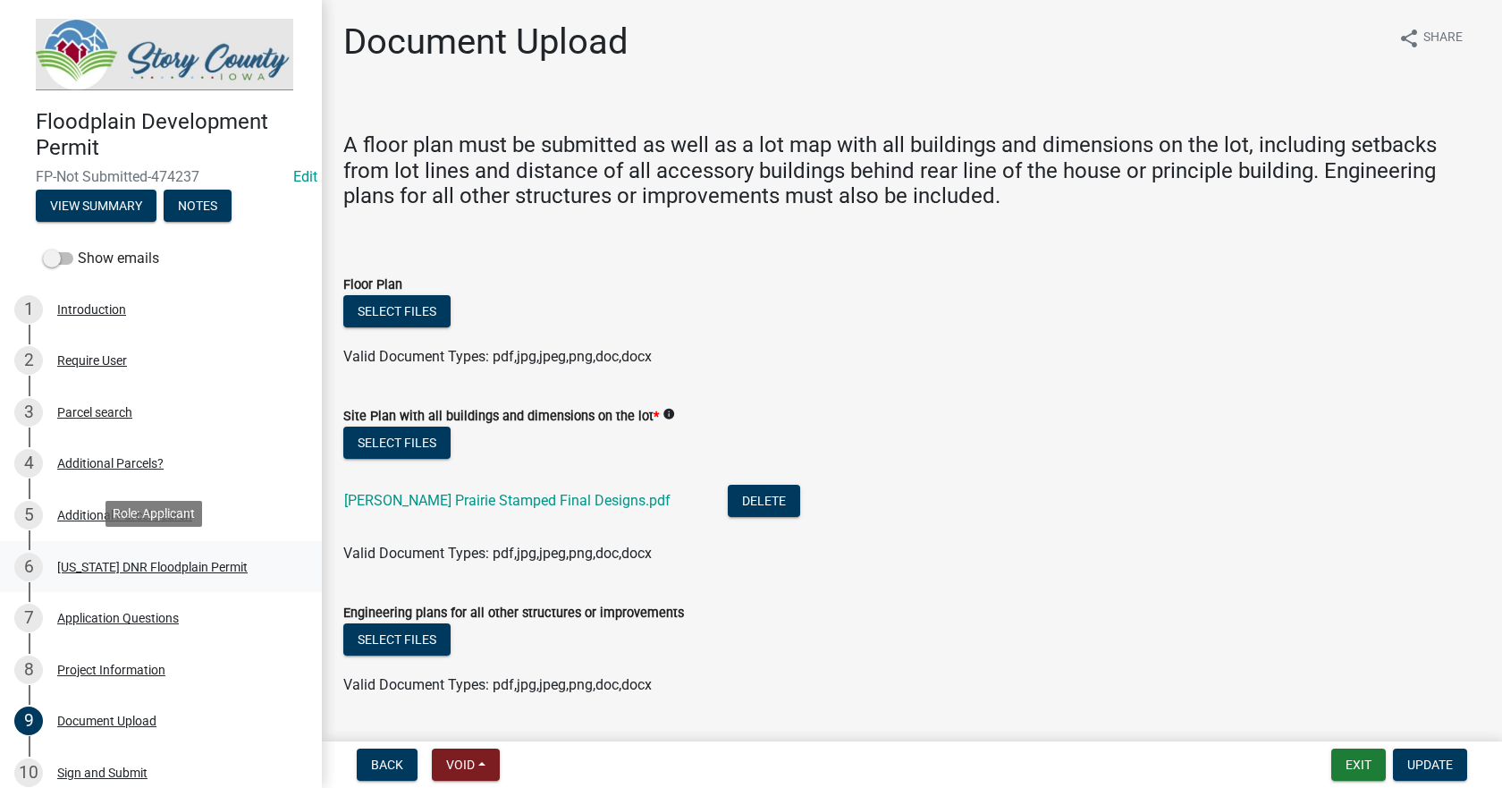
click at [108, 563] on div "Iowa DNR Floodplain Permit" at bounding box center [152, 566] width 190 height 13
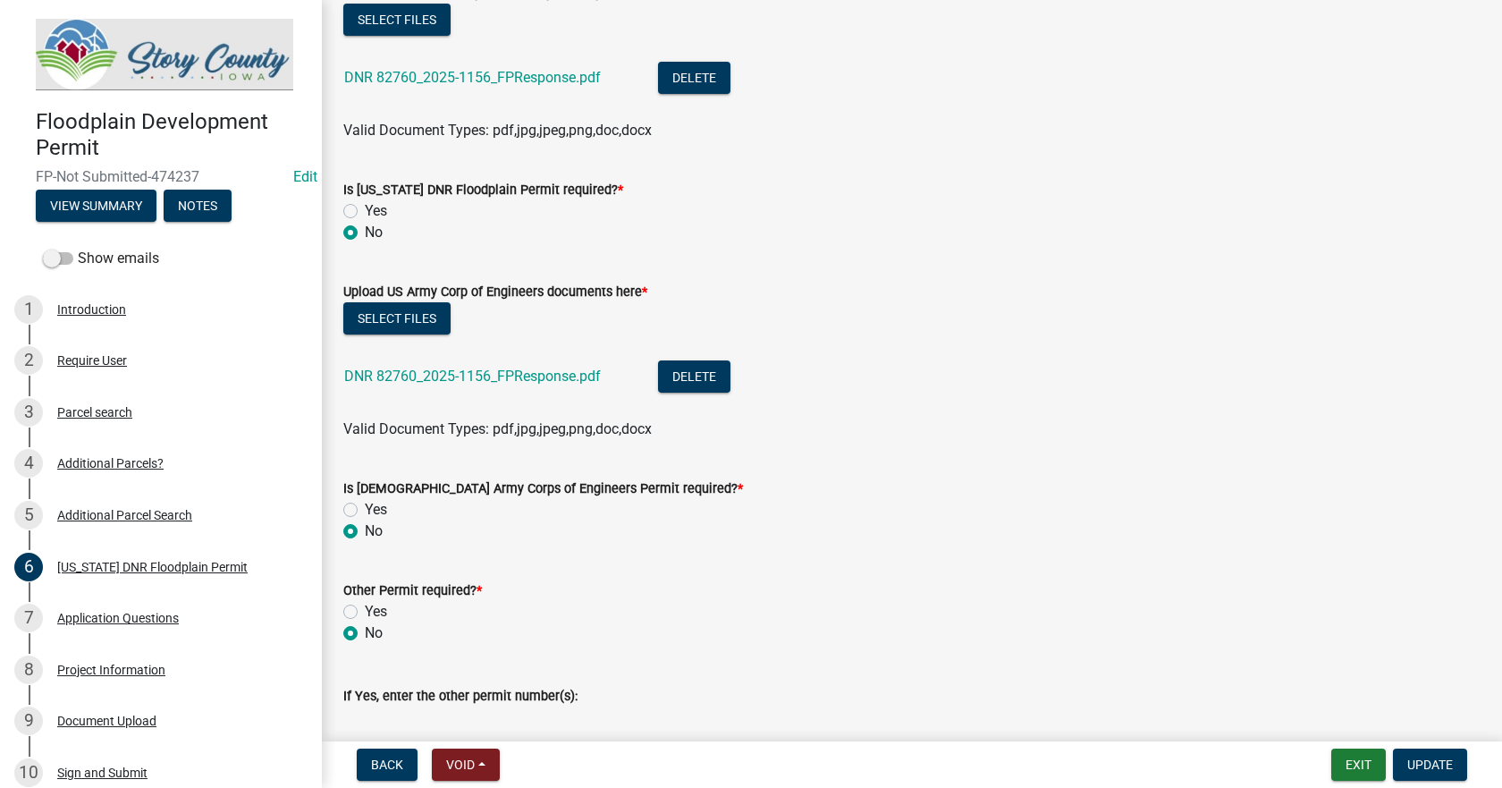
scroll to position [626, 0]
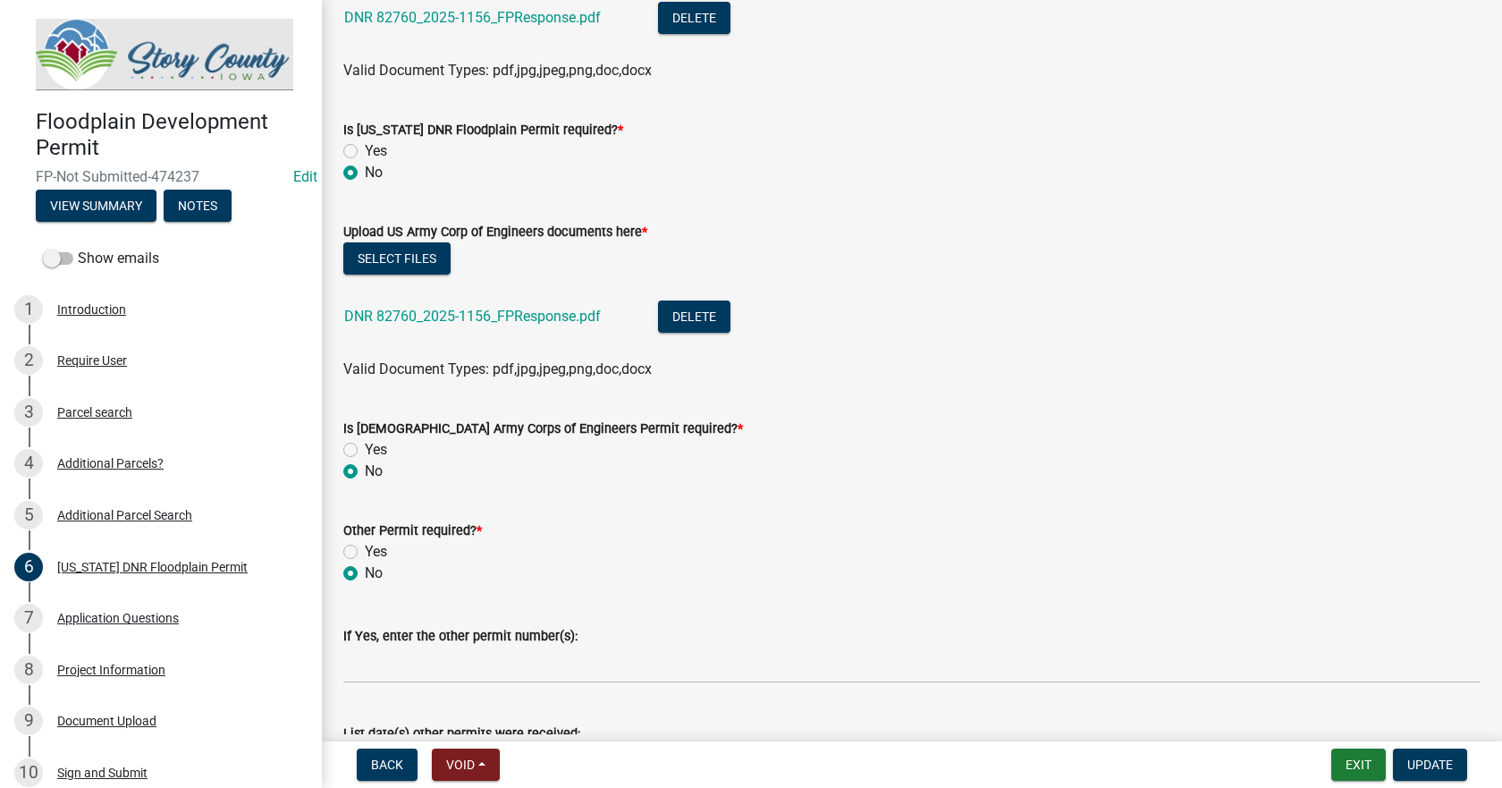
drag, startPoint x: 206, startPoint y: 169, endPoint x: 33, endPoint y: 171, distance: 173.4
click at [33, 171] on div "Floodplain Development Permit FP-Not Submitted-474237 Edit View Summary Notes" at bounding box center [160, 160] width 293 height 131
copy span "FP-Not Submitted-474237"
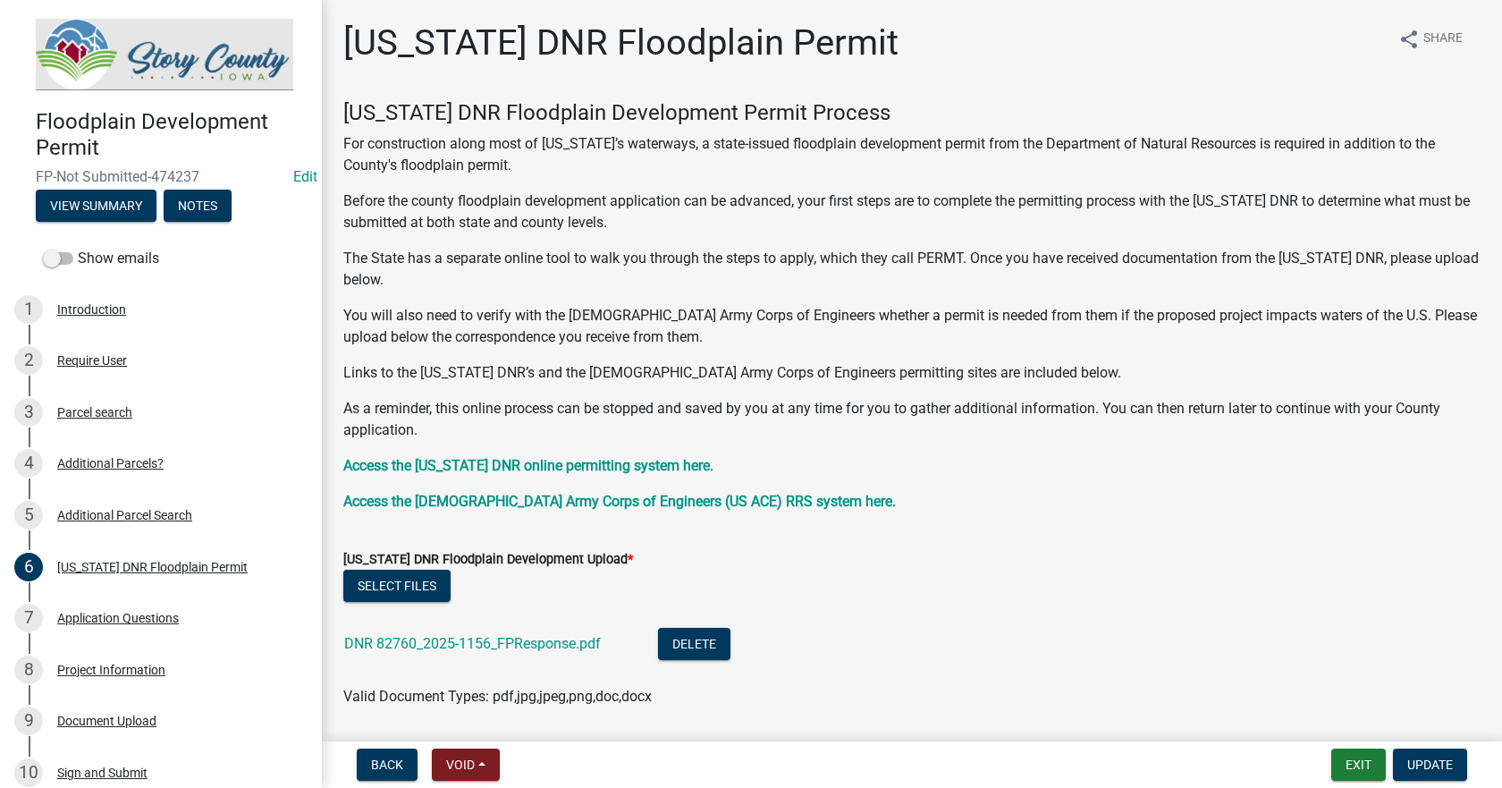
scroll to position [626, 0]
